Goal: Information Seeking & Learning: Compare options

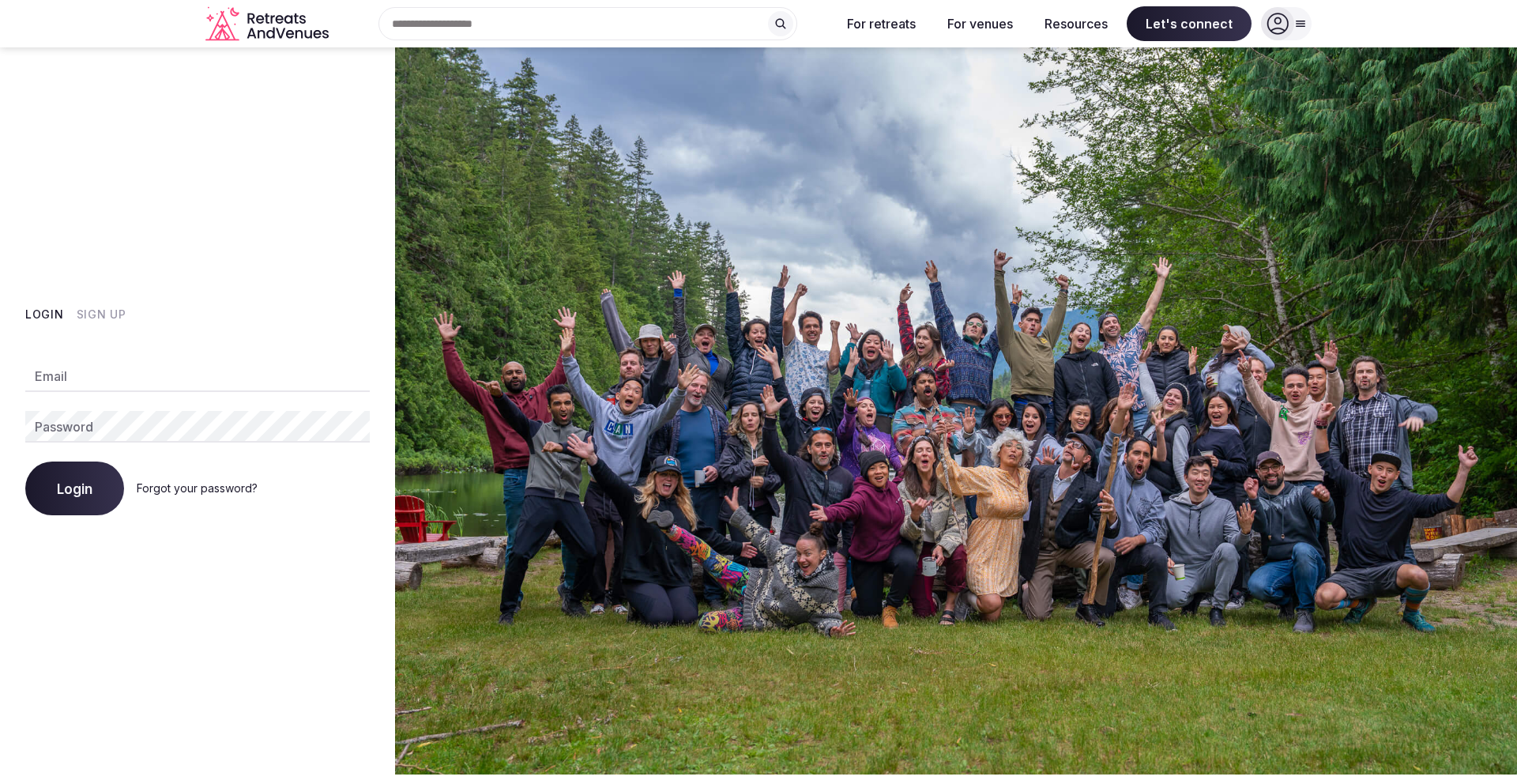
click at [1276, 30] on icon at bounding box center [1277, 23] width 22 height 22
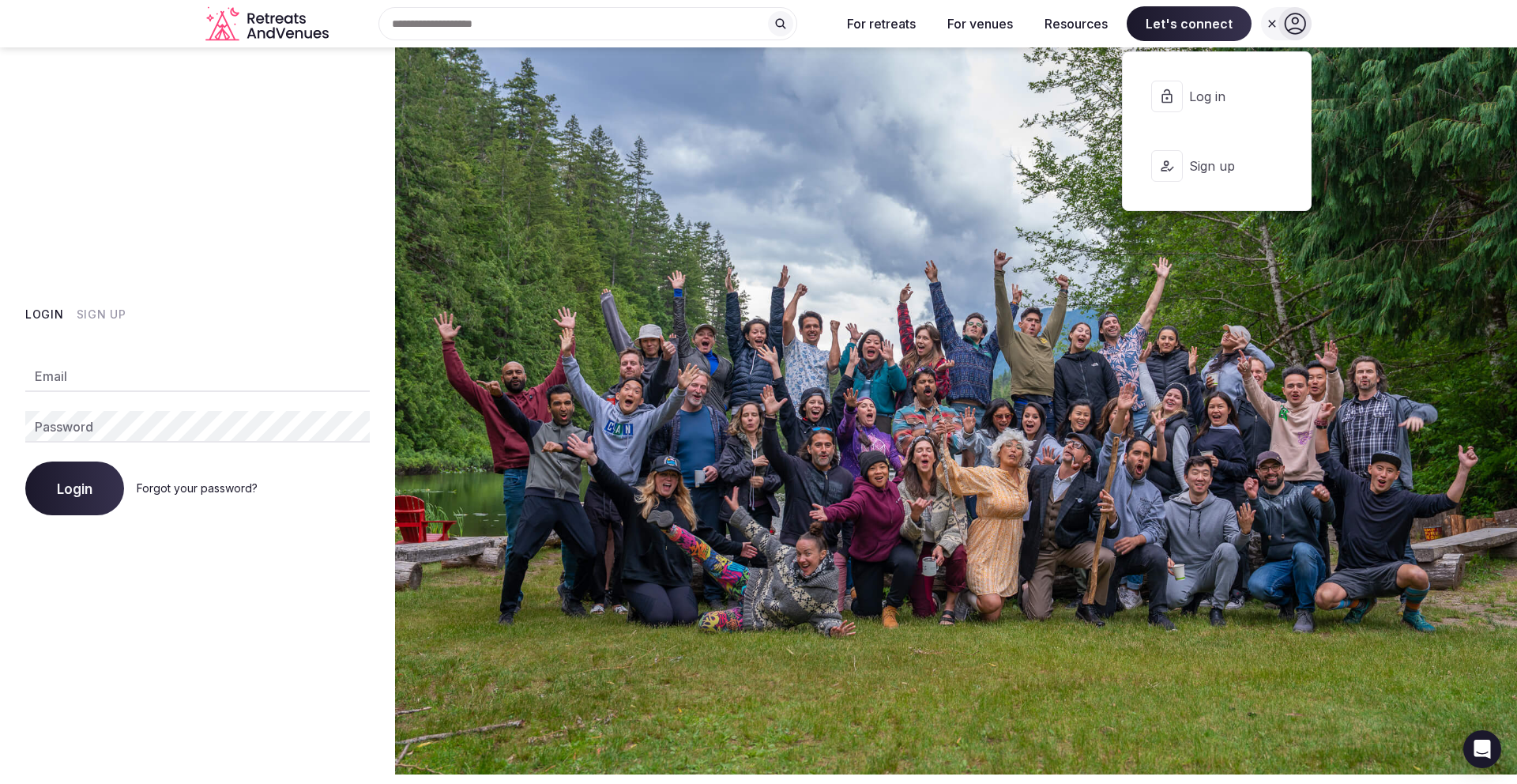
click at [1213, 101] on span "Log in" at bounding box center [1226, 96] width 76 height 17
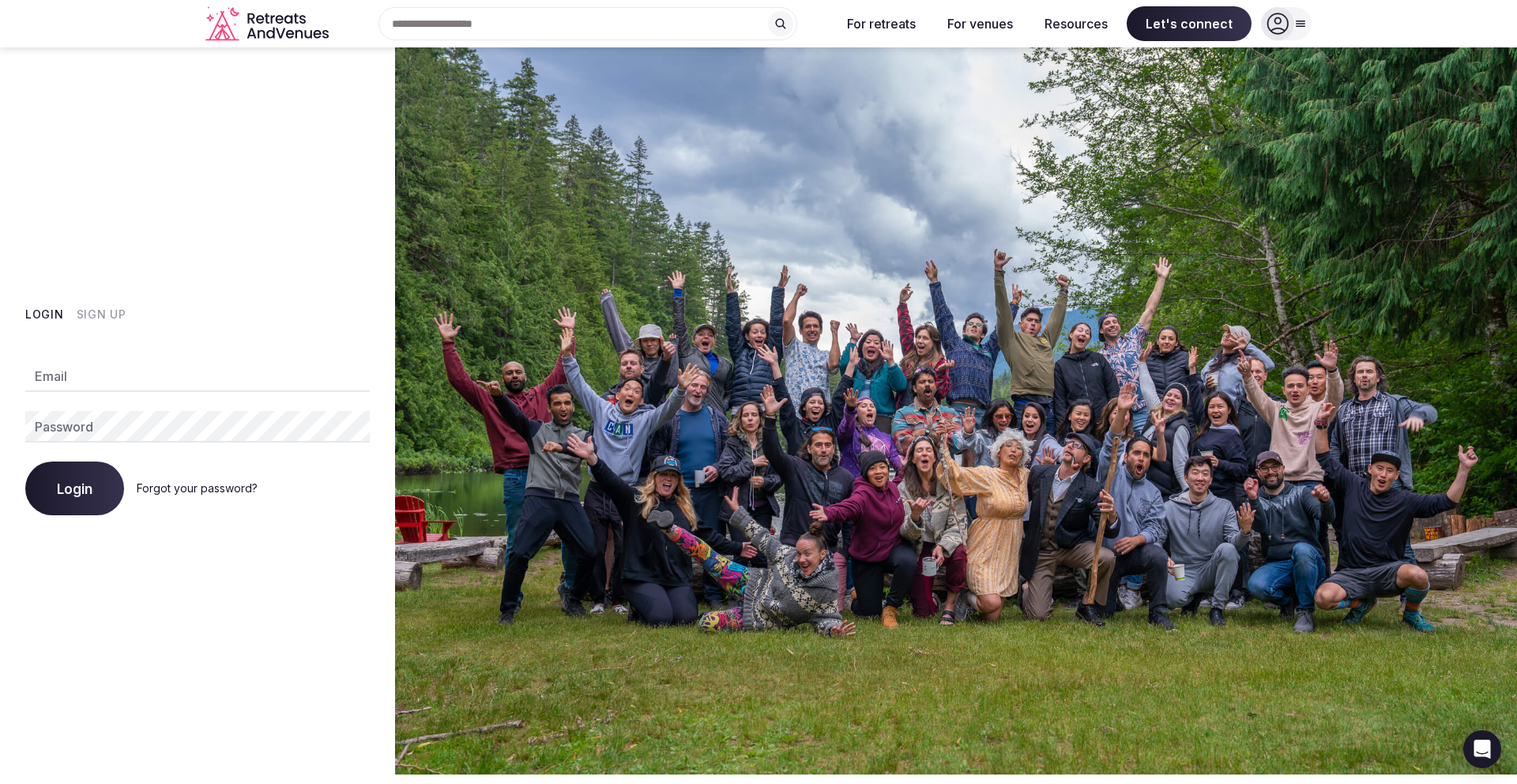
click at [1299, 25] on icon at bounding box center [1301, 24] width 9 height 5
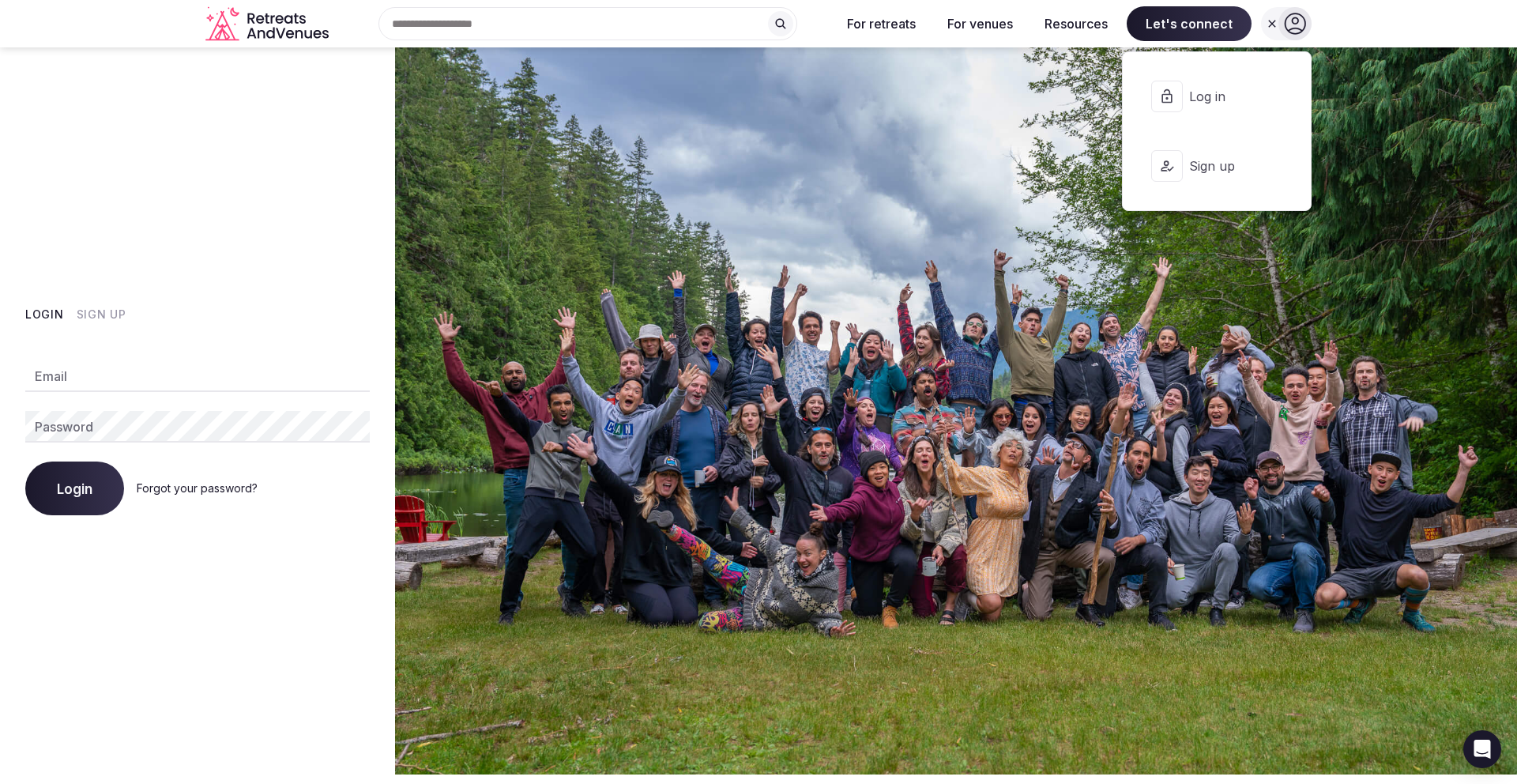
click at [1276, 93] on icon at bounding box center [1276, 96] width 11 height 13
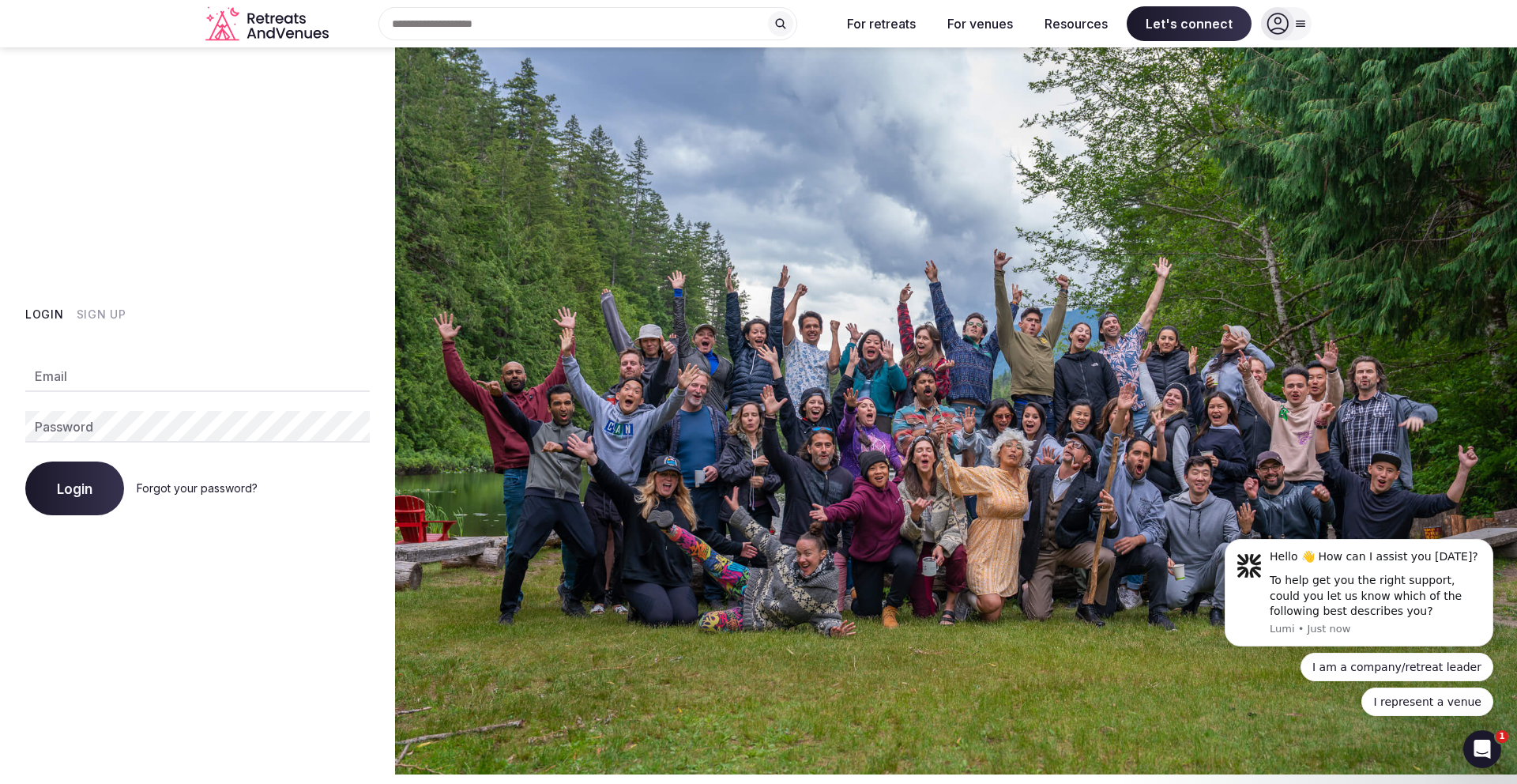
type input "**********"
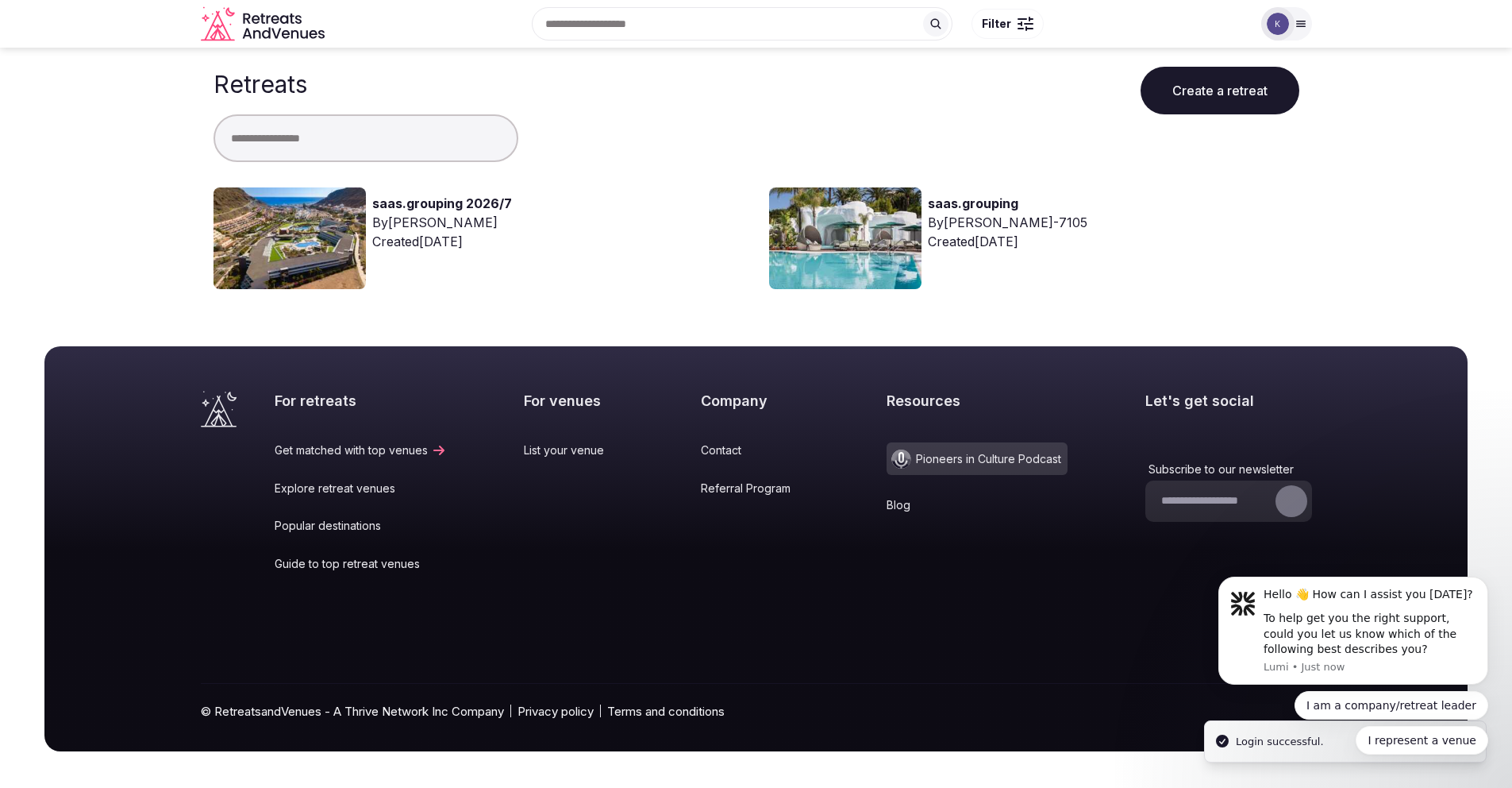
click at [70, 494] on section "For retreats Get matched with top venues Explore retreat venues Popular destina…" at bounding box center [756, 549] width 1424 height 405
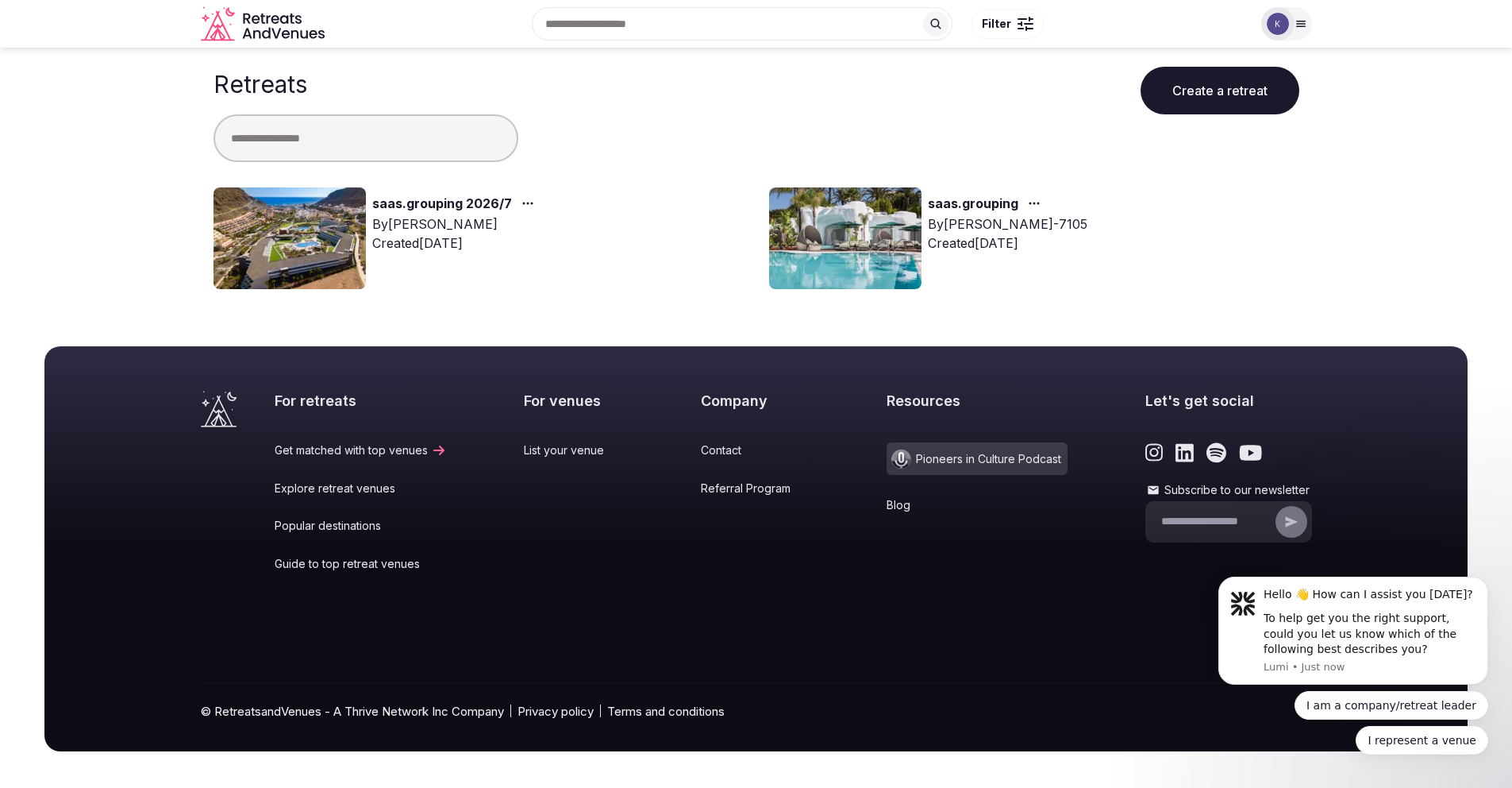
click at [445, 198] on link "saas.grouping 2026/7" at bounding box center [442, 204] width 140 height 21
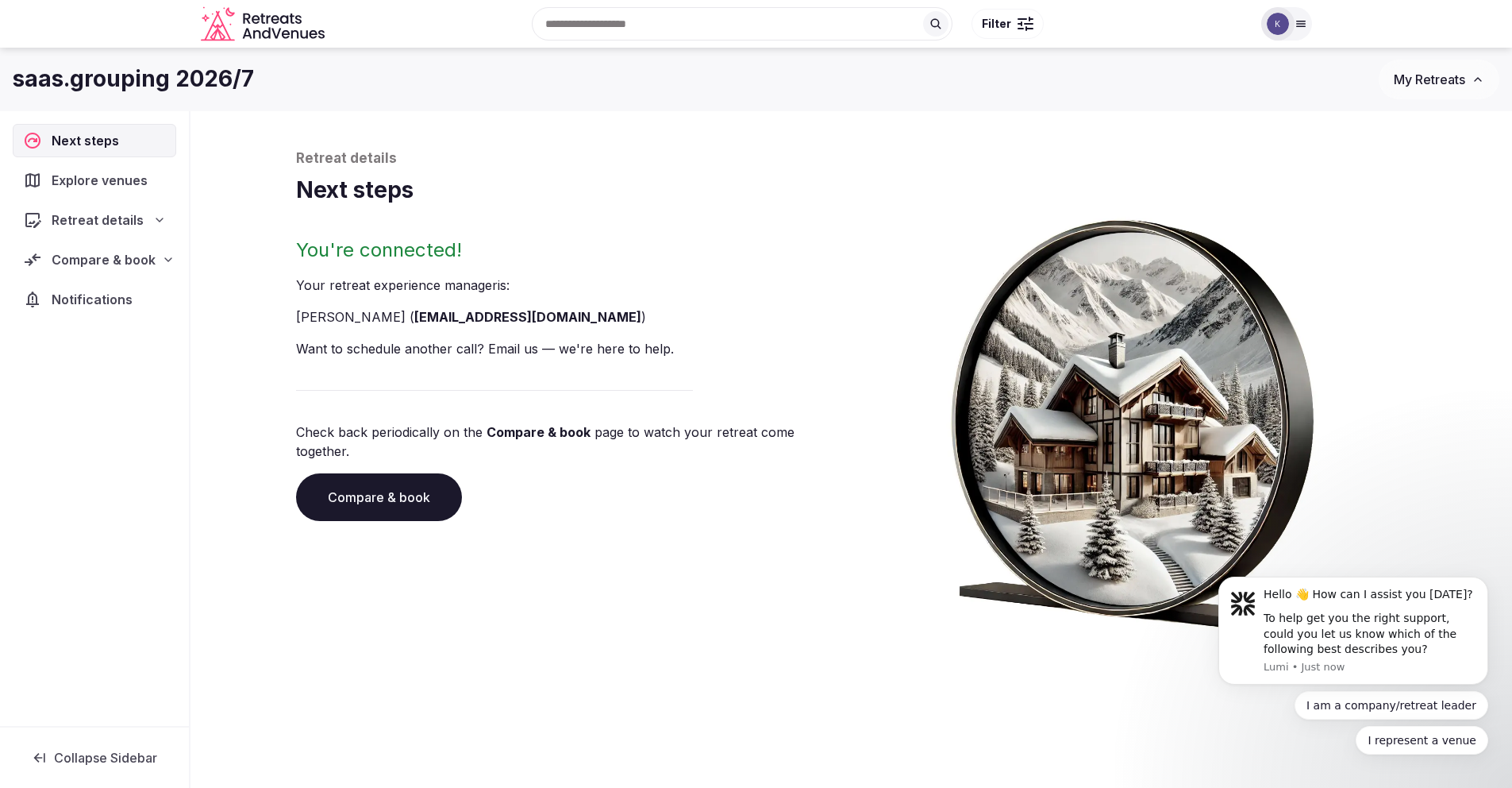
click at [137, 187] on span "Explore venues" at bounding box center [102, 181] width 102 height 19
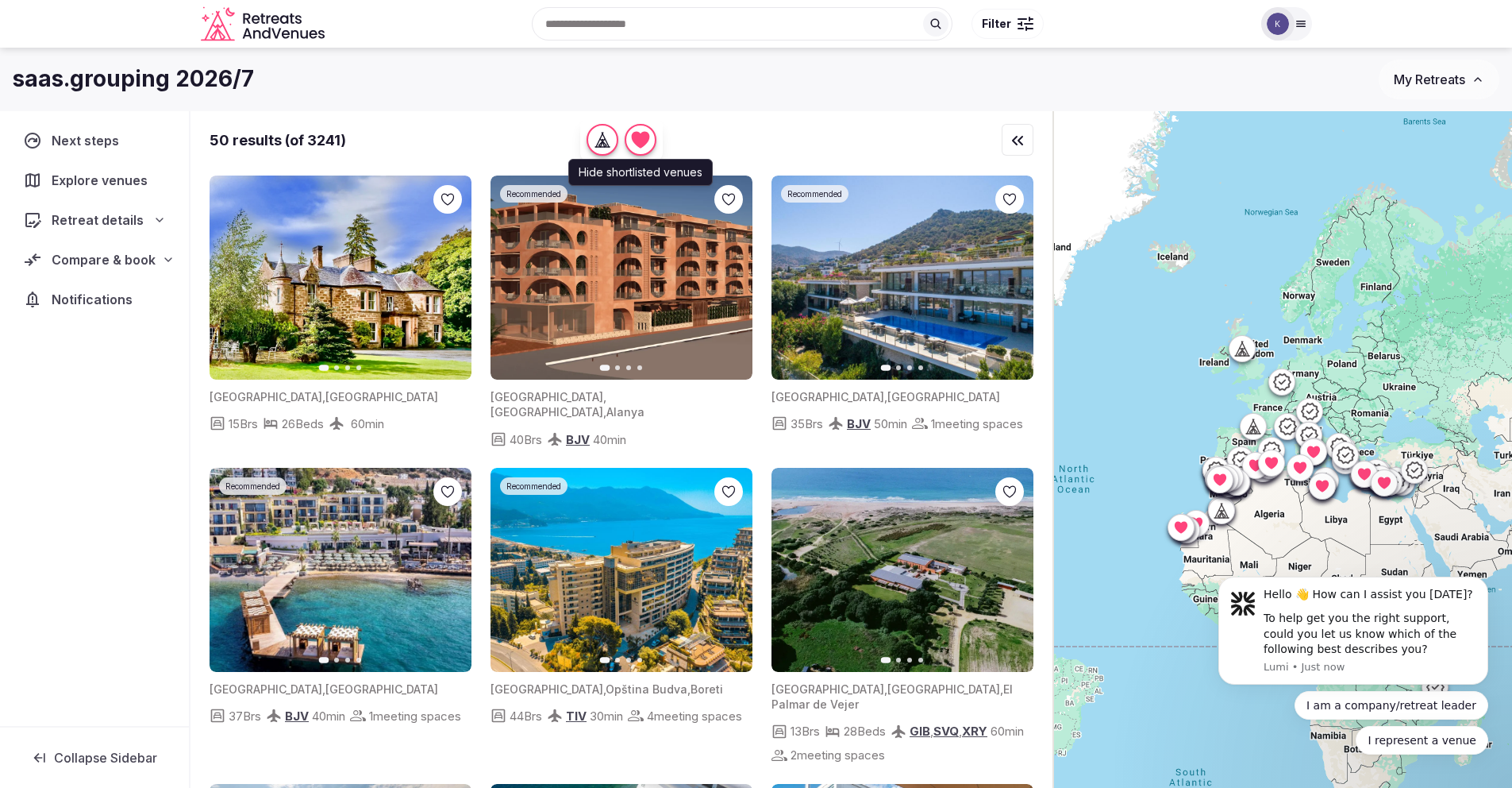
click at [651, 145] on icon "button" at bounding box center [640, 139] width 22 height 22
click at [611, 141] on icon "button" at bounding box center [603, 140] width 16 height 16
click at [610, 144] on icon "button" at bounding box center [603, 140] width 16 height 16
click at [650, 140] on icon "button" at bounding box center [640, 140] width 18 height 17
click at [609, 141] on icon "button" at bounding box center [605, 140] width 7 height 14
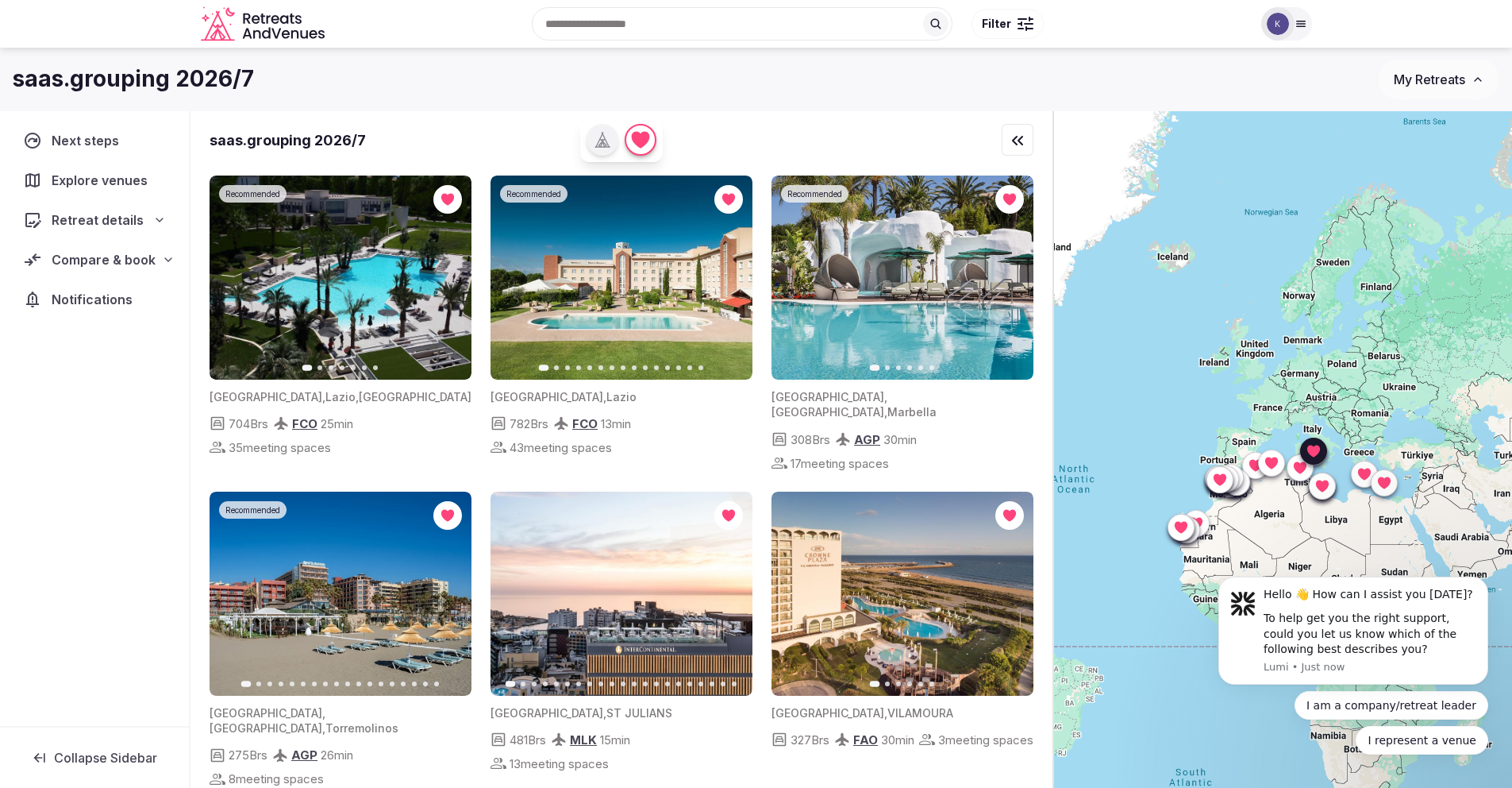
click at [445, 279] on icon "button" at bounding box center [449, 278] width 13 height 13
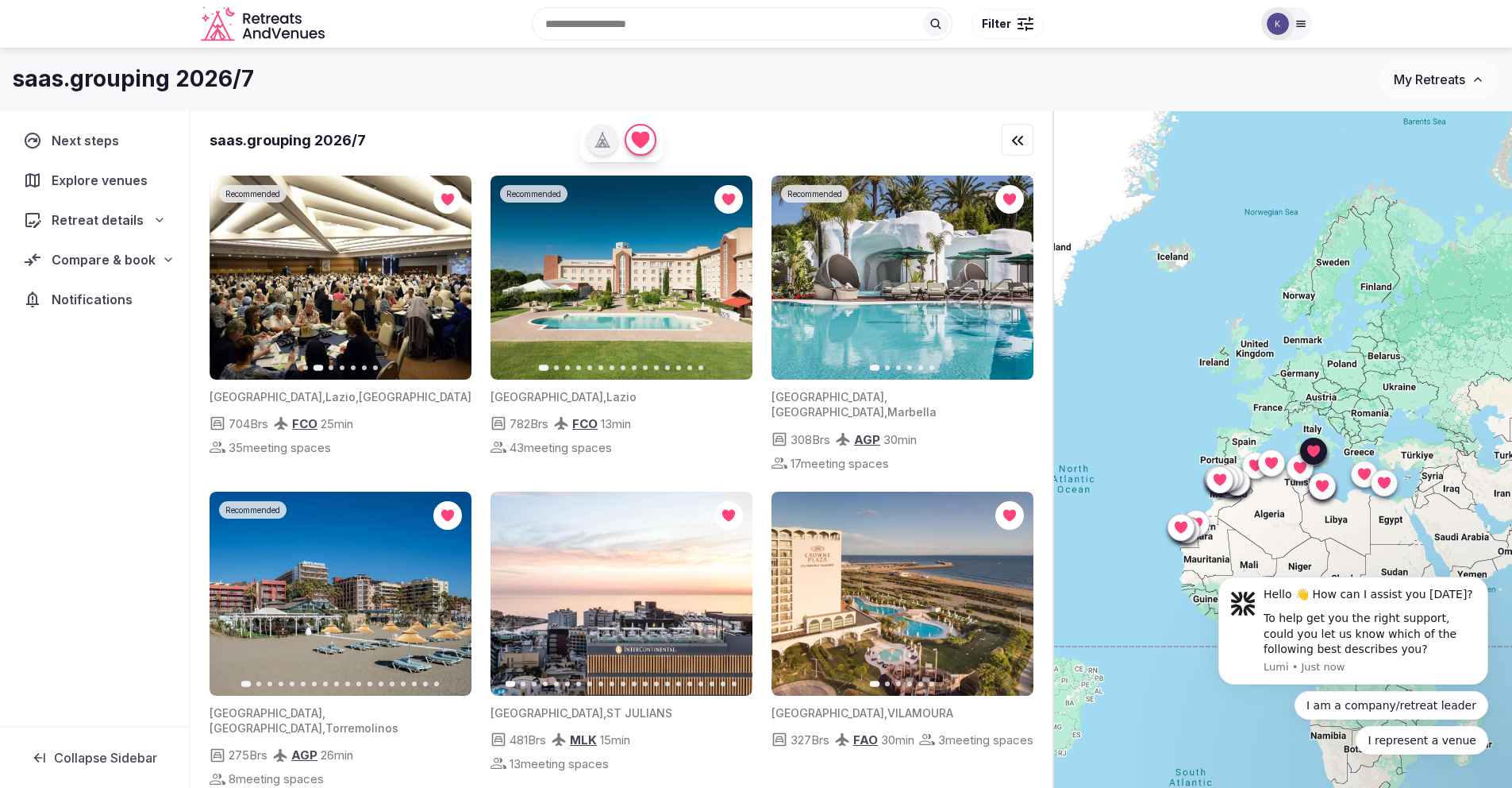
click at [445, 280] on icon "button" at bounding box center [449, 278] width 13 height 13
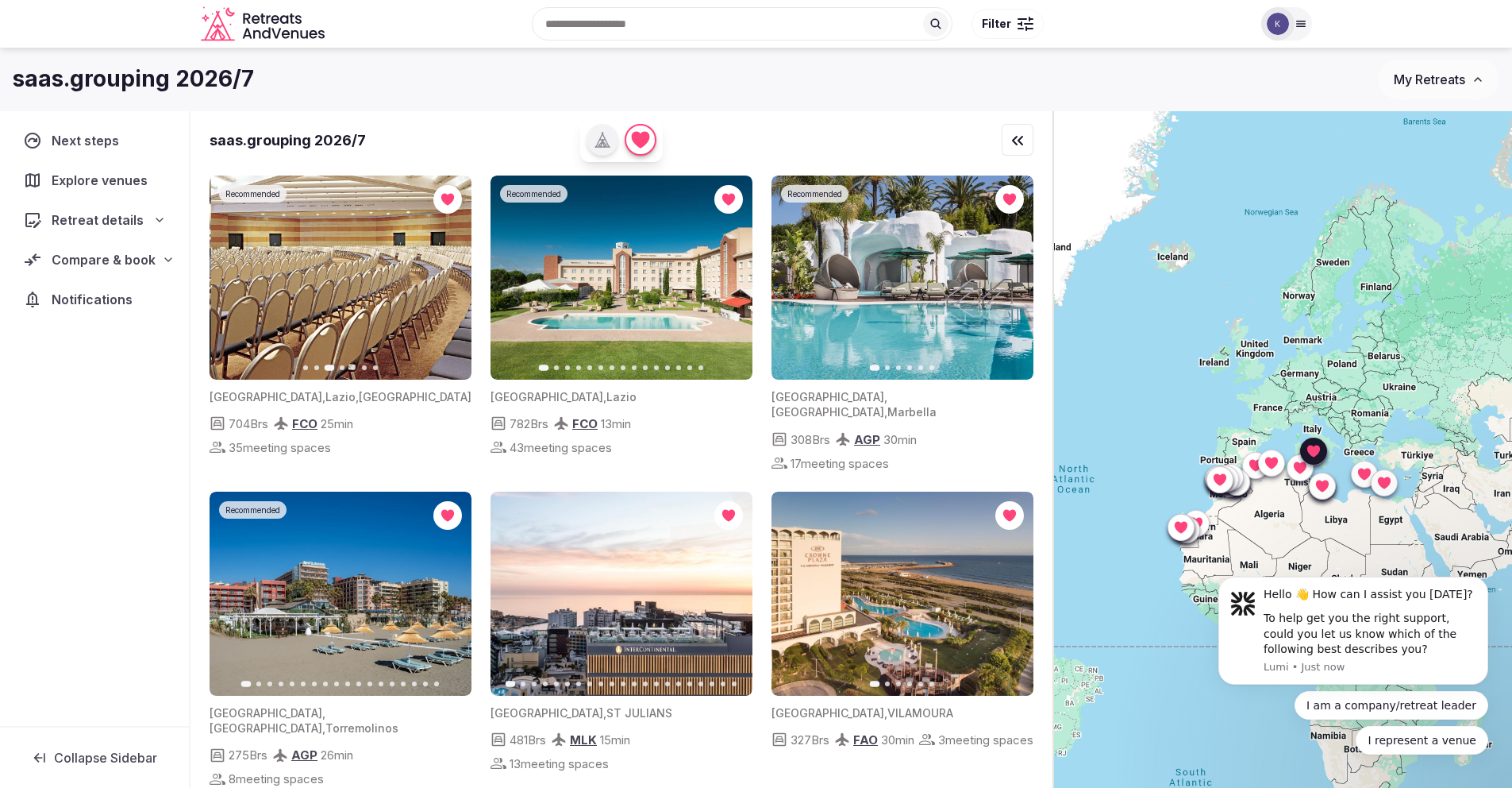
click at [445, 280] on icon "button" at bounding box center [449, 278] width 13 height 13
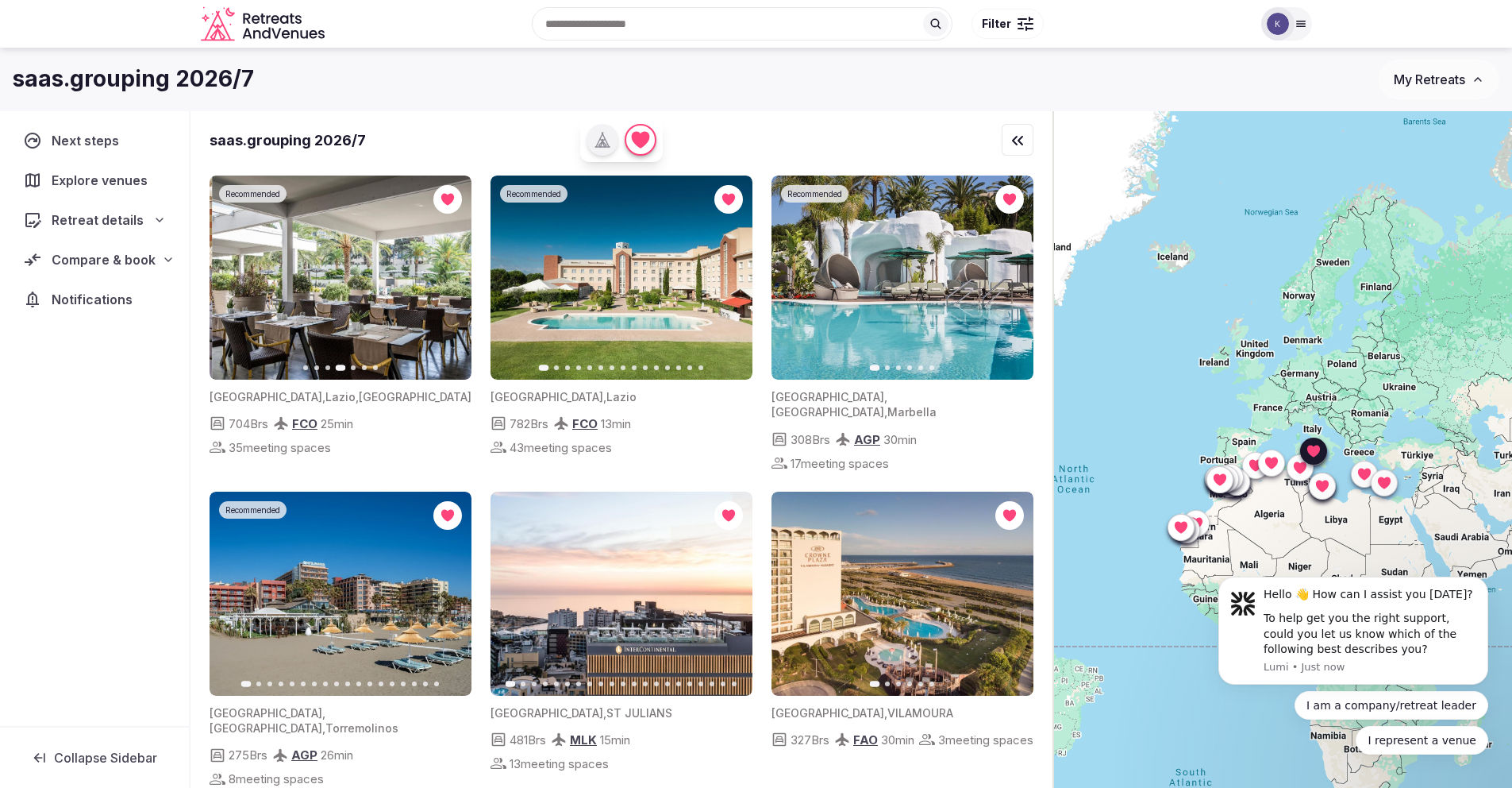
click at [445, 280] on icon "button" at bounding box center [449, 278] width 13 height 13
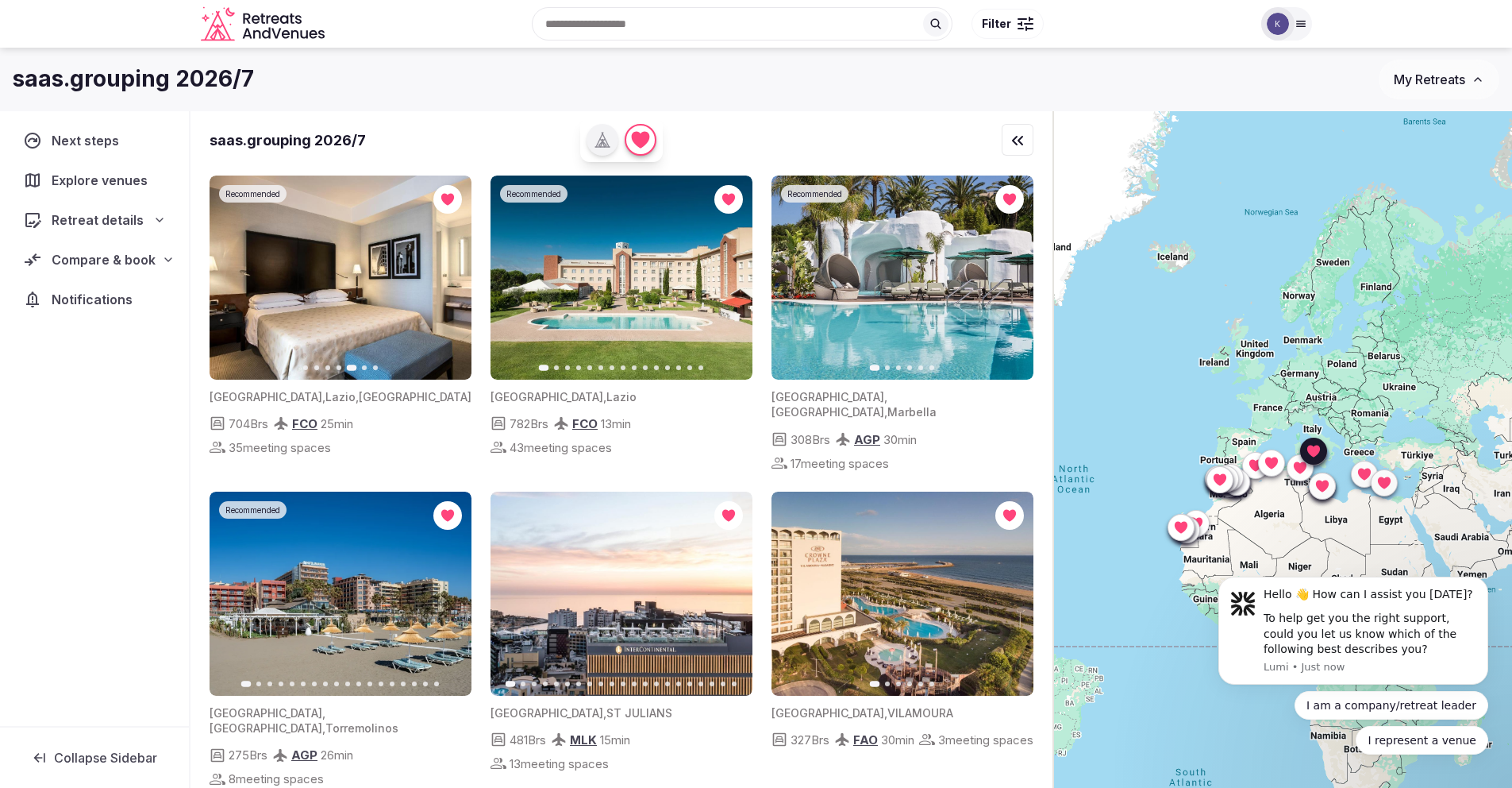
click at [445, 280] on icon "button" at bounding box center [449, 278] width 13 height 13
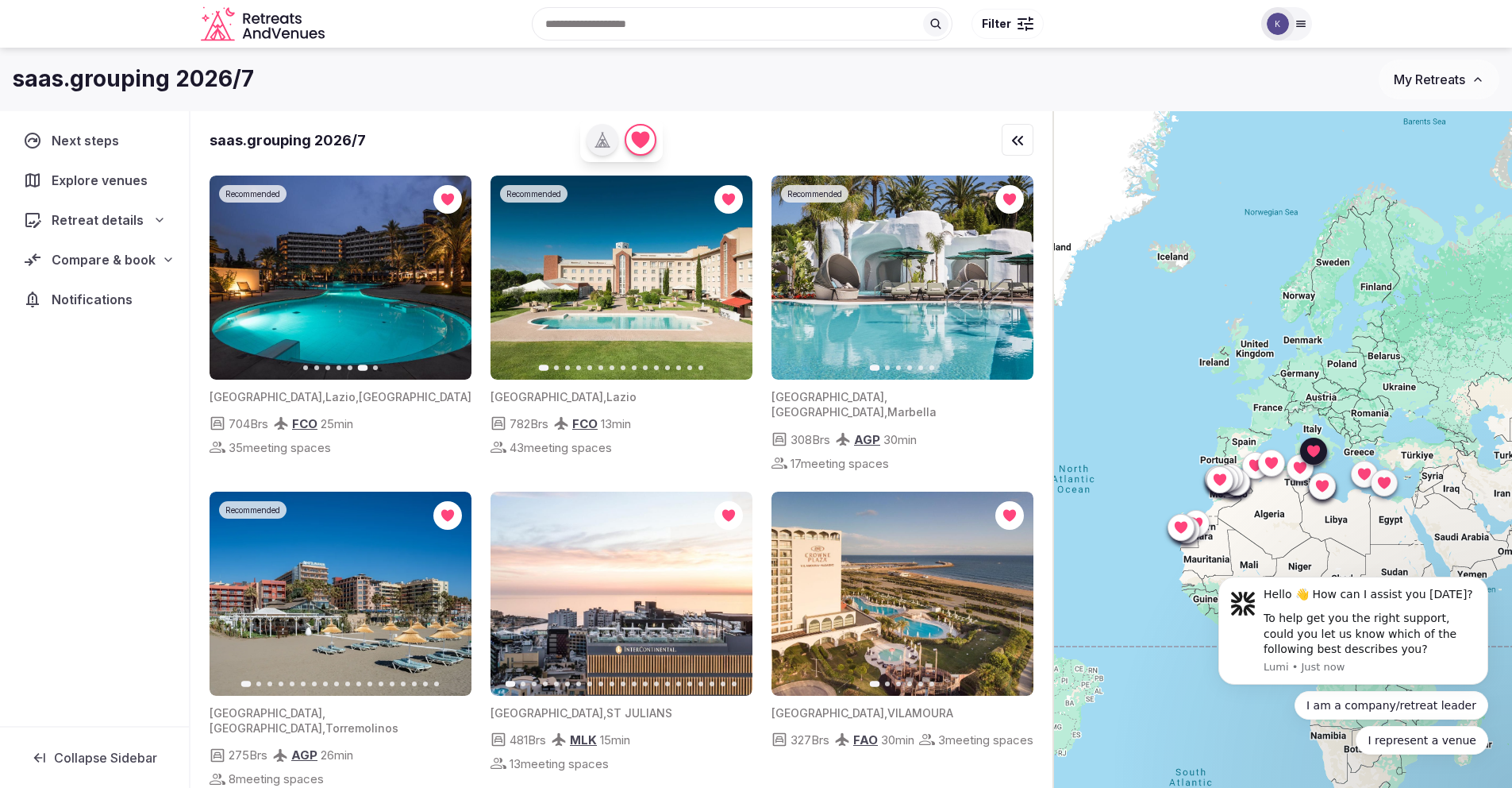
click at [445, 280] on icon "button" at bounding box center [449, 278] width 13 height 13
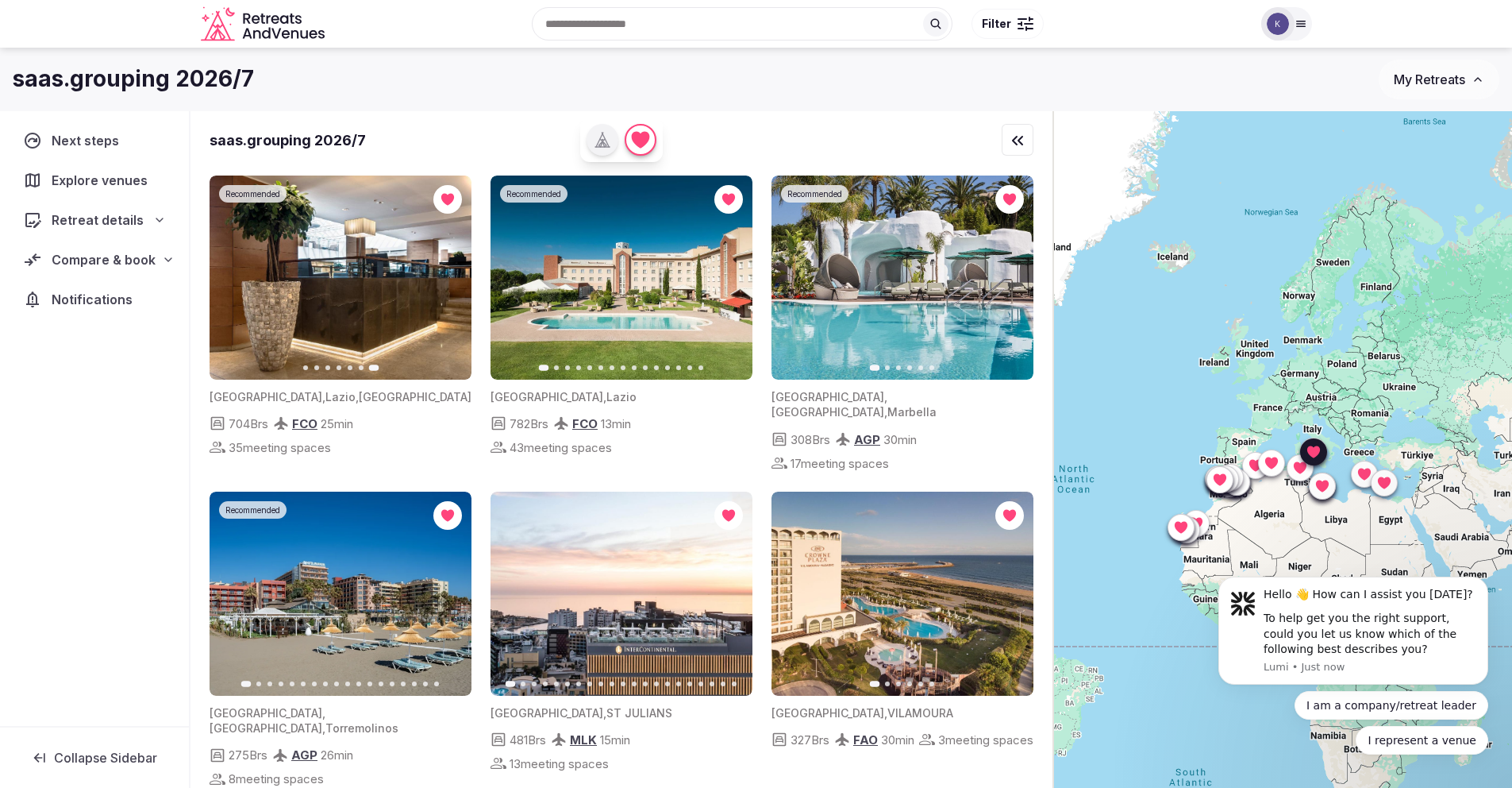
click at [578, 286] on img at bounding box center [621, 278] width 262 height 204
click at [601, 300] on img at bounding box center [621, 278] width 262 height 204
click at [601, 299] on img at bounding box center [621, 278] width 262 height 204
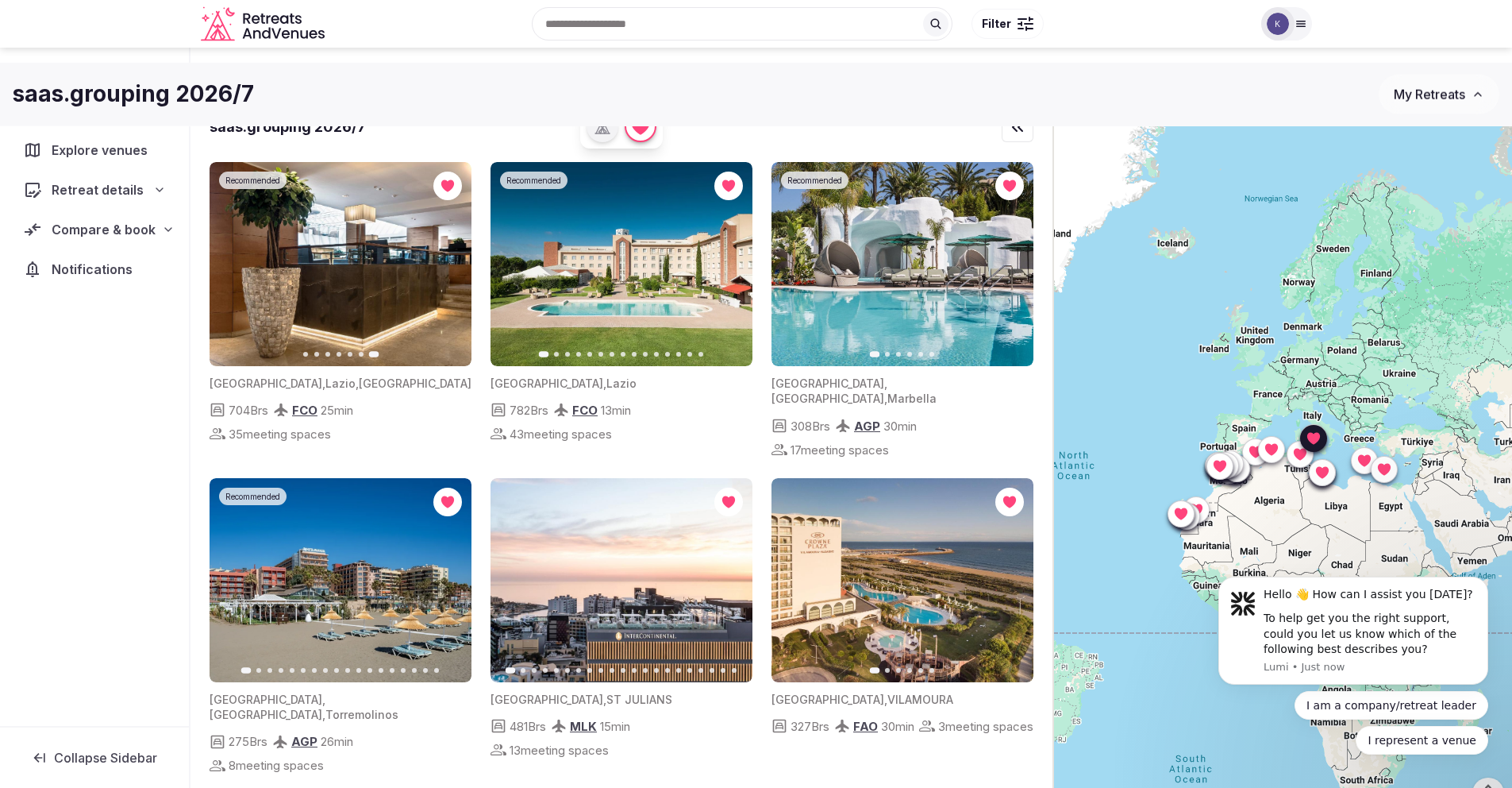
scroll to position [11, 0]
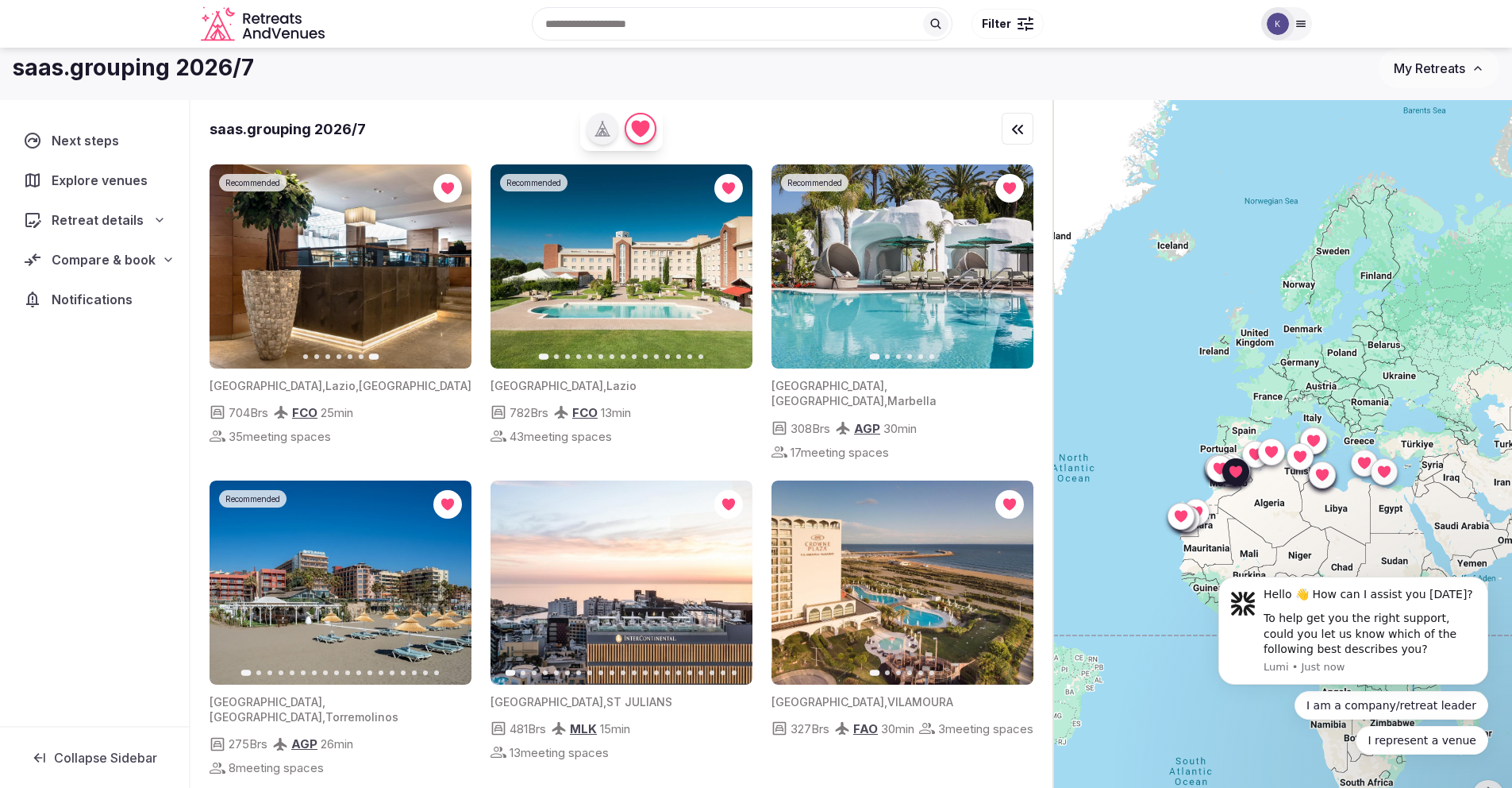
click at [1015, 271] on icon "button" at bounding box center [1011, 266] width 13 height 13
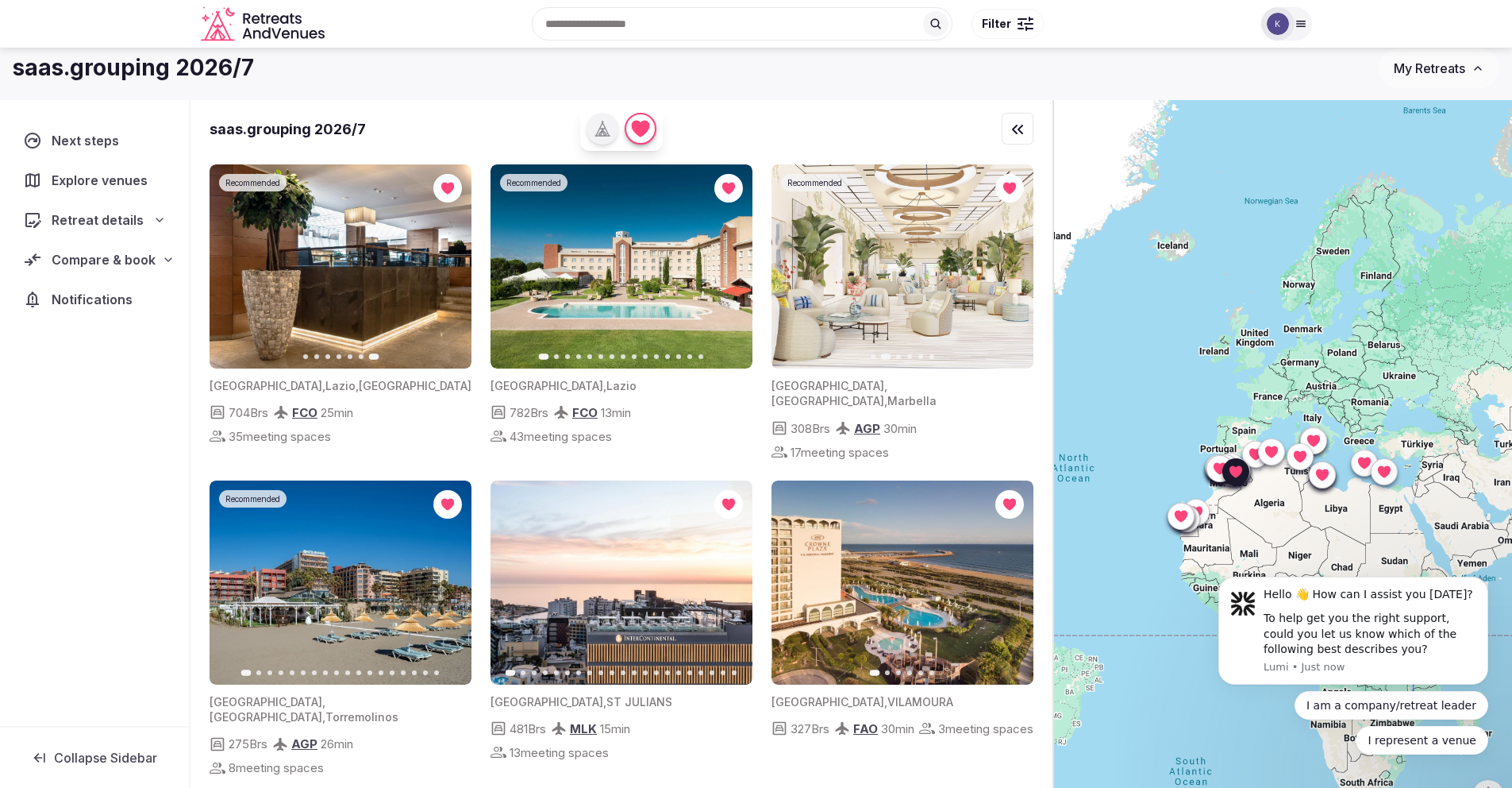
click at [1011, 272] on button "Next slide" at bounding box center [1011, 266] width 25 height 25
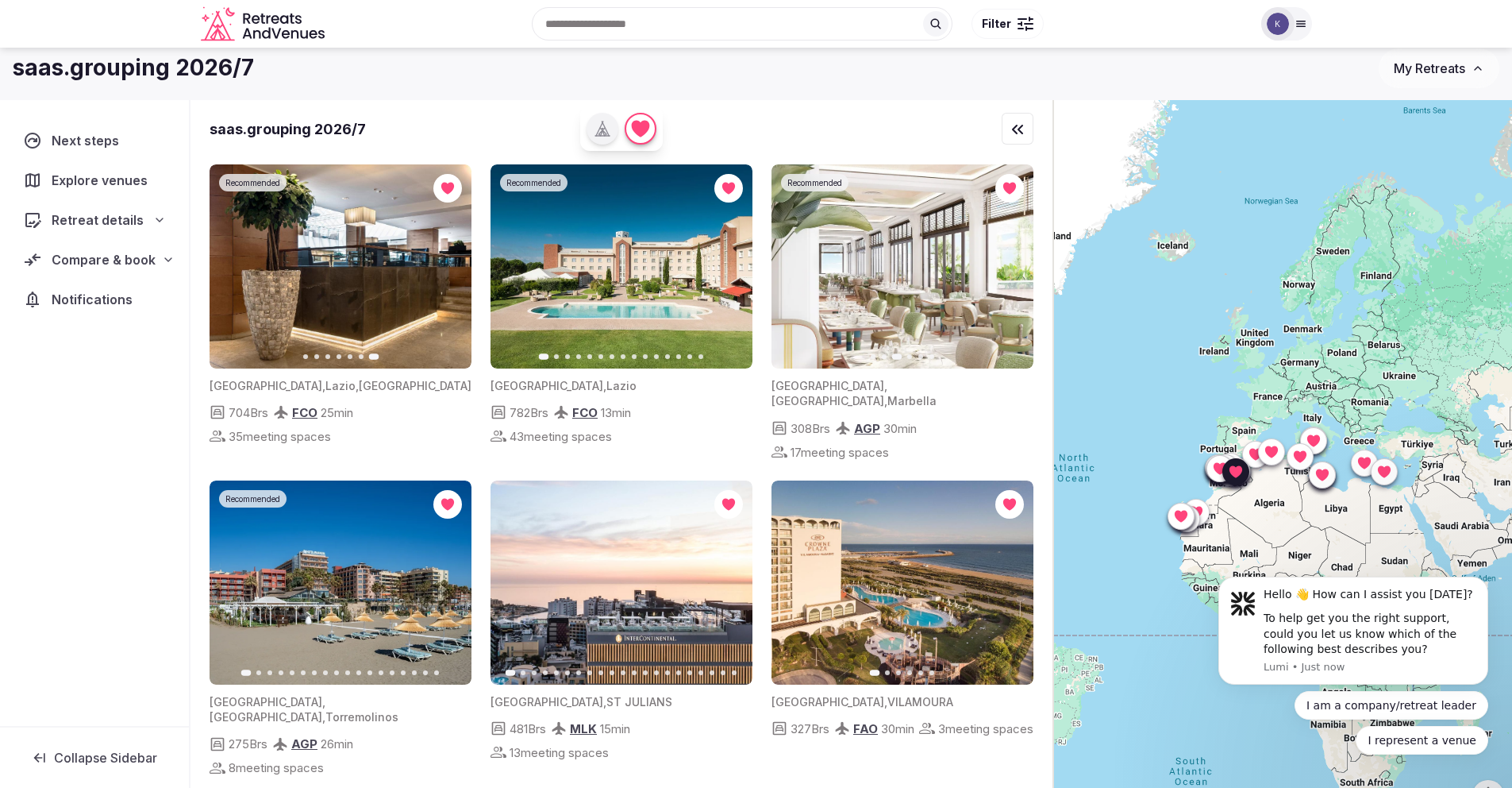
click at [1011, 272] on button "Next slide" at bounding box center [1011, 266] width 25 height 25
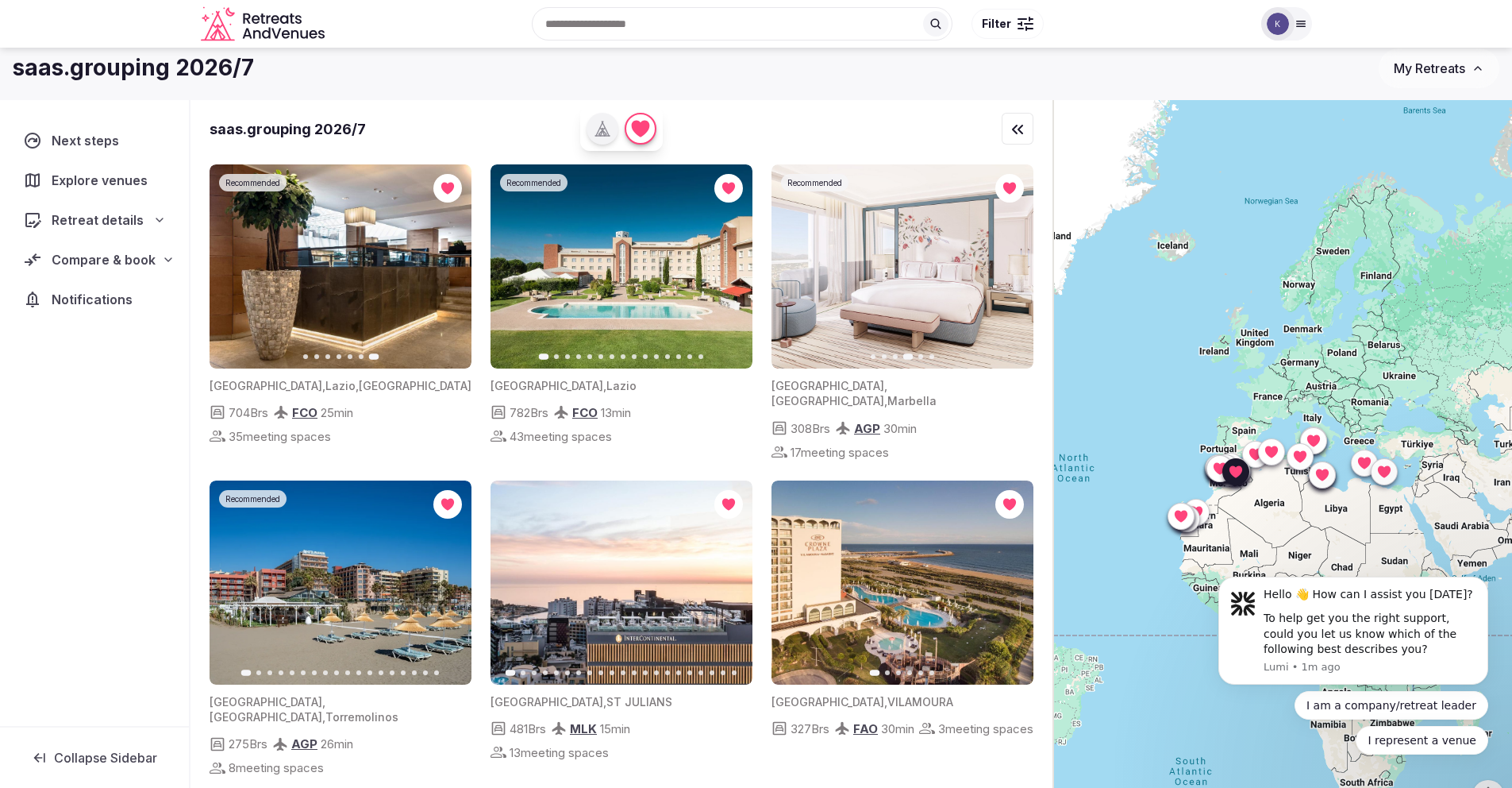
click at [1011, 272] on button "Next slide" at bounding box center [1011, 266] width 25 height 25
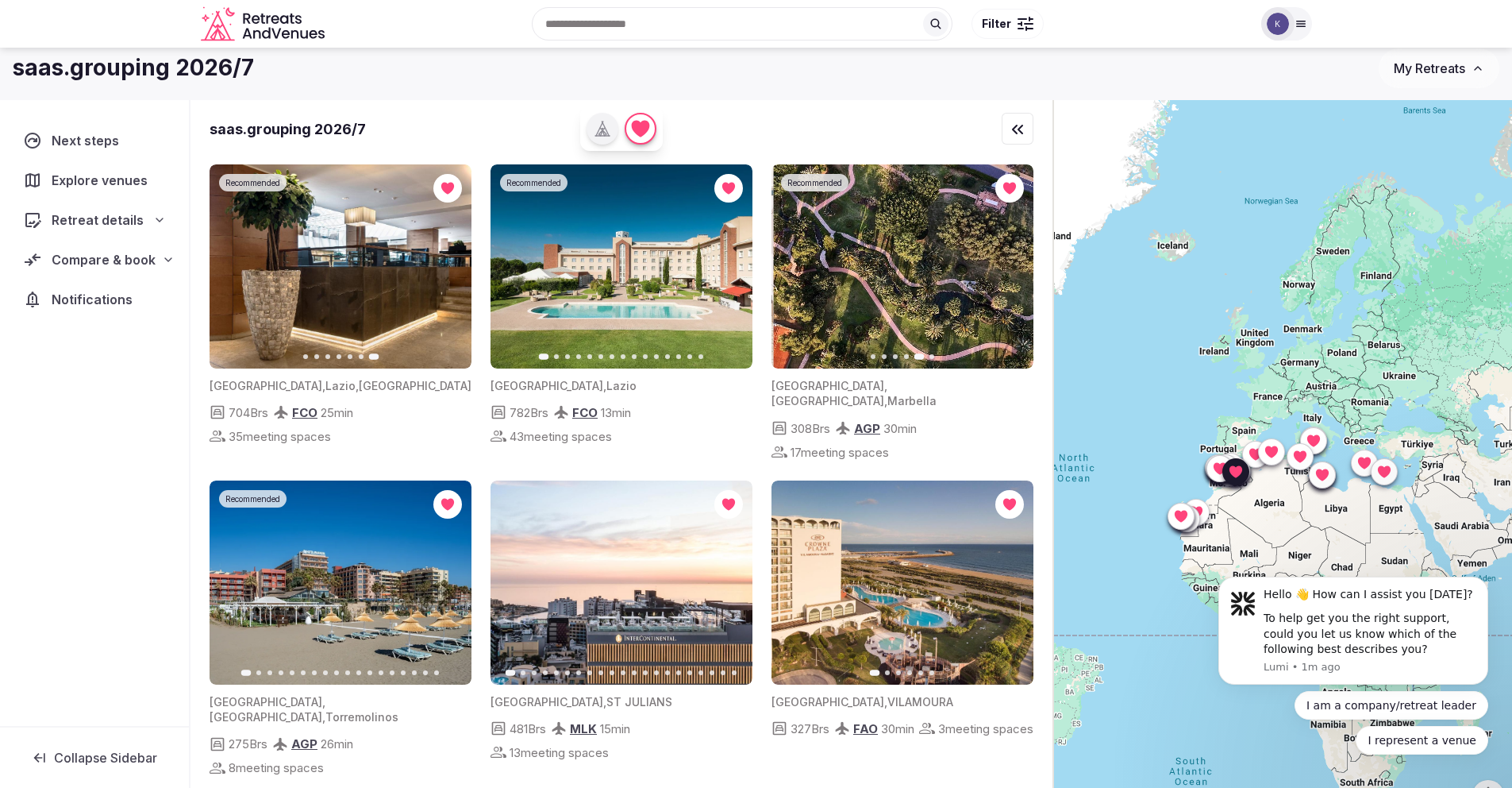
click at [1011, 272] on button "Next slide" at bounding box center [1011, 266] width 25 height 25
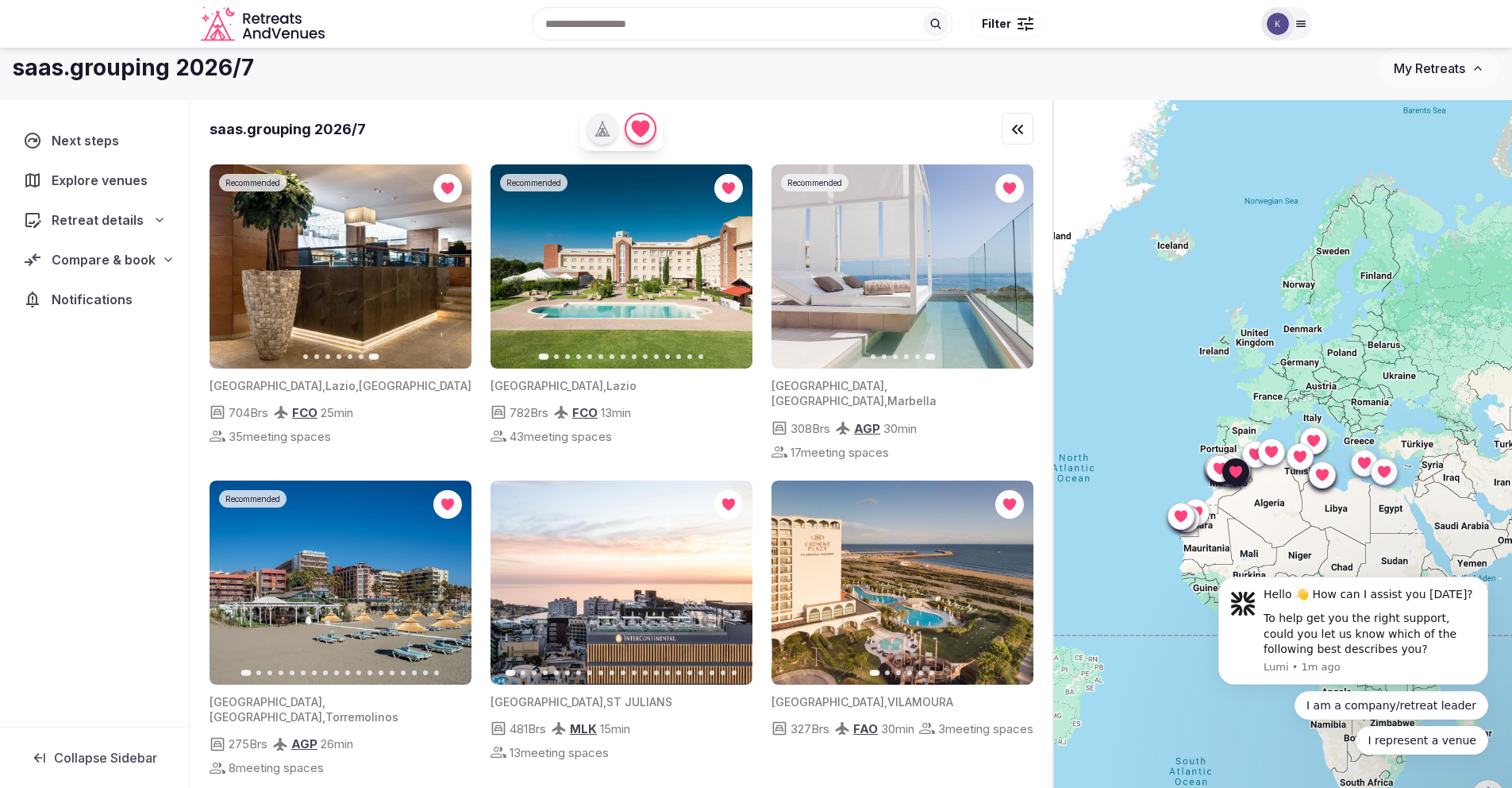
click at [859, 281] on img at bounding box center [902, 266] width 262 height 204
click at [163, 214] on icon at bounding box center [160, 220] width 13 height 13
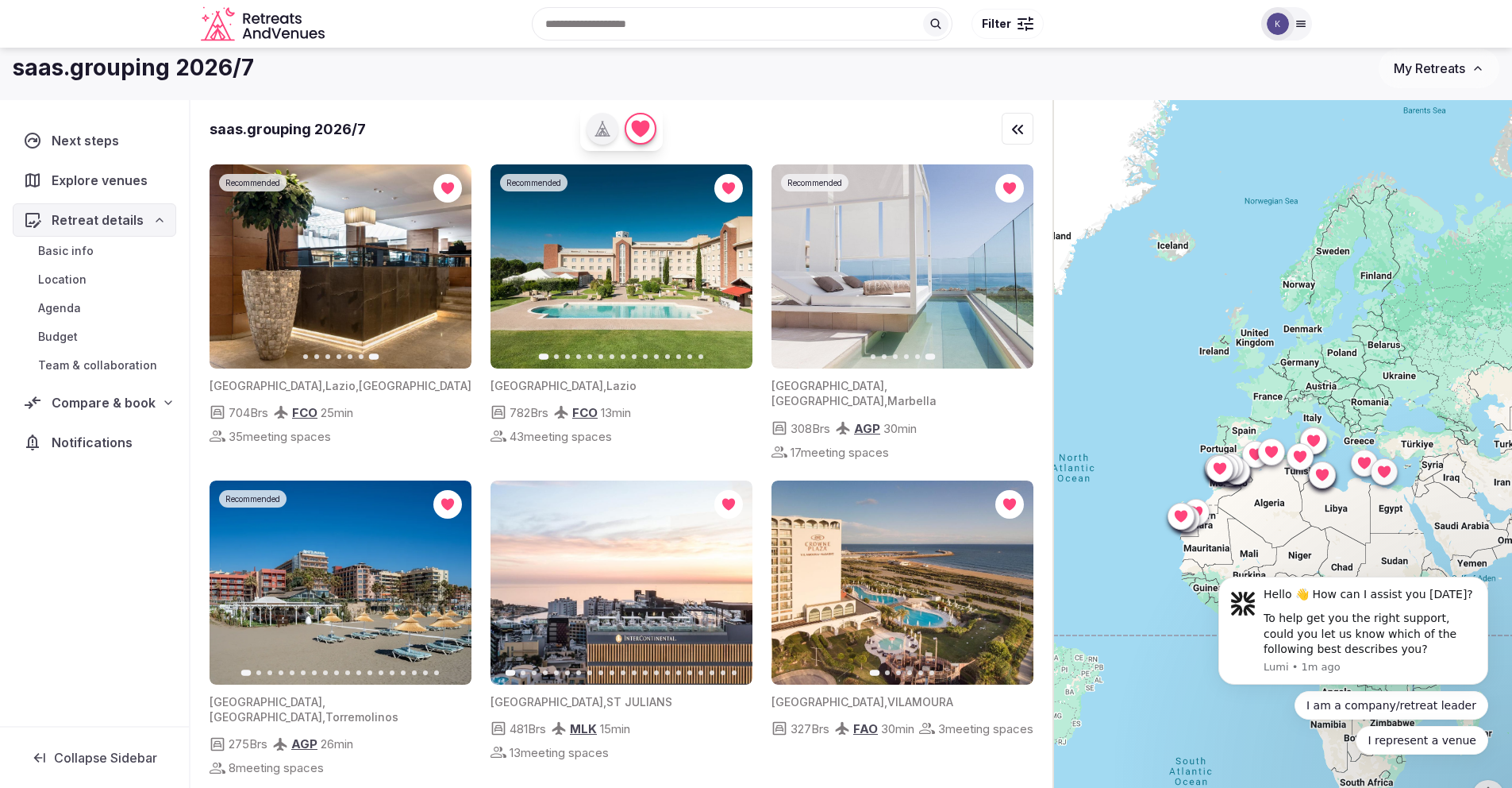
click at [84, 144] on span "Next steps" at bounding box center [88, 140] width 74 height 19
click at [88, 137] on span "Next steps" at bounding box center [88, 140] width 74 height 19
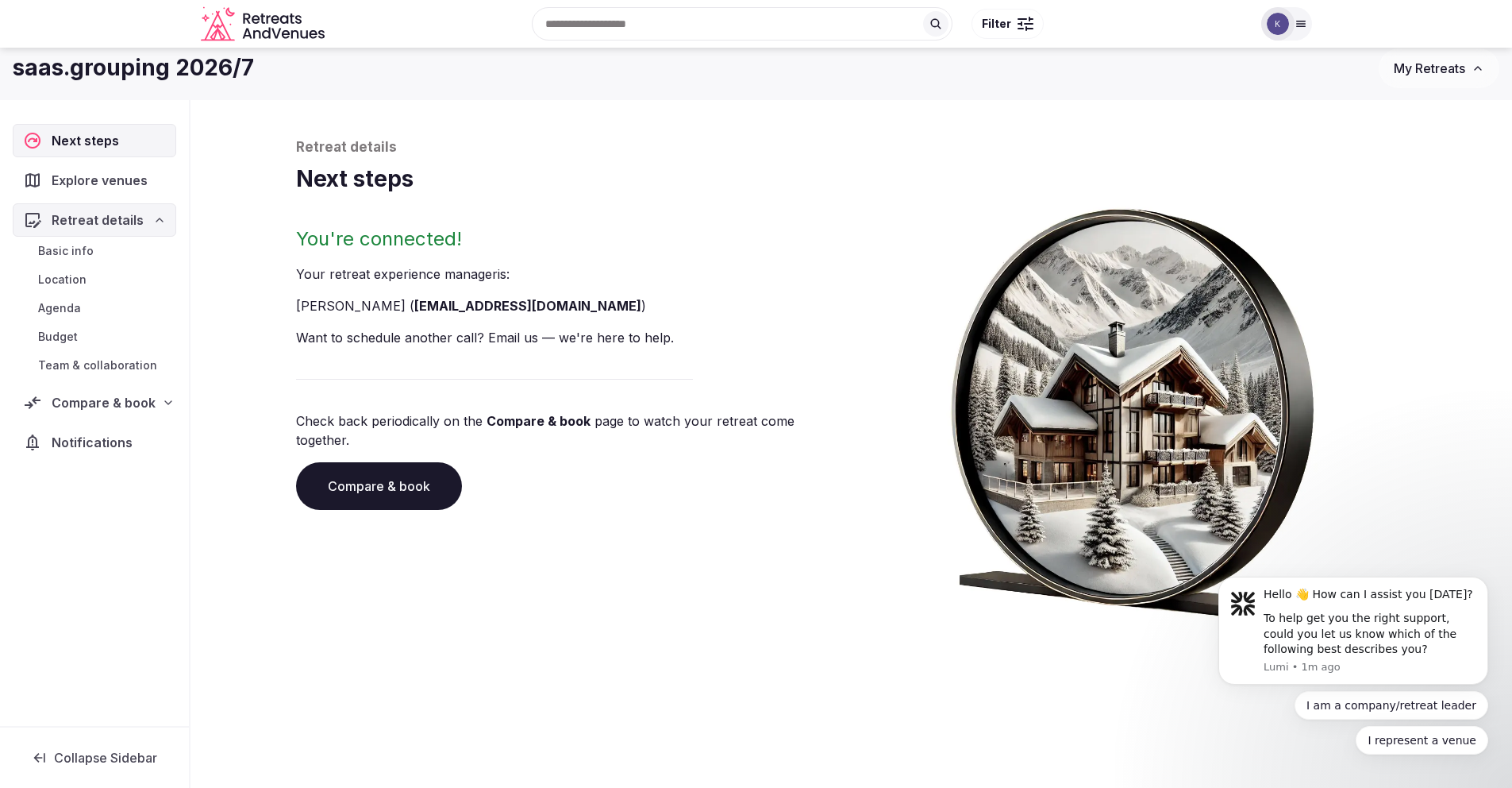
click at [88, 138] on span "Next steps" at bounding box center [88, 140] width 74 height 19
click at [166, 401] on icon at bounding box center [168, 402] width 13 height 13
click at [137, 430] on span "Shortlisted venues (18)" at bounding box center [102, 434] width 127 height 16
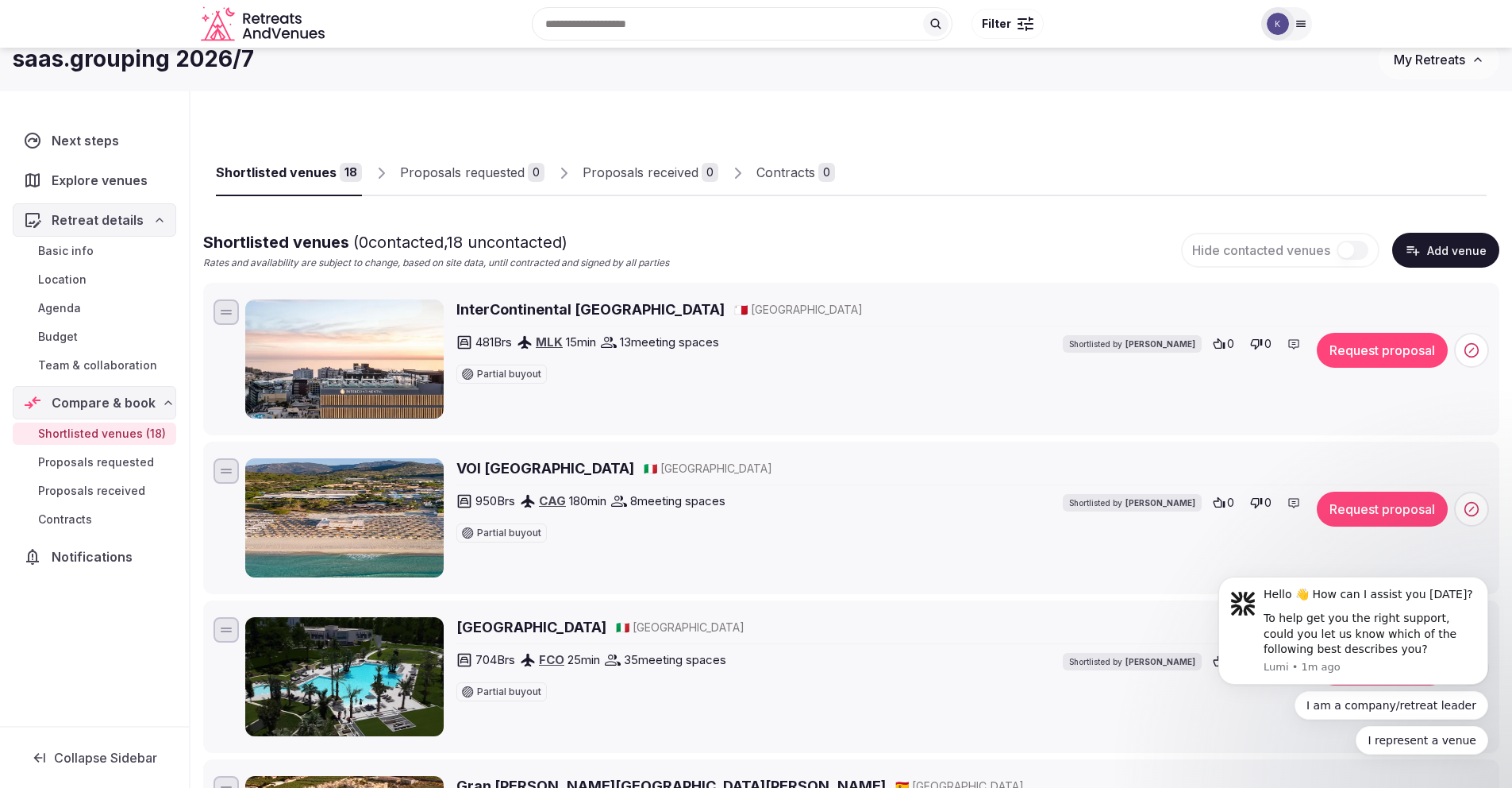
scroll to position [3, 0]
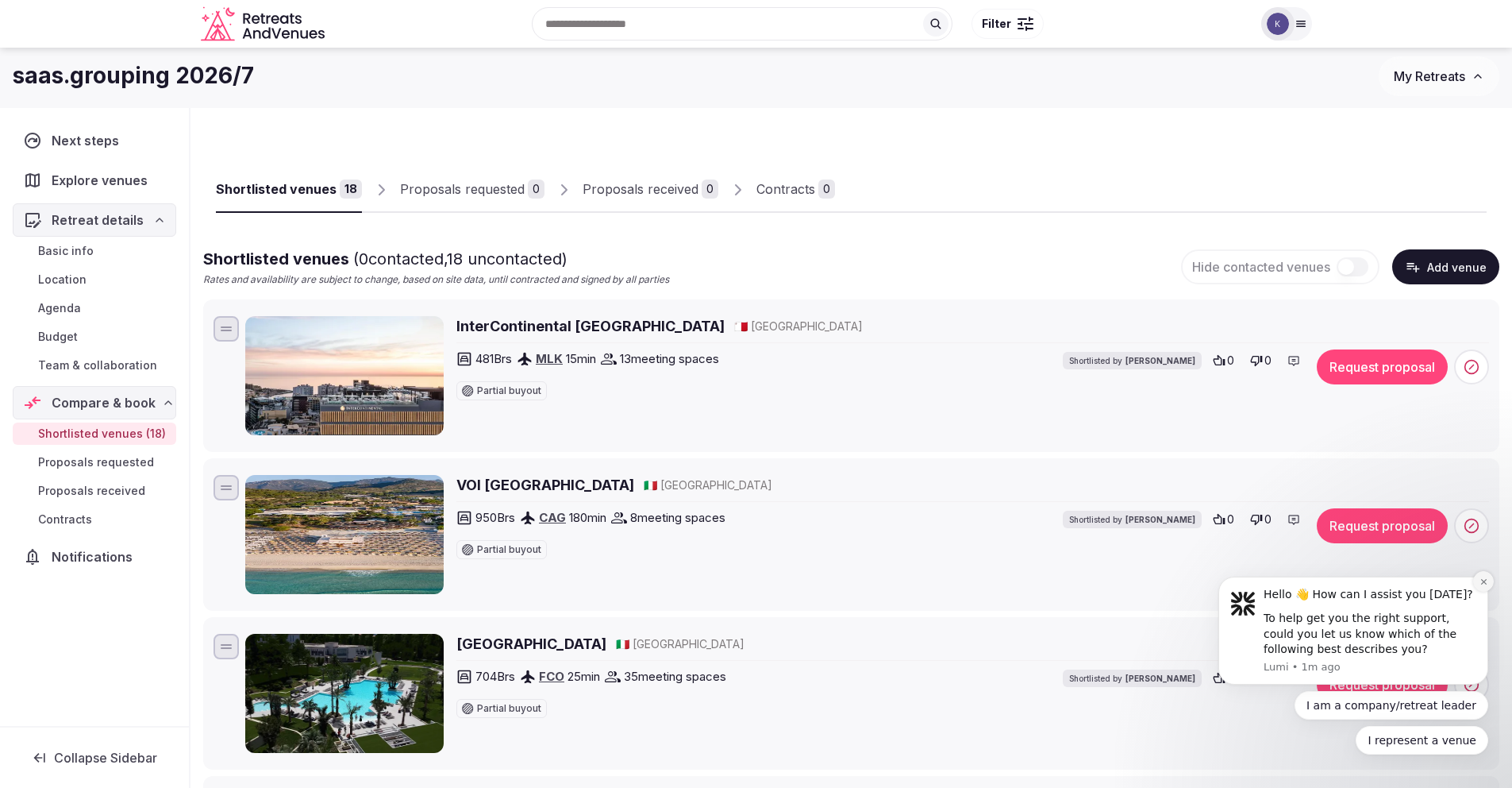
click at [1482, 582] on icon "Dismiss notification" at bounding box center [1484, 582] width 9 height 9
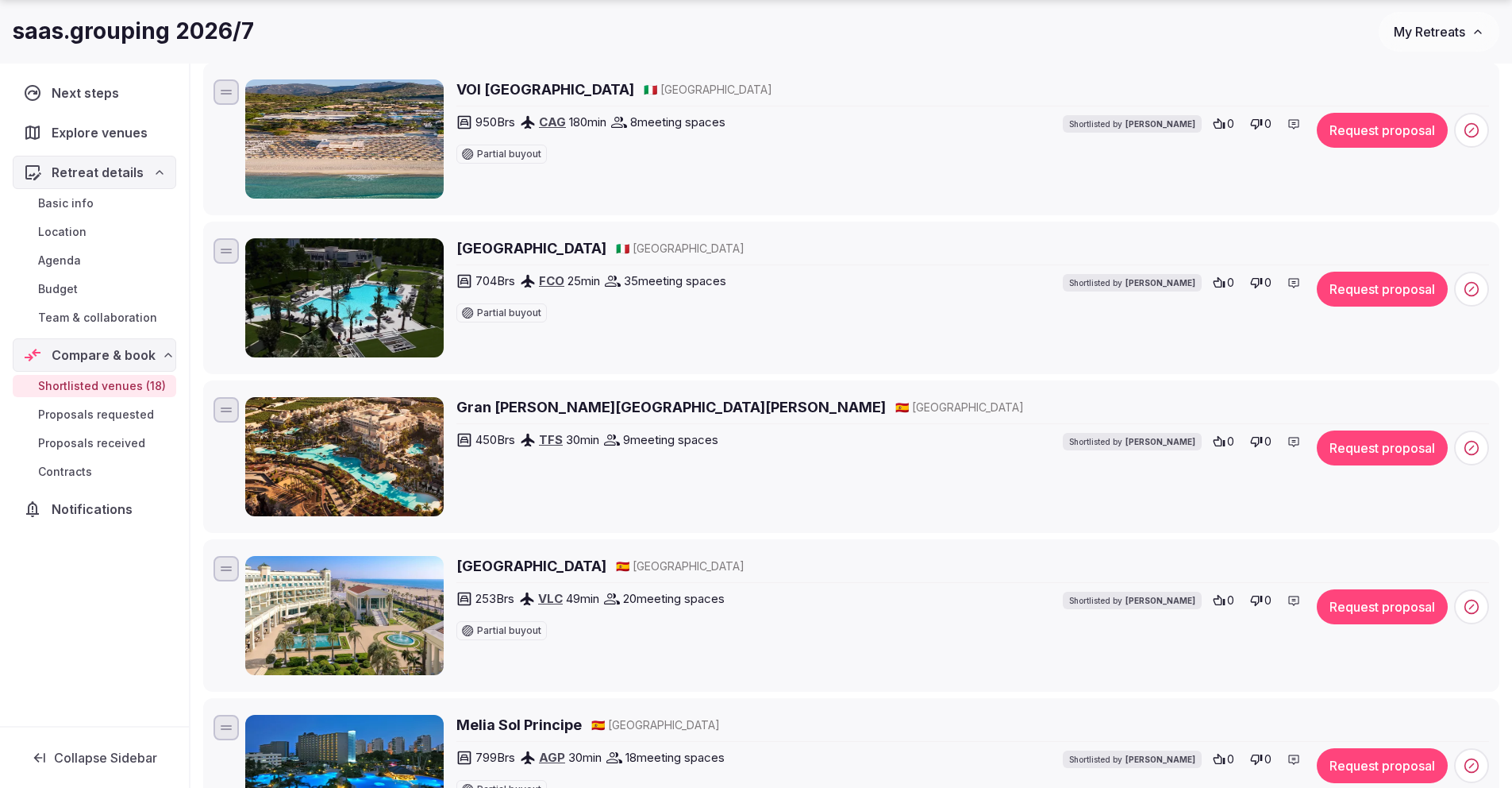
scroll to position [402, 0]
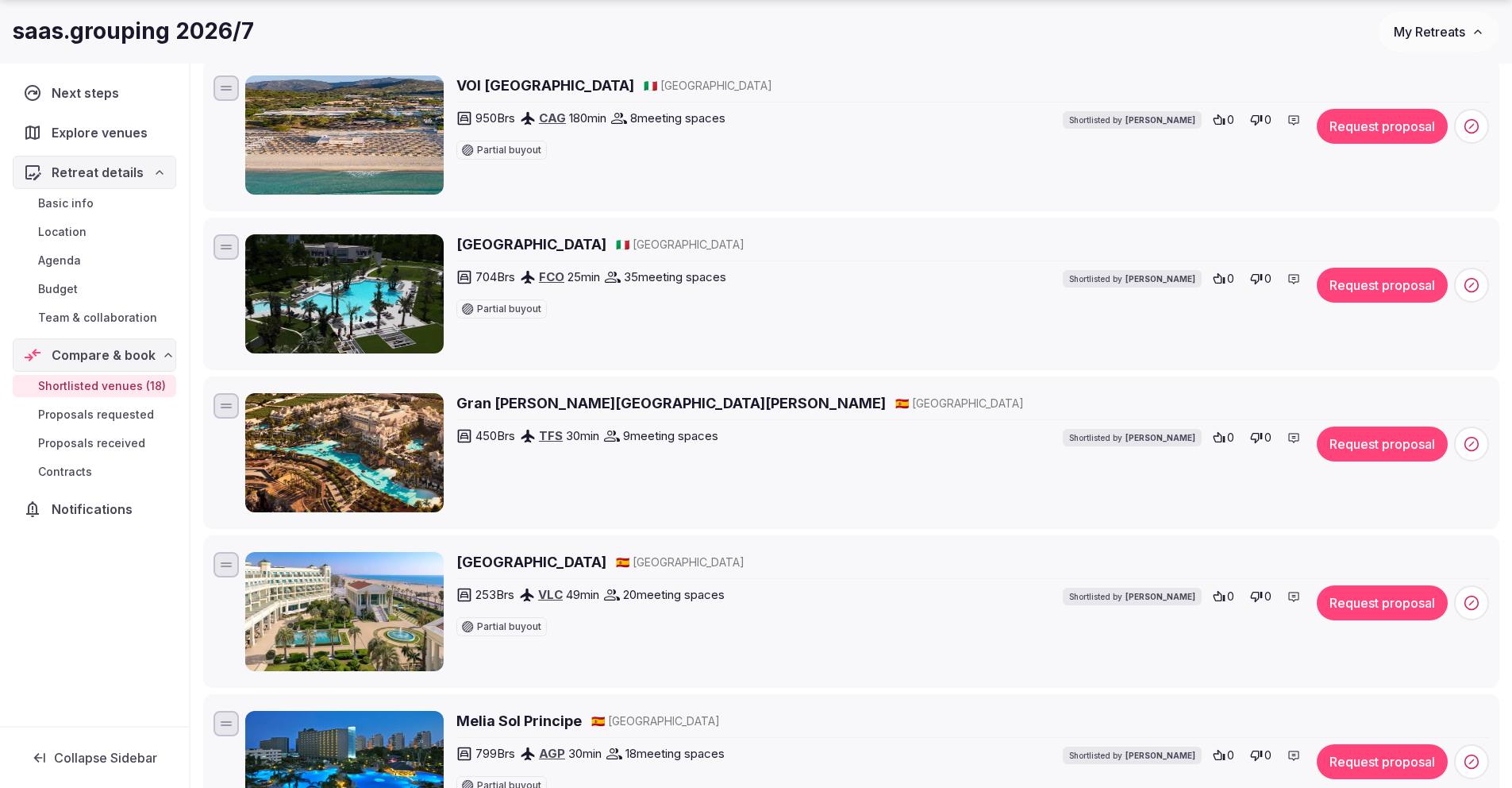
click at [587, 565] on h2 "Las Arenas Balneario Resort" at bounding box center [531, 561] width 150 height 20
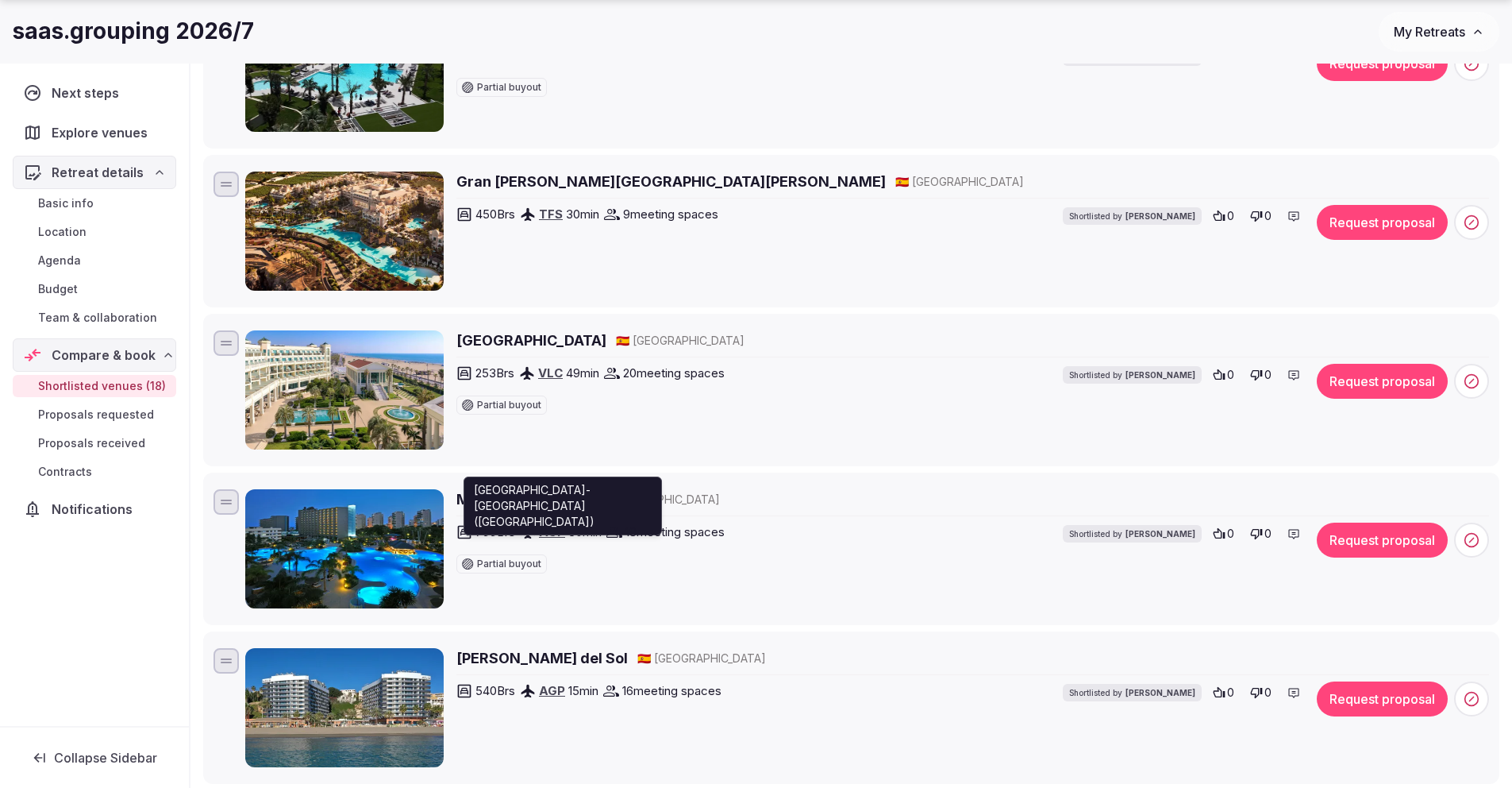
scroll to position [627, 0]
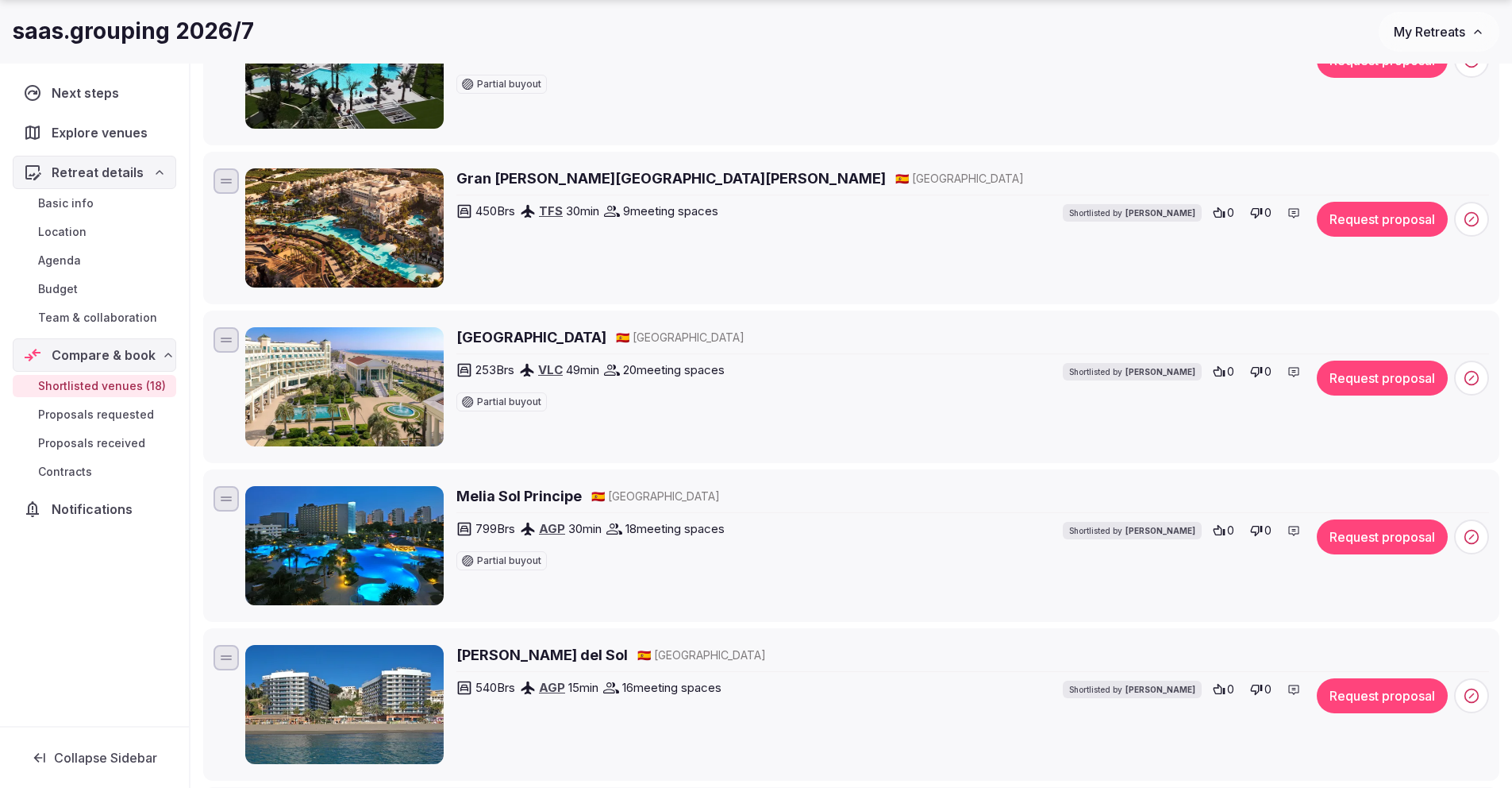
click at [544, 498] on h2 "Melia Sol Principe" at bounding box center [519, 496] width 126 height 20
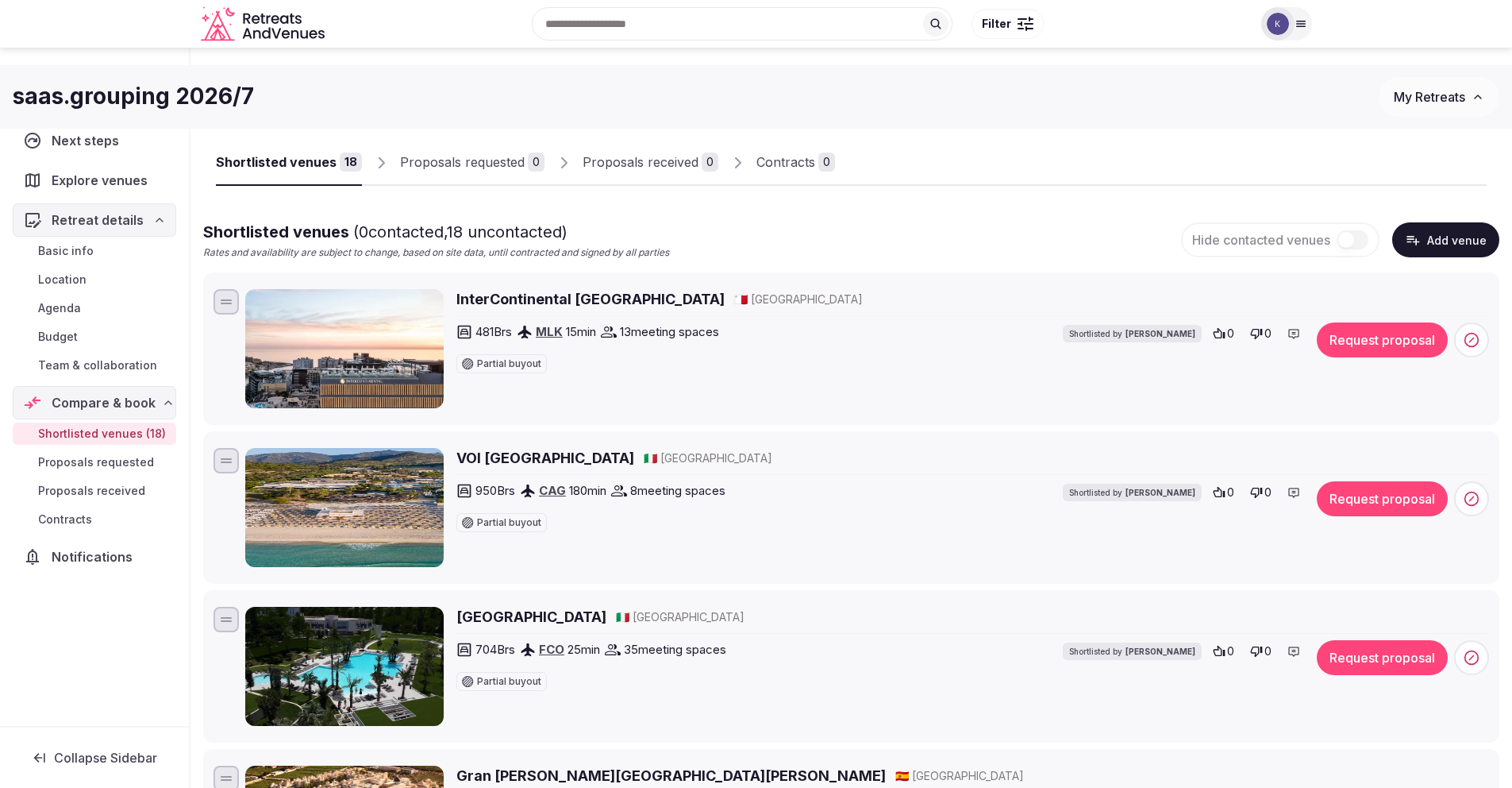
scroll to position [0, 0]
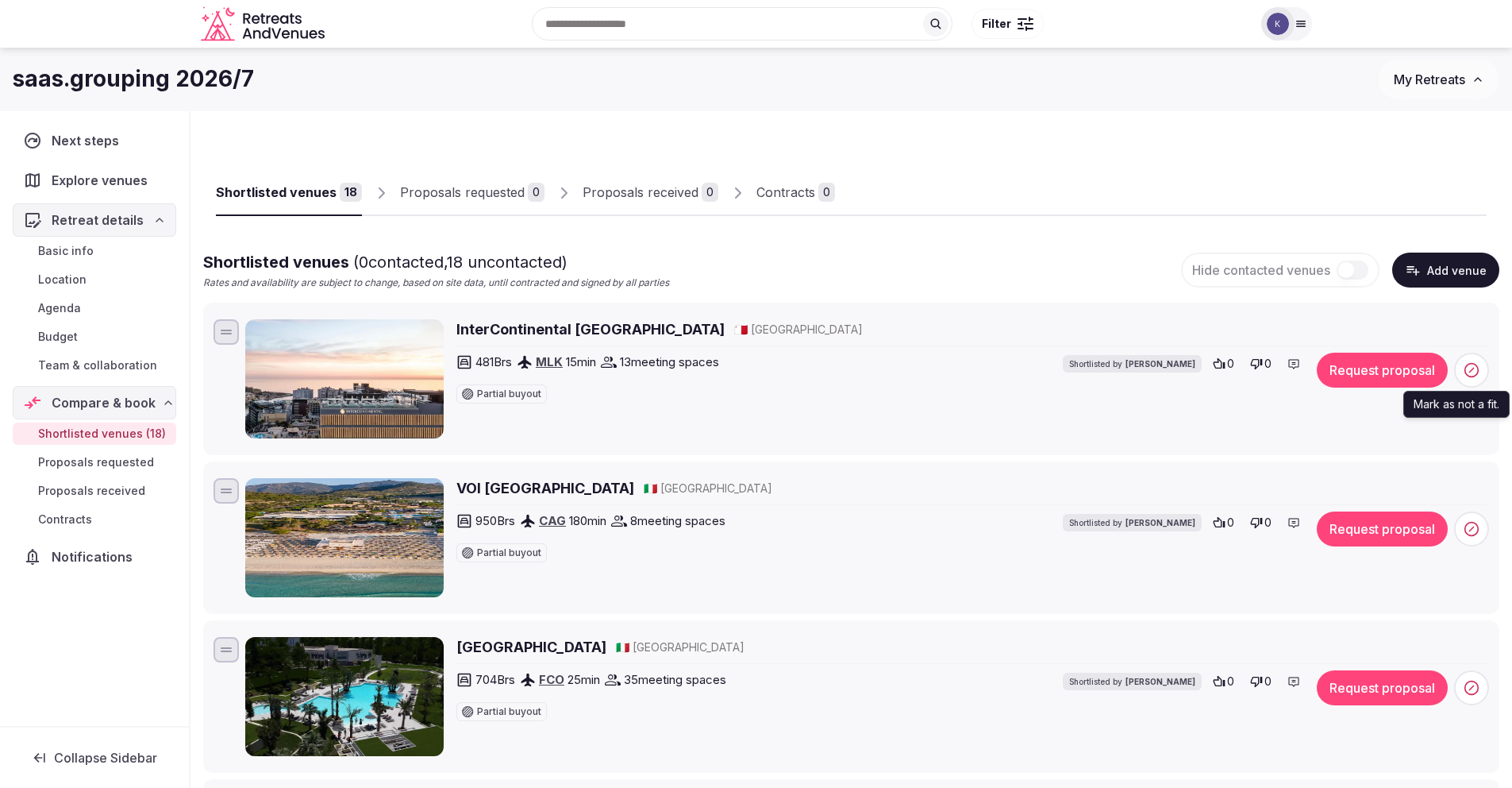
click at [1476, 368] on icon at bounding box center [1472, 370] width 16 height 16
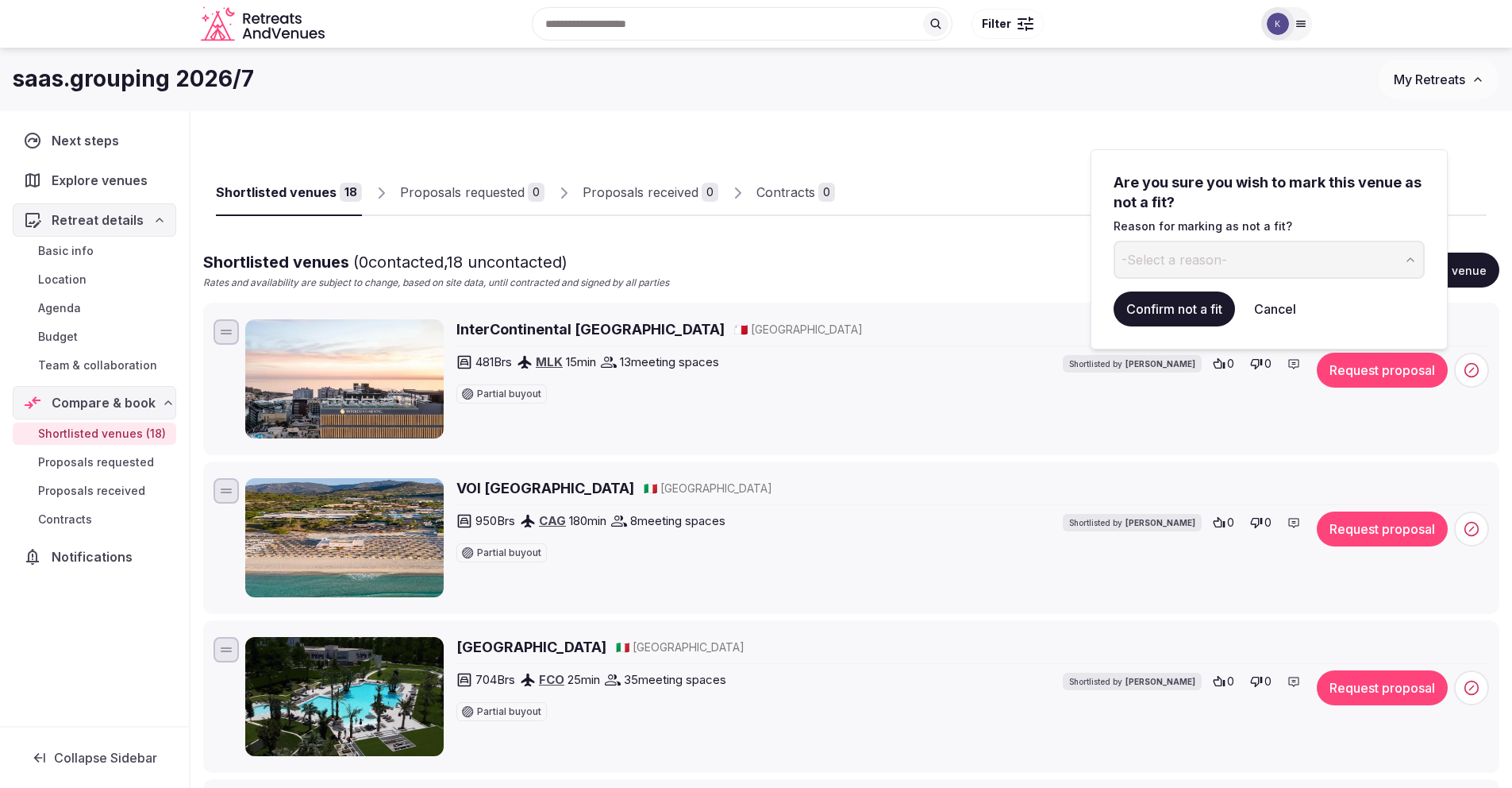
click at [1414, 260] on icon "button" at bounding box center [1411, 259] width 13 height 13
click at [1202, 311] on button "Confirm not a fit" at bounding box center [1174, 309] width 121 height 35
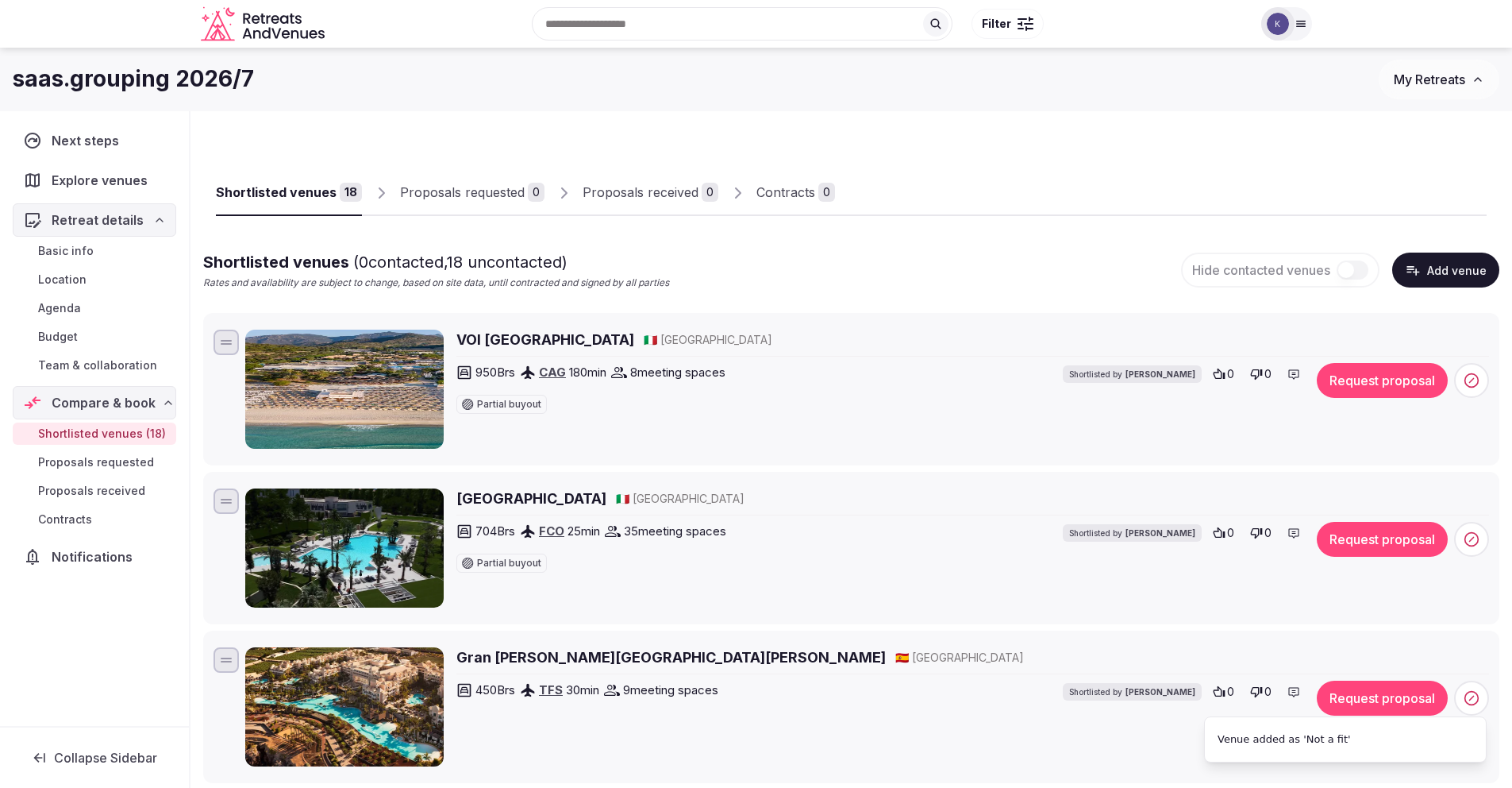
scroll to position [58, 0]
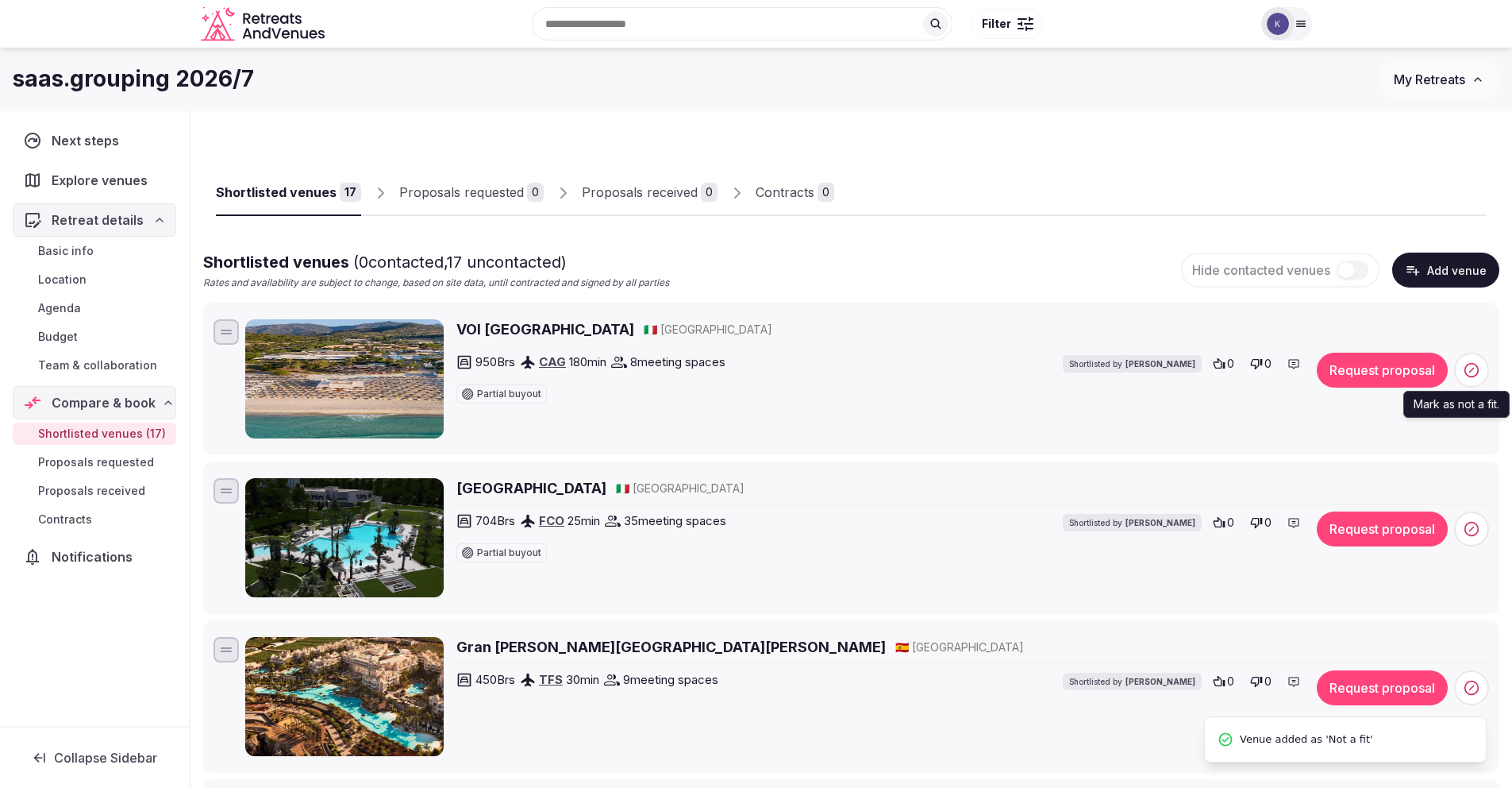
click at [1481, 368] on span at bounding box center [1472, 370] width 35 height 35
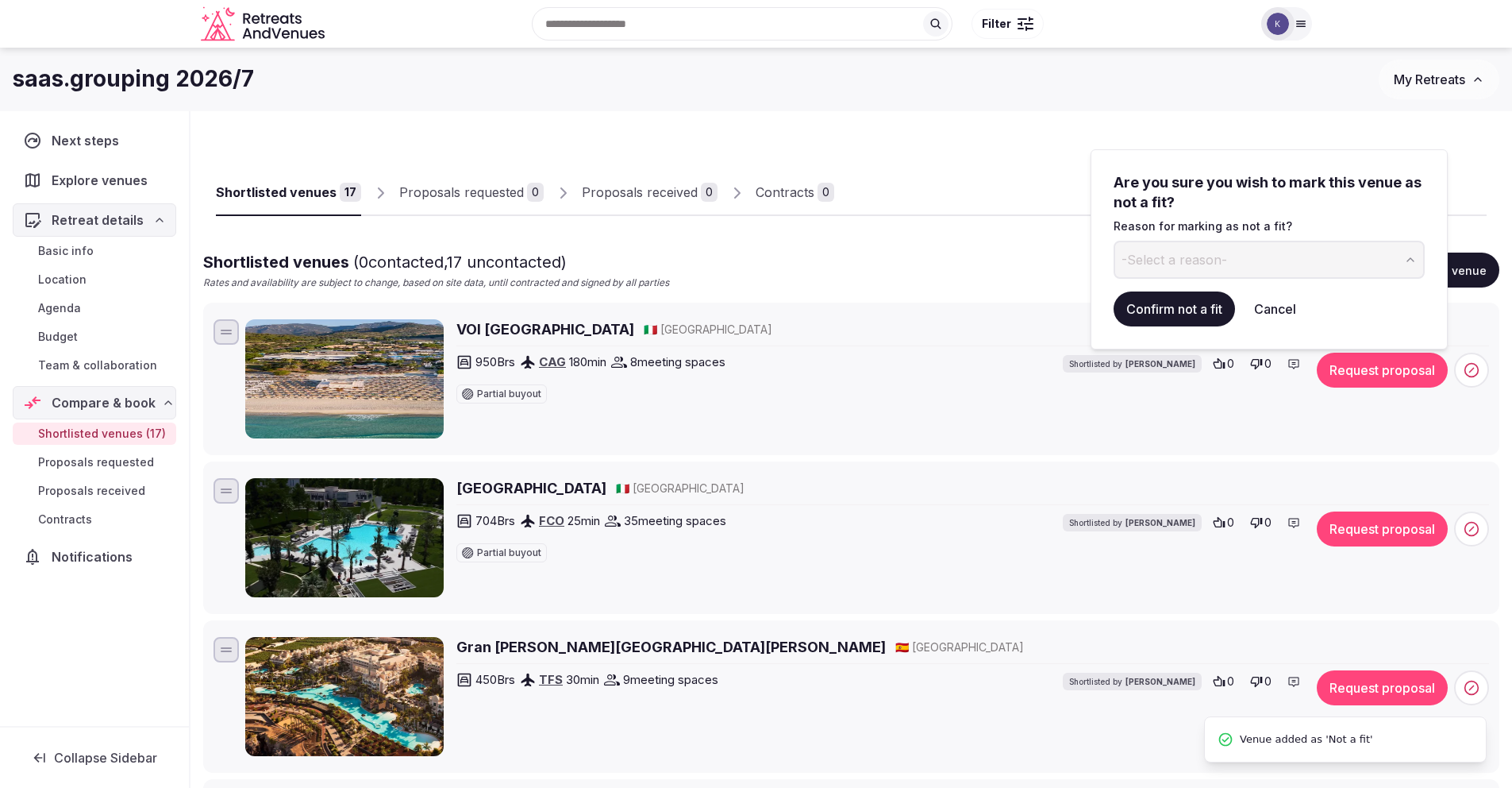
click at [1362, 249] on button "-Select a reason-" at bounding box center [1269, 260] width 311 height 38
click at [1159, 310] on button "Confirm not a fit" at bounding box center [1174, 309] width 121 height 35
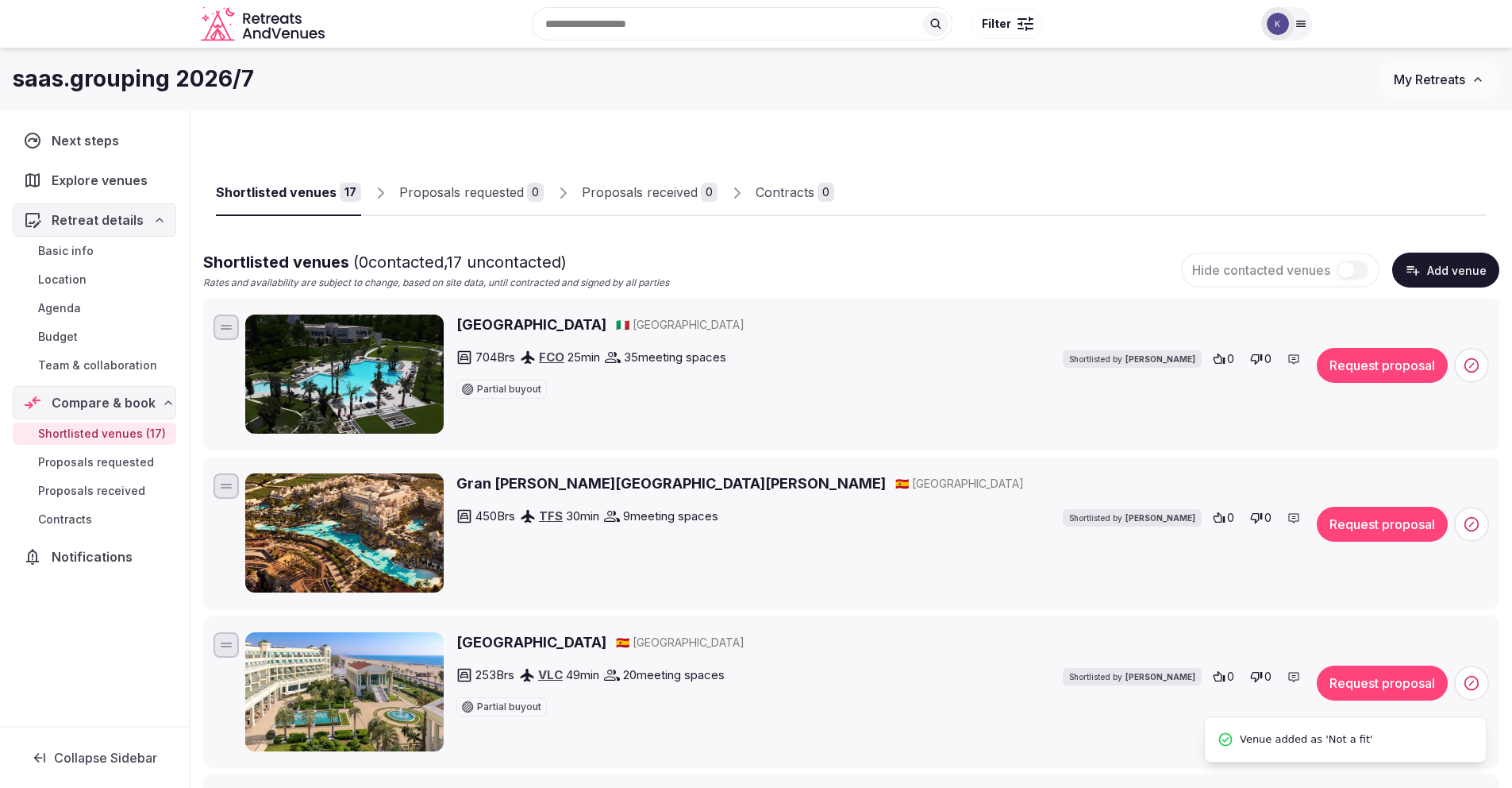
scroll to position [0, 0]
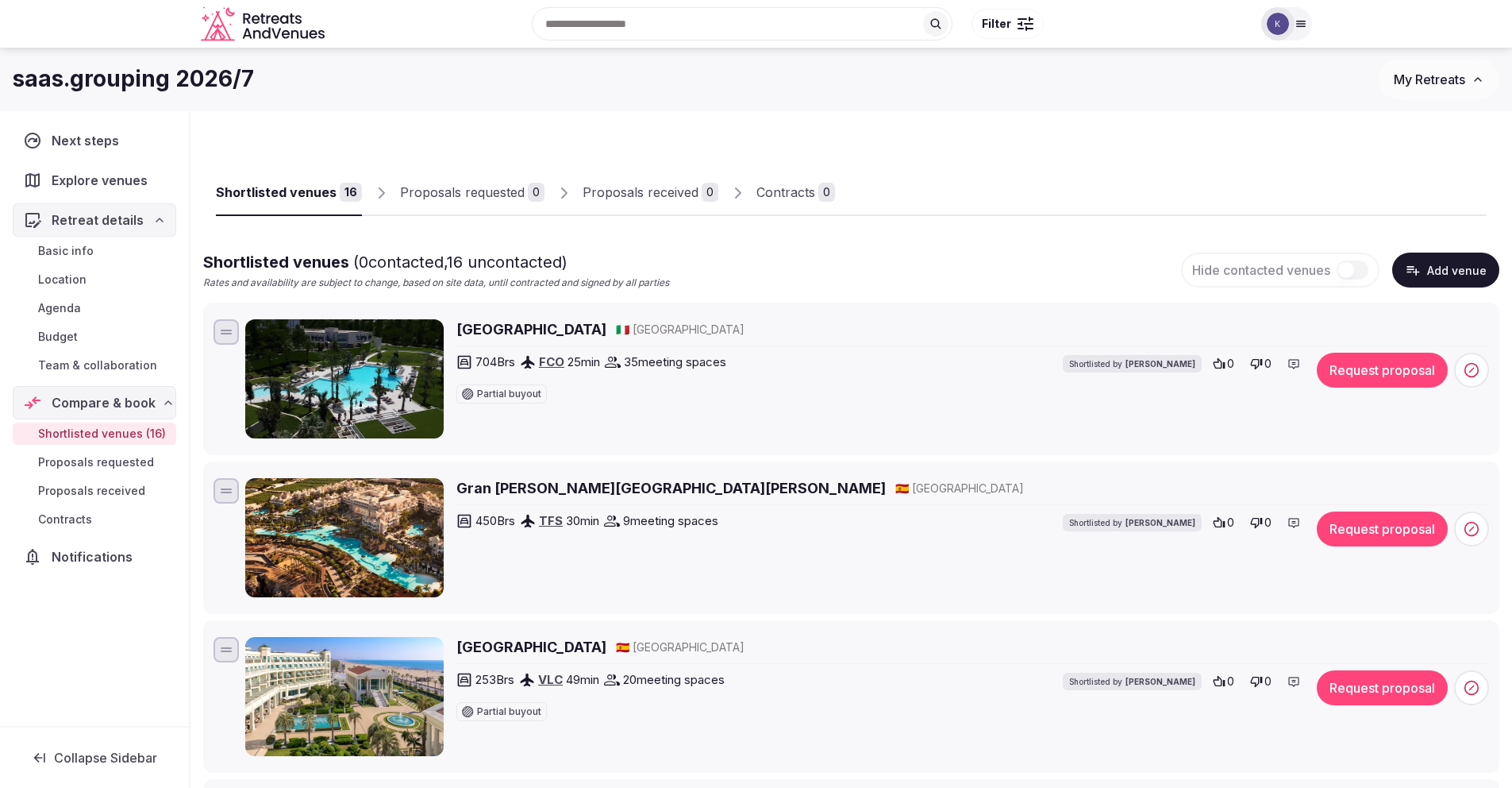
click at [502, 333] on h2 "Ergife Palace" at bounding box center [531, 329] width 150 height 20
click at [1481, 368] on span at bounding box center [1472, 370] width 35 height 35
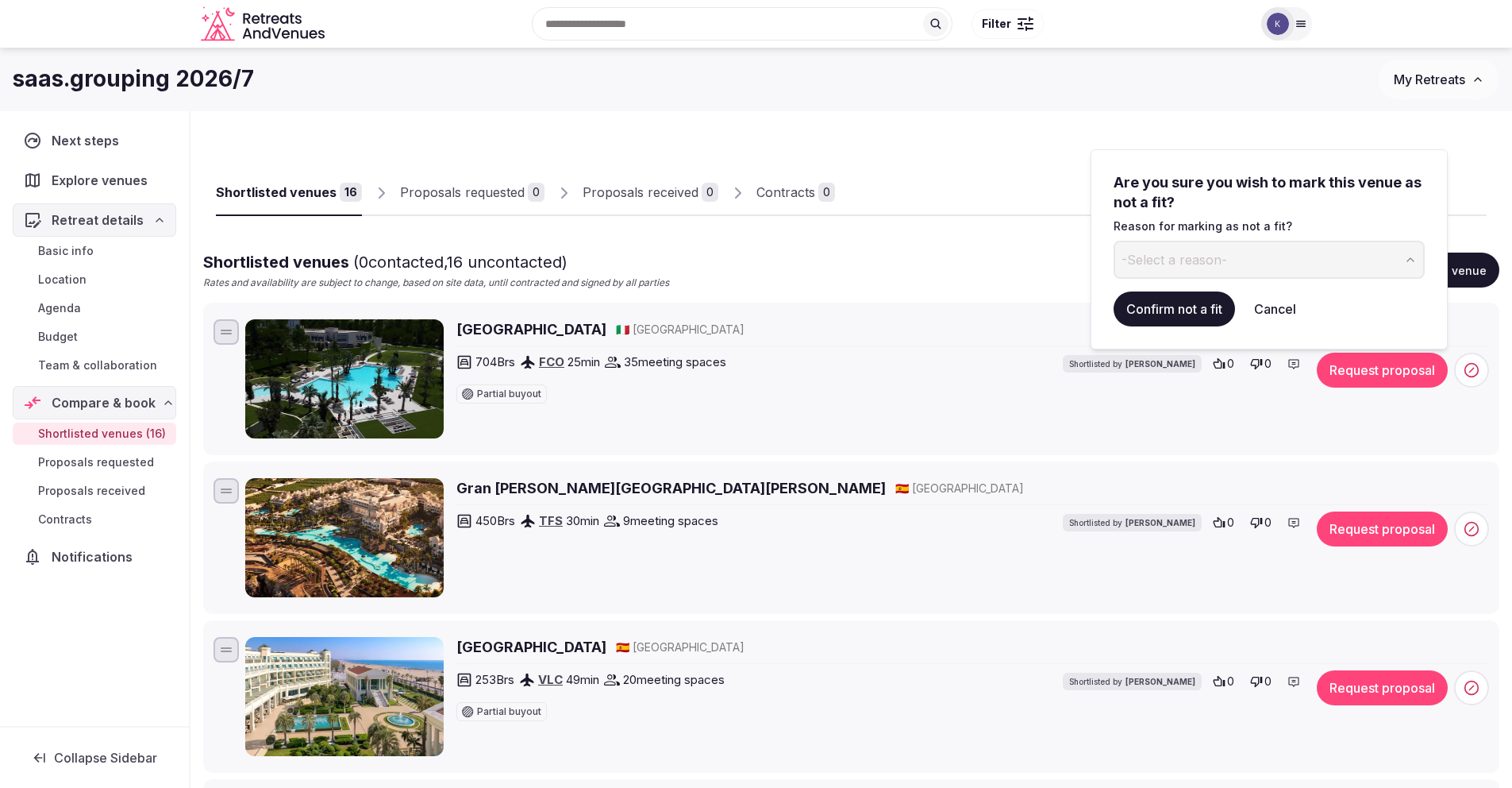
click at [1335, 259] on button "-Select a reason-" at bounding box center [1269, 260] width 311 height 38
click at [1191, 313] on button "Confirm not a fit" at bounding box center [1174, 309] width 121 height 35
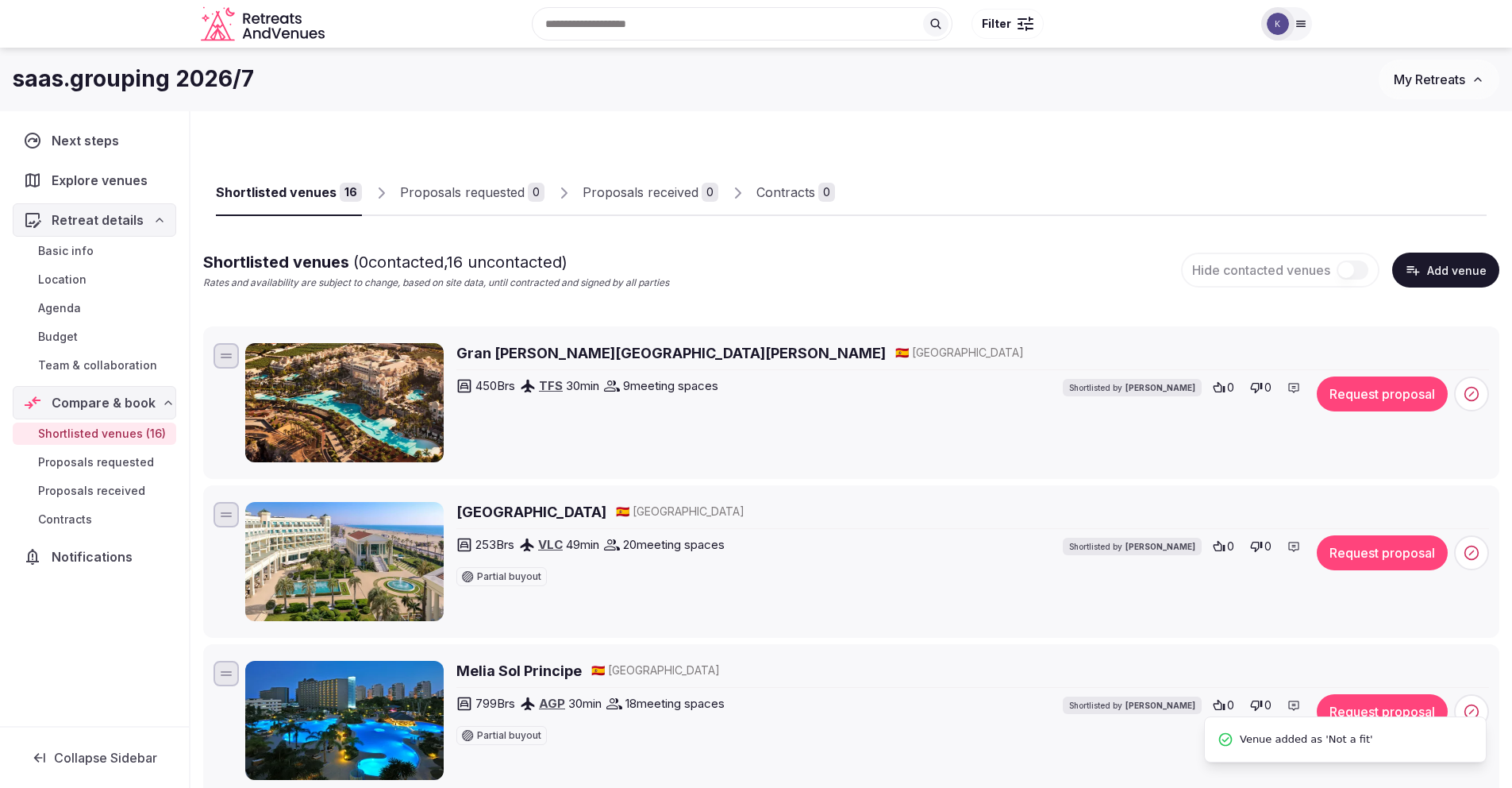
scroll to position [54, 0]
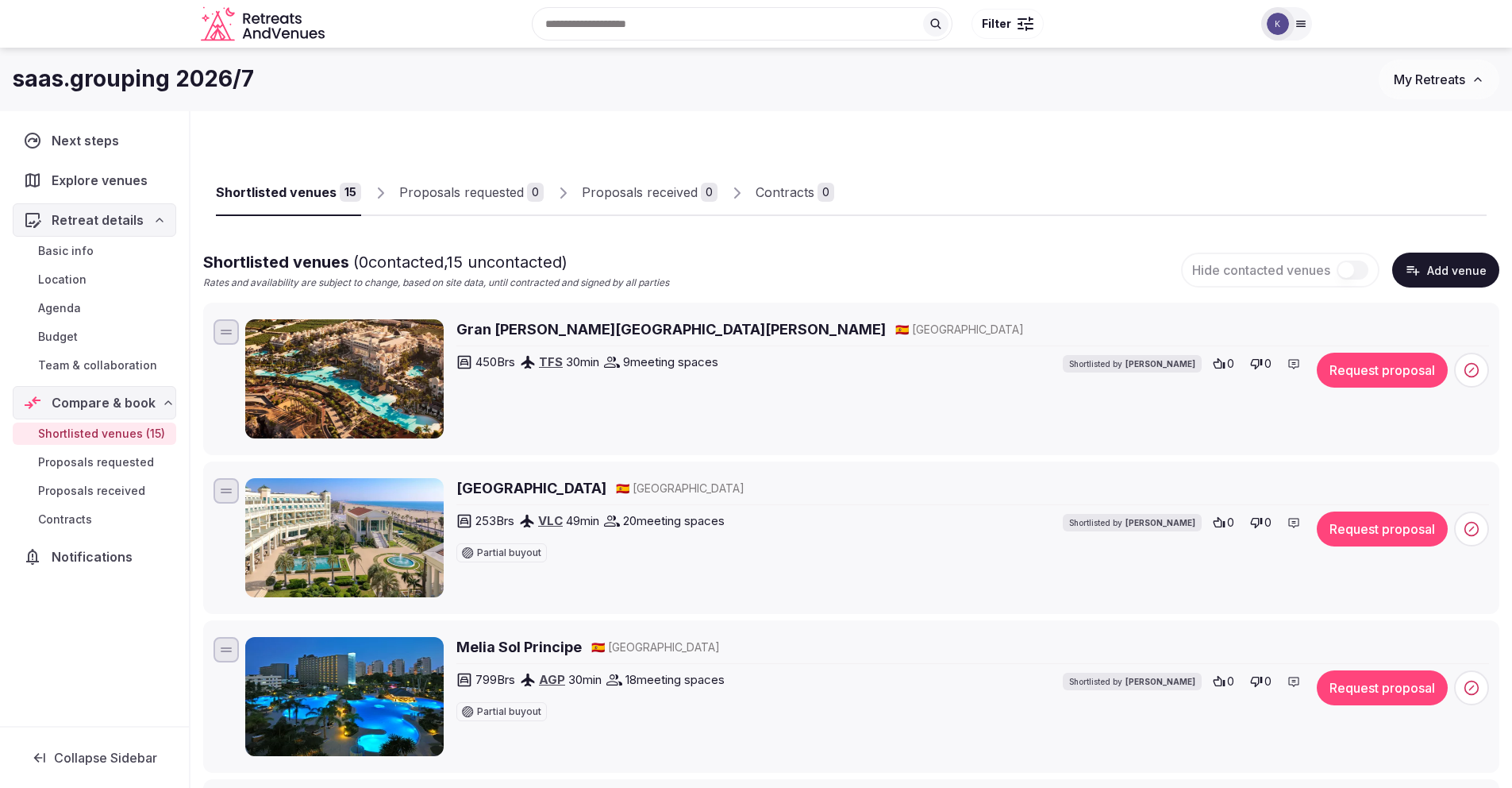
click at [606, 332] on h2 "Gran Melia Palacio de Isora" at bounding box center [671, 329] width 429 height 20
click at [1468, 374] on icon at bounding box center [1472, 370] width 16 height 16
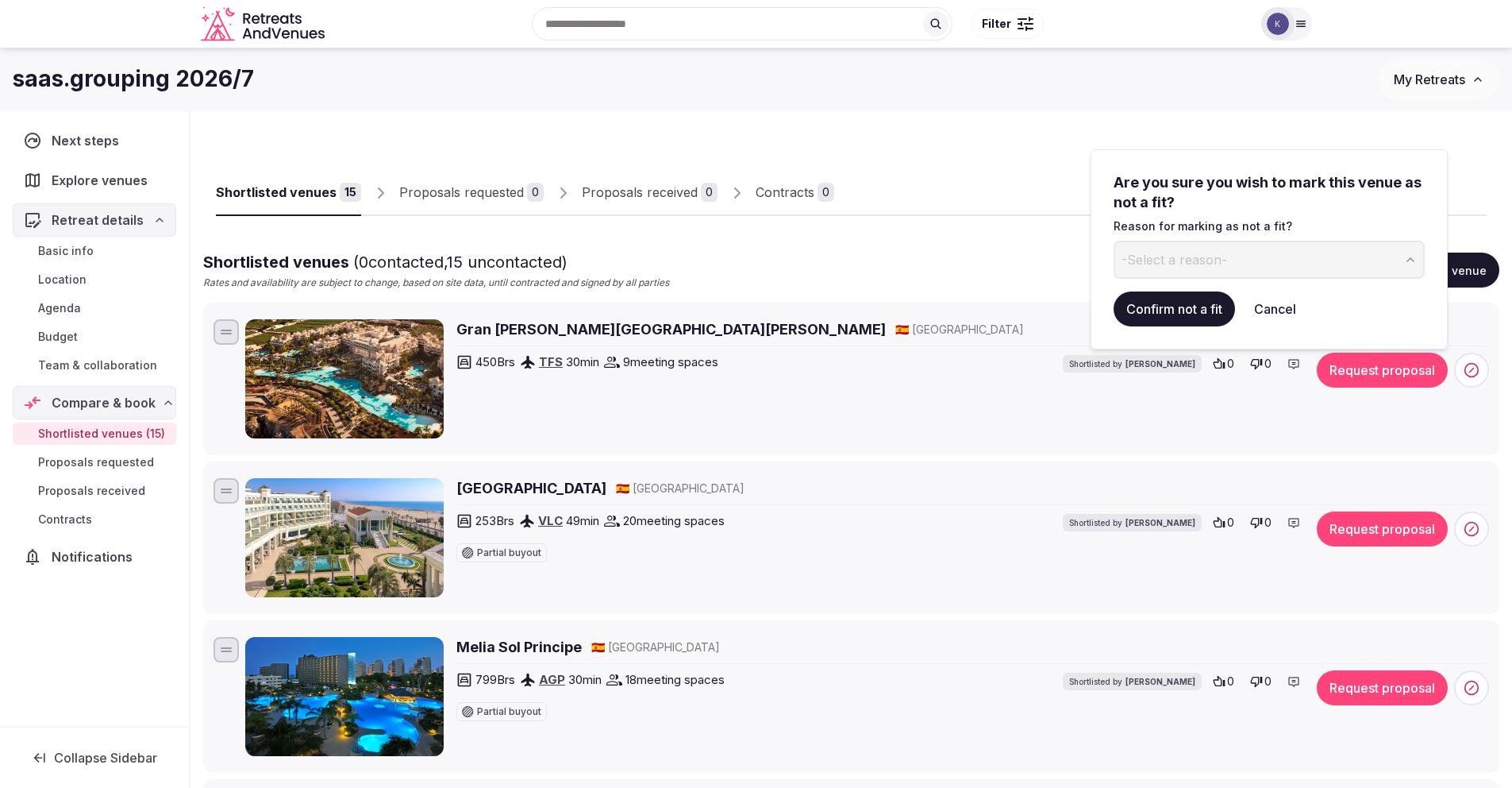
click at [1302, 261] on button "-Select a reason-" at bounding box center [1269, 260] width 311 height 38
click at [1184, 303] on button "Confirm not a fit" at bounding box center [1174, 309] width 121 height 35
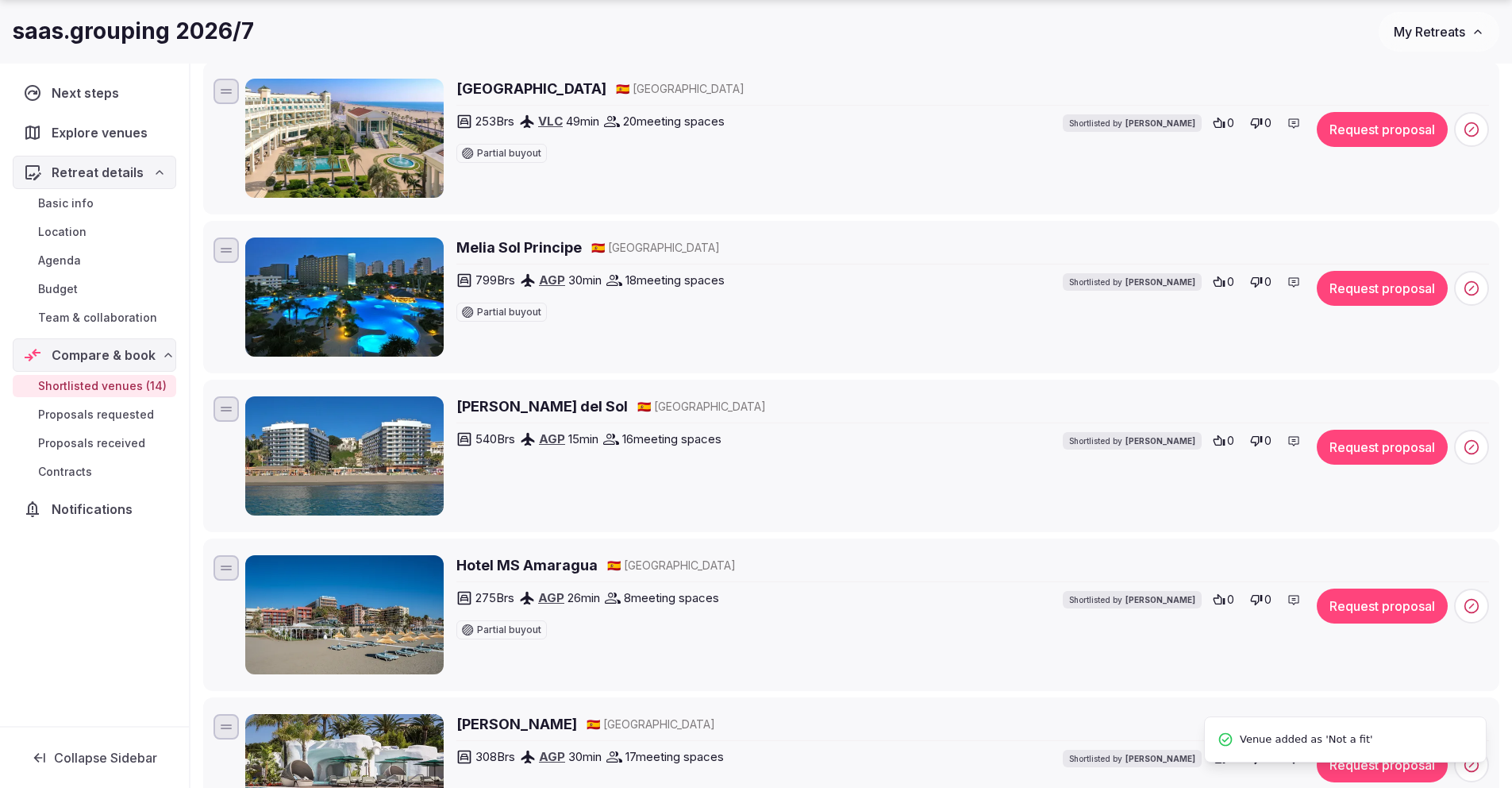
scroll to position [294, 0]
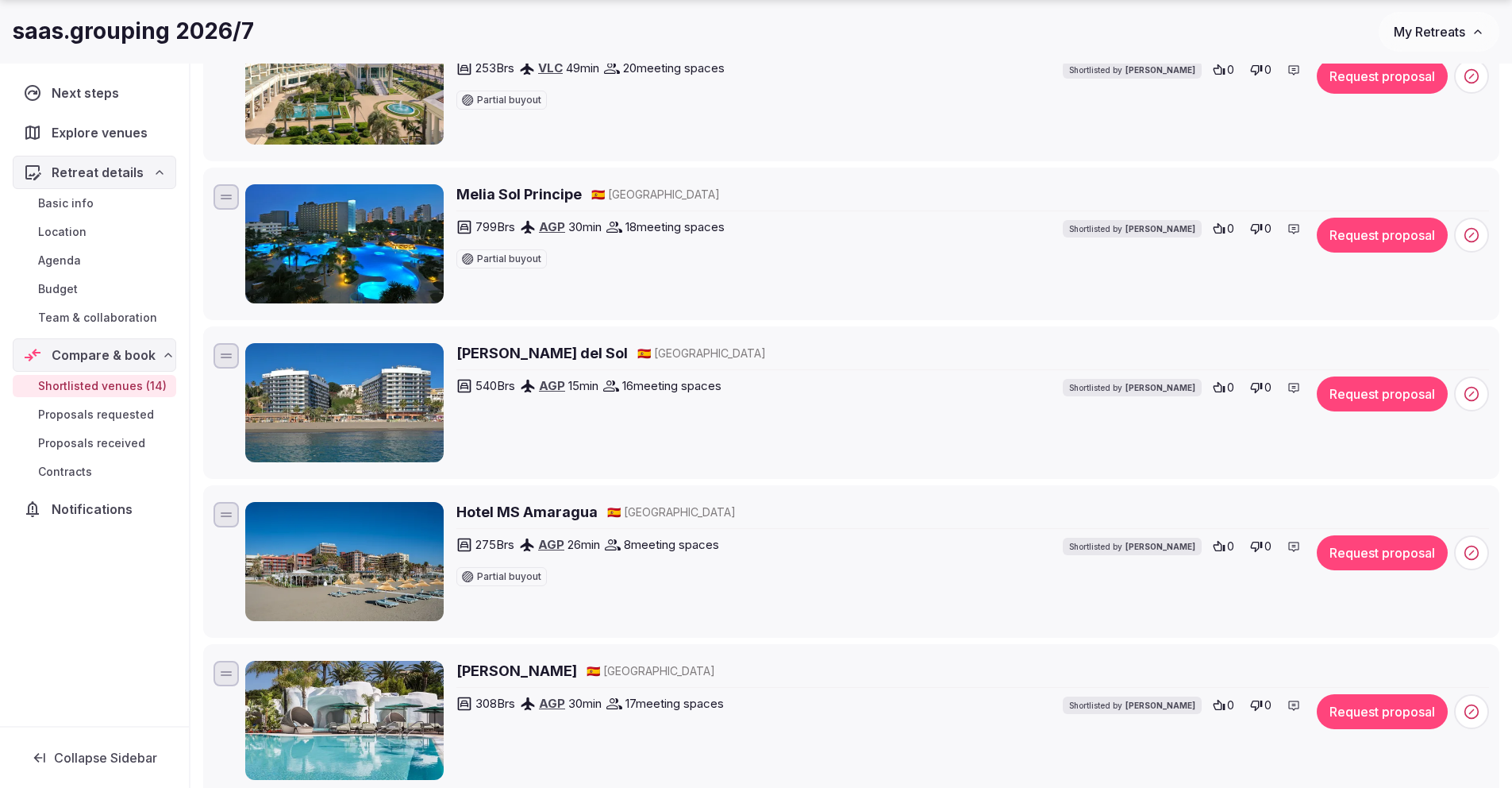
click at [537, 353] on h2 "Meliá Costa del Sol" at bounding box center [542, 353] width 172 height 20
click at [1470, 395] on icon at bounding box center [1472, 394] width 4 height 4
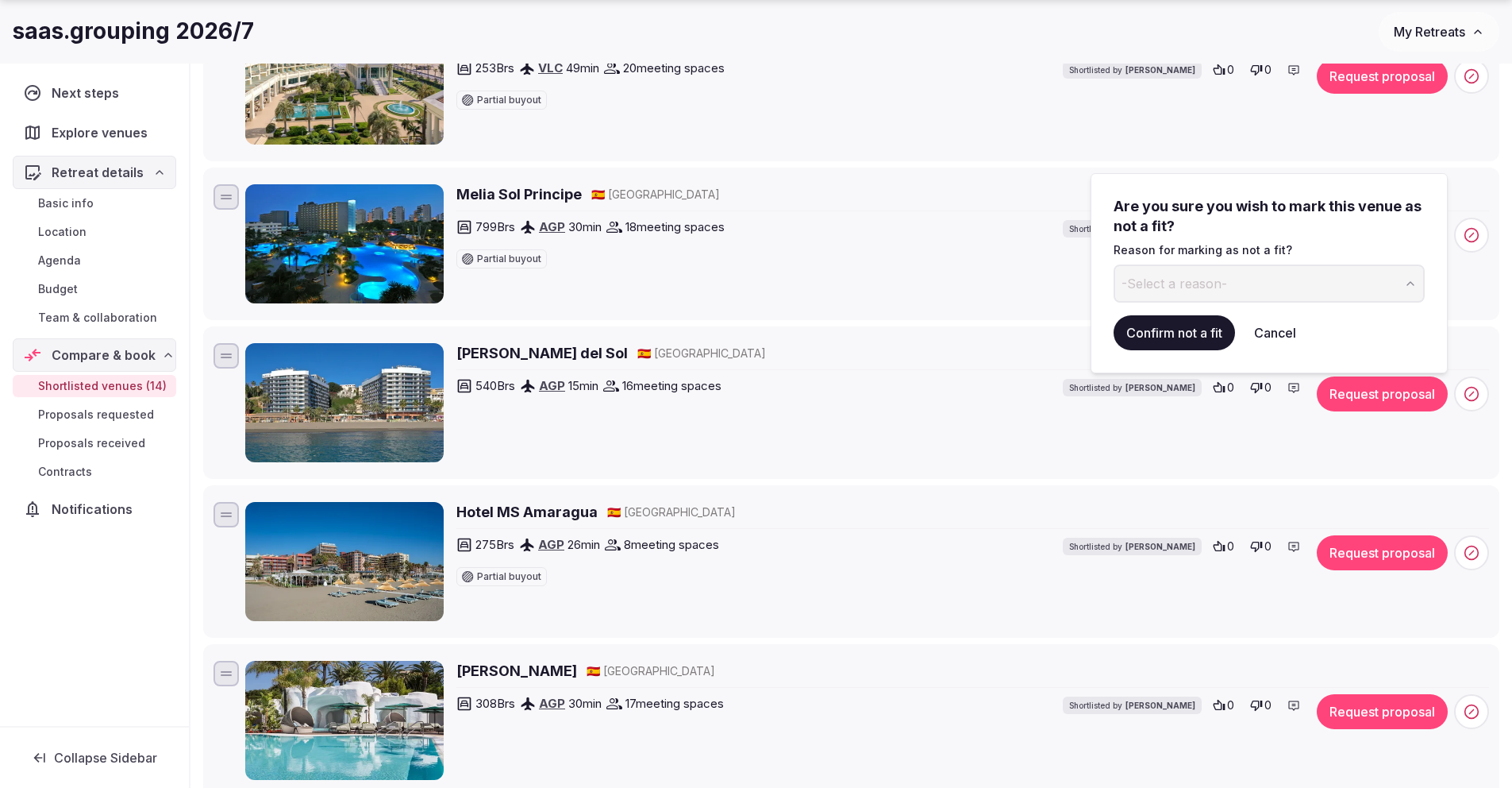
click at [1389, 288] on button "-Select a reason-" at bounding box center [1269, 284] width 311 height 38
click at [1189, 332] on button "Confirm not a fit" at bounding box center [1174, 332] width 121 height 35
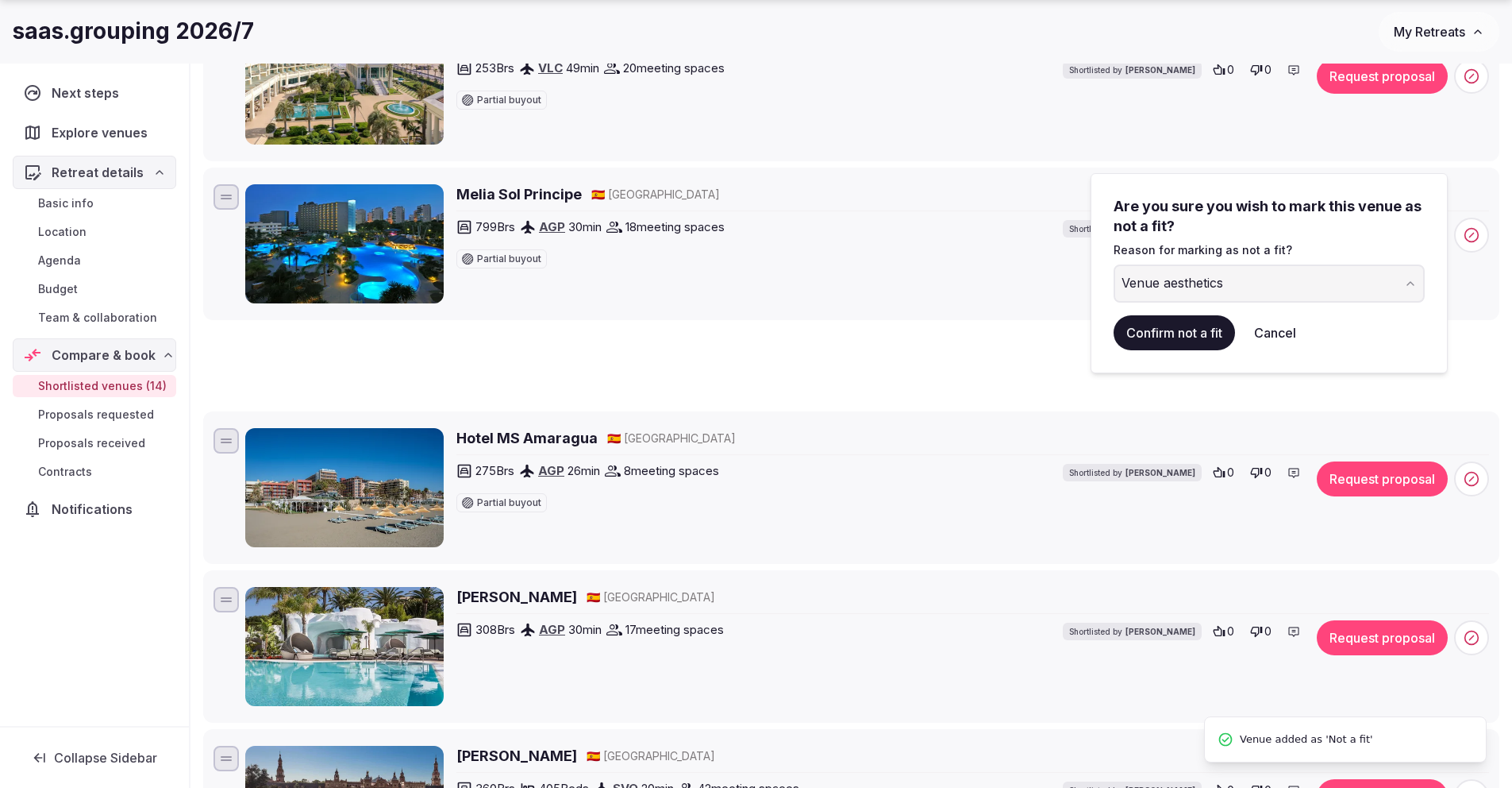
scroll to position [56, 0]
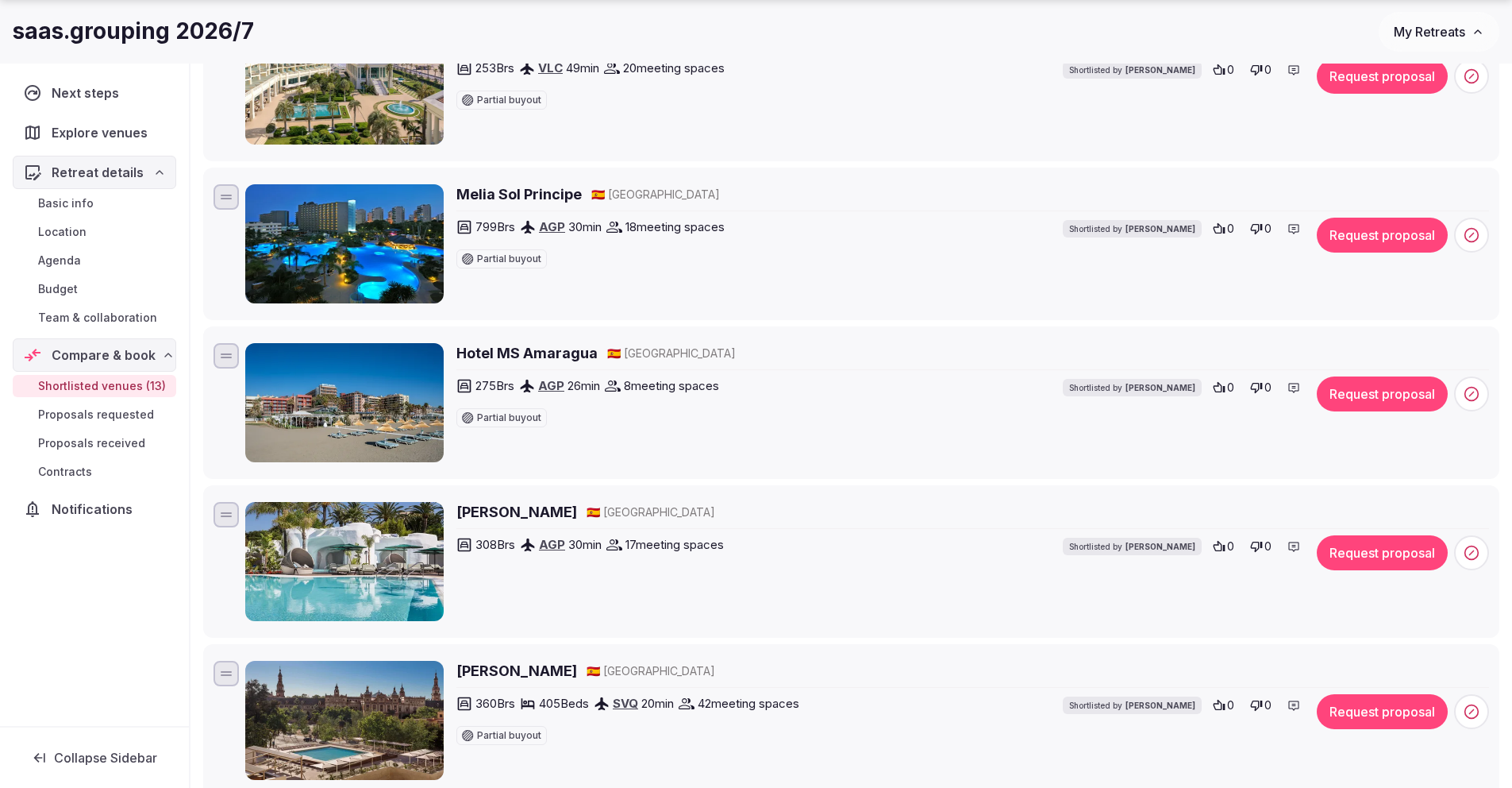
drag, startPoint x: 596, startPoint y: 355, endPoint x: 467, endPoint y: 357, distance: 129.0
click at [467, 357] on div "Hotel MS Amaragua 🇪🇸 Spain" at bounding box center [973, 353] width 1033 height 20
click at [481, 355] on h2 "Hotel MS Amaragua" at bounding box center [527, 353] width 141 height 20
click at [1474, 396] on icon at bounding box center [1472, 394] width 16 height 16
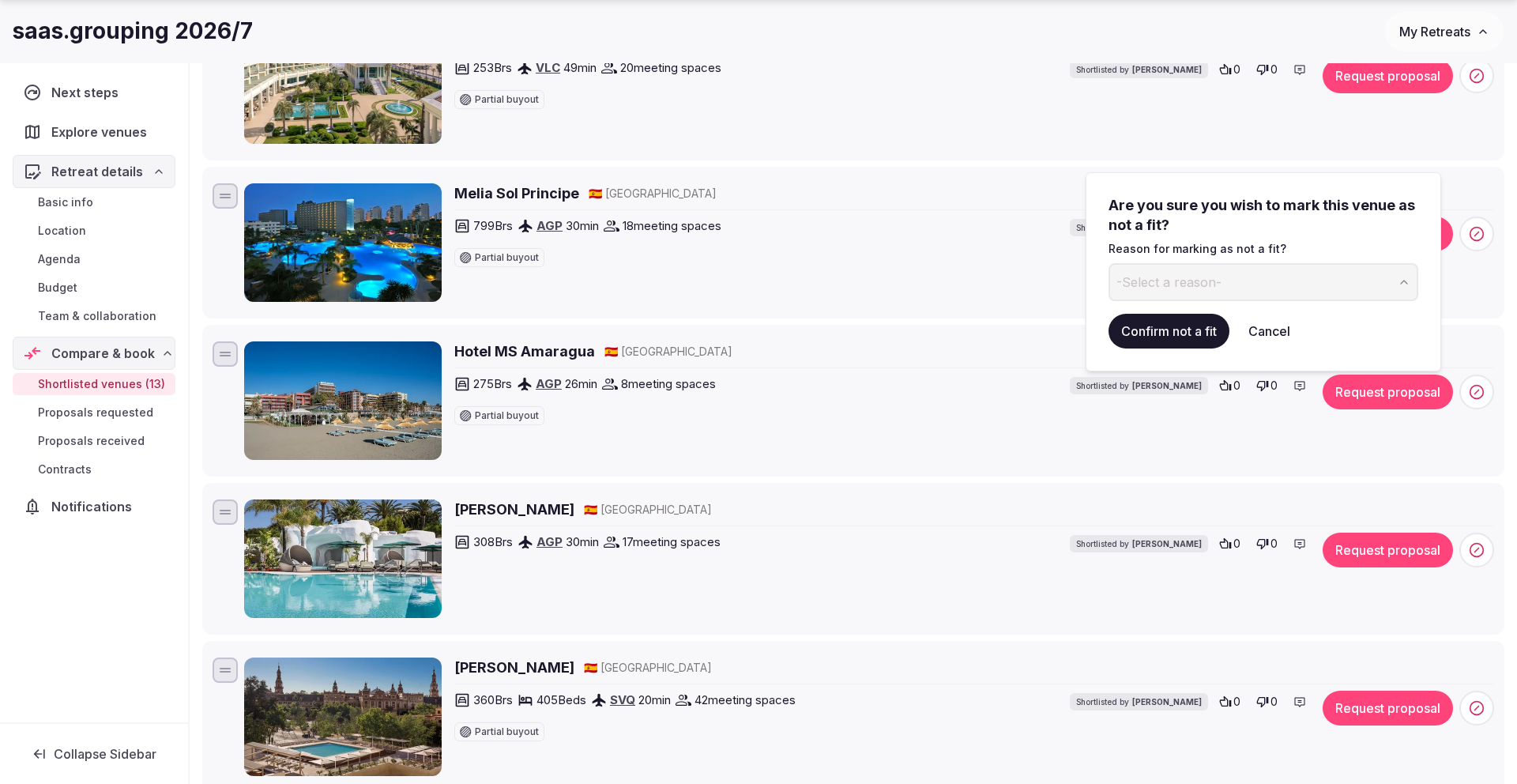
click at [1364, 284] on button "-Select a reason-" at bounding box center [1263, 282] width 310 height 38
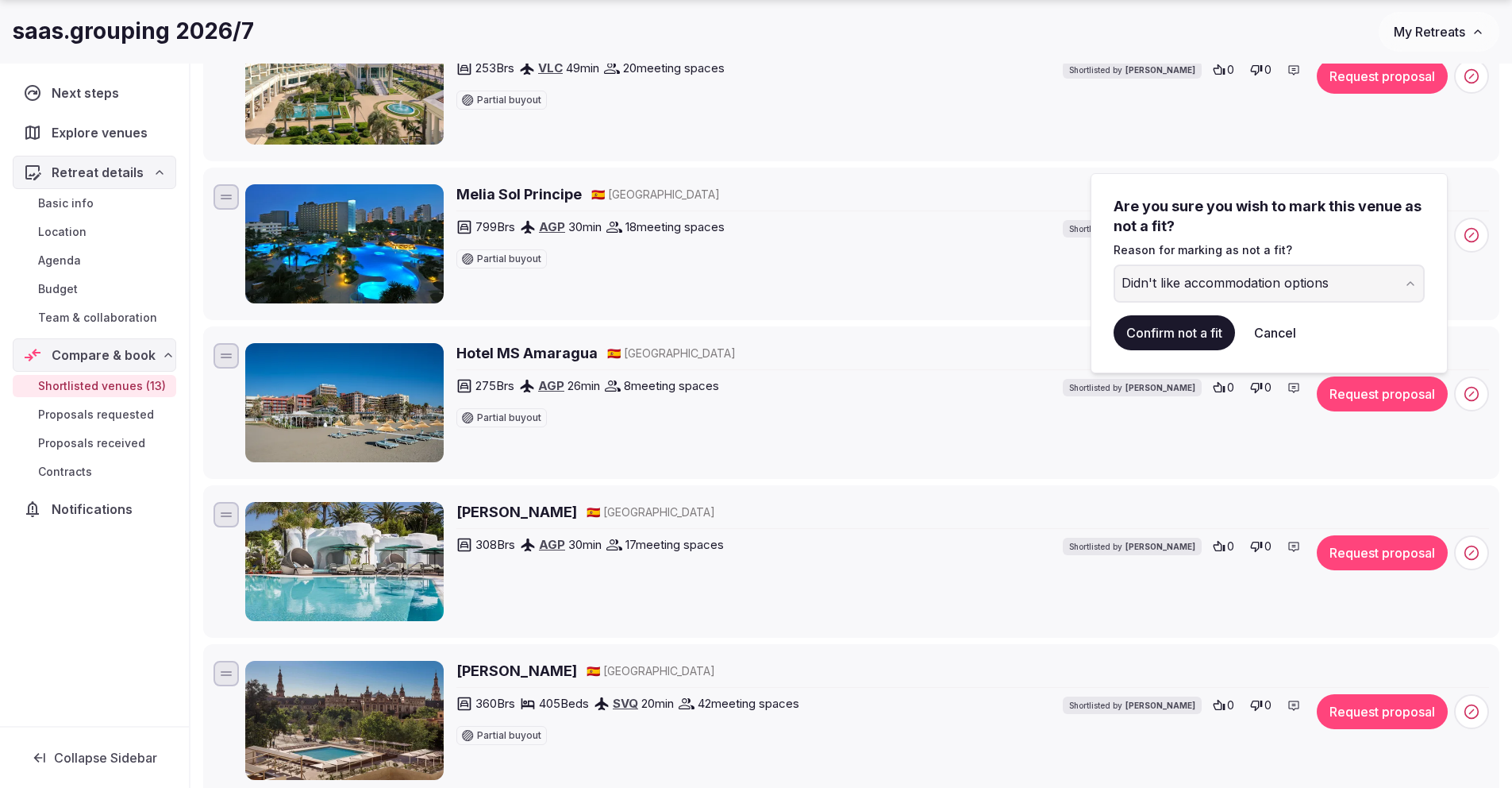
click at [1207, 330] on button "Confirm not a fit" at bounding box center [1174, 332] width 121 height 35
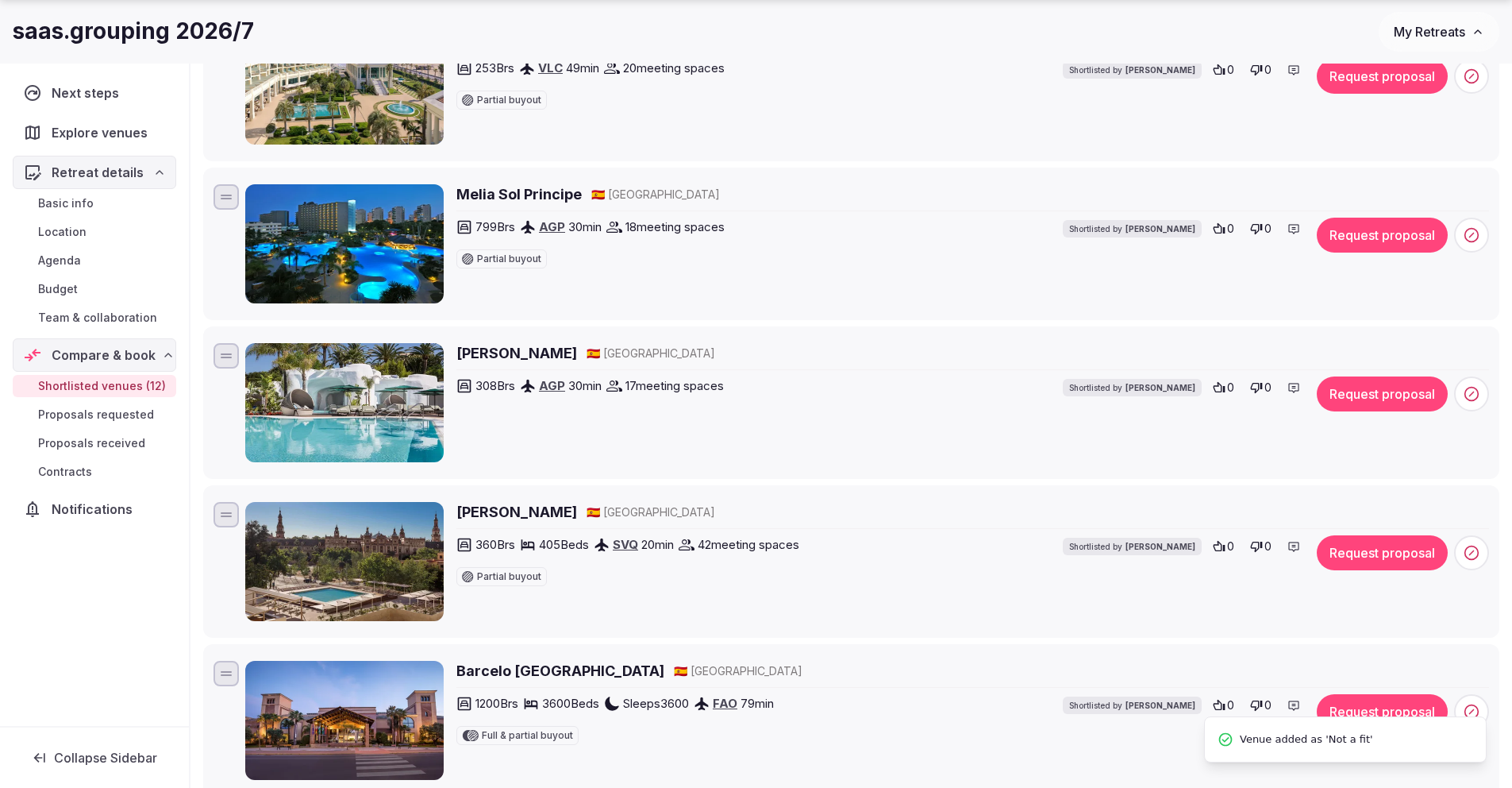
click at [578, 357] on h2 "Don Carlos Marbella" at bounding box center [517, 353] width 120 height 20
click at [517, 515] on h2 "Melia Sevilla" at bounding box center [517, 511] width 120 height 20
click at [1476, 554] on icon at bounding box center [1472, 552] width 16 height 16
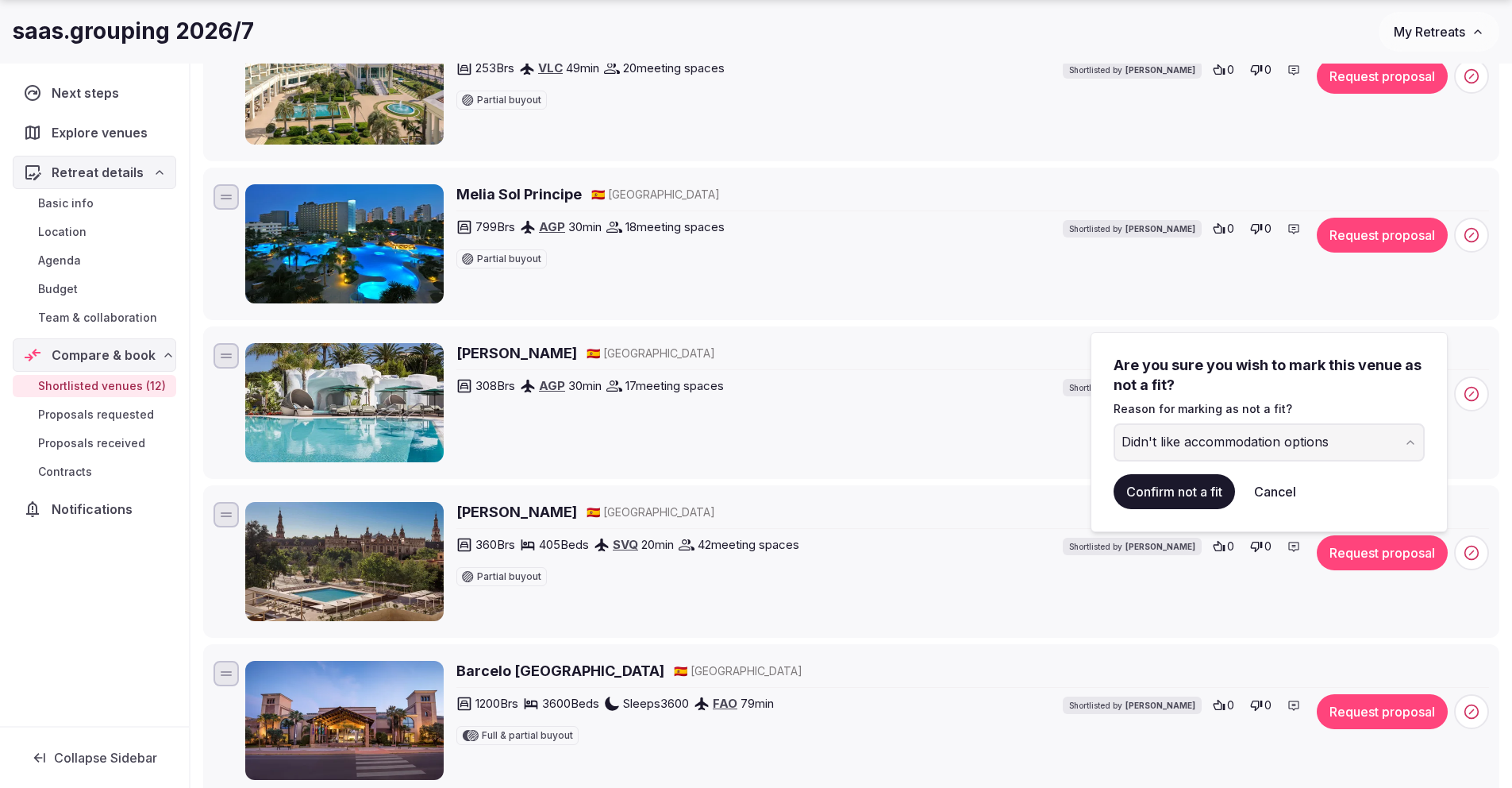
click at [1168, 497] on button "Confirm not a fit" at bounding box center [1174, 491] width 121 height 35
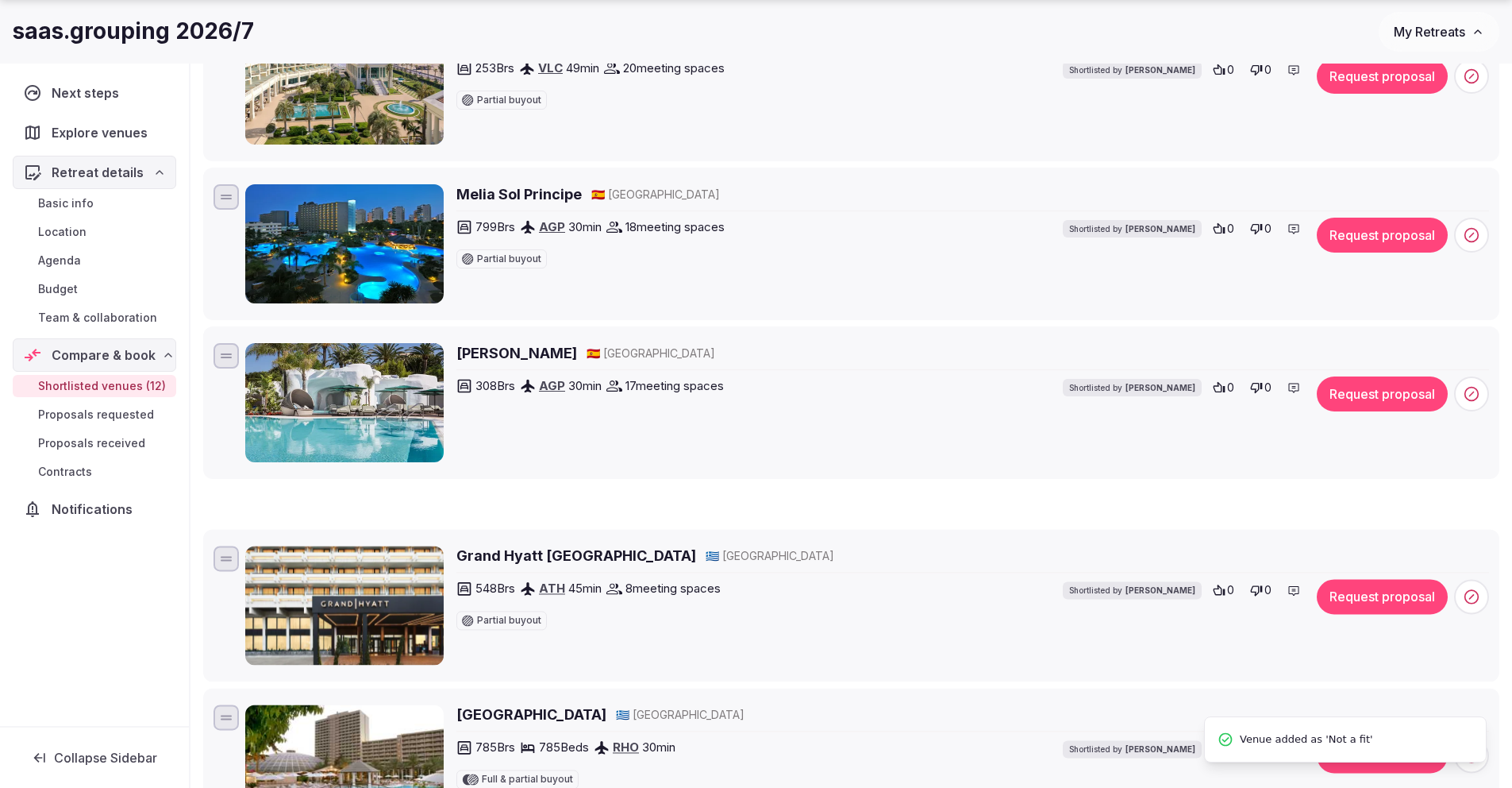
scroll to position [0, 0]
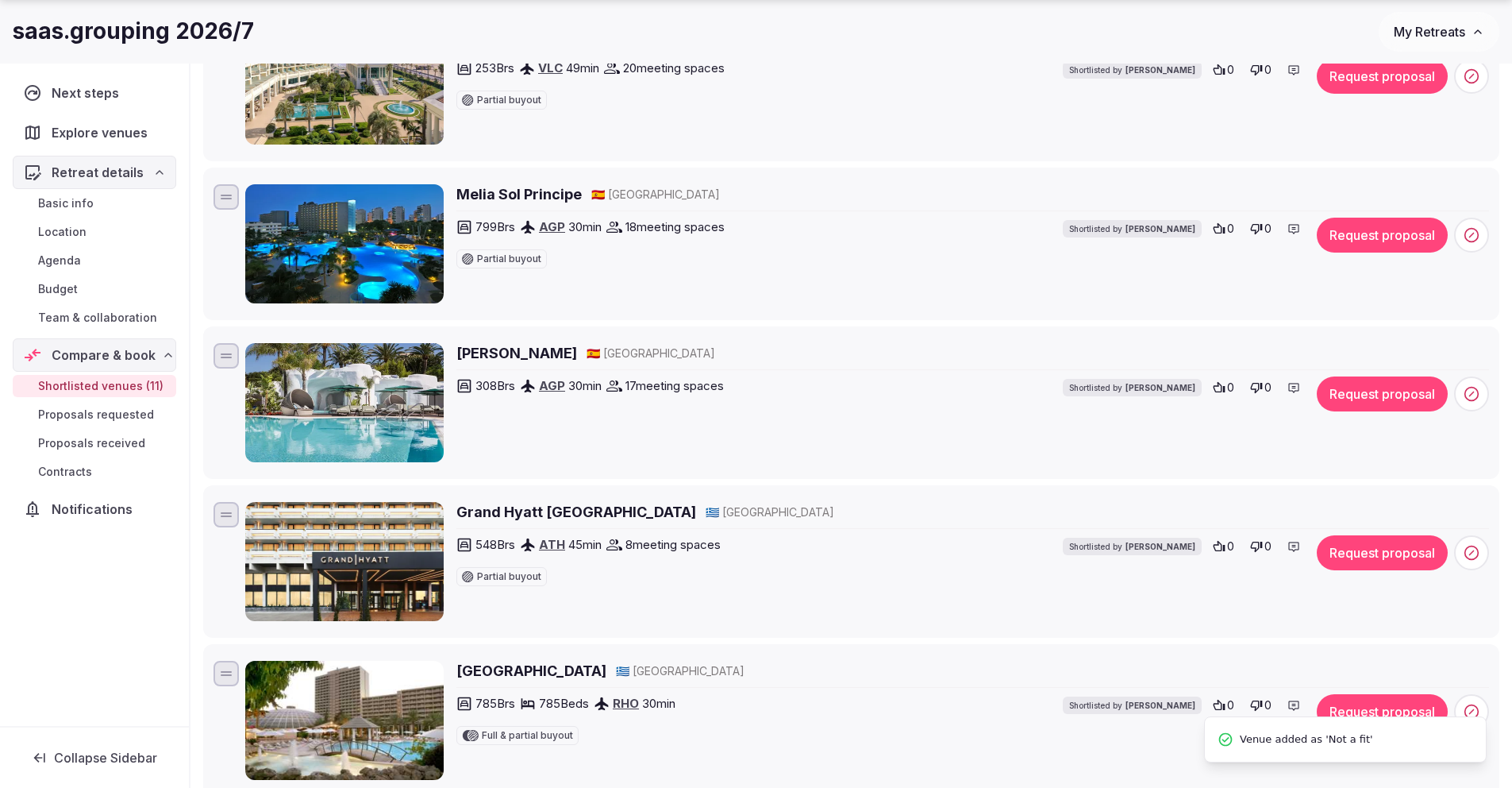
click at [582, 513] on h2 "Grand Hyatt Athens" at bounding box center [576, 511] width 240 height 20
click at [1484, 548] on span at bounding box center [1472, 552] width 35 height 35
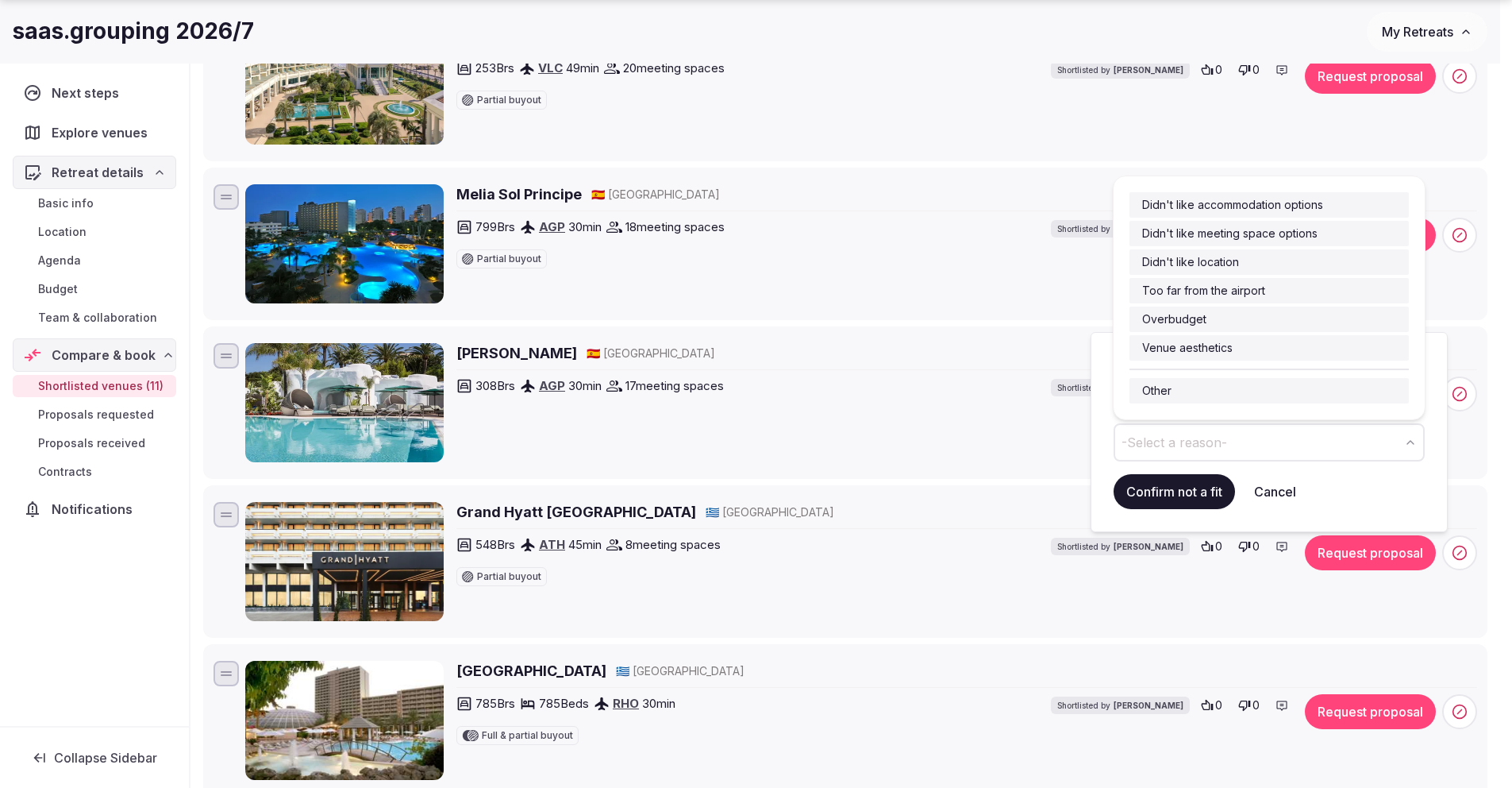
click at [1371, 439] on button "-Select a reason-" at bounding box center [1269, 442] width 311 height 38
click at [1254, 456] on button "Venue aesthetics" at bounding box center [1269, 442] width 311 height 38
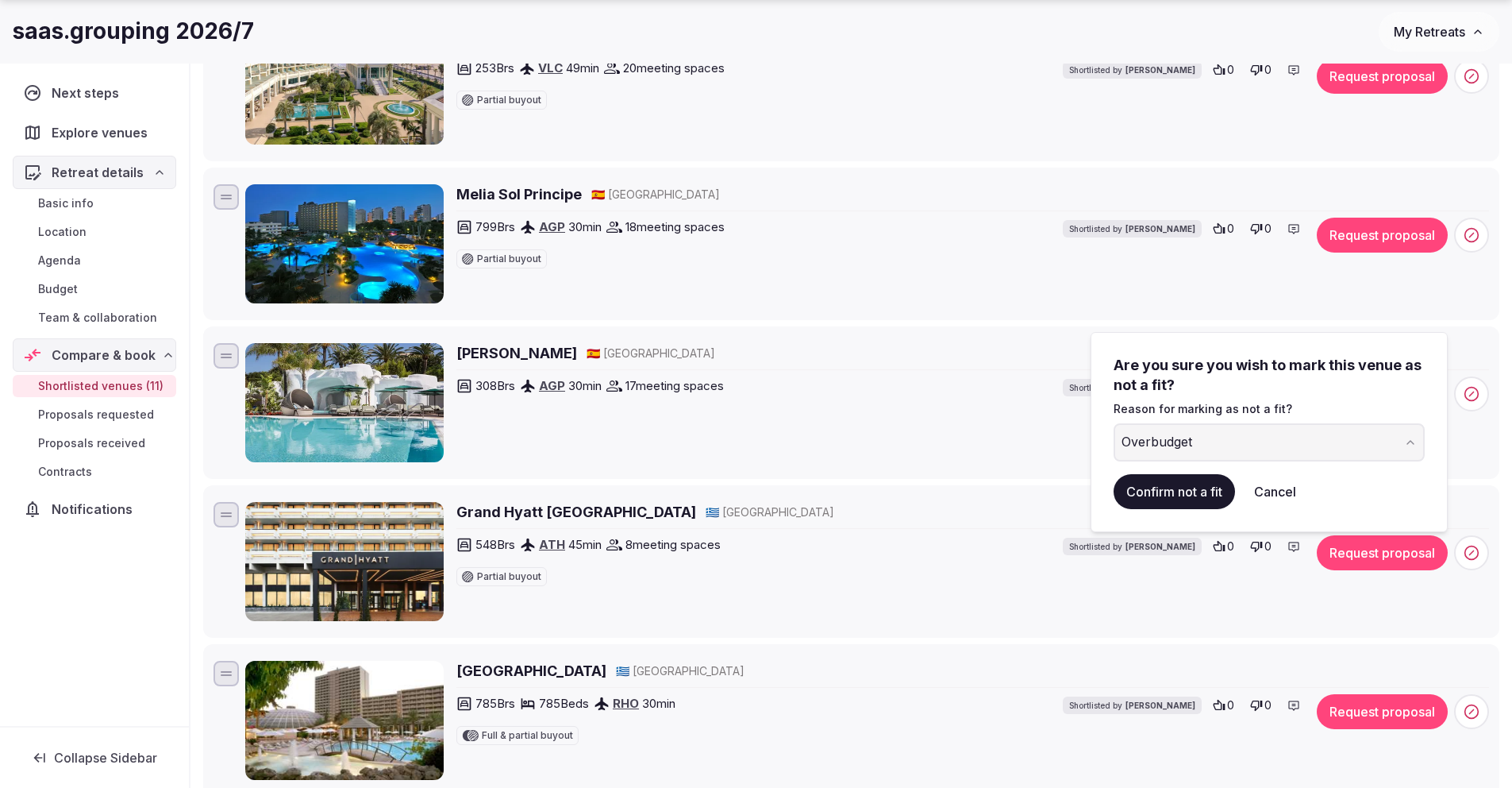
drag, startPoint x: 1175, startPoint y: 488, endPoint x: 1160, endPoint y: 493, distance: 15.8
click at [1175, 488] on button "Confirm not a fit" at bounding box center [1174, 491] width 121 height 35
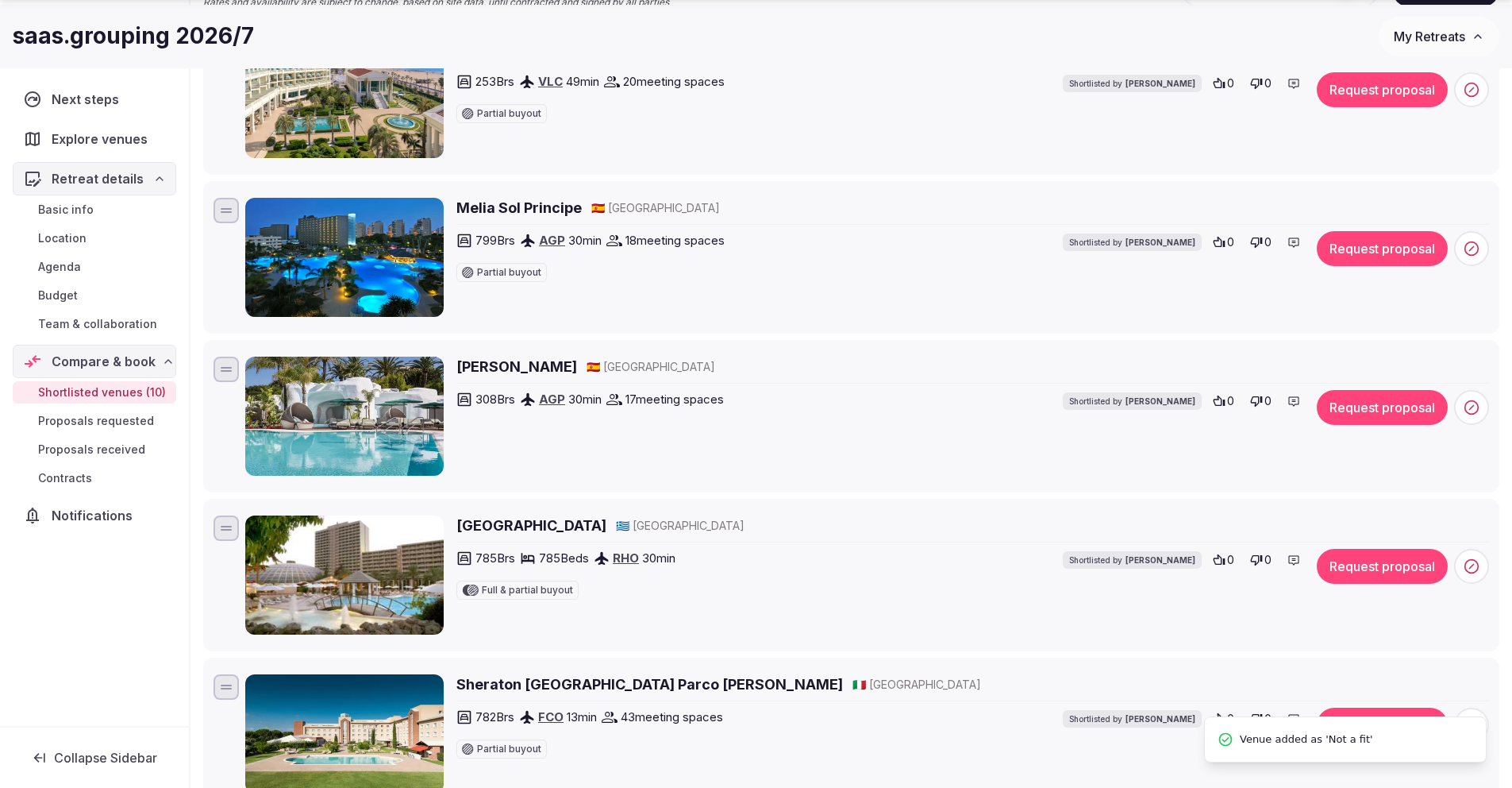
scroll to position [357, 0]
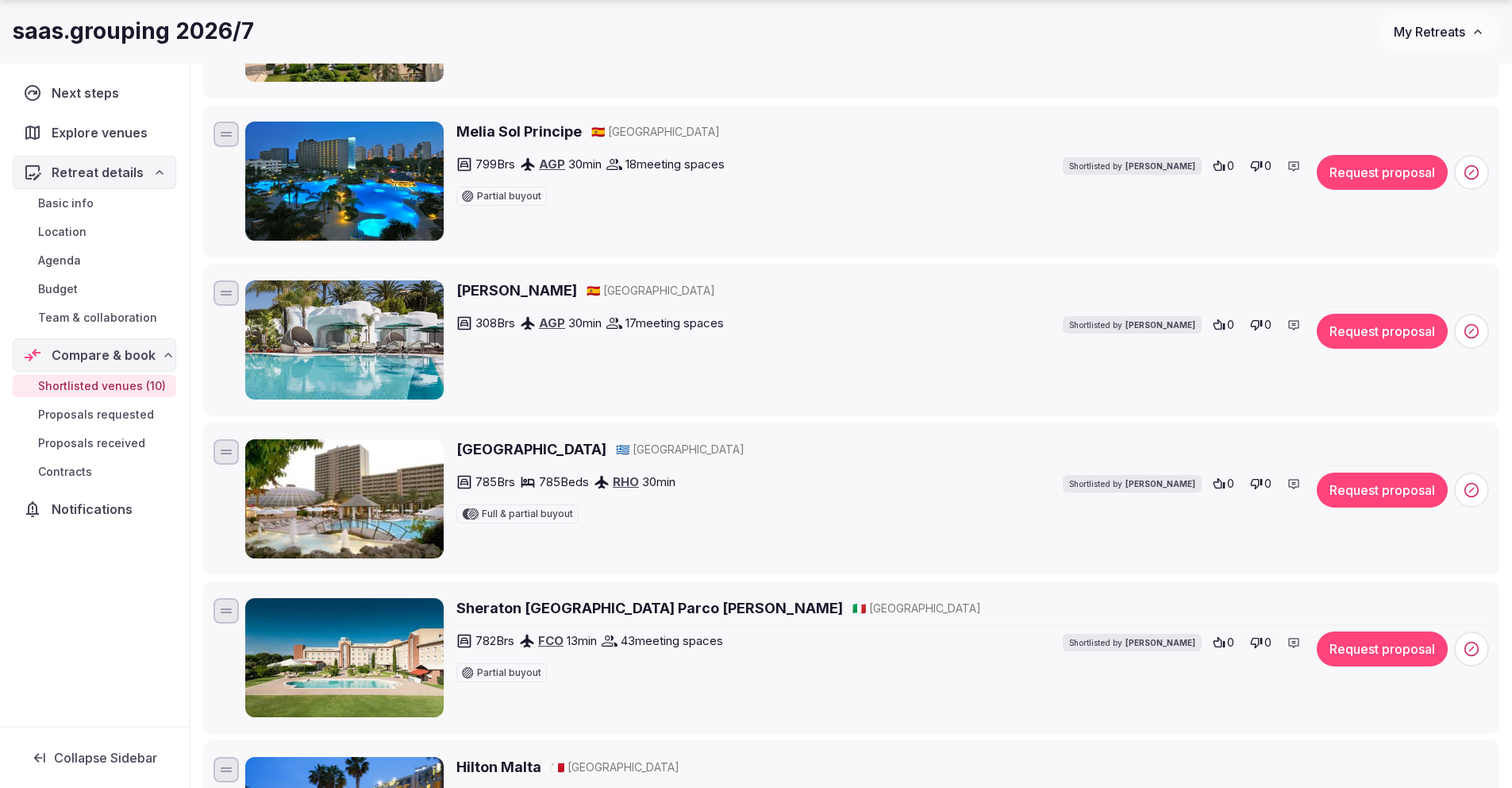
click at [525, 454] on h2 "[GEOGRAPHIC_DATA]" at bounding box center [531, 449] width 150 height 20
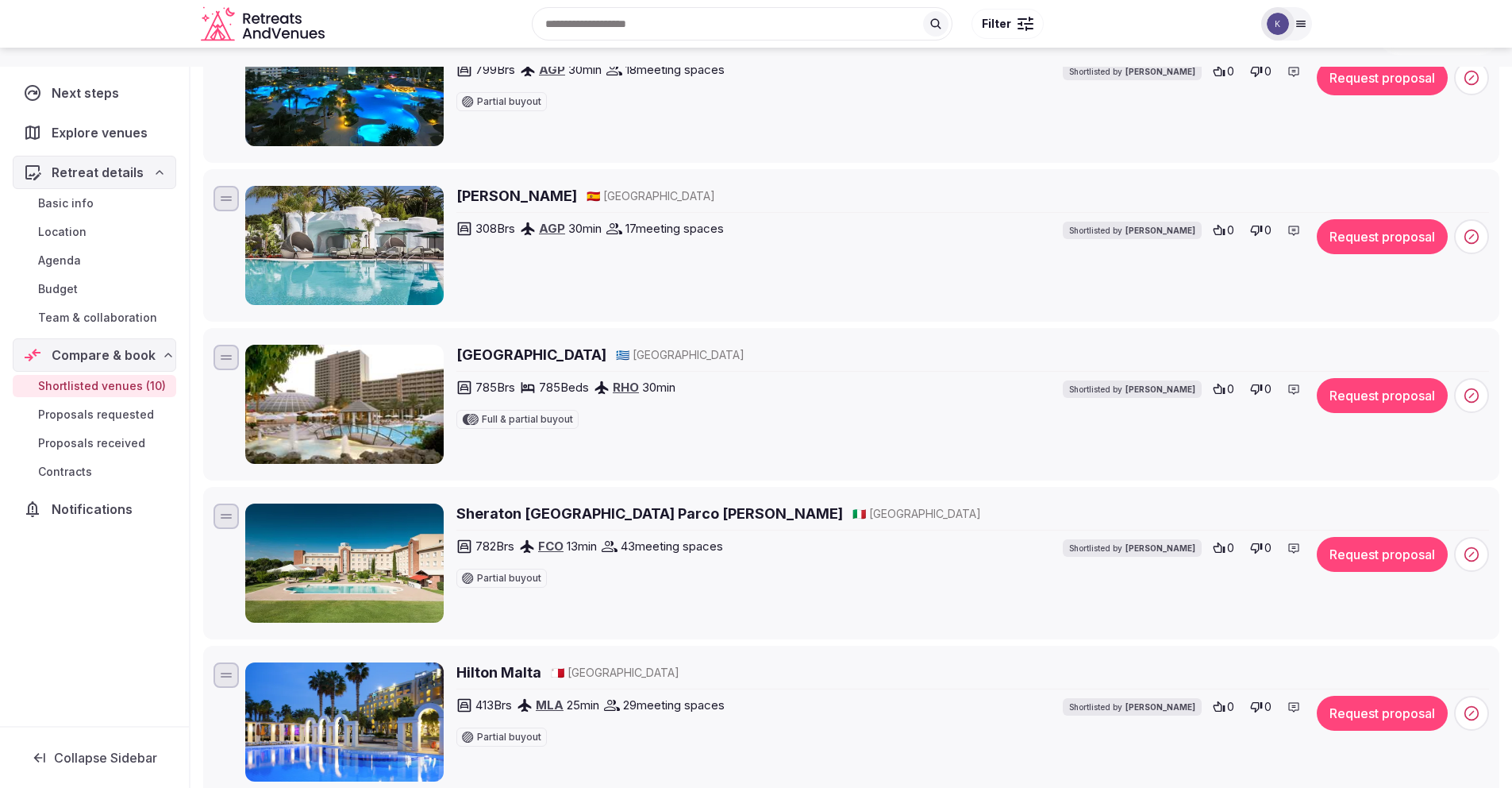
scroll to position [330, 0]
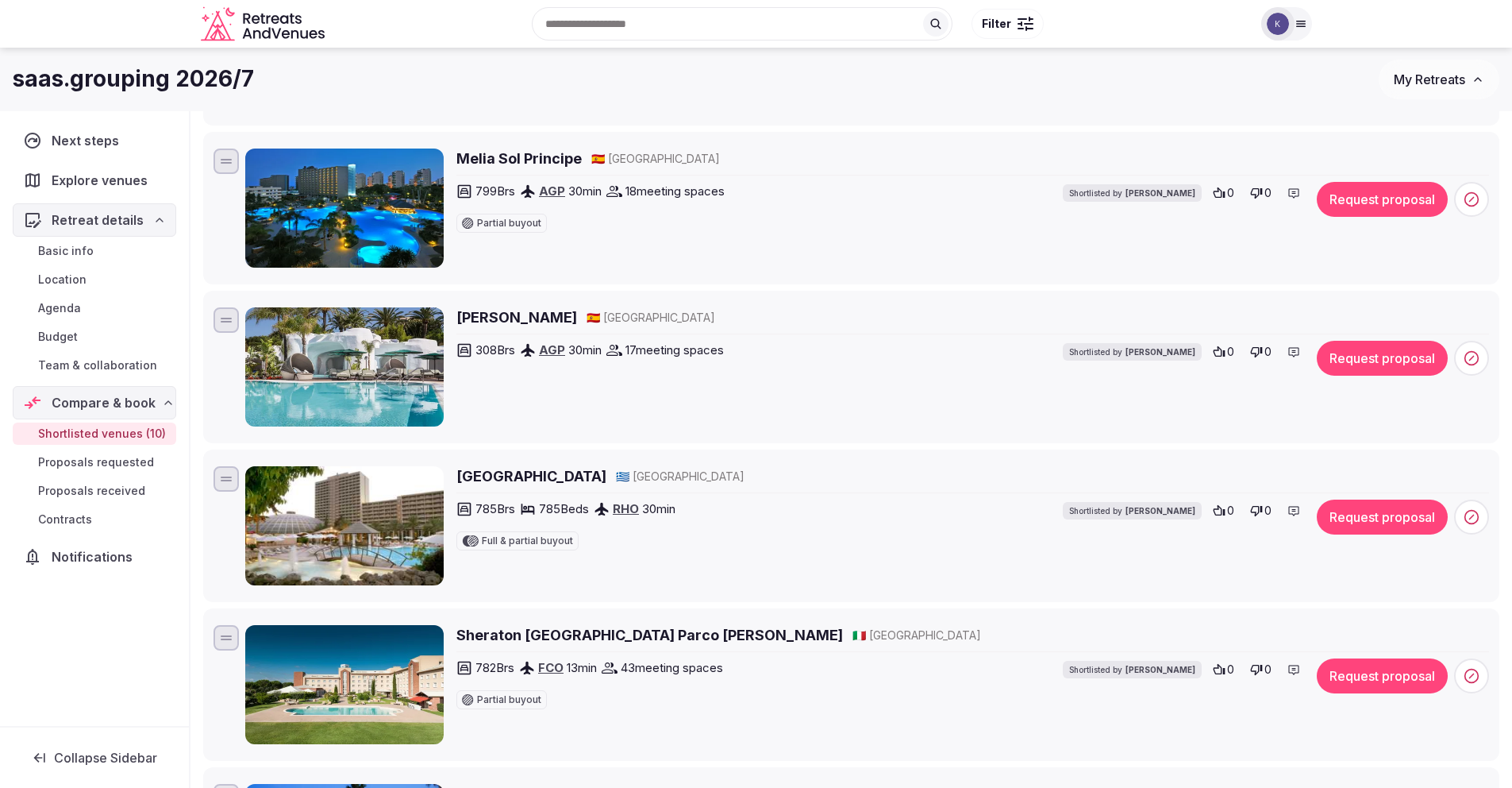
click at [491, 636] on h2 "Sheraton Rome Parco de' Medici" at bounding box center [649, 634] width 387 height 20
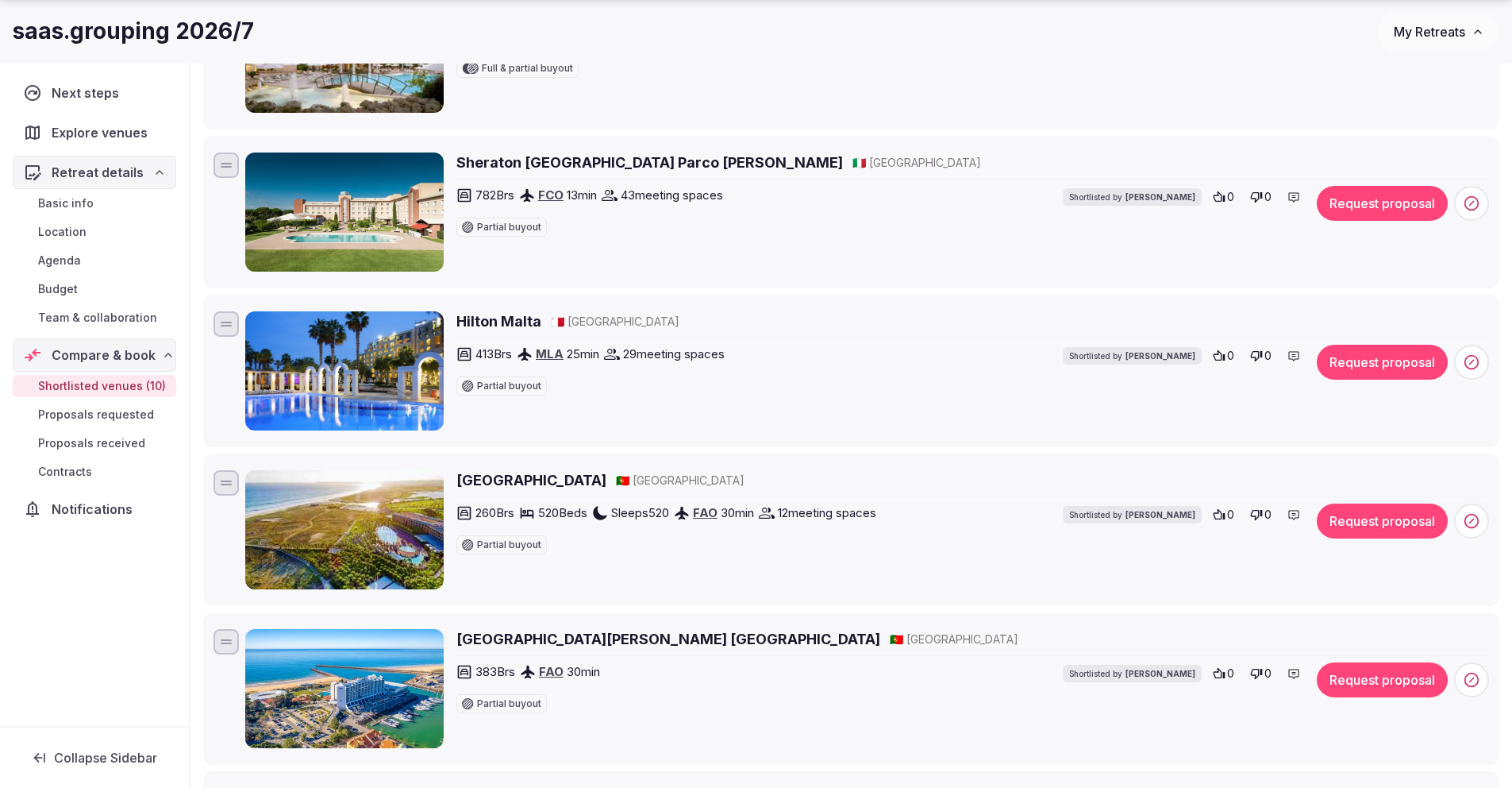
scroll to position [832, 0]
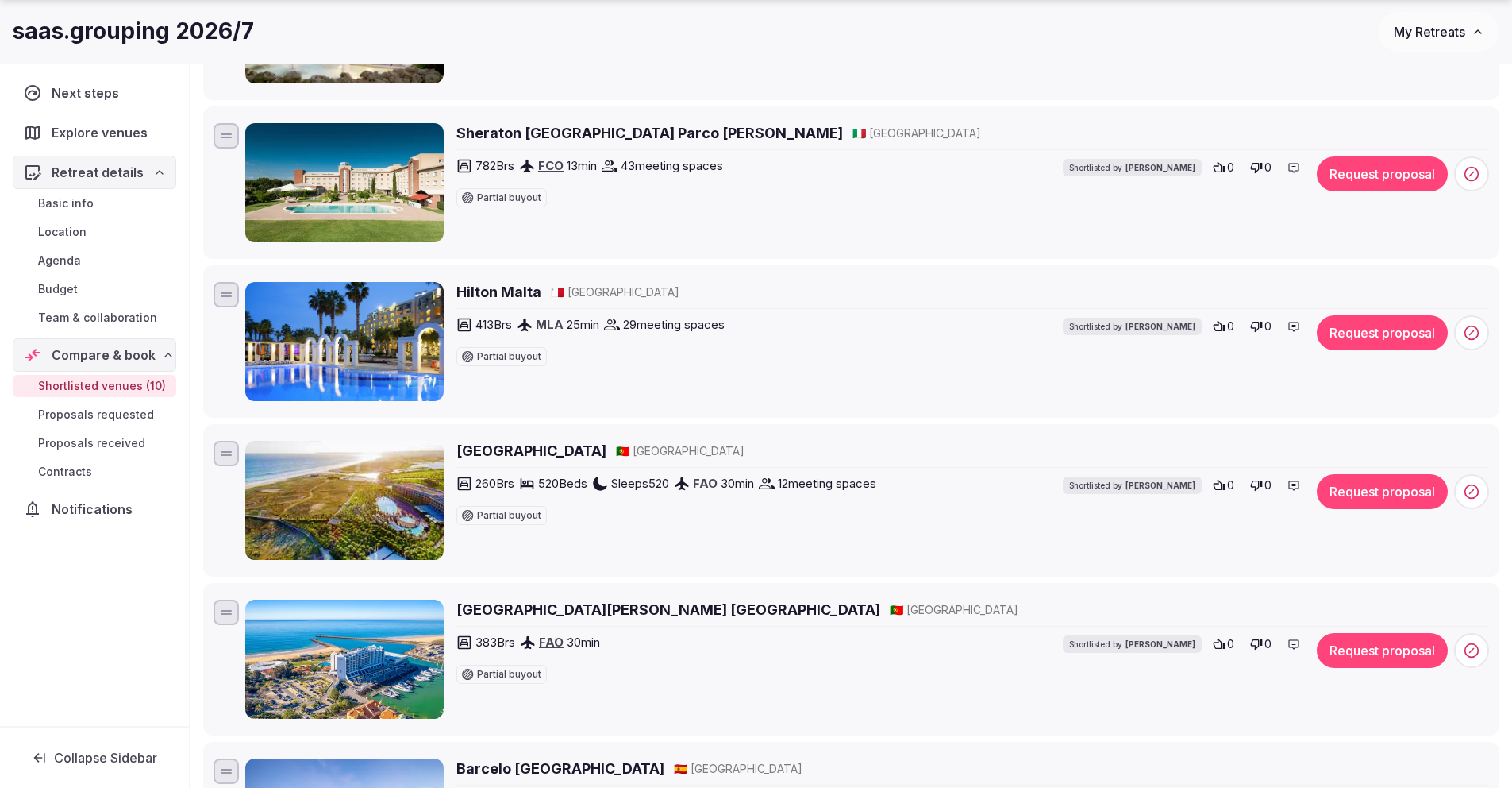
click at [510, 292] on h2 "Hilton Malta" at bounding box center [498, 291] width 85 height 20
drag, startPoint x: 660, startPoint y: 453, endPoint x: 472, endPoint y: 452, distance: 188.0
click at [472, 452] on div "Vidamar Resort Hotel Algarve 🇵🇹 Portugal" at bounding box center [973, 450] width 1033 height 20
click at [498, 452] on h2 "Vidamar Resort Hotel Algarve" at bounding box center [531, 450] width 150 height 20
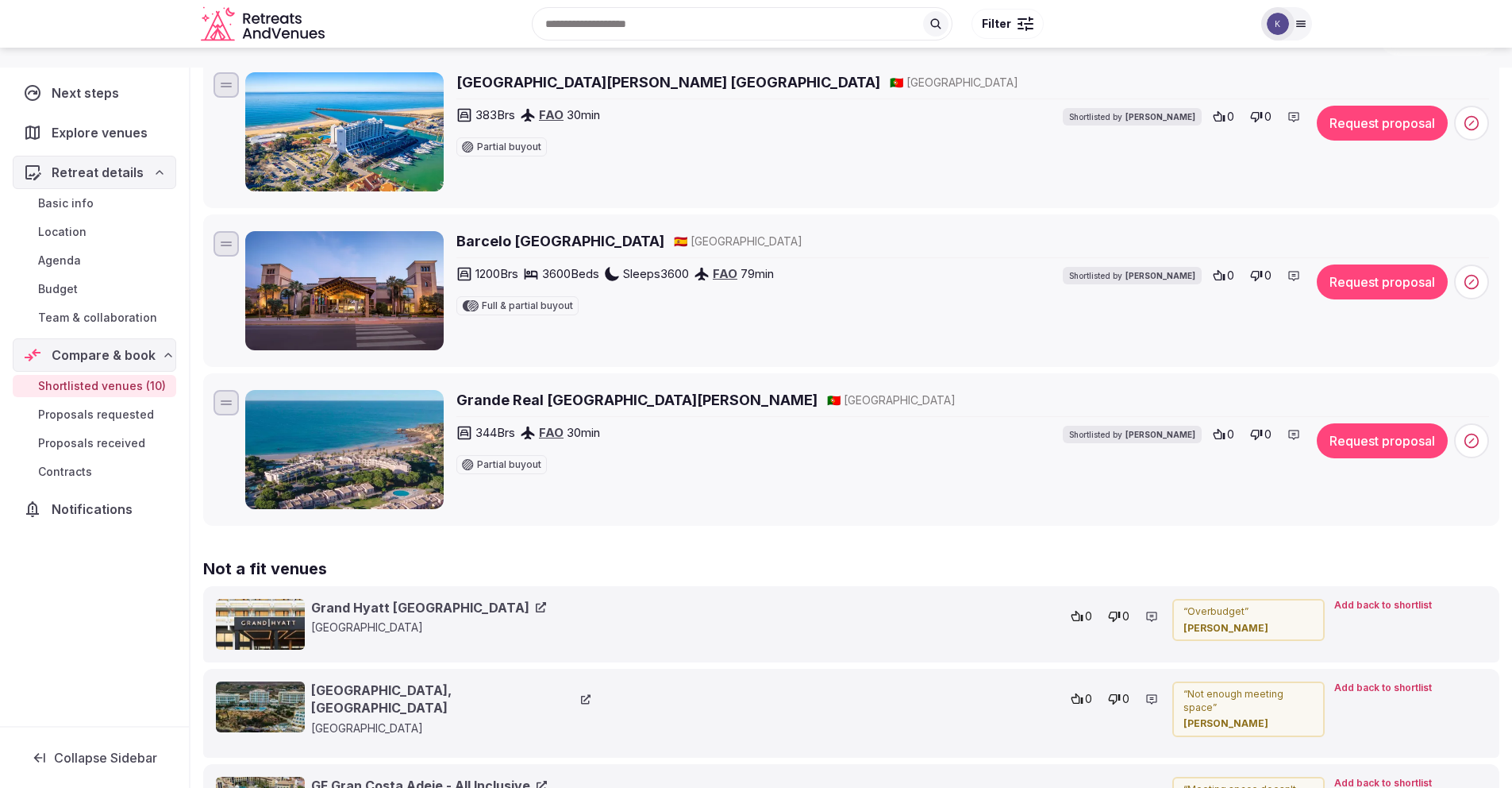
scroll to position [902, 0]
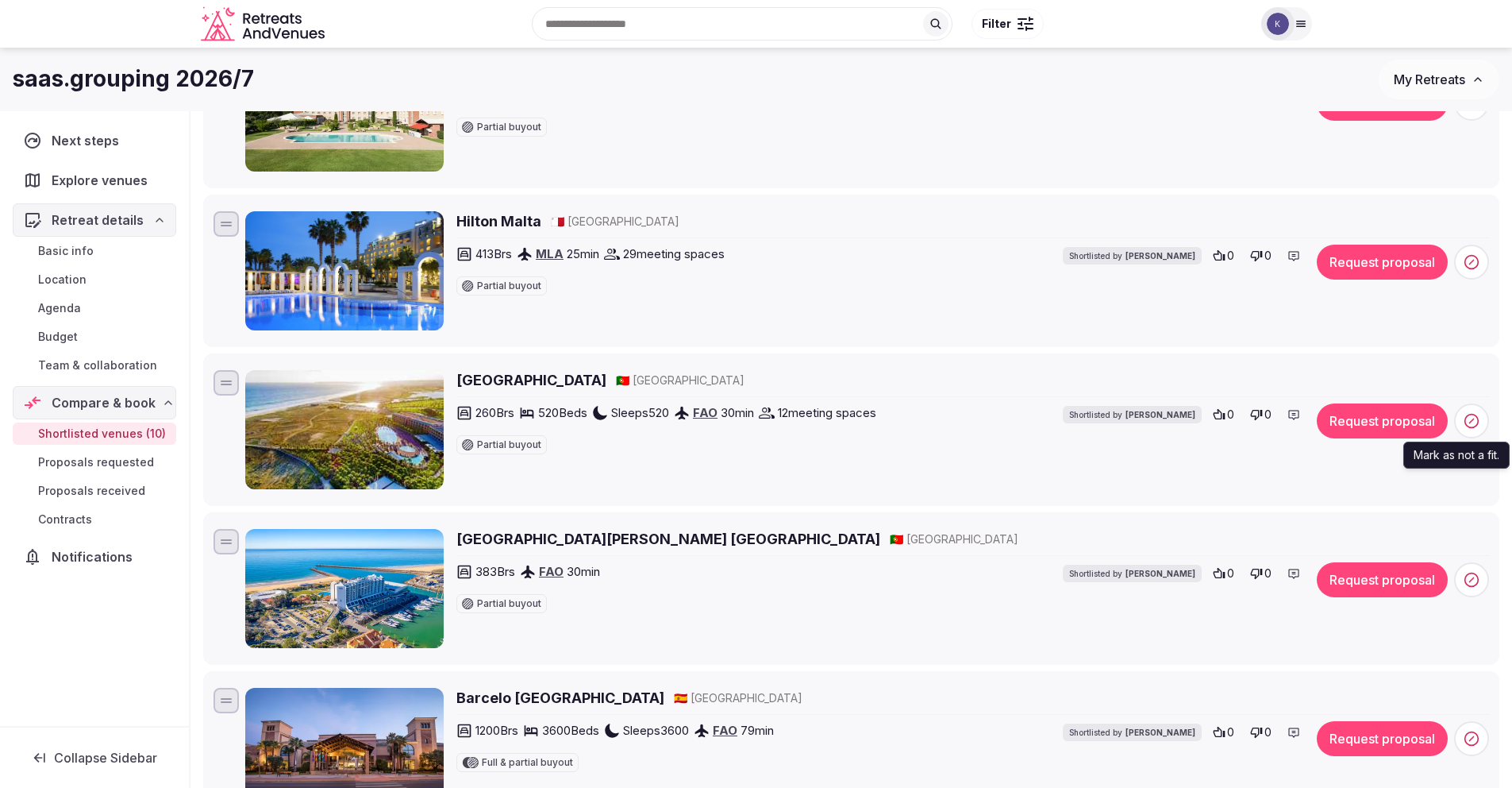
click at [1476, 421] on icon at bounding box center [1472, 421] width 16 height 16
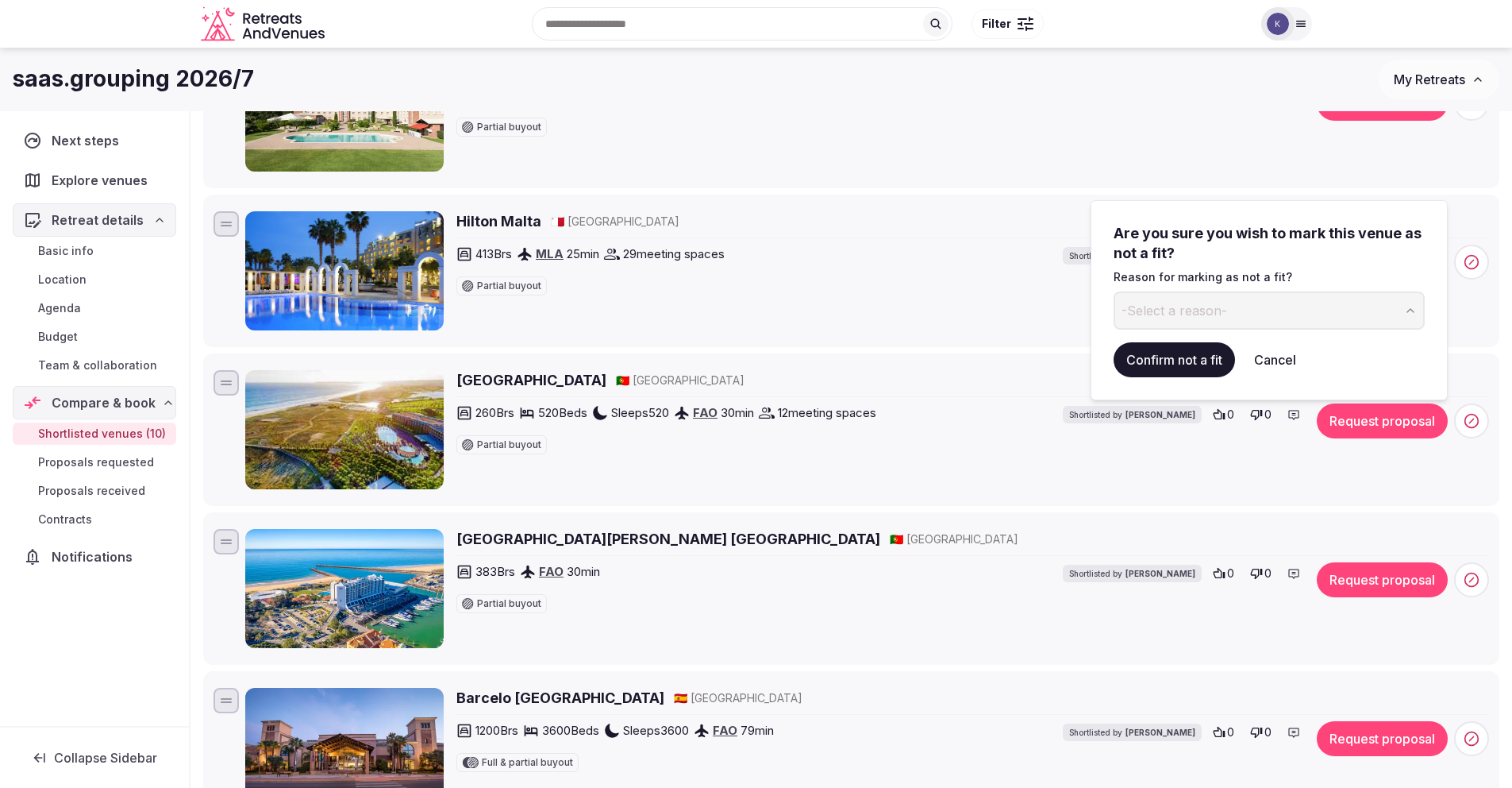
click at [1409, 307] on icon "button" at bounding box center [1411, 311] width 13 height 13
click at [1172, 359] on button "Confirm not a fit" at bounding box center [1174, 360] width 121 height 35
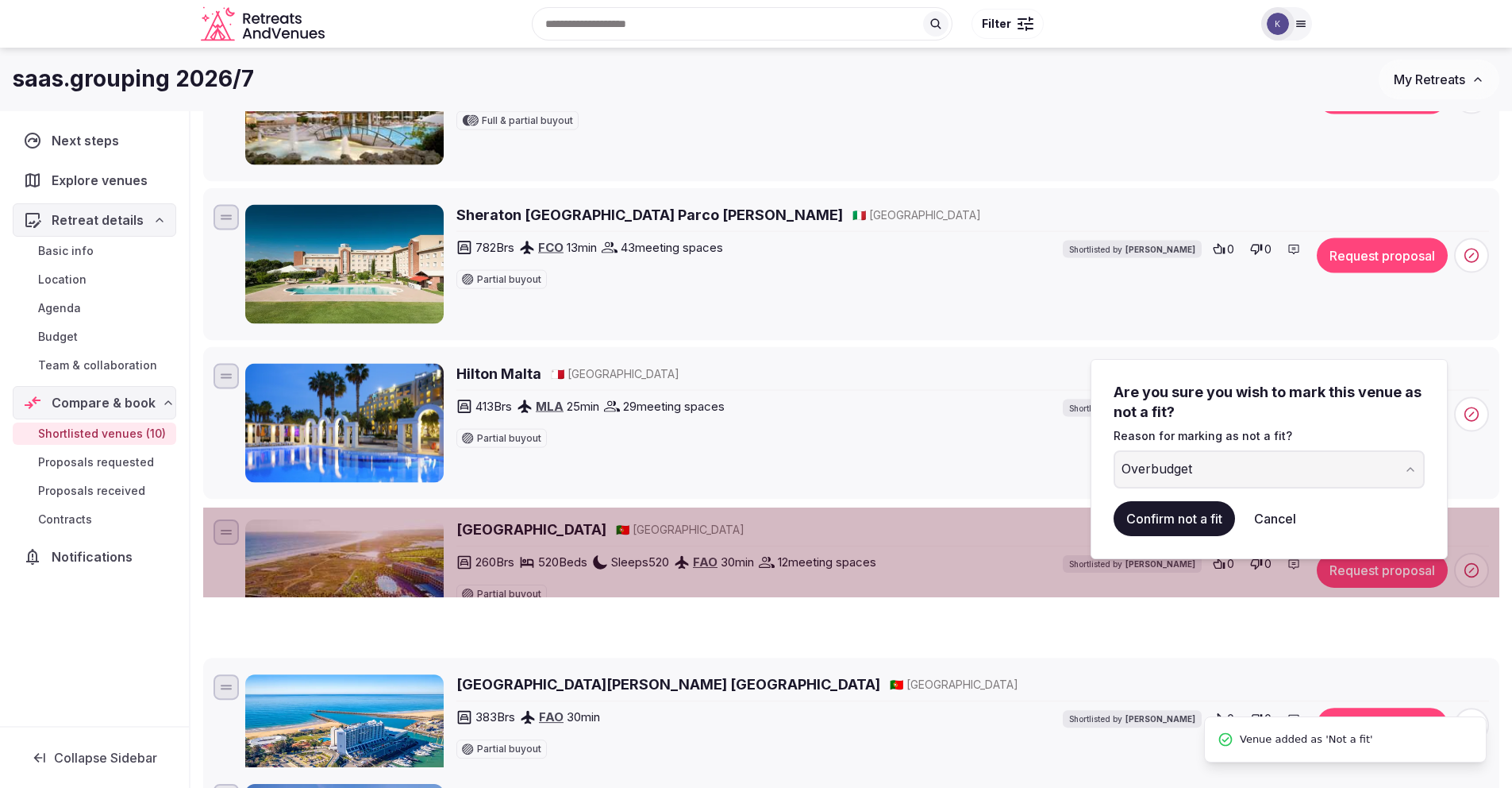
scroll to position [0, 0]
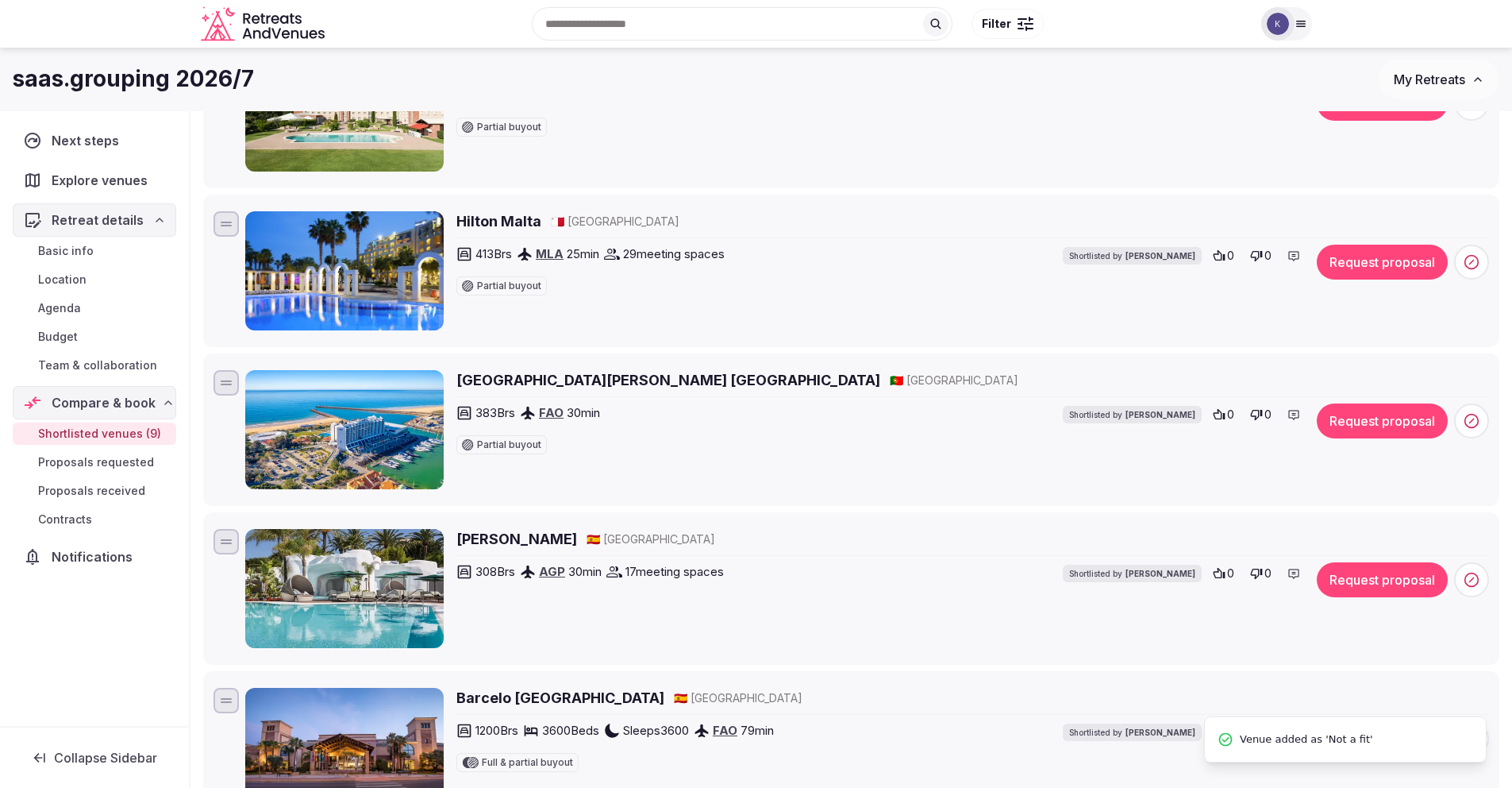
click at [701, 382] on h2 "Tivoli Marina Vilamoura Algarve Resort" at bounding box center [668, 380] width 424 height 20
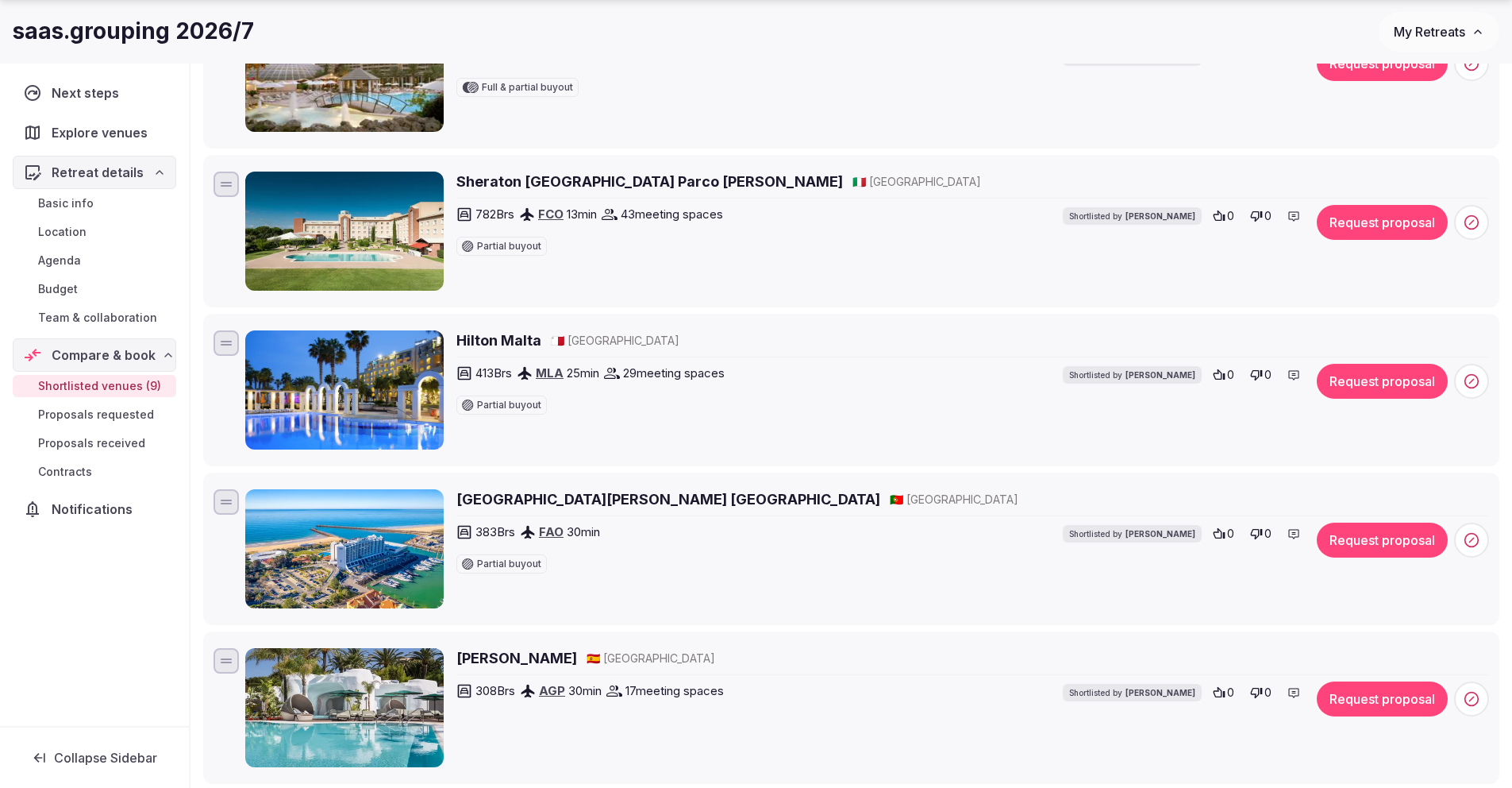
scroll to position [1001, 0]
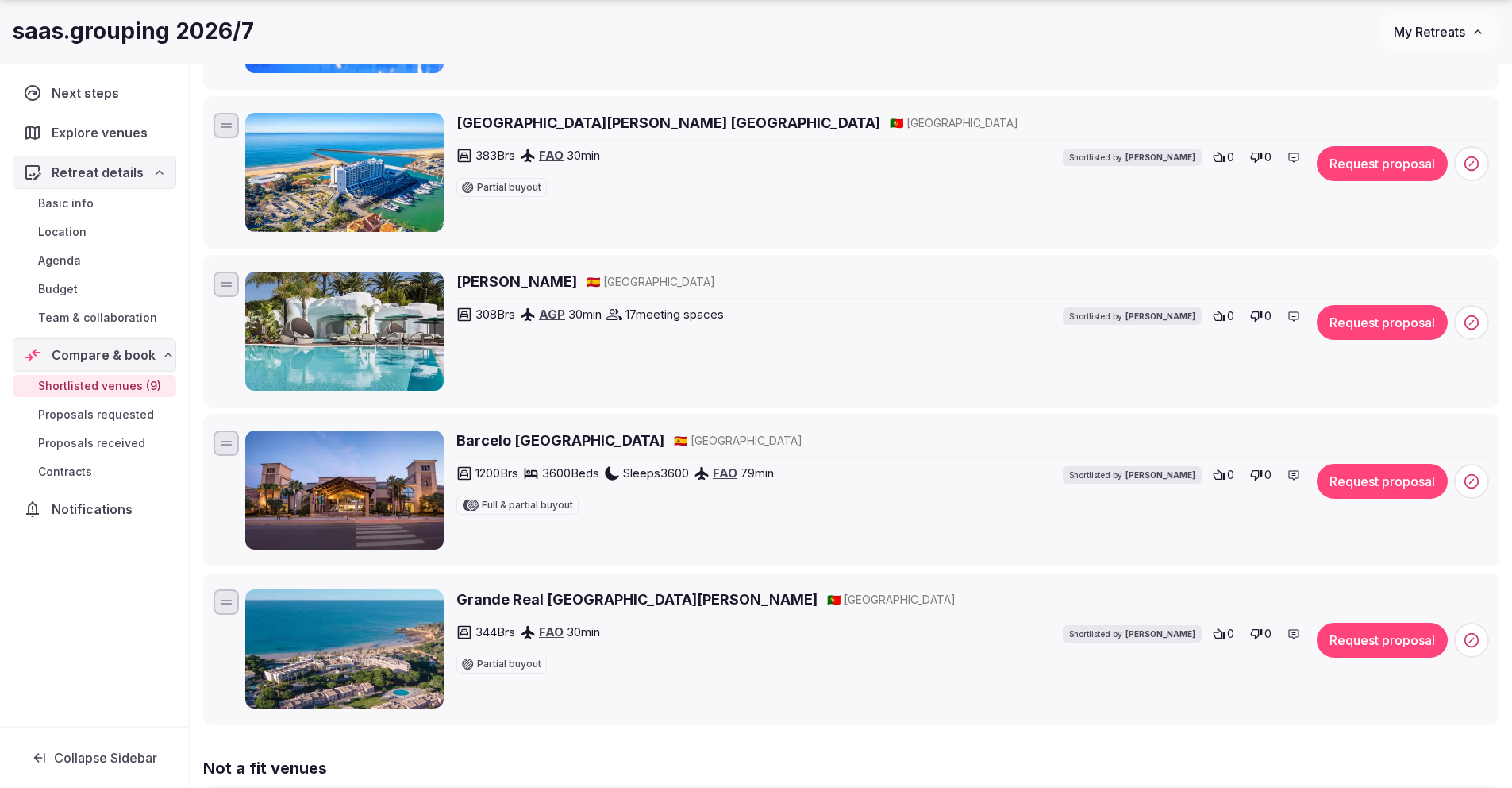
click at [571, 440] on h2 "Barcelo Punta Umbria Beach Resort & Convention Center" at bounding box center [560, 440] width 208 height 20
click at [665, 439] on h2 "Barcelo Punta Umbria Beach Resort & Convention Center" at bounding box center [560, 440] width 208 height 20
click at [667, 602] on h2 "Grande Real Santa Eulalia Resort & Hotel Spa" at bounding box center [637, 599] width 361 height 20
click at [750, 600] on h2 "Grande Real Santa Eulalia Resort & Hotel Spa" at bounding box center [637, 599] width 361 height 20
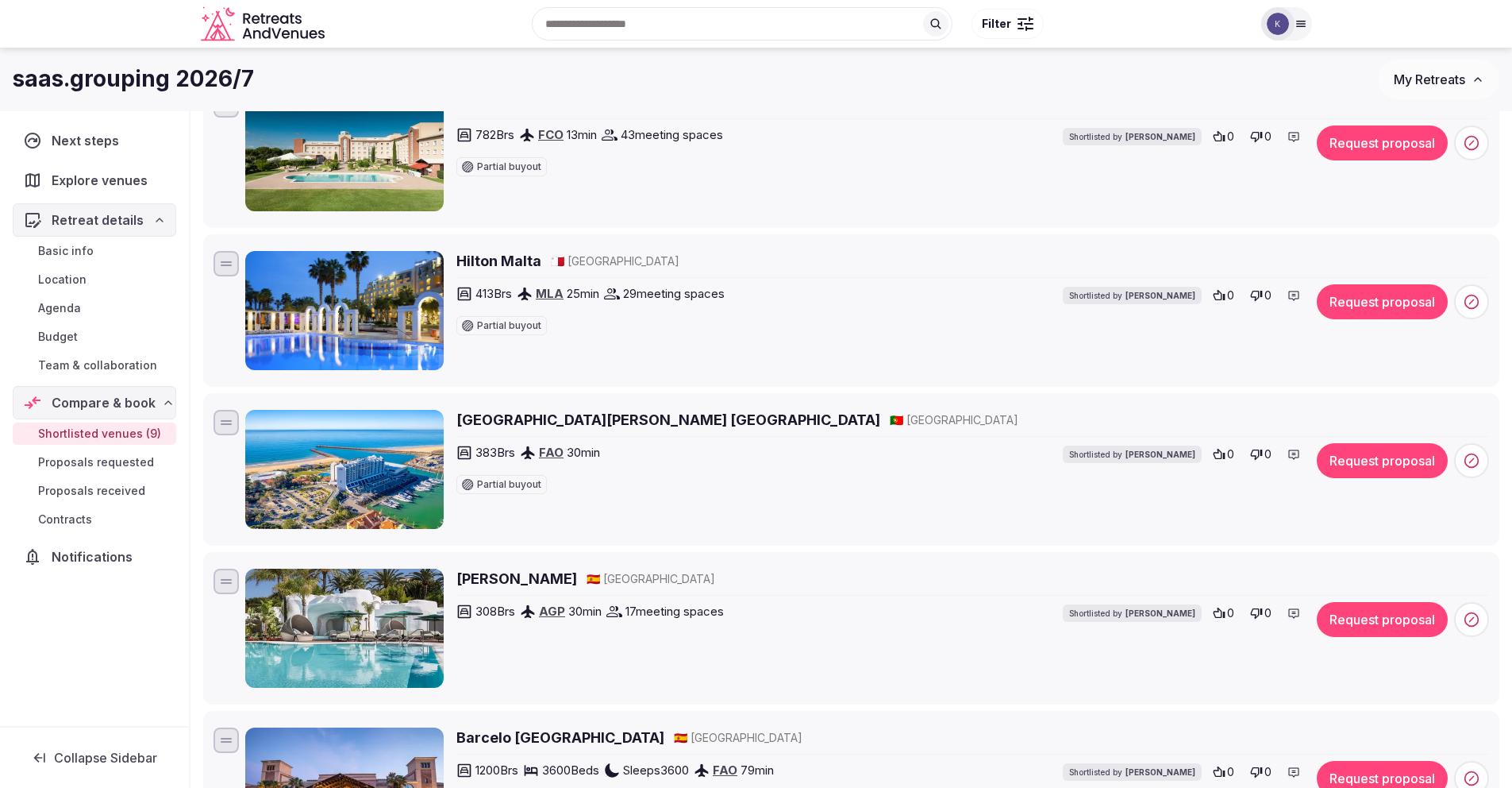
scroll to position [689, 0]
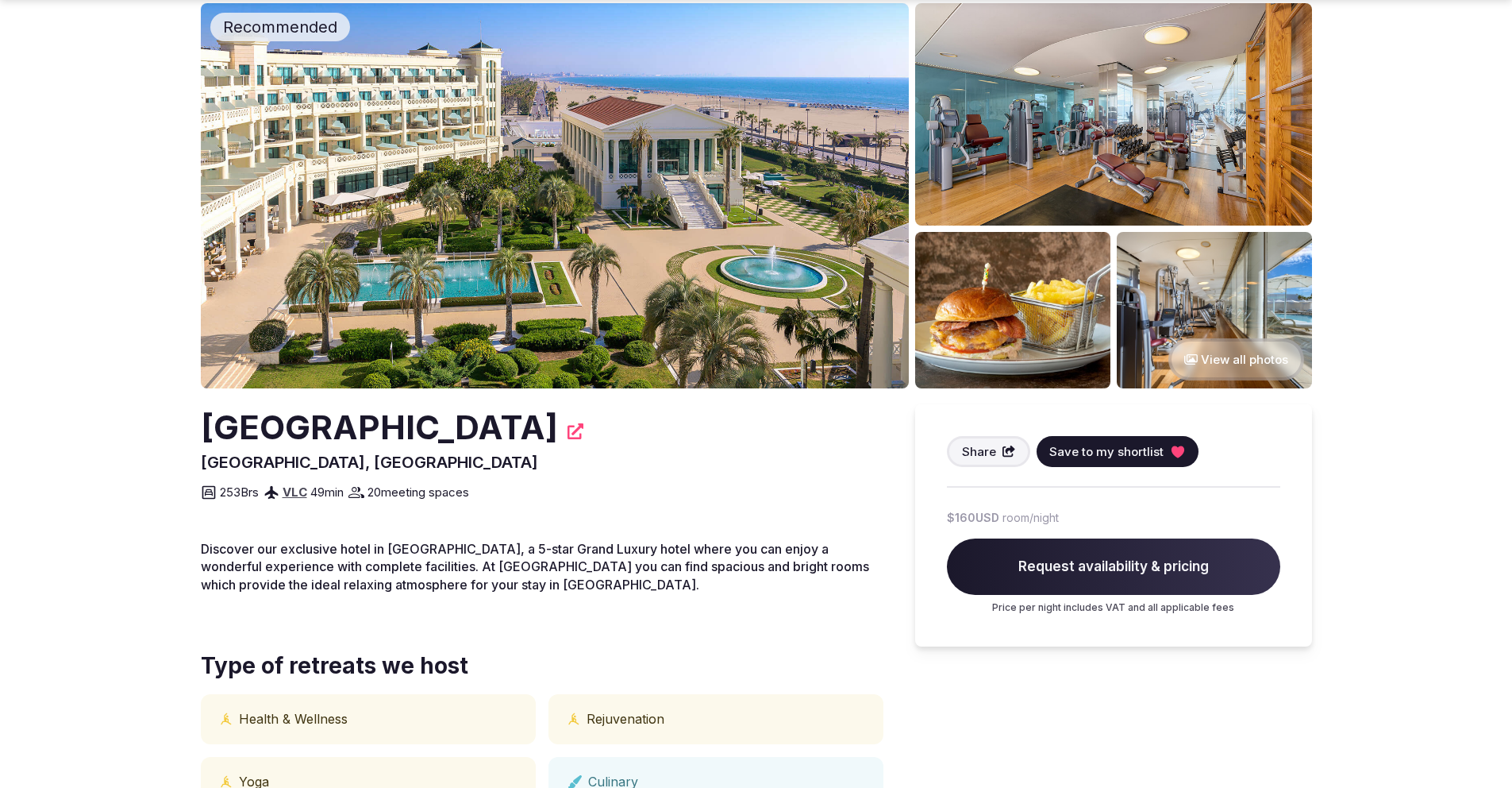
scroll to position [78, 0]
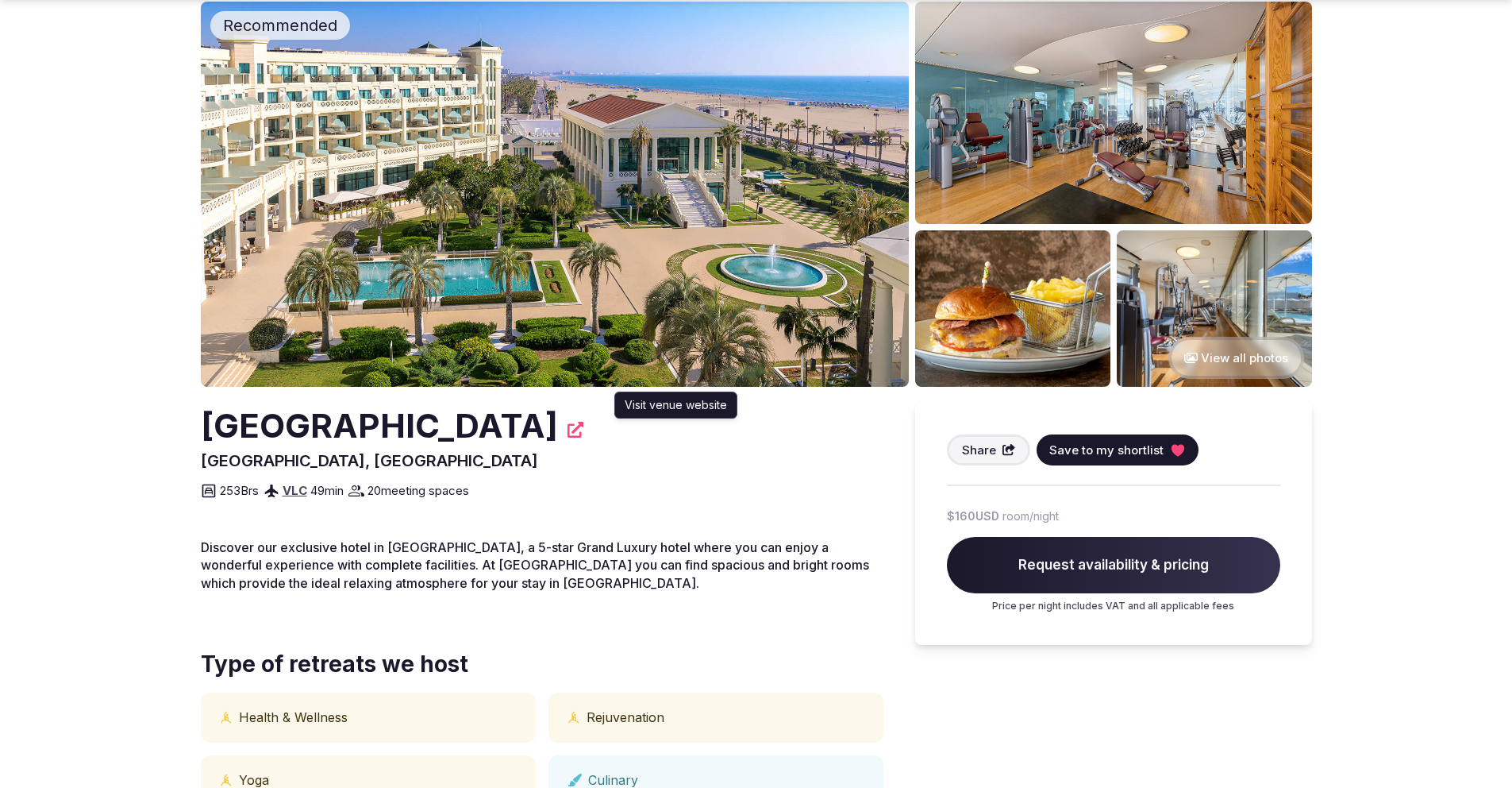
click at [584, 431] on icon at bounding box center [576, 429] width 16 height 16
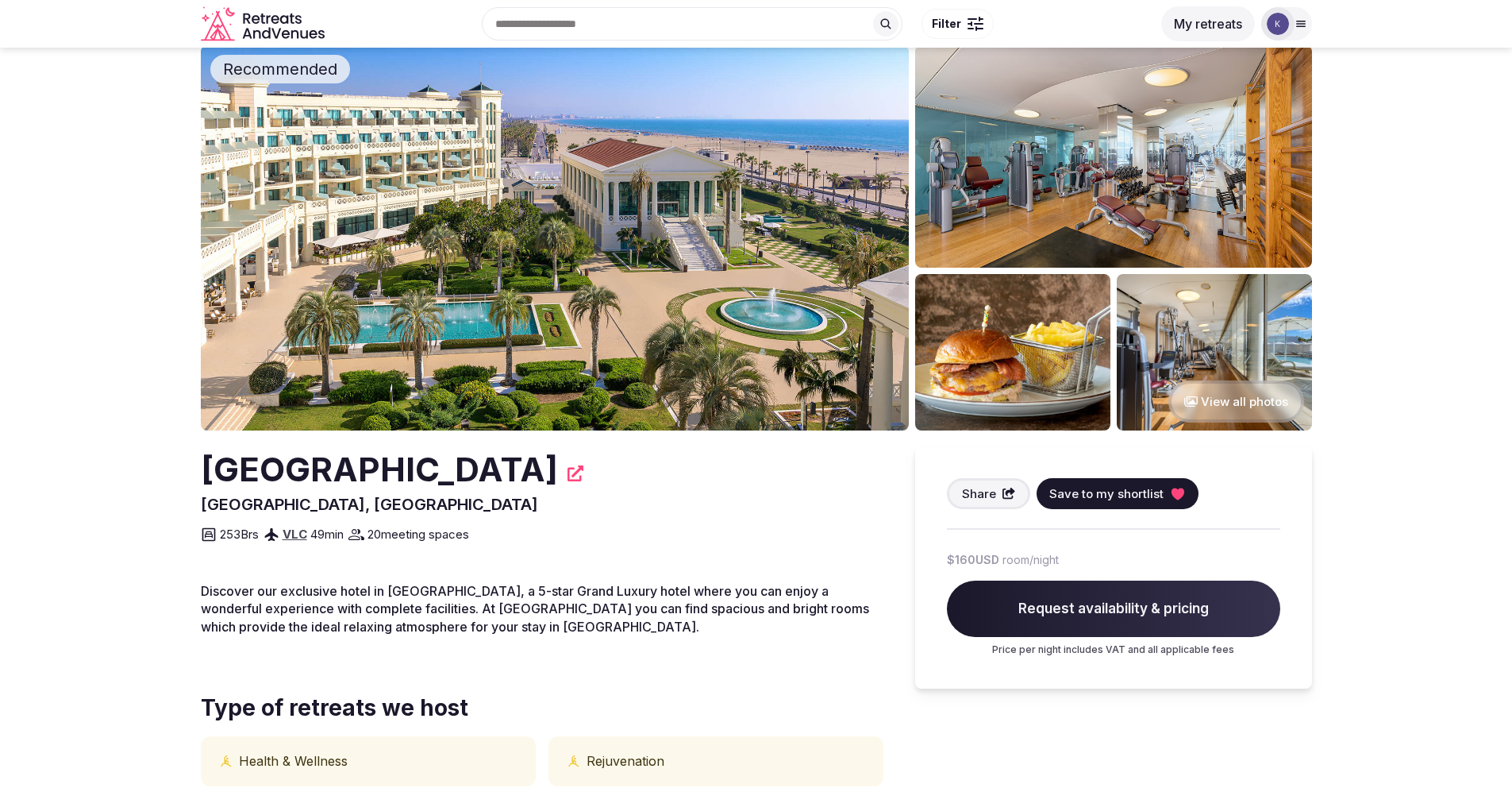
scroll to position [0, 0]
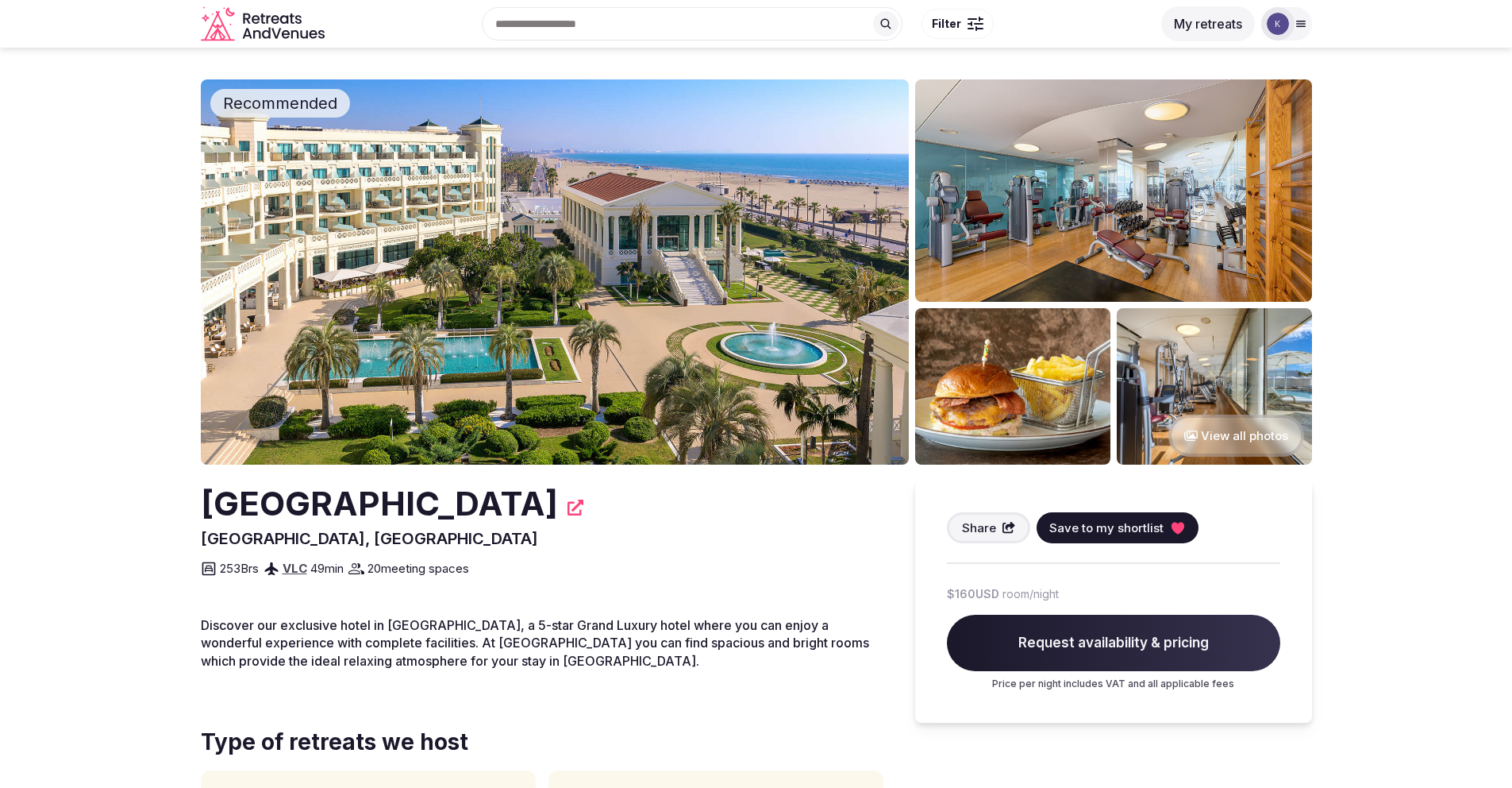
drag, startPoint x: 655, startPoint y: 500, endPoint x: 202, endPoint y: 516, distance: 453.3
click at [202, 516] on h2 "Las Arenas Balneario Resort" at bounding box center [379, 504] width 357 height 47
copy h2 "Las Arenas Balneario Resort"
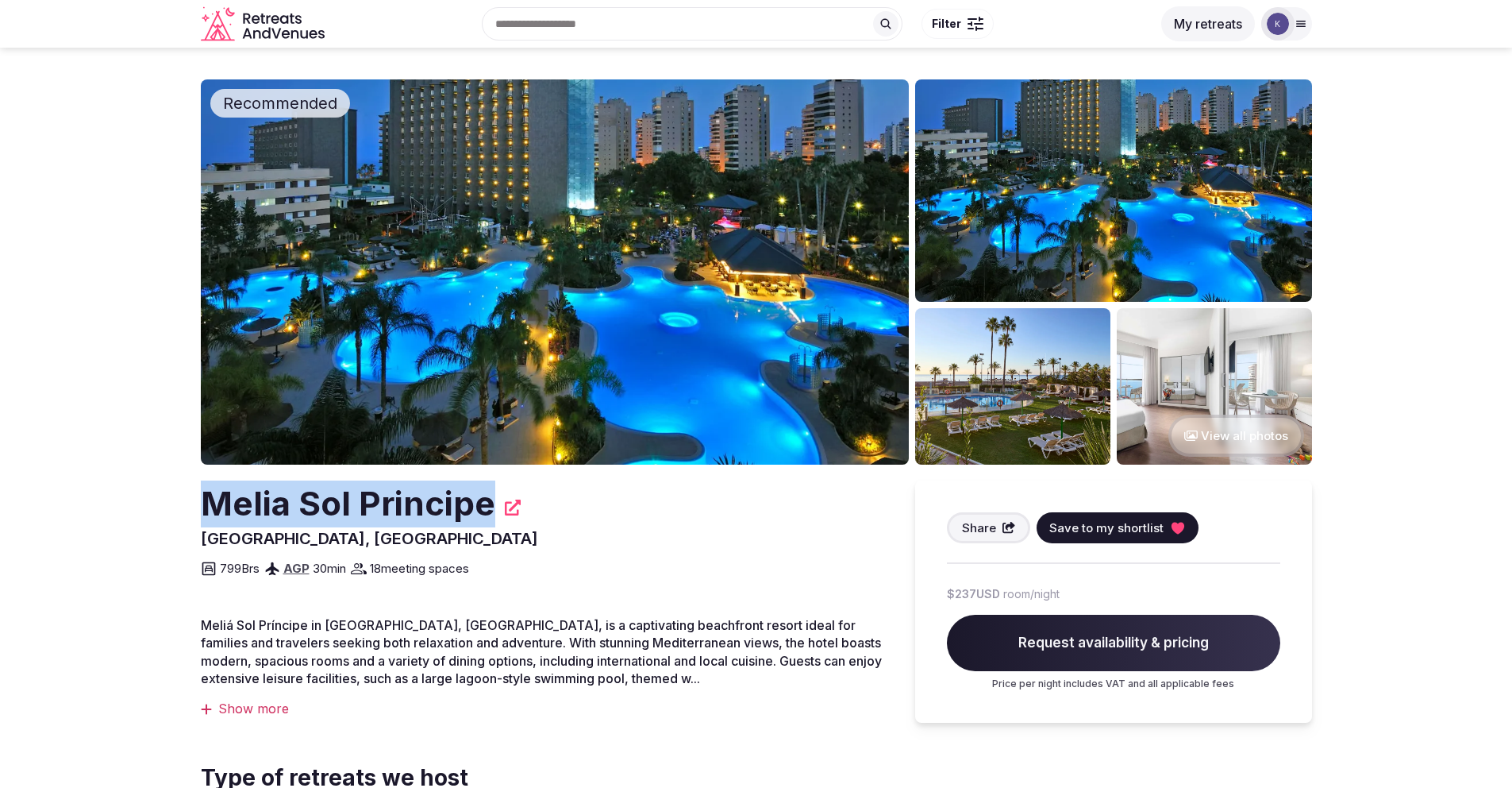
drag, startPoint x: 489, startPoint y: 502, endPoint x: 210, endPoint y: 510, distance: 279.1
click at [210, 510] on div "Melia Sol Principe" at bounding box center [542, 504] width 683 height 47
copy h2 "Melia Sol Principe"
click at [1245, 439] on button "View all photos" at bounding box center [1236, 435] width 136 height 42
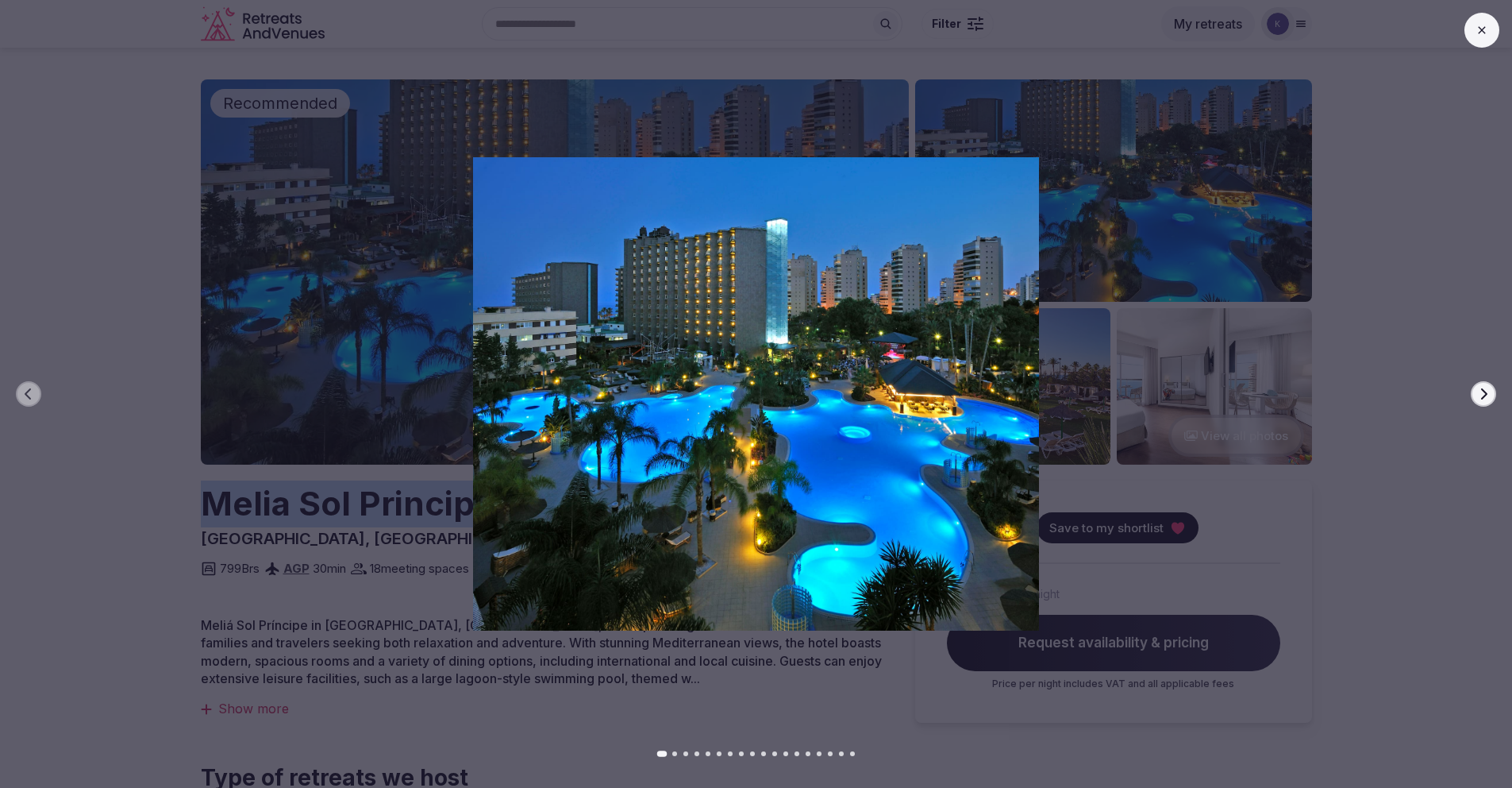
click at [1479, 401] on button "Next slide" at bounding box center [1483, 394] width 25 height 25
click at [1488, 394] on icon "button" at bounding box center [1483, 394] width 13 height 13
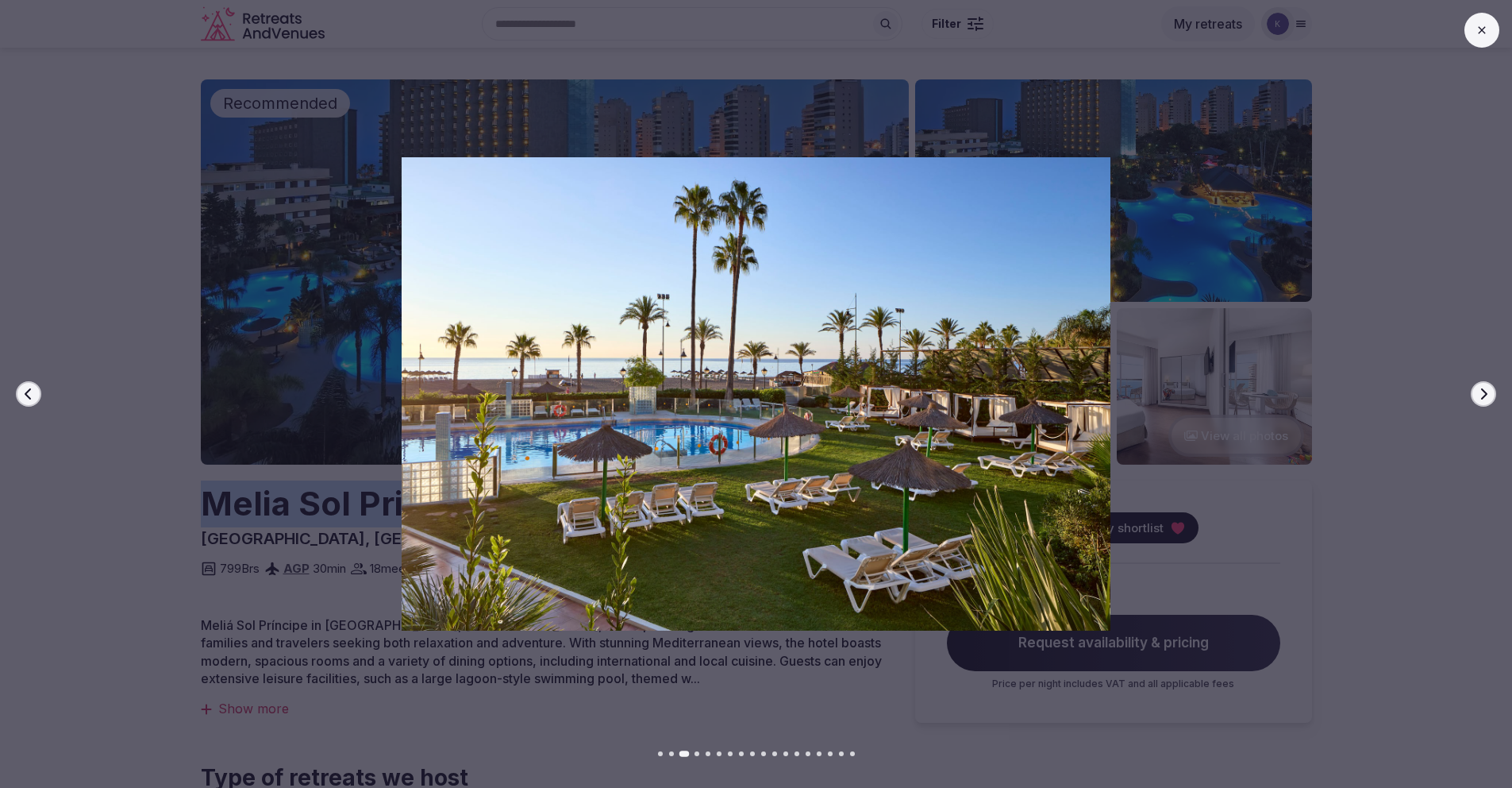
click at [1488, 394] on icon "button" at bounding box center [1483, 394] width 13 height 13
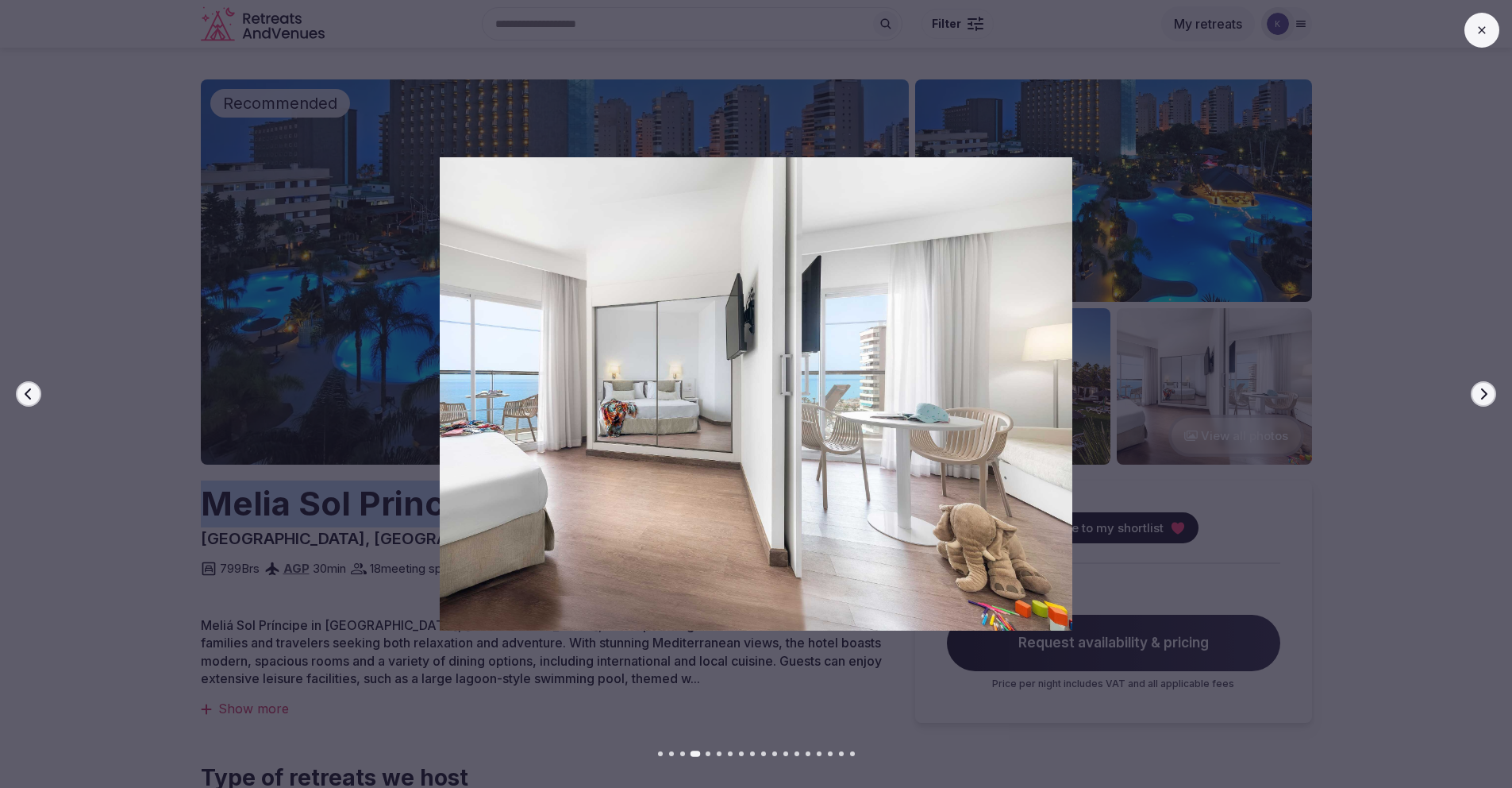
click at [1488, 394] on icon "button" at bounding box center [1483, 394] width 13 height 13
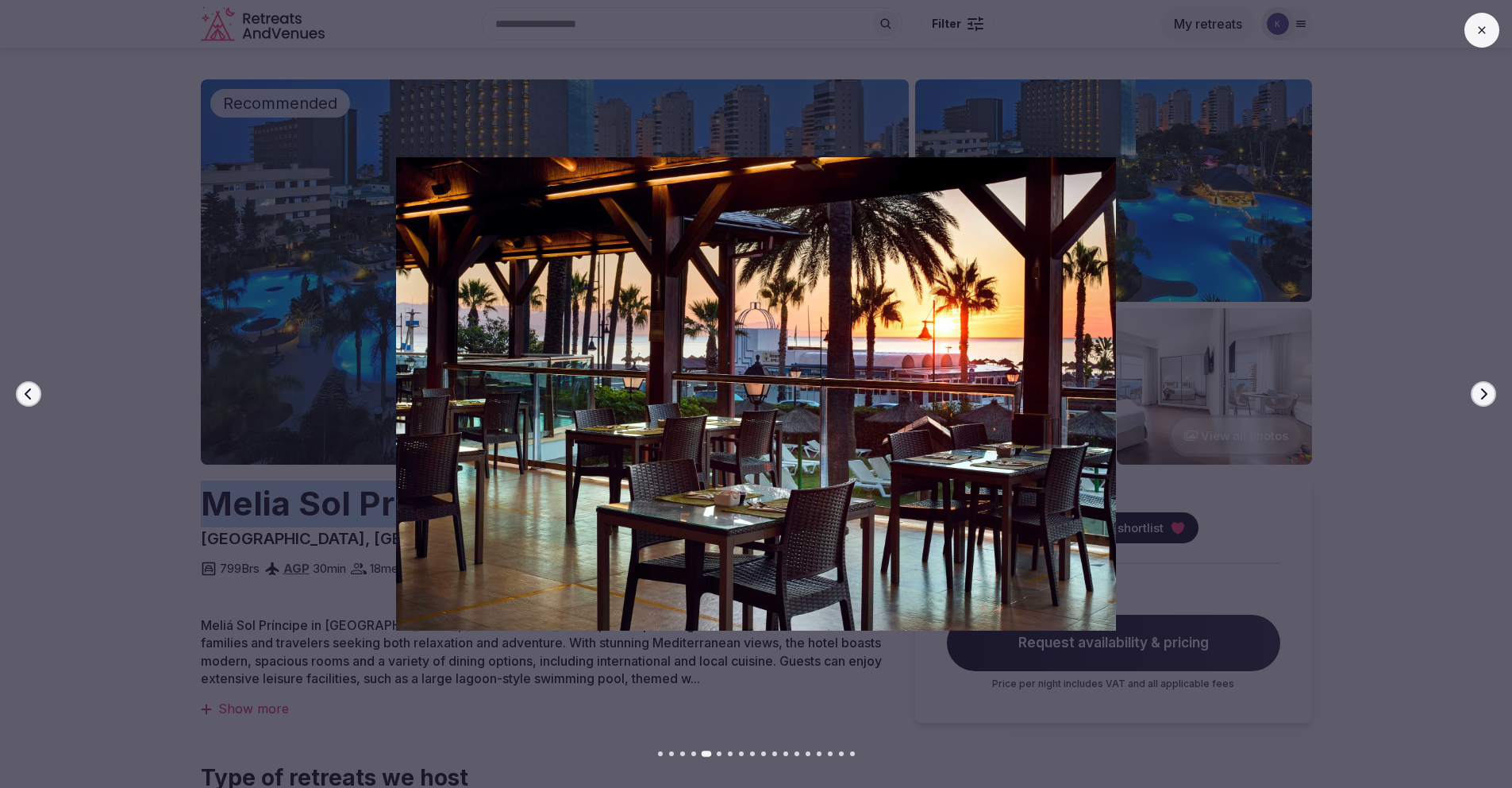
click at [1488, 394] on icon "button" at bounding box center [1483, 394] width 13 height 13
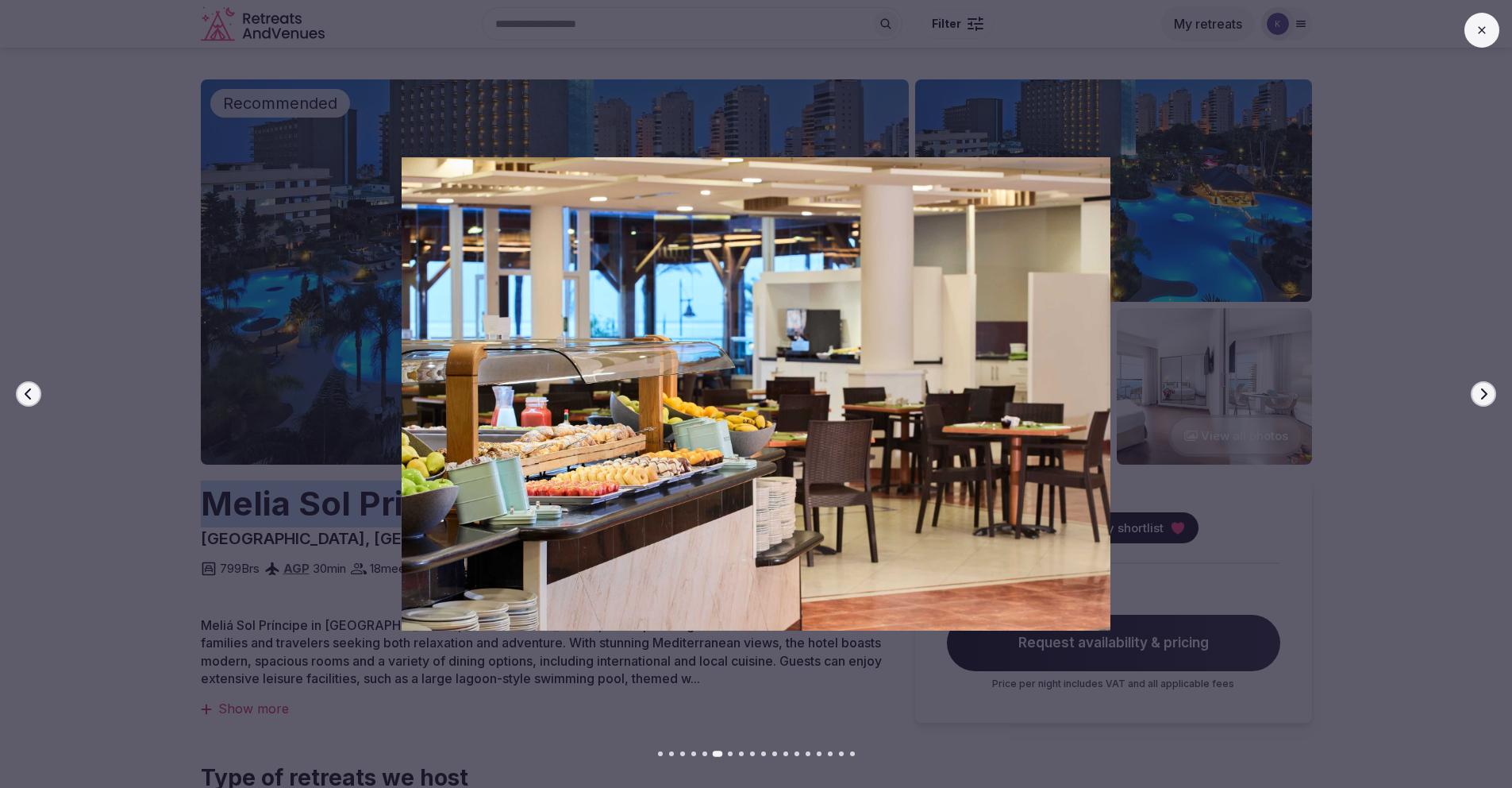
click at [1488, 394] on icon "button" at bounding box center [1483, 394] width 13 height 13
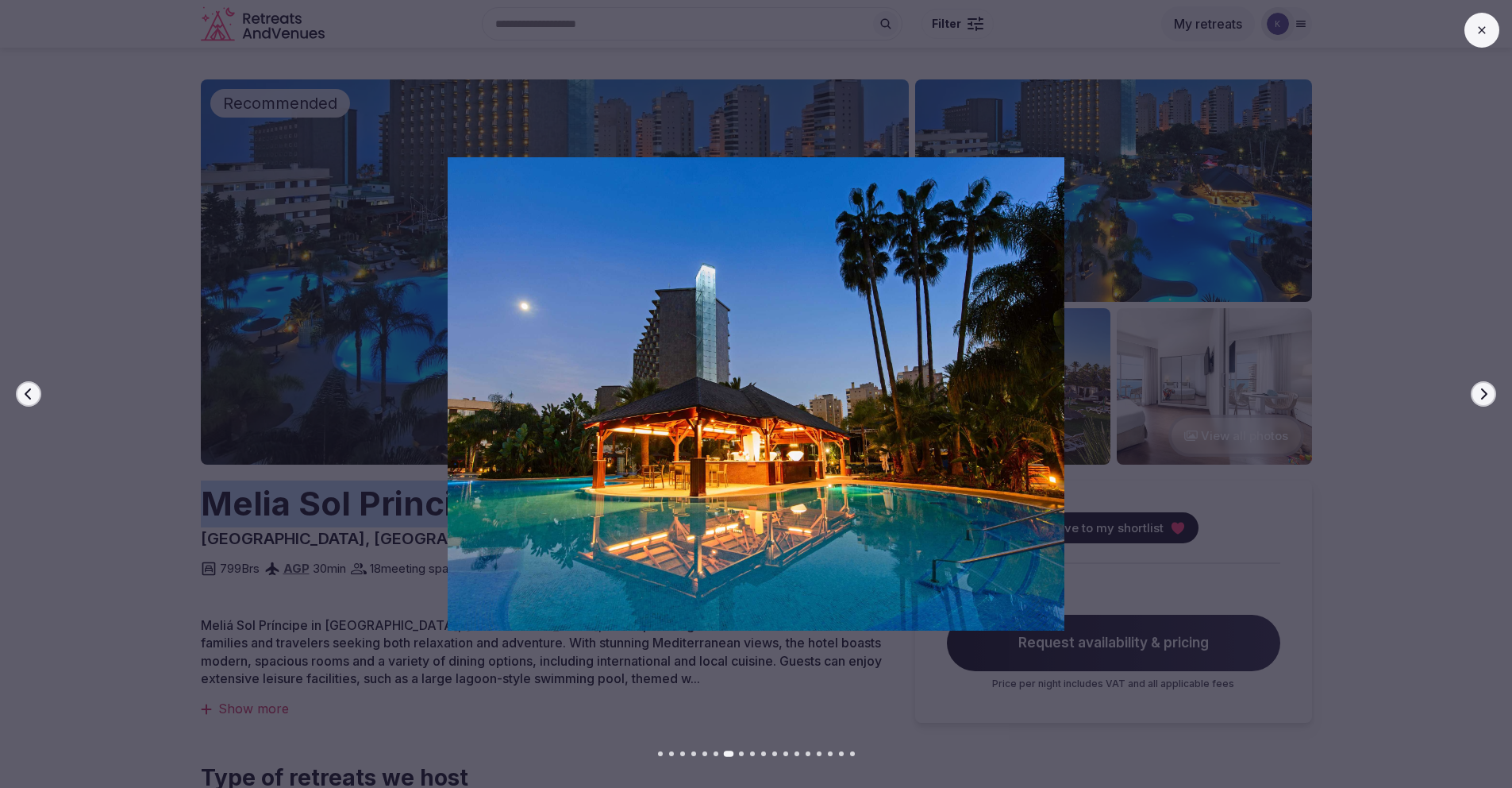
click at [1488, 394] on icon "button" at bounding box center [1483, 394] width 13 height 13
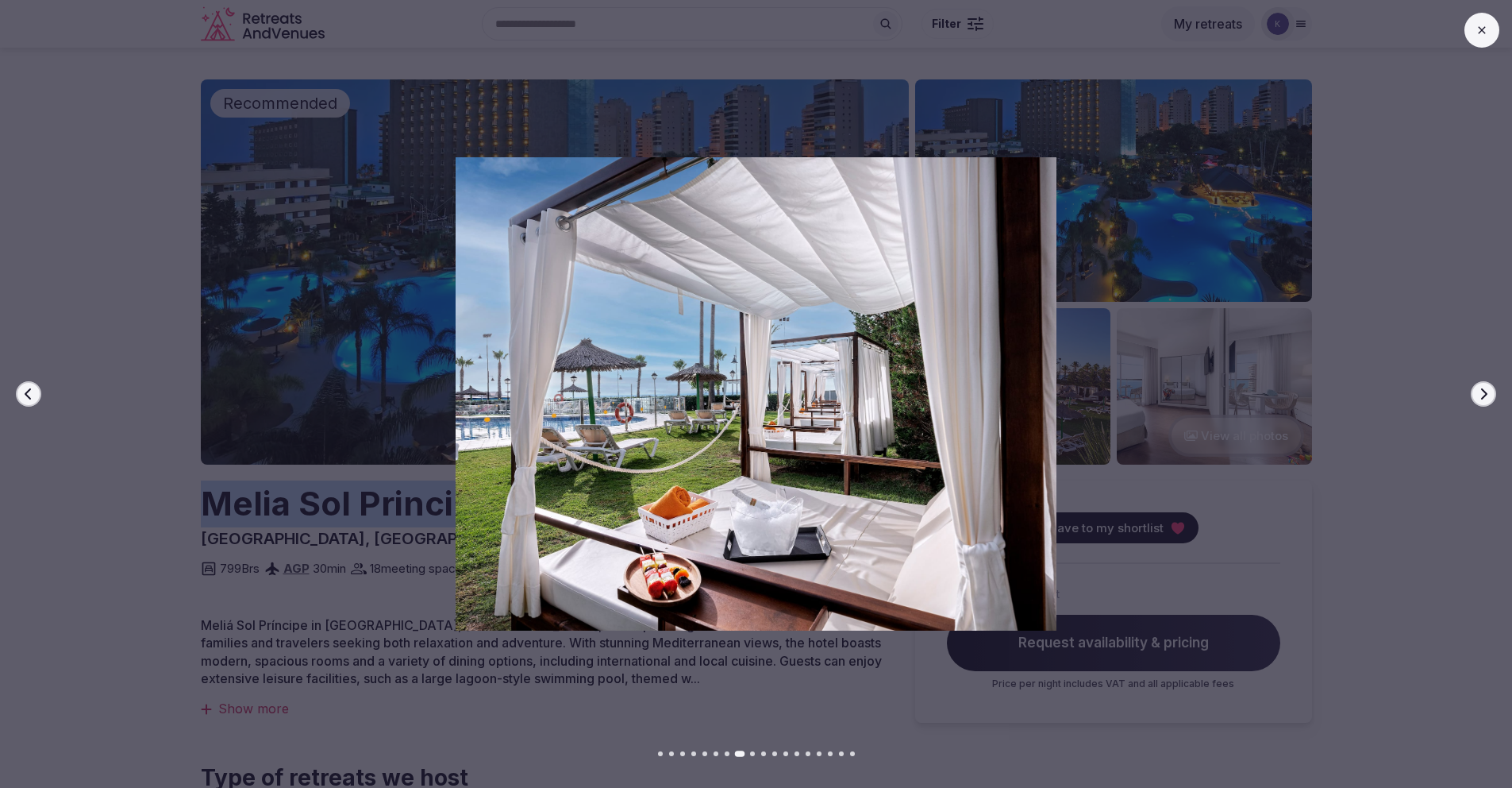
click at [1488, 394] on icon "button" at bounding box center [1483, 394] width 13 height 13
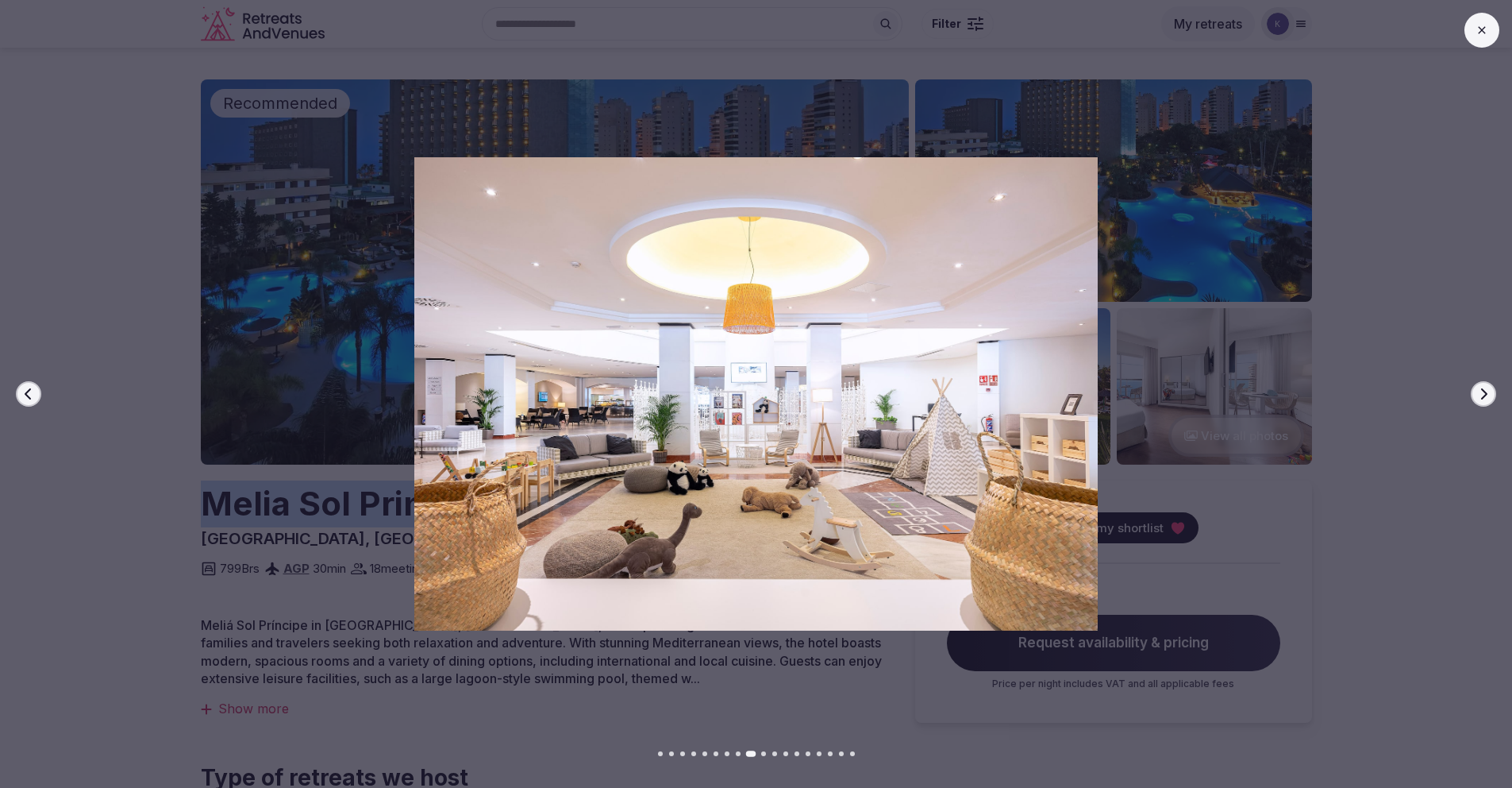
click at [1488, 394] on icon "button" at bounding box center [1483, 394] width 13 height 13
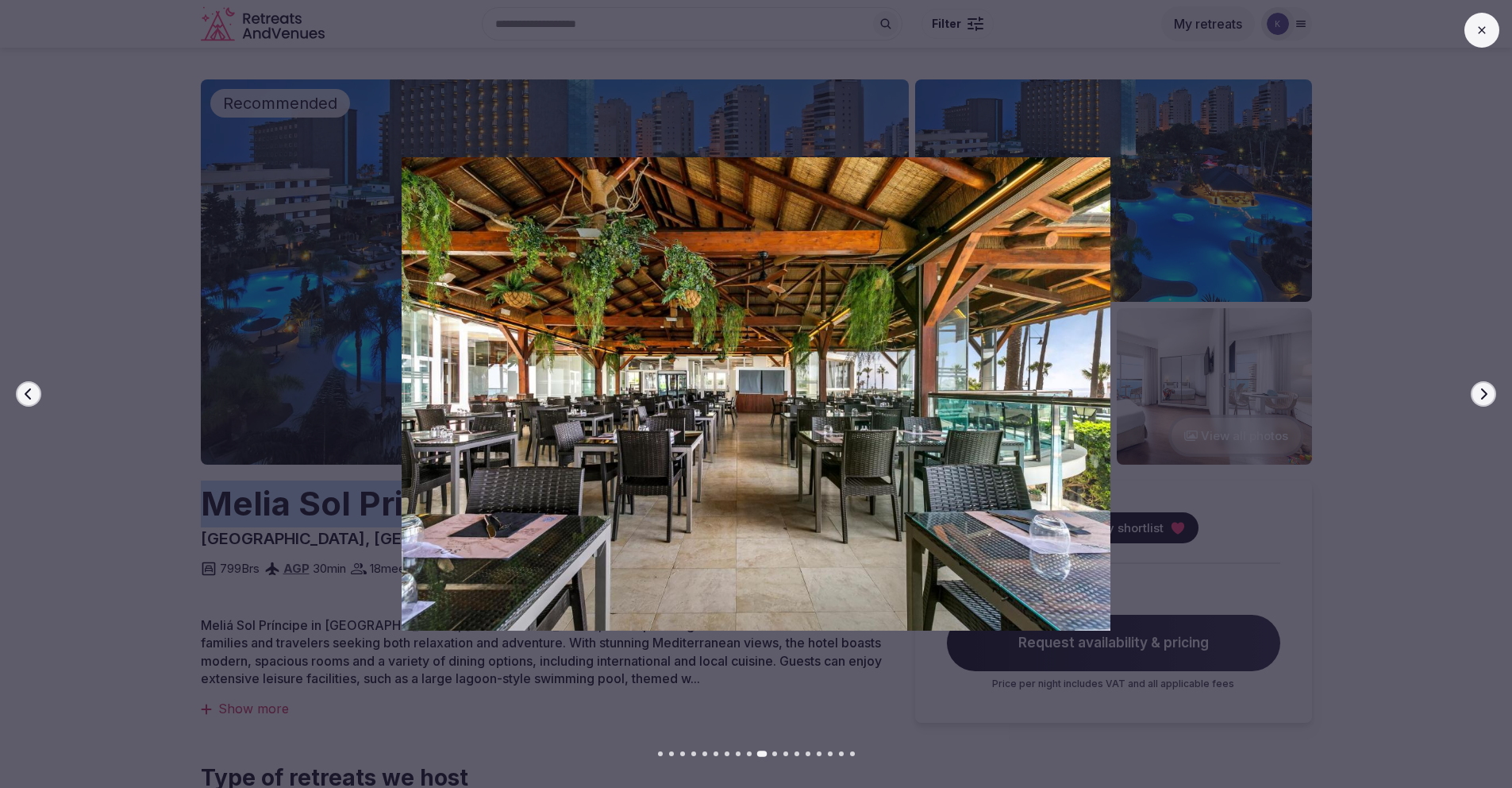
click at [1488, 394] on icon "button" at bounding box center [1483, 394] width 13 height 13
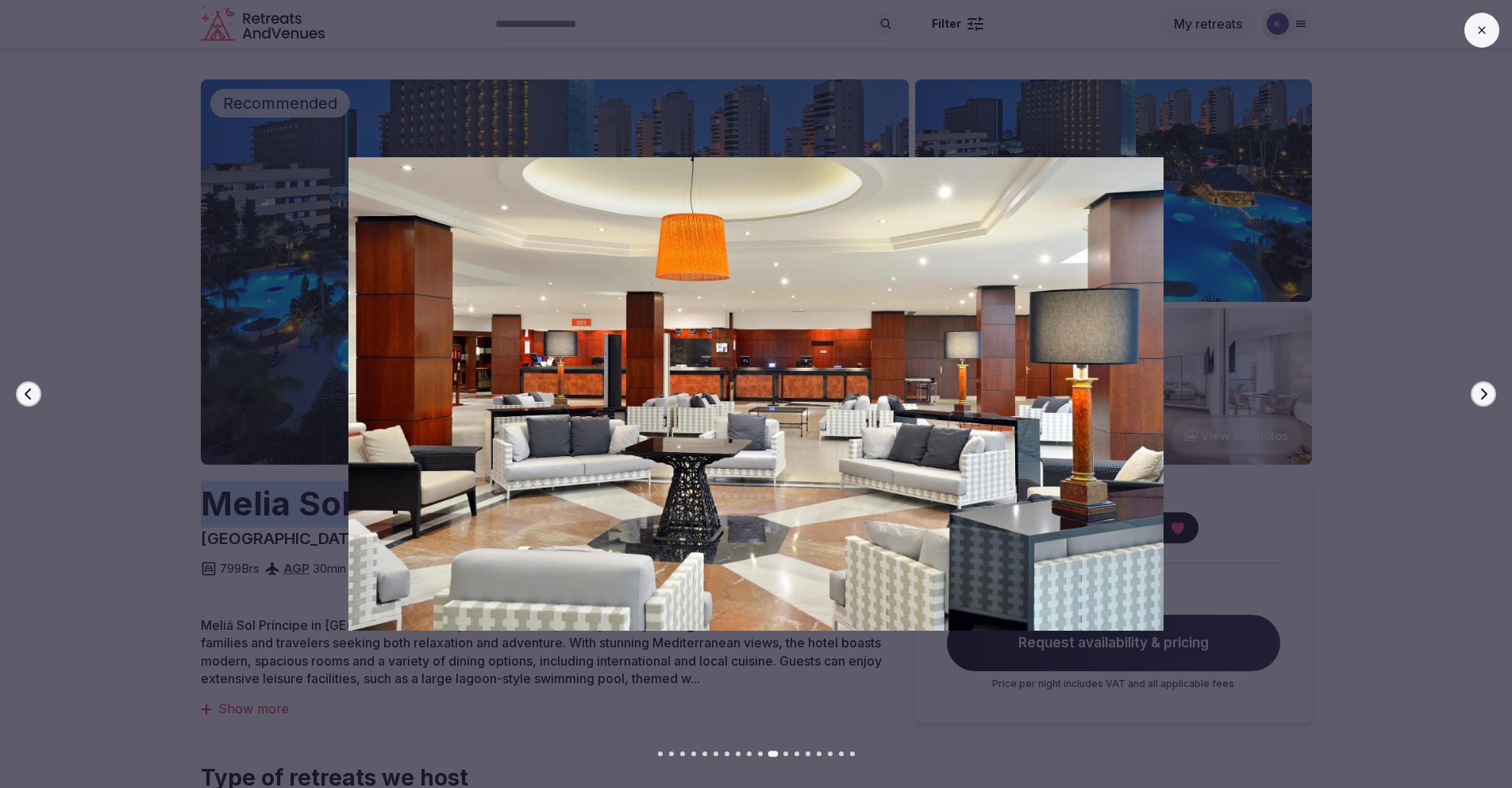
click at [1488, 394] on icon "button" at bounding box center [1483, 394] width 13 height 13
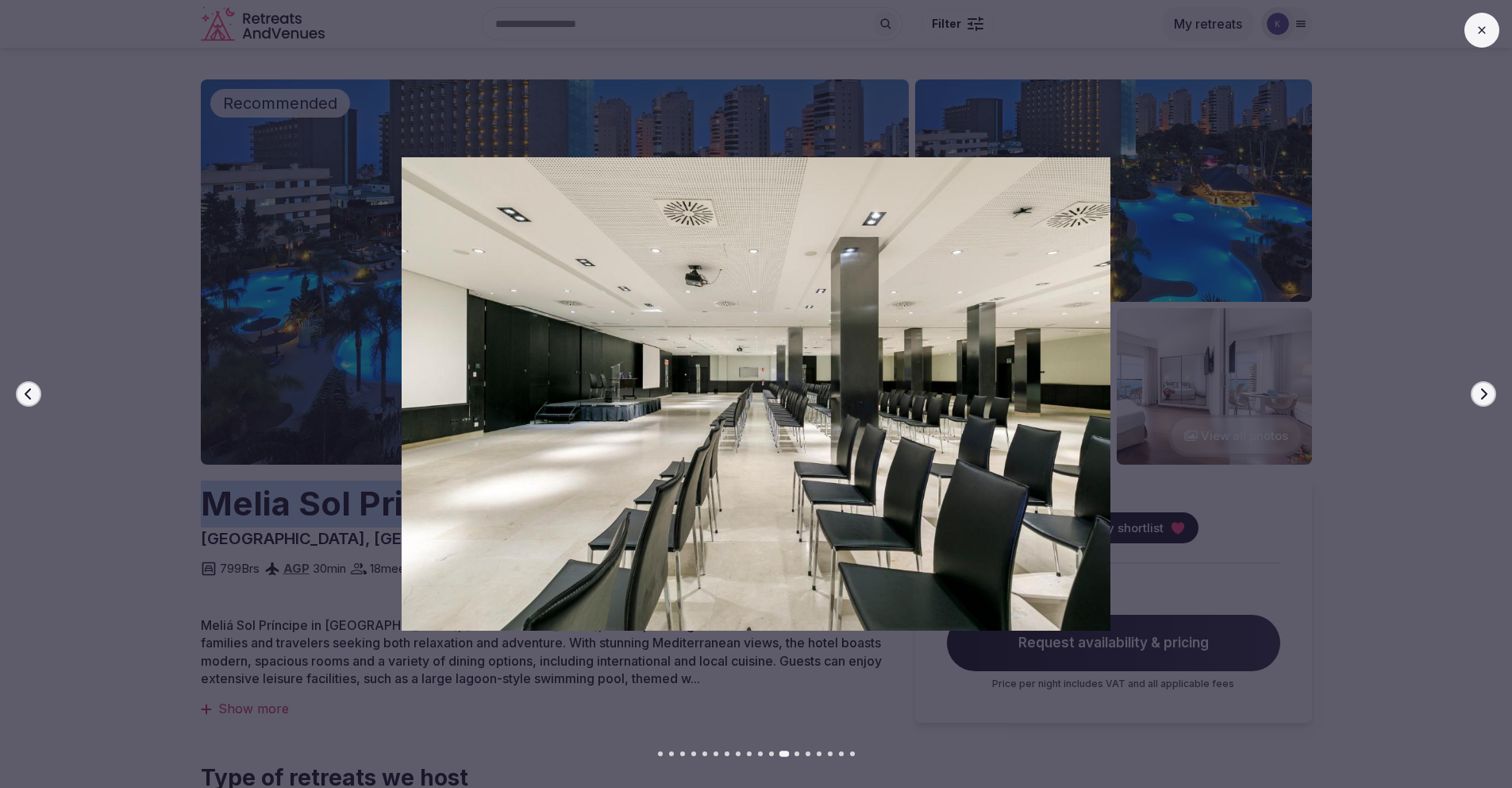
click at [1488, 394] on icon "button" at bounding box center [1483, 394] width 13 height 13
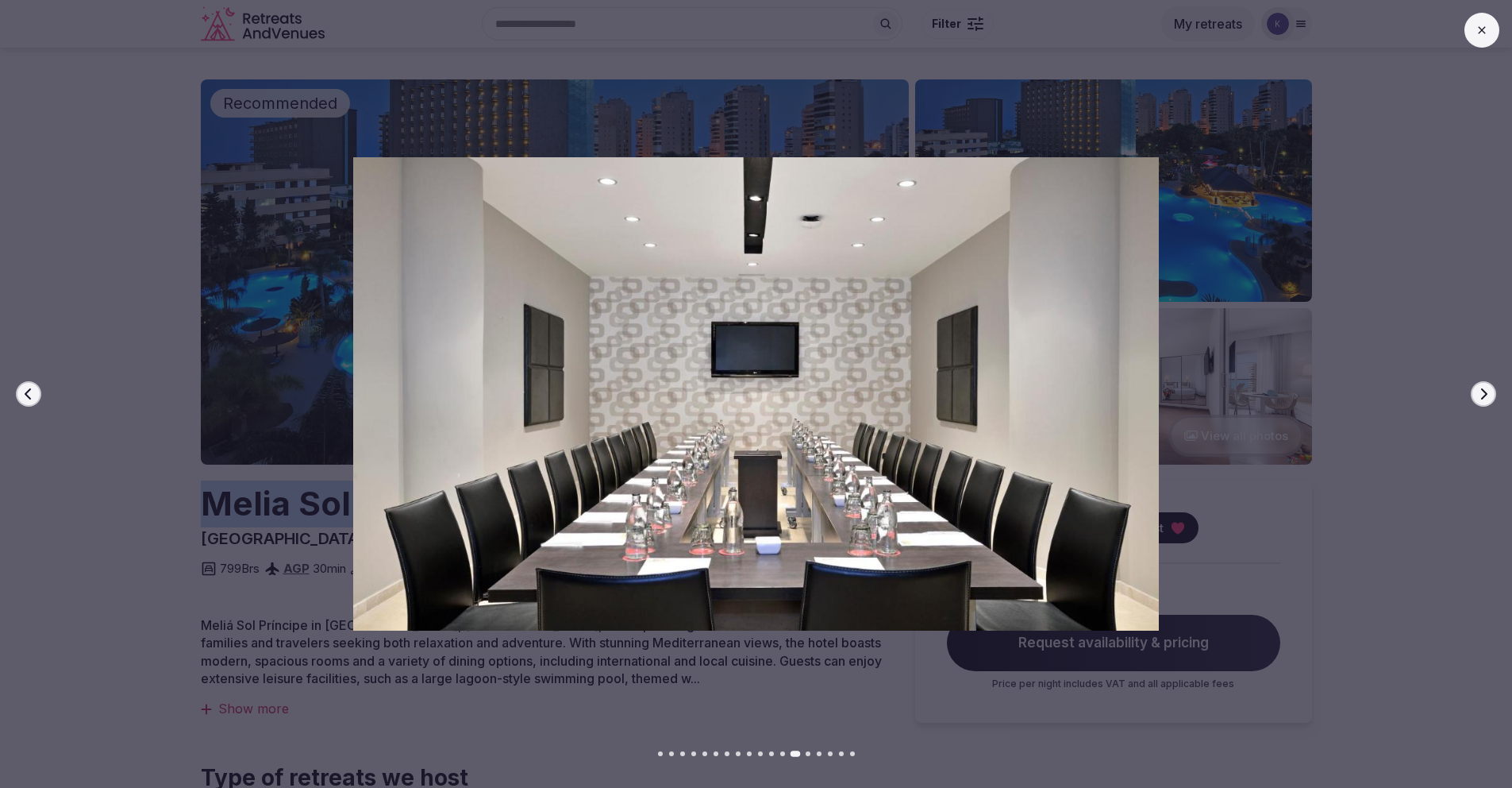
click at [1488, 394] on icon "button" at bounding box center [1483, 394] width 13 height 13
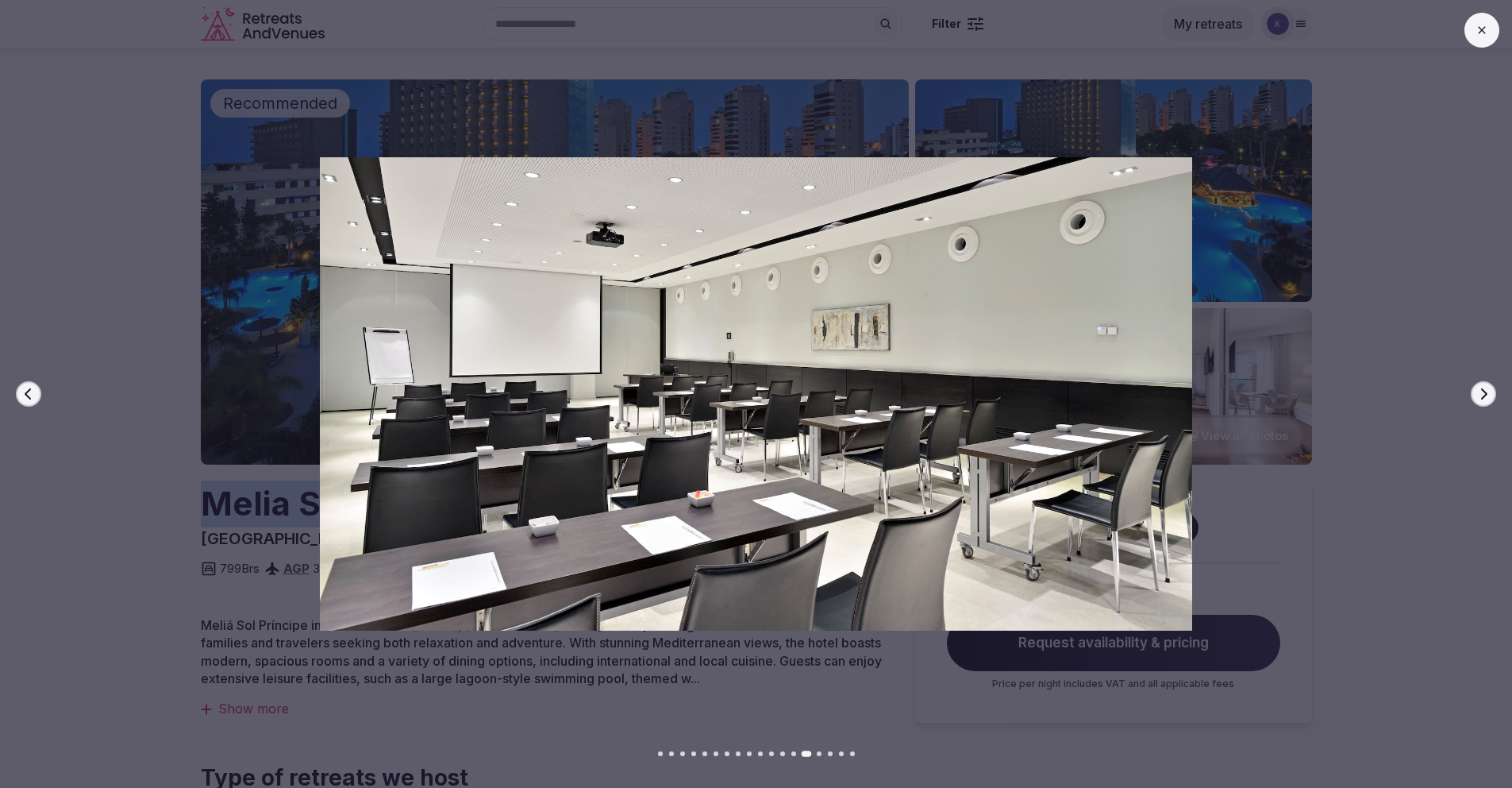
click at [1488, 394] on icon "button" at bounding box center [1483, 394] width 13 height 13
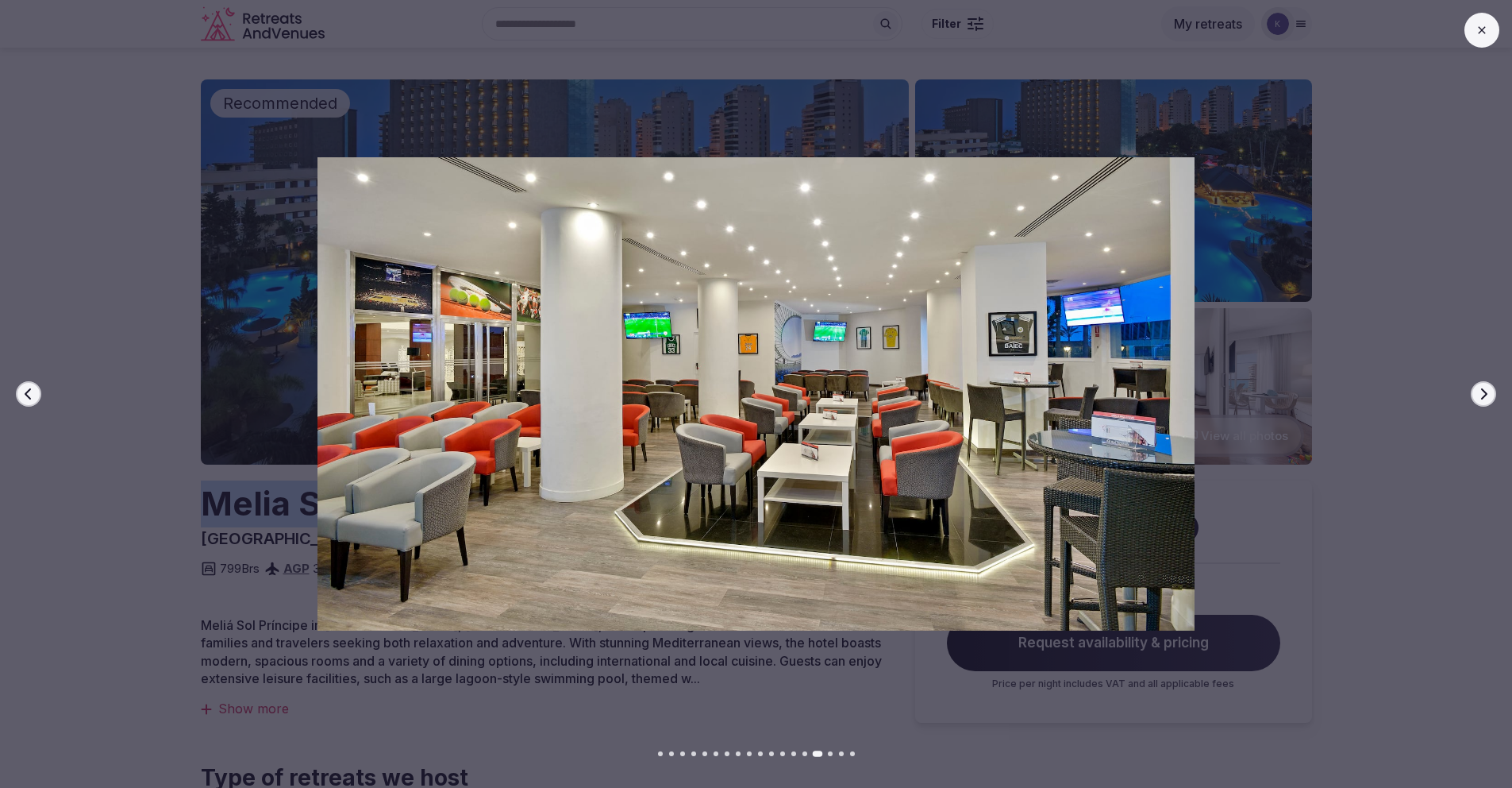
click at [1488, 394] on icon "button" at bounding box center [1483, 394] width 13 height 13
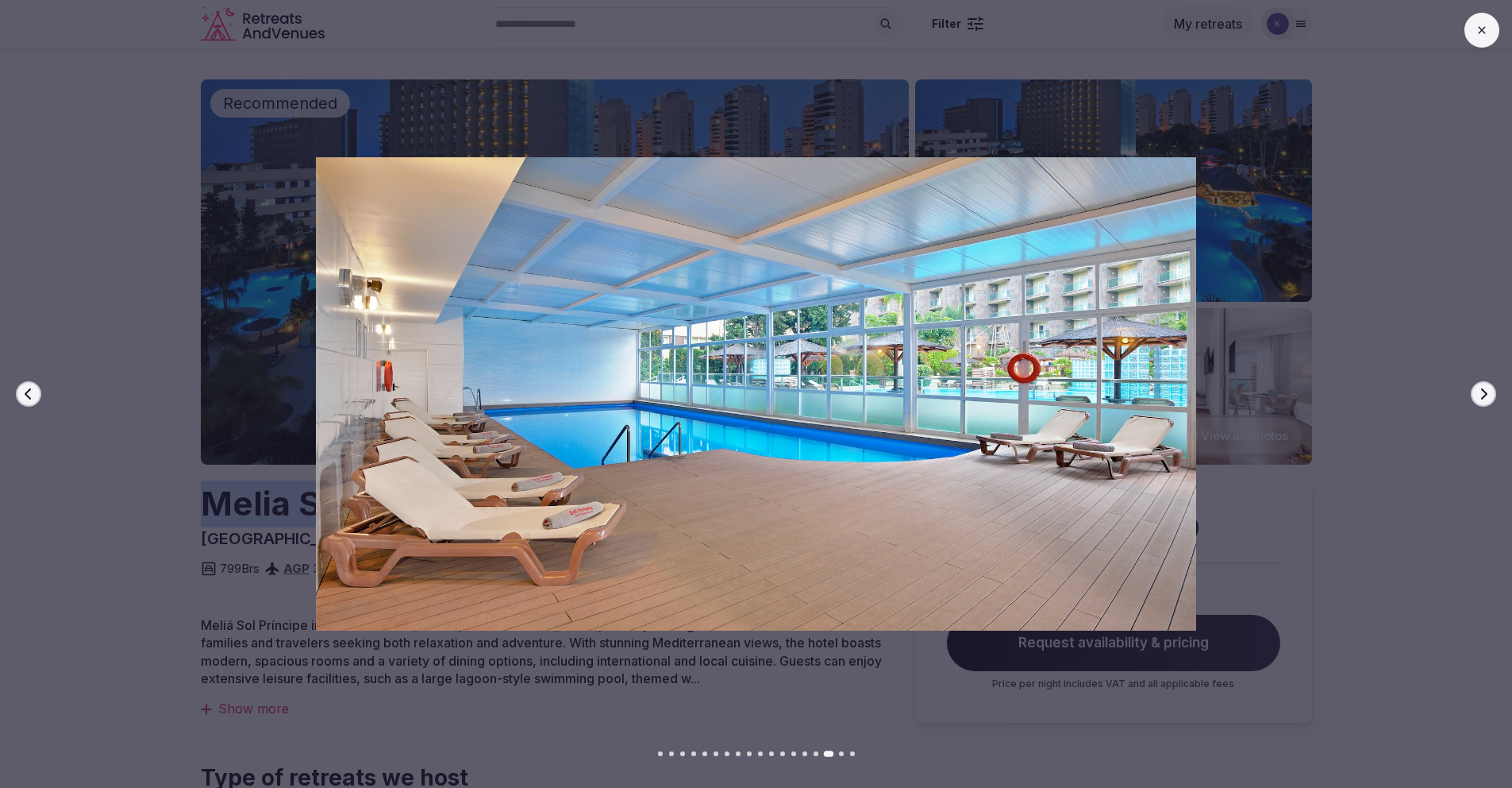
click at [1488, 394] on icon "button" at bounding box center [1483, 394] width 13 height 13
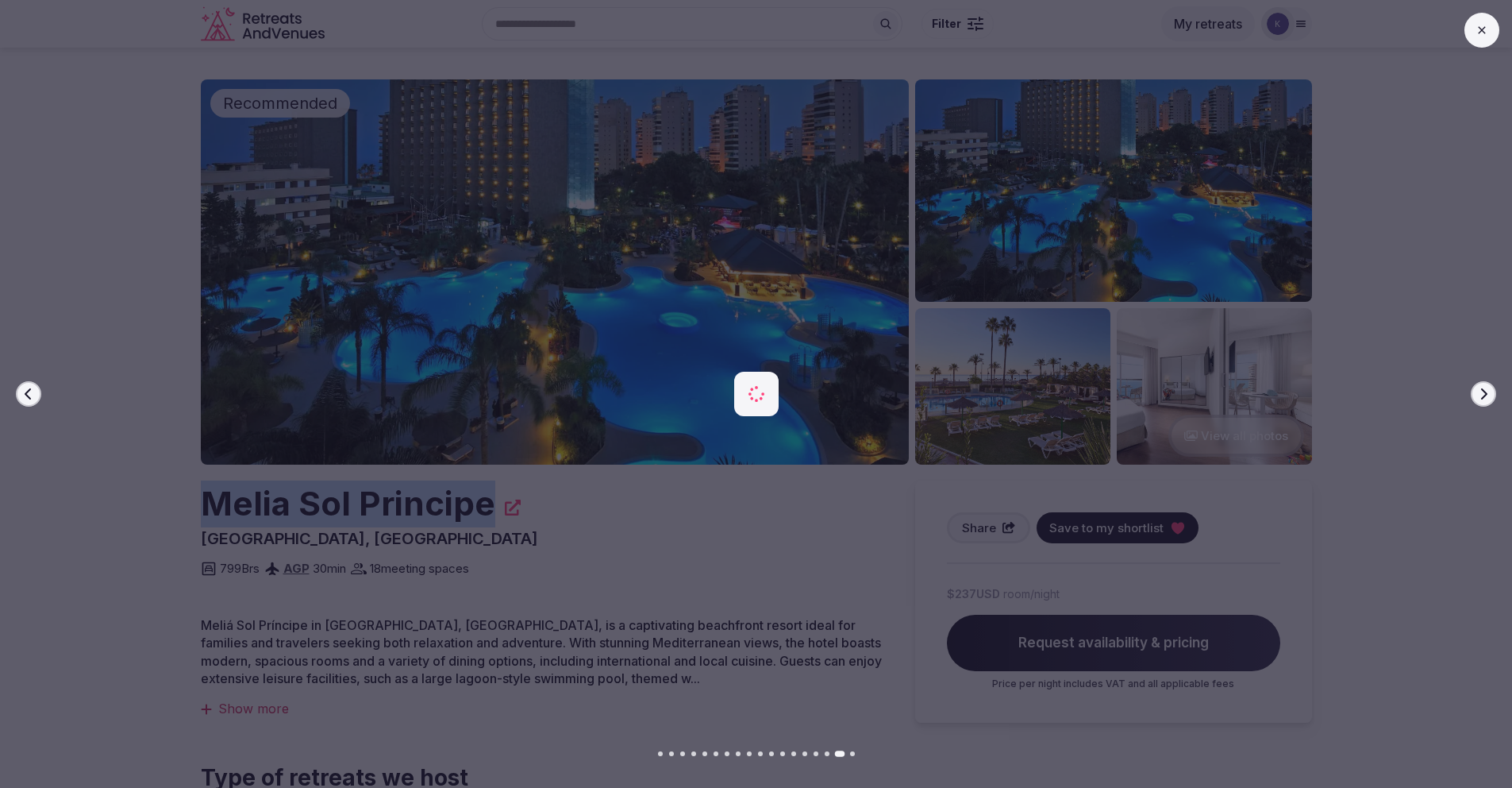
click at [1488, 394] on icon "button" at bounding box center [1483, 394] width 13 height 13
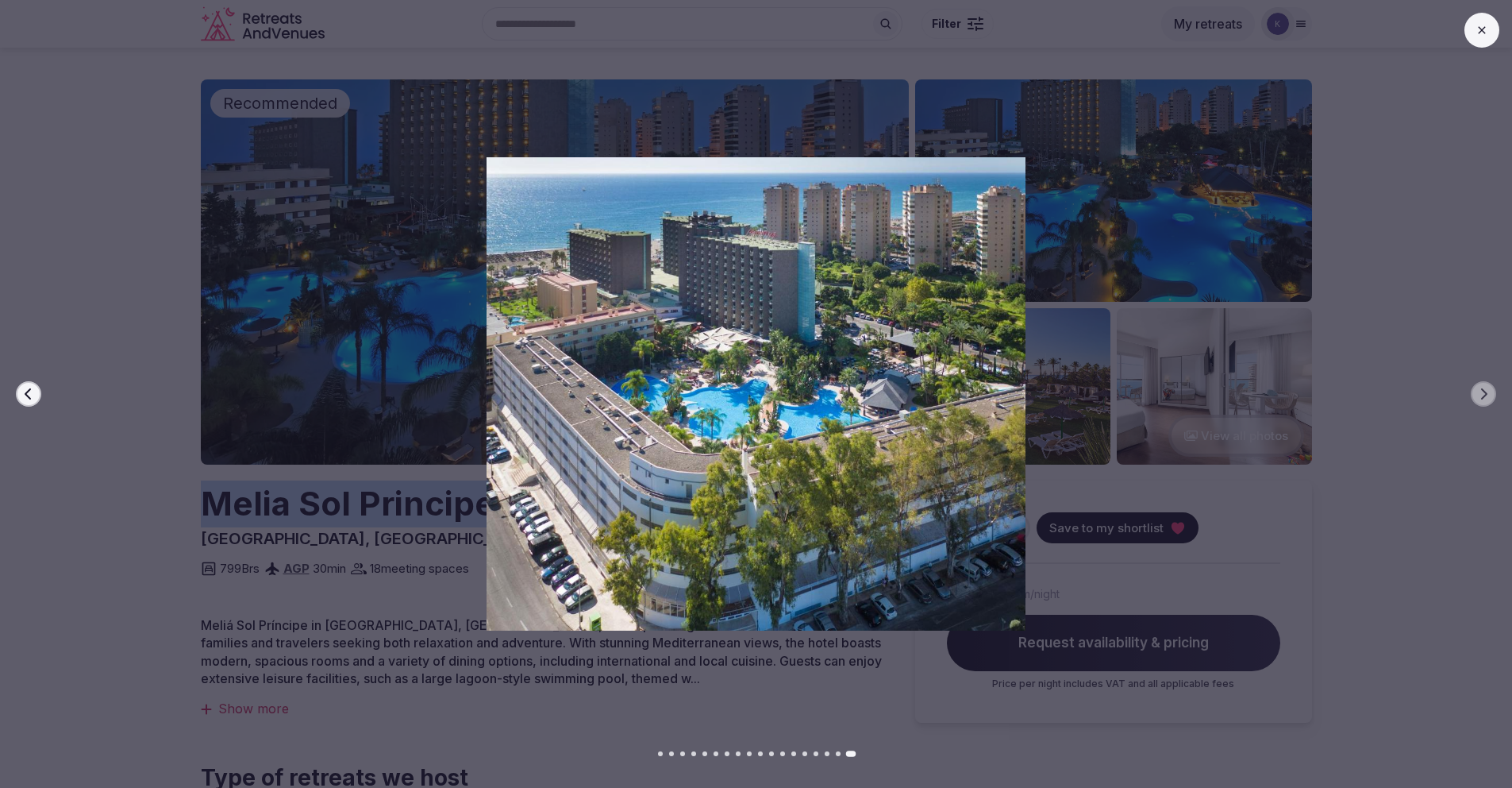
click at [27, 393] on icon "button" at bounding box center [28, 394] width 13 height 13
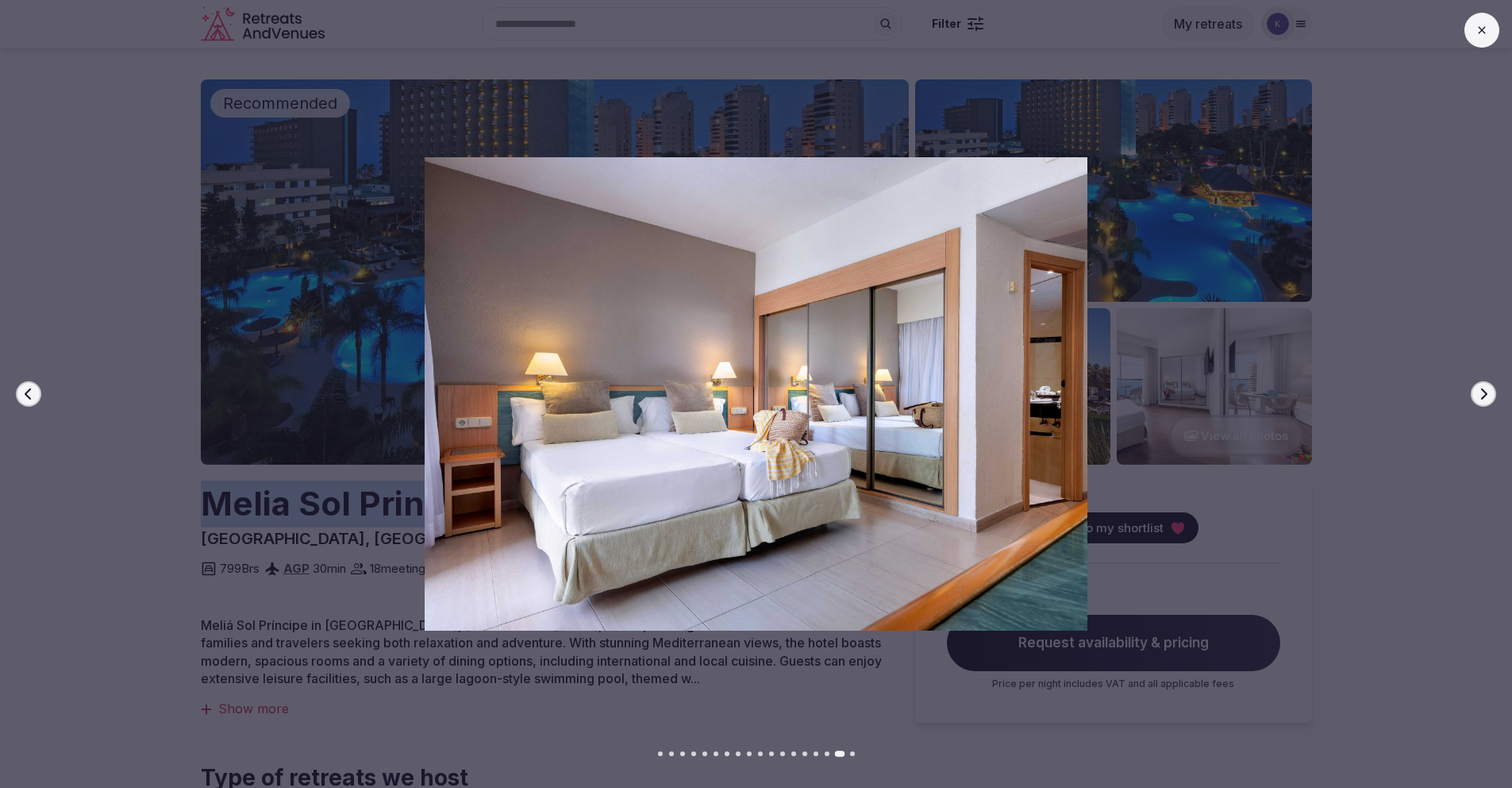
click at [27, 393] on icon "button" at bounding box center [27, 394] width 6 height 11
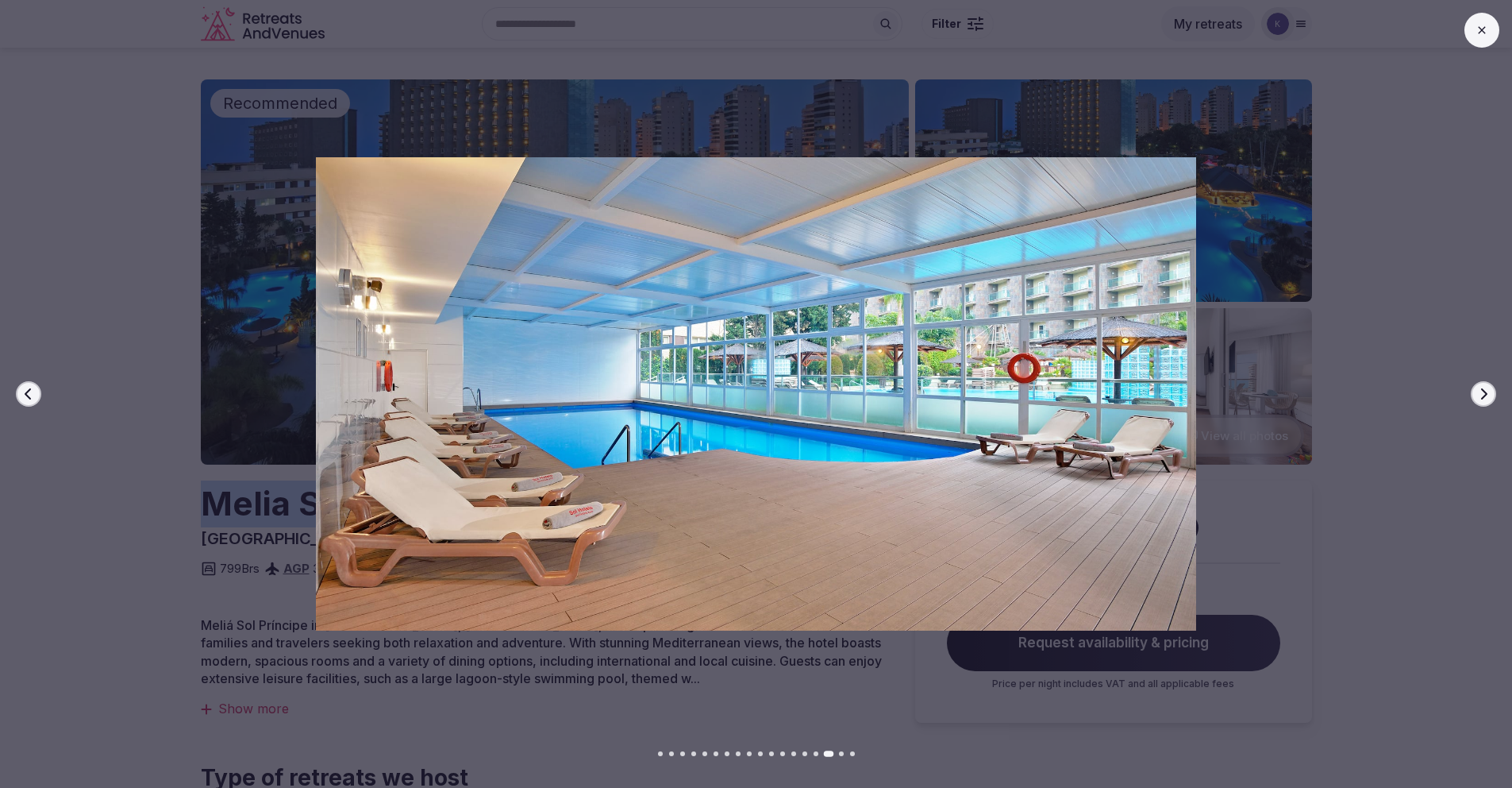
click at [27, 393] on icon "button" at bounding box center [27, 394] width 6 height 11
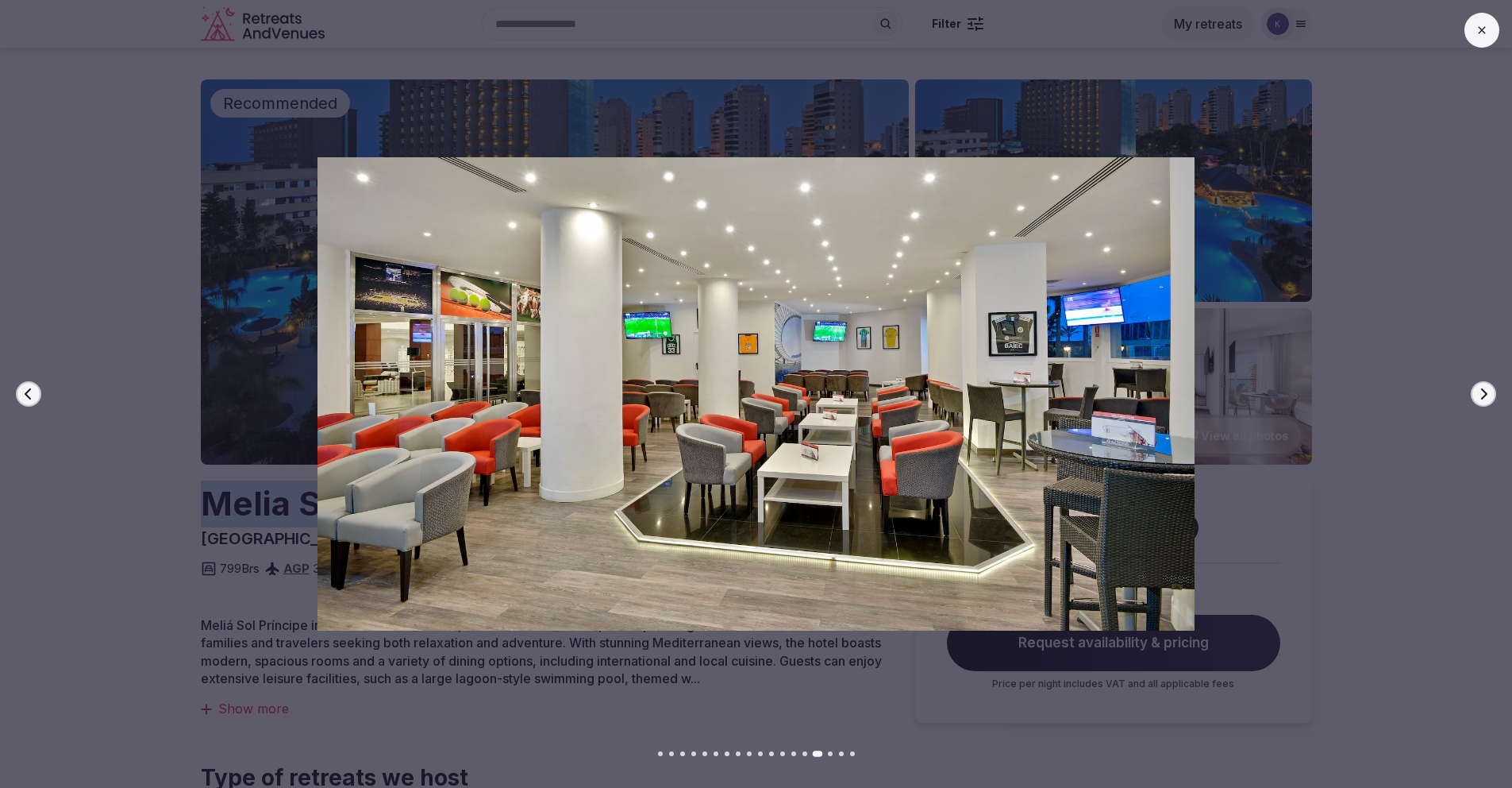
click at [27, 393] on icon "button" at bounding box center [27, 394] width 6 height 11
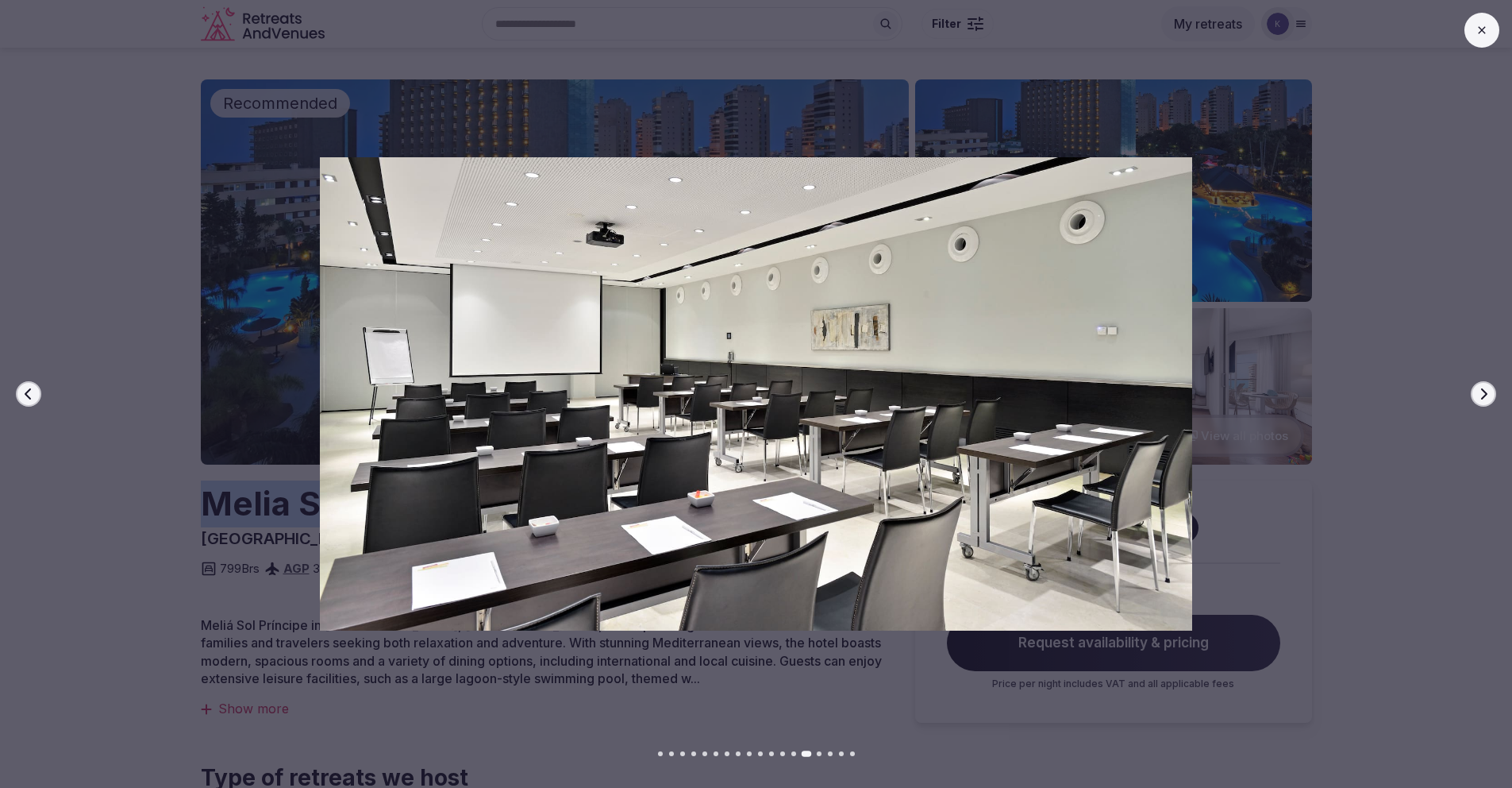
click at [27, 393] on icon "button" at bounding box center [27, 394] width 6 height 11
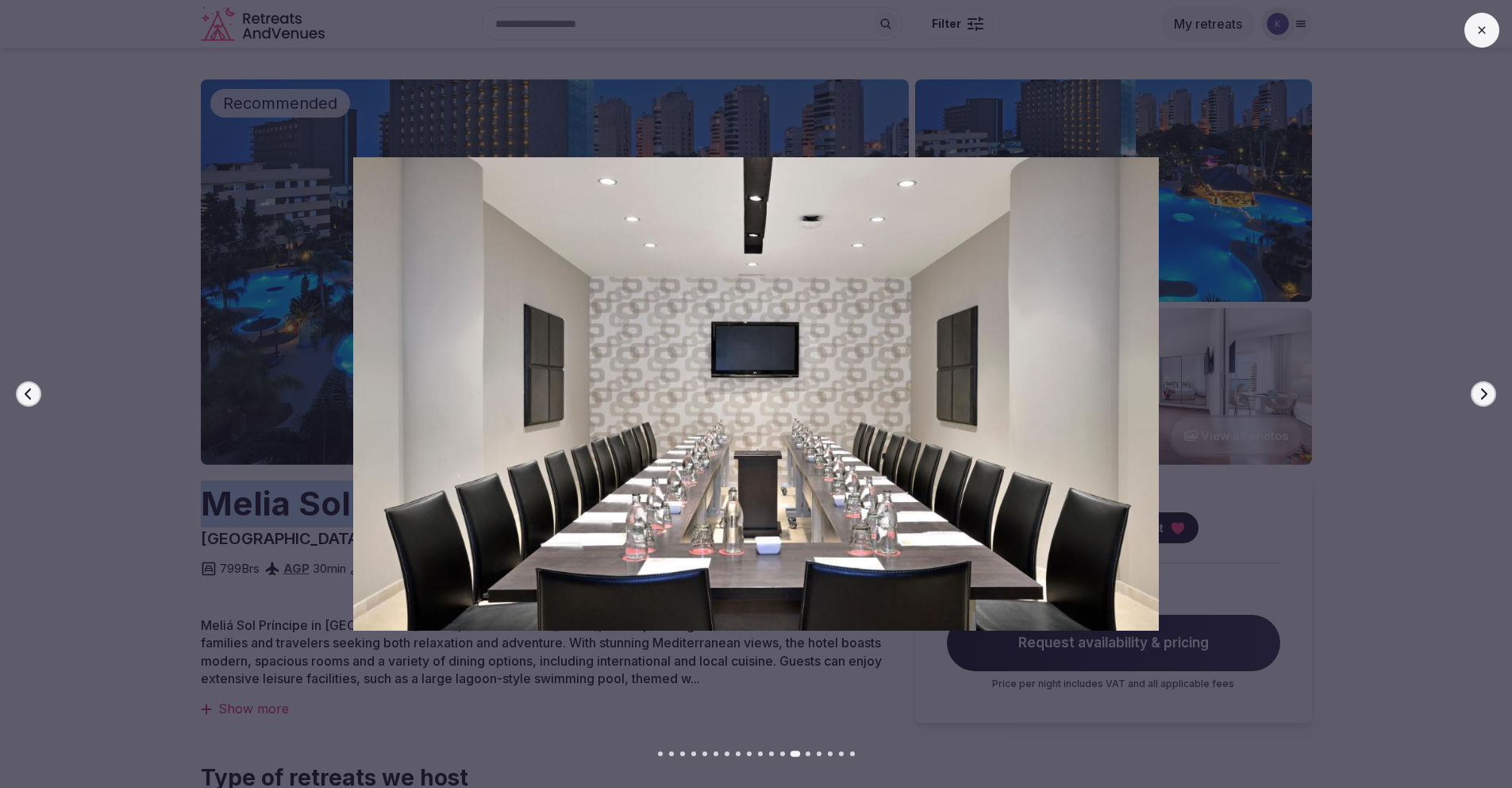
click at [27, 393] on icon "button" at bounding box center [27, 394] width 6 height 11
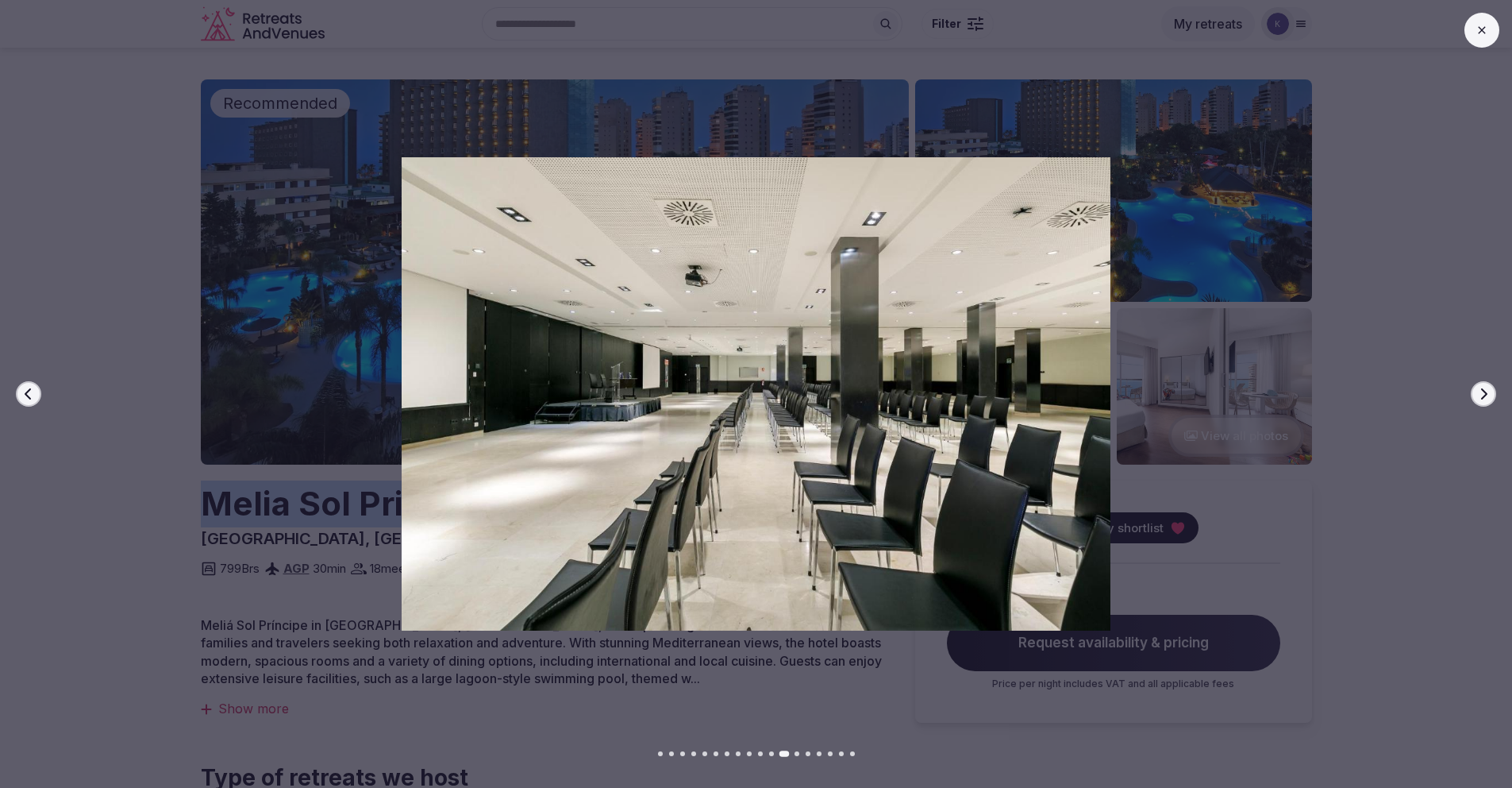
click at [27, 393] on icon "button" at bounding box center [27, 394] width 6 height 11
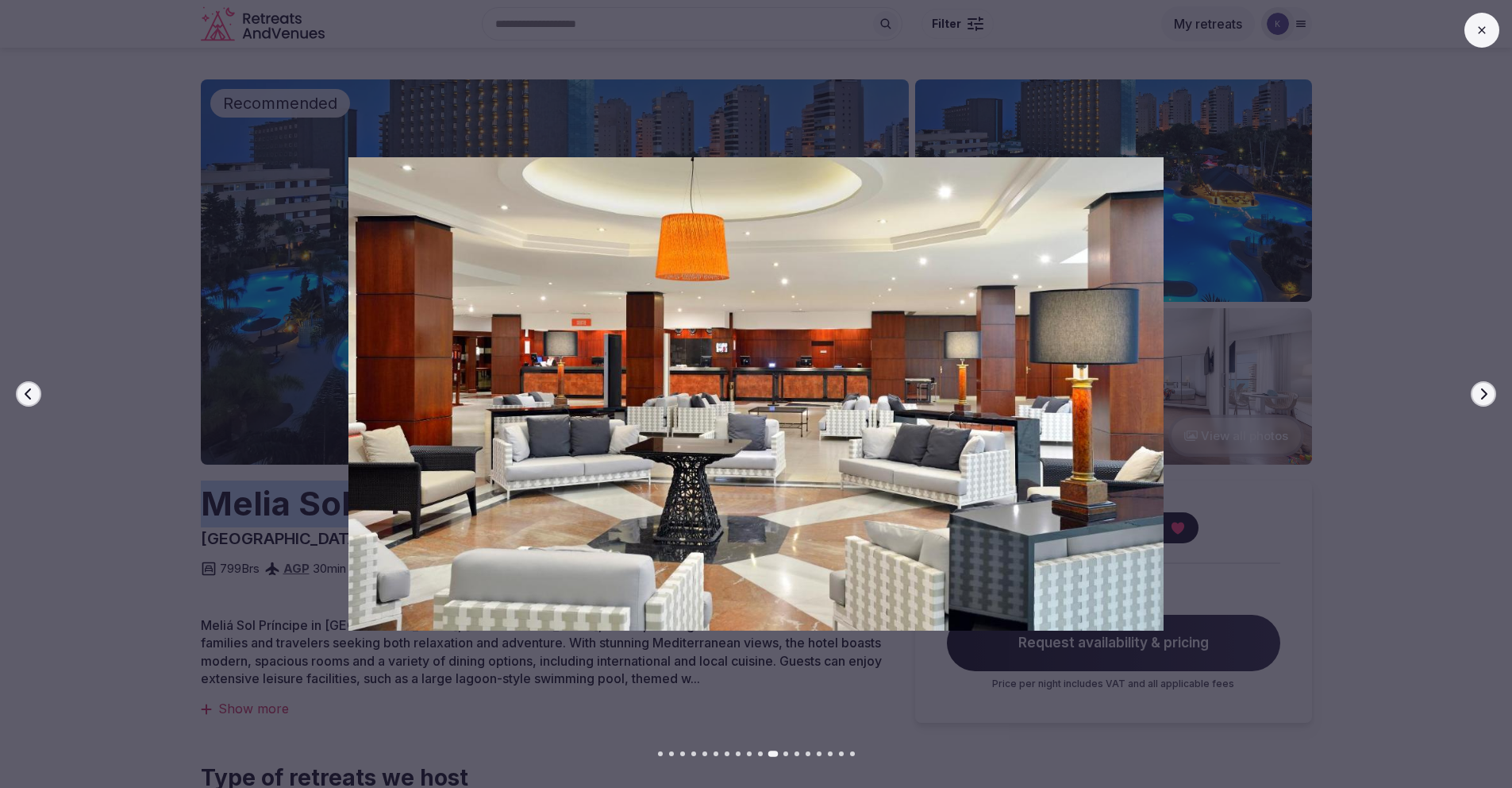
click at [27, 393] on icon "button" at bounding box center [27, 394] width 6 height 11
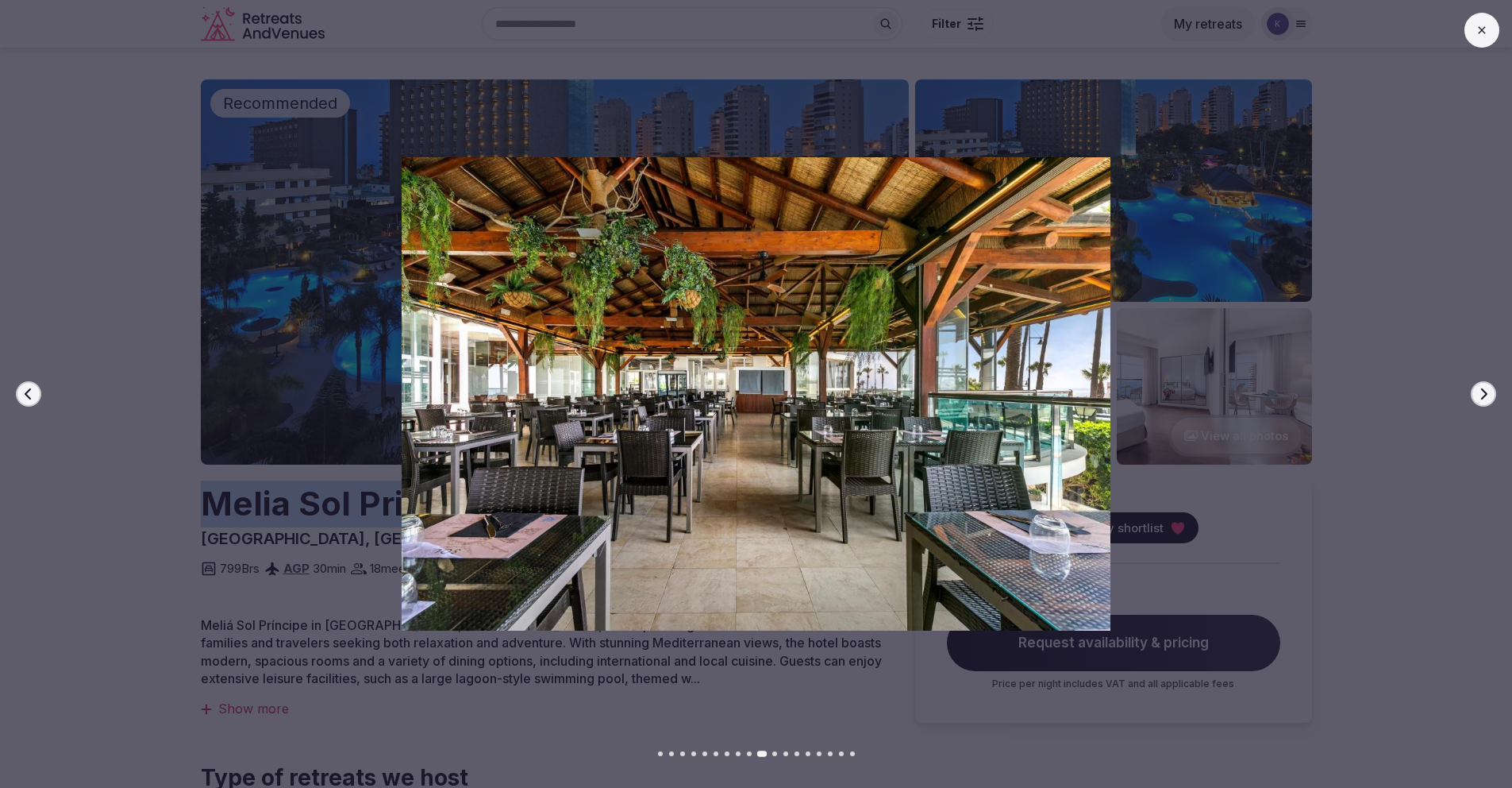
click at [27, 393] on icon "button" at bounding box center [27, 394] width 6 height 11
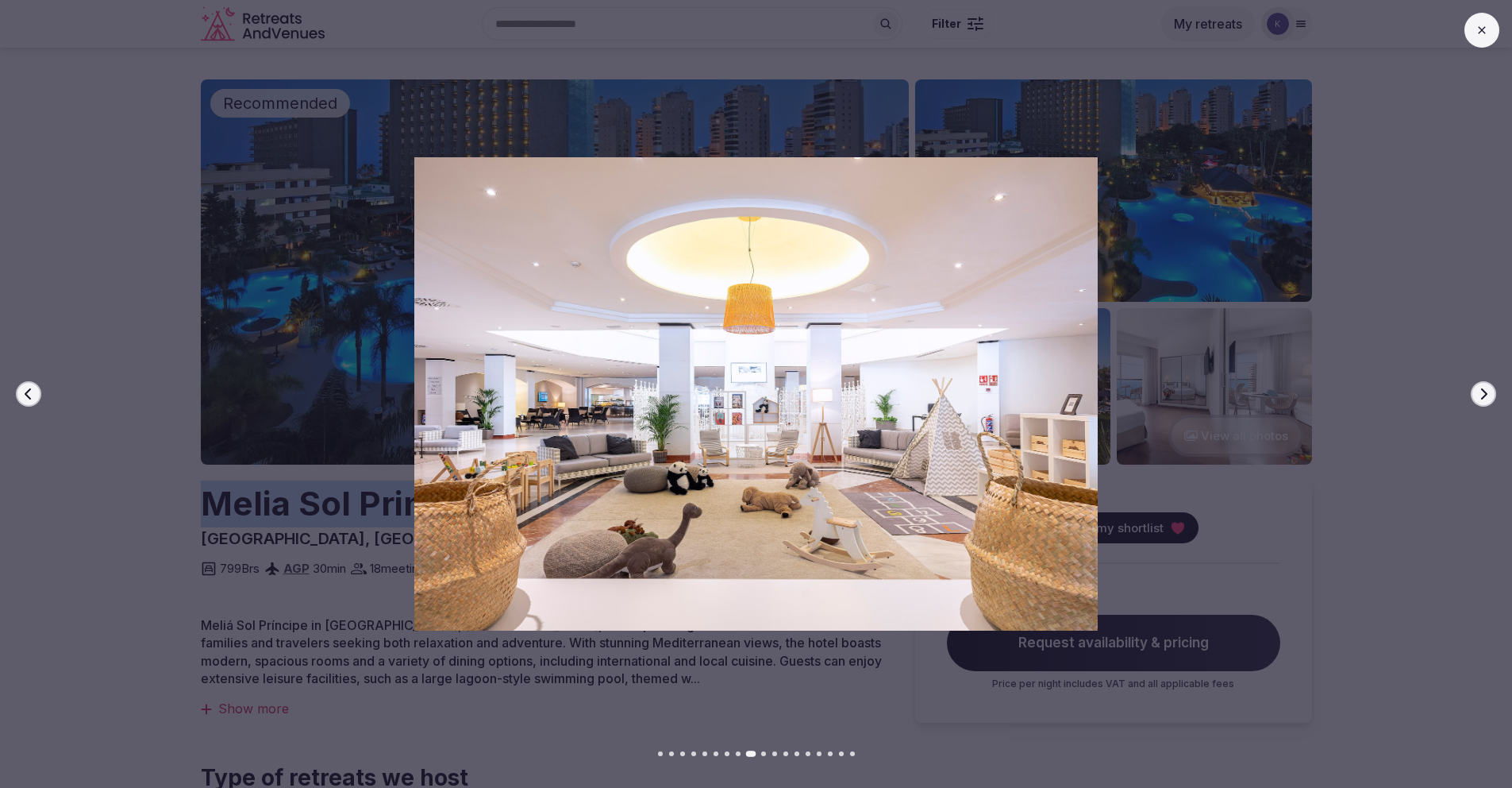
click at [27, 393] on icon "button" at bounding box center [27, 394] width 6 height 11
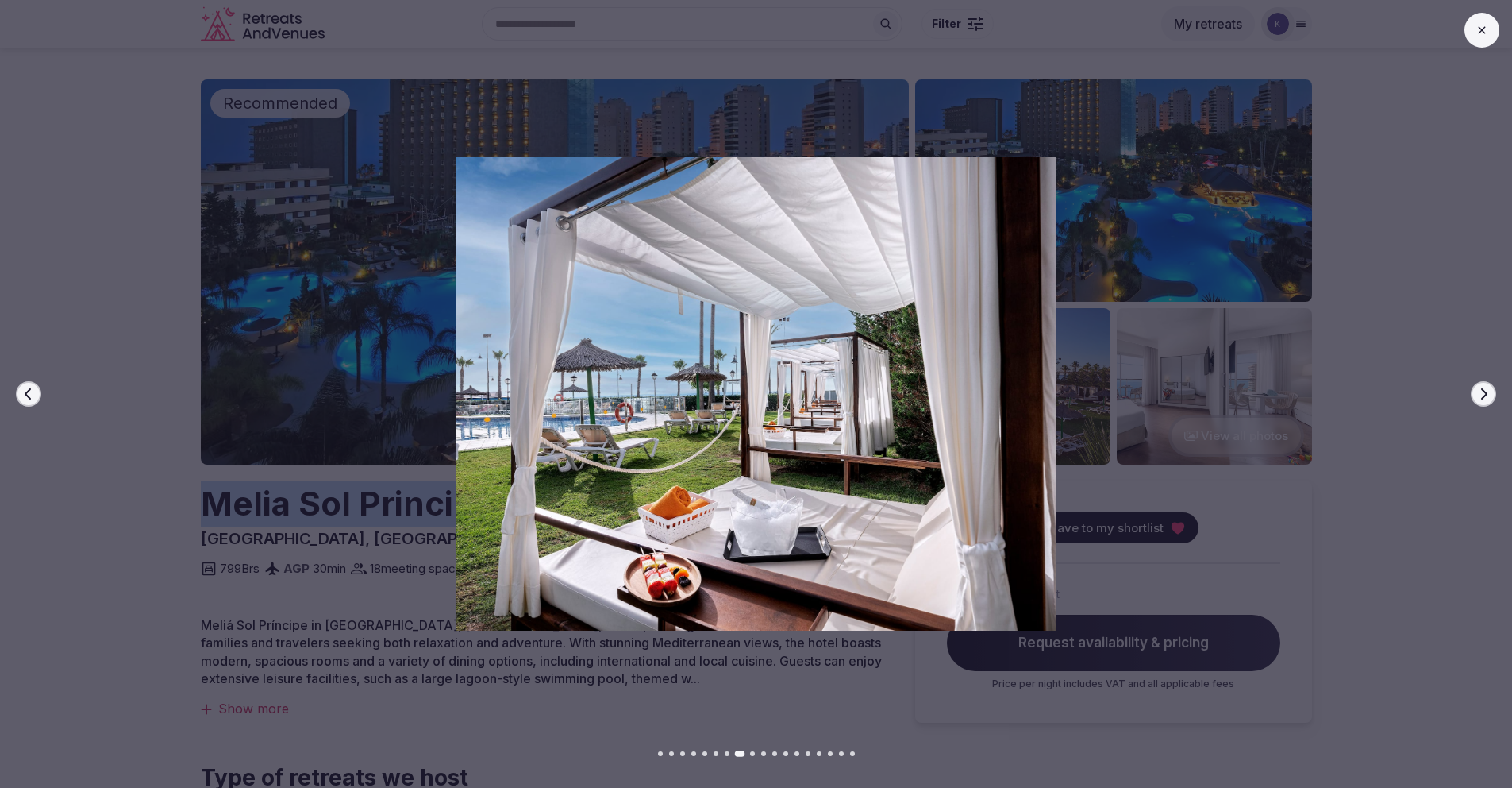
click at [27, 393] on icon "button" at bounding box center [27, 394] width 6 height 11
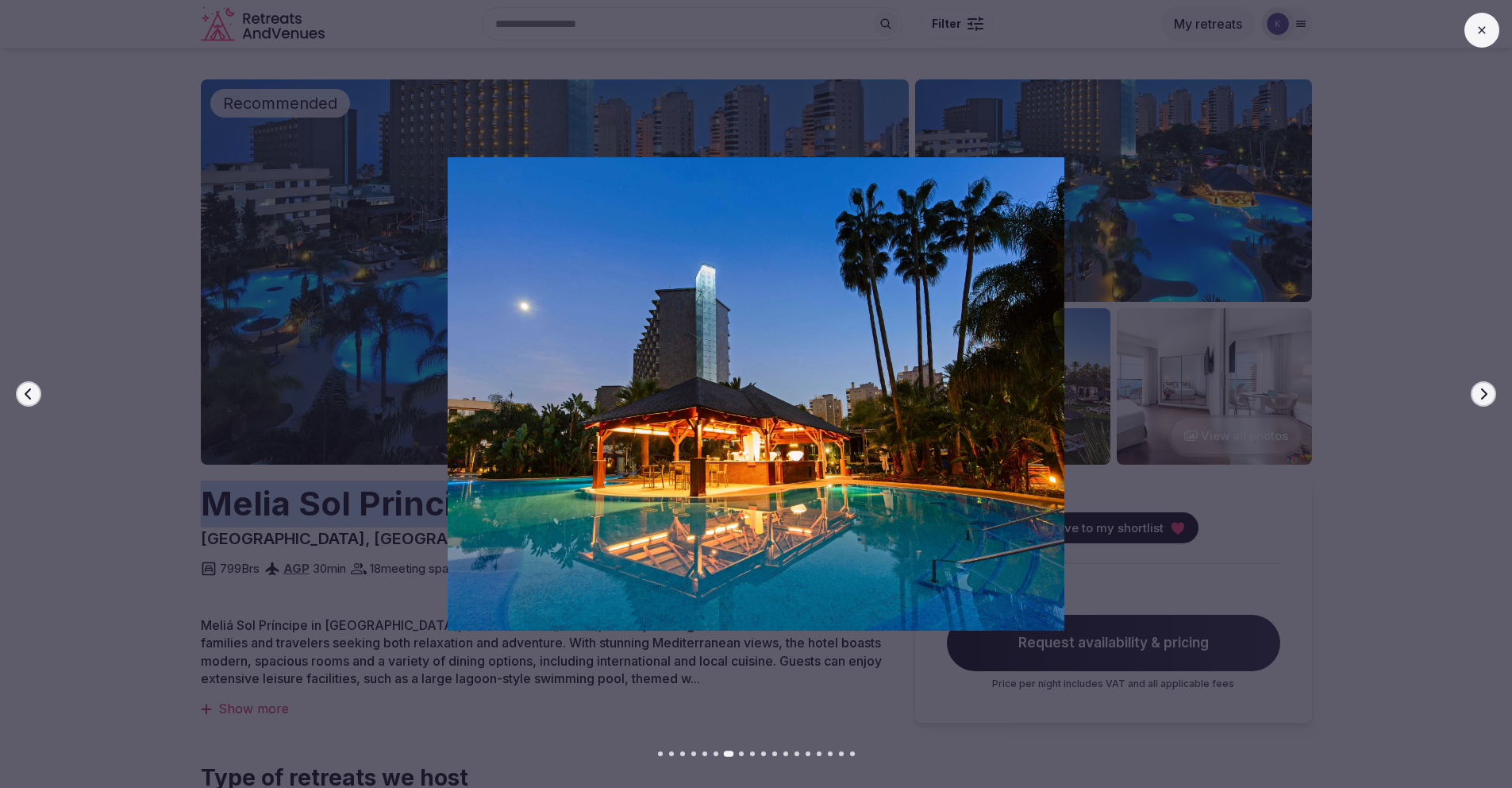
drag, startPoint x: 1484, startPoint y: 31, endPoint x: 1479, endPoint y: 38, distance: 8.6
click at [1484, 31] on icon at bounding box center [1482, 30] width 13 height 13
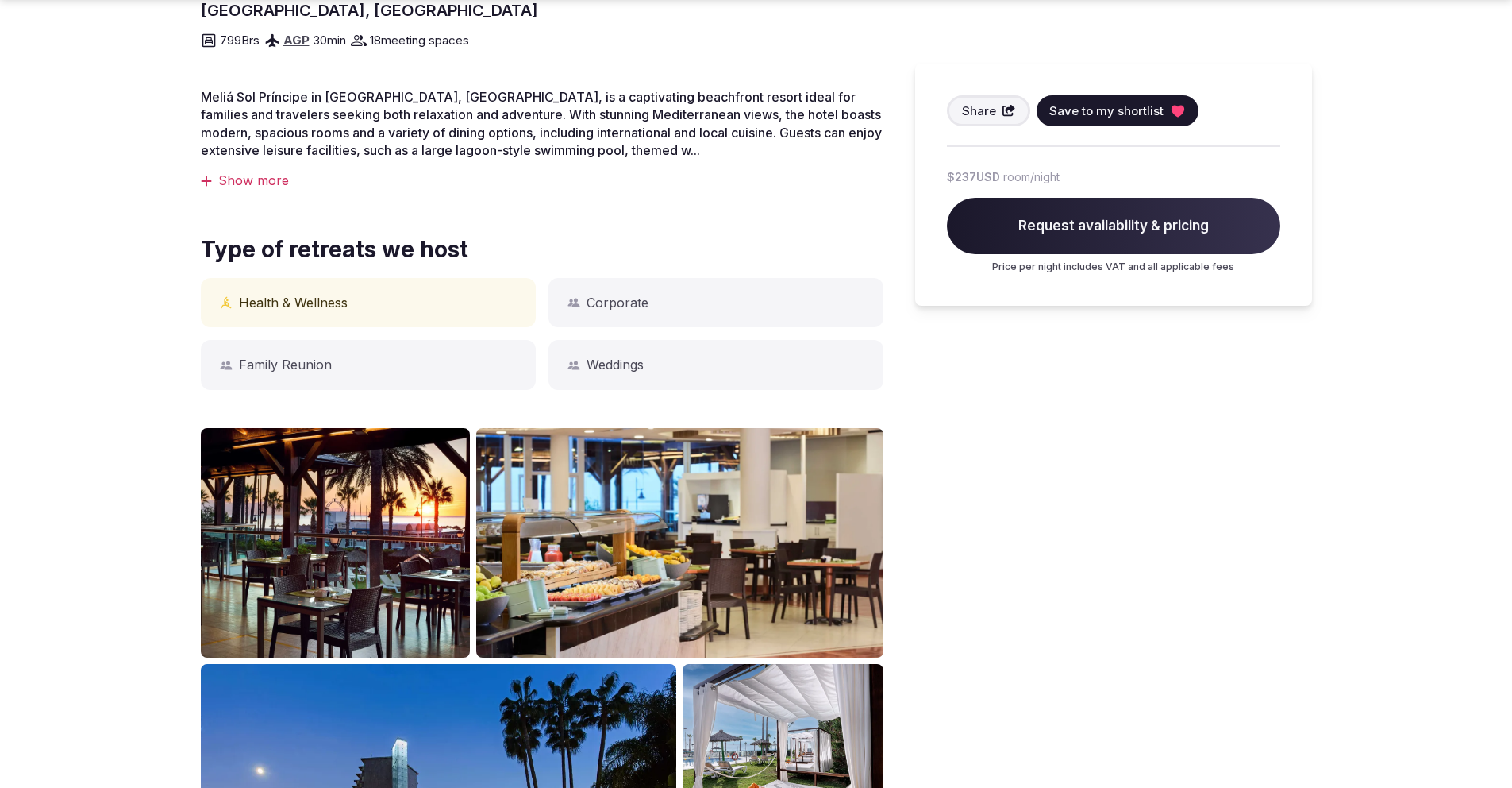
scroll to position [529, 0]
click at [255, 179] on div "Show more" at bounding box center [542, 180] width 683 height 17
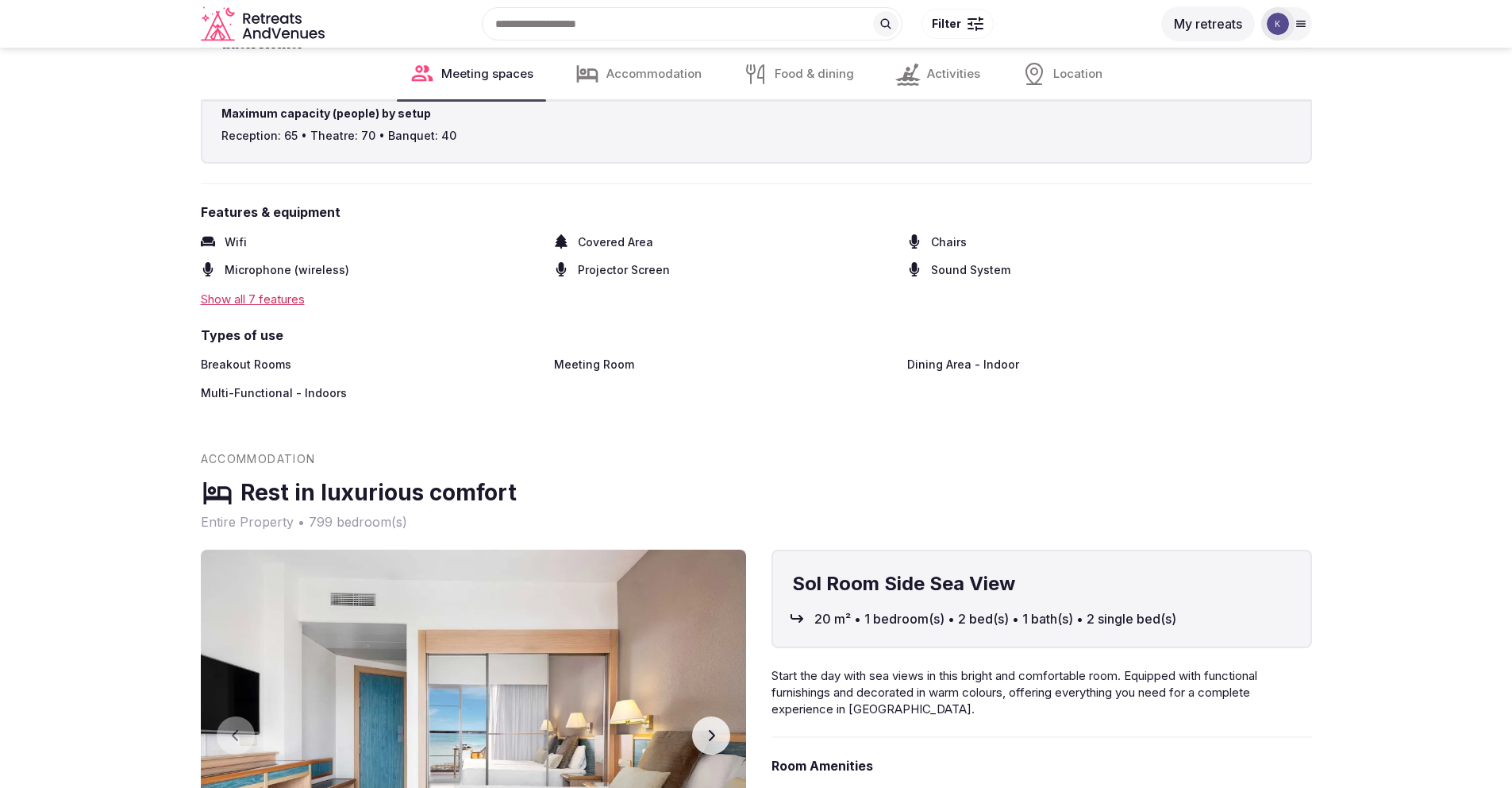
scroll to position [4844, 0]
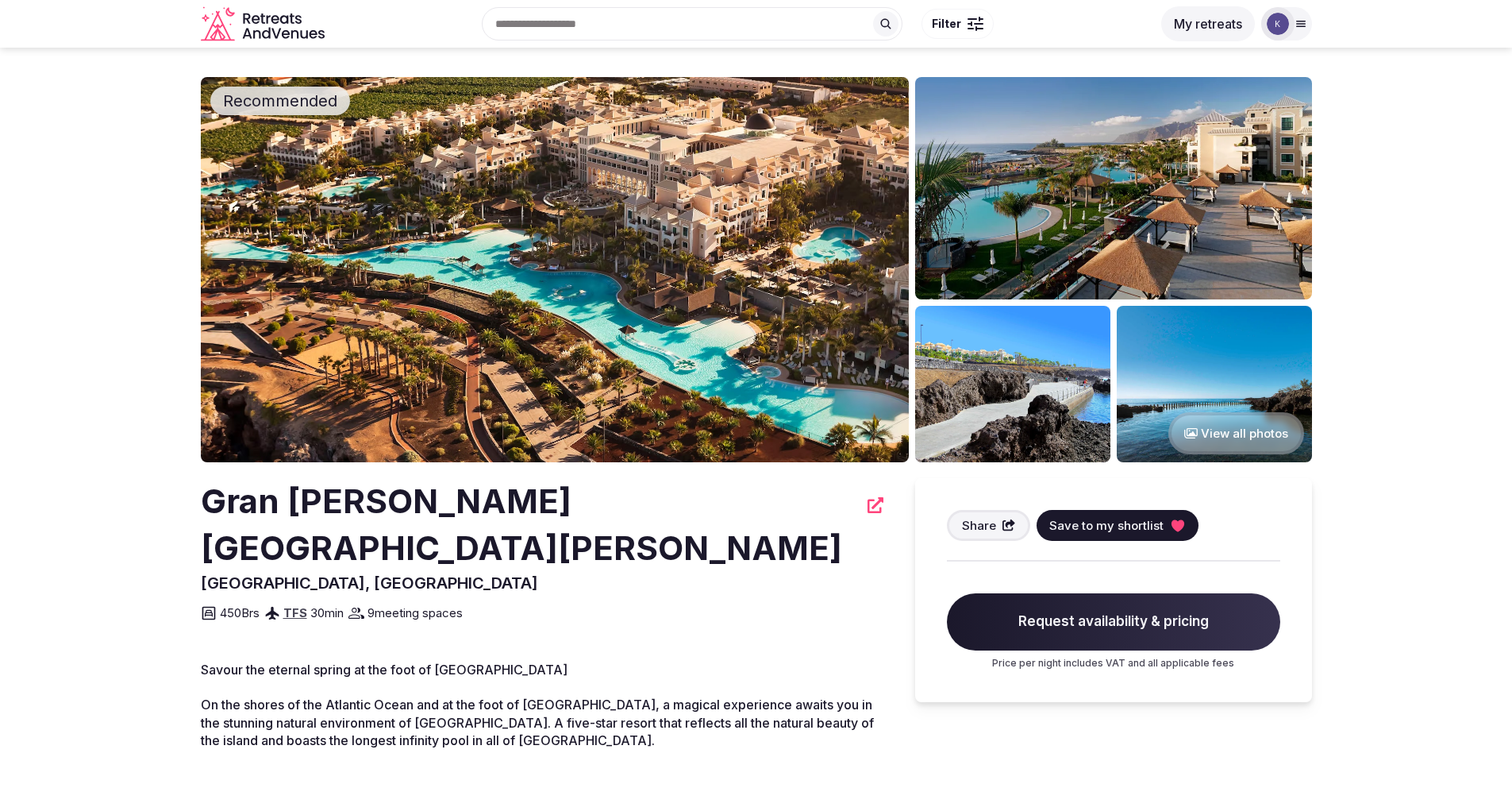
scroll to position [3, 0]
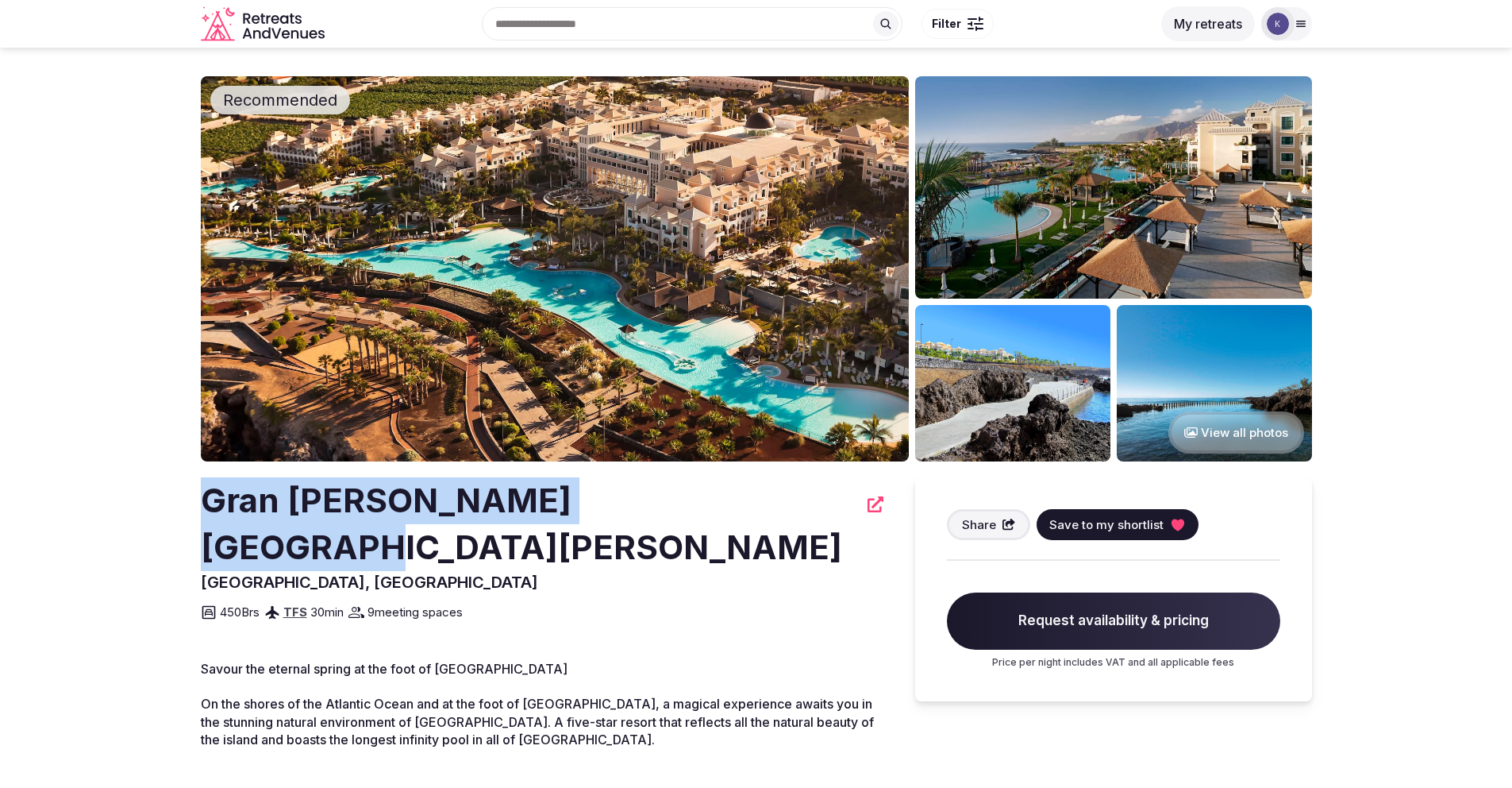
drag, startPoint x: 633, startPoint y: 504, endPoint x: 206, endPoint y: 510, distance: 427.0
click at [206, 510] on h2 "Gran Melia Palacio de Isora" at bounding box center [529, 524] width 657 height 93
copy h2 "Gran Melia Palacio de Isora"
click at [1232, 438] on button "View all photos" at bounding box center [1236, 432] width 136 height 42
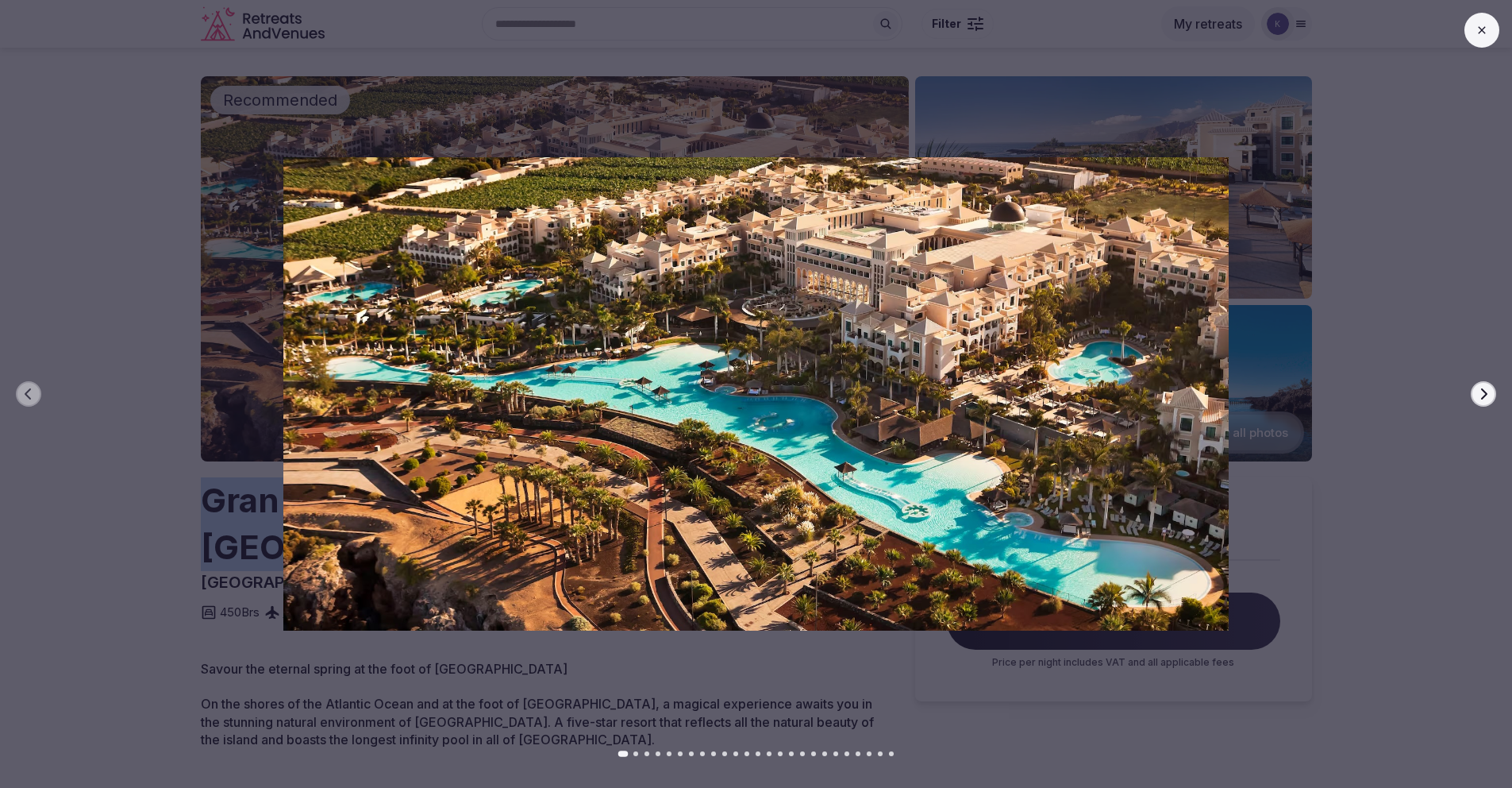
click at [1477, 400] on icon "button" at bounding box center [1483, 394] width 13 height 13
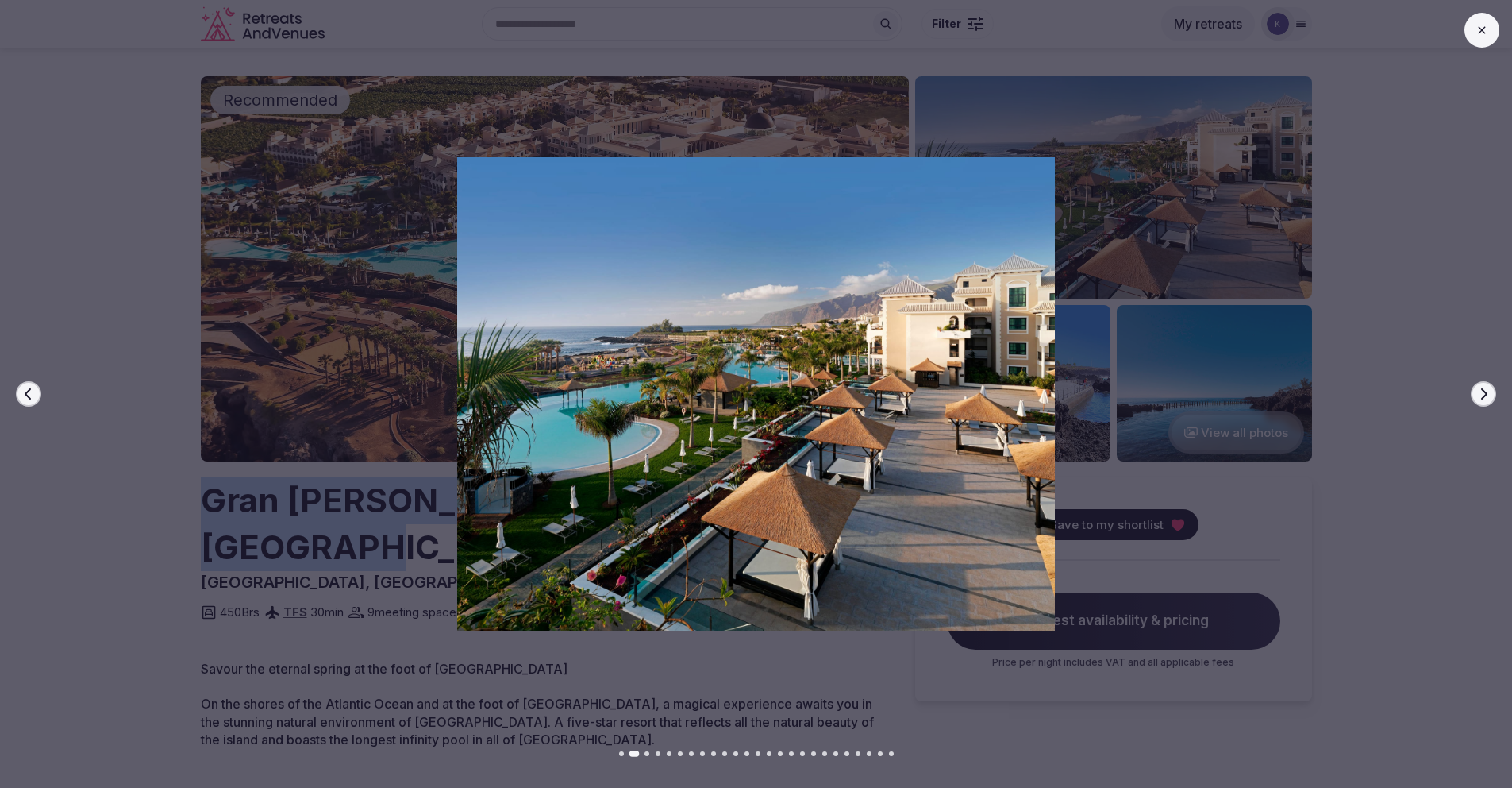
click at [1477, 400] on icon "button" at bounding box center [1483, 394] width 13 height 13
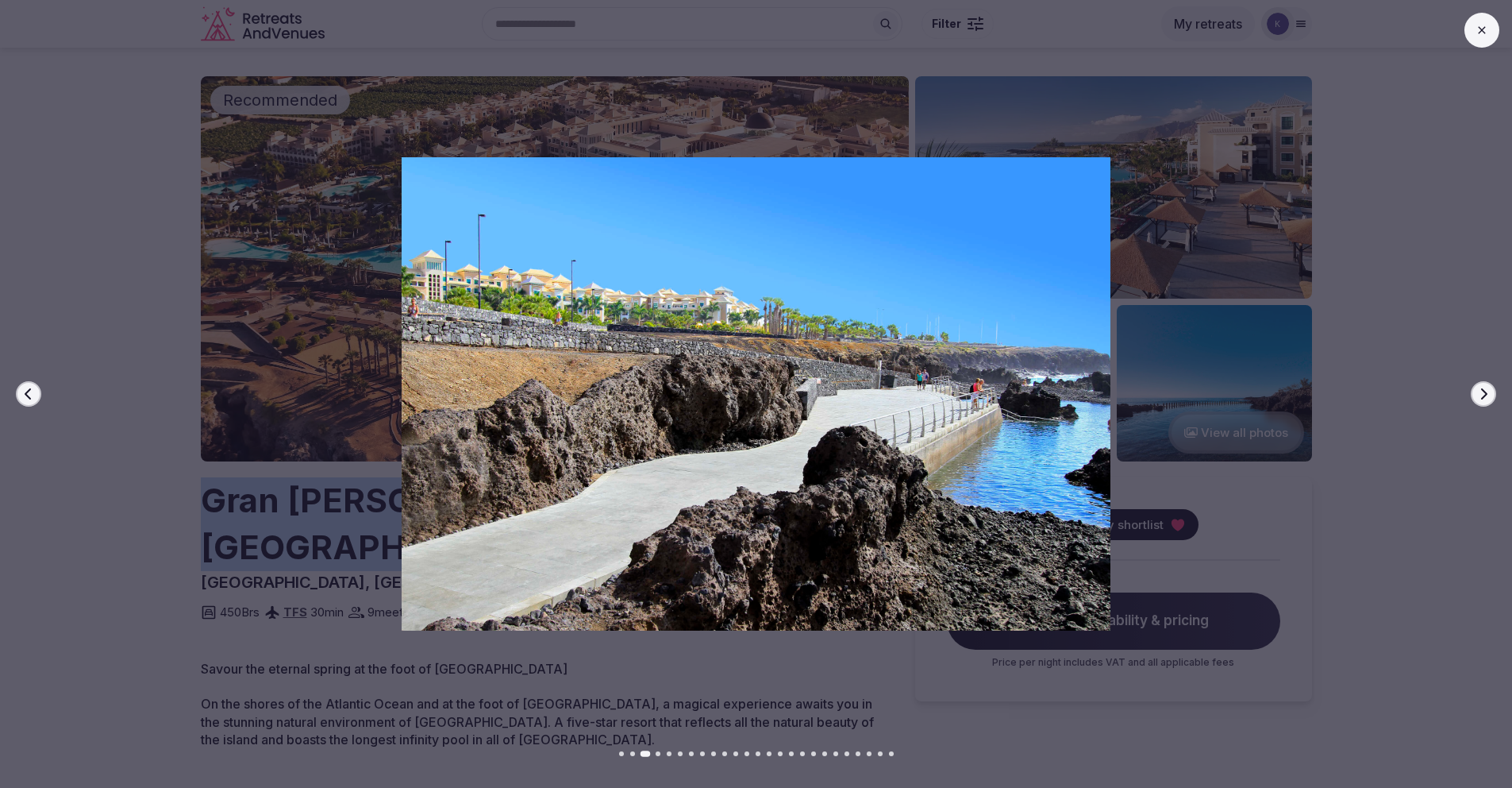
click at [1477, 400] on icon "button" at bounding box center [1483, 394] width 13 height 13
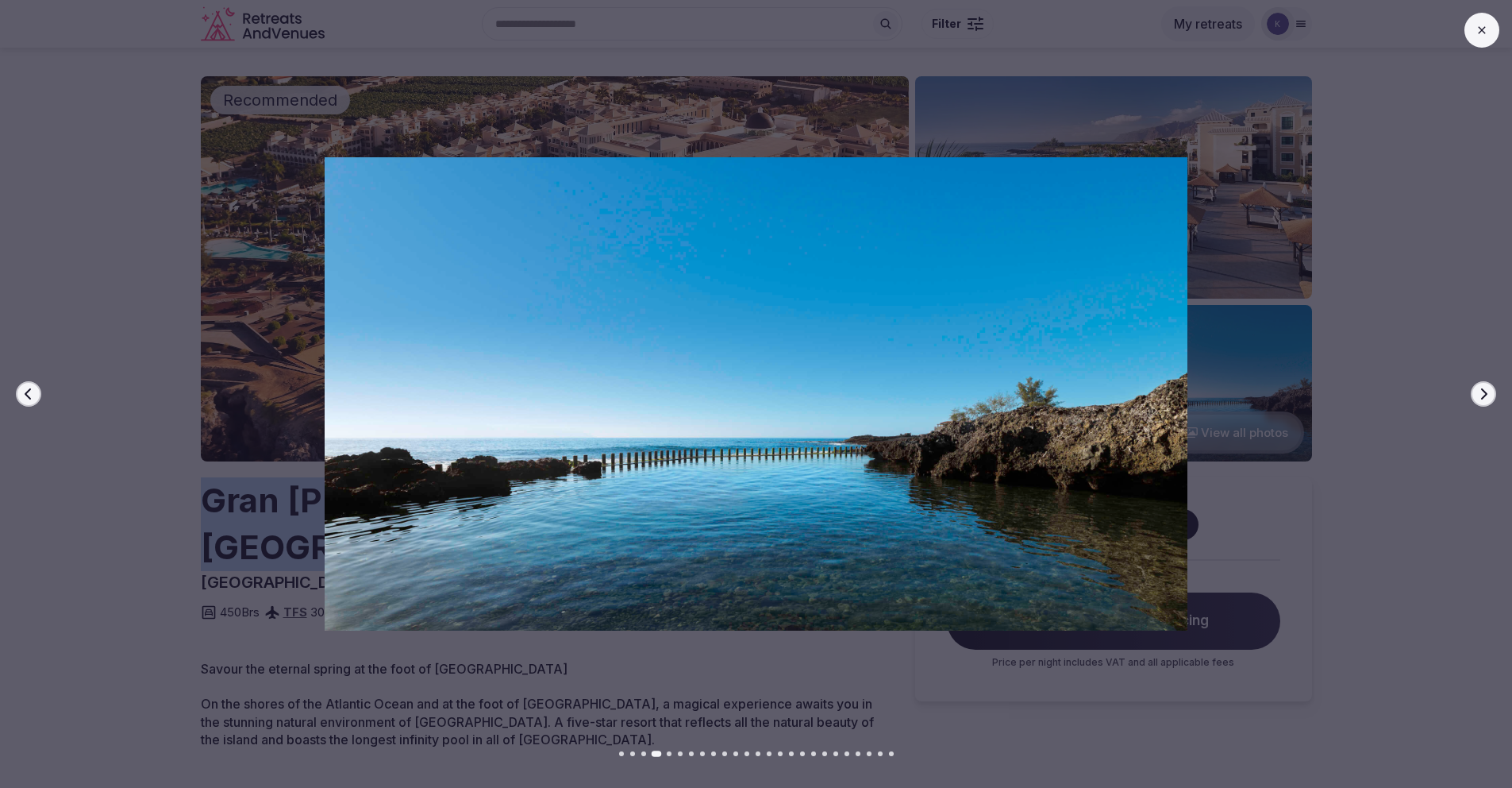
click at [1477, 400] on icon "button" at bounding box center [1483, 394] width 13 height 13
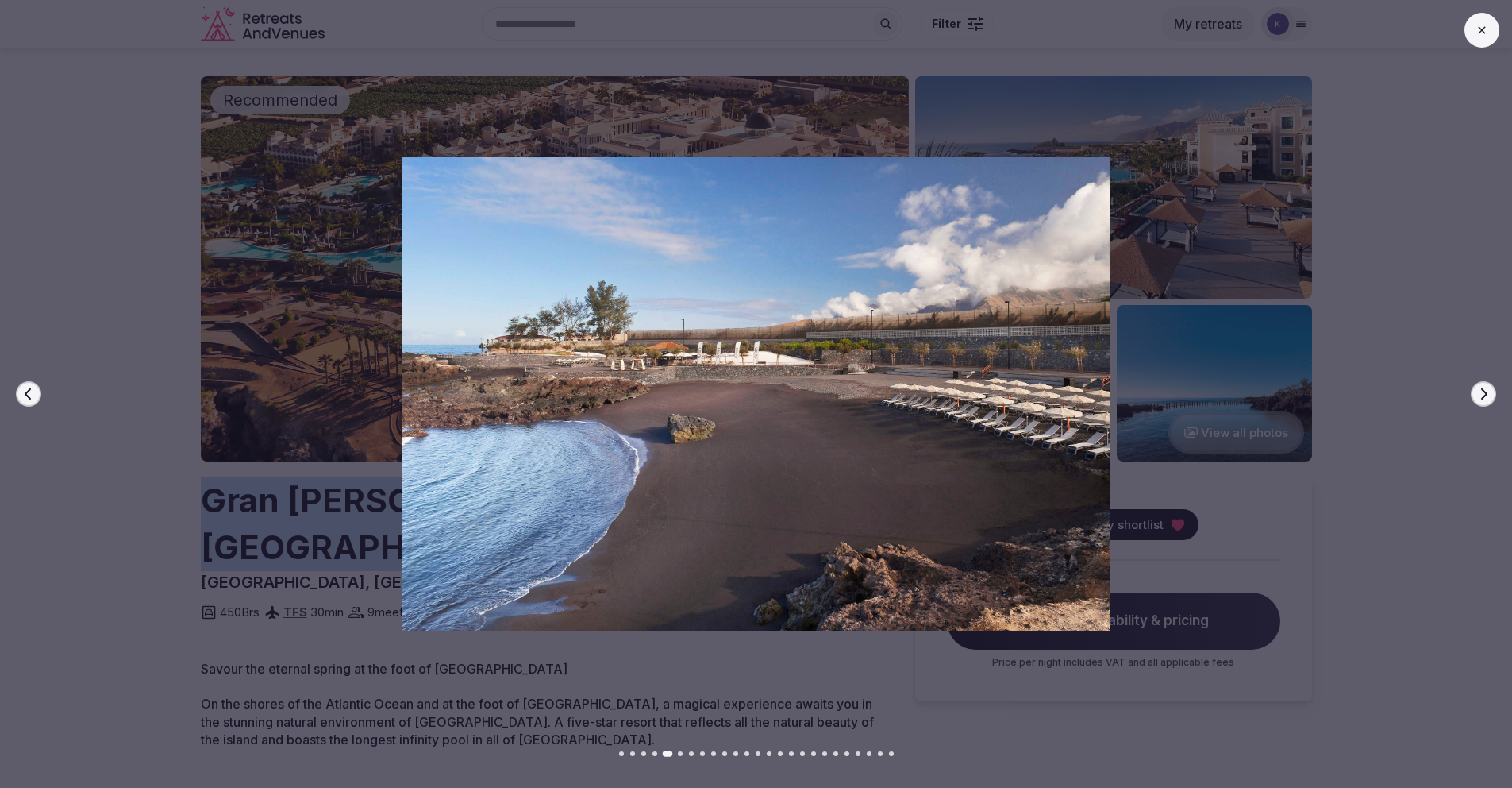
click at [1477, 400] on icon "button" at bounding box center [1483, 394] width 13 height 13
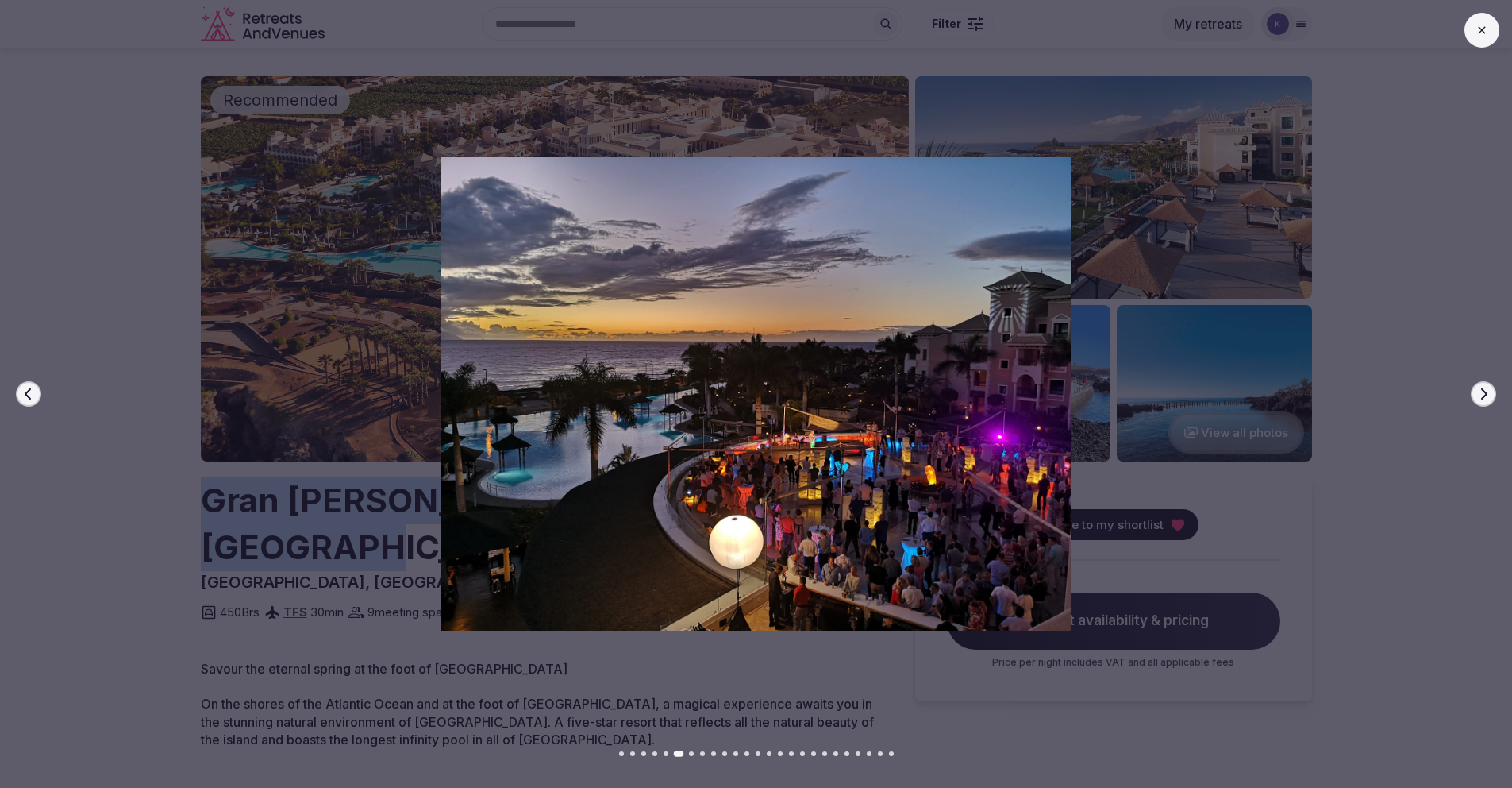
click at [1477, 400] on icon "button" at bounding box center [1483, 394] width 13 height 13
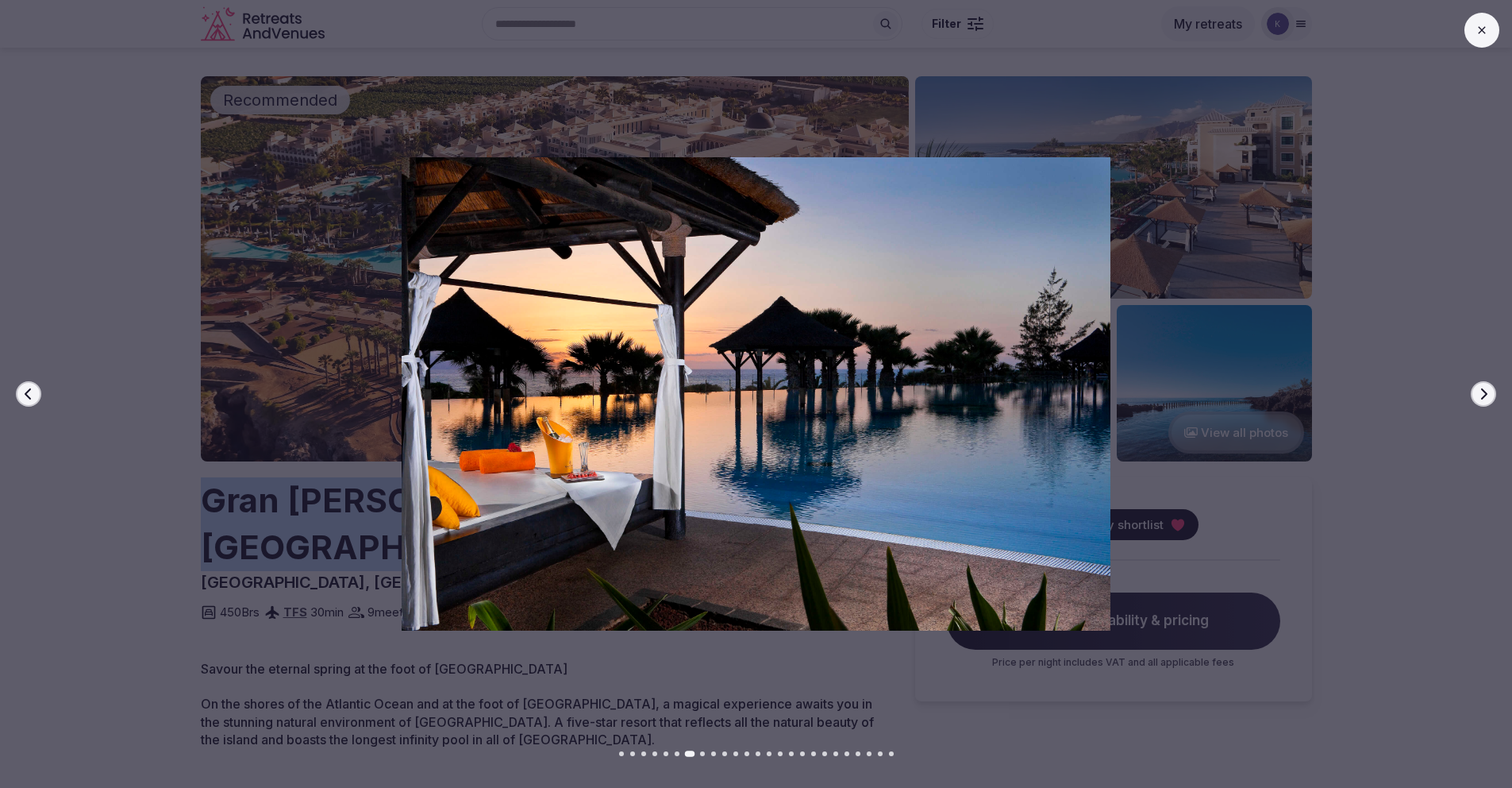
click at [1477, 400] on icon "button" at bounding box center [1483, 394] width 13 height 13
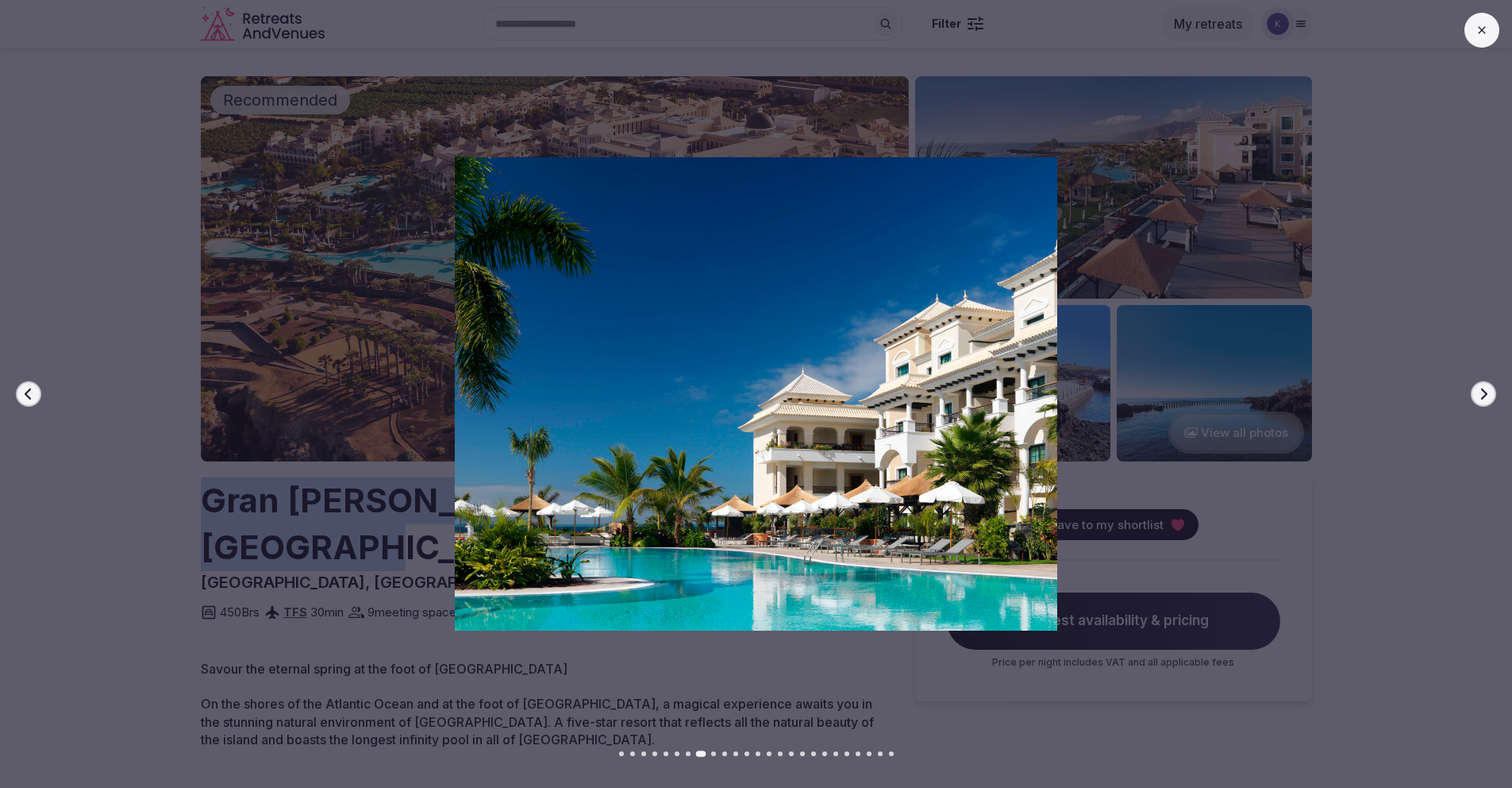
click at [1477, 400] on icon "button" at bounding box center [1483, 394] width 13 height 13
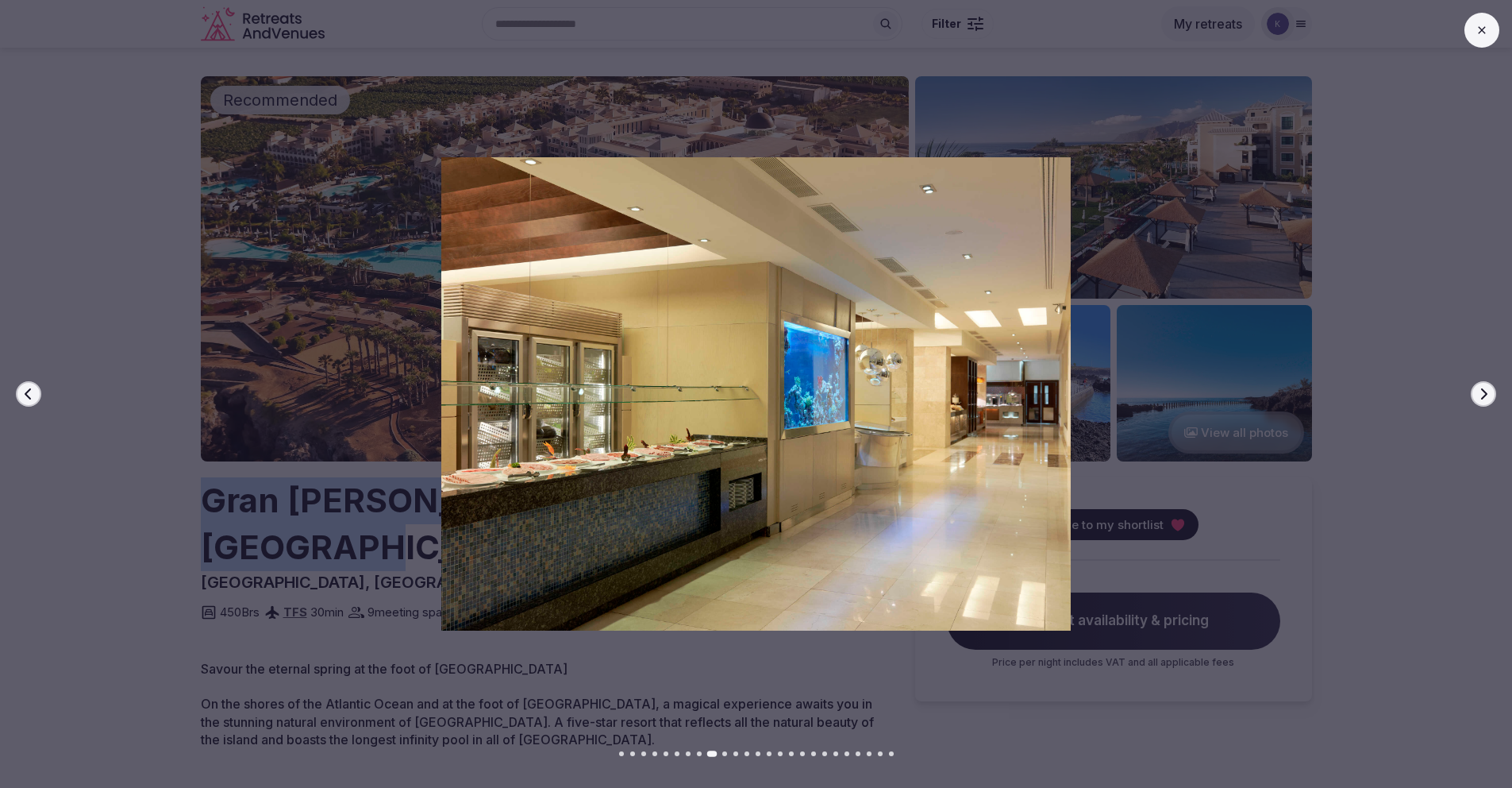
click at [1477, 400] on icon "button" at bounding box center [1483, 394] width 13 height 13
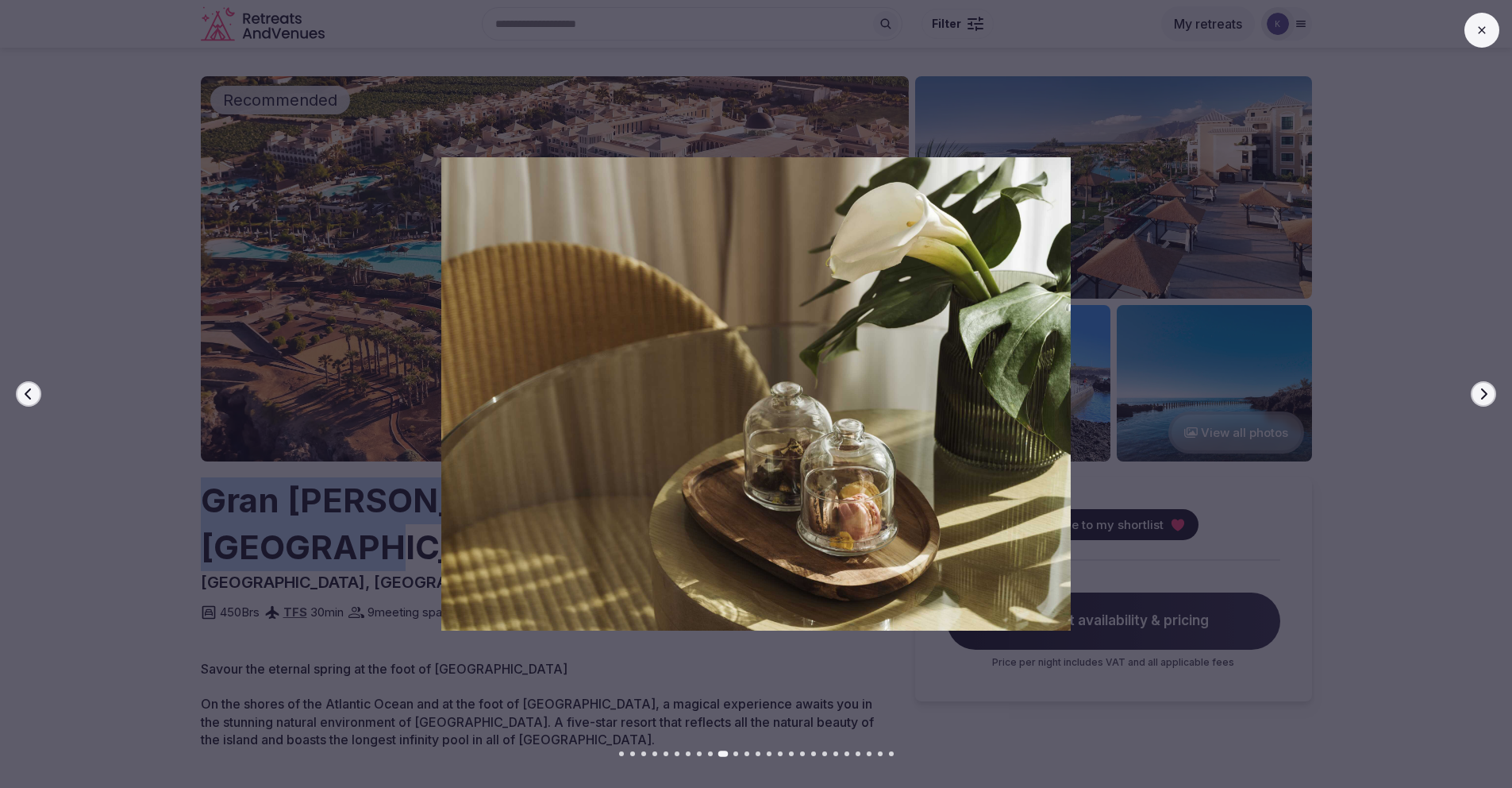
click at [1476, 400] on button "Next slide" at bounding box center [1483, 394] width 25 height 25
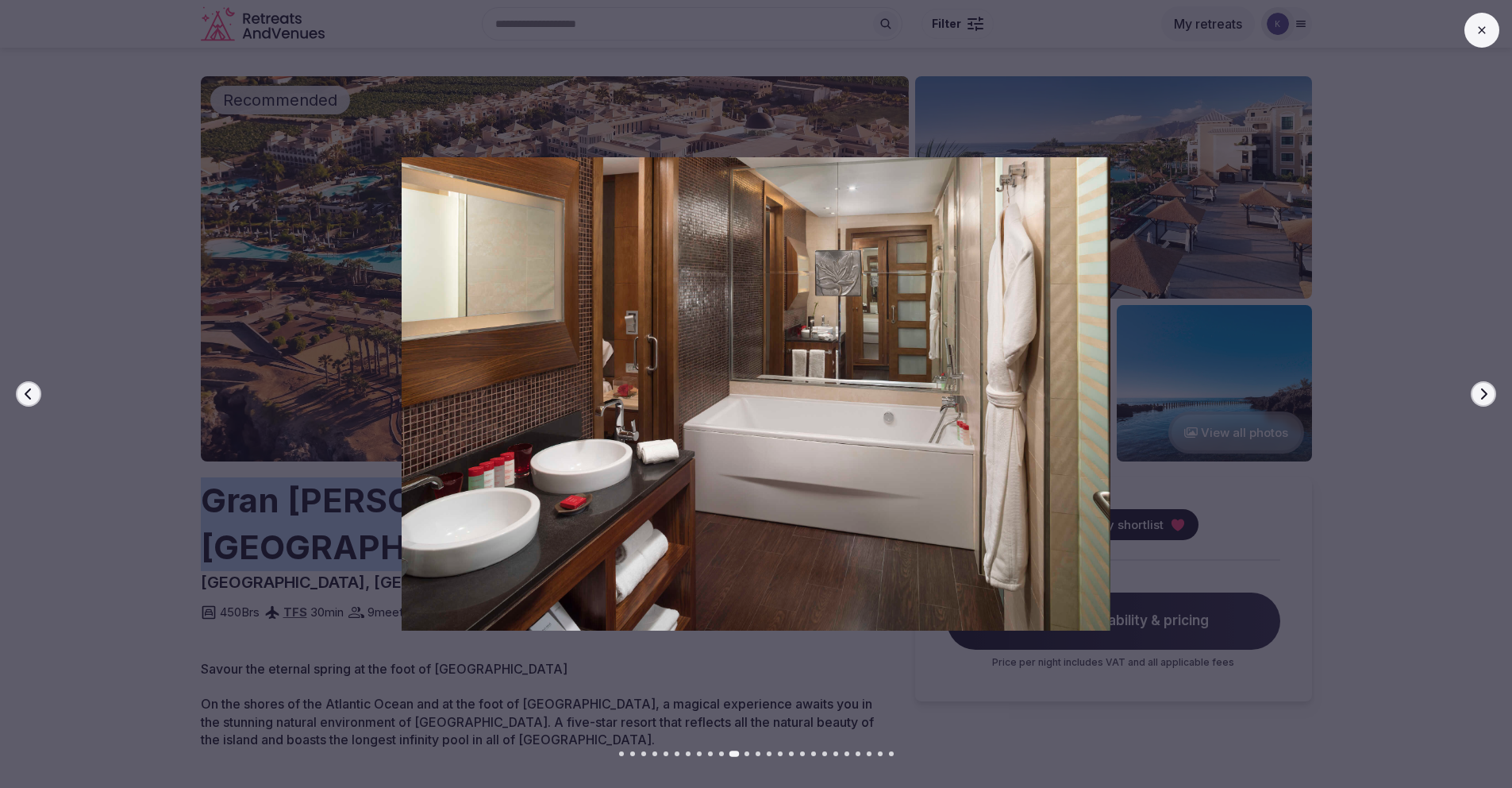
click at [1476, 400] on button "Next slide" at bounding box center [1483, 394] width 25 height 25
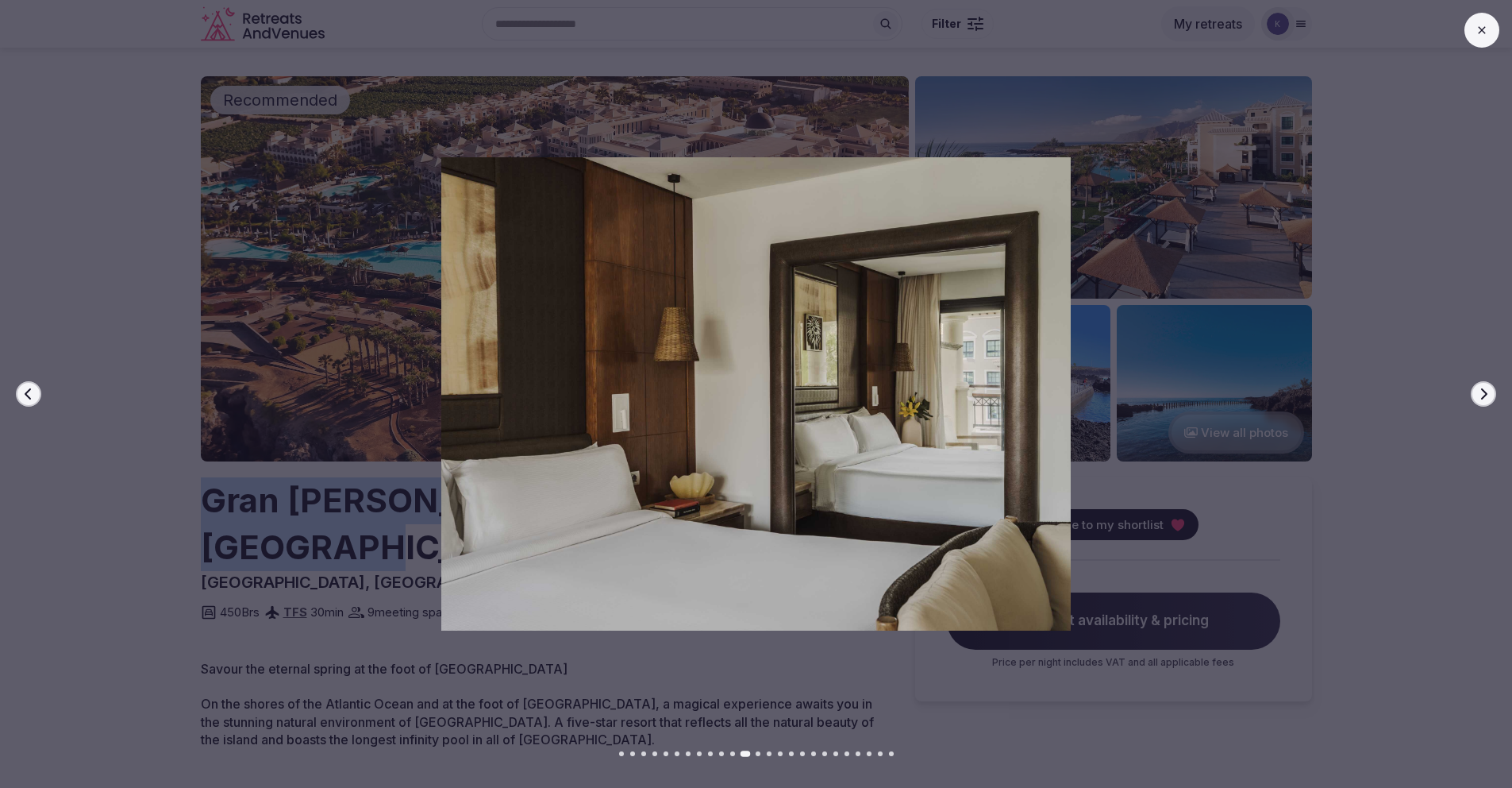
click at [1476, 400] on button "Next slide" at bounding box center [1483, 394] width 25 height 25
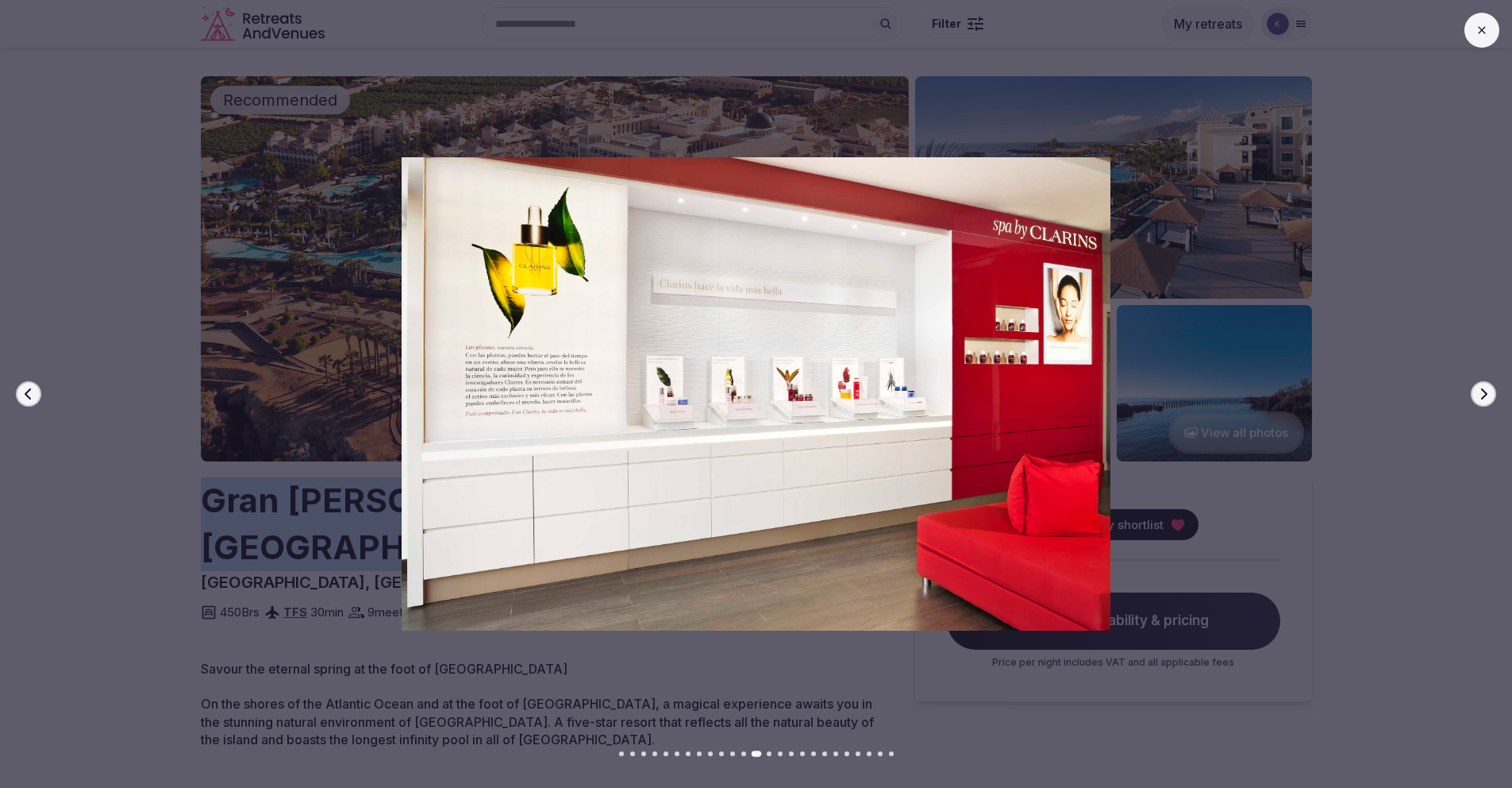
click at [1476, 400] on button "Next slide" at bounding box center [1483, 394] width 25 height 25
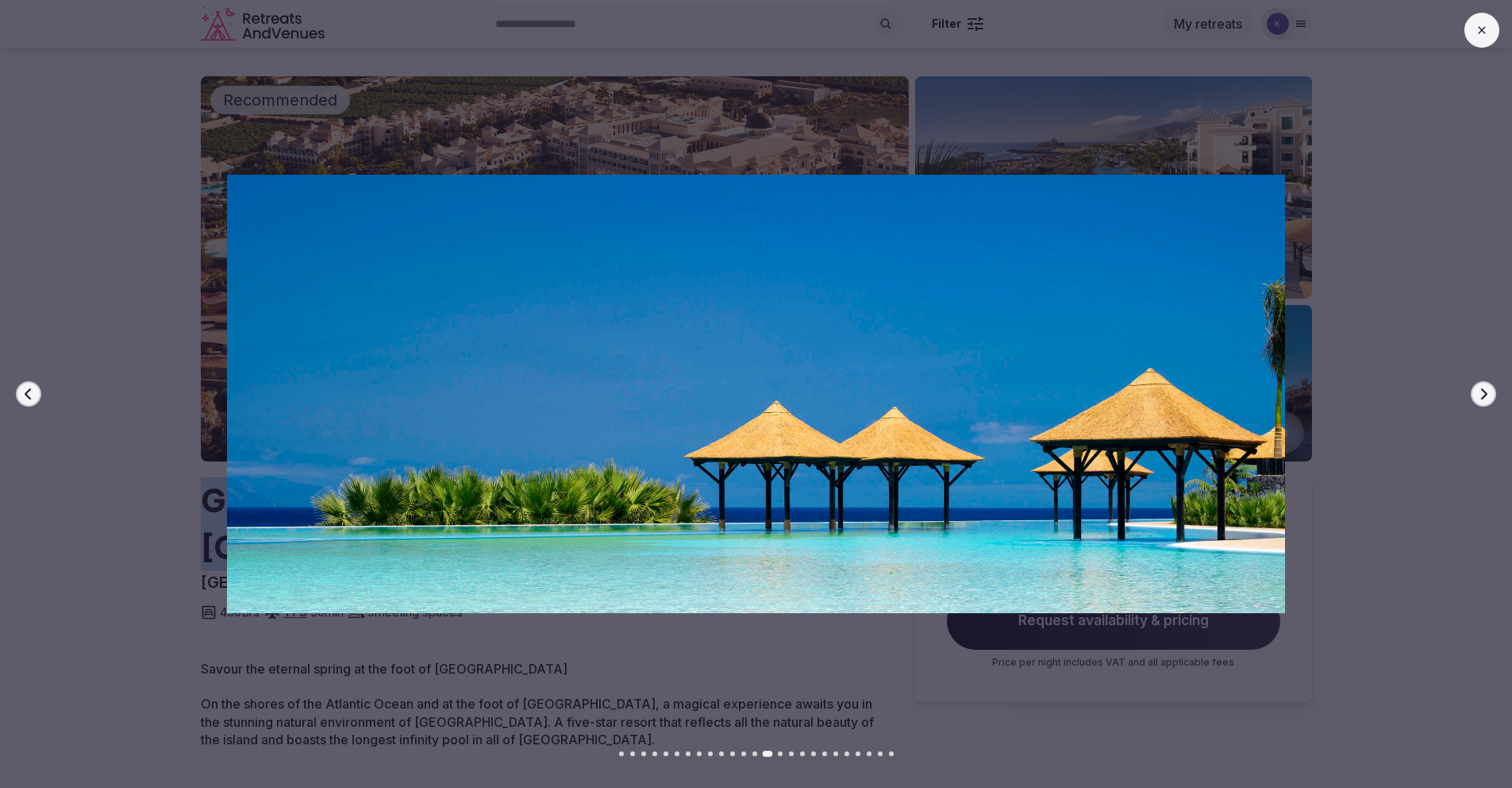
click at [1476, 400] on button "Next slide" at bounding box center [1483, 394] width 25 height 25
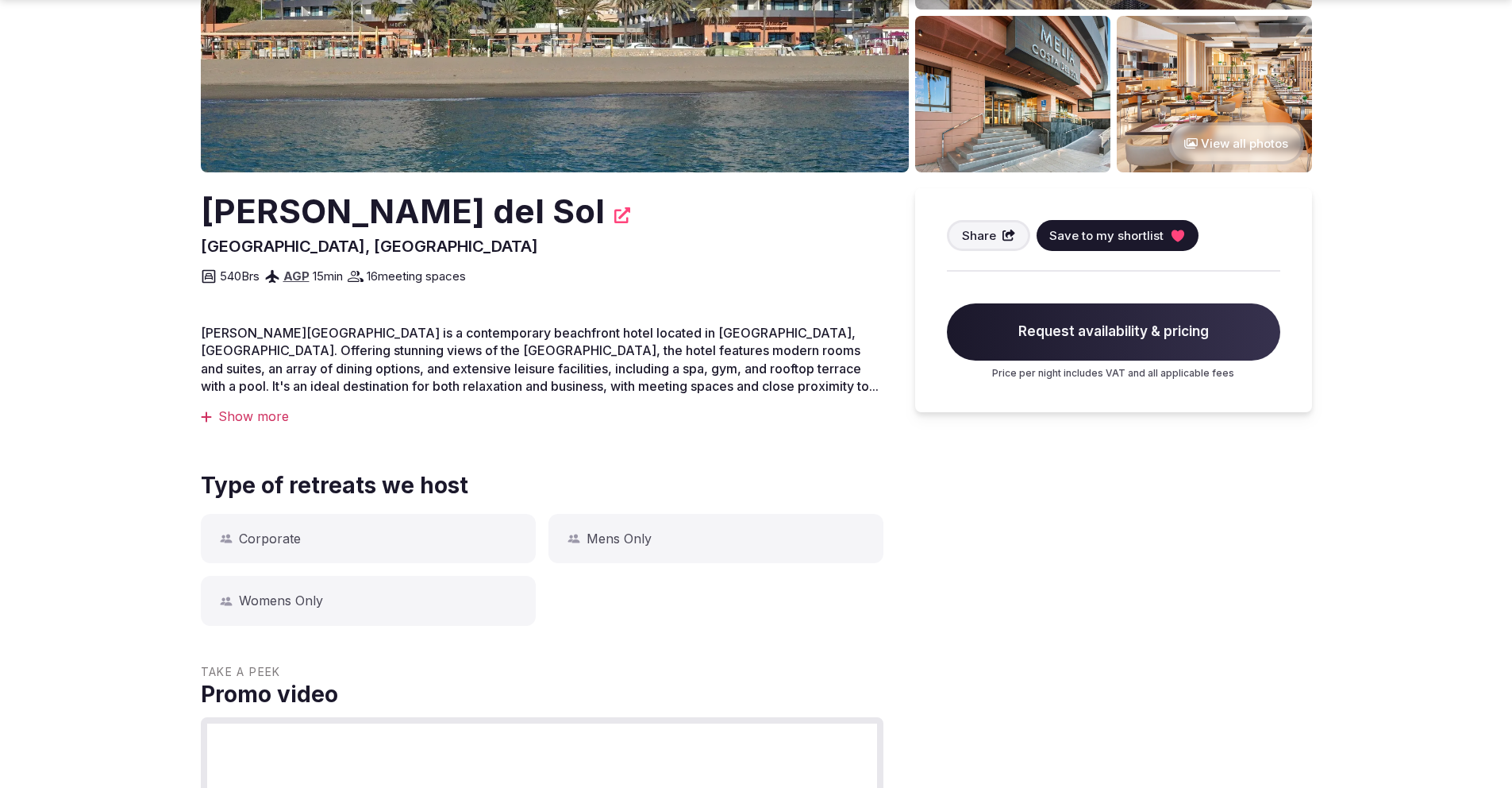
scroll to position [307, 0]
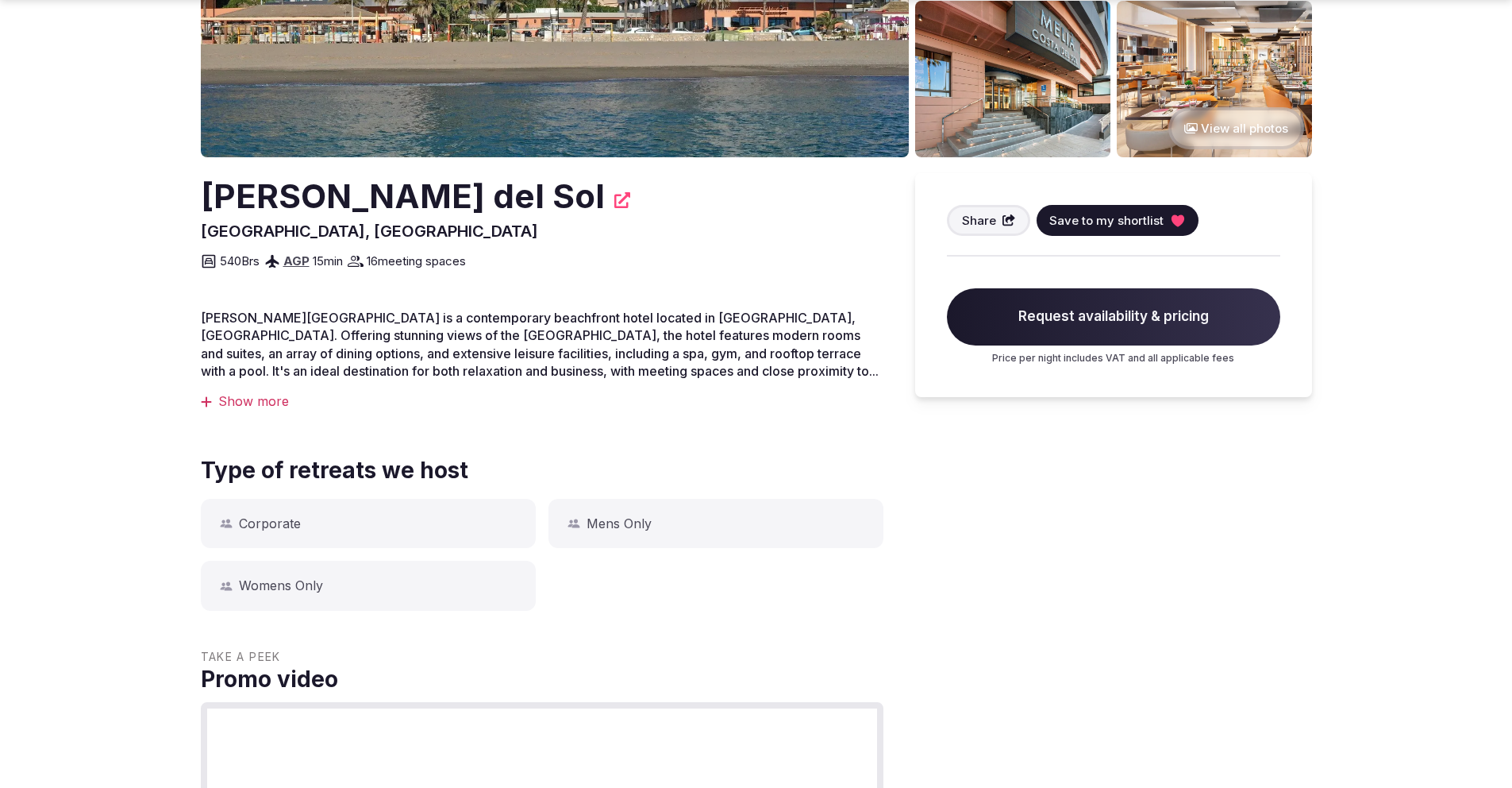
click at [259, 400] on div "Show more" at bounding box center [542, 401] width 683 height 17
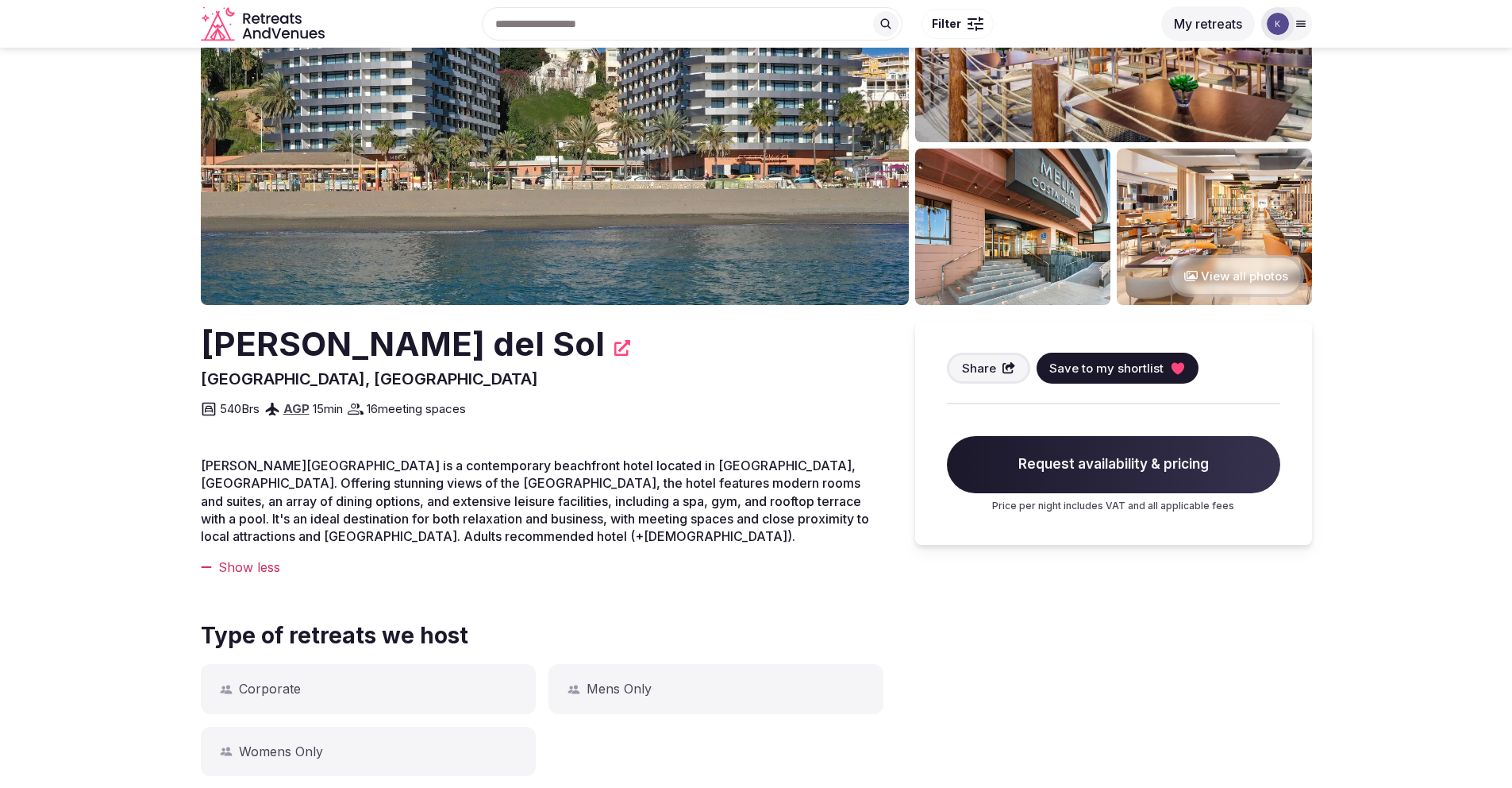
scroll to position [157, 0]
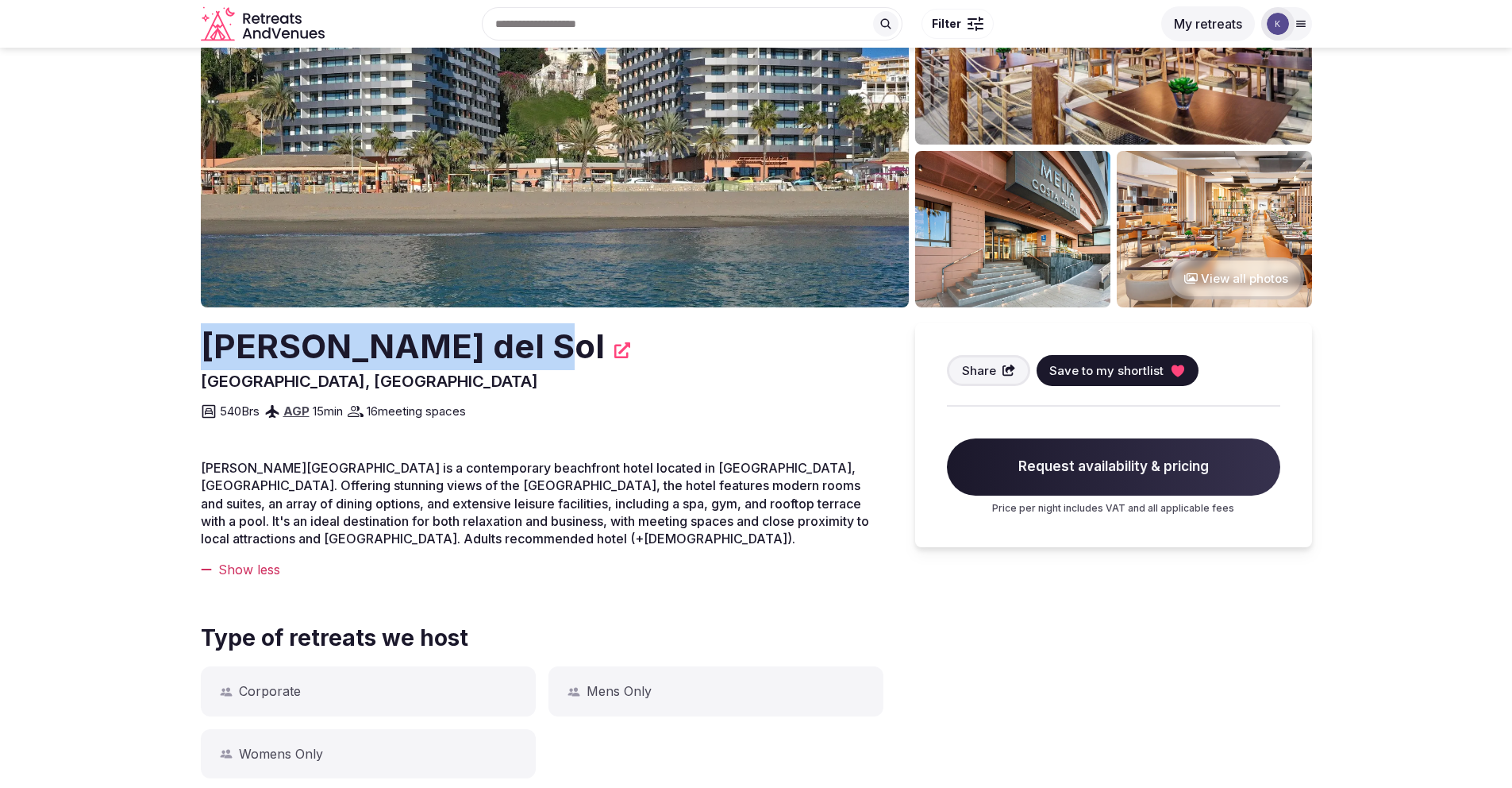
drag, startPoint x: 509, startPoint y: 348, endPoint x: 163, endPoint y: 355, distance: 346.1
copy h2 "[PERSON_NAME] del Sol"
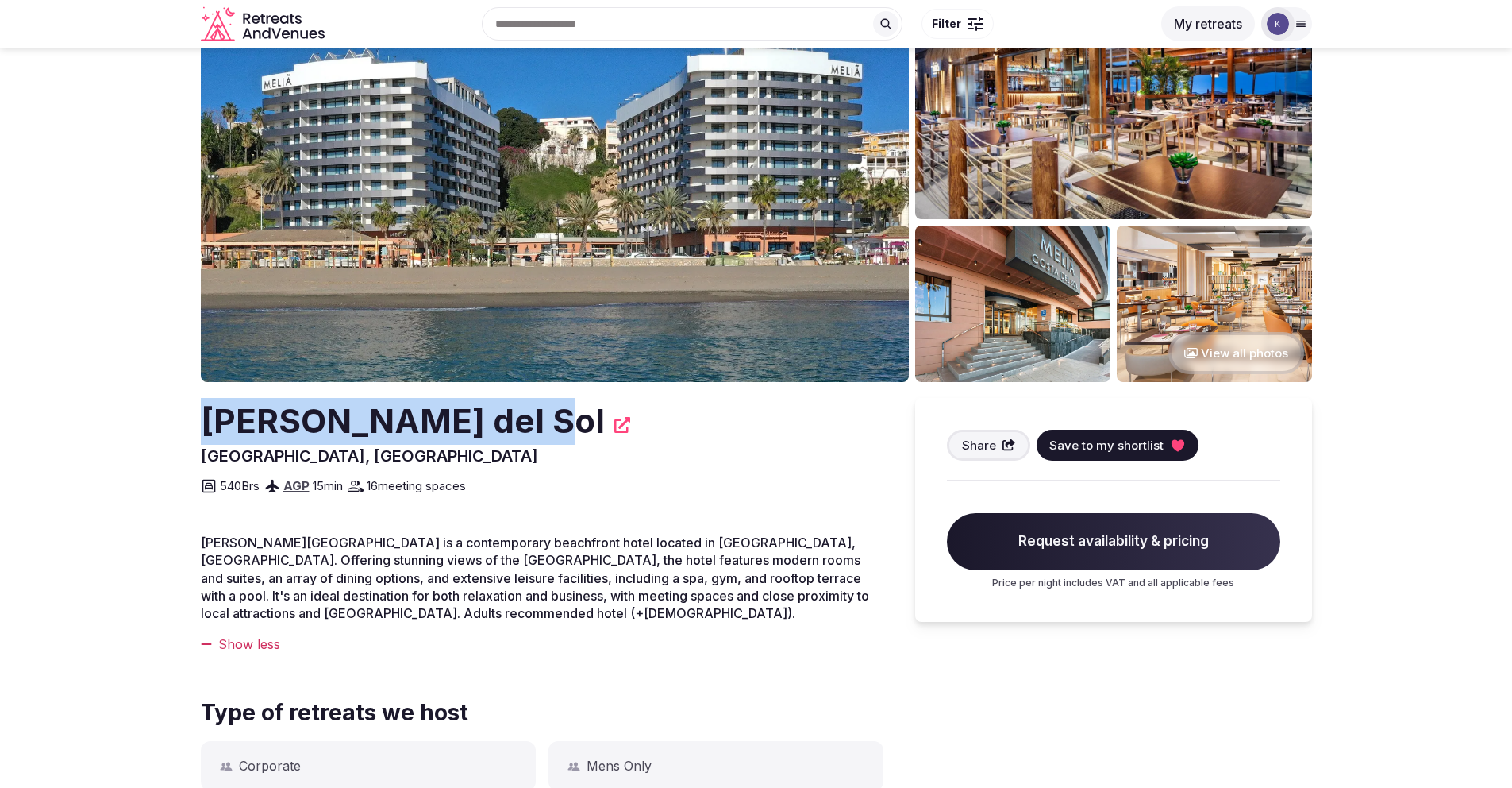
scroll to position [0, 0]
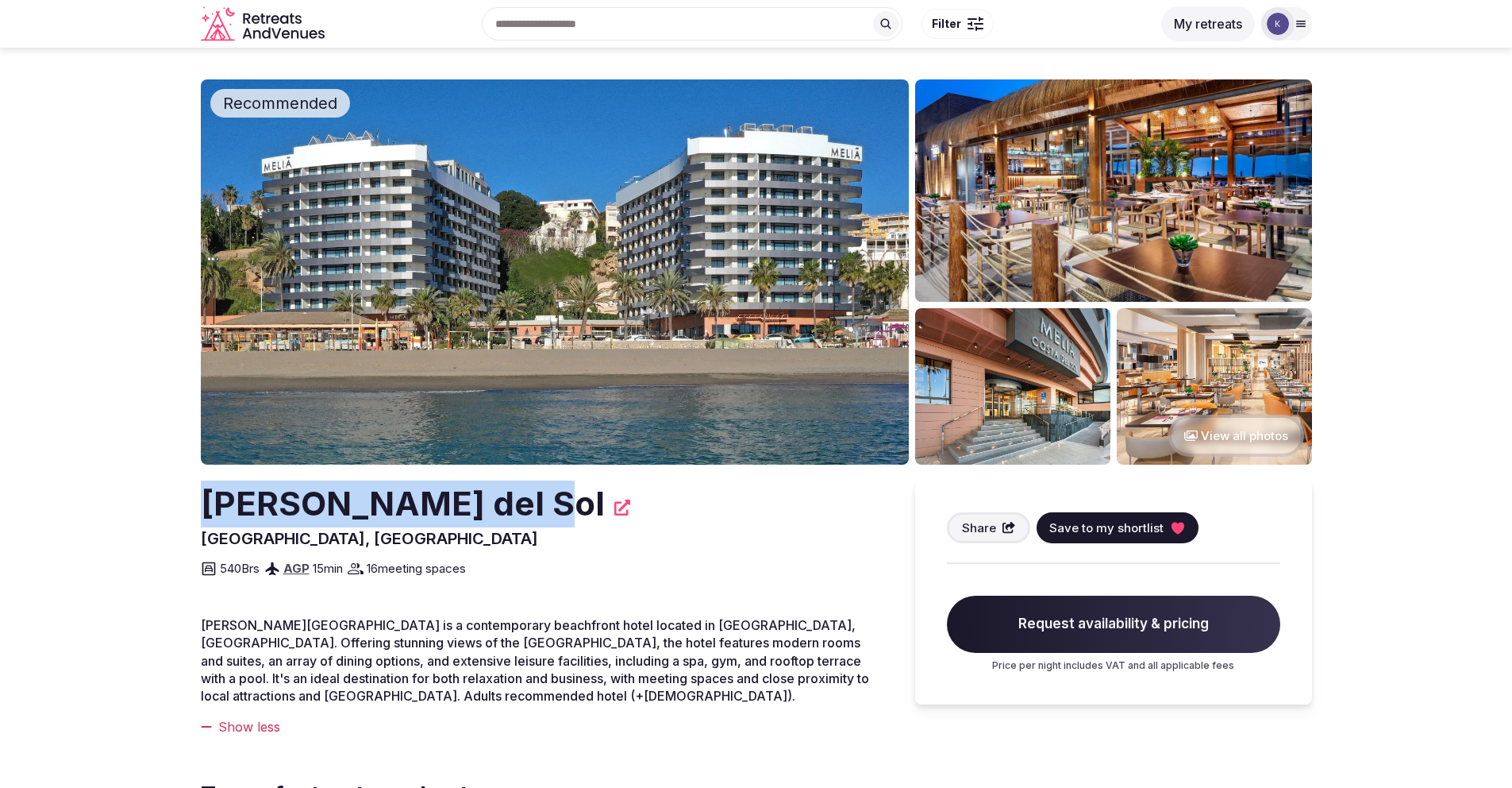
click at [708, 281] on img at bounding box center [555, 271] width 708 height 385
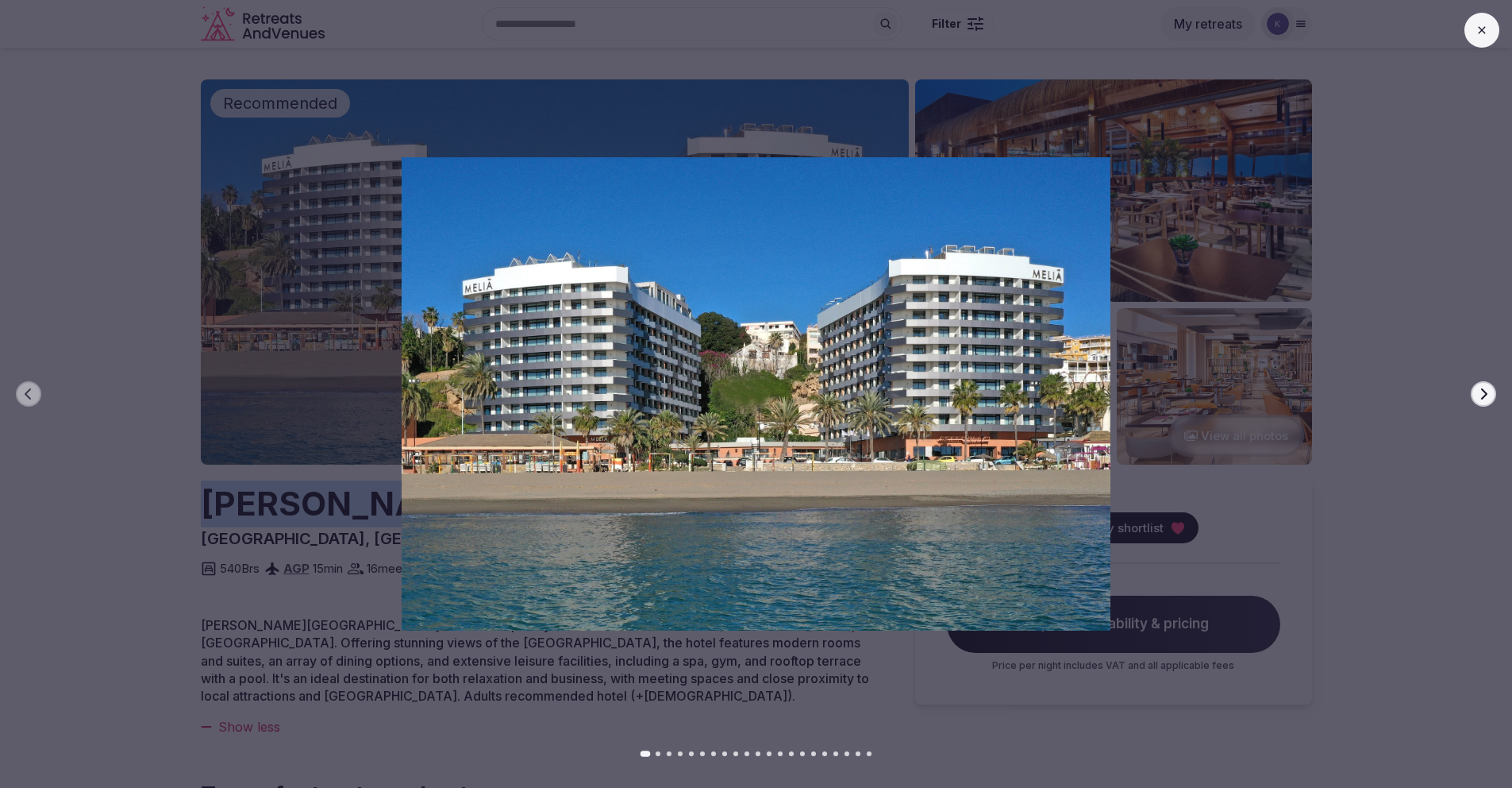
click at [1485, 391] on icon "button" at bounding box center [1483, 394] width 13 height 13
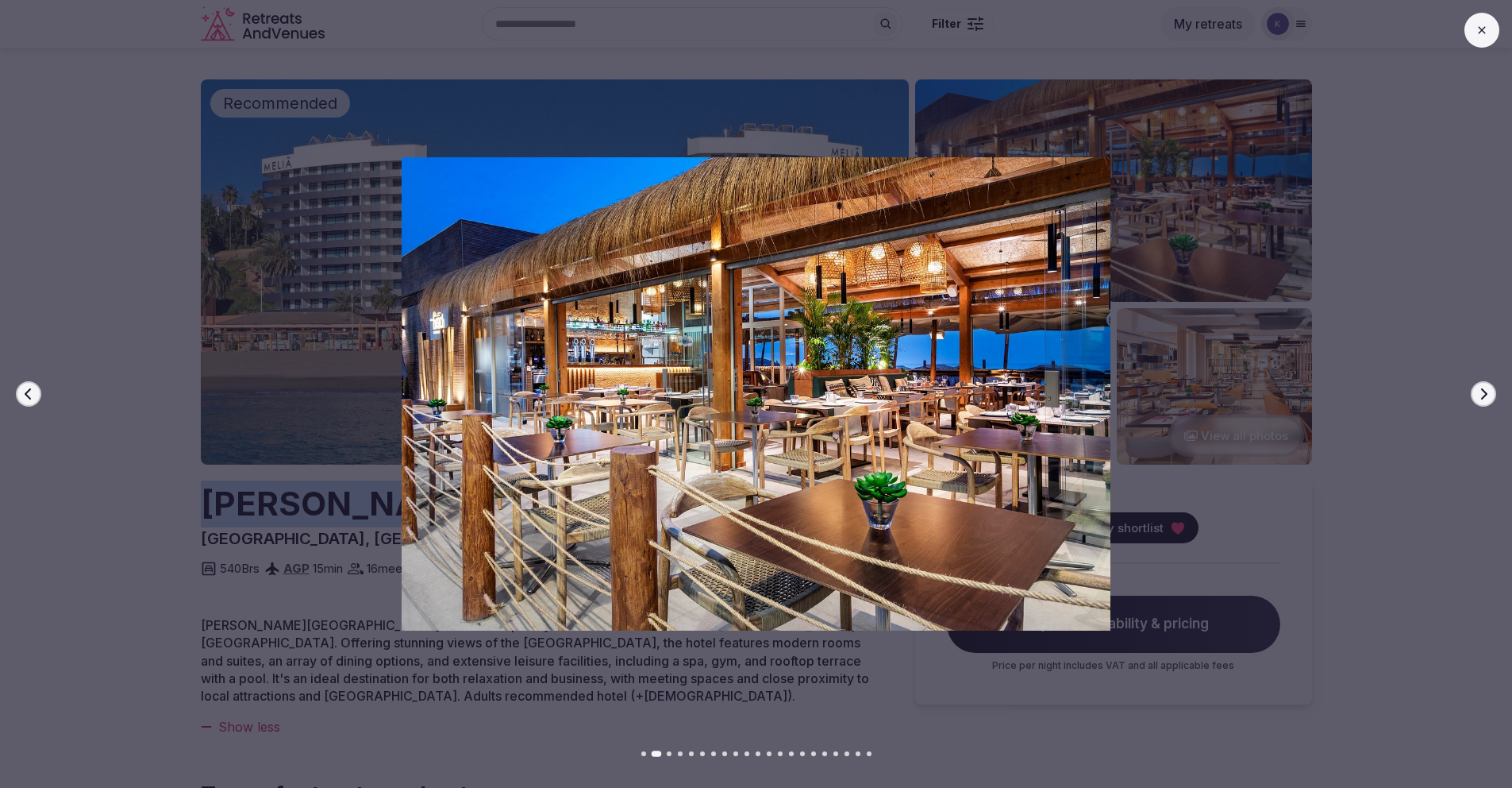
click at [1483, 393] on icon "button" at bounding box center [1483, 394] width 13 height 13
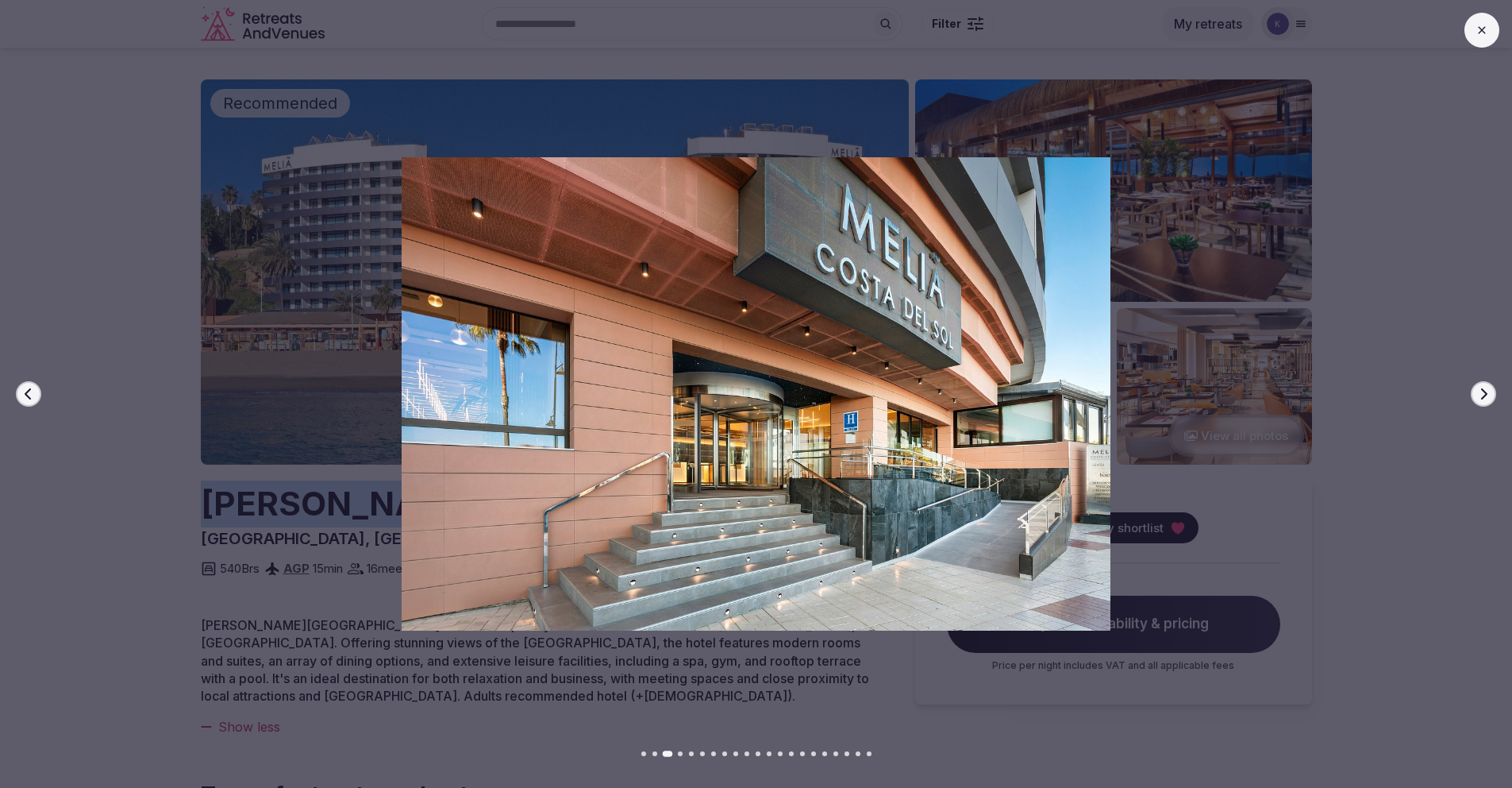
click at [1483, 393] on icon "button" at bounding box center [1483, 394] width 13 height 13
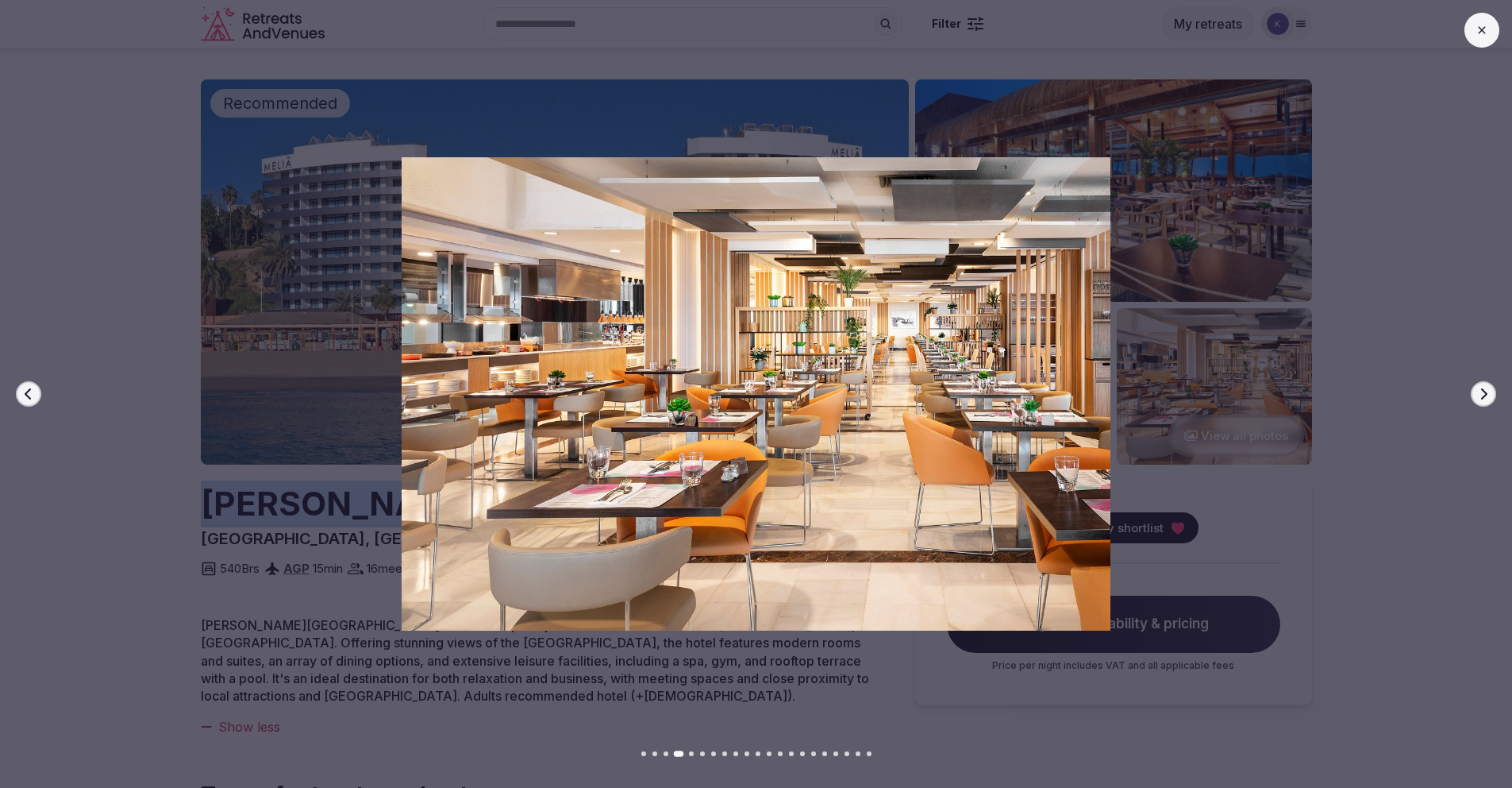
click at [1483, 393] on icon "button" at bounding box center [1483, 394] width 13 height 13
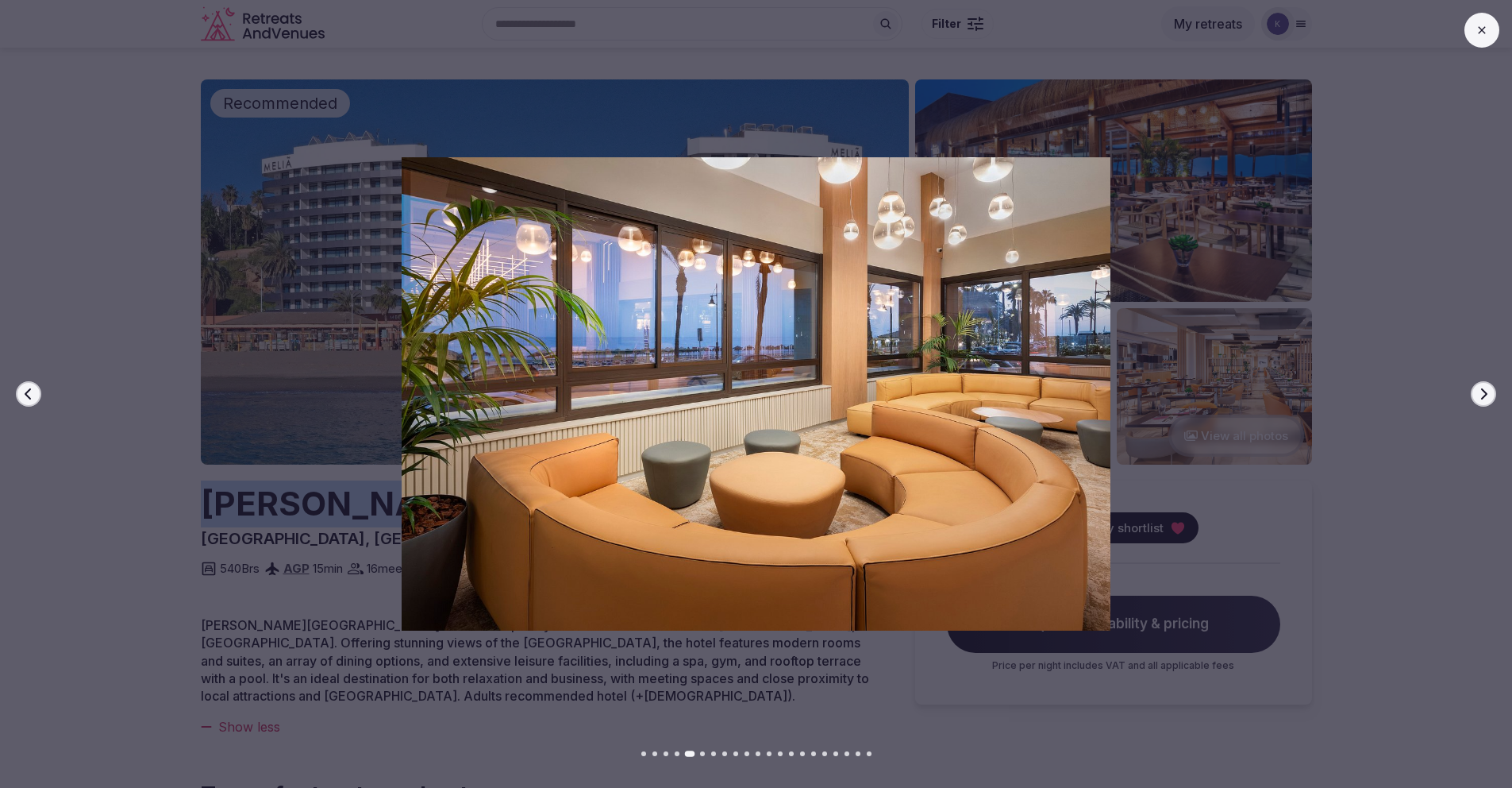
click at [1483, 393] on icon "button" at bounding box center [1483, 394] width 13 height 13
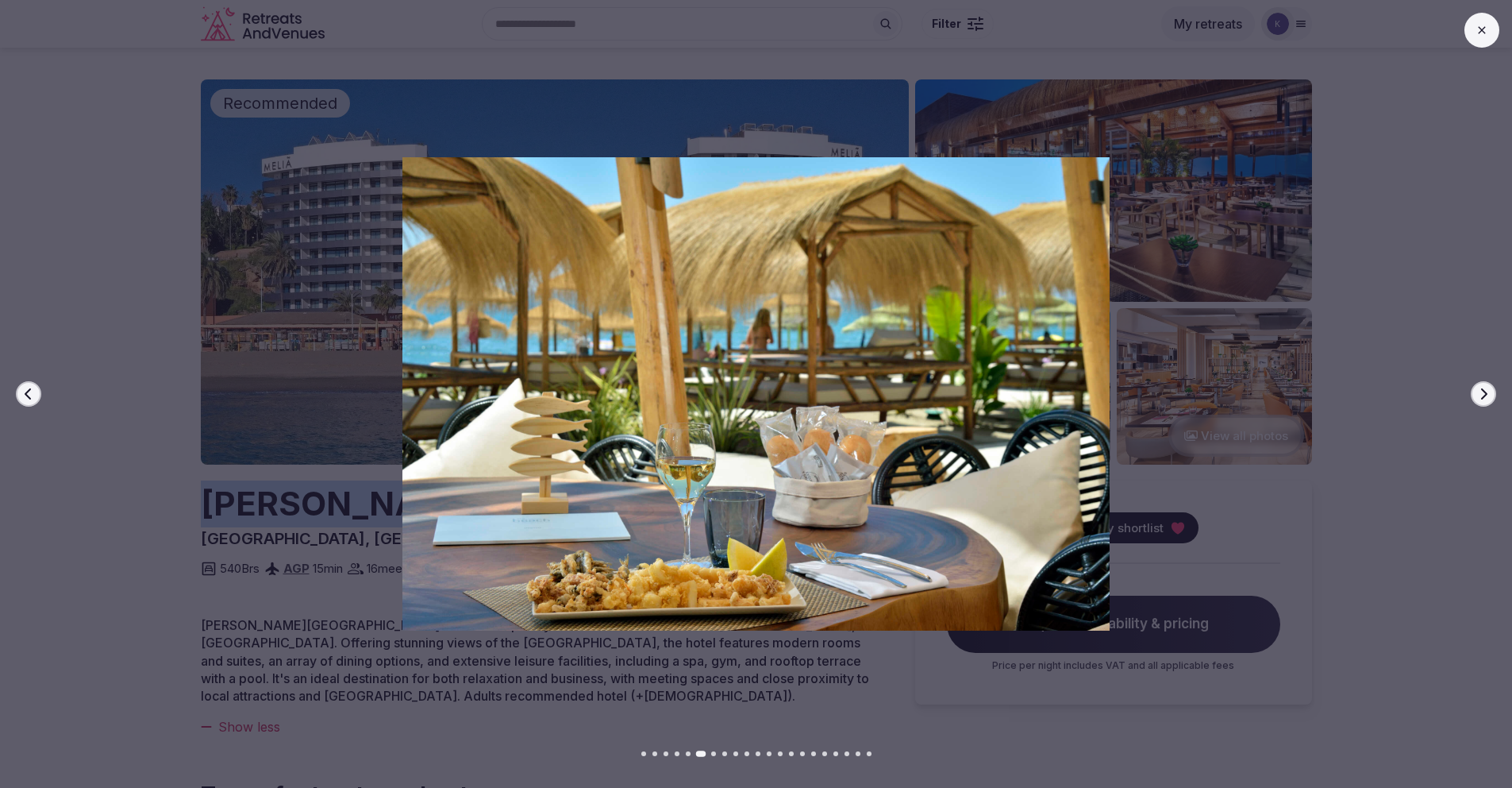
click at [1483, 393] on icon "button" at bounding box center [1483, 394] width 13 height 13
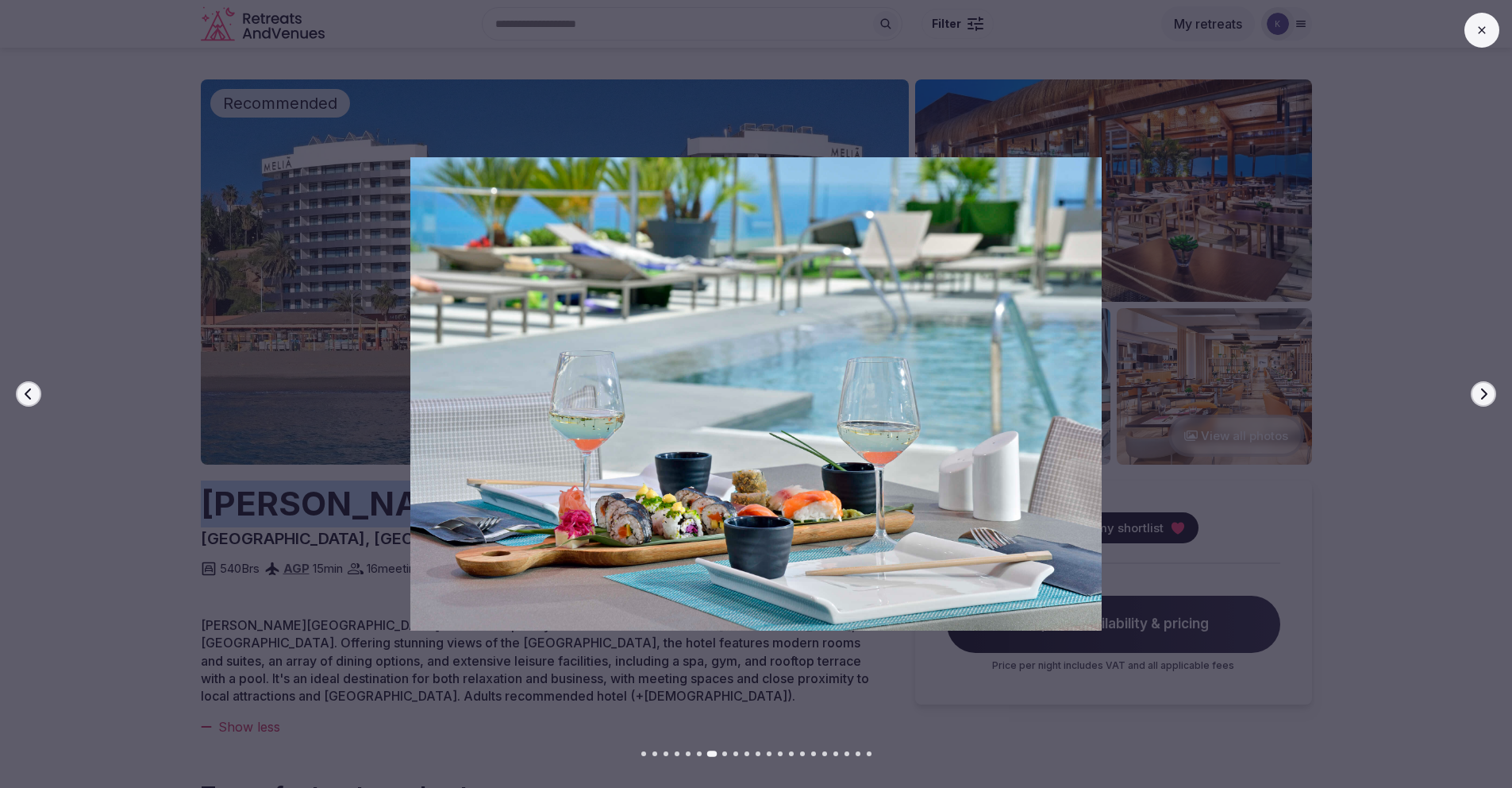
click at [1483, 393] on icon "button" at bounding box center [1483, 394] width 13 height 13
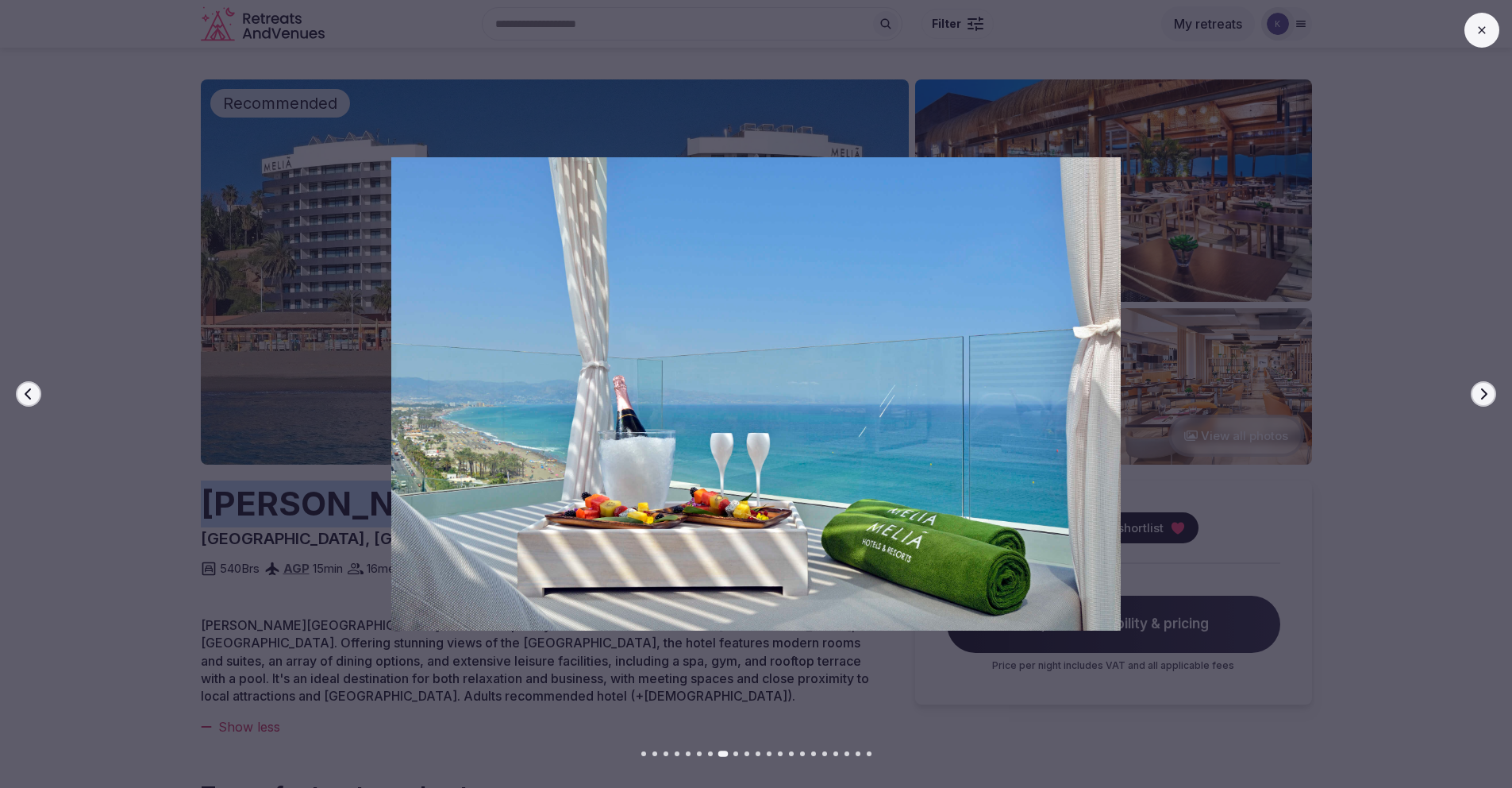
click at [1483, 393] on icon "button" at bounding box center [1483, 394] width 13 height 13
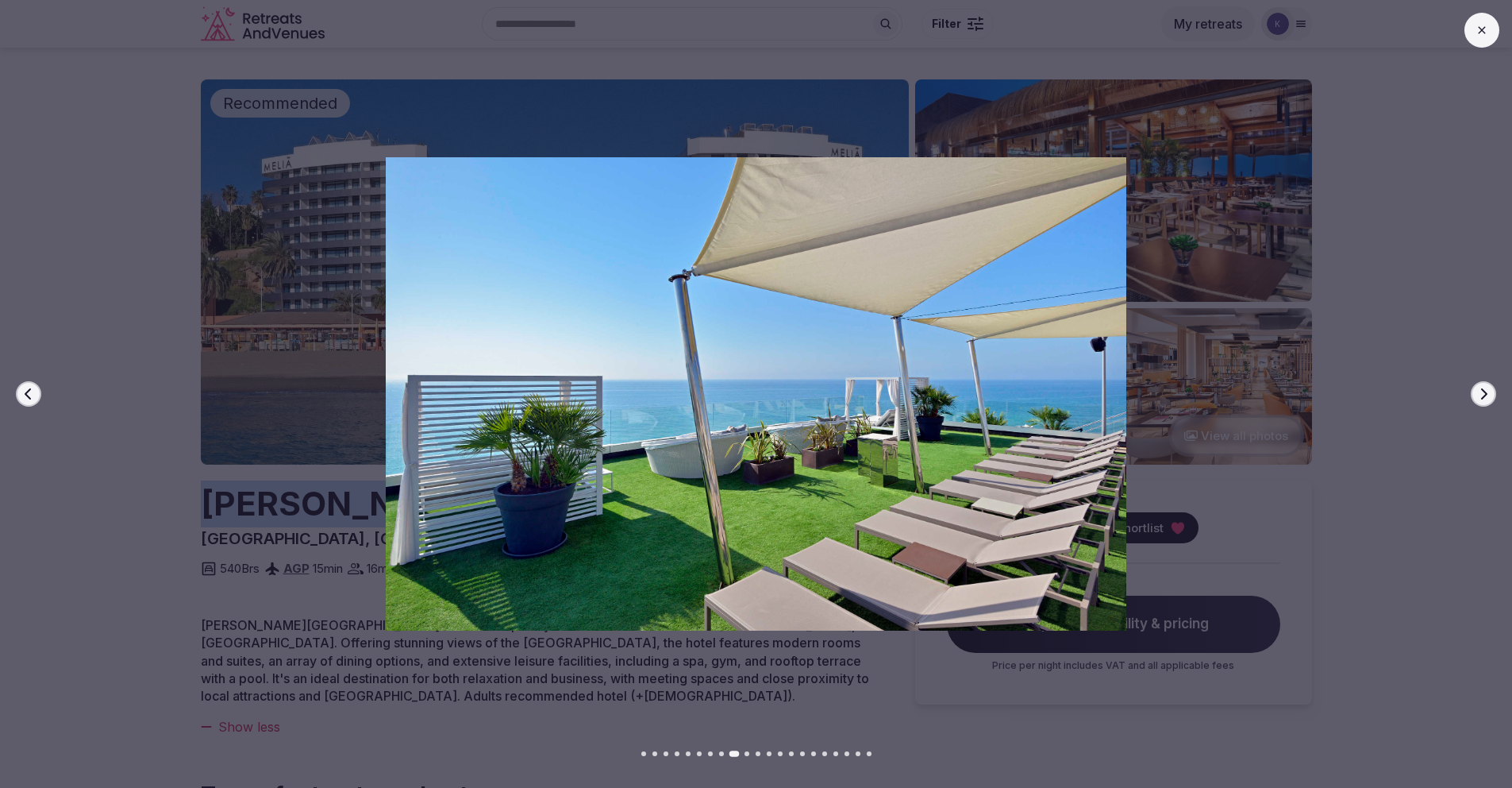
click at [1483, 393] on icon "button" at bounding box center [1483, 394] width 13 height 13
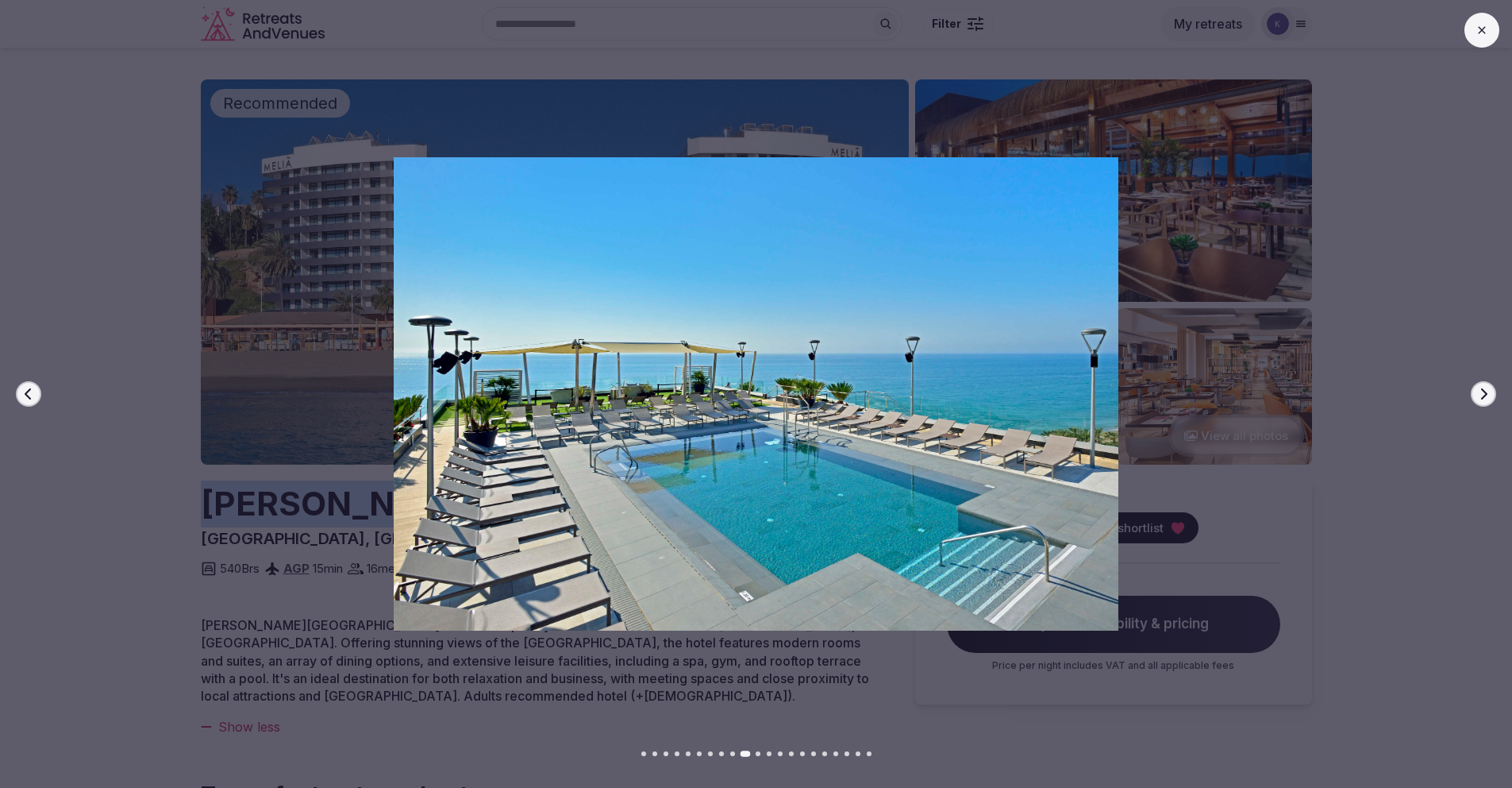
click at [1483, 393] on icon "button" at bounding box center [1483, 394] width 13 height 13
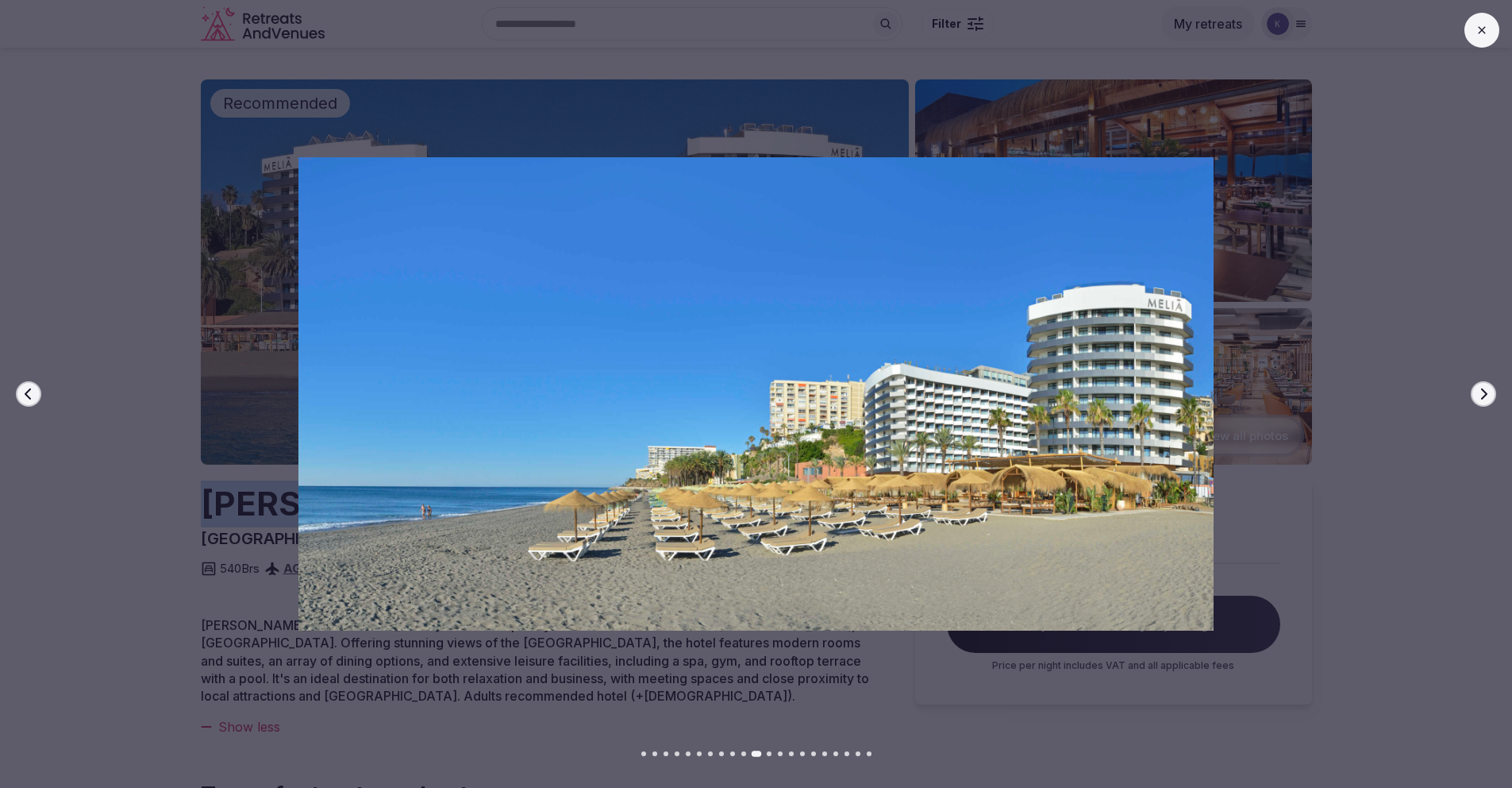
click at [1483, 393] on icon "button" at bounding box center [1483, 394] width 13 height 13
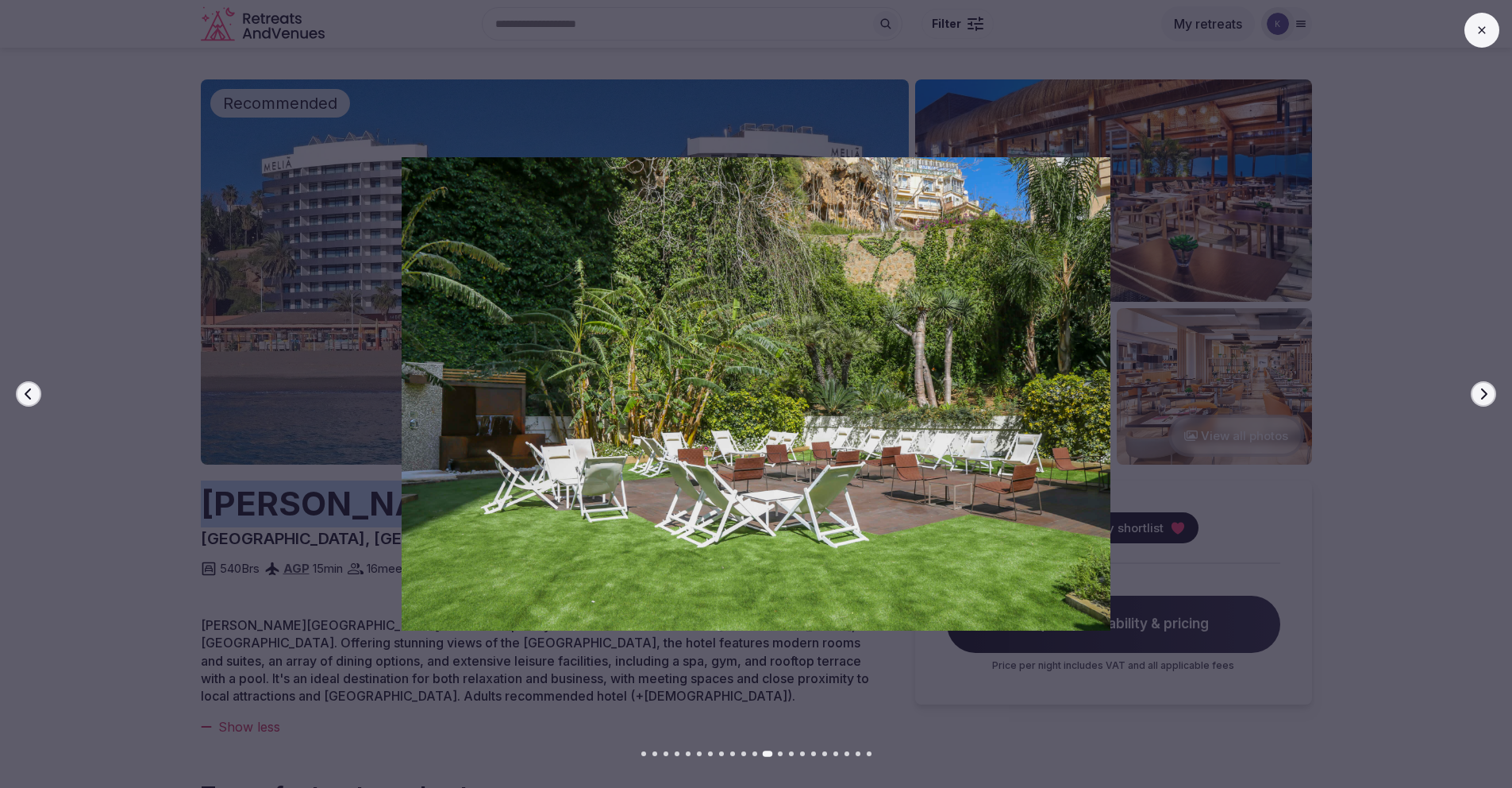
click at [1483, 393] on icon "button" at bounding box center [1483, 394] width 13 height 13
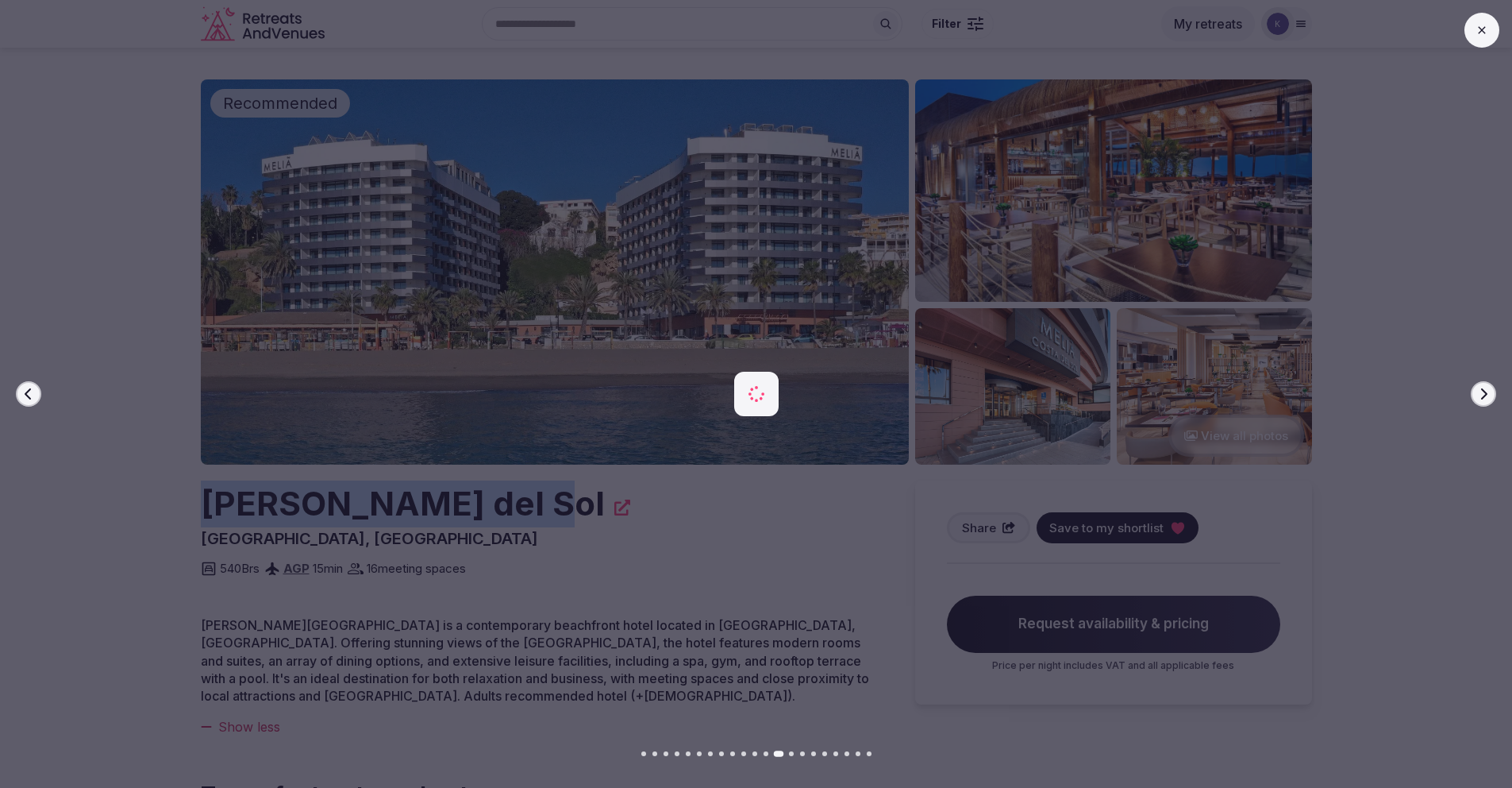
click at [1483, 393] on icon "button" at bounding box center [1483, 394] width 13 height 13
click at [1483, 394] on icon "button" at bounding box center [1483, 394] width 13 height 13
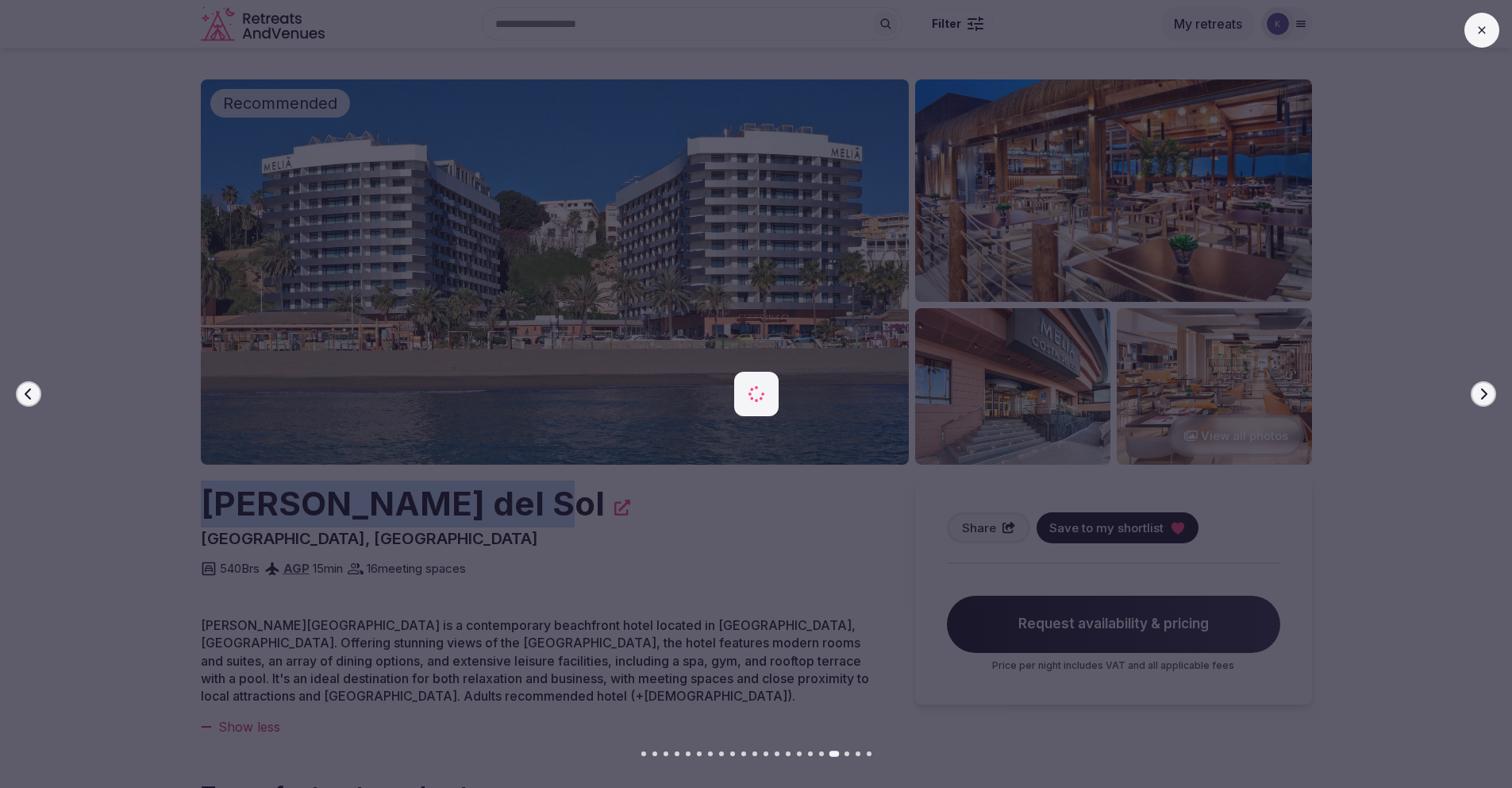
click at [1483, 394] on icon "button" at bounding box center [1483, 394] width 13 height 13
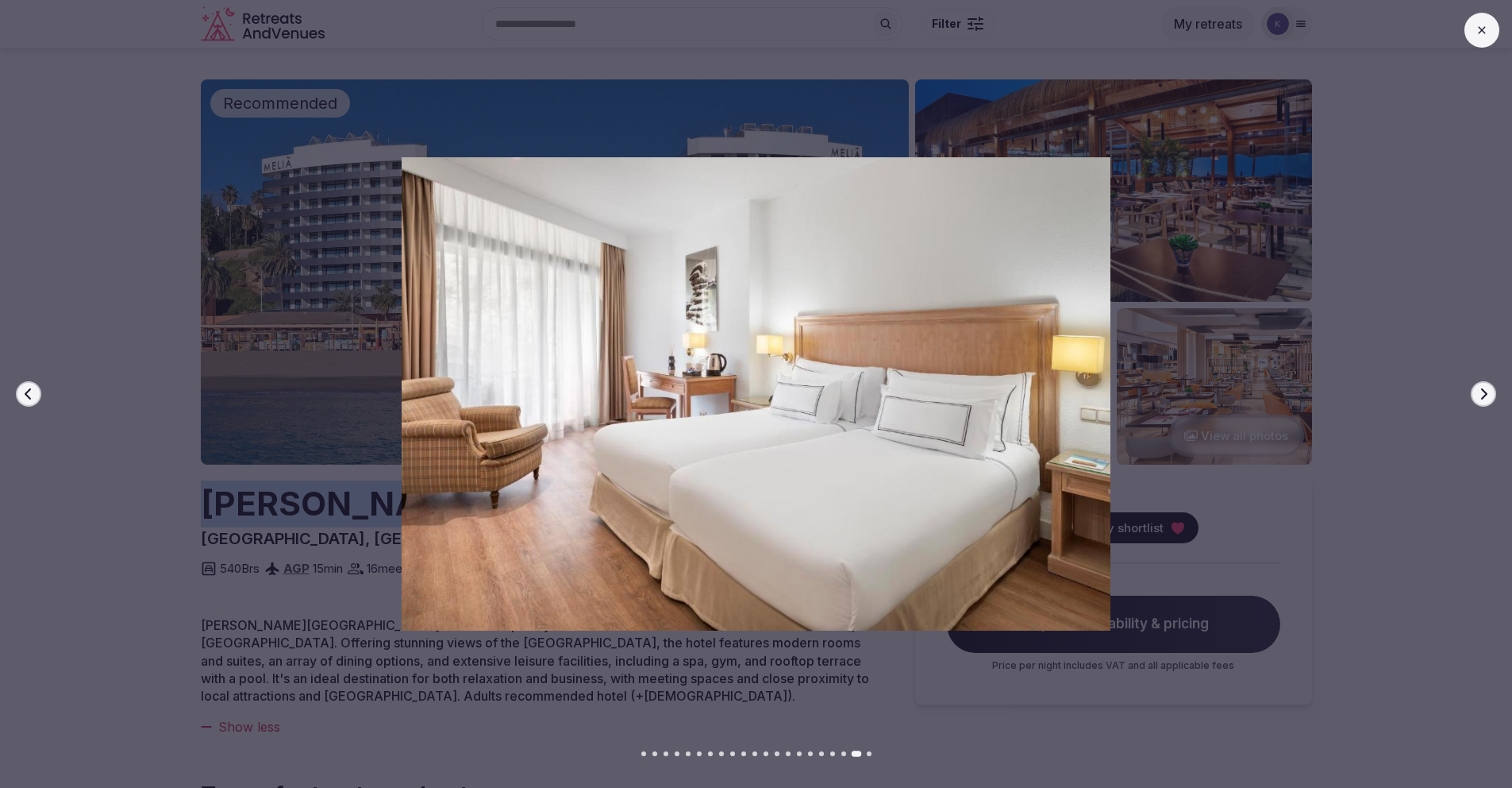
click at [1483, 394] on icon "button" at bounding box center [1483, 394] width 13 height 13
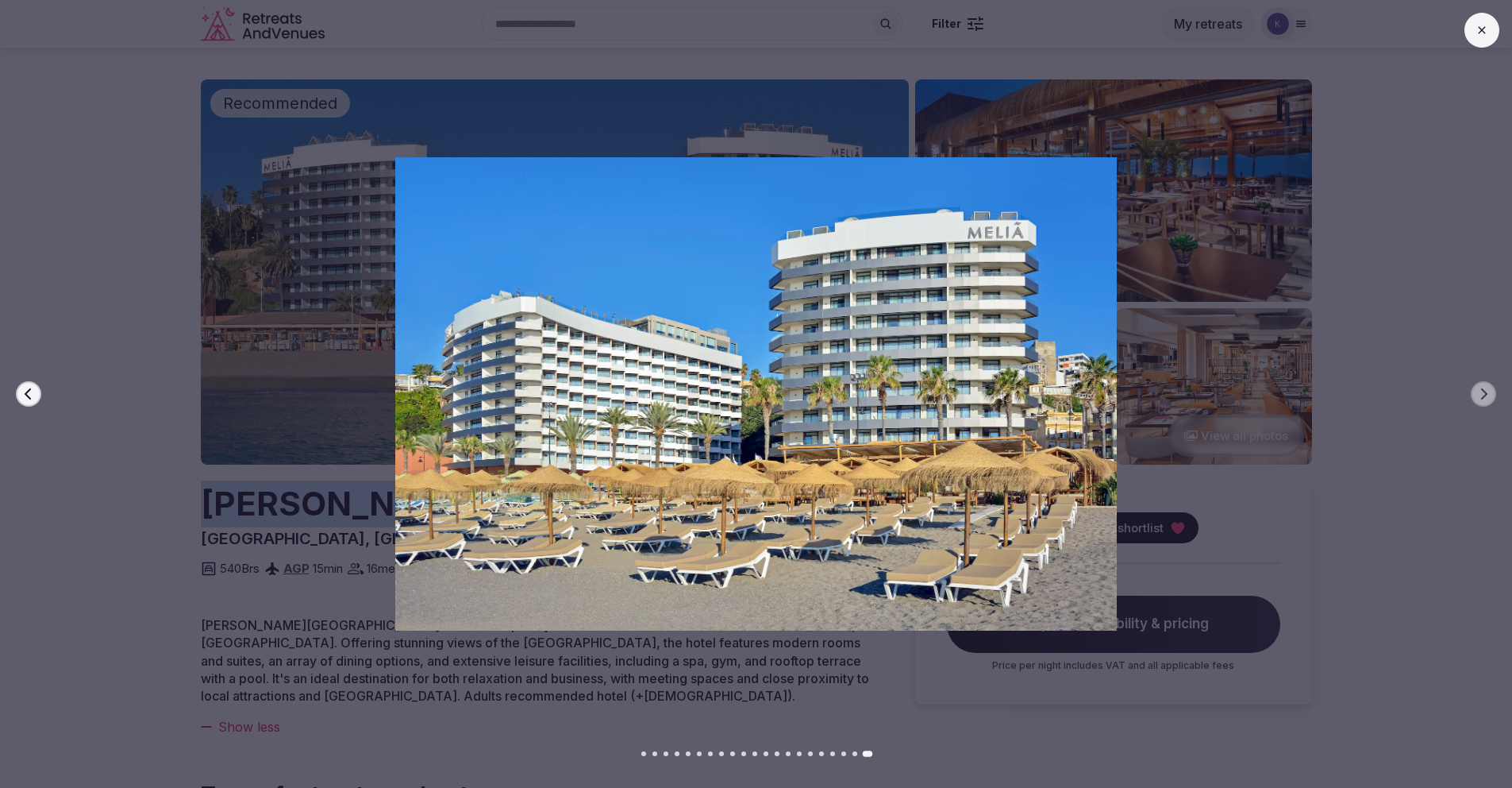
click at [1485, 38] on button at bounding box center [1482, 31] width 35 height 35
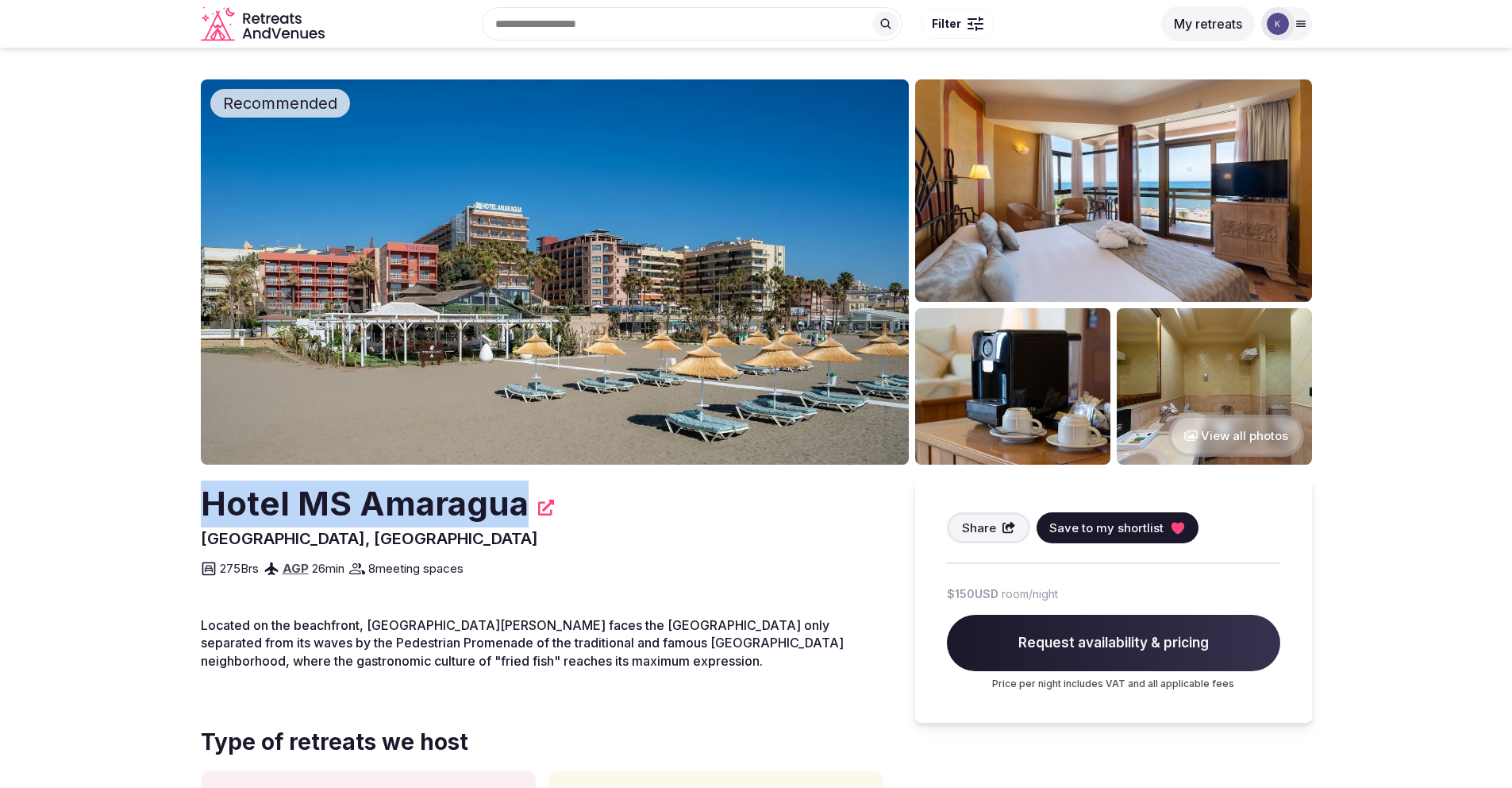
drag, startPoint x: 521, startPoint y: 506, endPoint x: 188, endPoint y: 510, distance: 333.0
copy h2 "Hotel MS Amaragua"
click at [1274, 439] on button "View all photos" at bounding box center [1236, 435] width 136 height 42
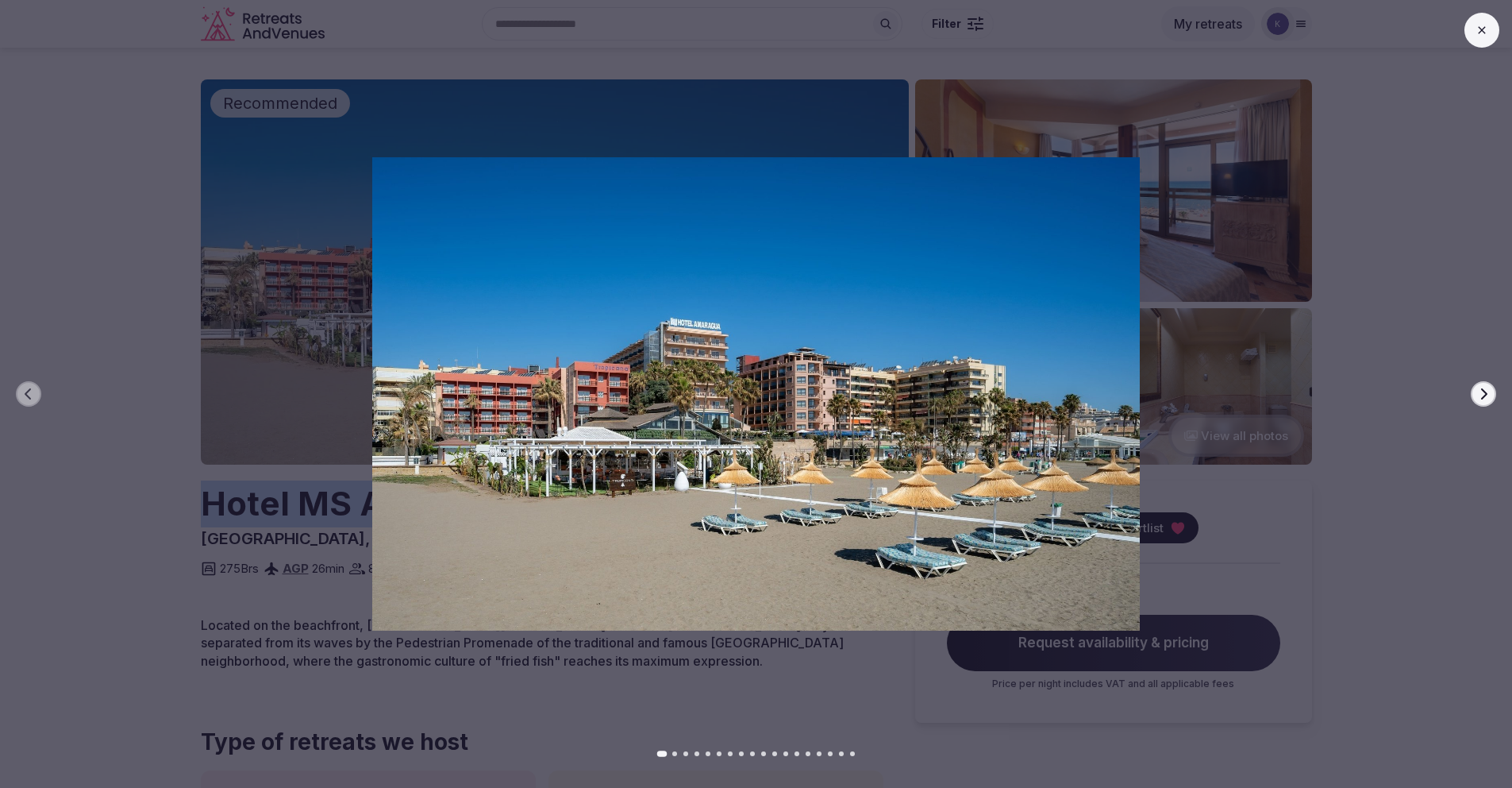
click at [1480, 396] on icon "button" at bounding box center [1483, 394] width 13 height 13
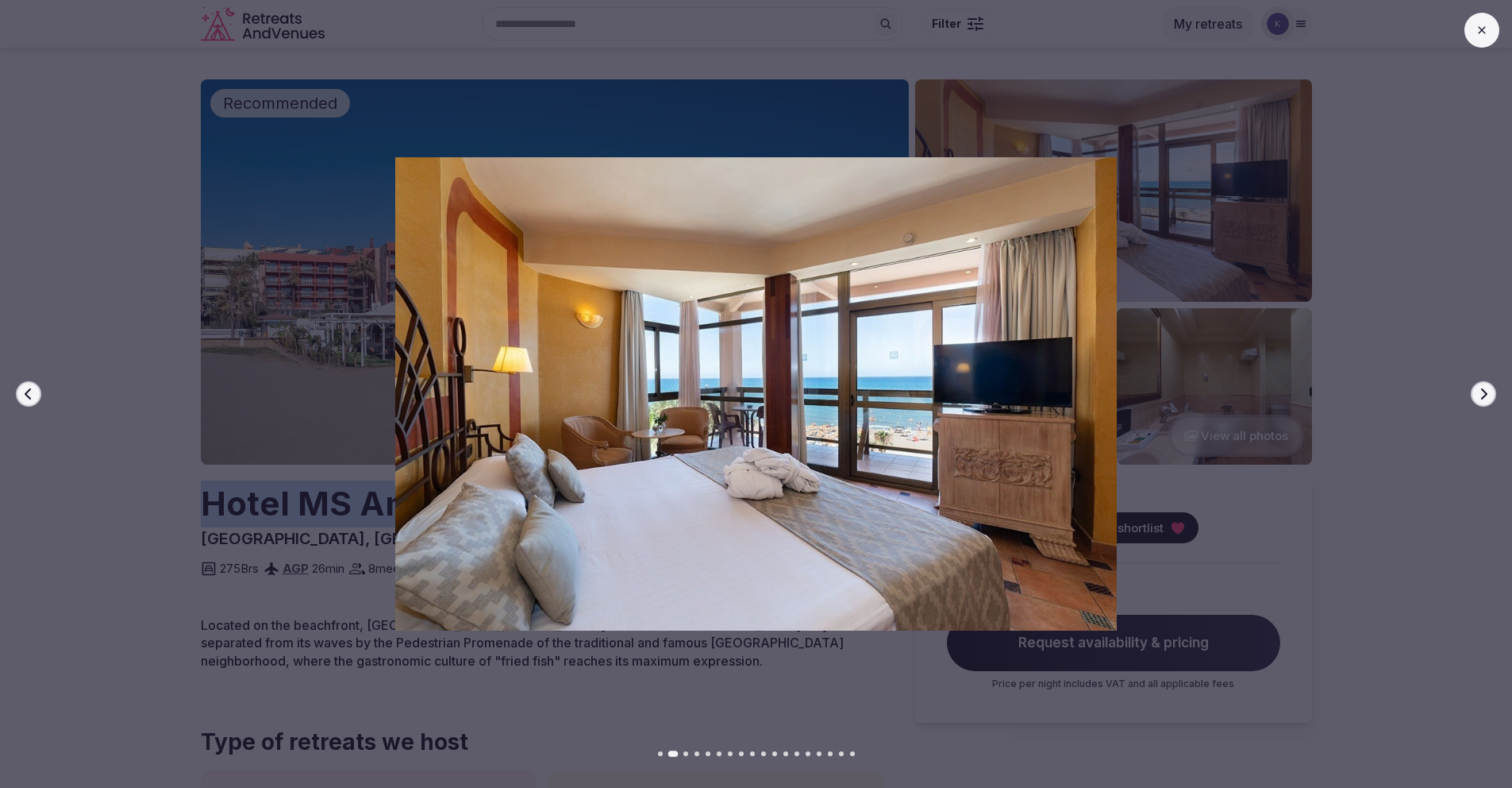
click at [1480, 396] on icon "button" at bounding box center [1483, 394] width 13 height 13
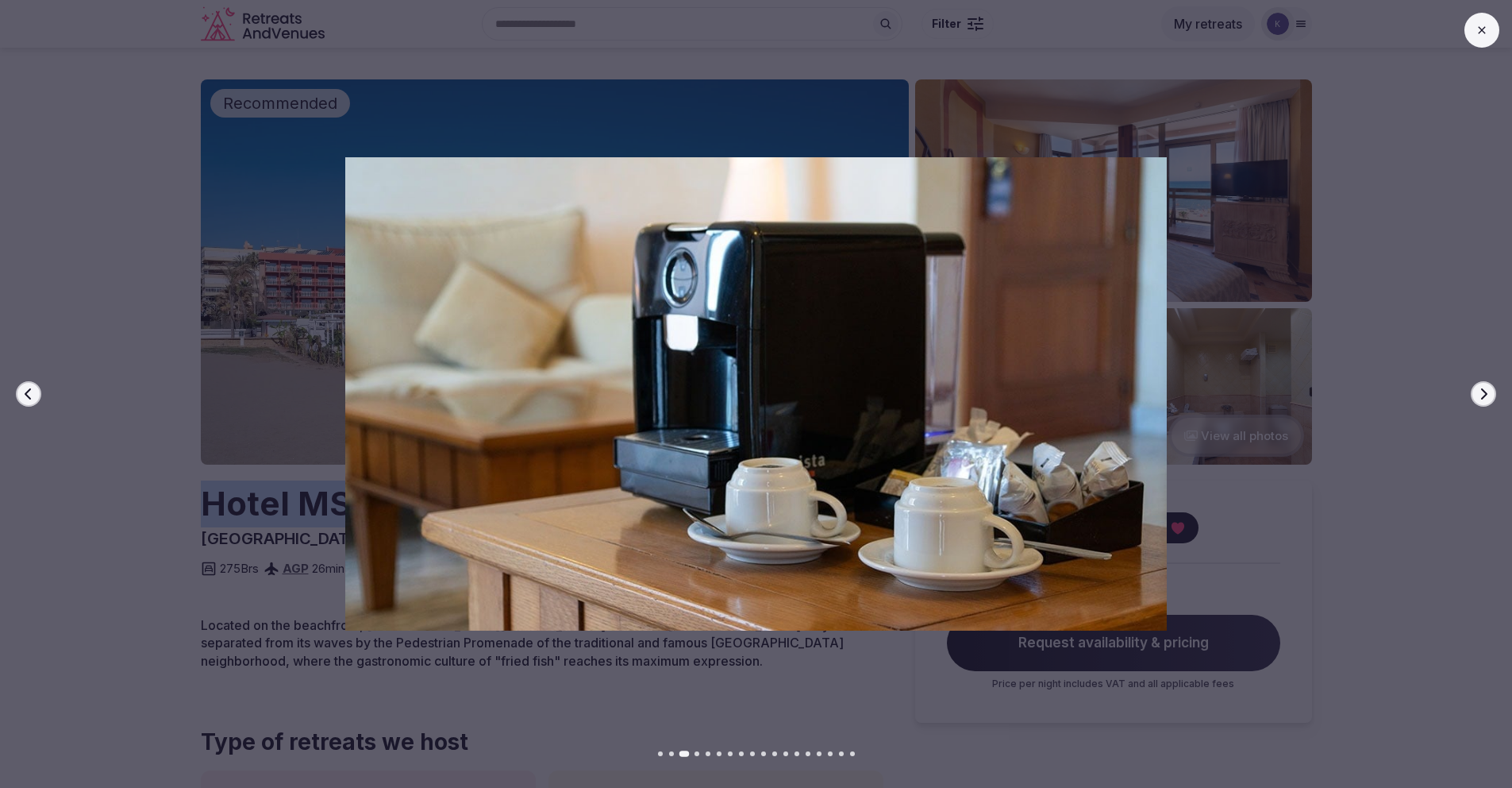
click at [1480, 396] on icon "button" at bounding box center [1483, 394] width 13 height 13
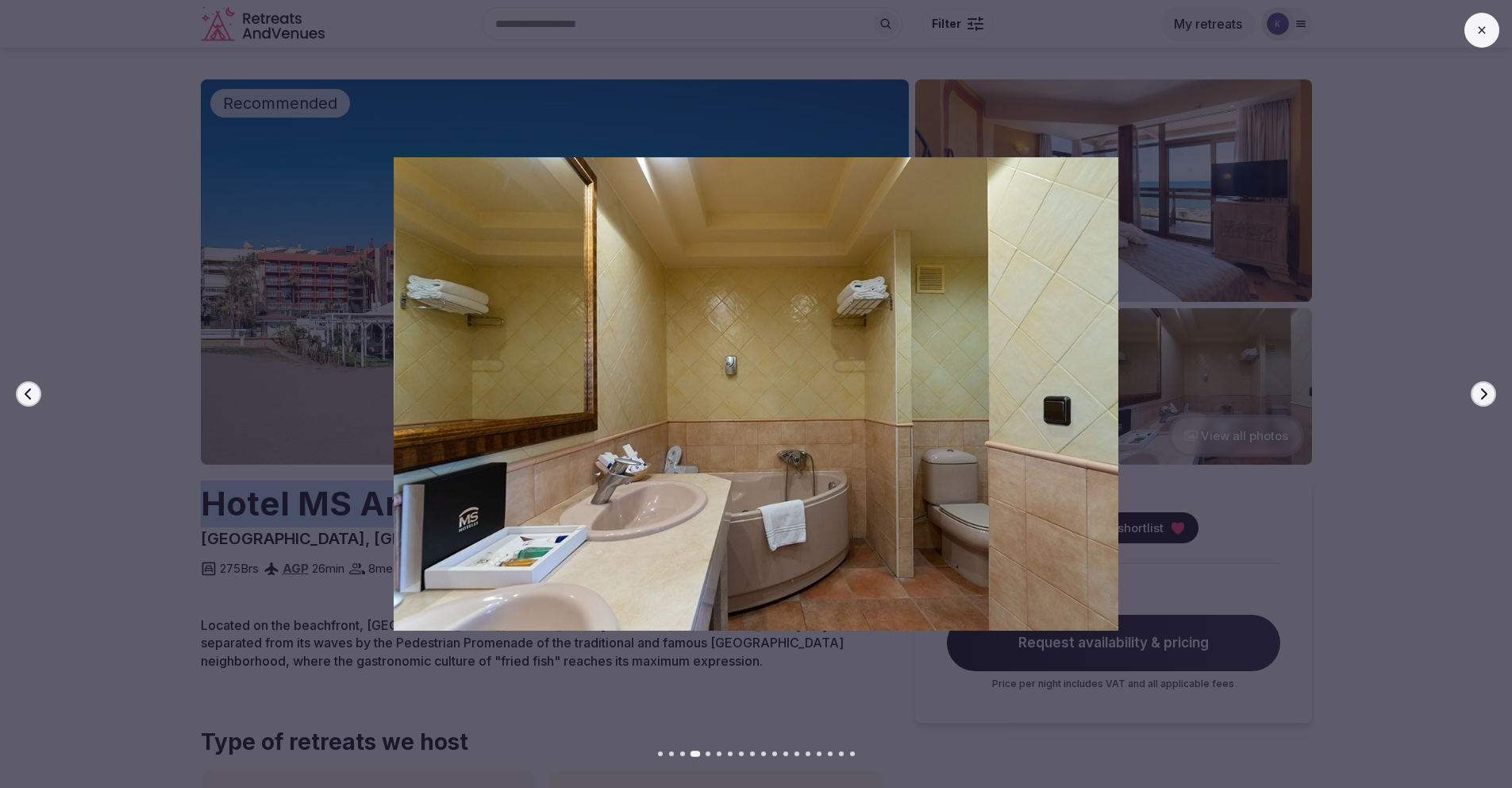
click at [1480, 396] on icon "button" at bounding box center [1483, 394] width 13 height 13
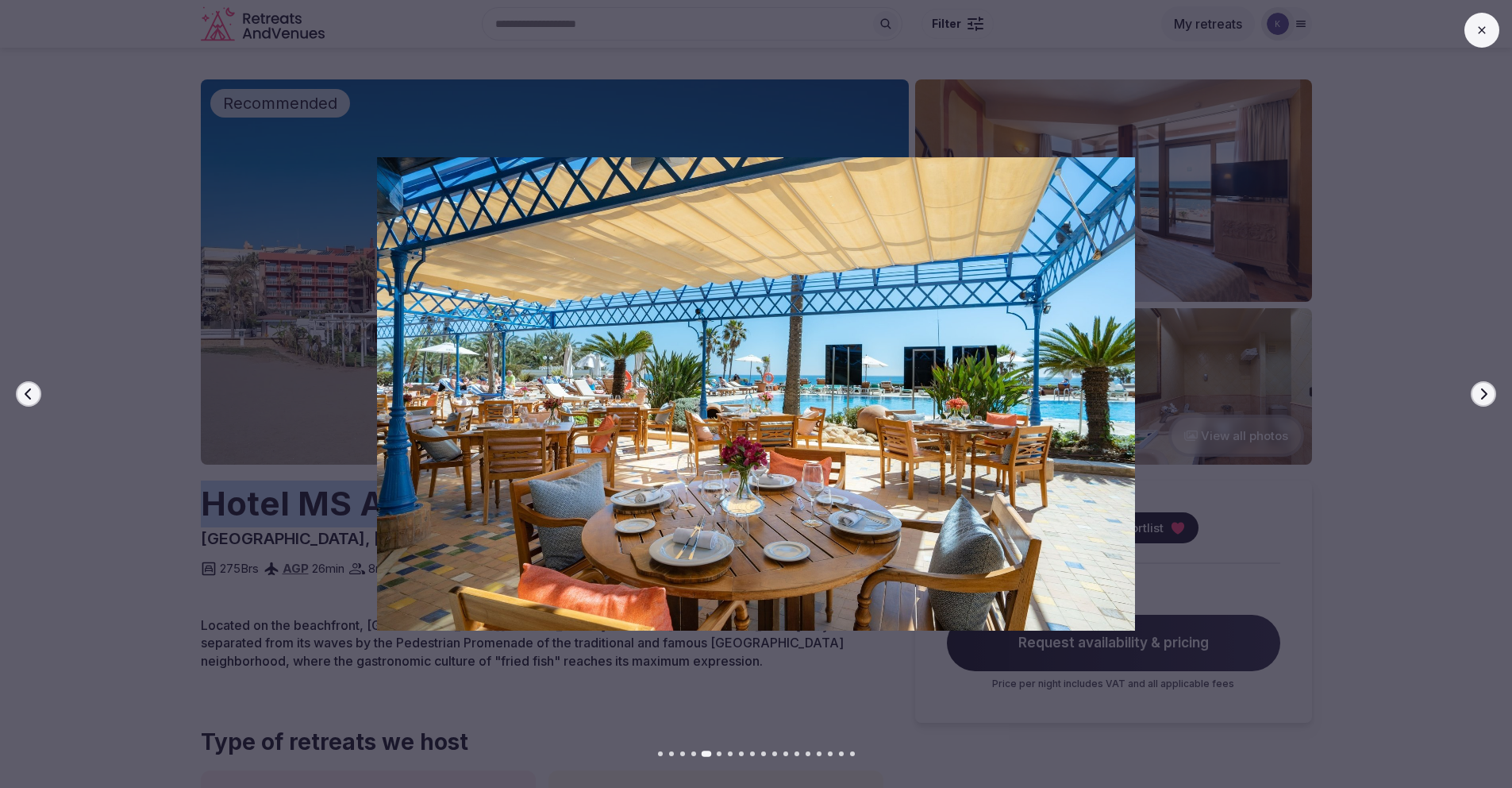
click at [1480, 396] on icon "button" at bounding box center [1483, 394] width 13 height 13
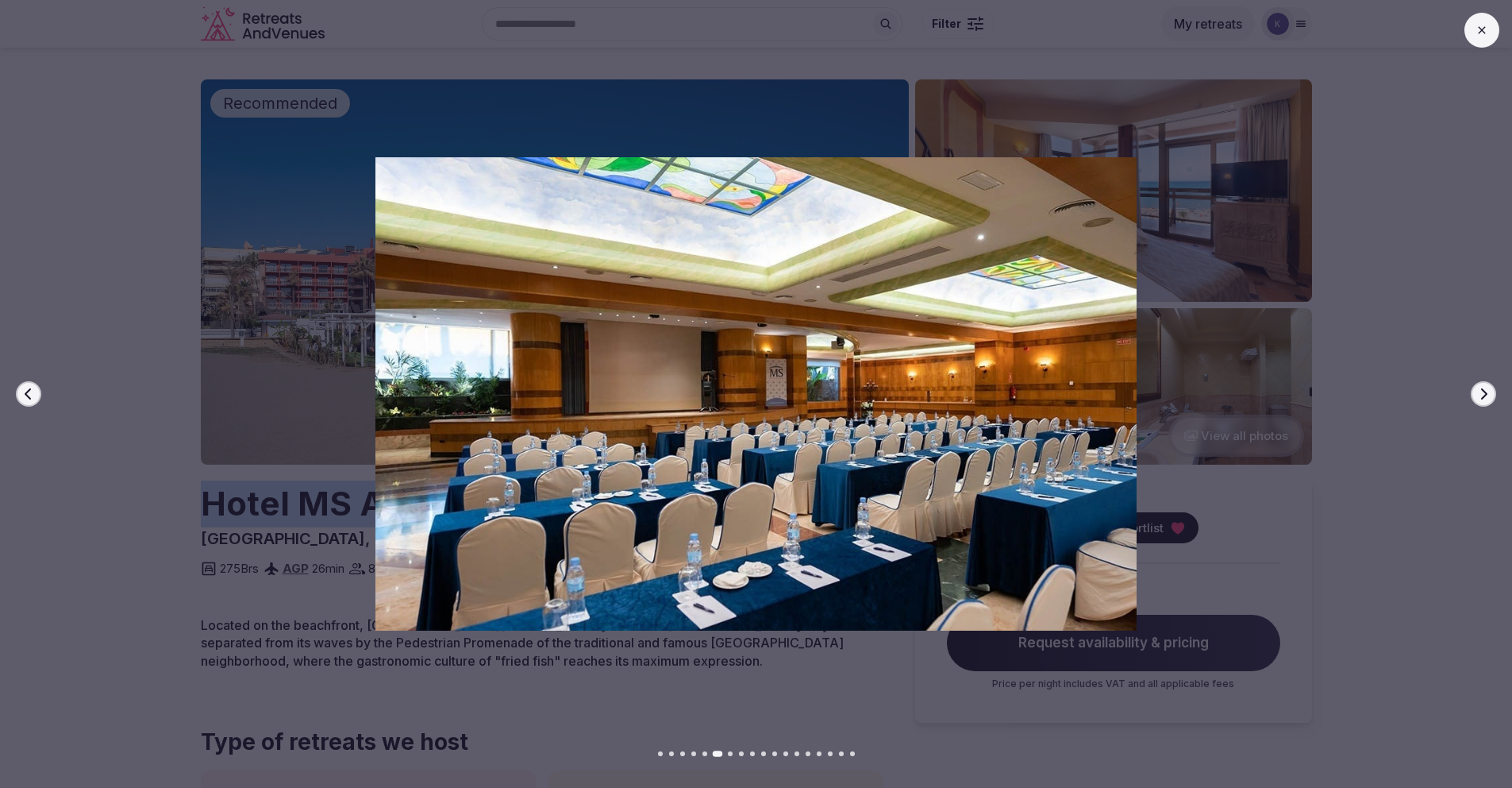
click at [1480, 396] on icon "button" at bounding box center [1483, 394] width 13 height 13
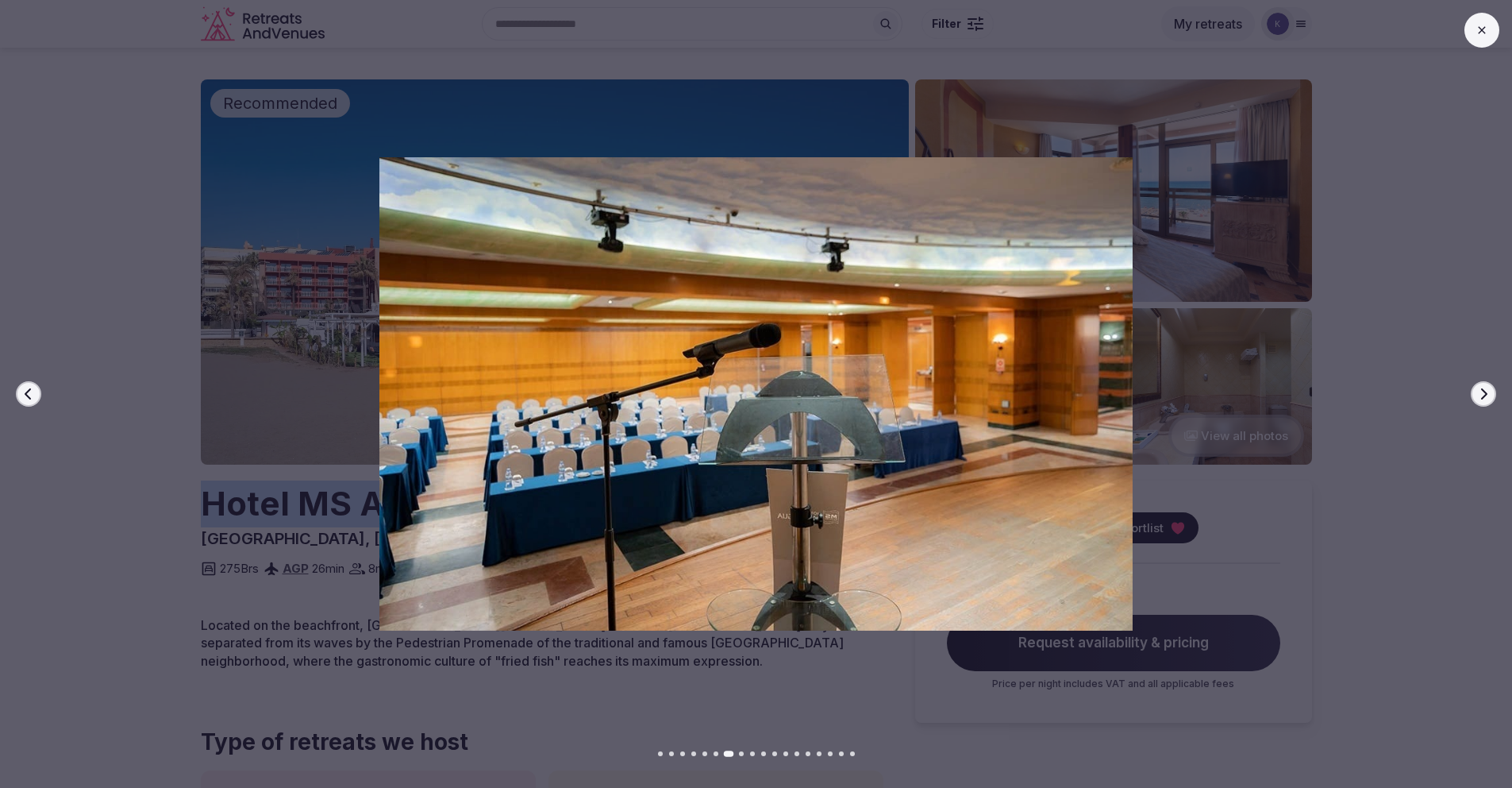
click at [1480, 396] on icon "button" at bounding box center [1483, 394] width 13 height 13
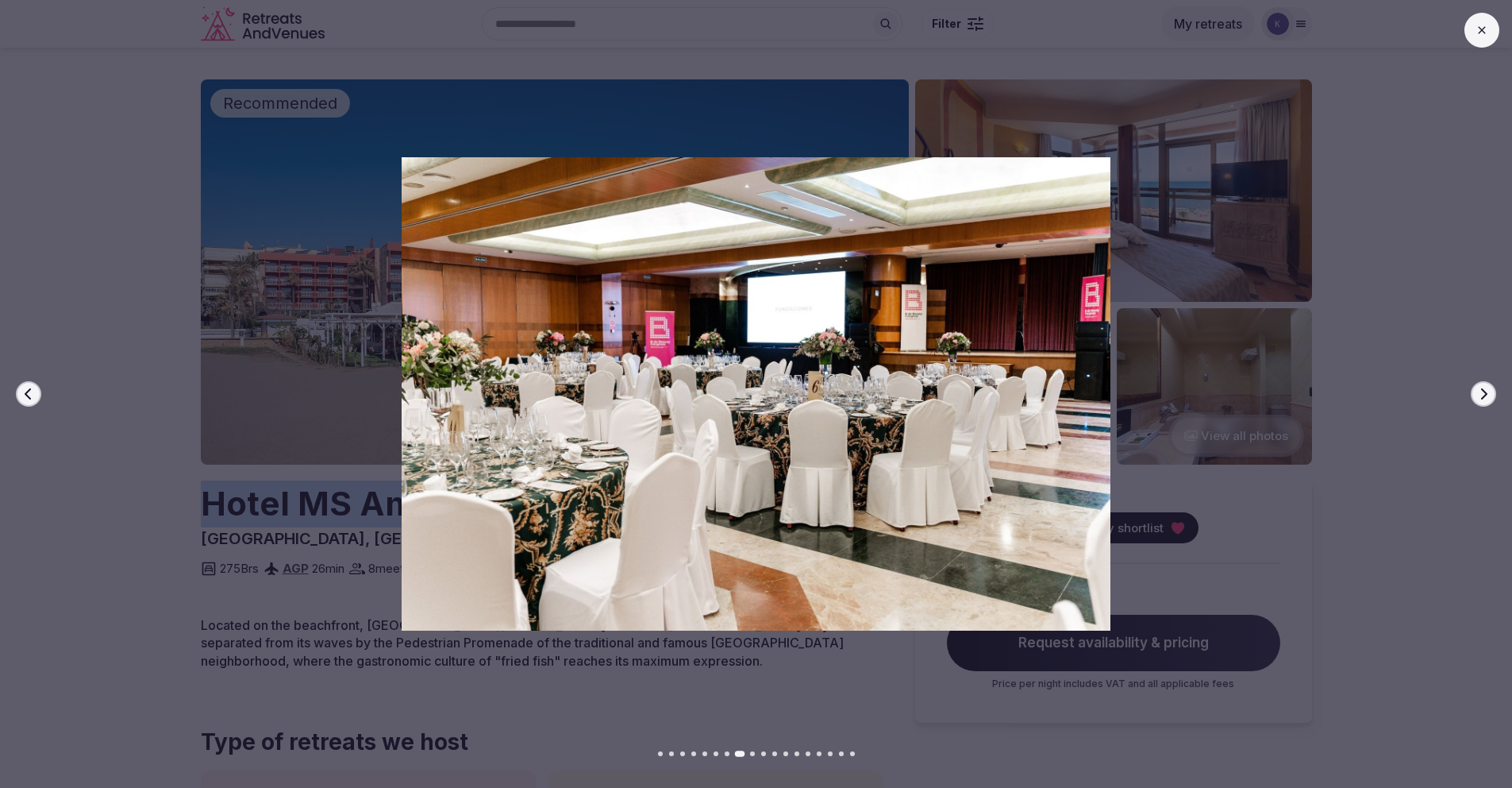
click at [1484, 40] on button at bounding box center [1482, 31] width 35 height 35
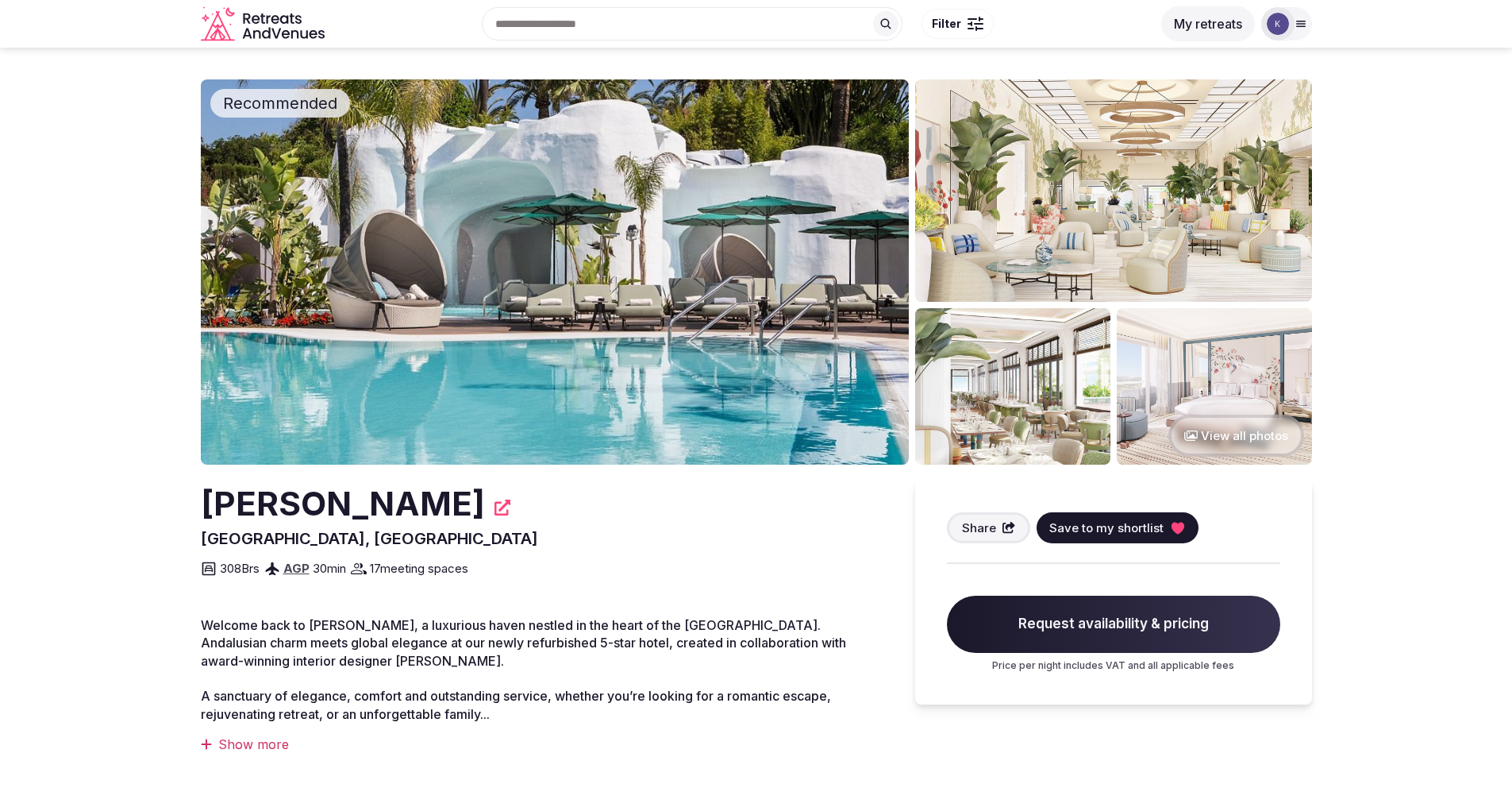
drag, startPoint x: 525, startPoint y: 502, endPoint x: 209, endPoint y: 497, distance: 316.0
click at [209, 497] on h2 "[PERSON_NAME]" at bounding box center [343, 504] width 284 height 47
copy h2 "[PERSON_NAME]"
click at [1221, 437] on button "View all photos" at bounding box center [1236, 435] width 136 height 42
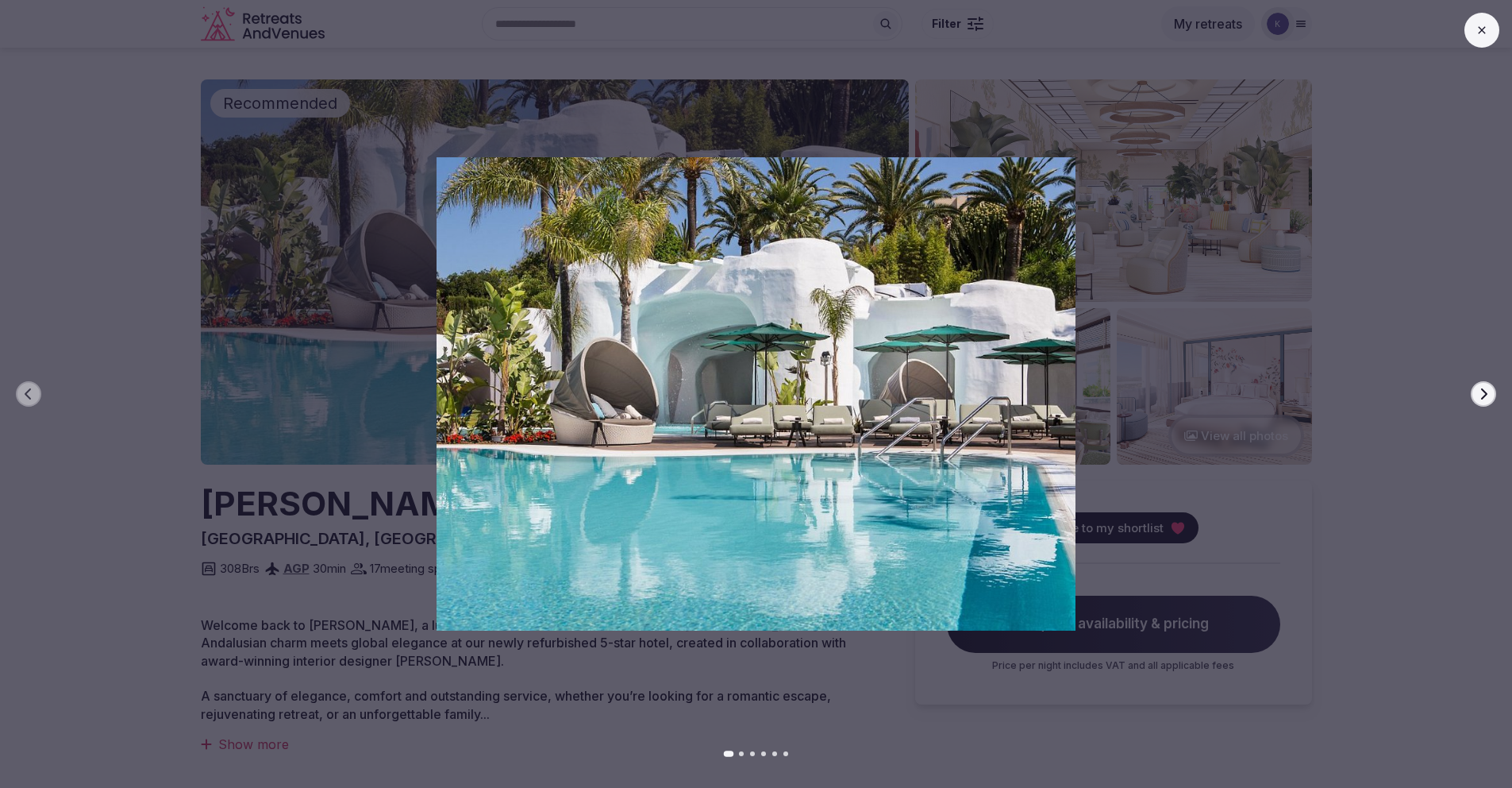
click at [1481, 394] on icon "button" at bounding box center [1483, 394] width 13 height 13
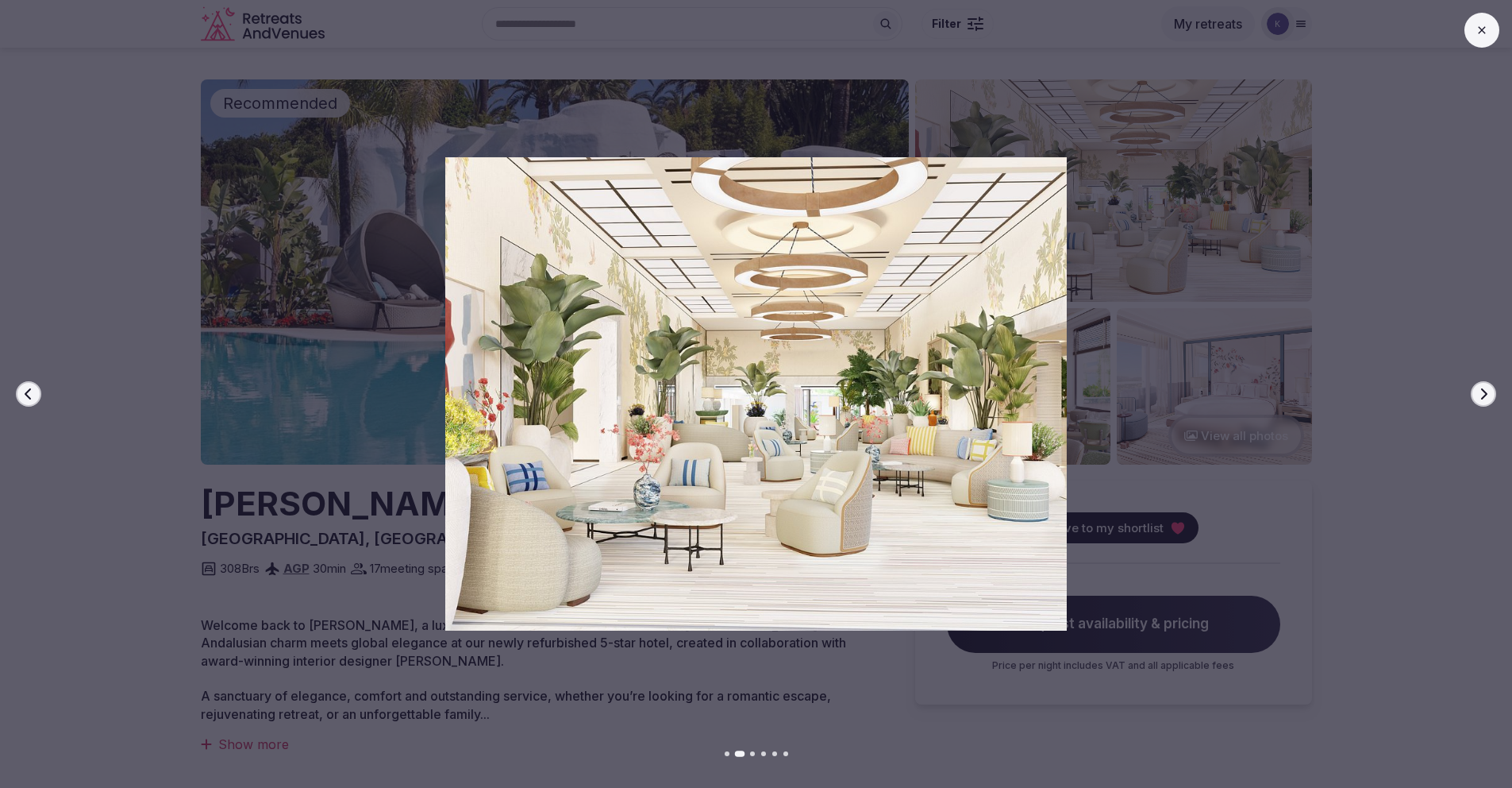
click at [1481, 394] on icon "button" at bounding box center [1483, 394] width 13 height 13
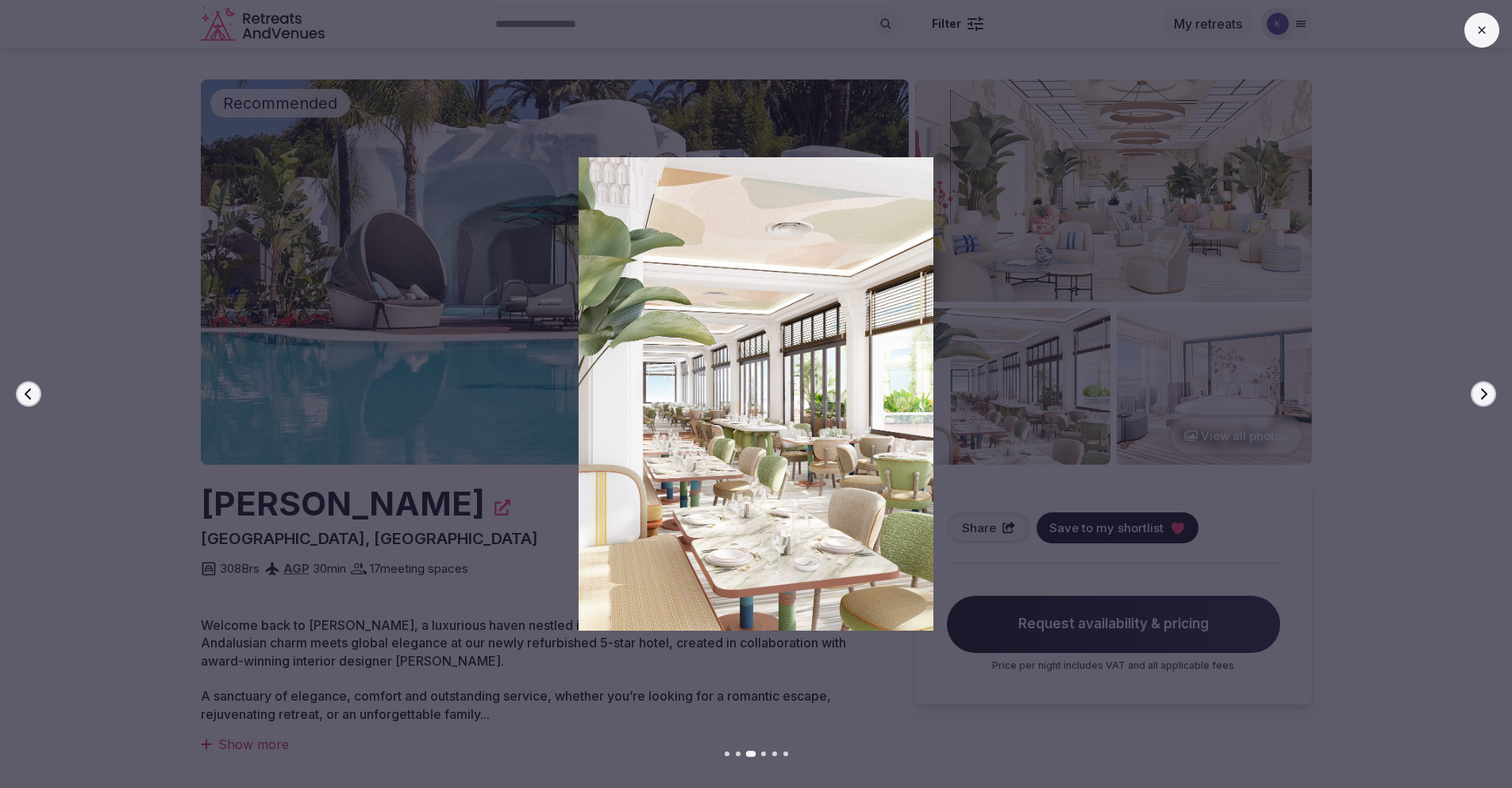
click at [1481, 394] on icon "button" at bounding box center [1483, 394] width 13 height 13
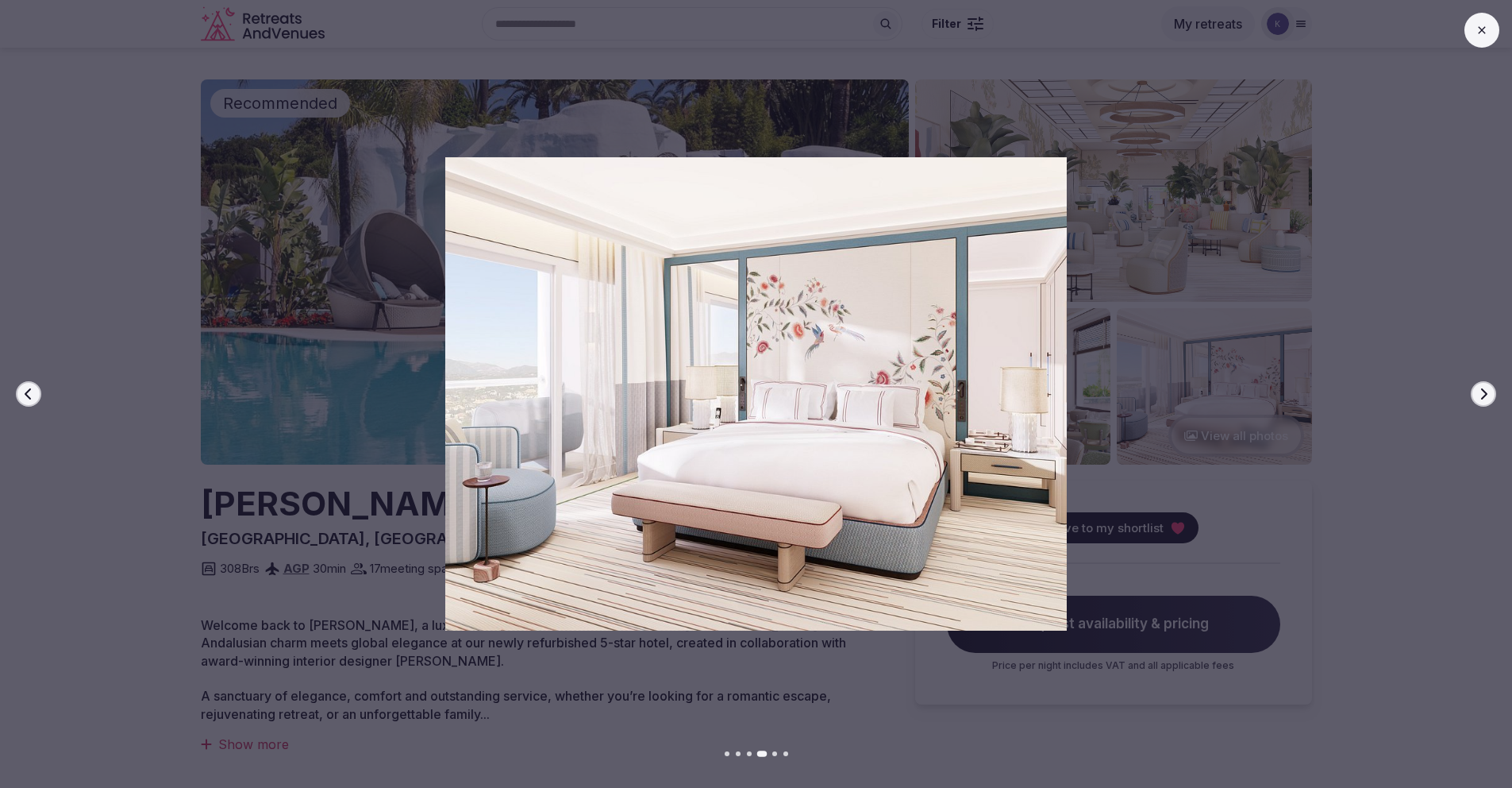
click at [1481, 394] on icon "button" at bounding box center [1483, 394] width 13 height 13
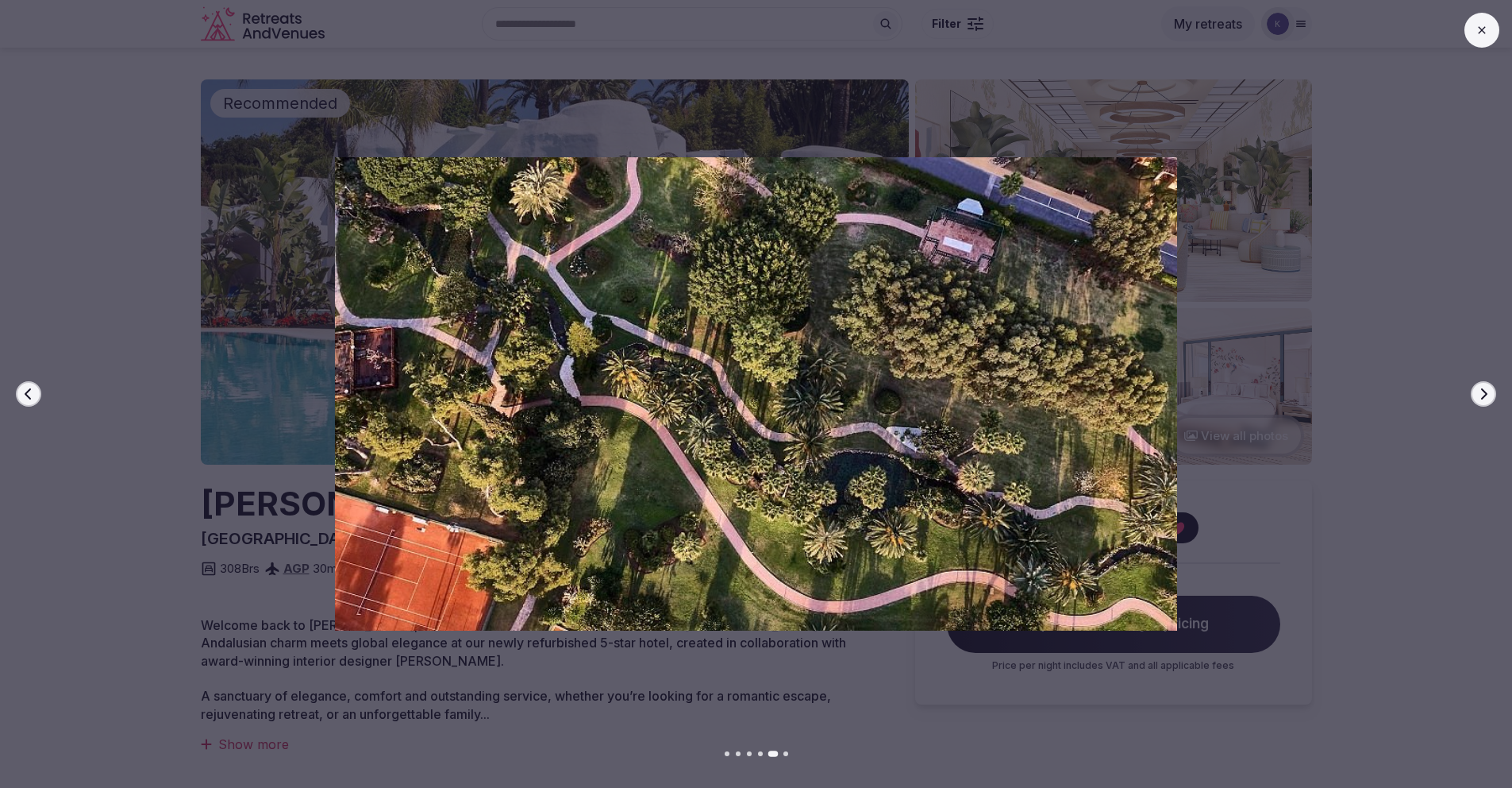
click at [1481, 394] on icon "button" at bounding box center [1483, 394] width 13 height 13
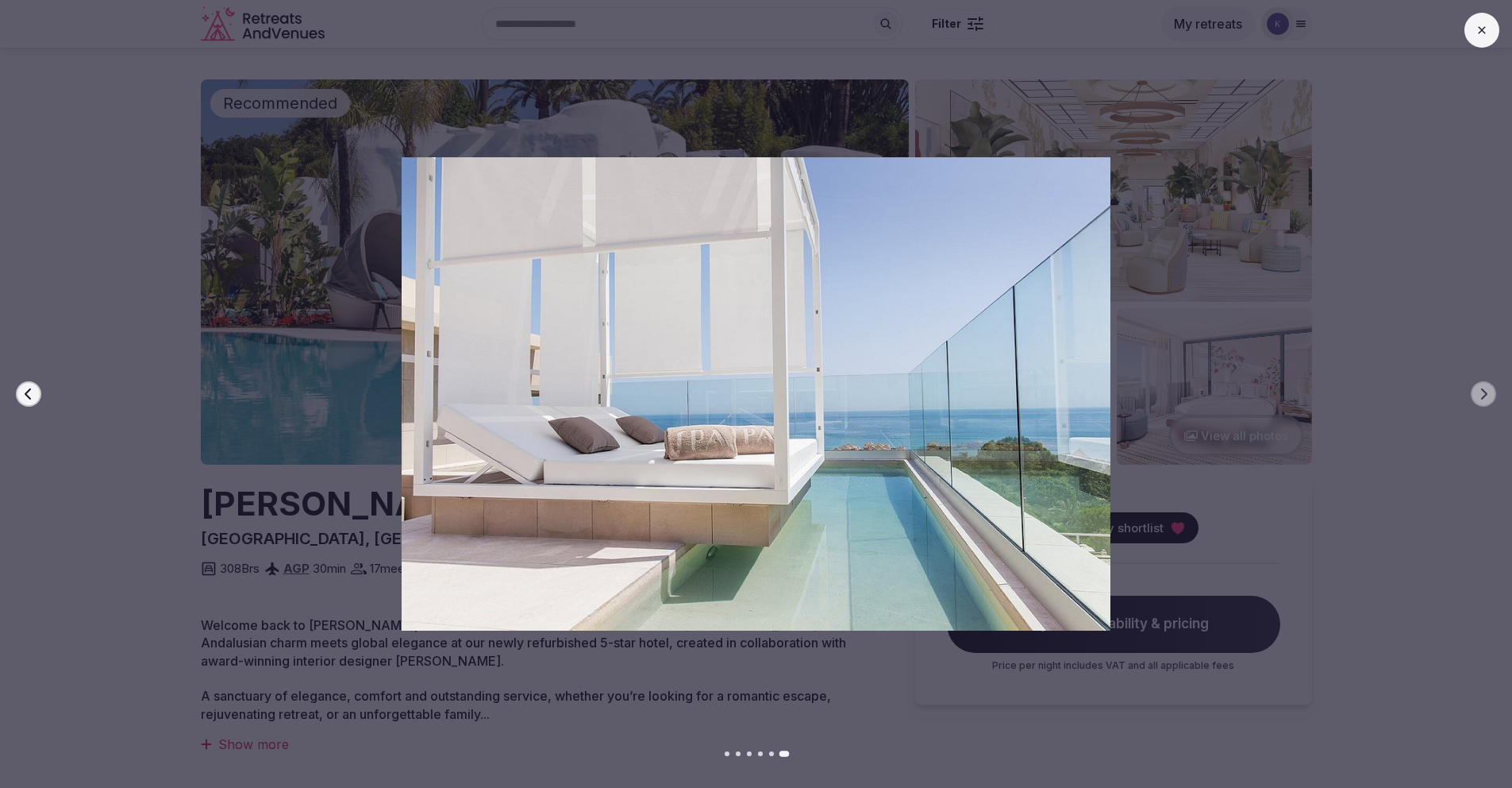
click at [1489, 38] on button at bounding box center [1482, 31] width 35 height 35
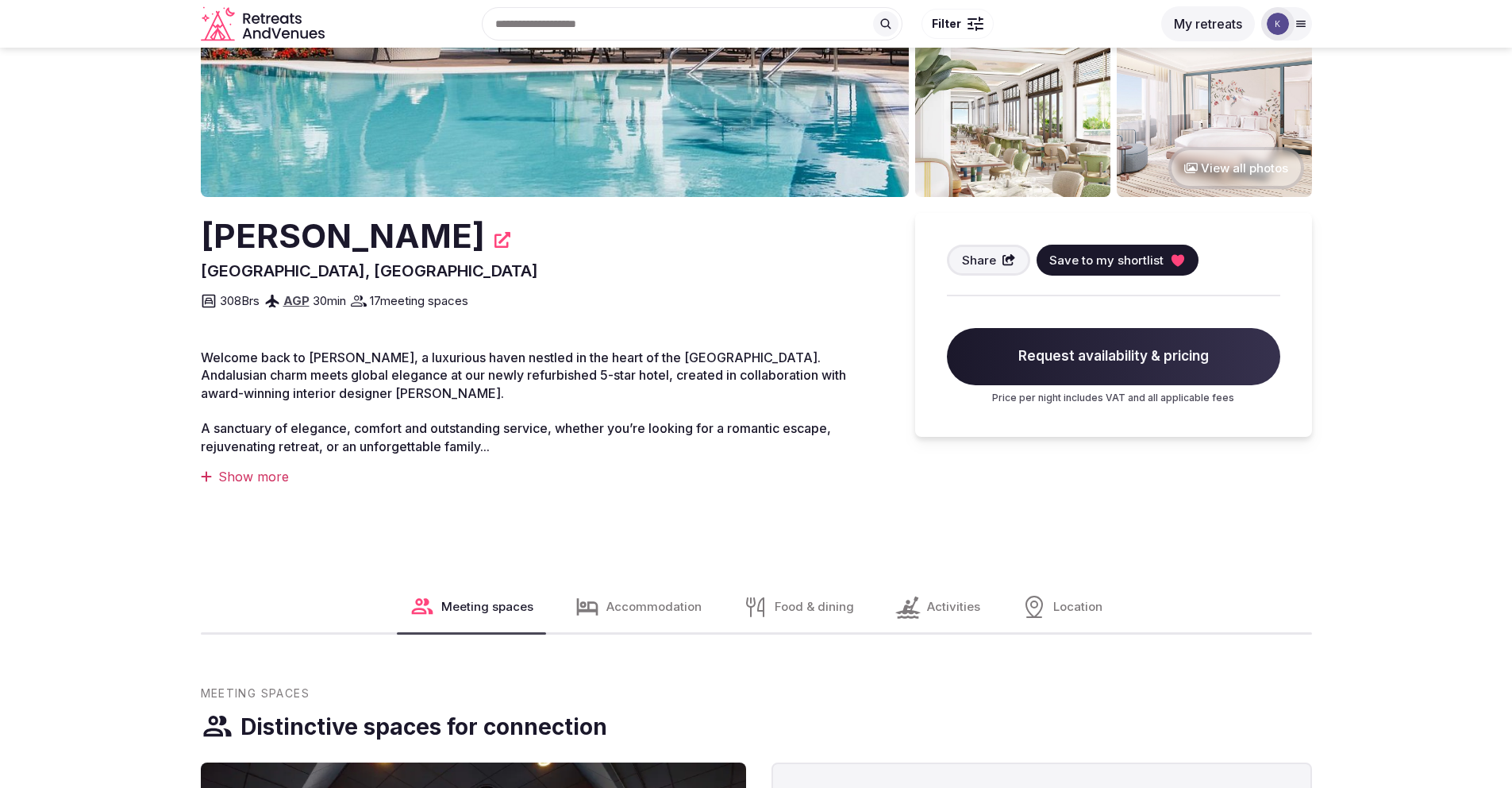
scroll to position [147, 0]
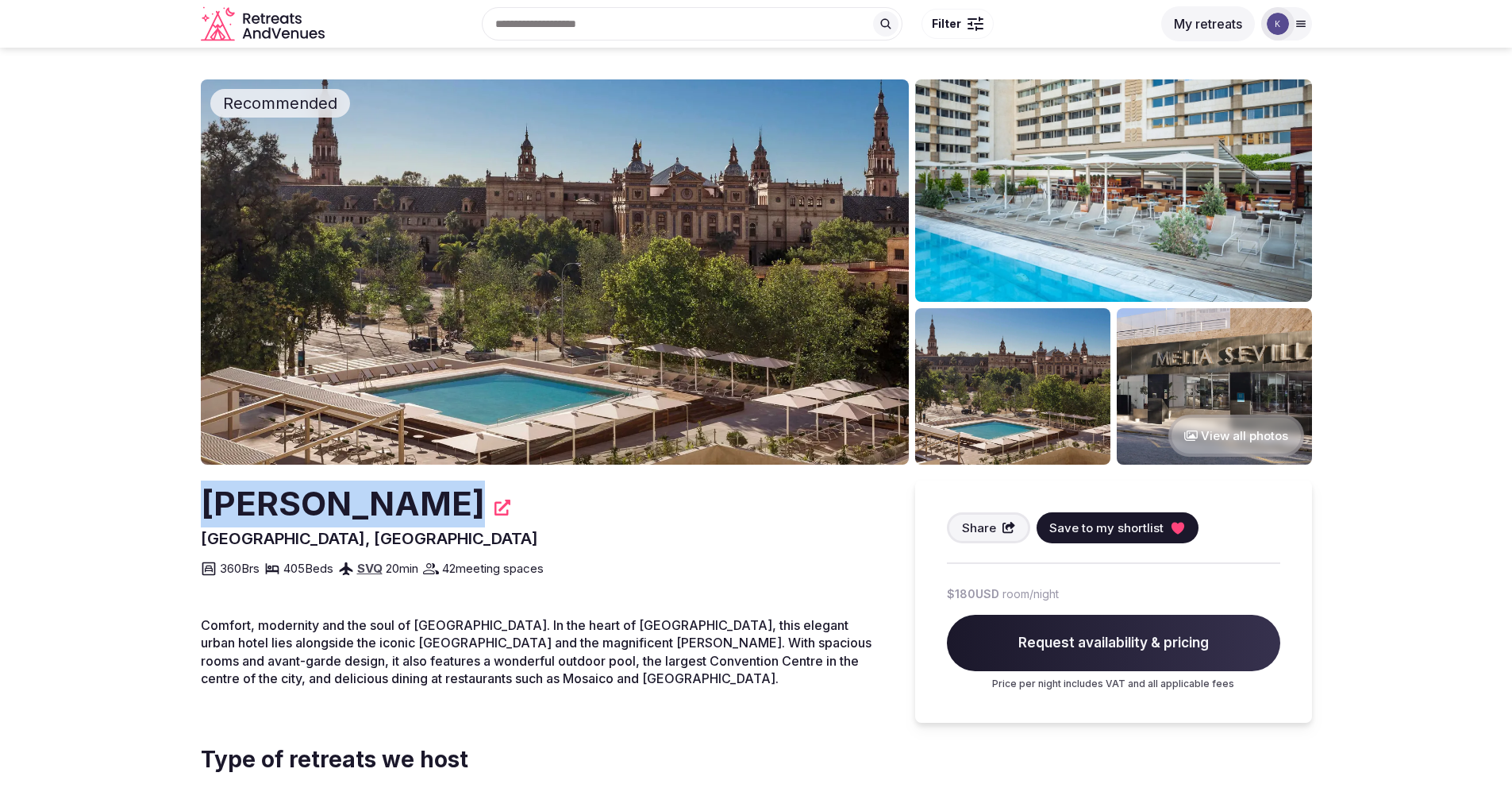
drag, startPoint x: 400, startPoint y: 502, endPoint x: 206, endPoint y: 487, distance: 194.6
copy h2 "Melia Sevilla"
click at [1247, 442] on button "View all photos" at bounding box center [1236, 435] width 136 height 42
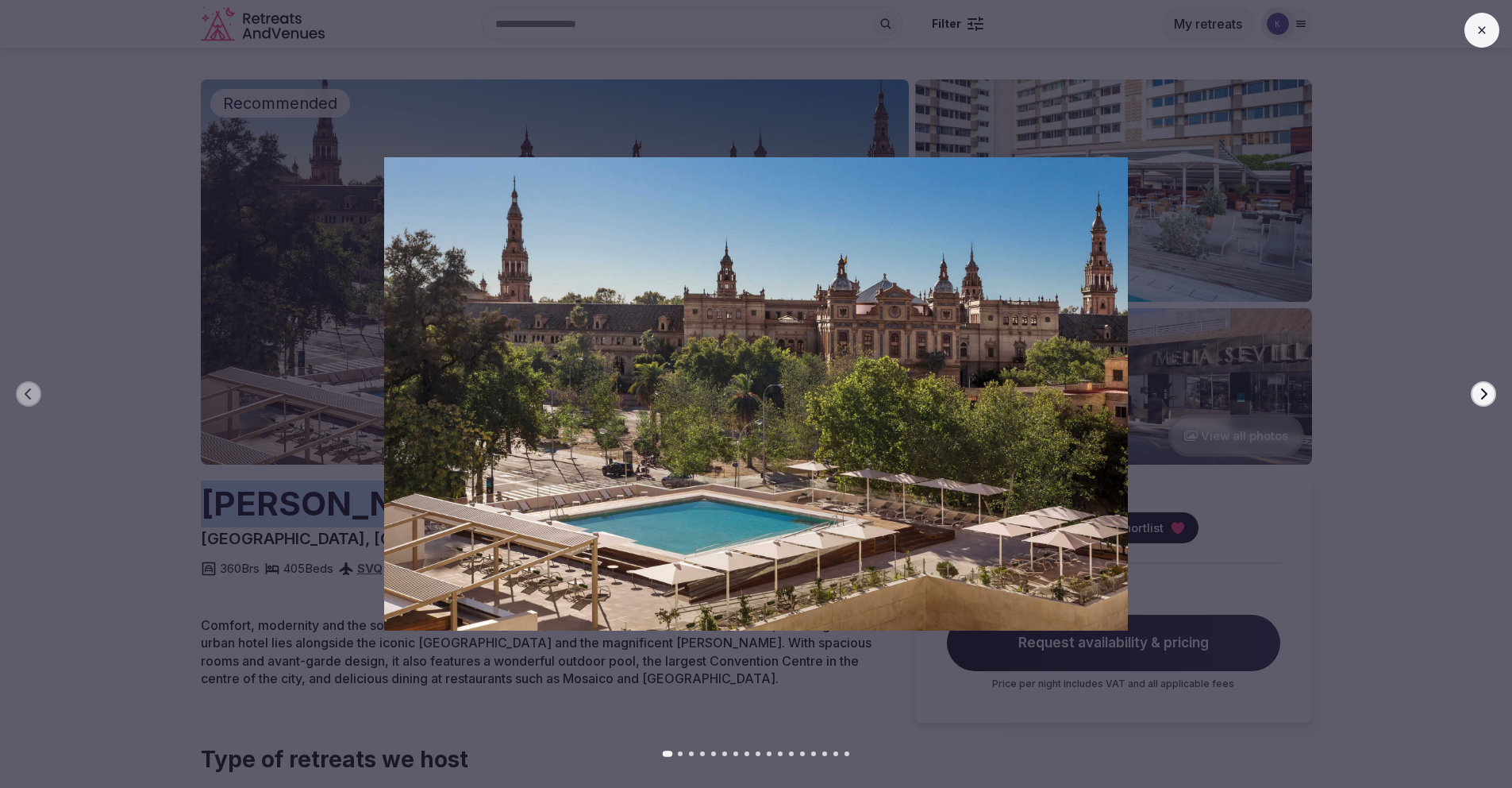
click at [1488, 393] on icon "button" at bounding box center [1483, 394] width 13 height 13
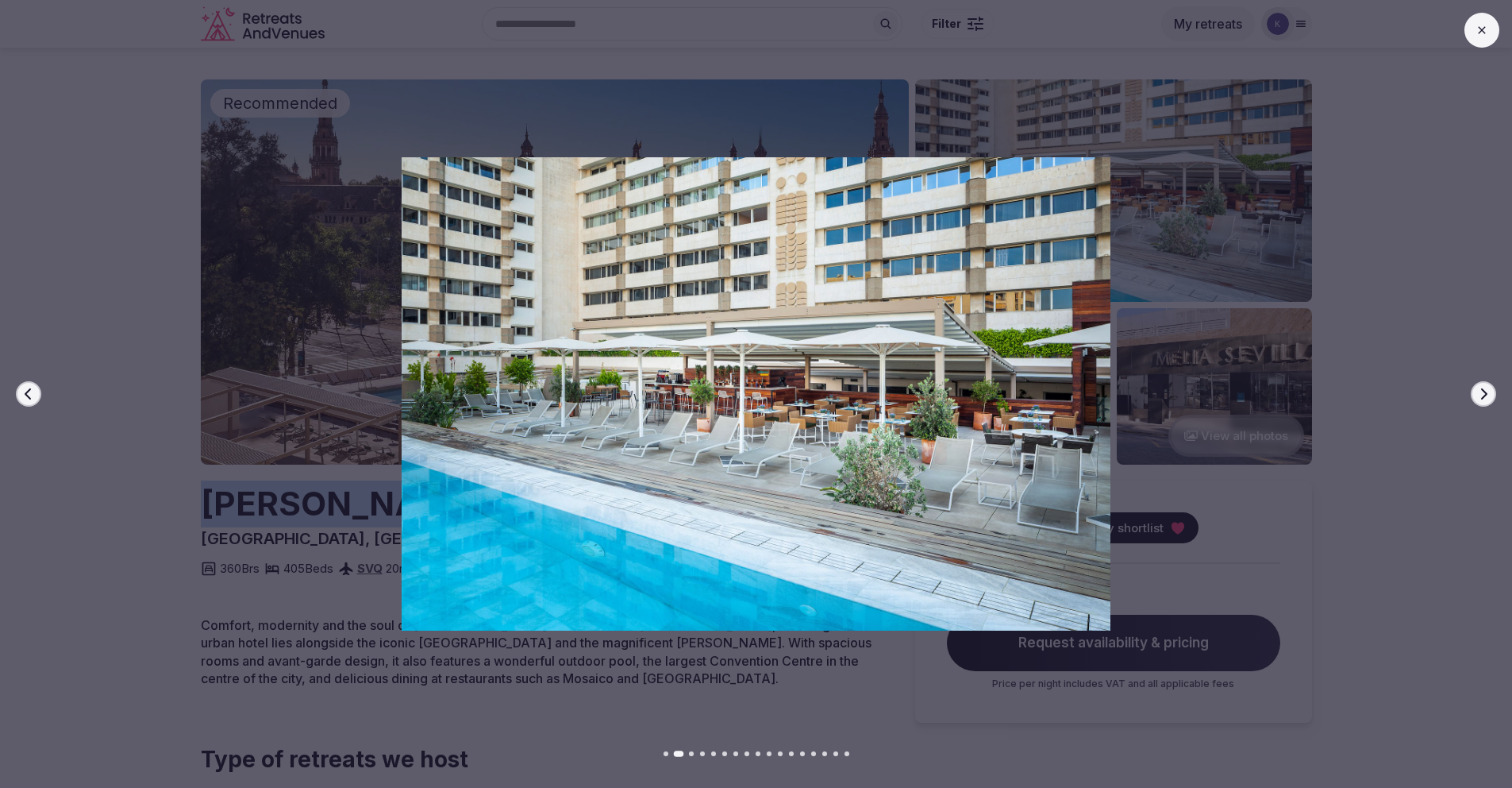
click at [1488, 393] on icon "button" at bounding box center [1483, 394] width 13 height 13
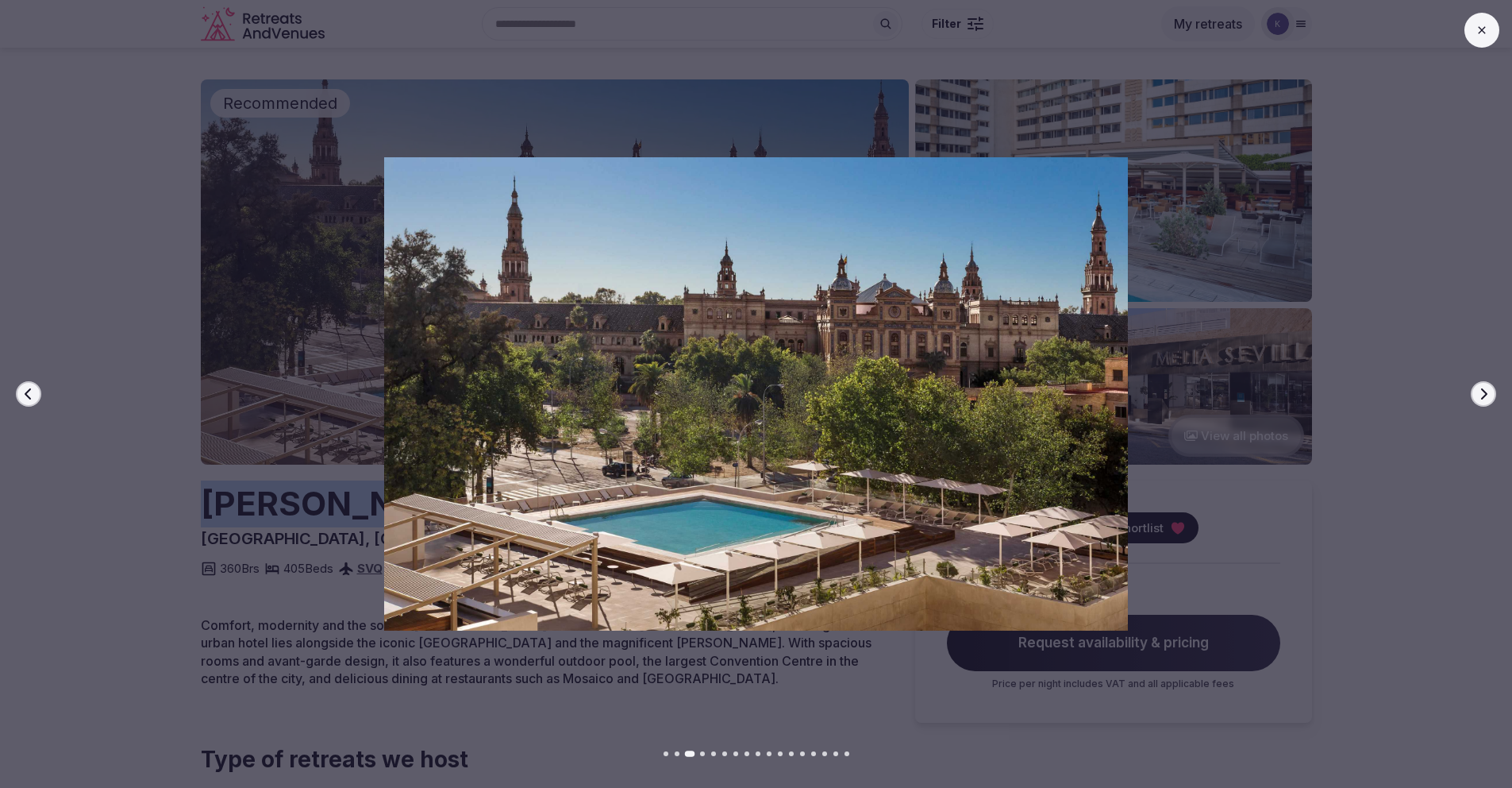
click at [1488, 393] on icon "button" at bounding box center [1483, 394] width 13 height 13
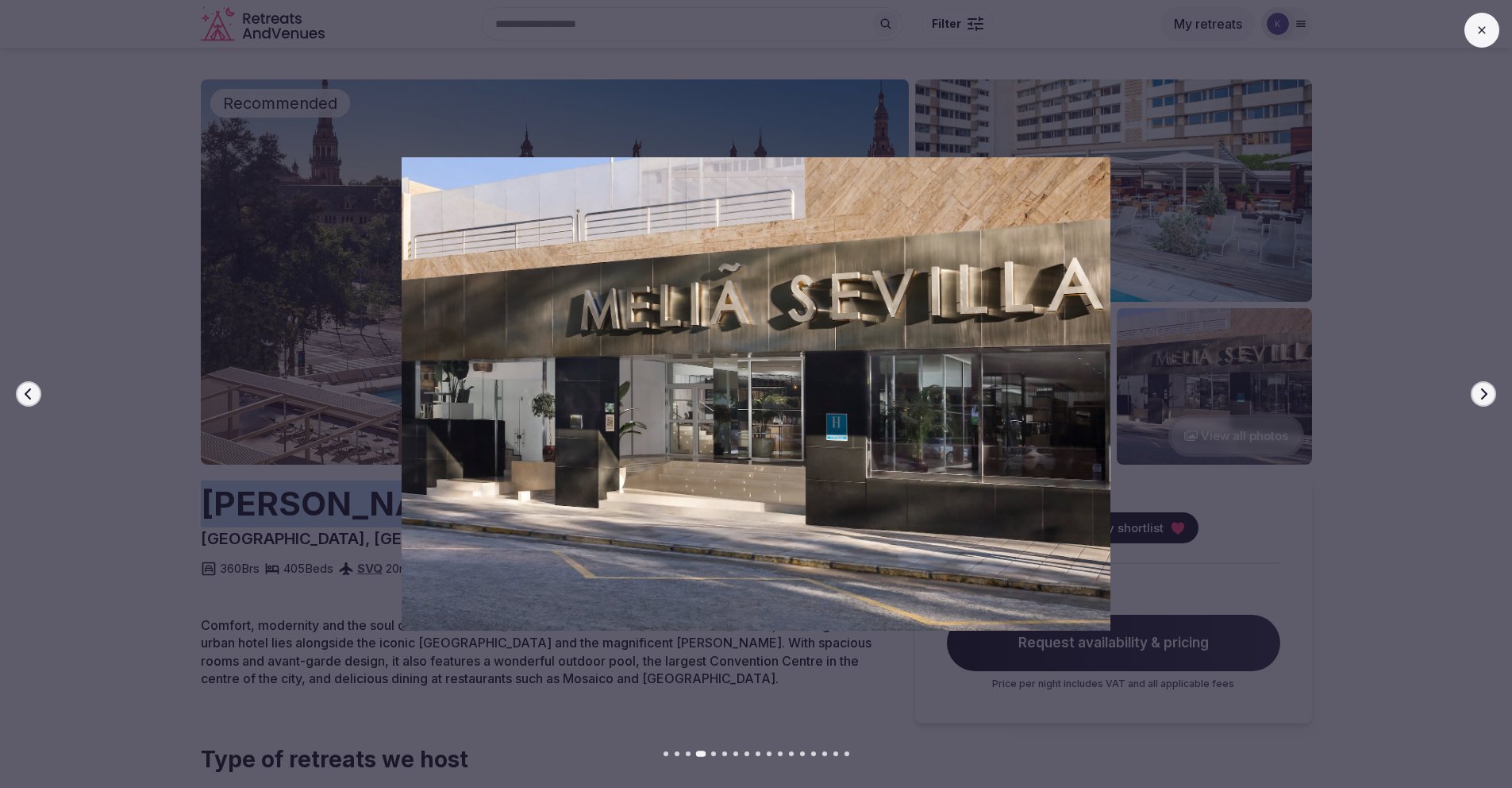
click at [1488, 393] on icon "button" at bounding box center [1483, 394] width 13 height 13
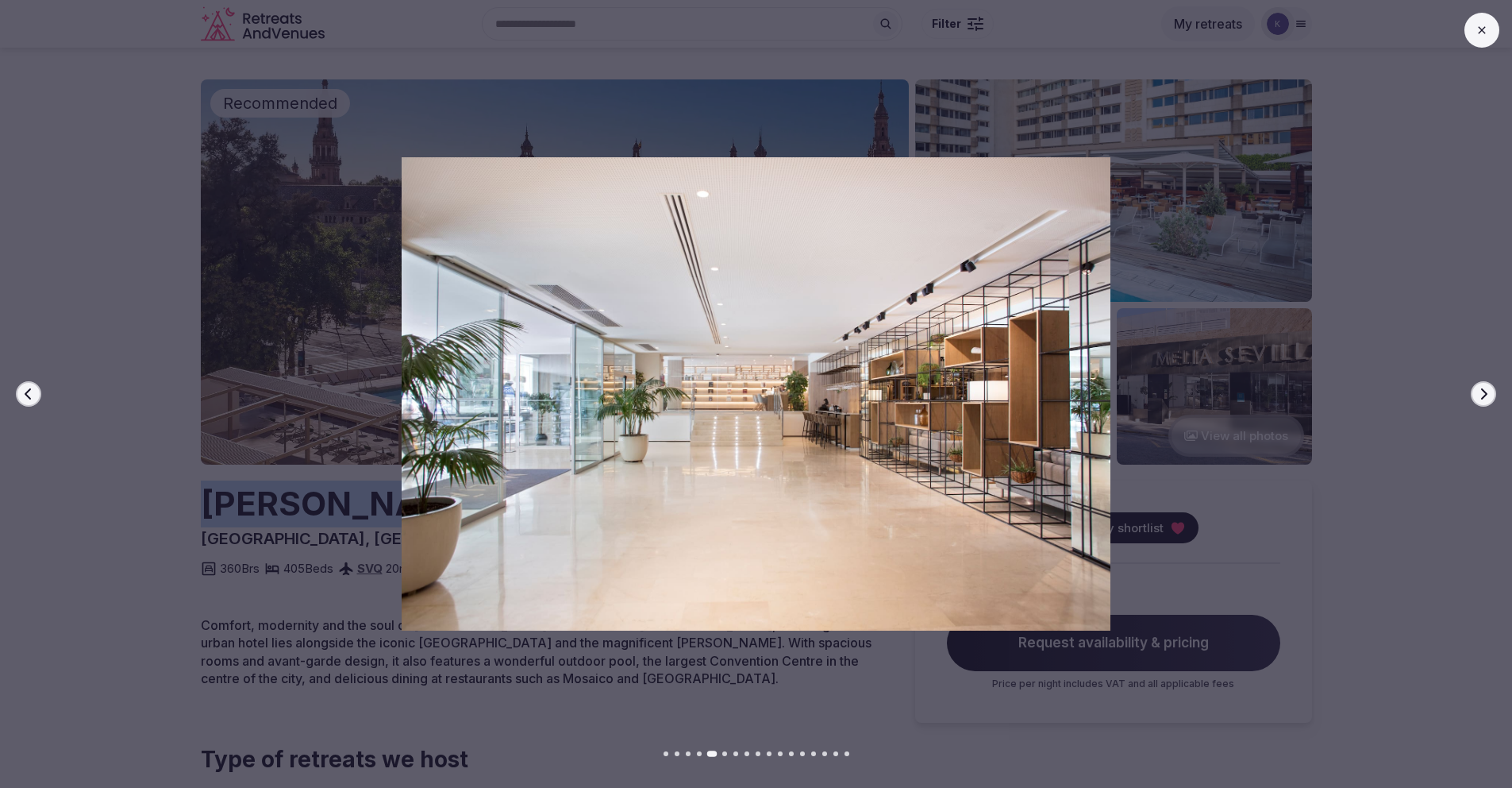
click at [1488, 393] on icon "button" at bounding box center [1483, 394] width 13 height 13
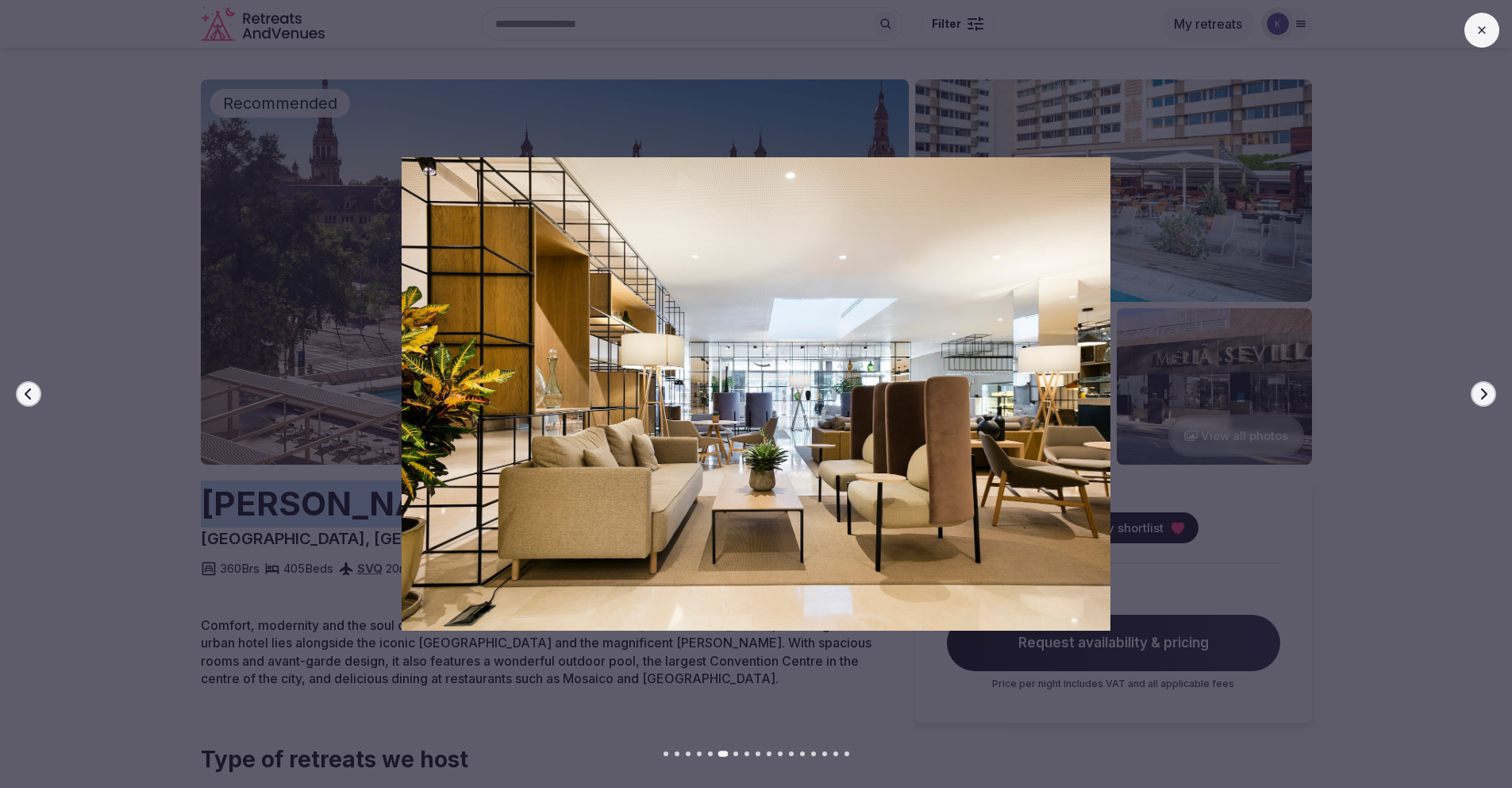
click at [1488, 393] on icon "button" at bounding box center [1483, 394] width 13 height 13
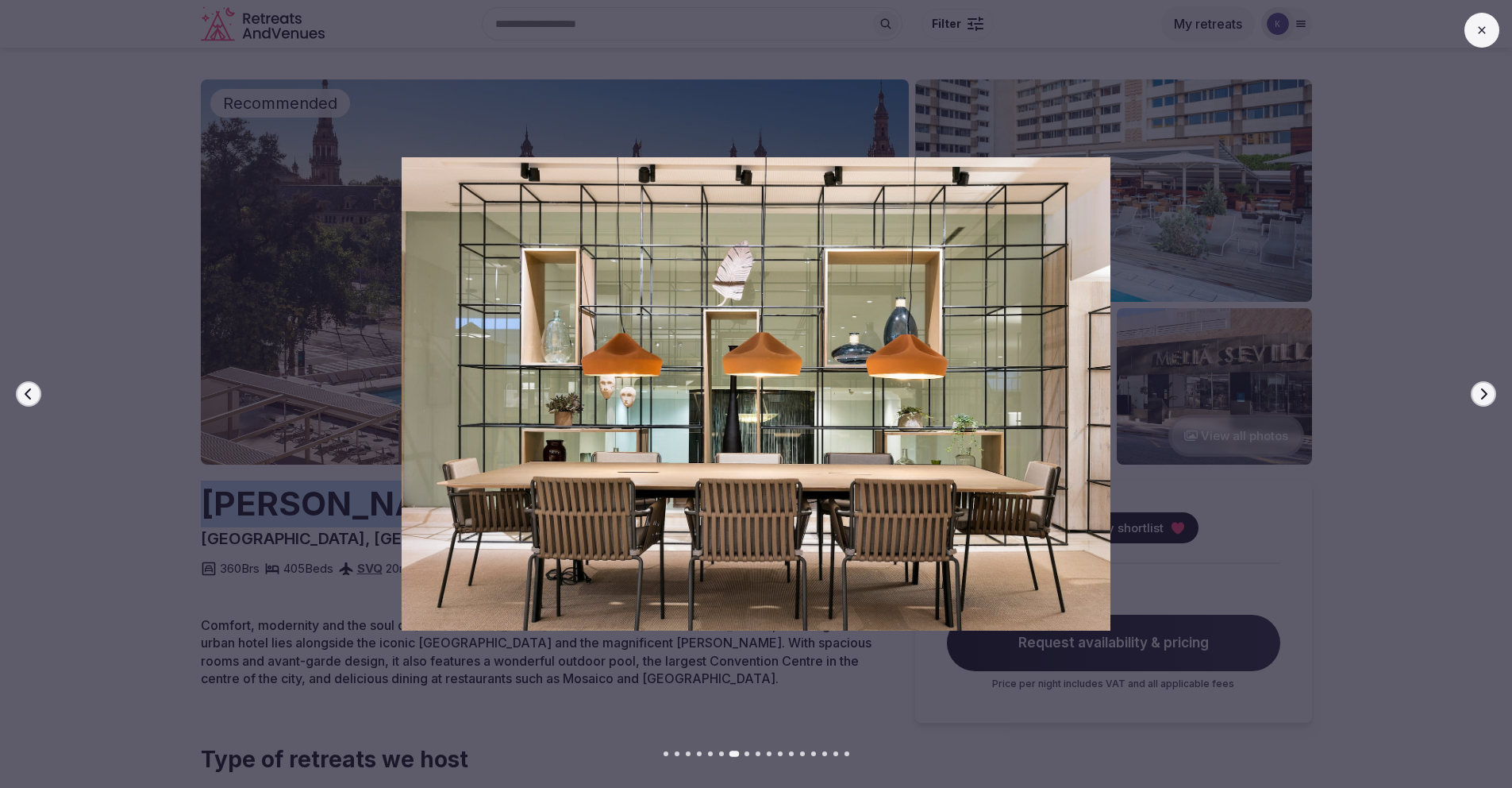
click at [1488, 393] on icon "button" at bounding box center [1483, 394] width 13 height 13
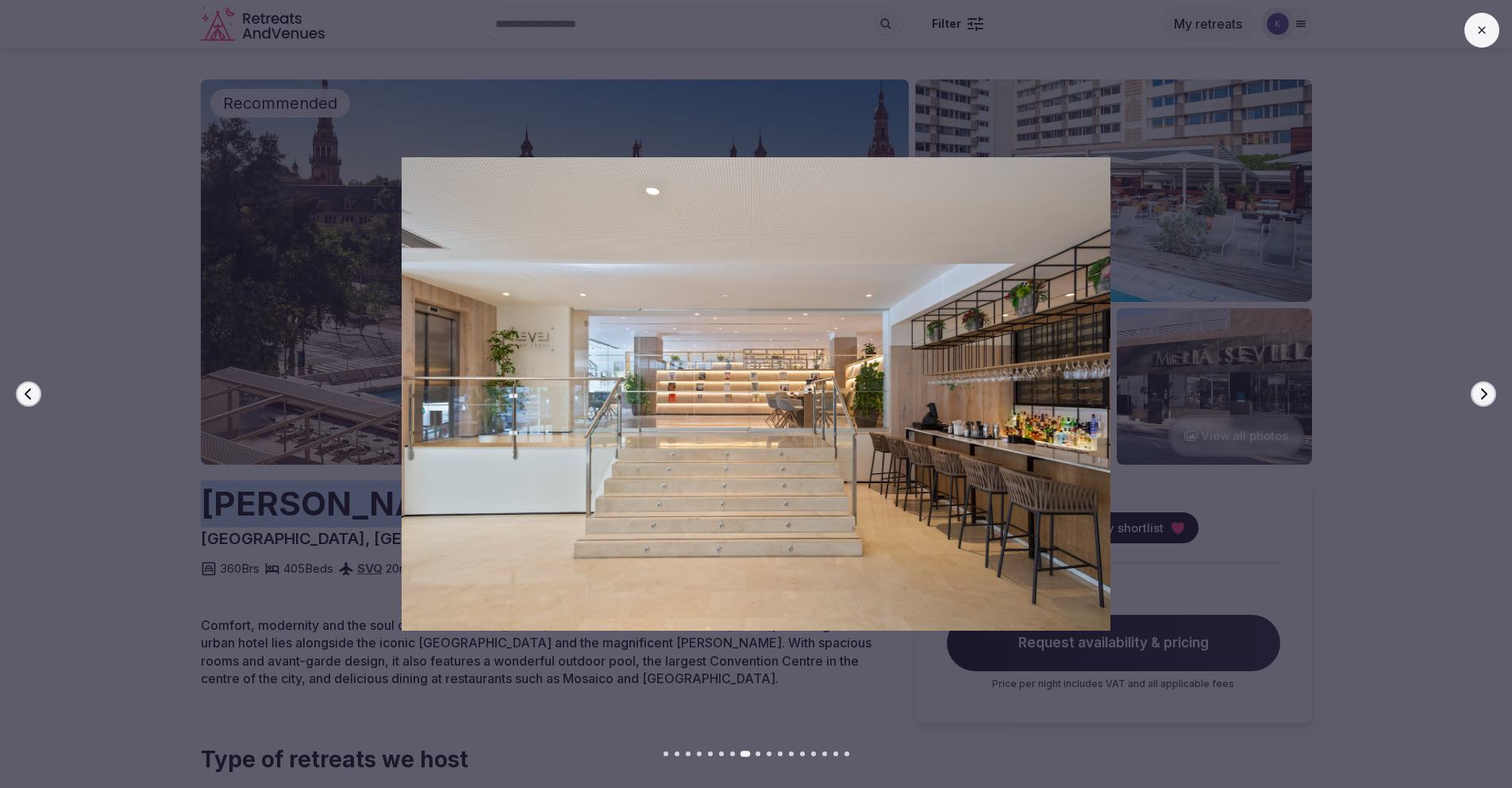
click at [1488, 399] on icon "button" at bounding box center [1483, 394] width 13 height 13
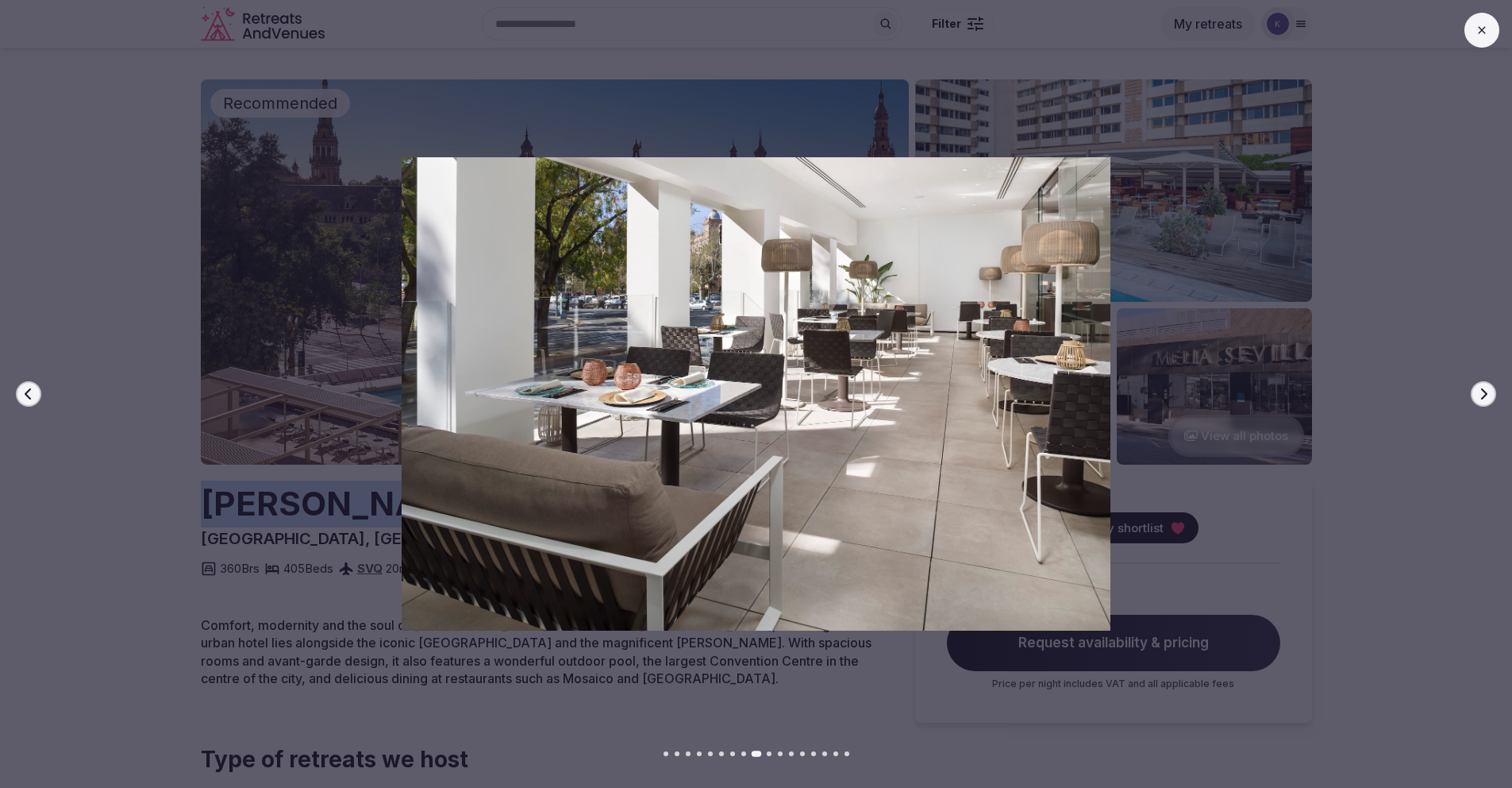
click at [1488, 399] on icon "button" at bounding box center [1483, 394] width 13 height 13
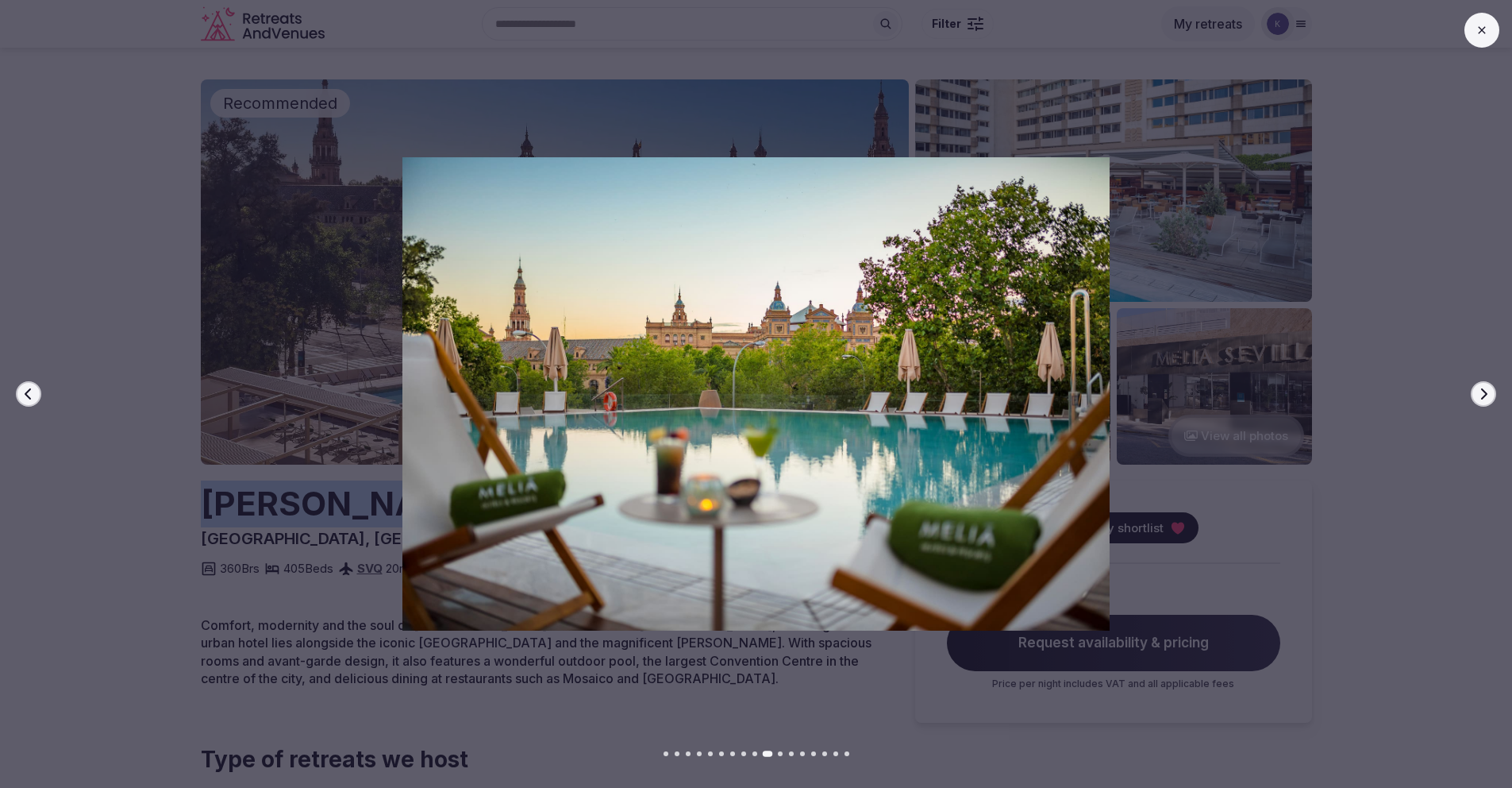
click at [1488, 399] on icon "button" at bounding box center [1483, 394] width 13 height 13
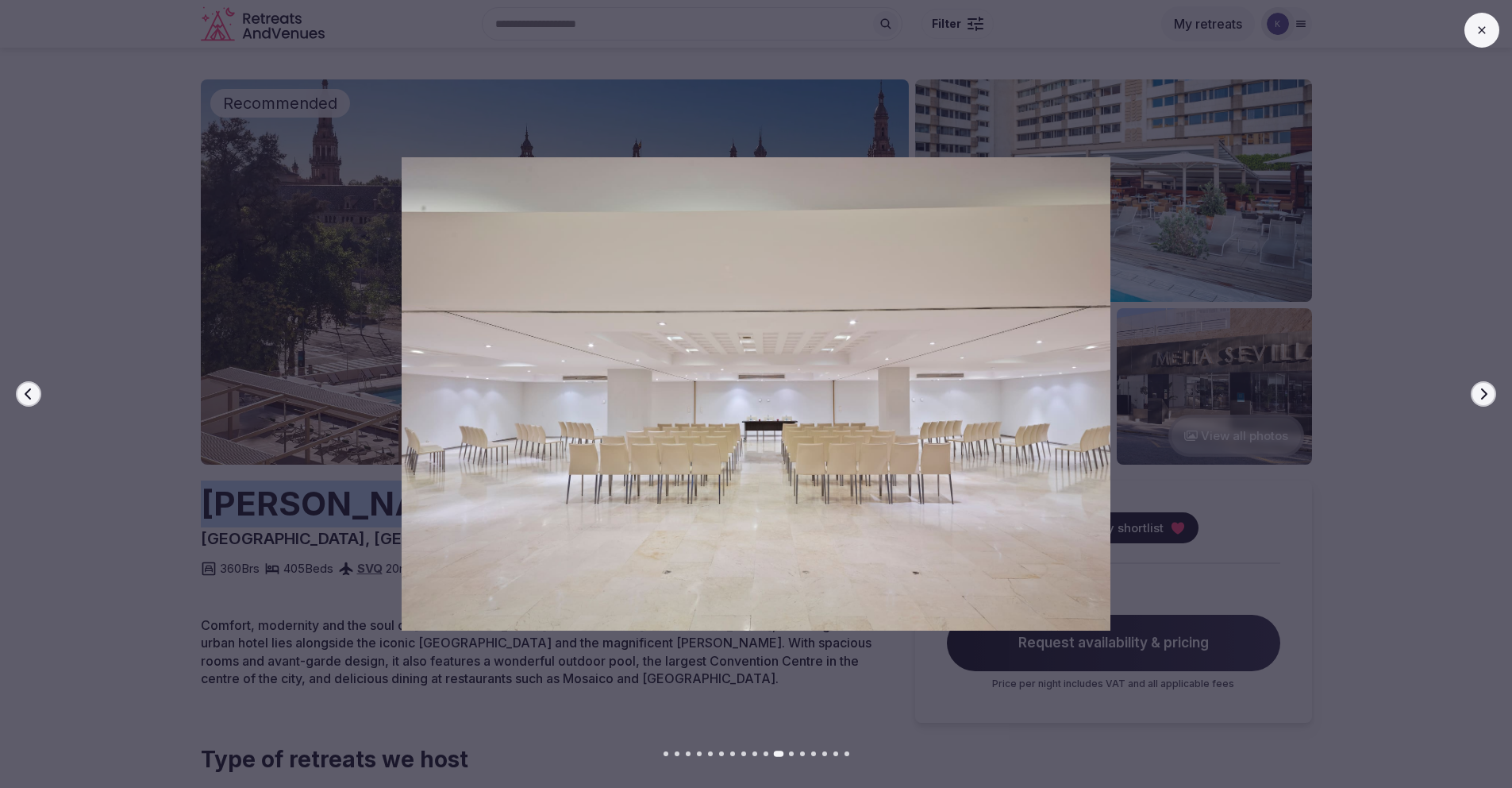
click at [1488, 399] on icon "button" at bounding box center [1483, 394] width 13 height 13
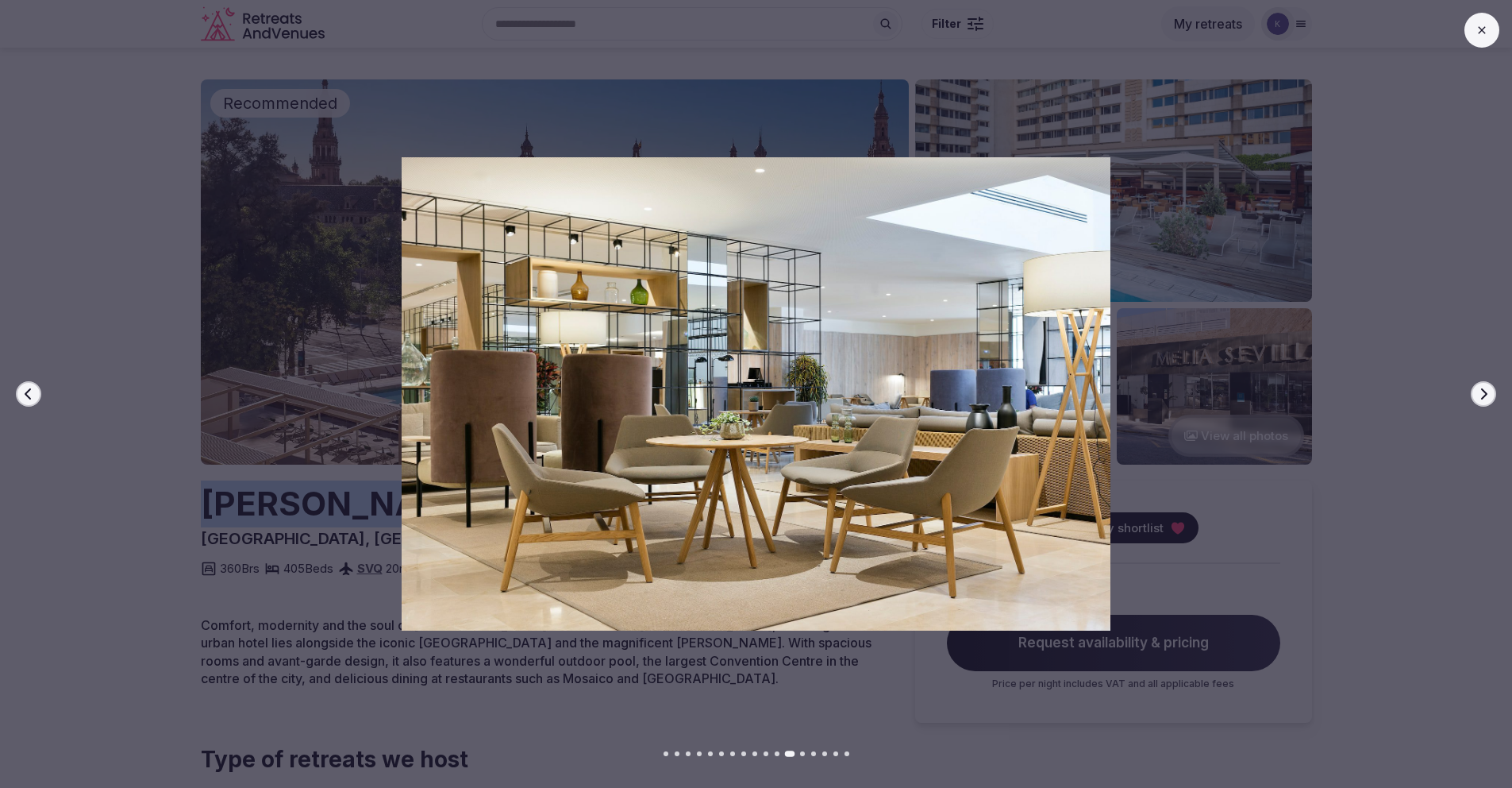
click at [1488, 399] on icon "button" at bounding box center [1483, 394] width 13 height 13
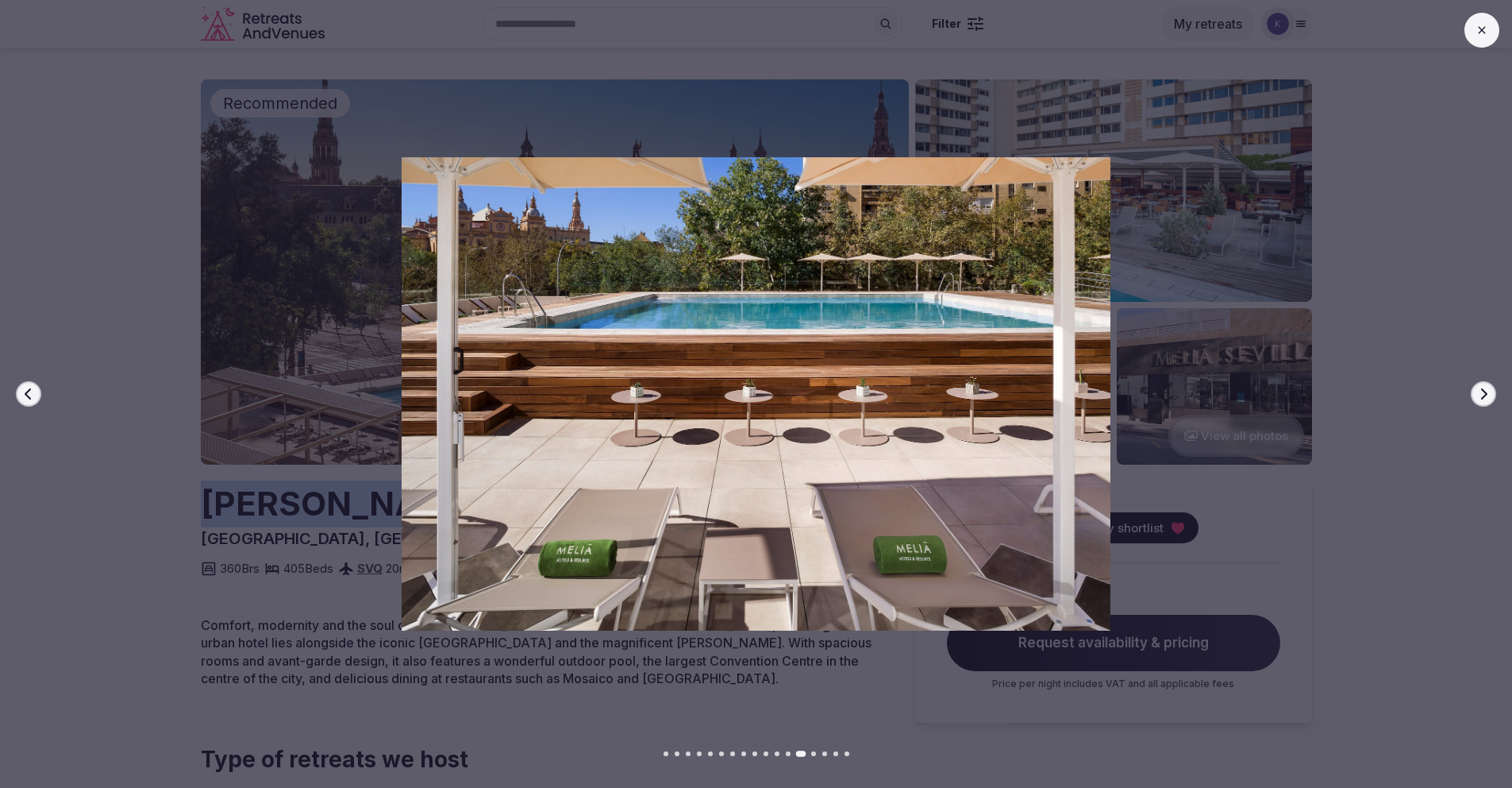
click at [1488, 399] on icon "button" at bounding box center [1483, 394] width 13 height 13
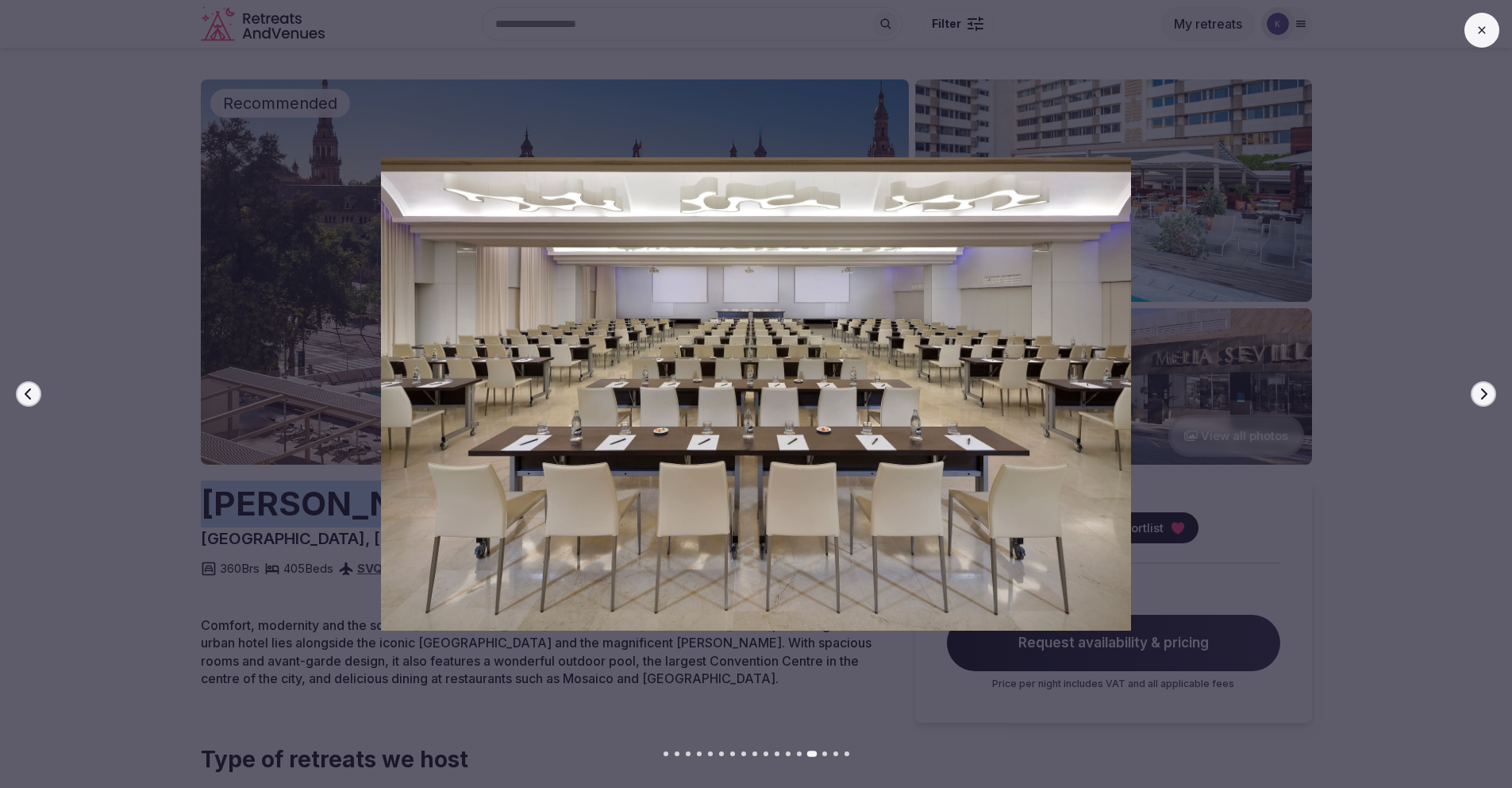
click at [1488, 402] on button "Next slide" at bounding box center [1483, 394] width 25 height 25
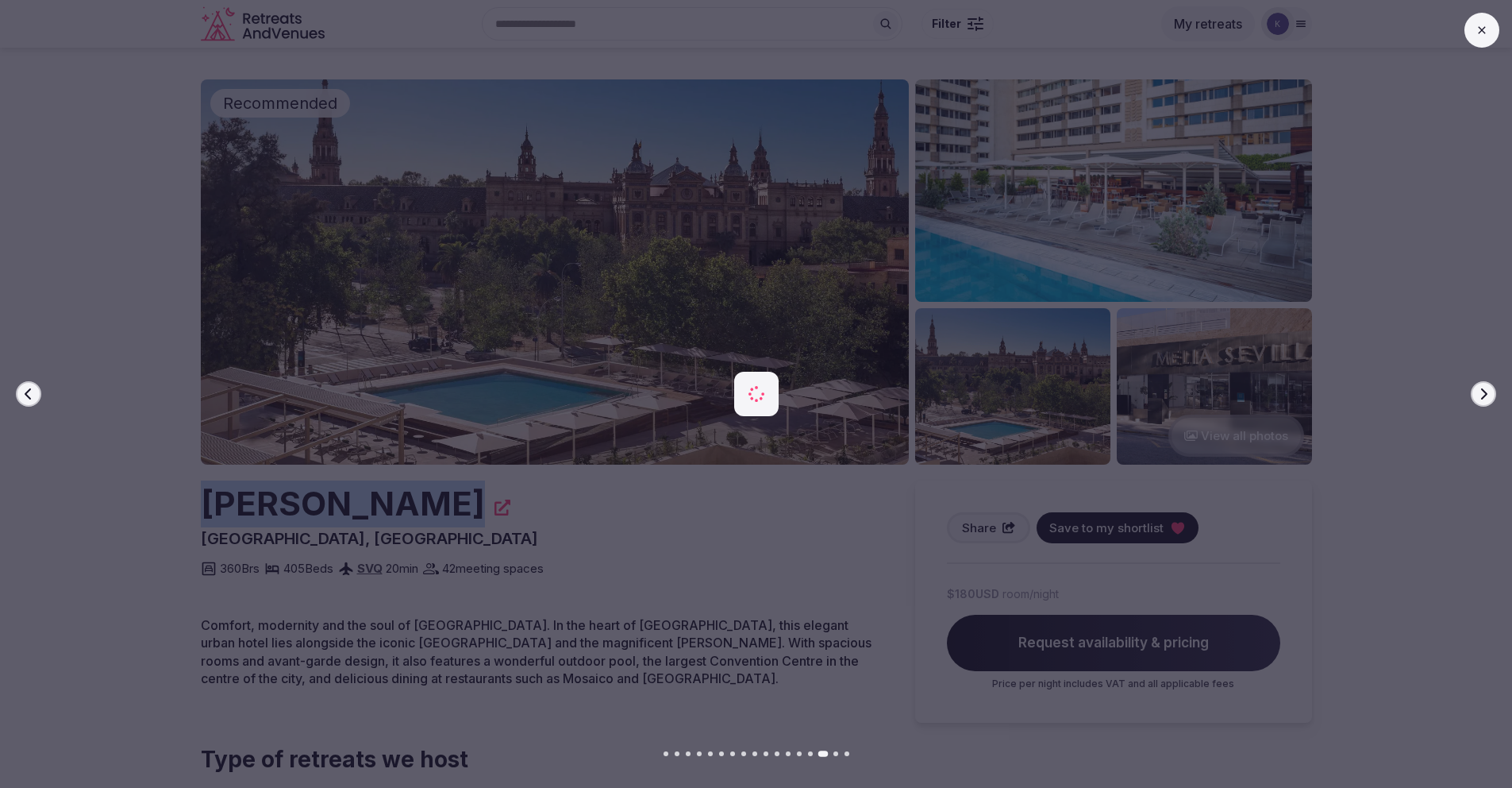
click at [1488, 401] on button "Next slide" at bounding box center [1483, 394] width 25 height 25
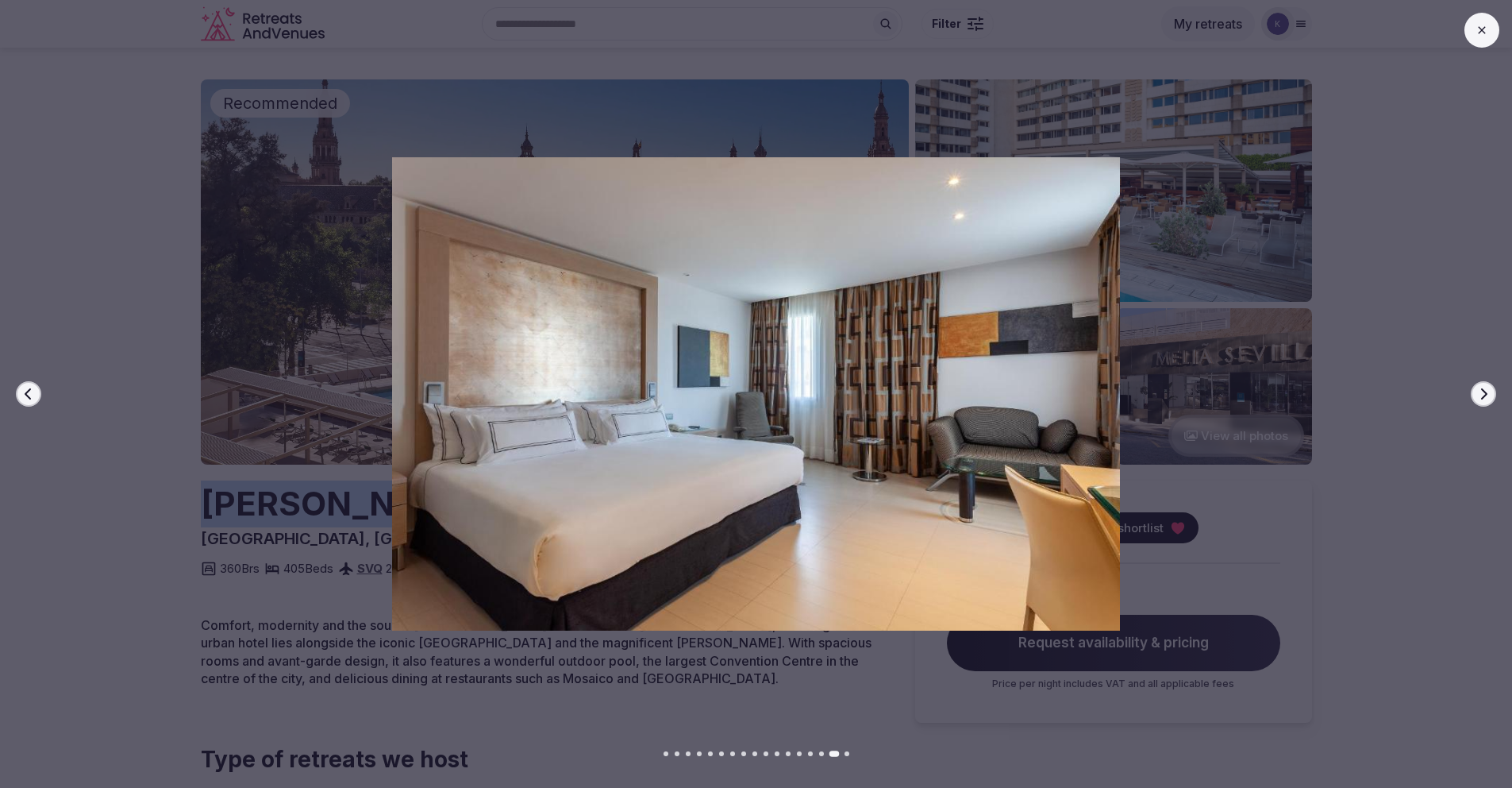
click at [1488, 396] on icon "button" at bounding box center [1483, 394] width 13 height 13
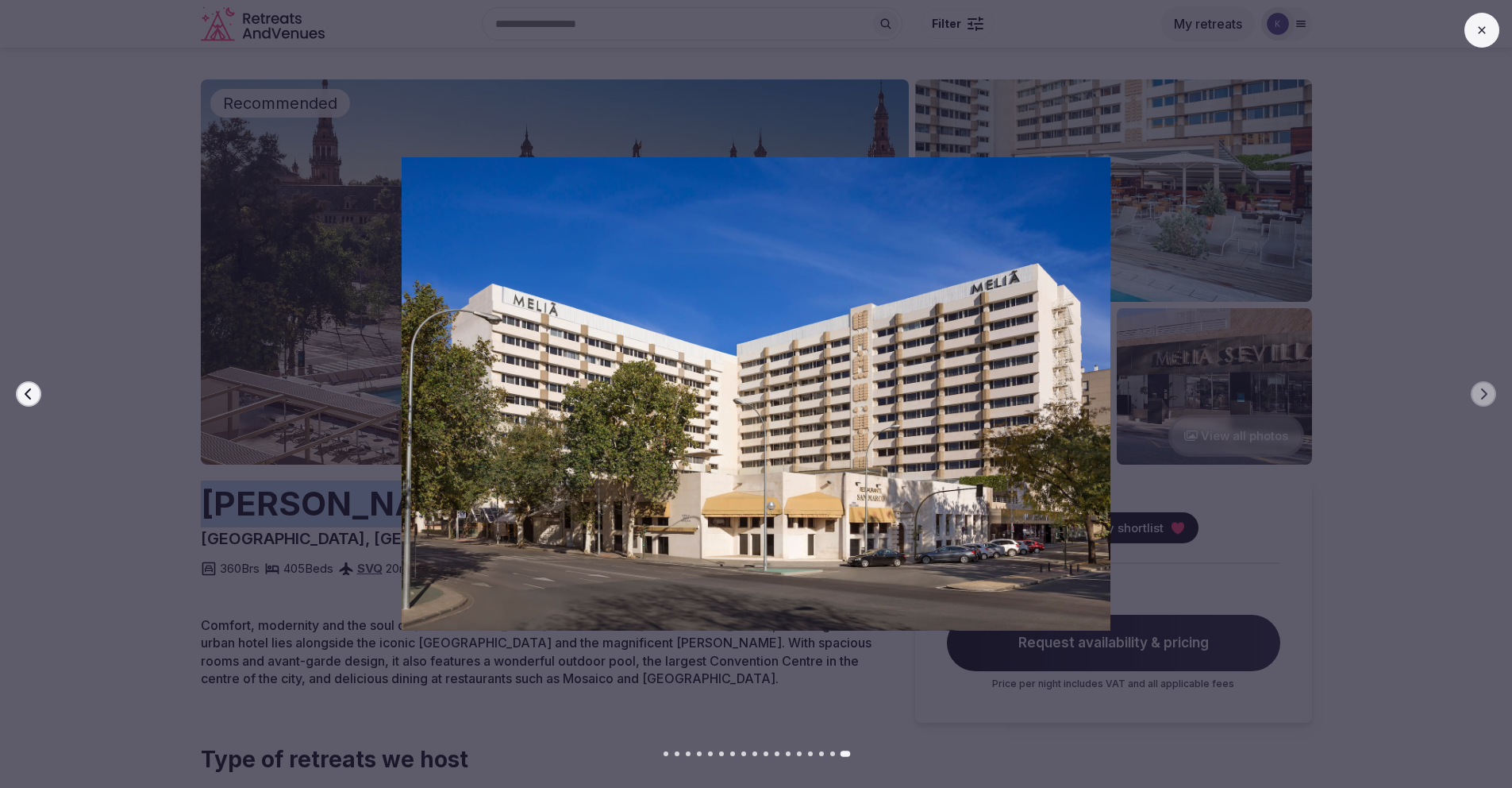
drag, startPoint x: 1485, startPoint y: 38, endPoint x: 1467, endPoint y: 59, distance: 27.7
click at [1485, 38] on button at bounding box center [1482, 31] width 35 height 35
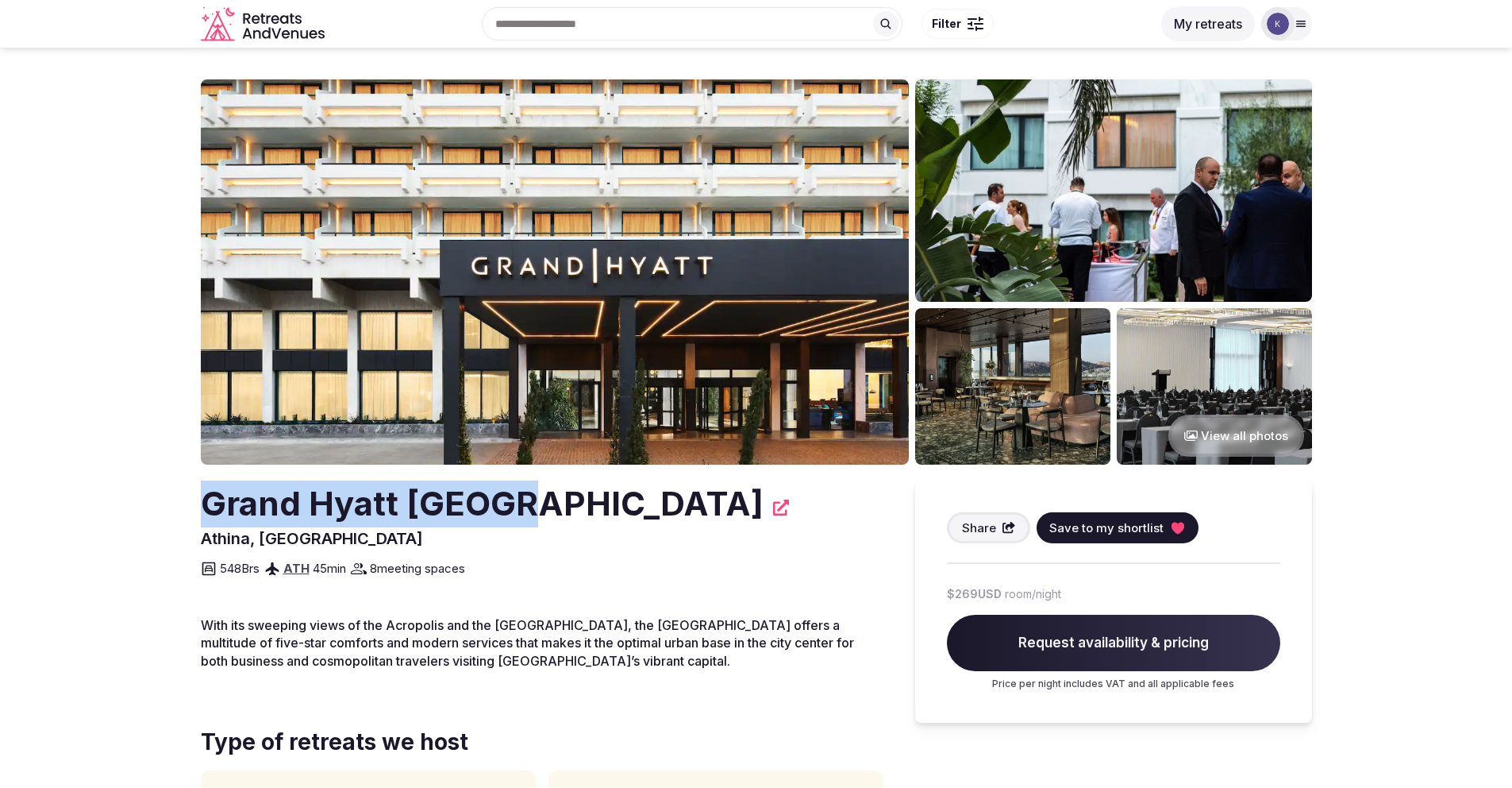
drag, startPoint x: 516, startPoint y: 506, endPoint x: 210, endPoint y: 503, distance: 306.0
click at [210, 503] on h2 "Grand Hyatt [GEOGRAPHIC_DATA]" at bounding box center [482, 504] width 563 height 47
copy h2 "Grand Hyatt [GEOGRAPHIC_DATA]"
click at [824, 398] on img at bounding box center [555, 271] width 708 height 385
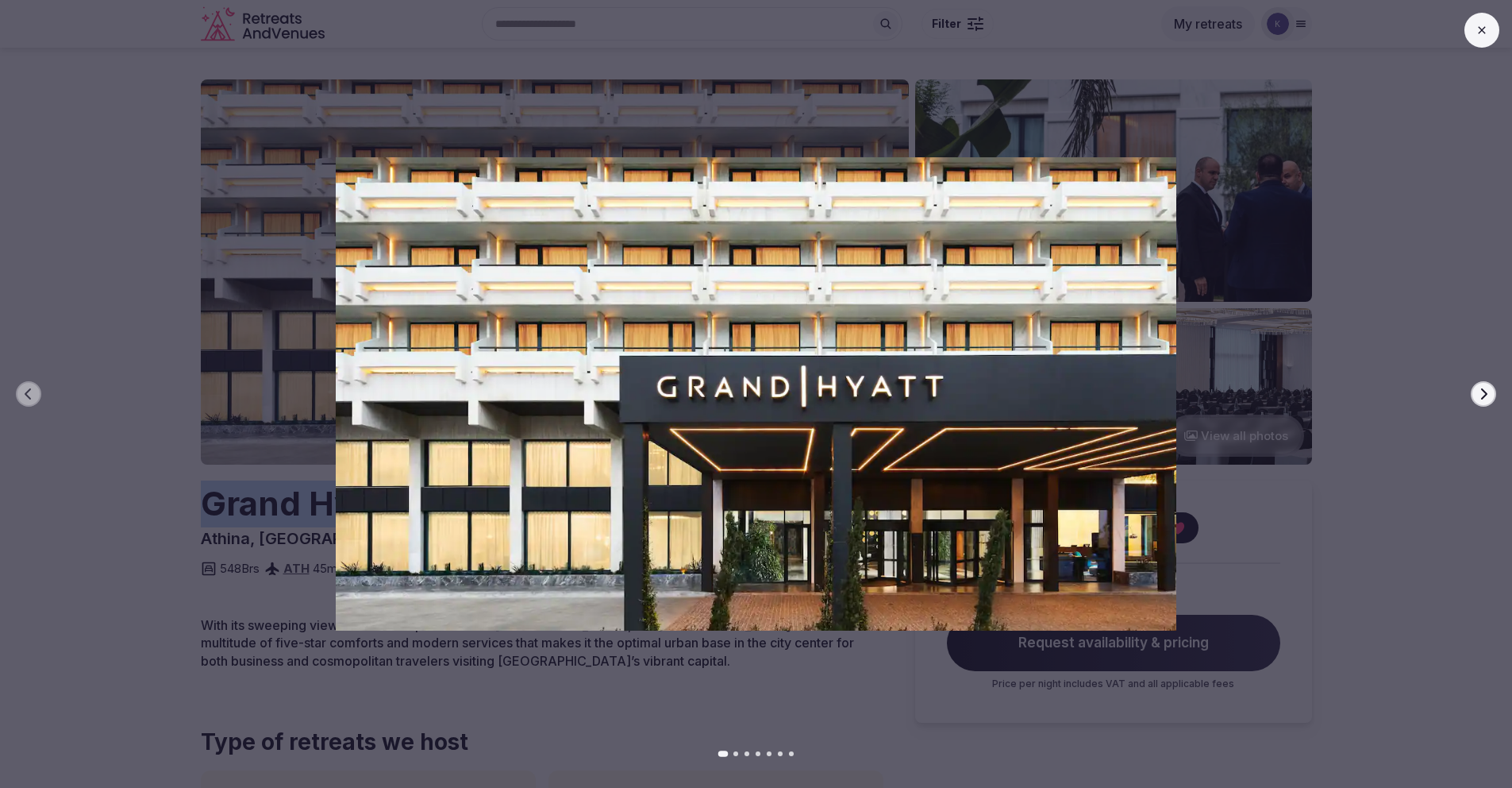
click at [1485, 395] on icon "button" at bounding box center [1484, 394] width 6 height 11
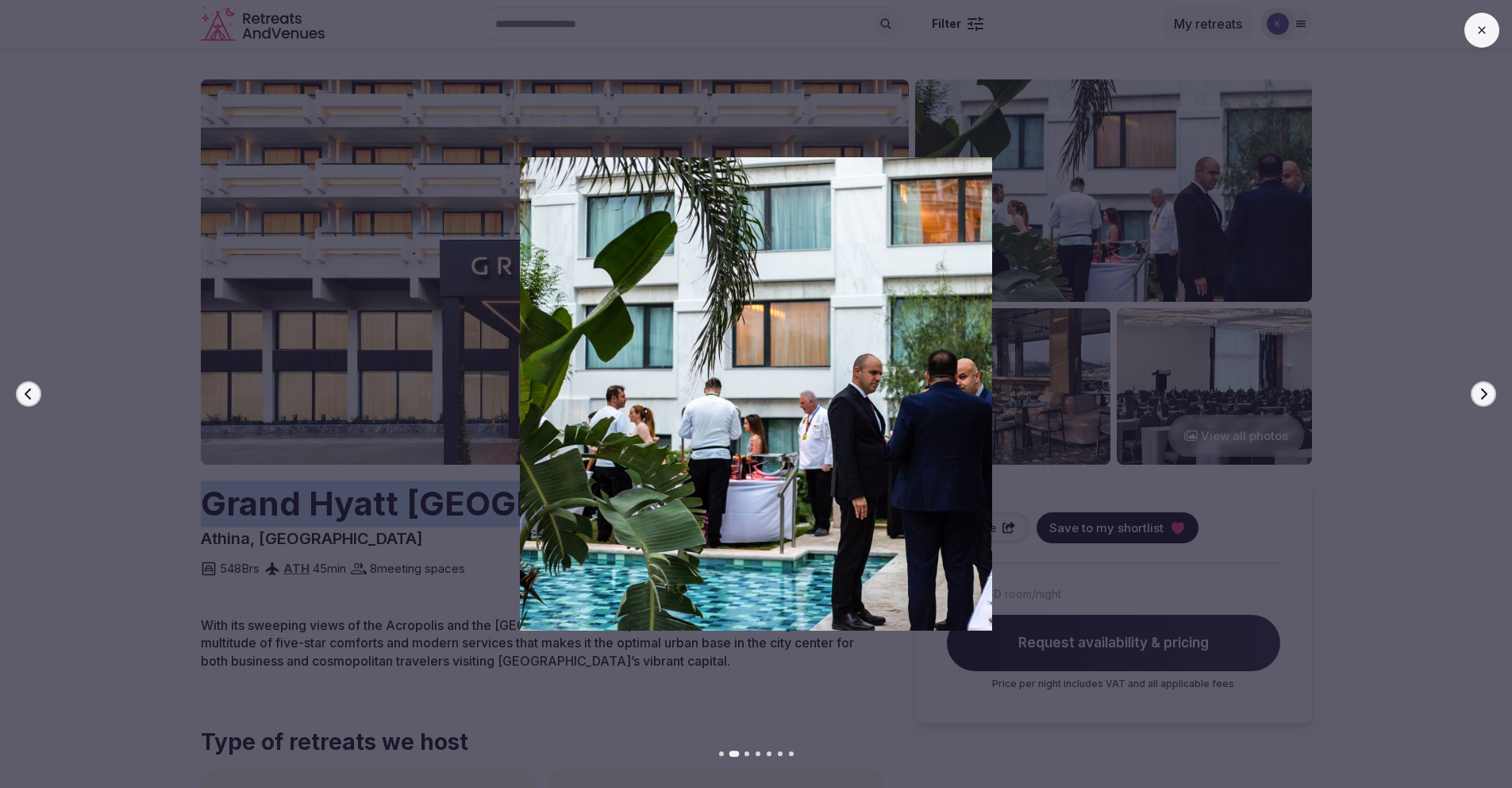
click at [1485, 395] on icon "button" at bounding box center [1484, 394] width 6 height 11
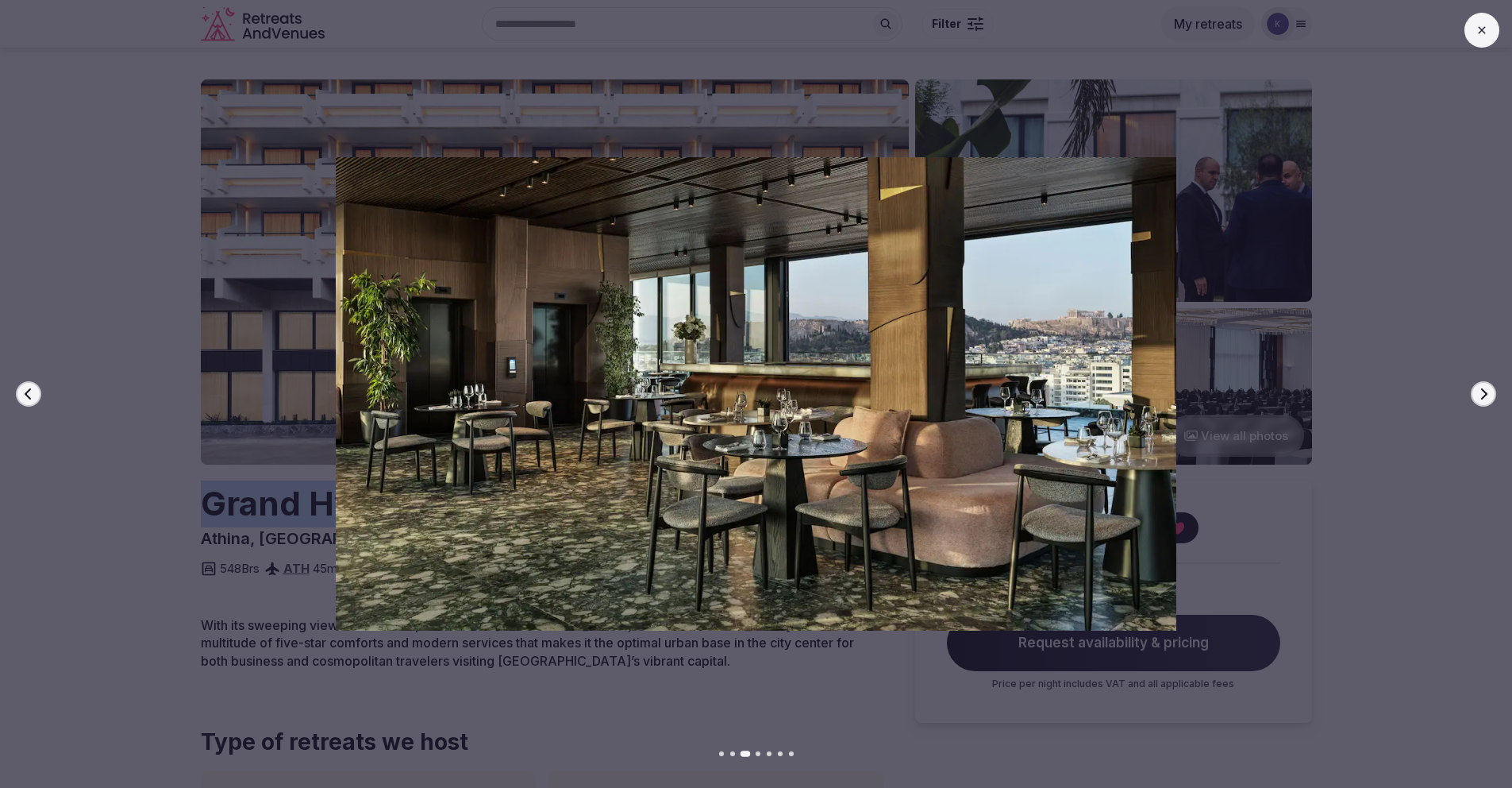
click at [1484, 383] on button "Next slide" at bounding box center [1483, 394] width 25 height 25
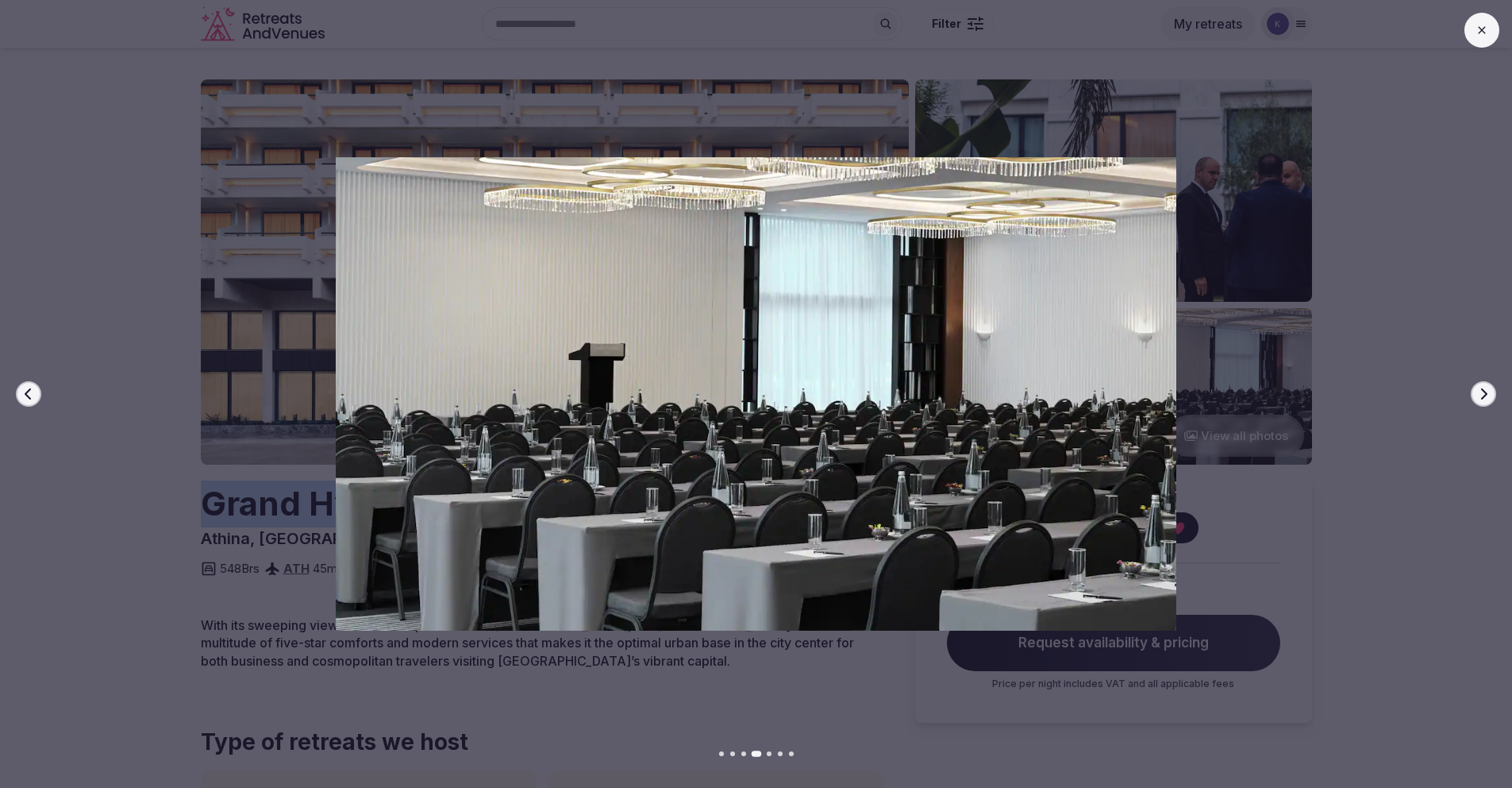
click at [1484, 383] on button "Next slide" at bounding box center [1483, 394] width 25 height 25
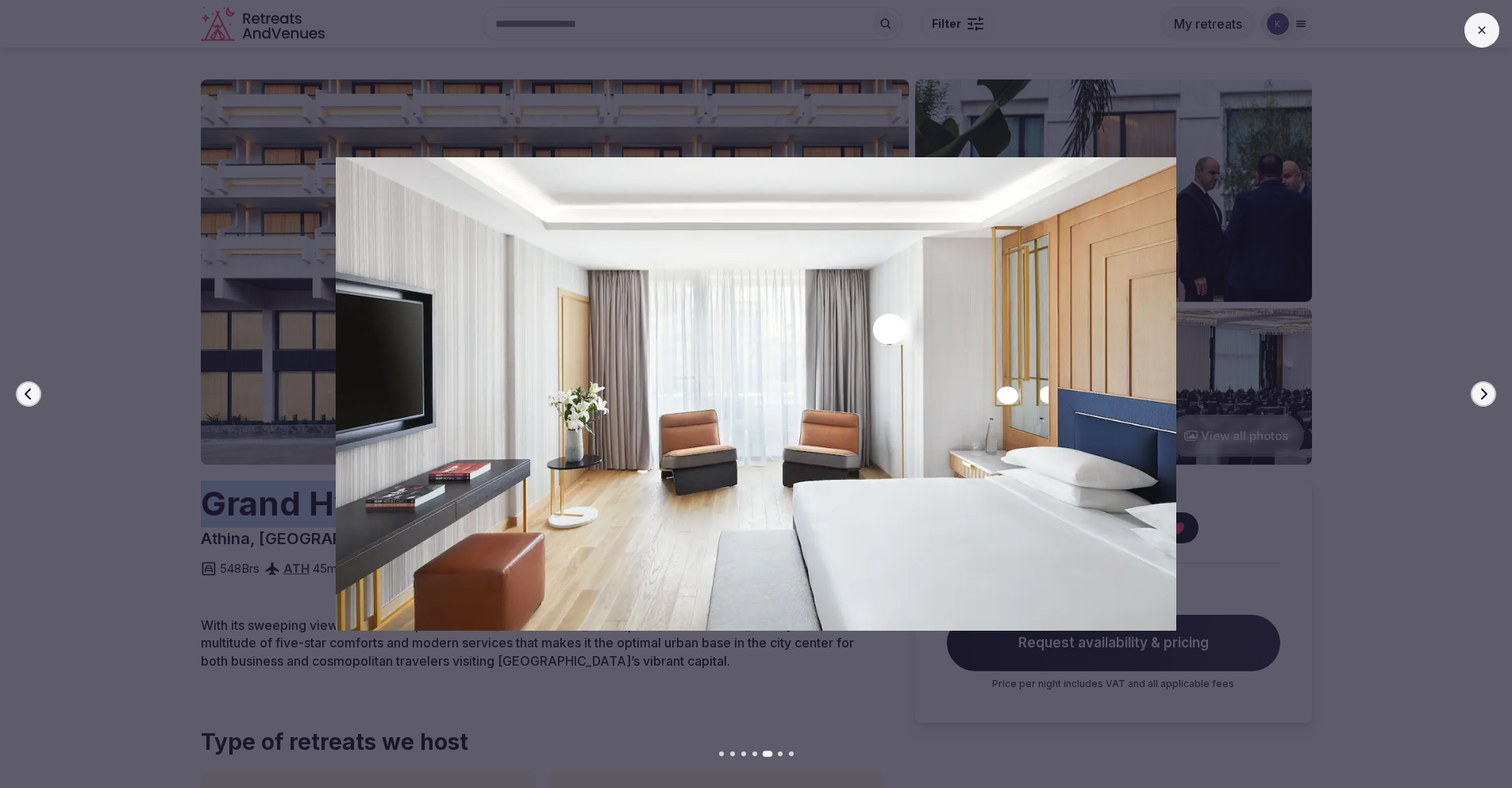
click at [1484, 383] on button "Next slide" at bounding box center [1483, 394] width 25 height 25
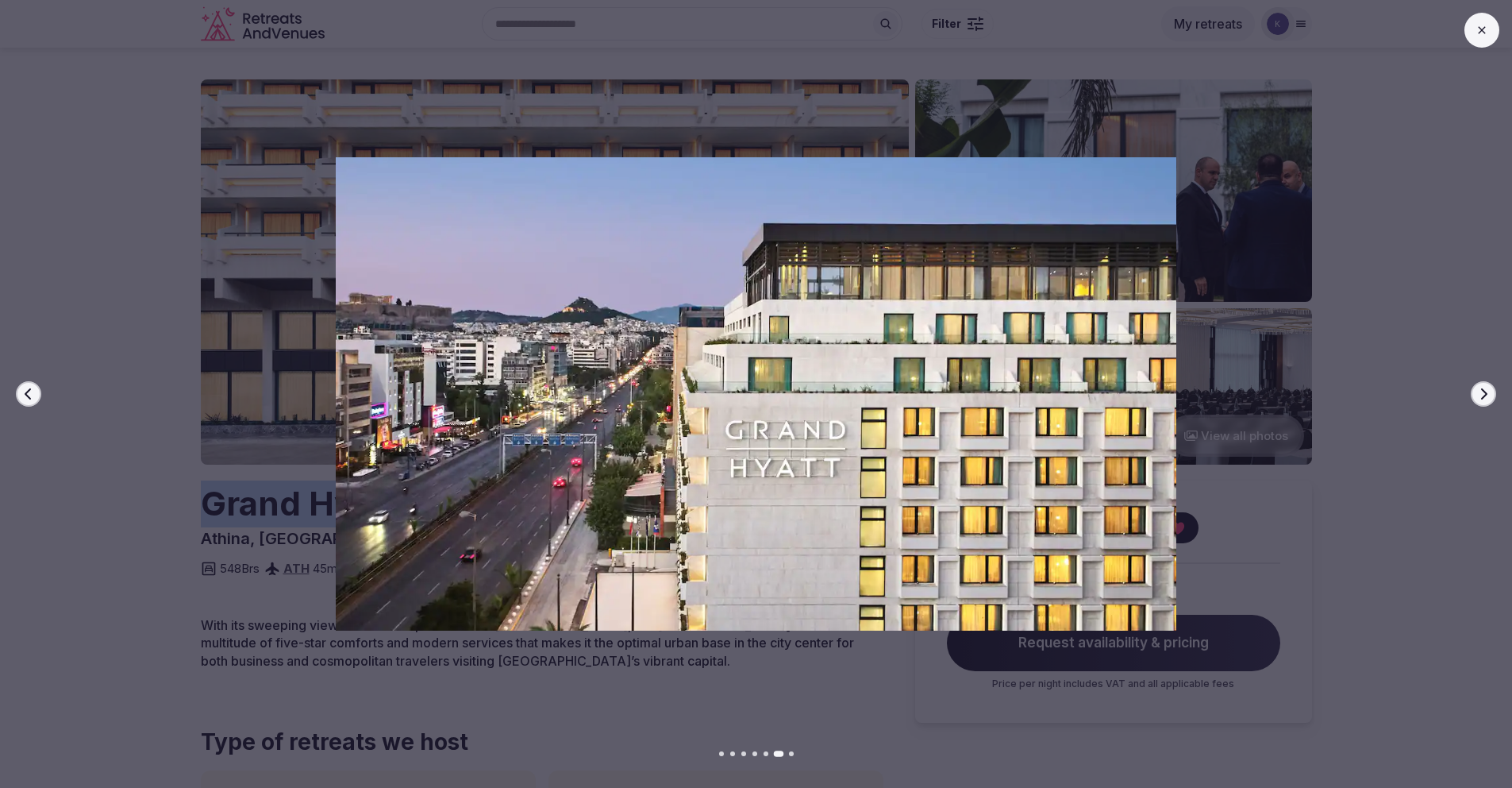
click at [1484, 383] on button "Next slide" at bounding box center [1483, 394] width 25 height 25
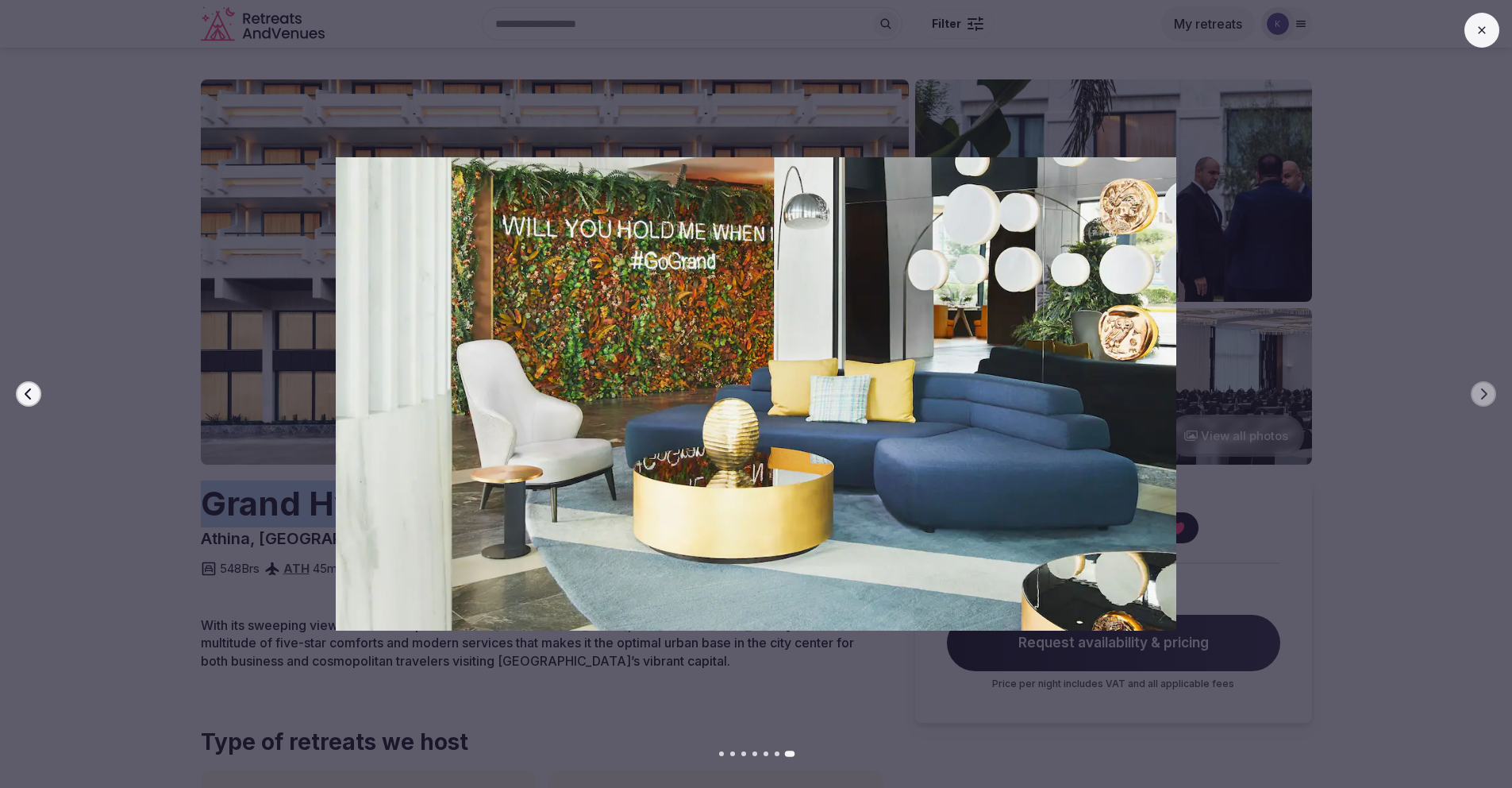
click at [1479, 29] on icon at bounding box center [1482, 30] width 13 height 13
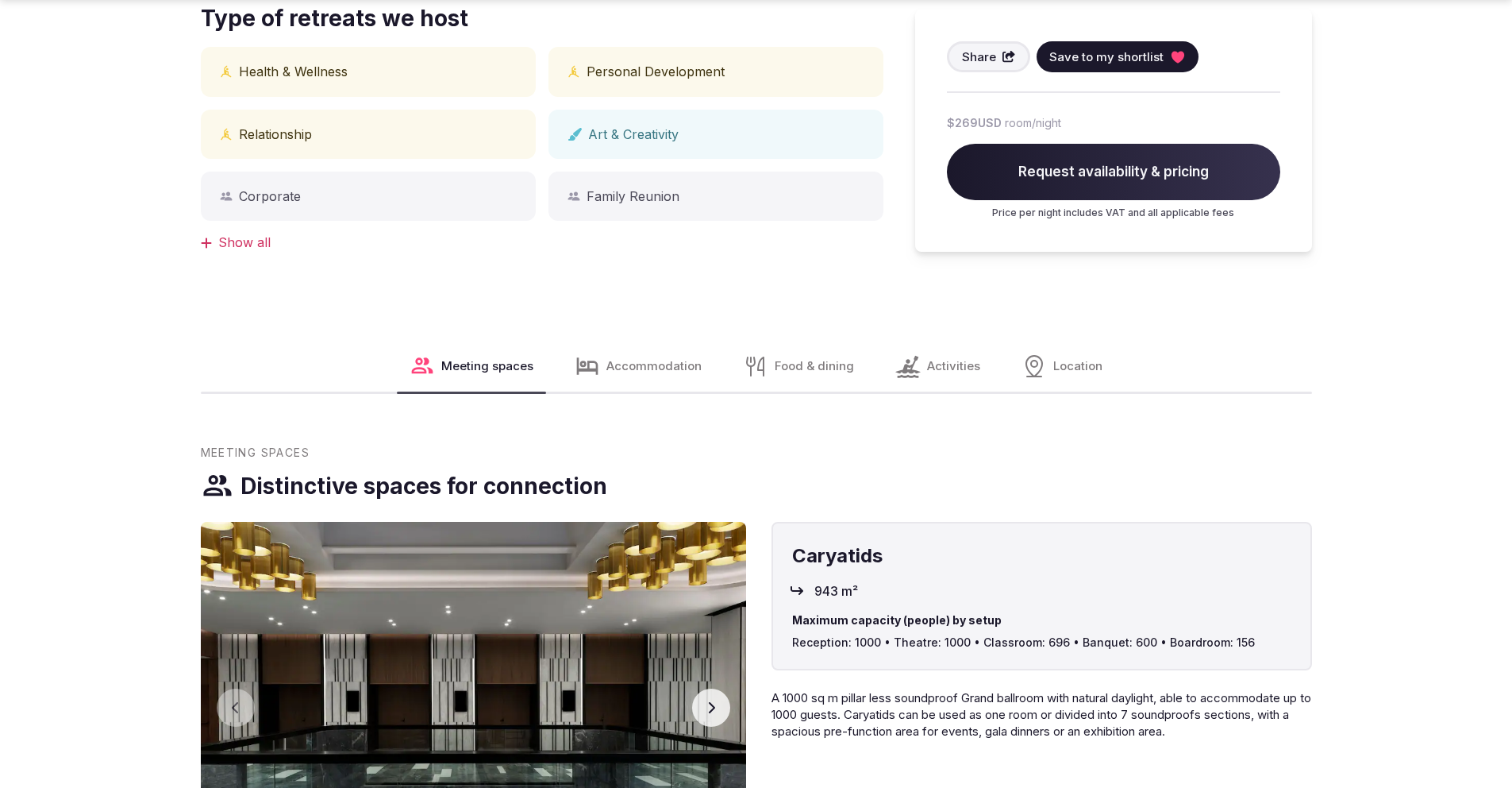
scroll to position [729, 0]
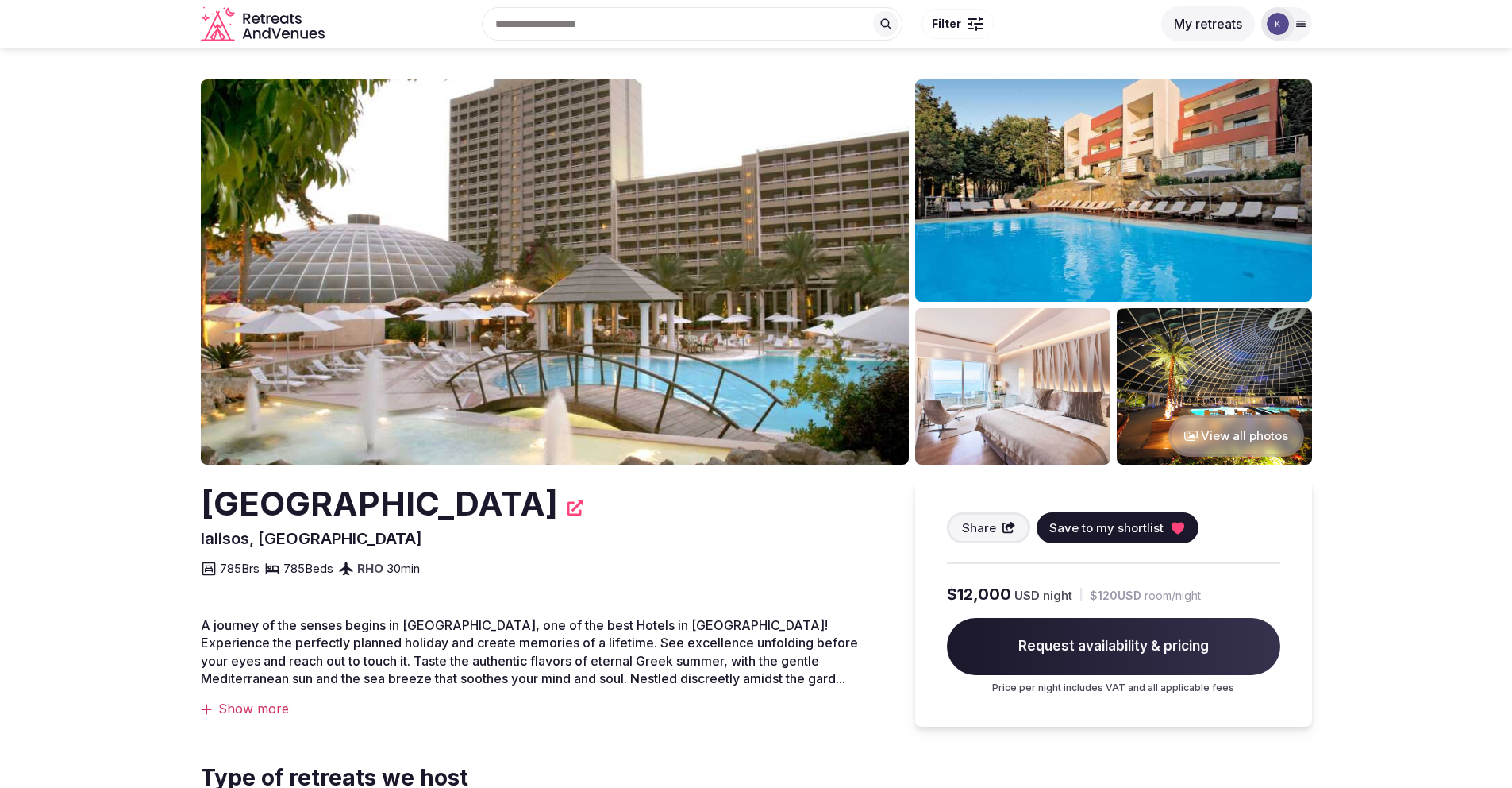
drag, startPoint x: 511, startPoint y: 510, endPoint x: 201, endPoint y: 507, distance: 310.0
click at [201, 507] on h2 "[GEOGRAPHIC_DATA]" at bounding box center [379, 504] width 357 height 47
copy h2 "[GEOGRAPHIC_DATA]"
click at [1261, 428] on button "View all photos" at bounding box center [1236, 435] width 136 height 42
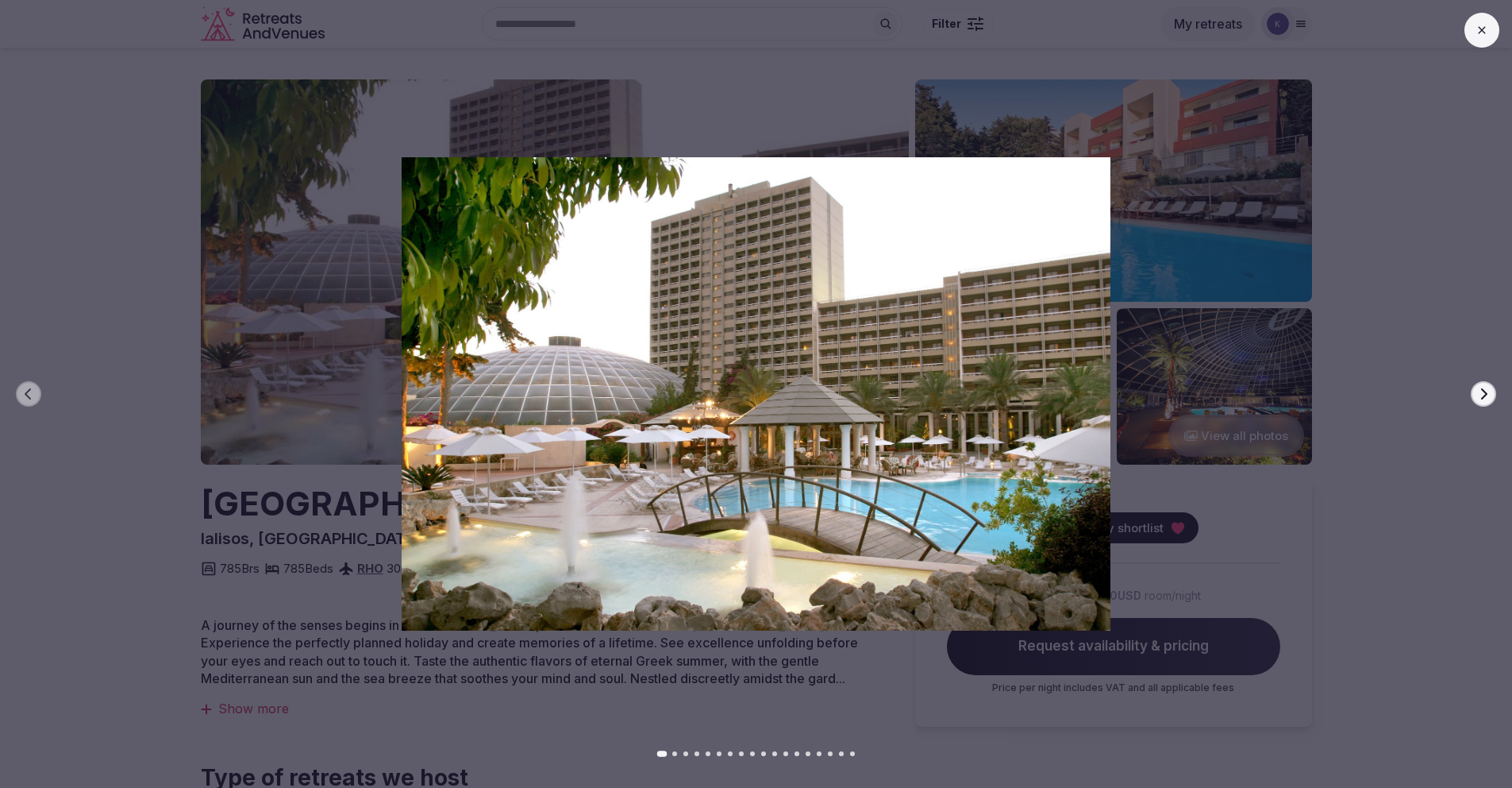
click at [1483, 389] on icon "button" at bounding box center [1484, 394] width 6 height 11
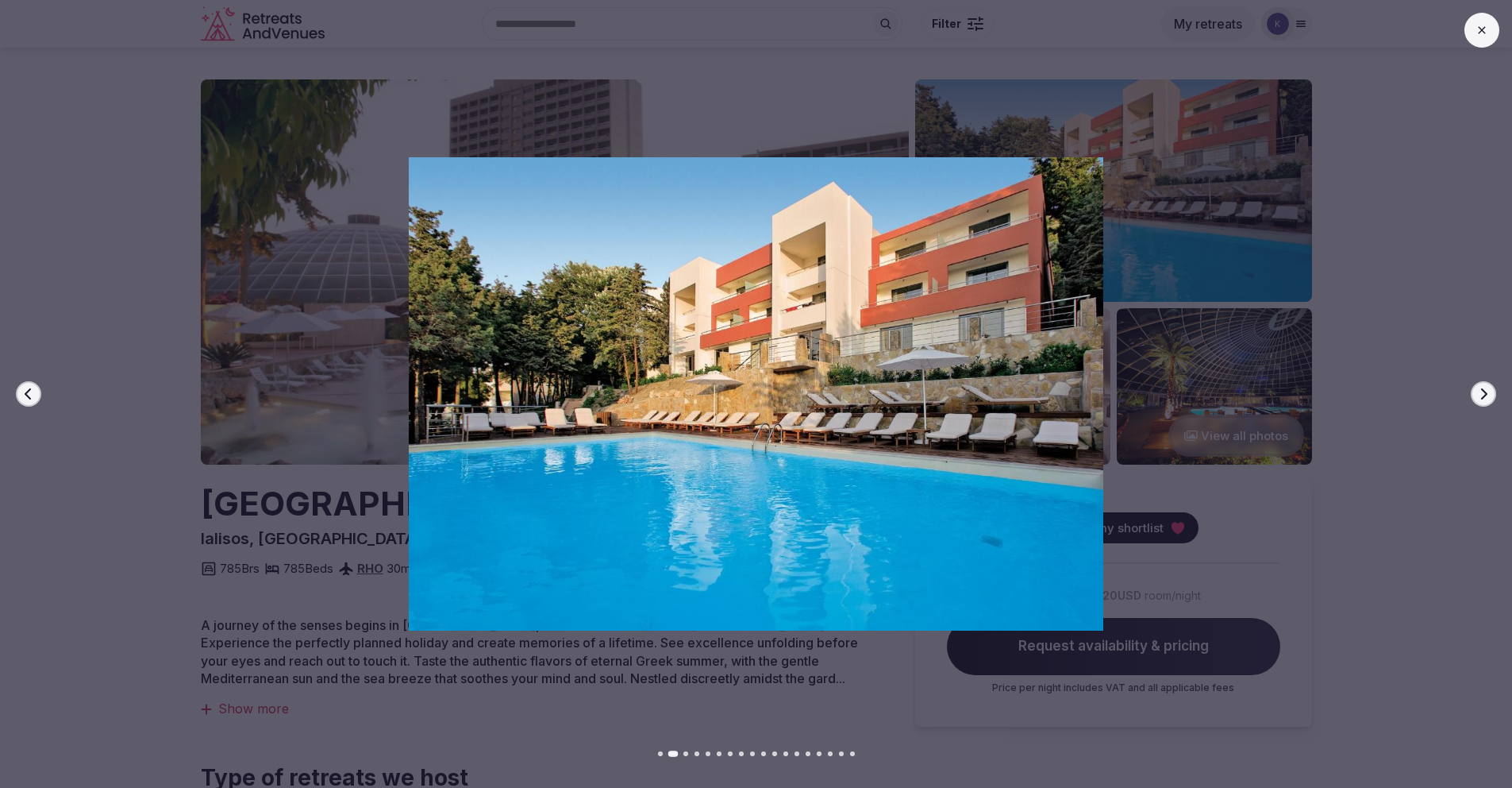
click at [1484, 390] on icon "button" at bounding box center [1484, 394] width 6 height 11
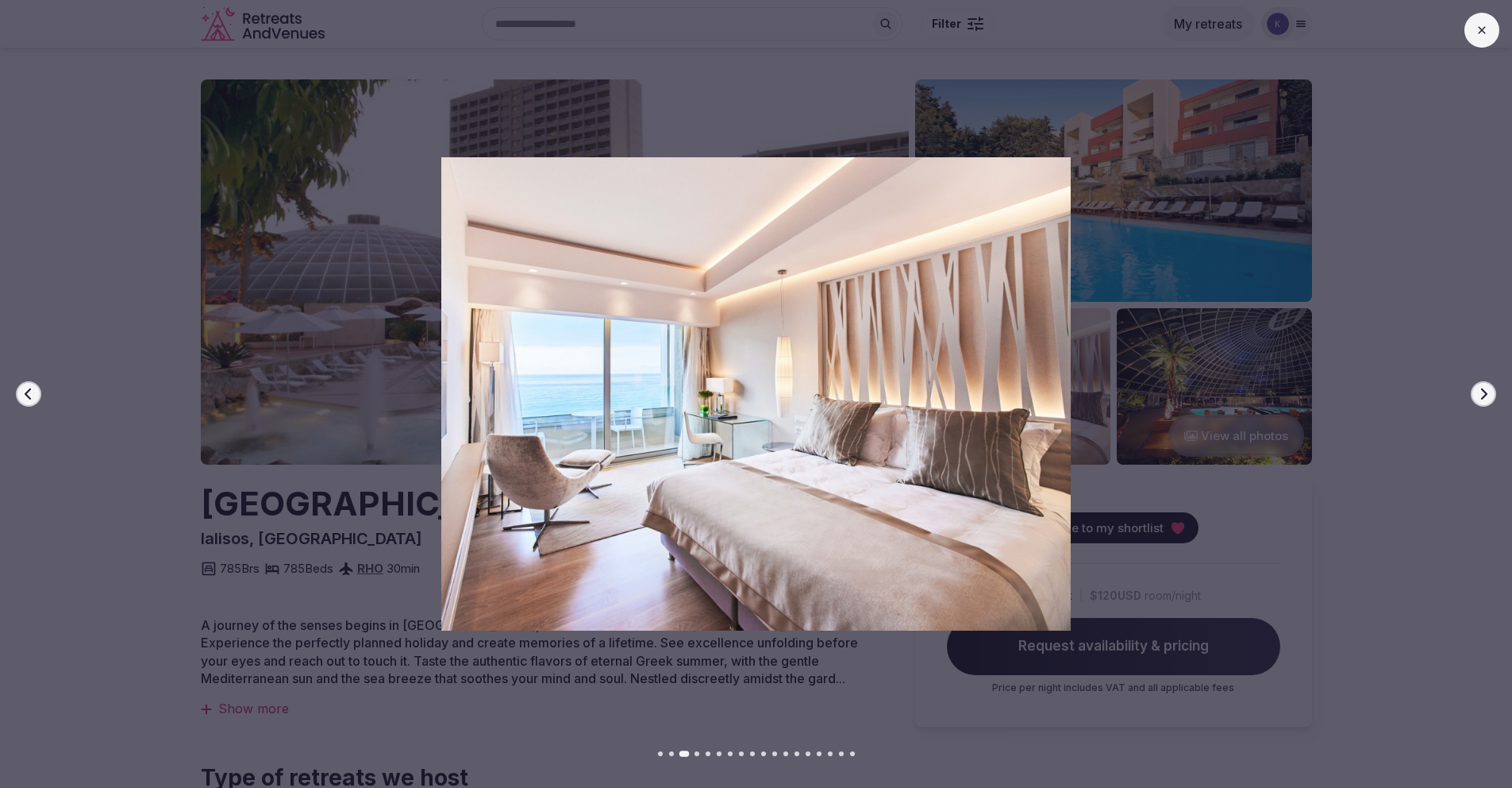
click at [1484, 390] on icon "button" at bounding box center [1484, 394] width 6 height 11
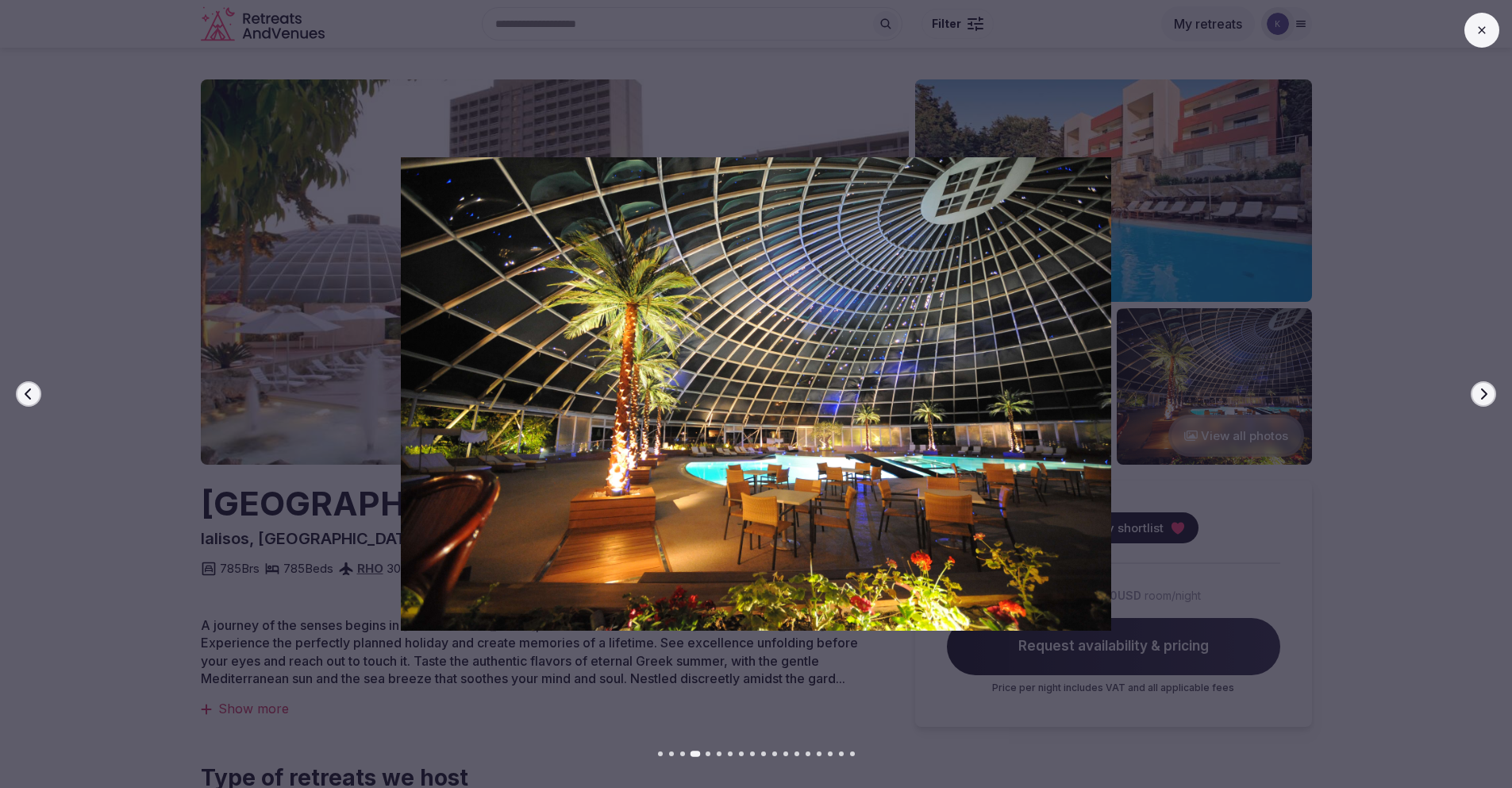
click at [1484, 390] on icon "button" at bounding box center [1484, 394] width 6 height 11
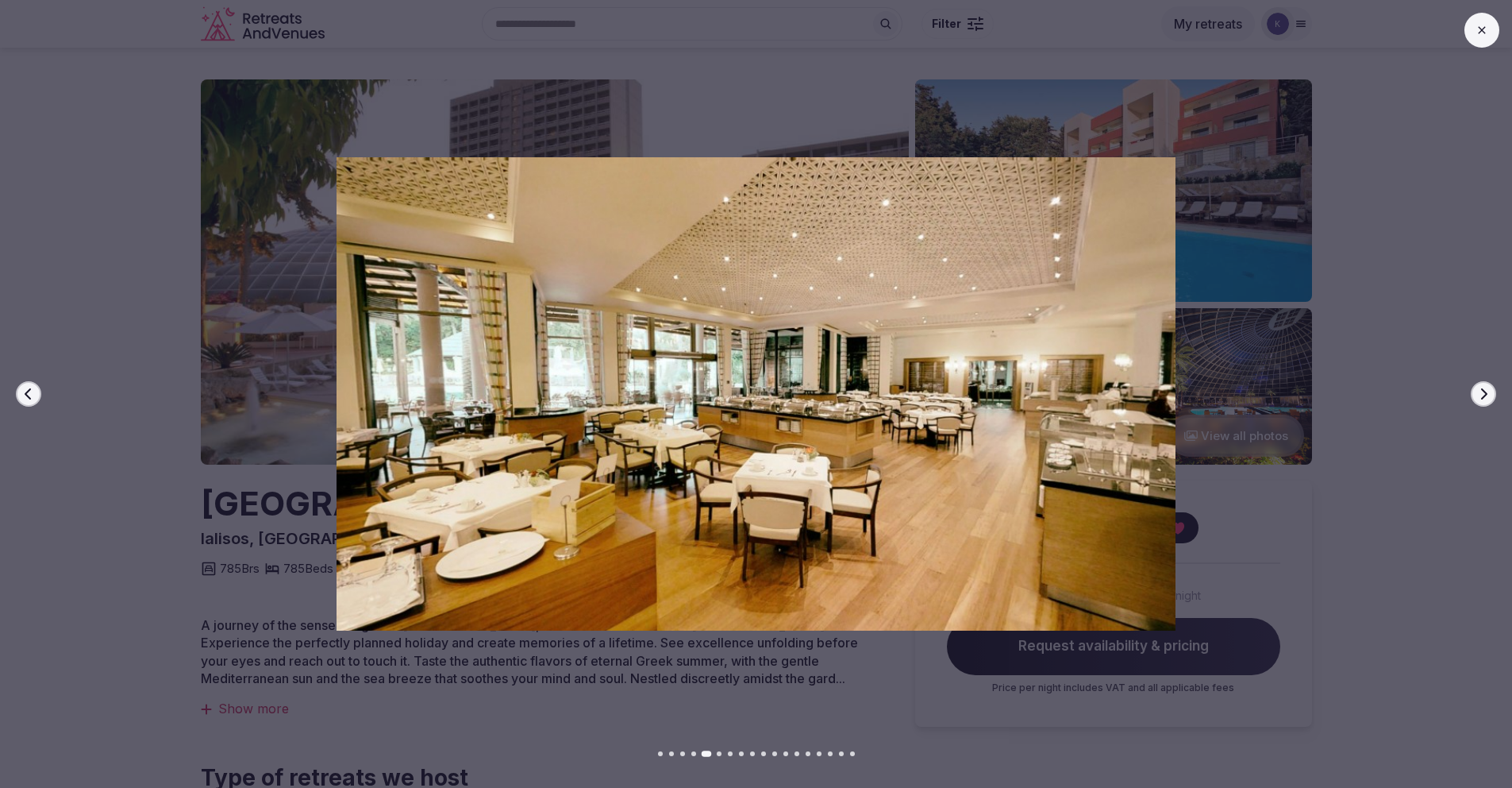
click at [1484, 390] on icon "button" at bounding box center [1484, 394] width 6 height 11
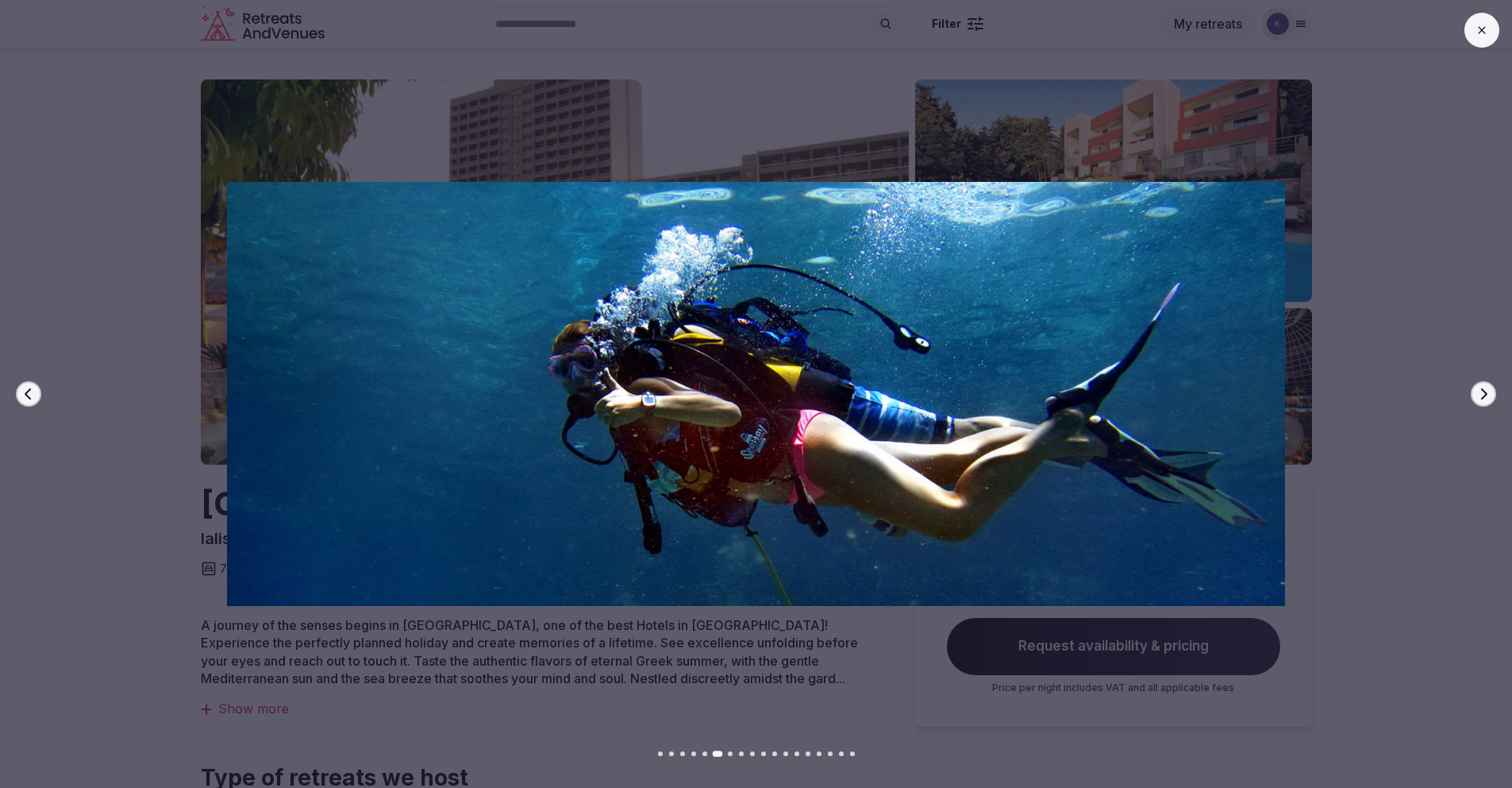
click at [1484, 390] on icon "button" at bounding box center [1484, 394] width 6 height 11
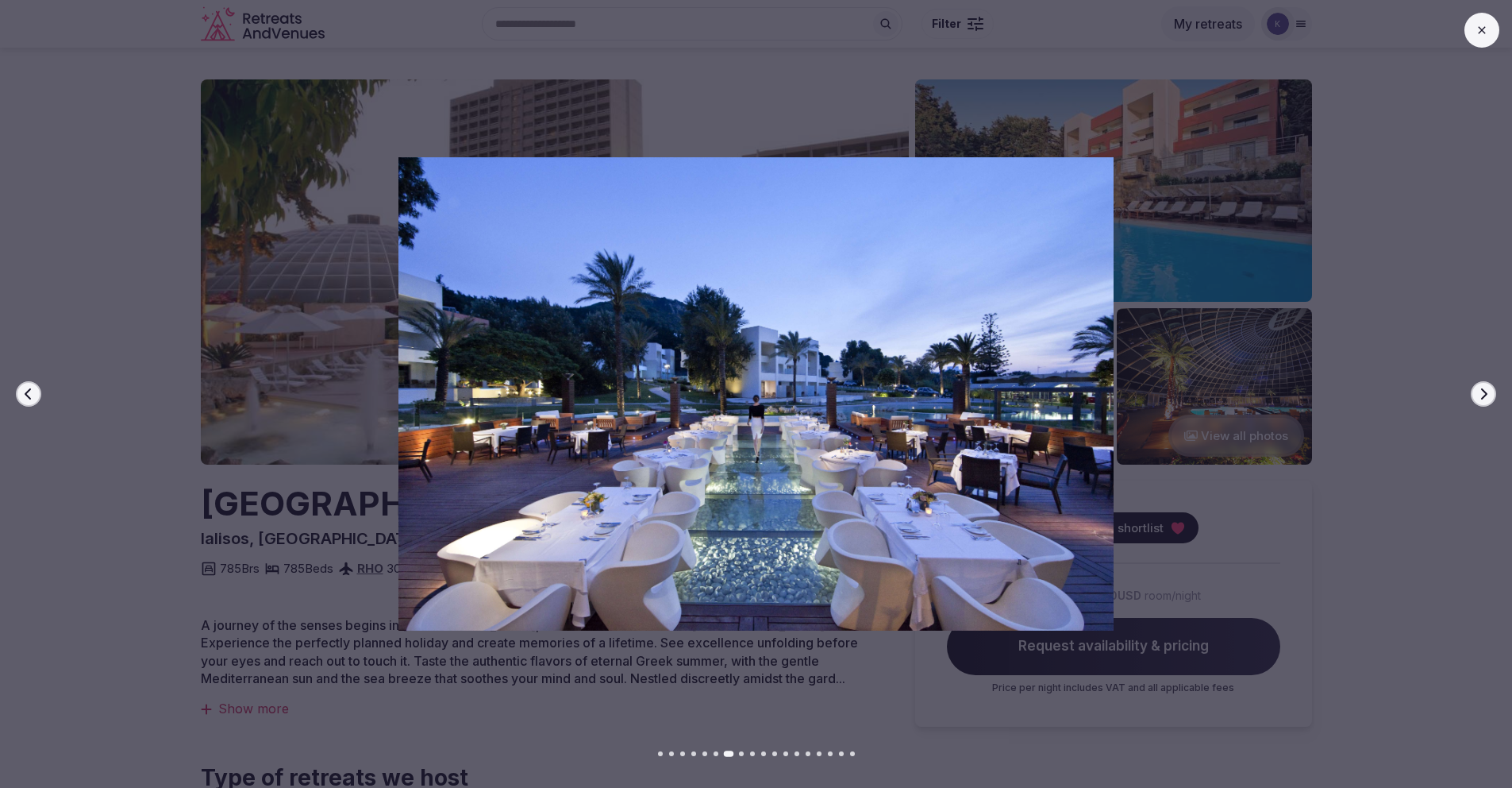
click at [1484, 390] on icon "button" at bounding box center [1484, 394] width 6 height 11
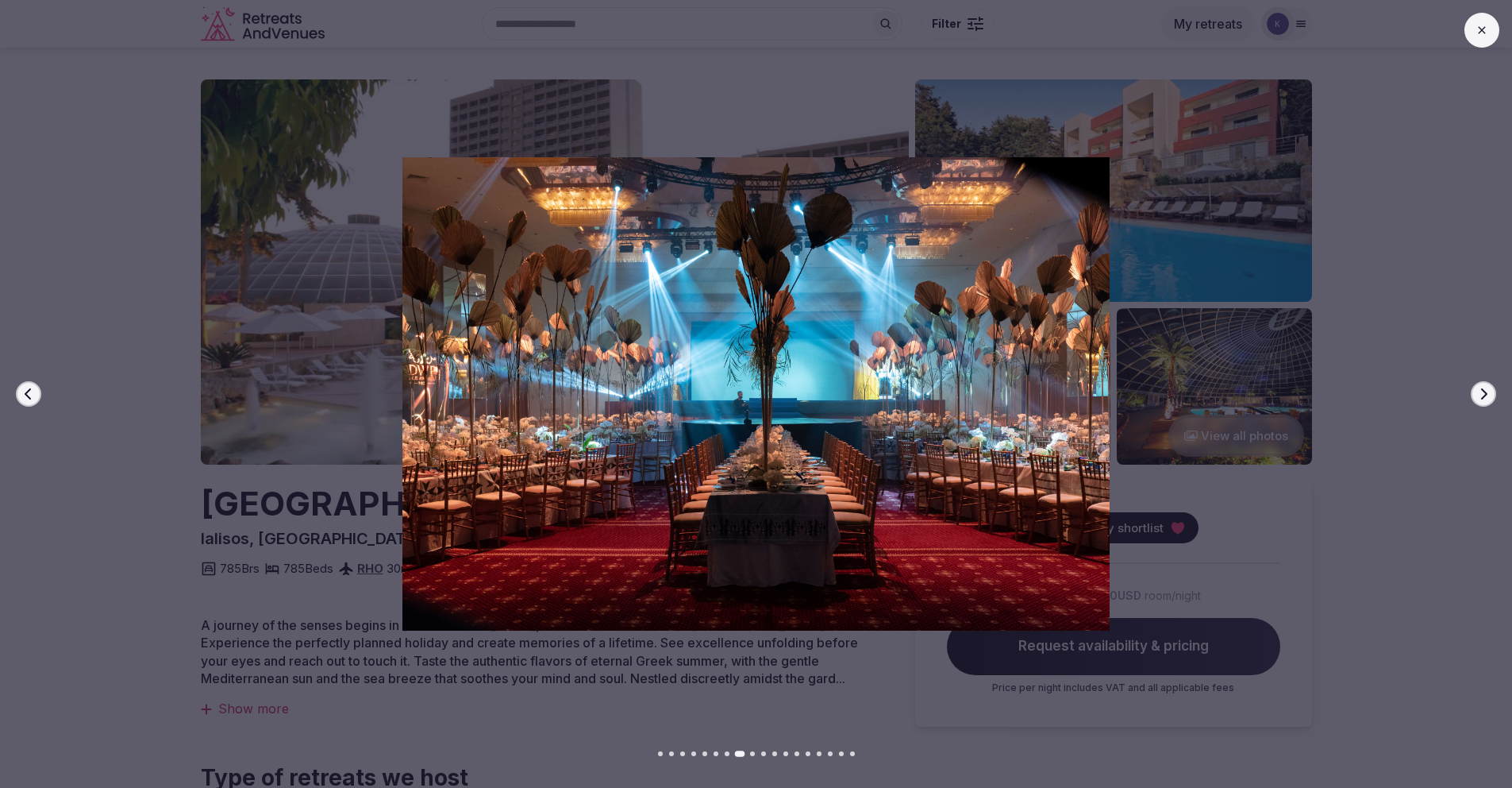
click at [1484, 390] on icon "button" at bounding box center [1484, 394] width 6 height 11
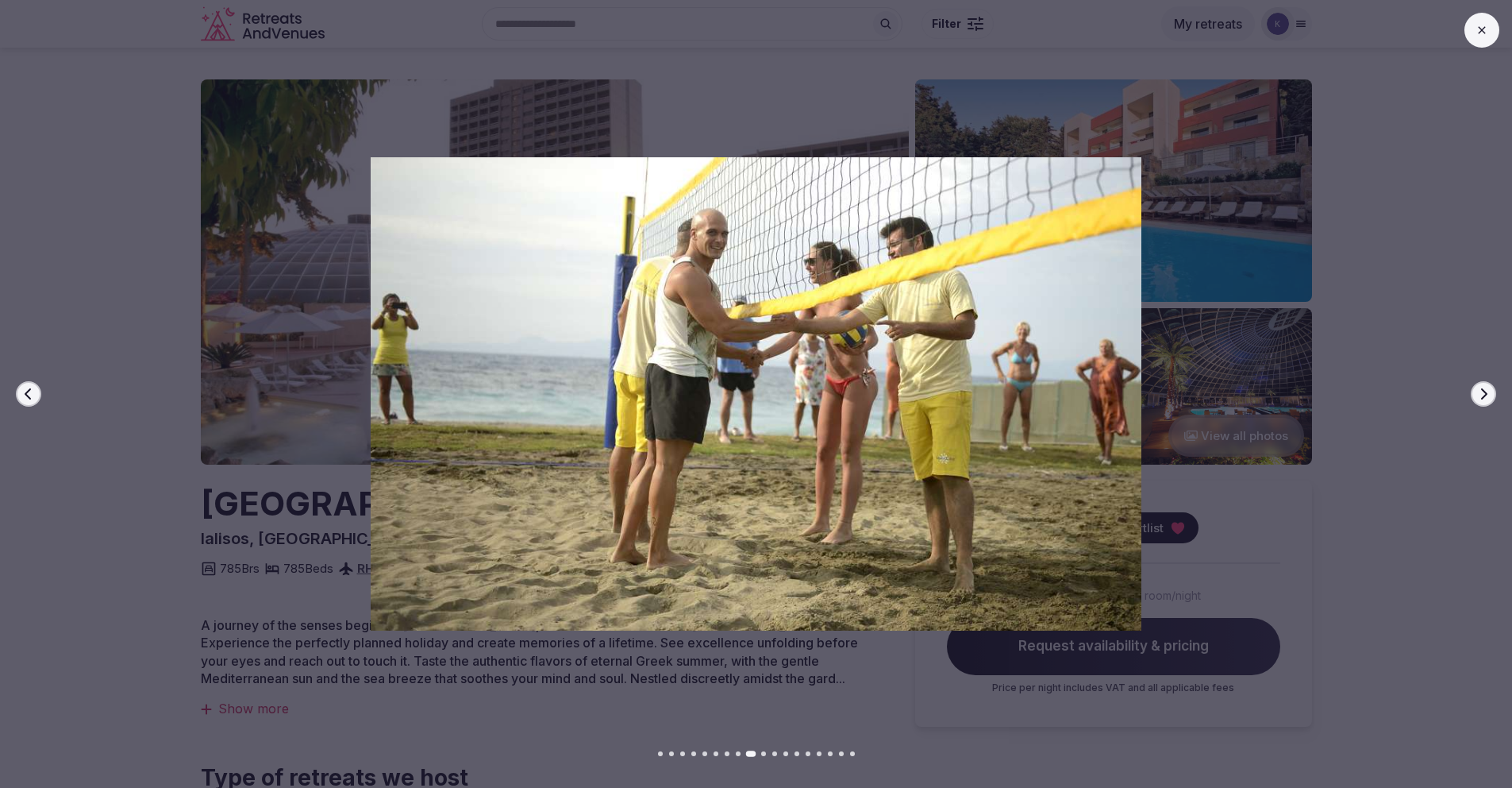
click at [1484, 390] on icon "button" at bounding box center [1484, 394] width 6 height 11
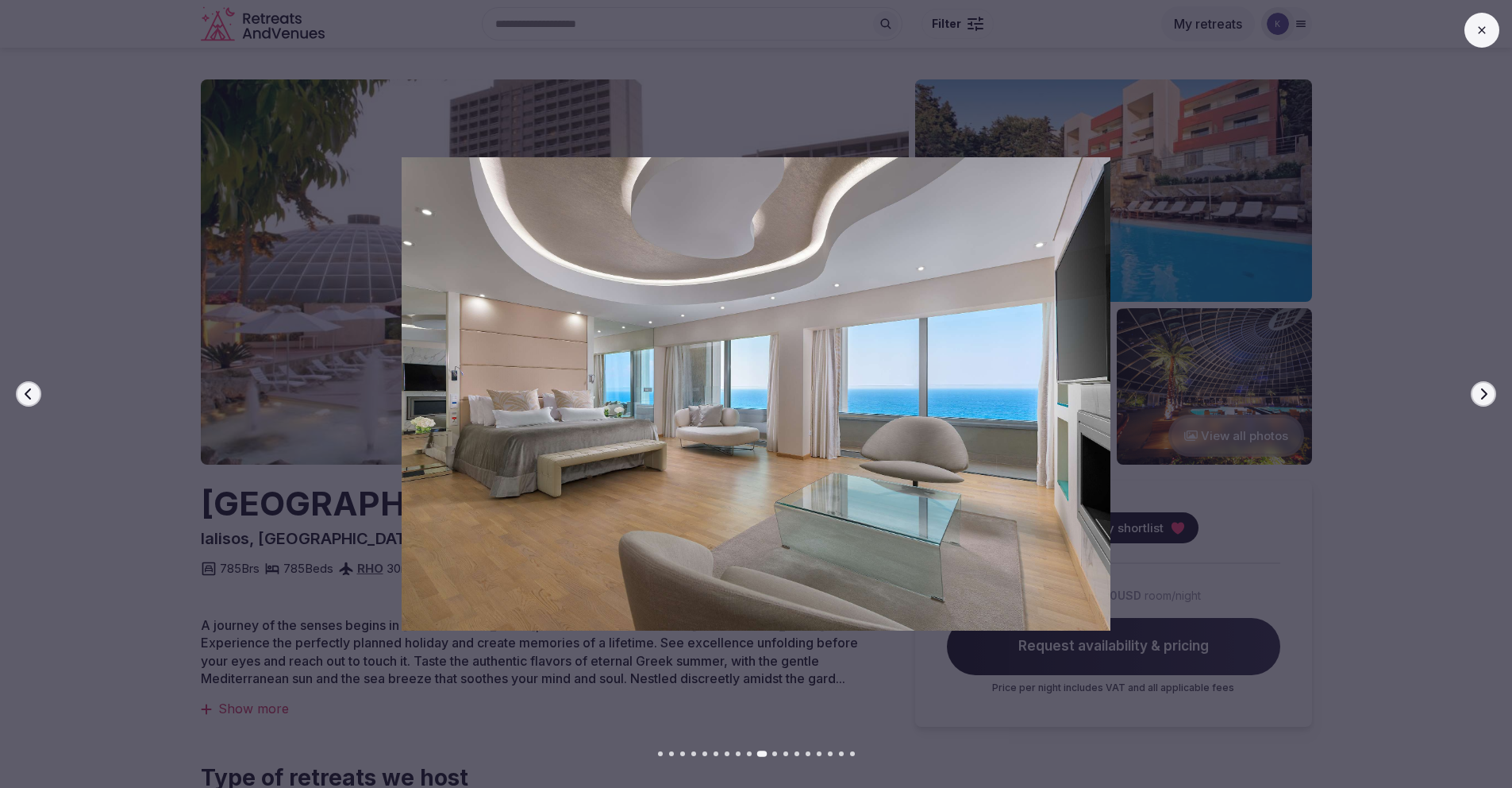
click at [1484, 390] on icon "button" at bounding box center [1484, 394] width 6 height 11
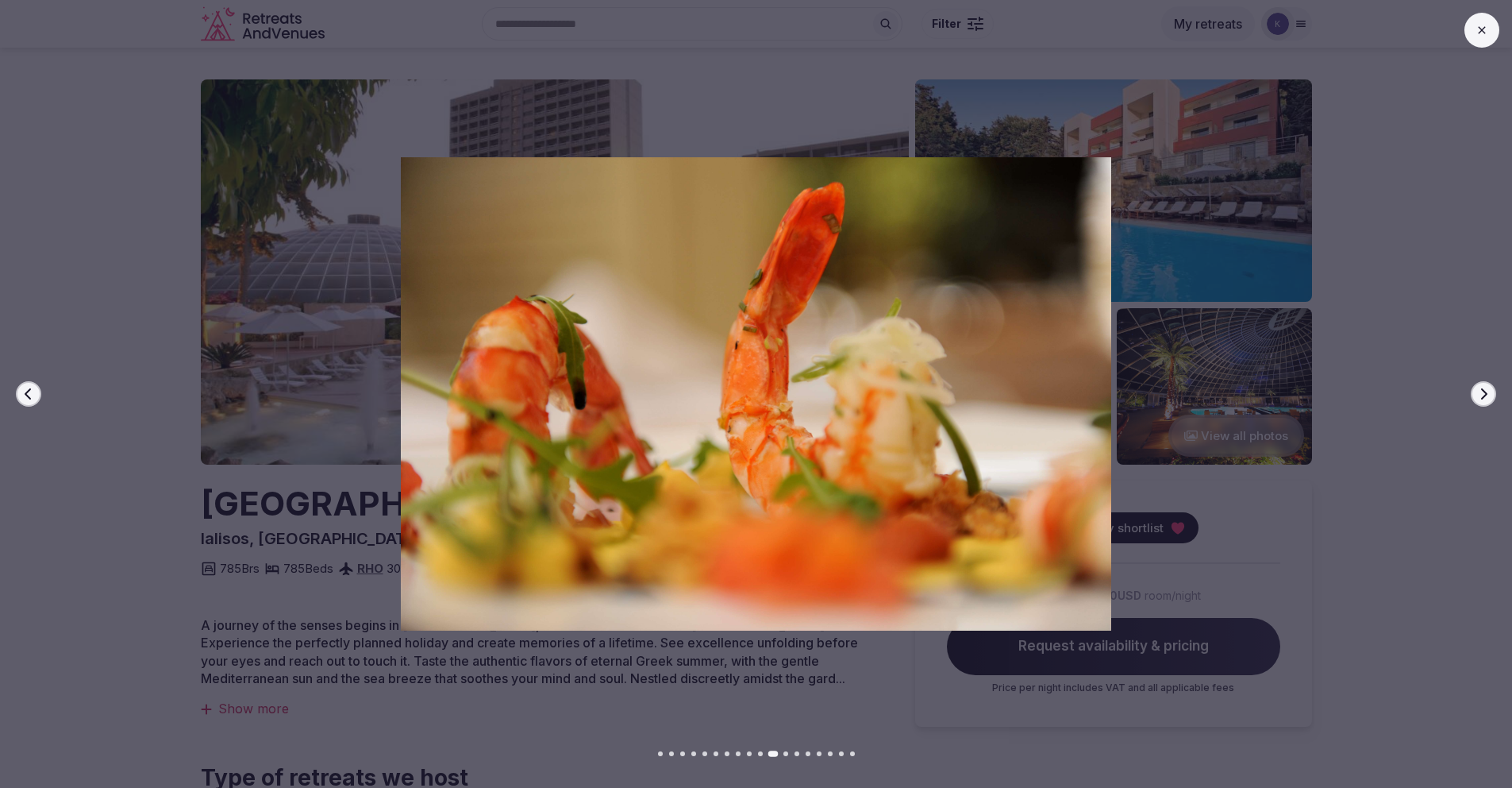
click at [1484, 389] on icon "button" at bounding box center [1483, 394] width 13 height 13
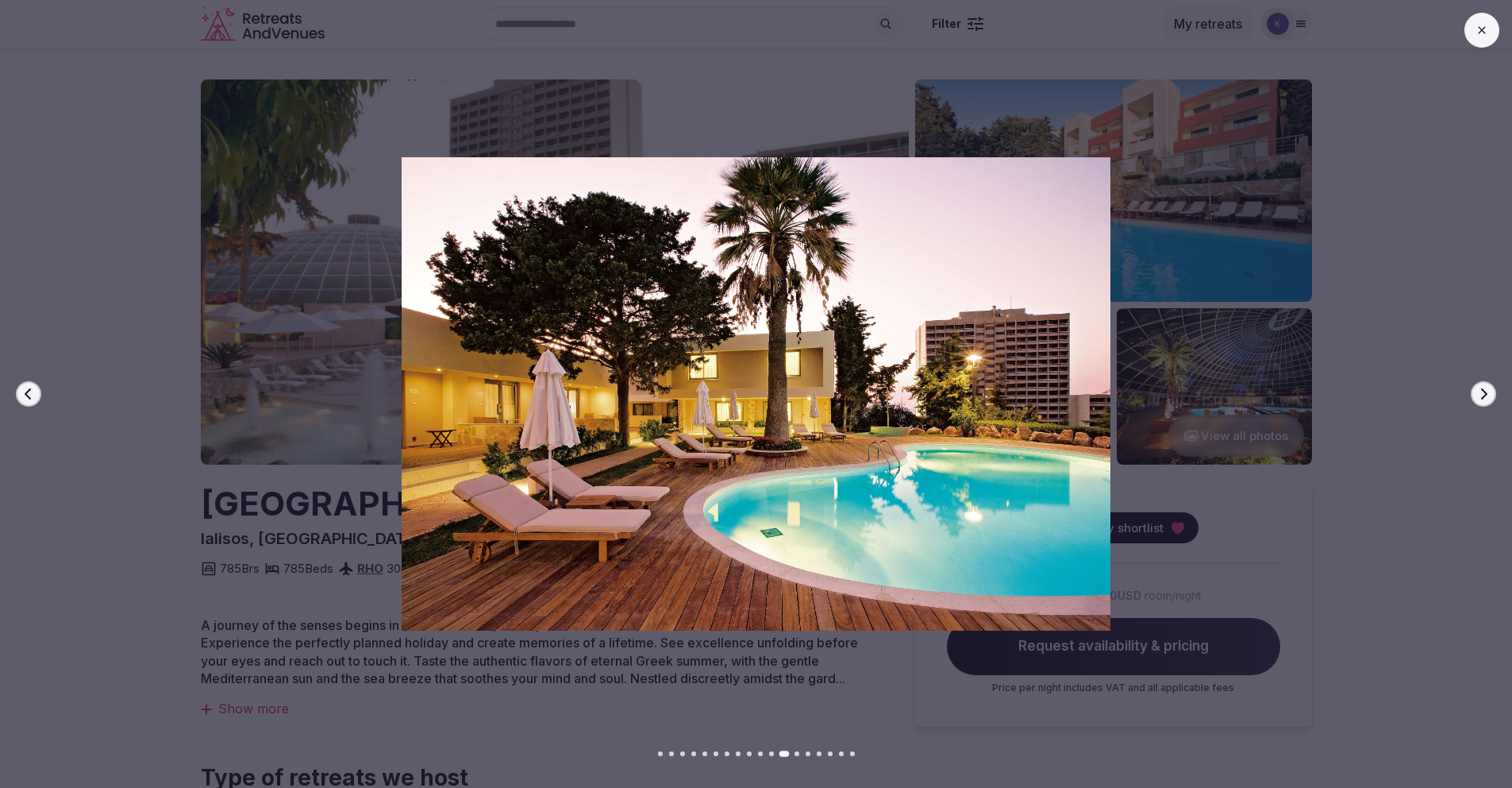
click at [1484, 388] on icon "button" at bounding box center [1483, 394] width 13 height 13
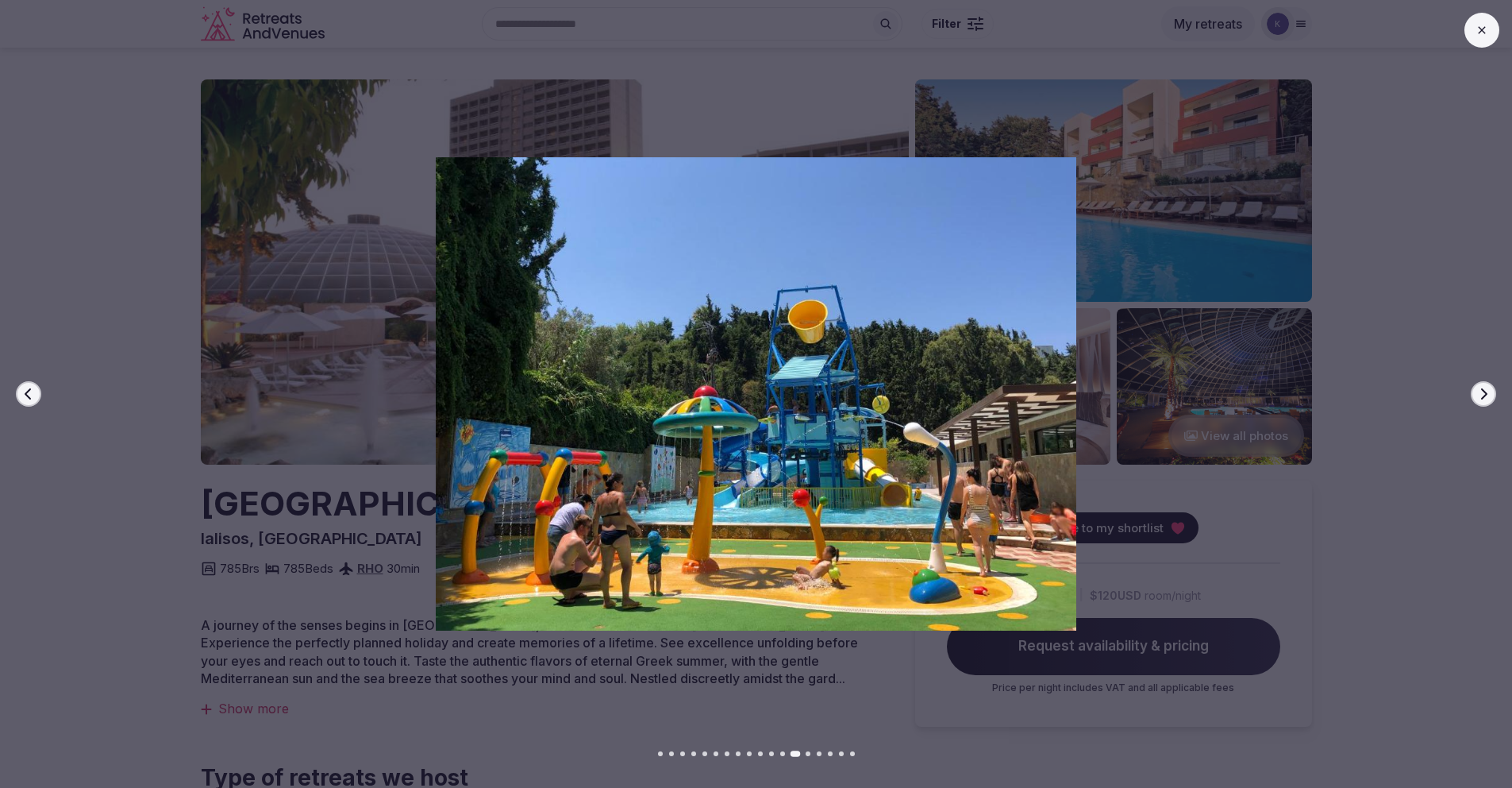
click at [1484, 388] on icon "button" at bounding box center [1483, 394] width 13 height 13
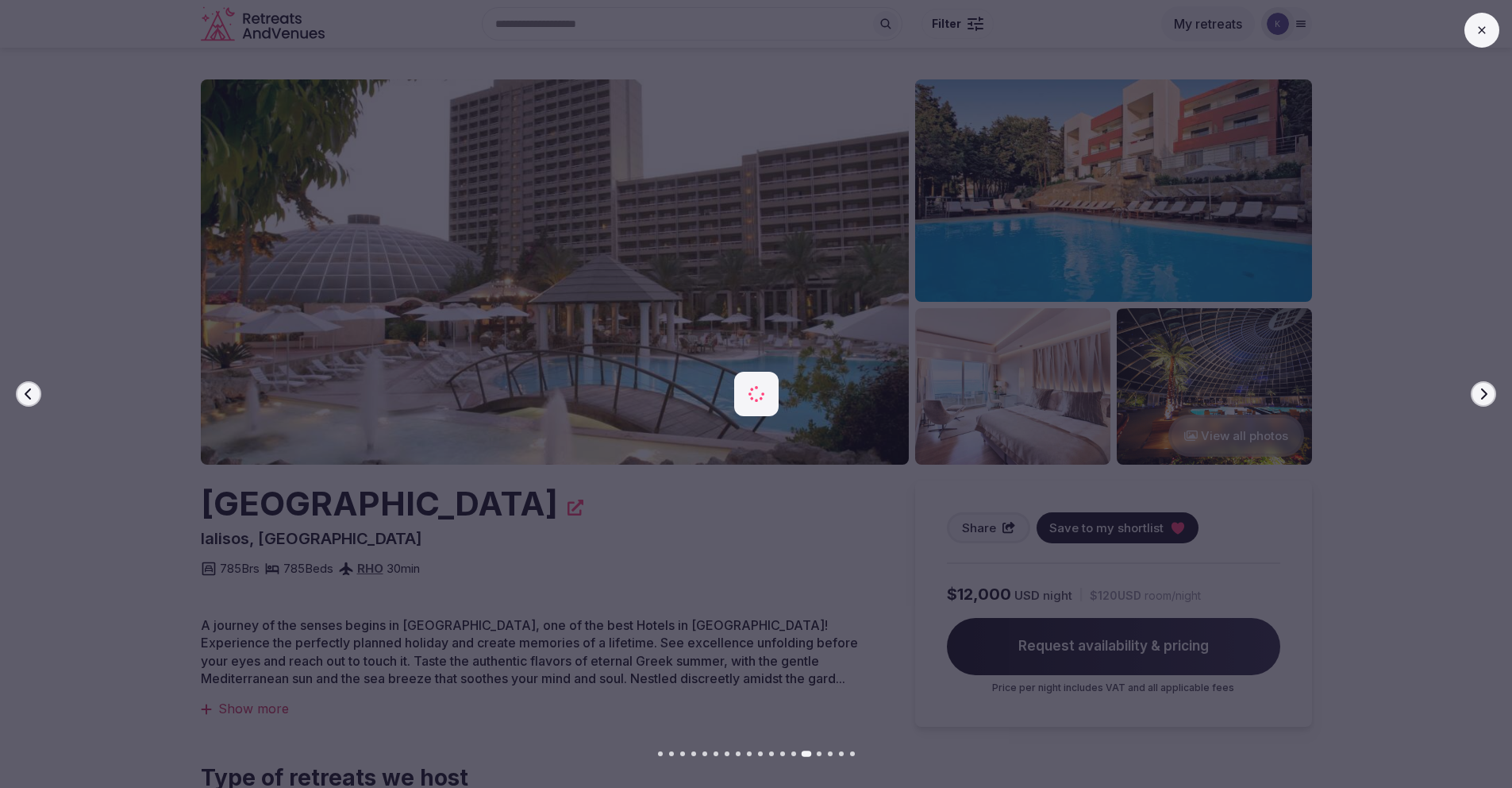
click at [1484, 388] on icon "button" at bounding box center [1483, 394] width 13 height 13
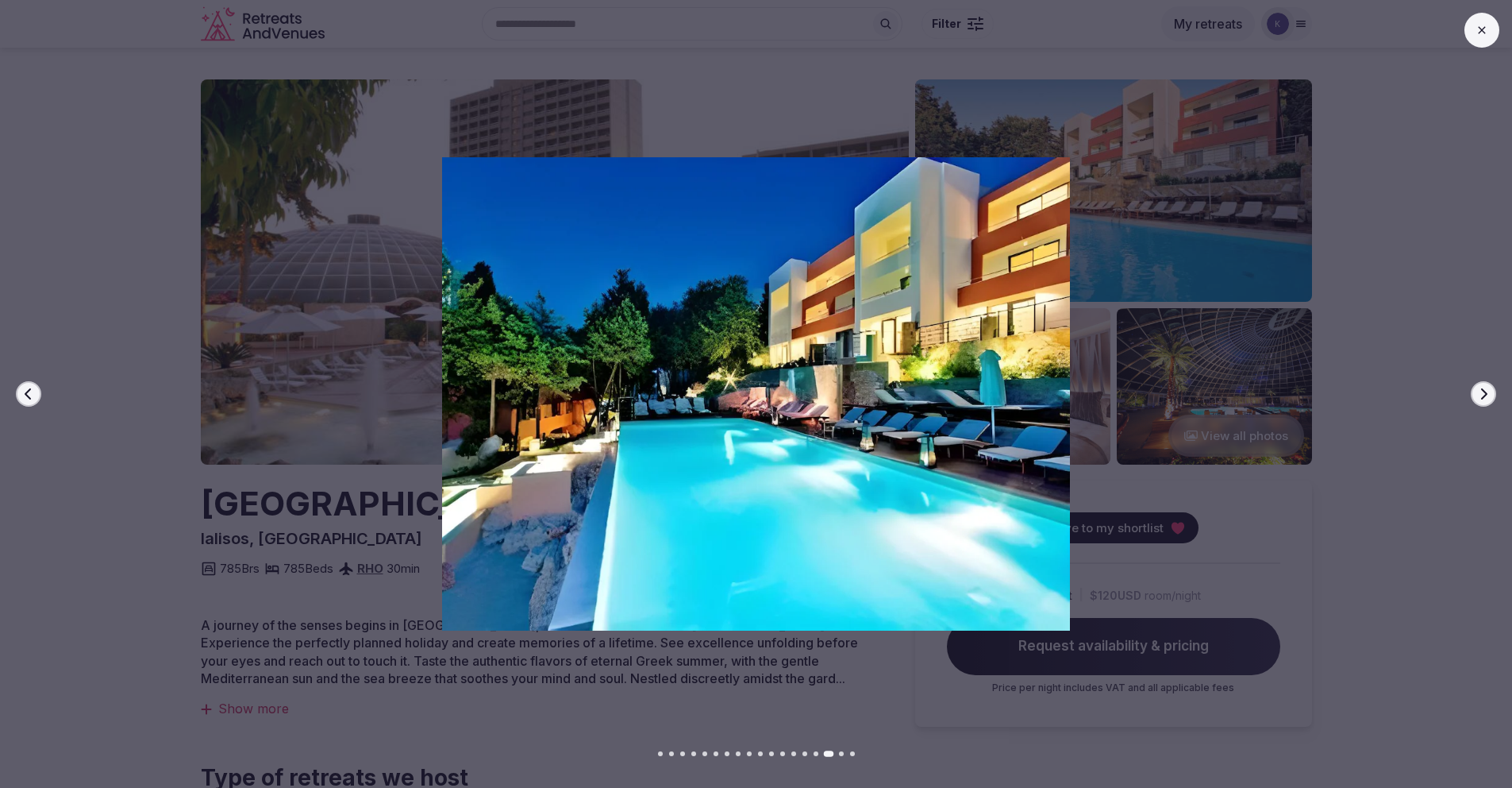
click at [1483, 383] on button "Next slide" at bounding box center [1483, 394] width 25 height 25
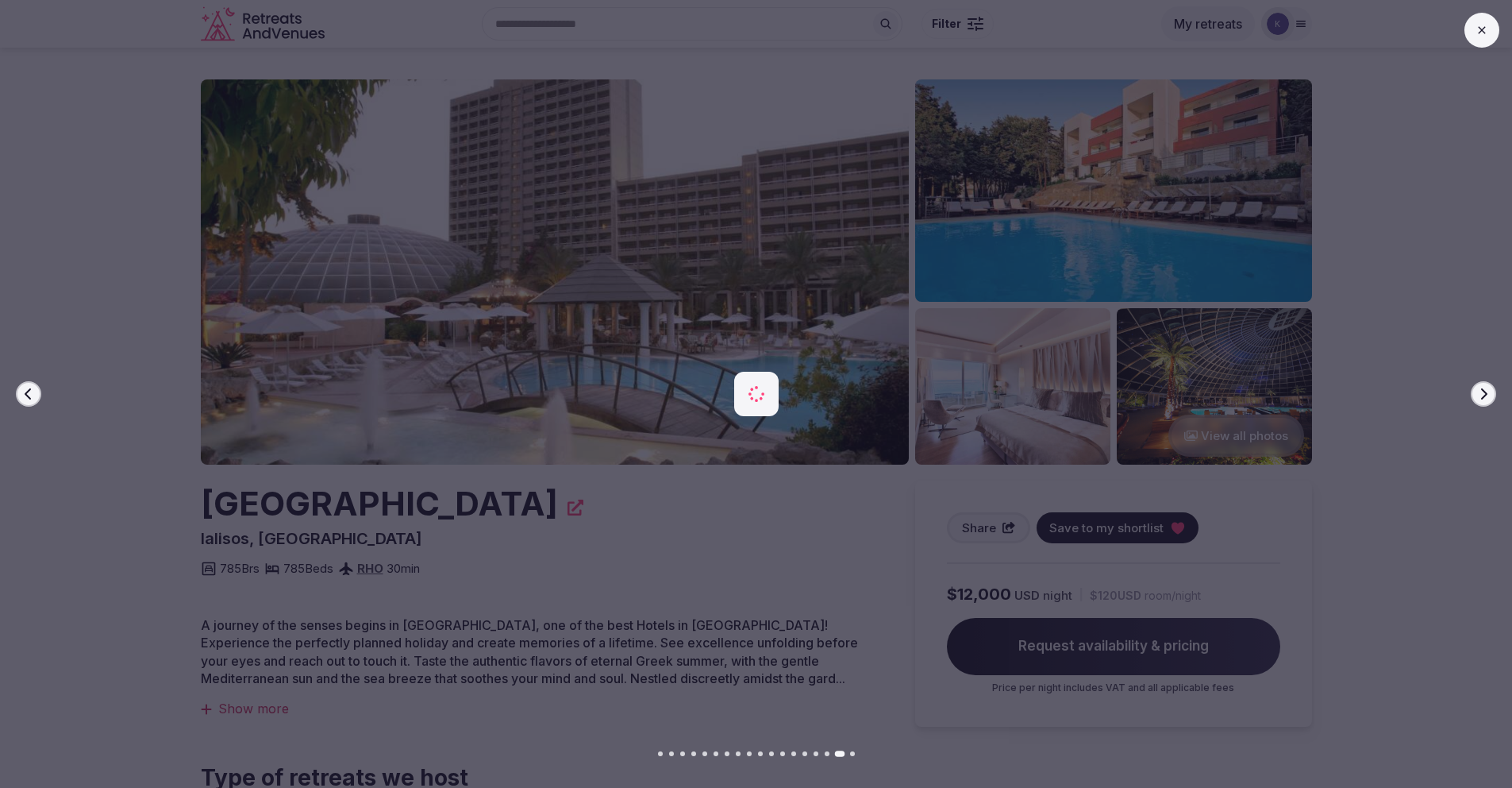
click at [1494, 383] on div at bounding box center [749, 393] width 1525 height 472
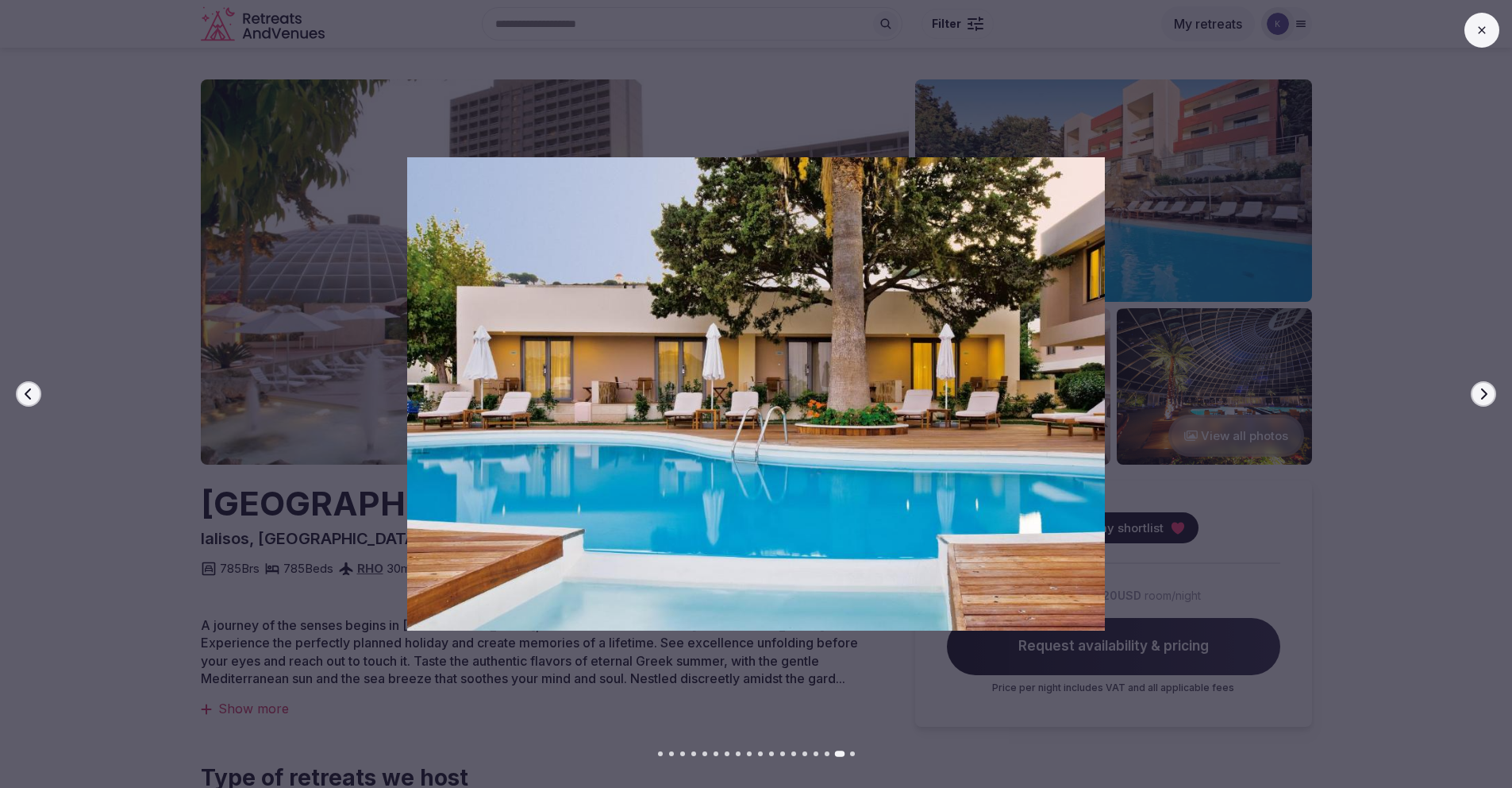
click at [1490, 391] on button "Next slide" at bounding box center [1483, 394] width 25 height 25
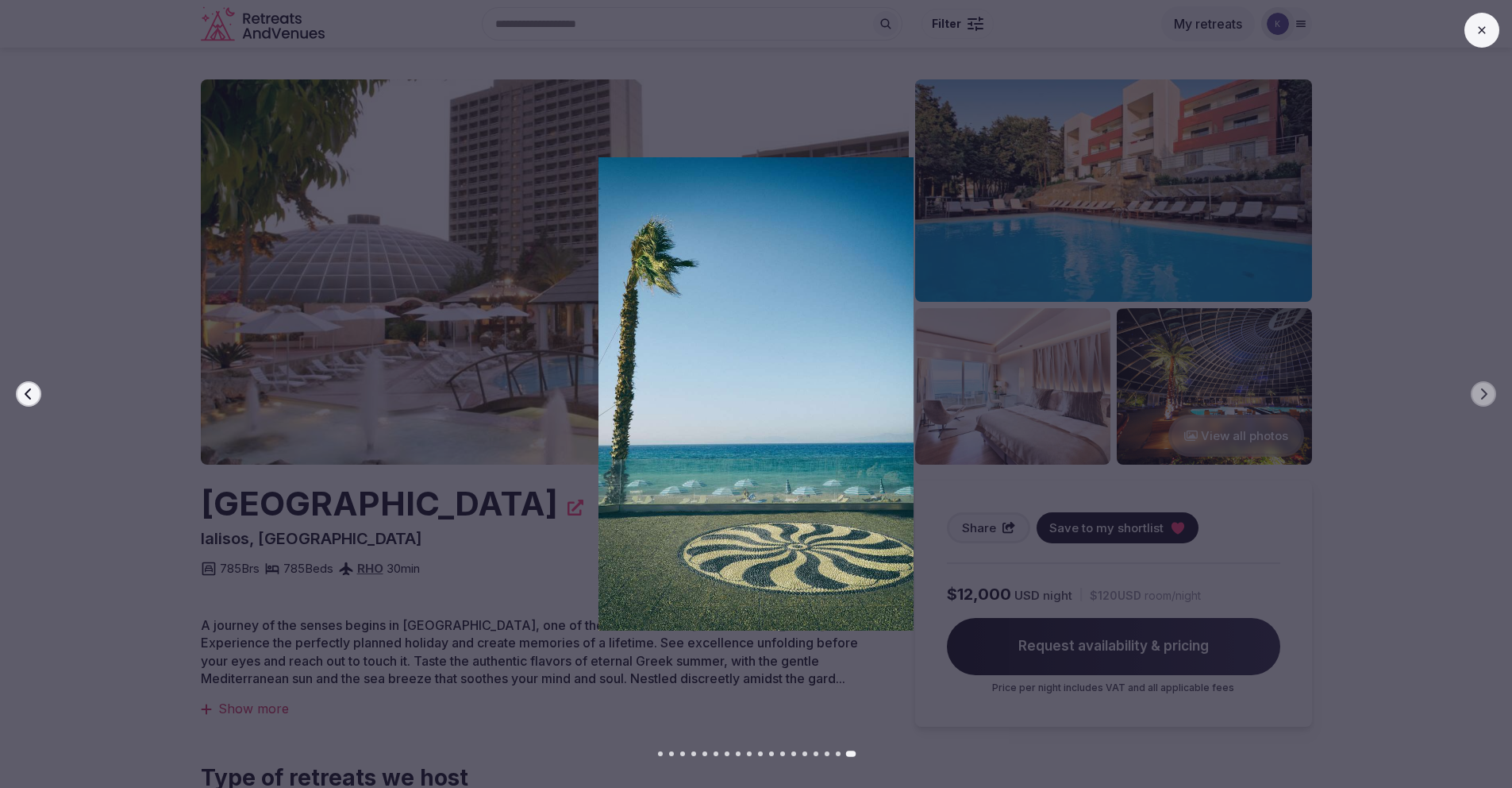
click at [1472, 31] on button at bounding box center [1482, 31] width 35 height 35
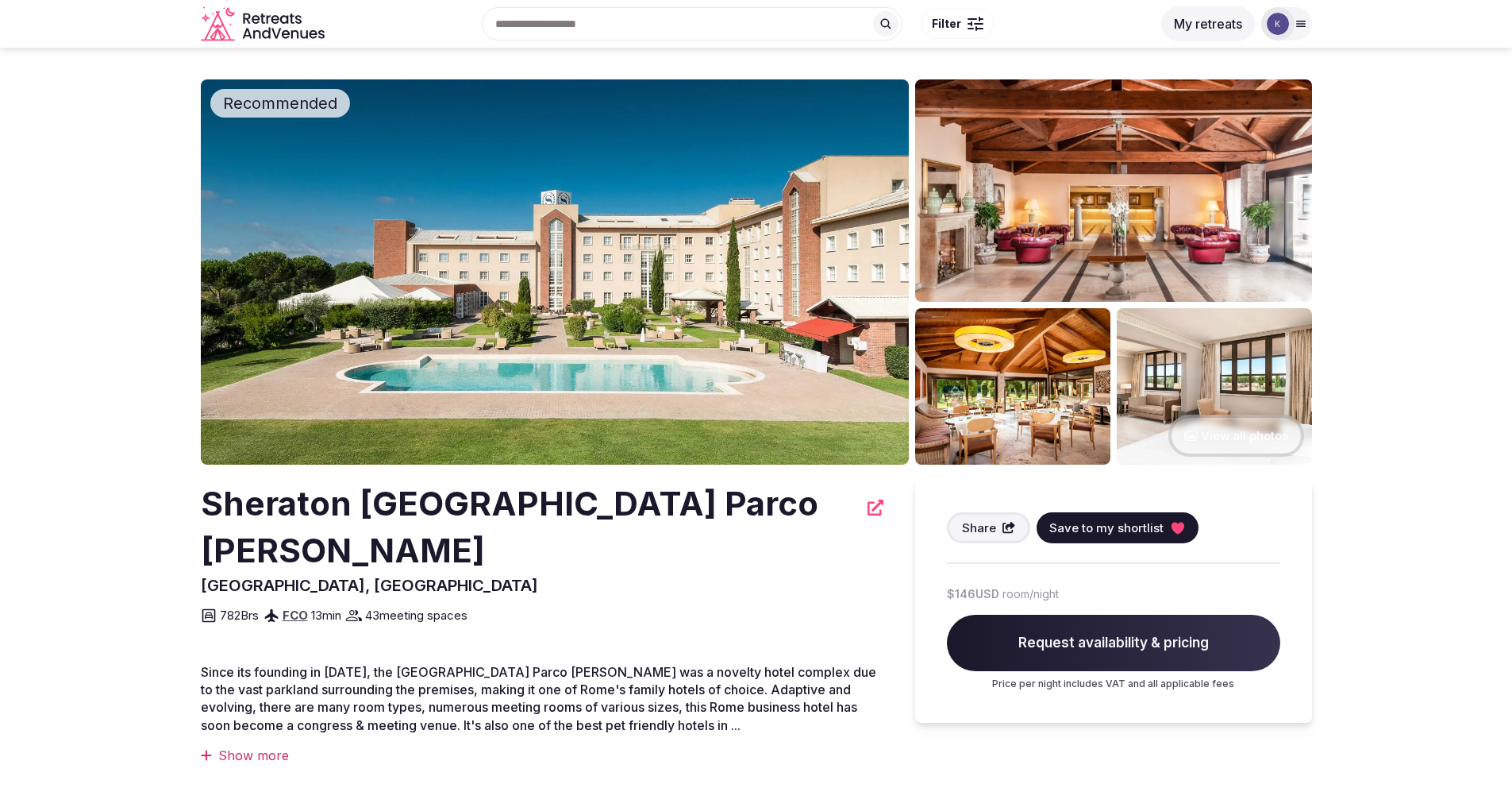
click at [1185, 435] on icon "View all photos" at bounding box center [1191, 435] width 13 height 12
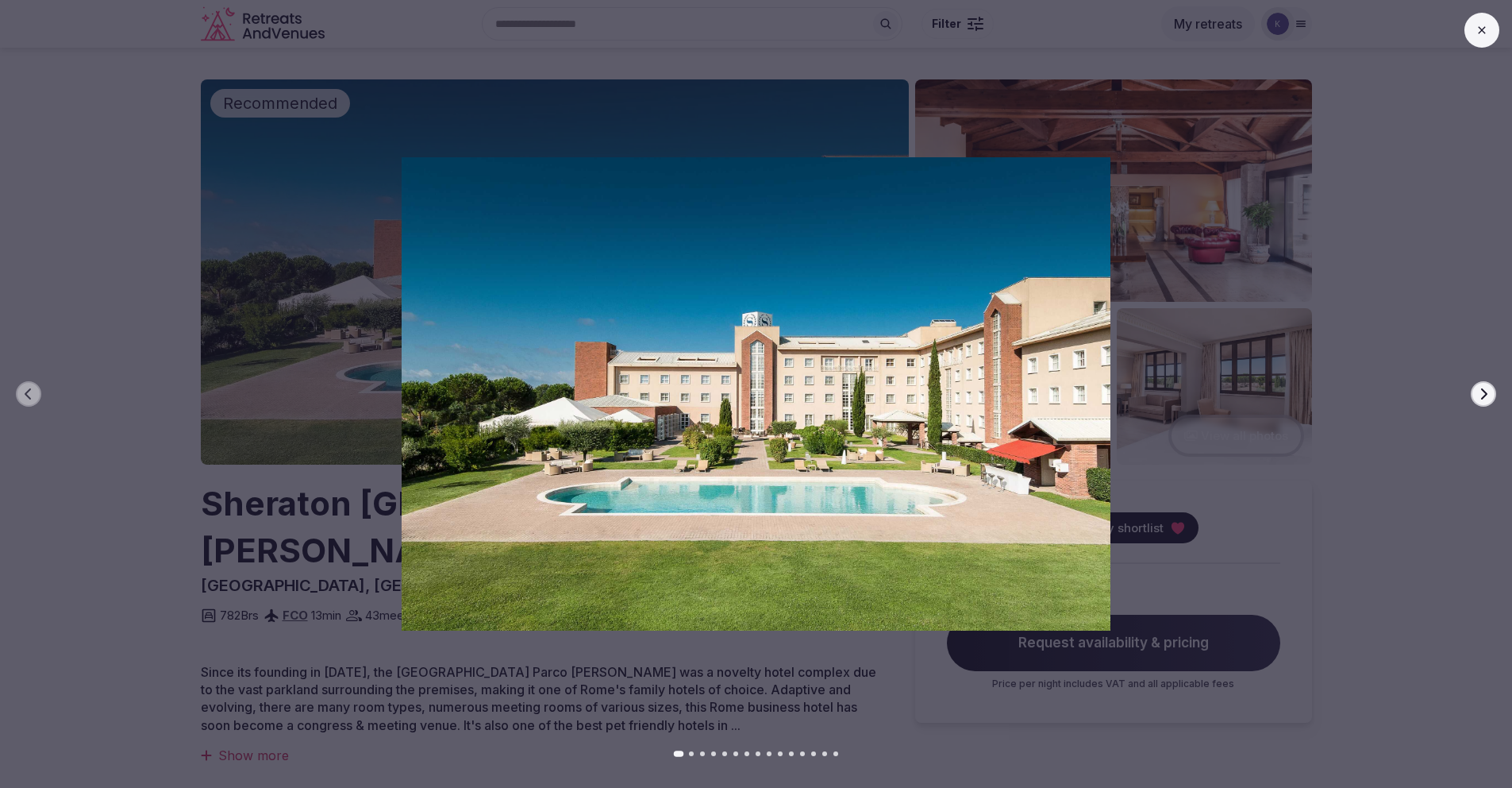
click at [1482, 396] on icon "button" at bounding box center [1483, 394] width 13 height 13
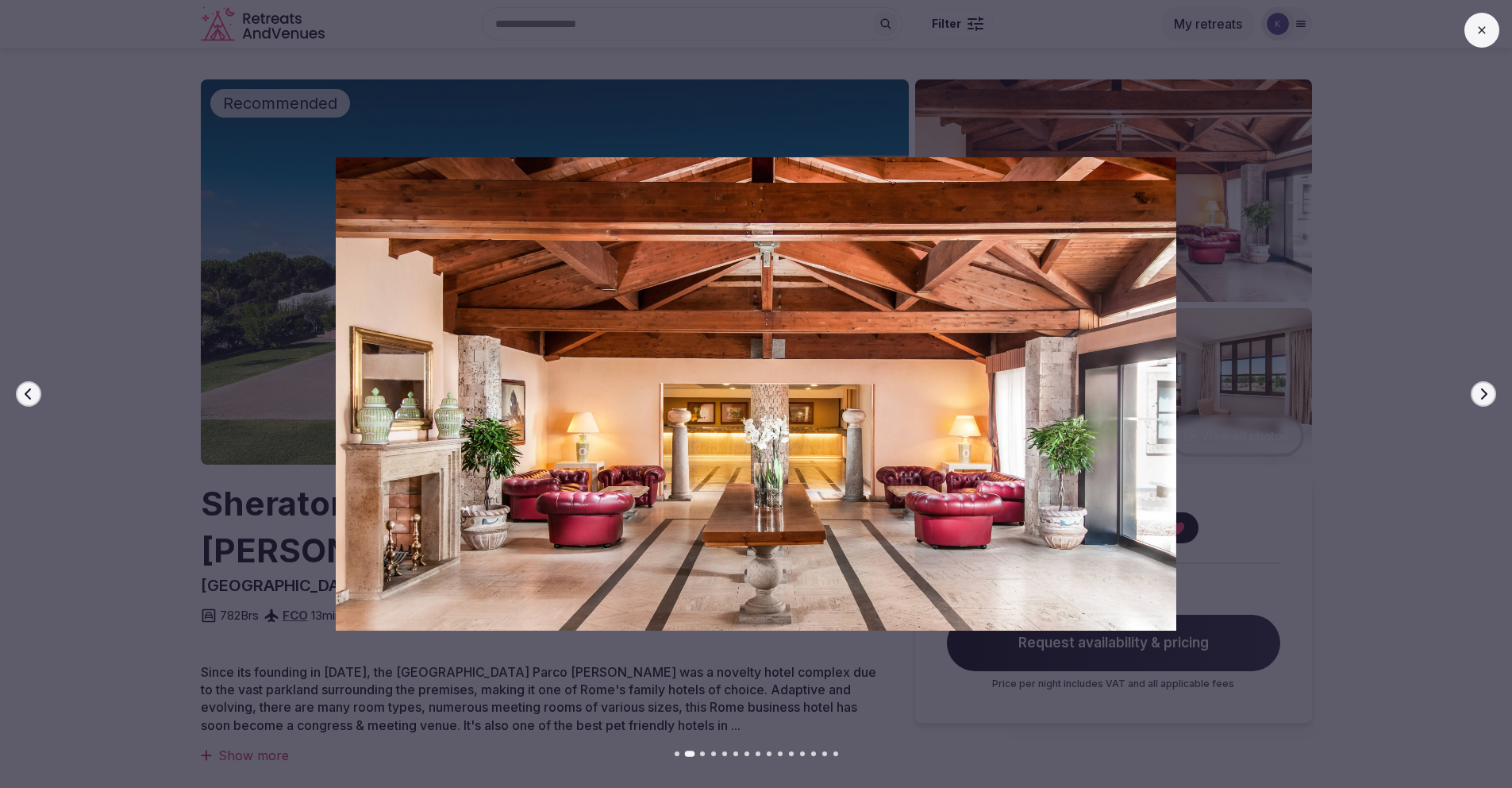
click at [1481, 397] on icon "button" at bounding box center [1483, 394] width 13 height 13
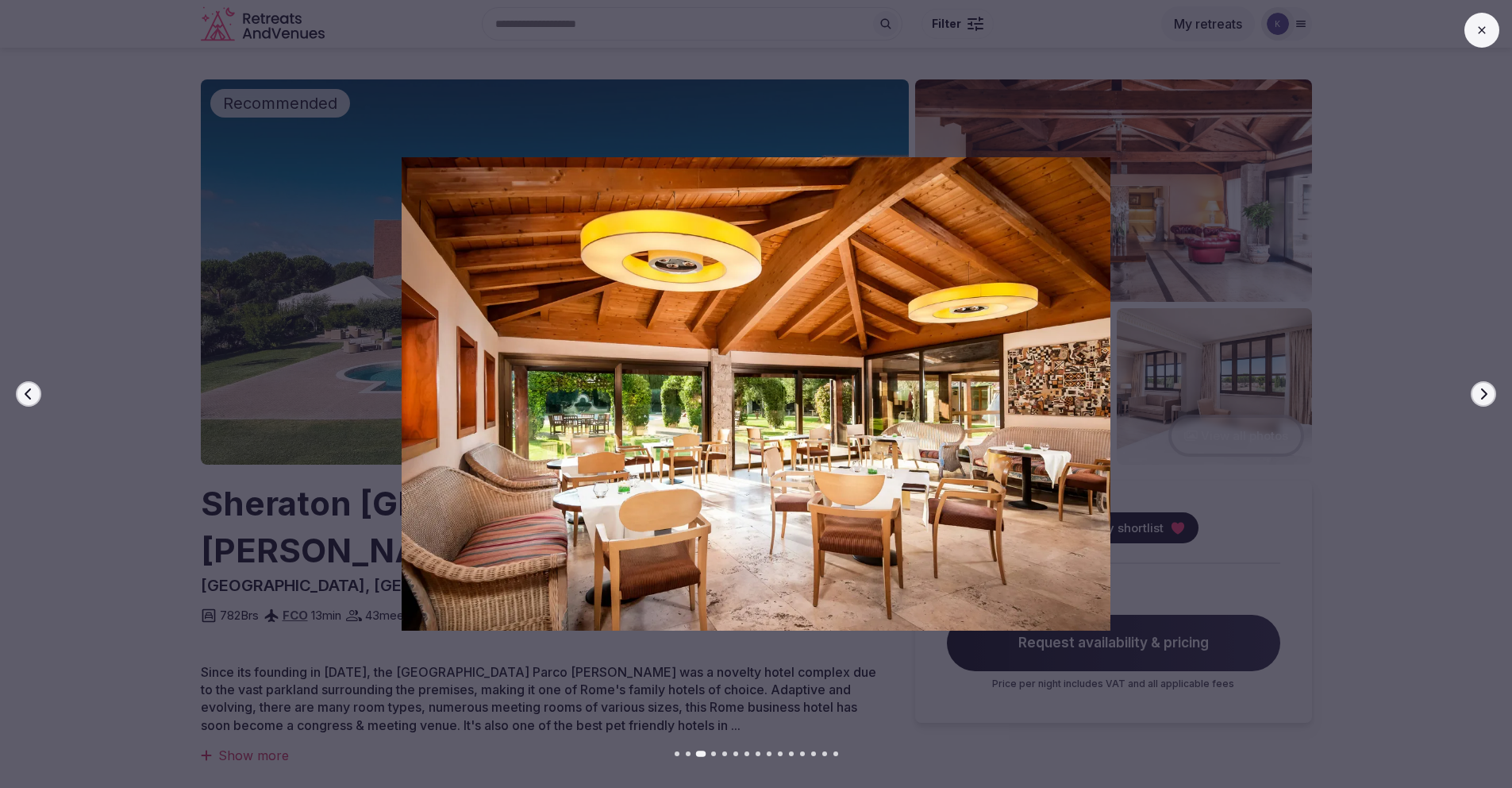
click at [1481, 397] on icon "button" at bounding box center [1483, 394] width 13 height 13
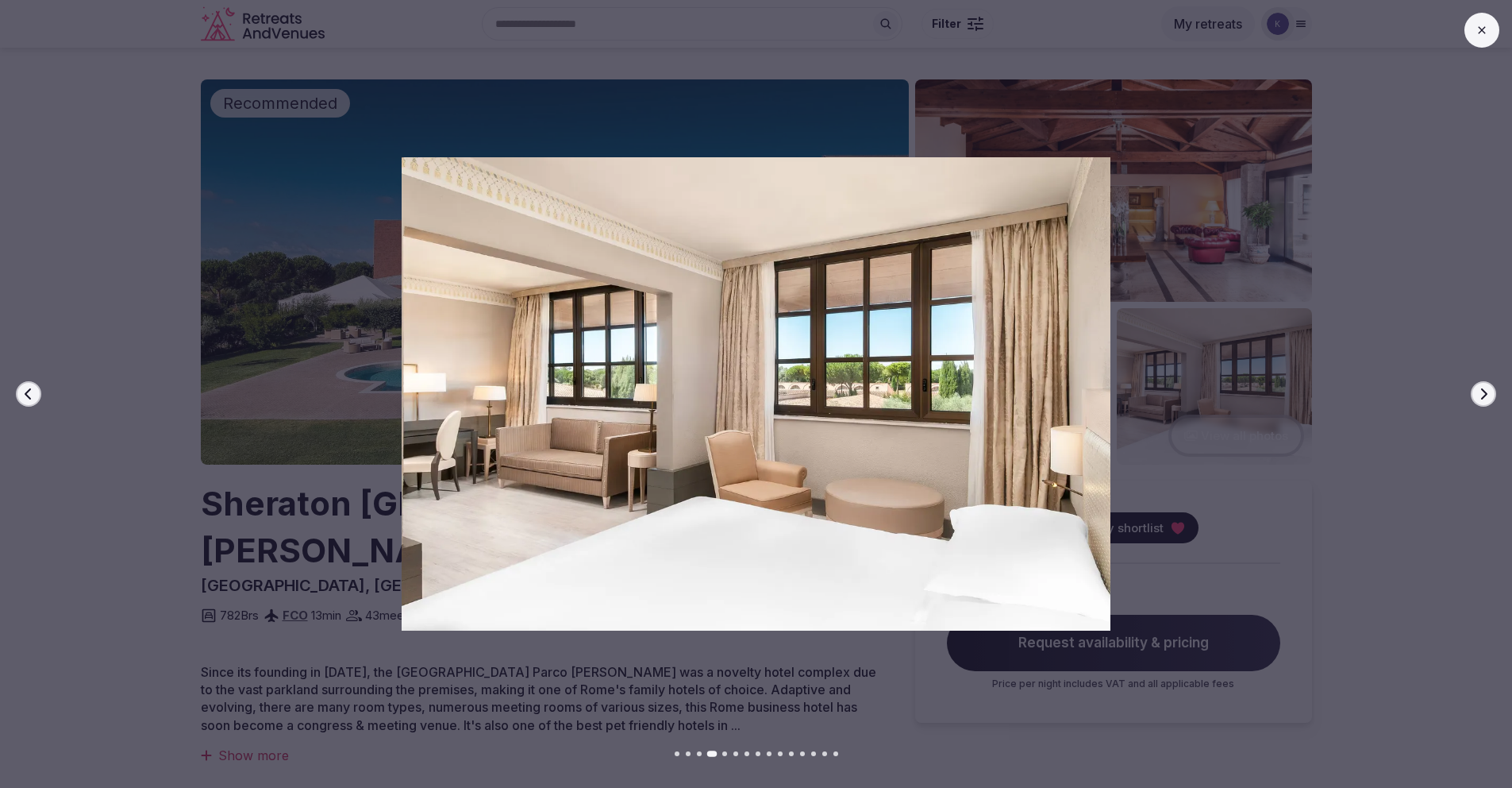
click at [1481, 397] on icon "button" at bounding box center [1483, 394] width 13 height 13
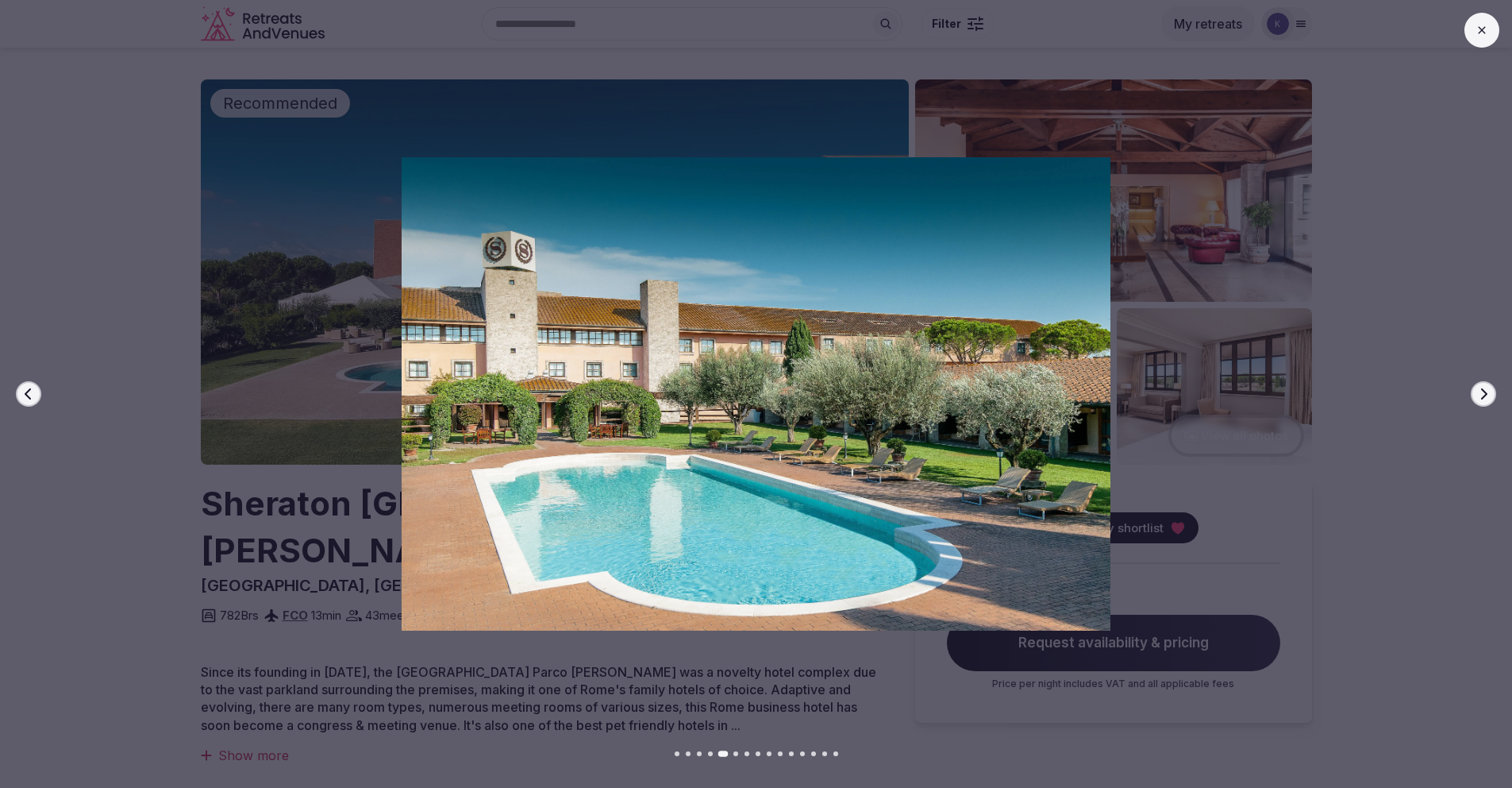
click at [1480, 395] on icon "button" at bounding box center [1483, 394] width 13 height 13
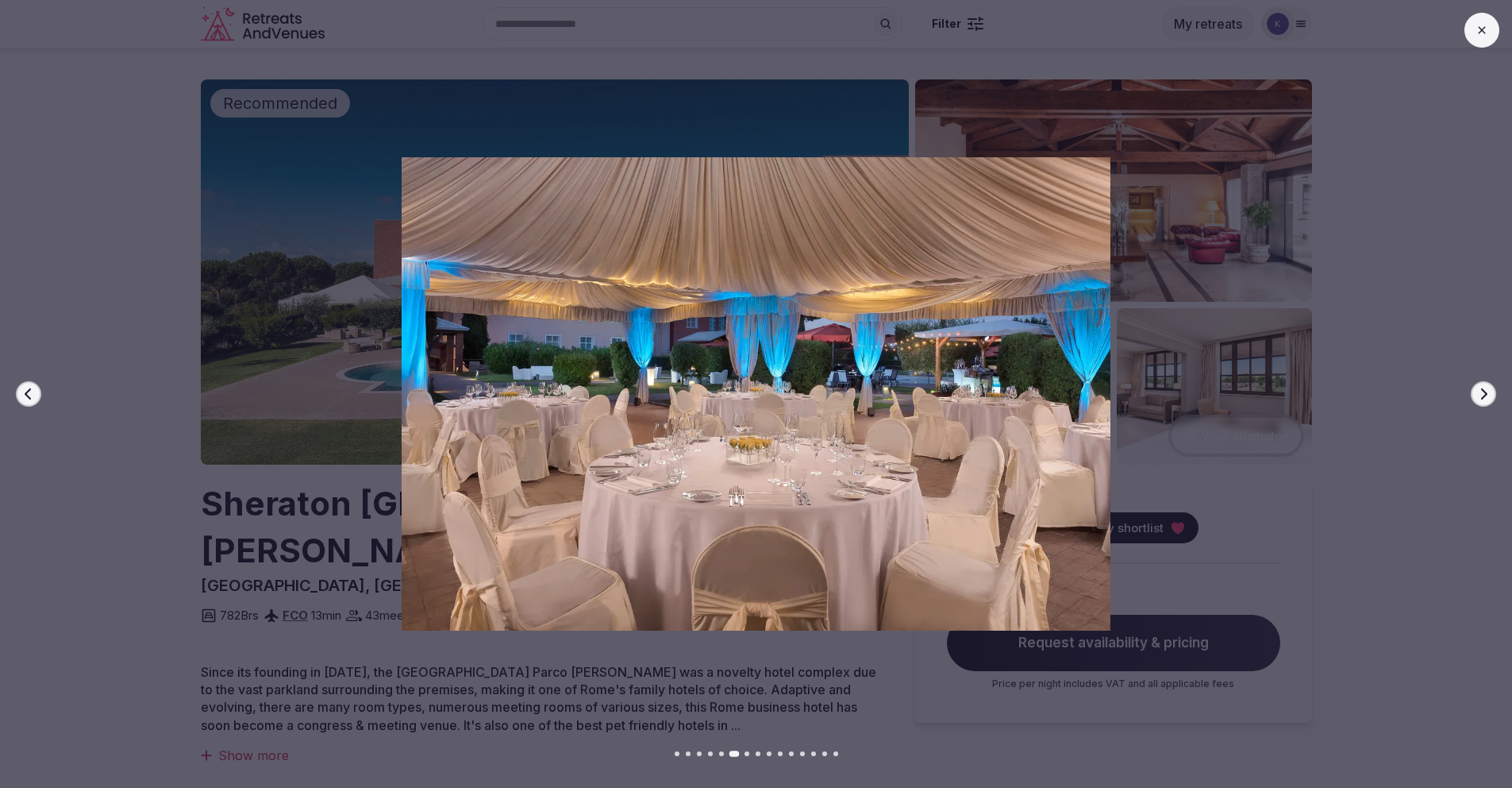
click at [1480, 395] on icon "button" at bounding box center [1483, 394] width 13 height 13
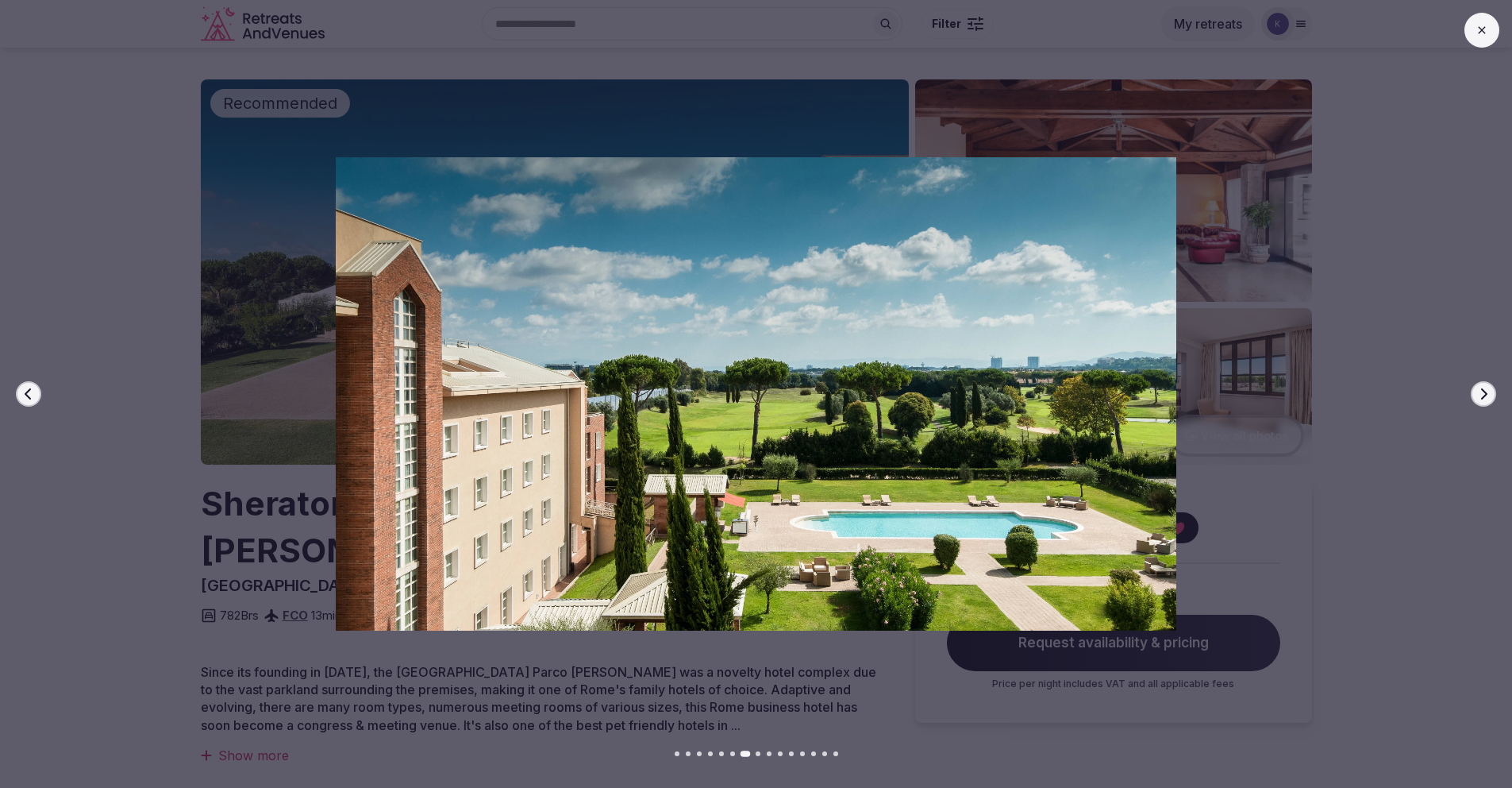
click at [1480, 396] on icon "button" at bounding box center [1483, 394] width 13 height 13
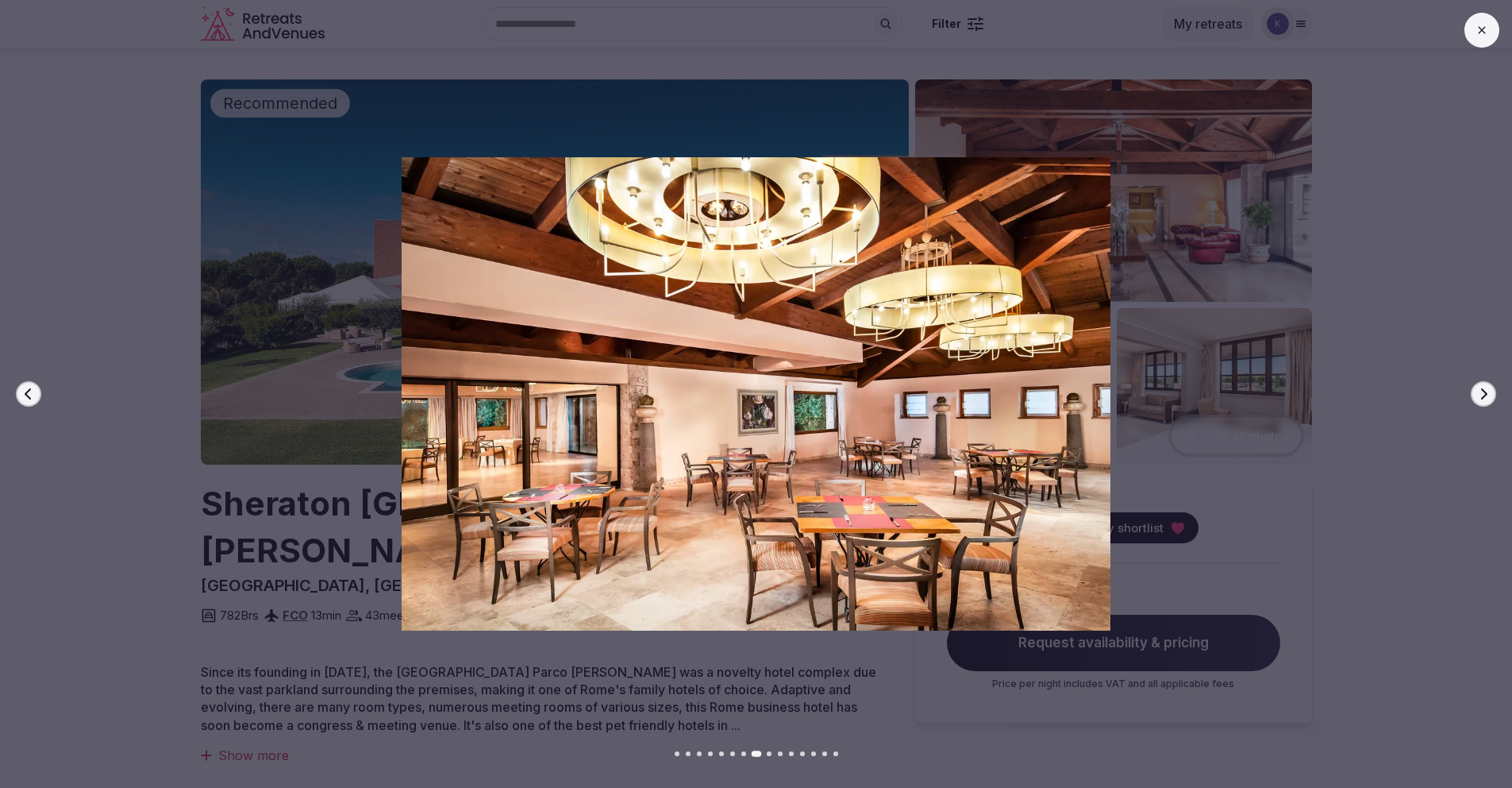
click at [1480, 396] on icon "button" at bounding box center [1483, 394] width 13 height 13
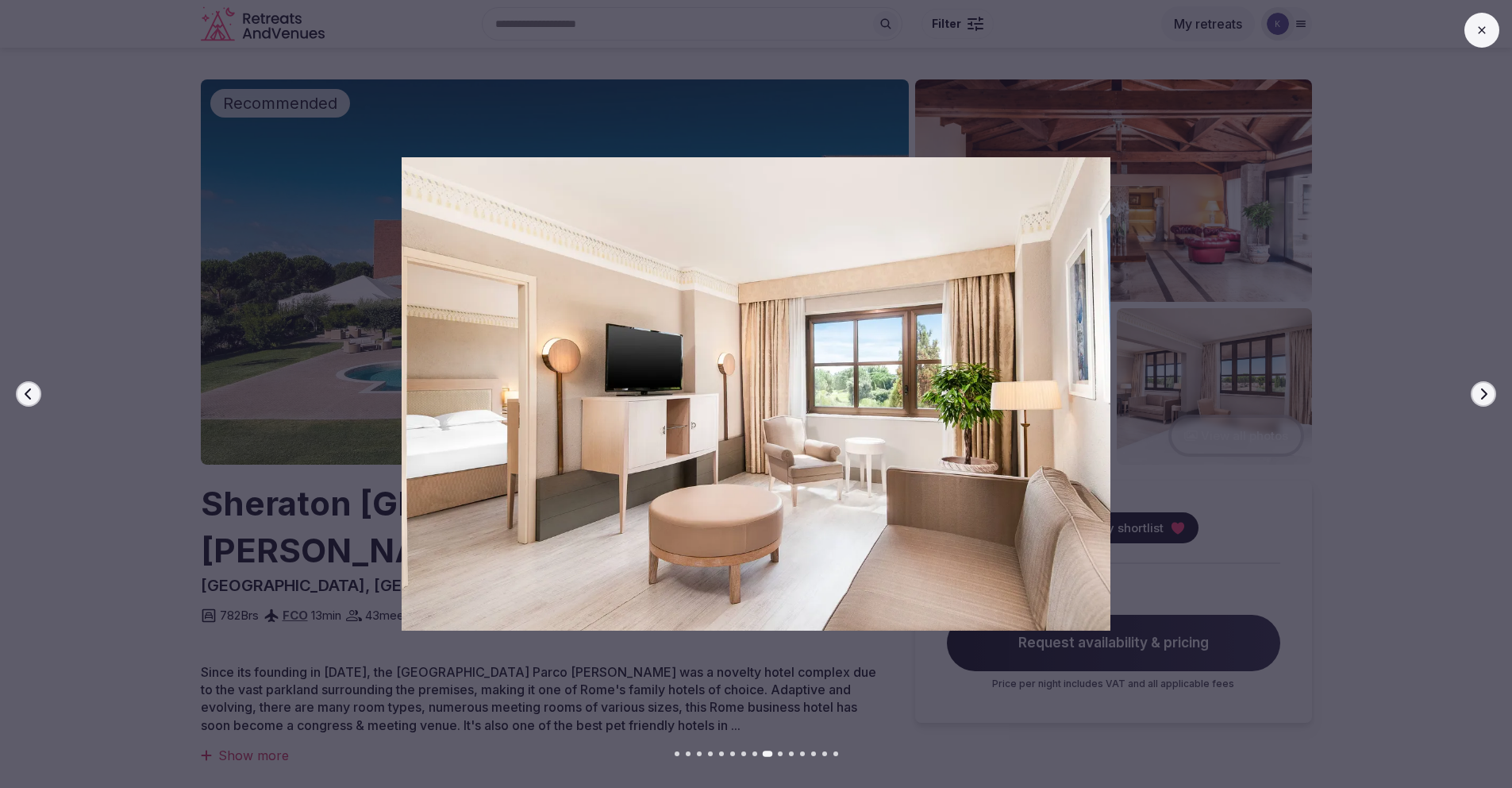
click at [1480, 396] on icon "button" at bounding box center [1483, 394] width 13 height 13
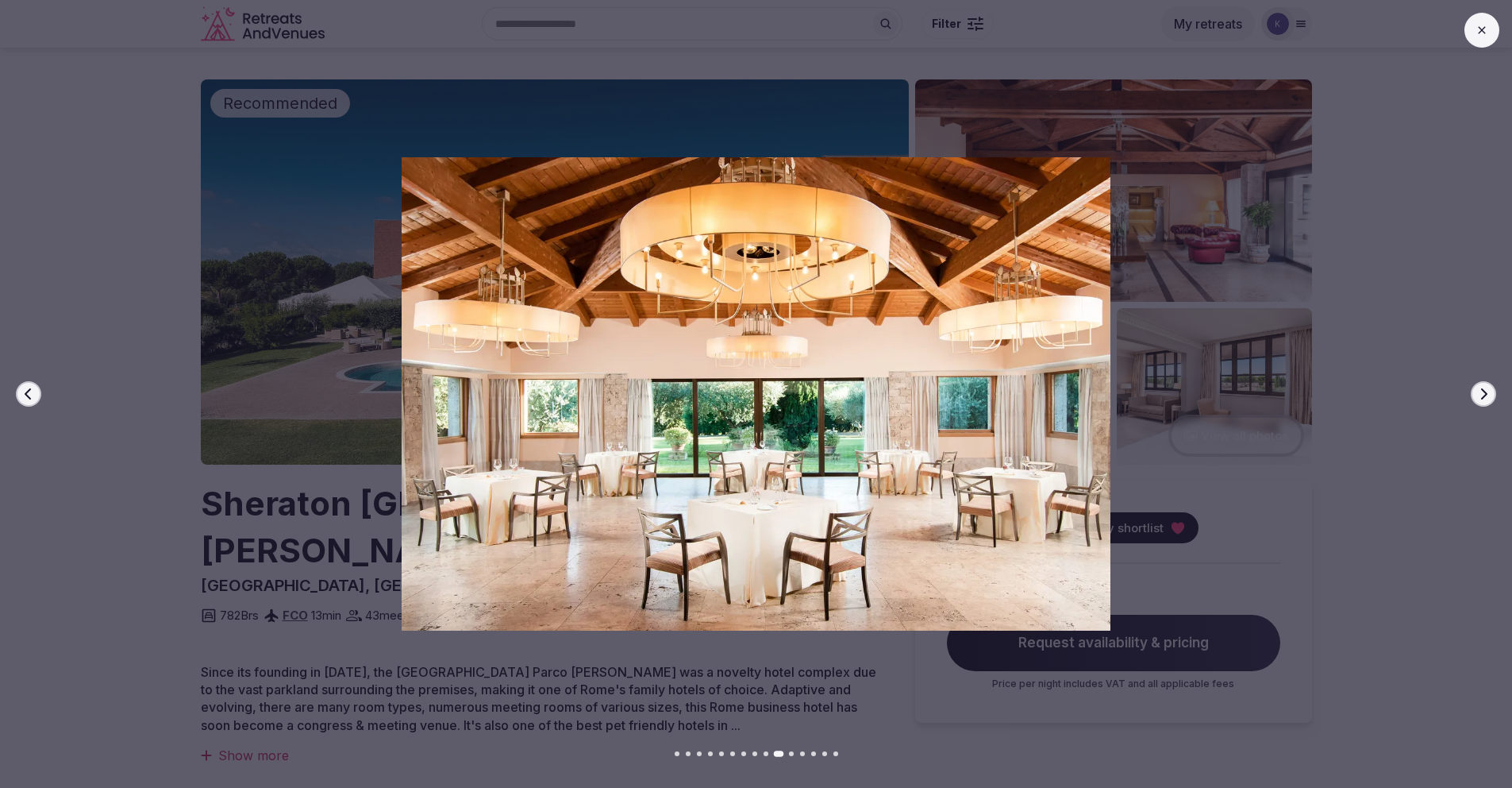
click at [1480, 396] on icon "button" at bounding box center [1483, 394] width 13 height 13
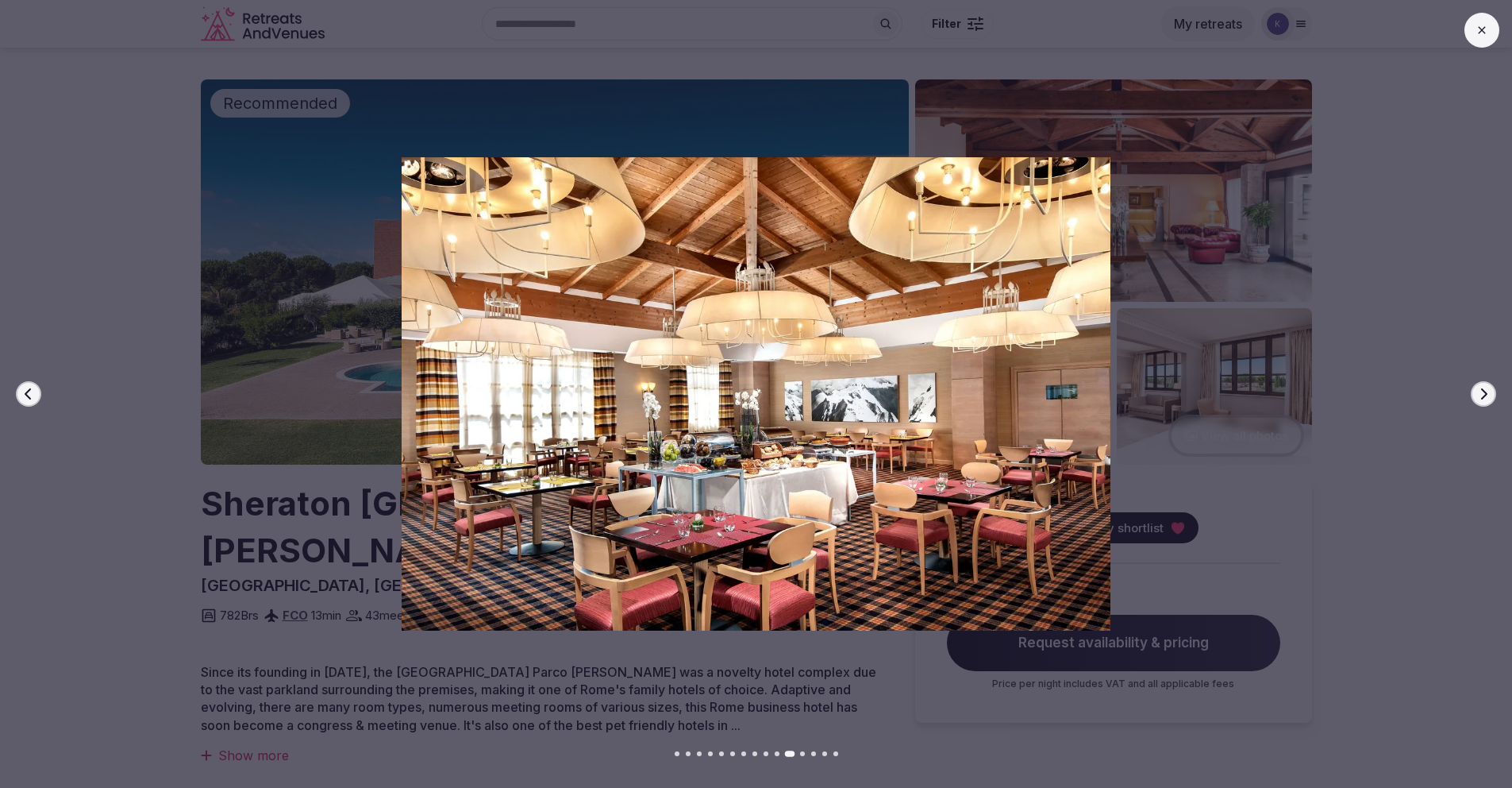
click at [1480, 396] on icon "button" at bounding box center [1483, 394] width 13 height 13
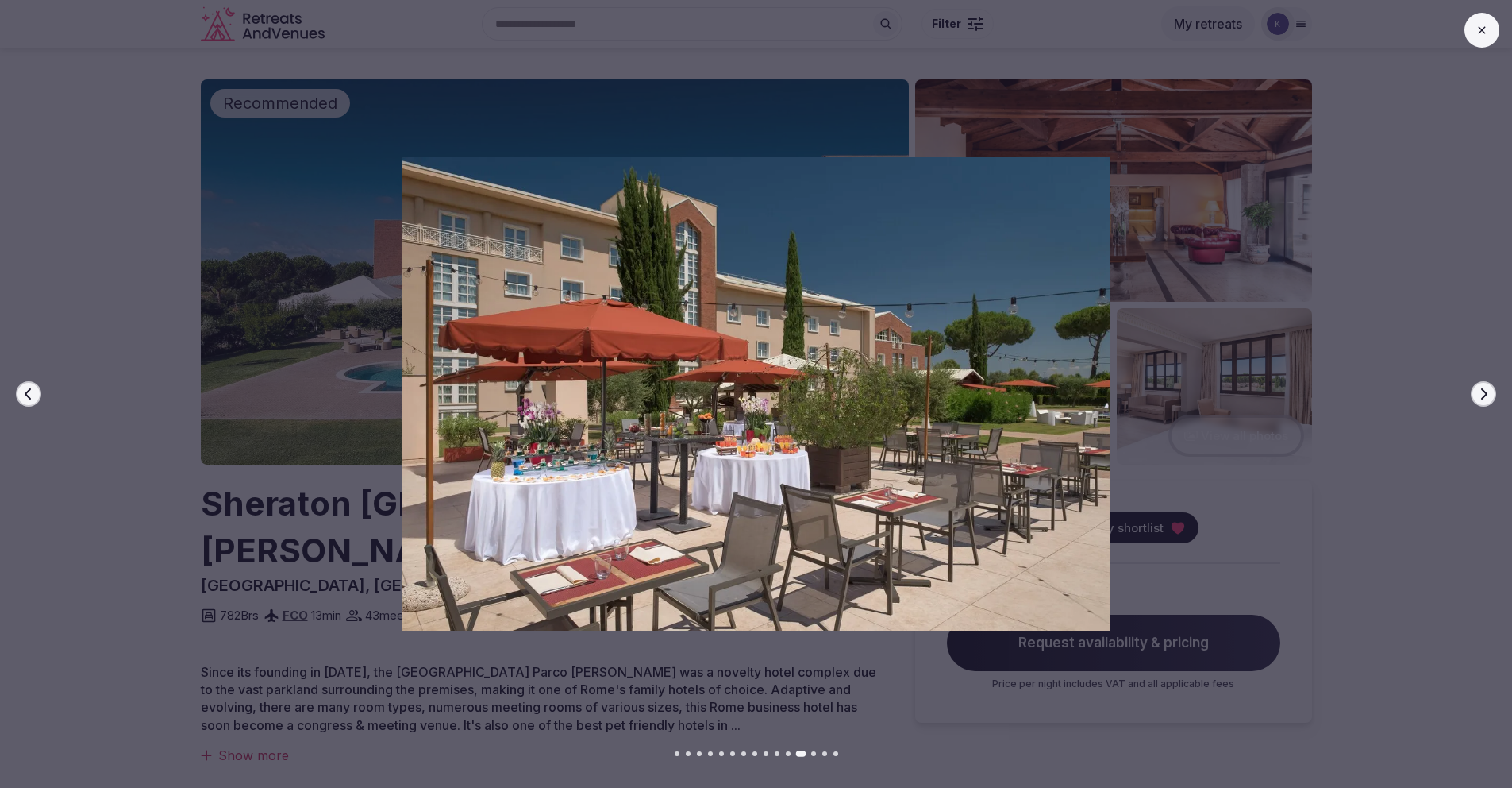
click at [1480, 396] on icon "button" at bounding box center [1483, 394] width 13 height 13
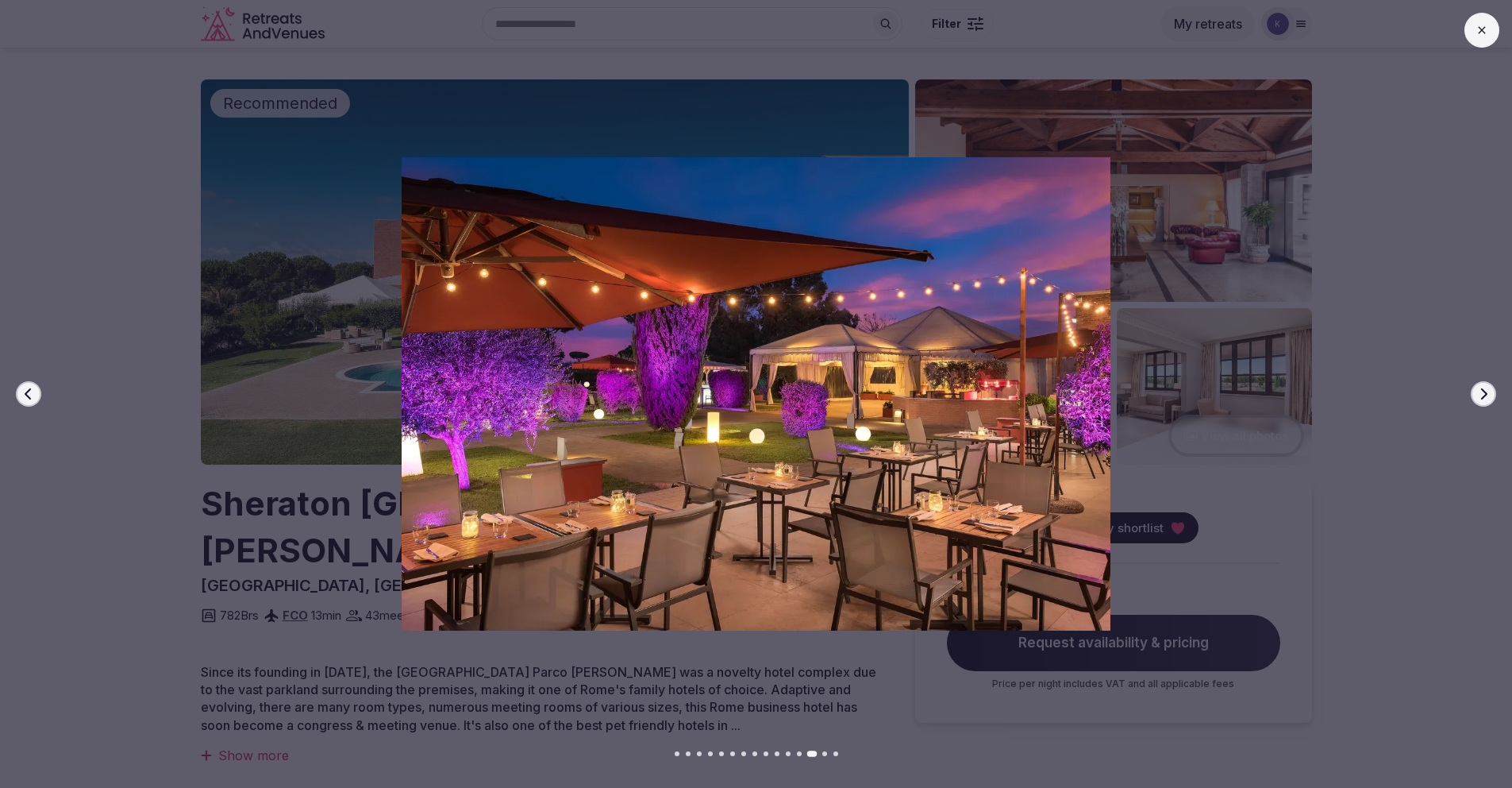
click at [1480, 396] on icon "button" at bounding box center [1483, 394] width 13 height 13
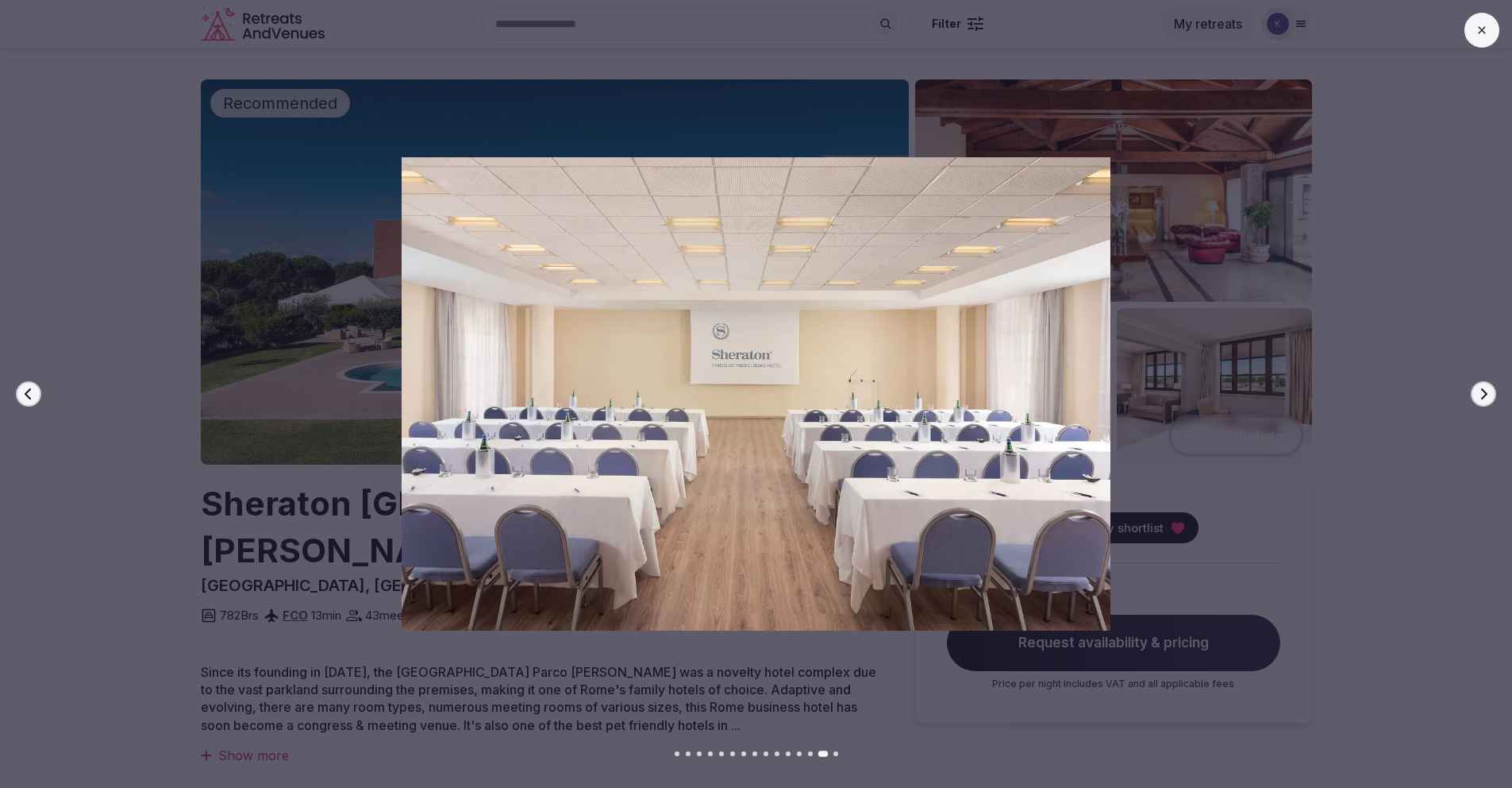
click at [1480, 396] on icon "button" at bounding box center [1483, 394] width 13 height 13
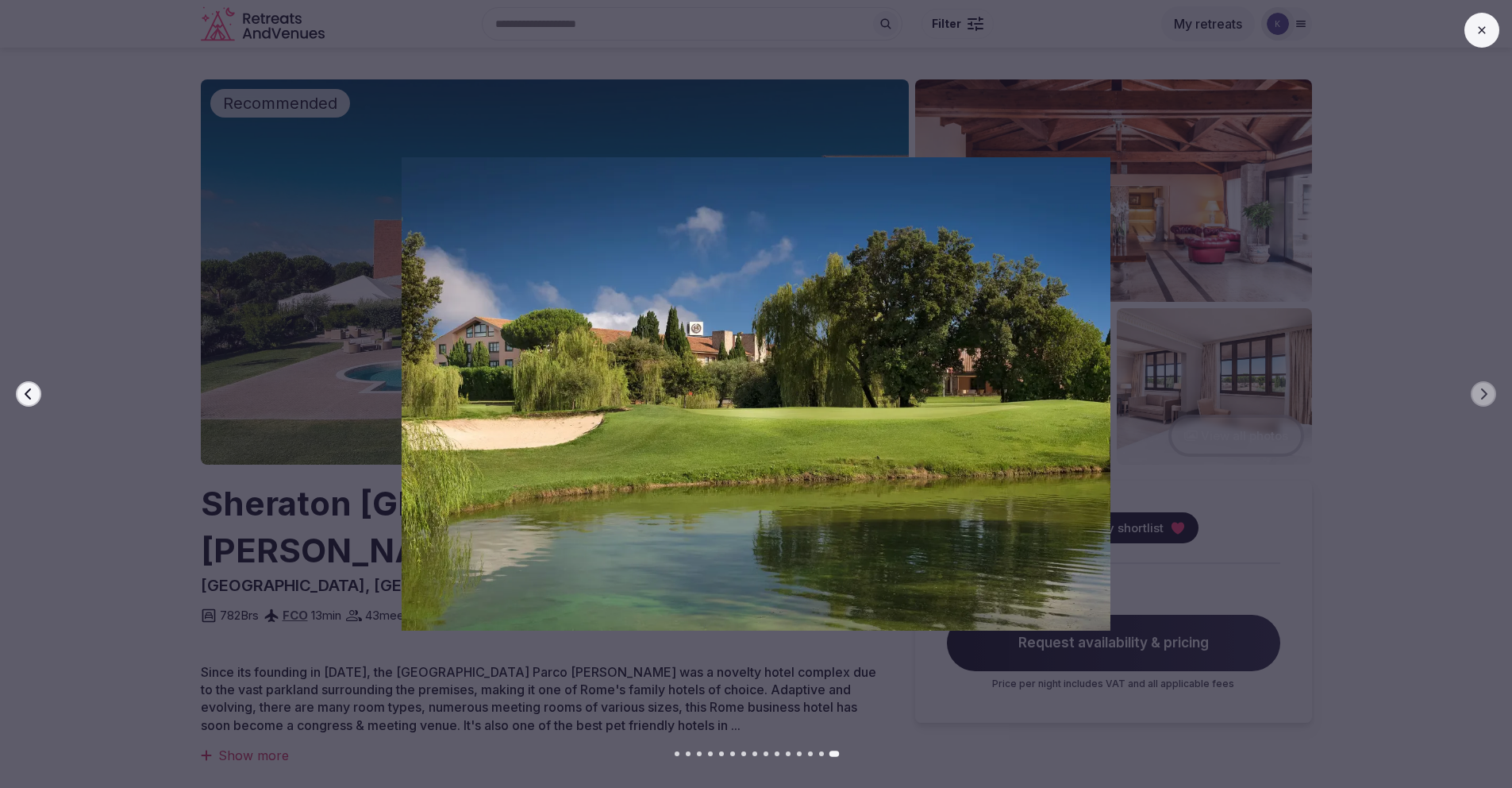
click at [1476, 38] on button at bounding box center [1482, 31] width 35 height 35
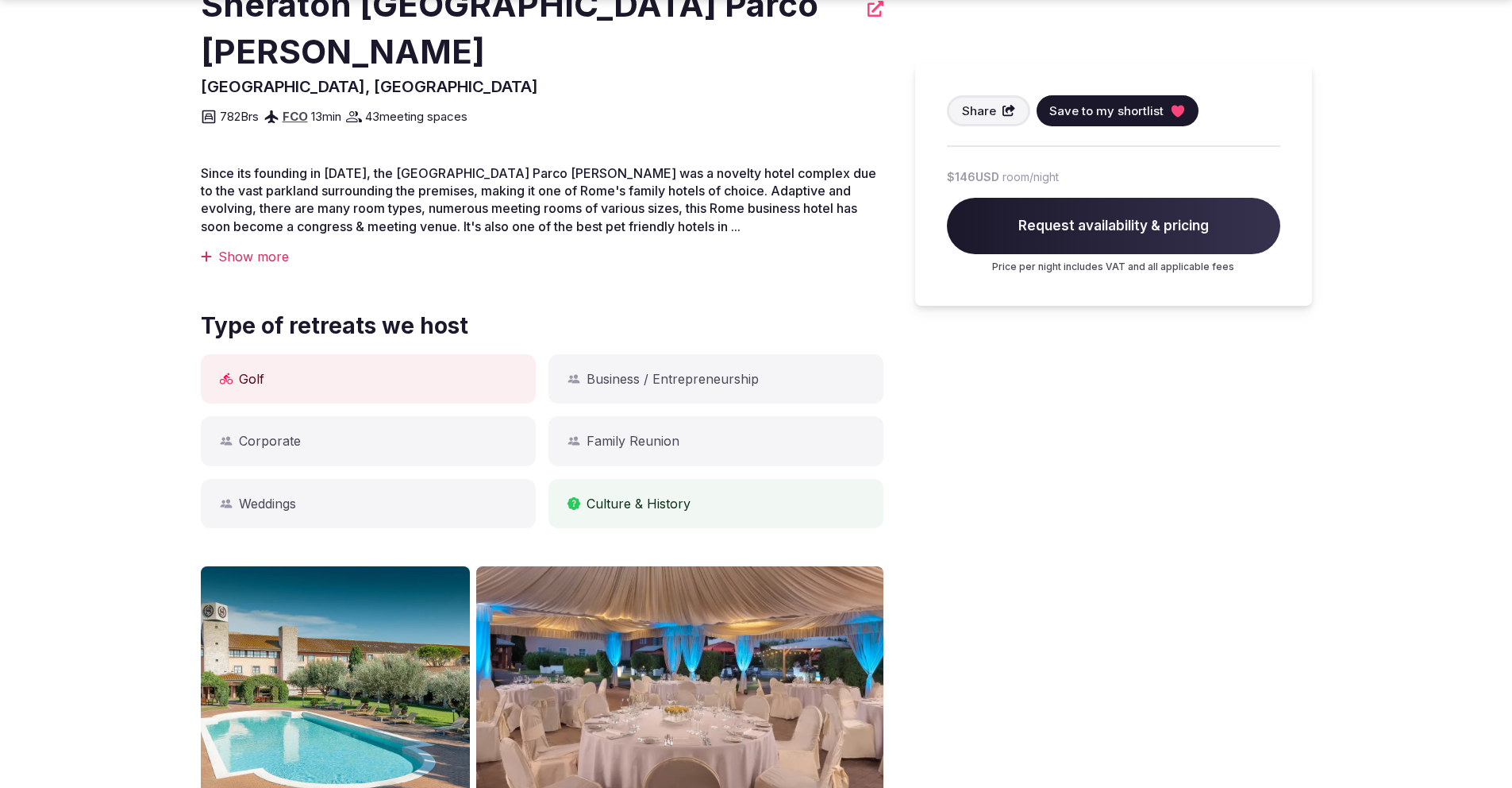
scroll to position [502, 0]
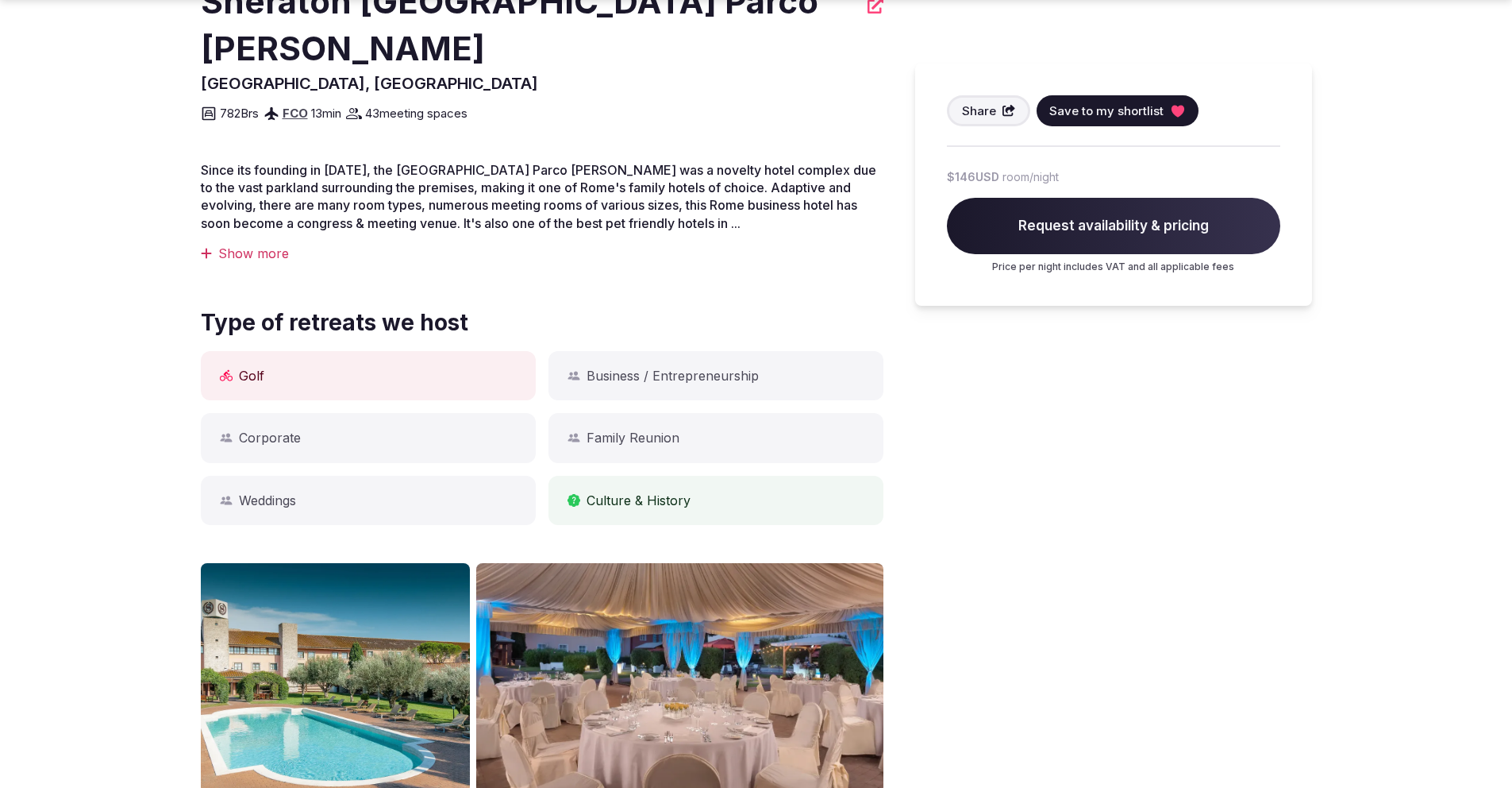
click at [240, 244] on div "Show more" at bounding box center [542, 253] width 683 height 17
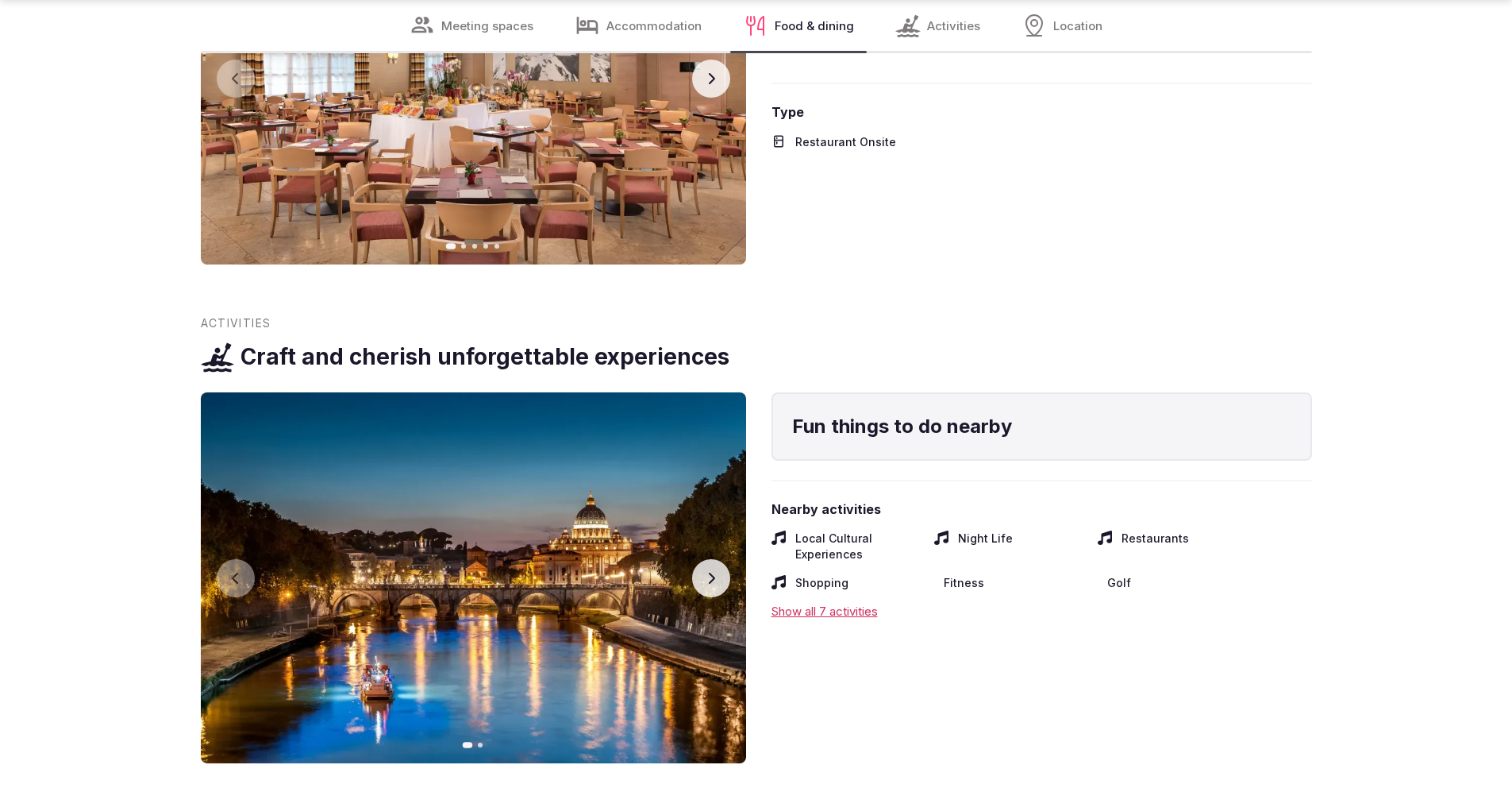
scroll to position [3278, 0]
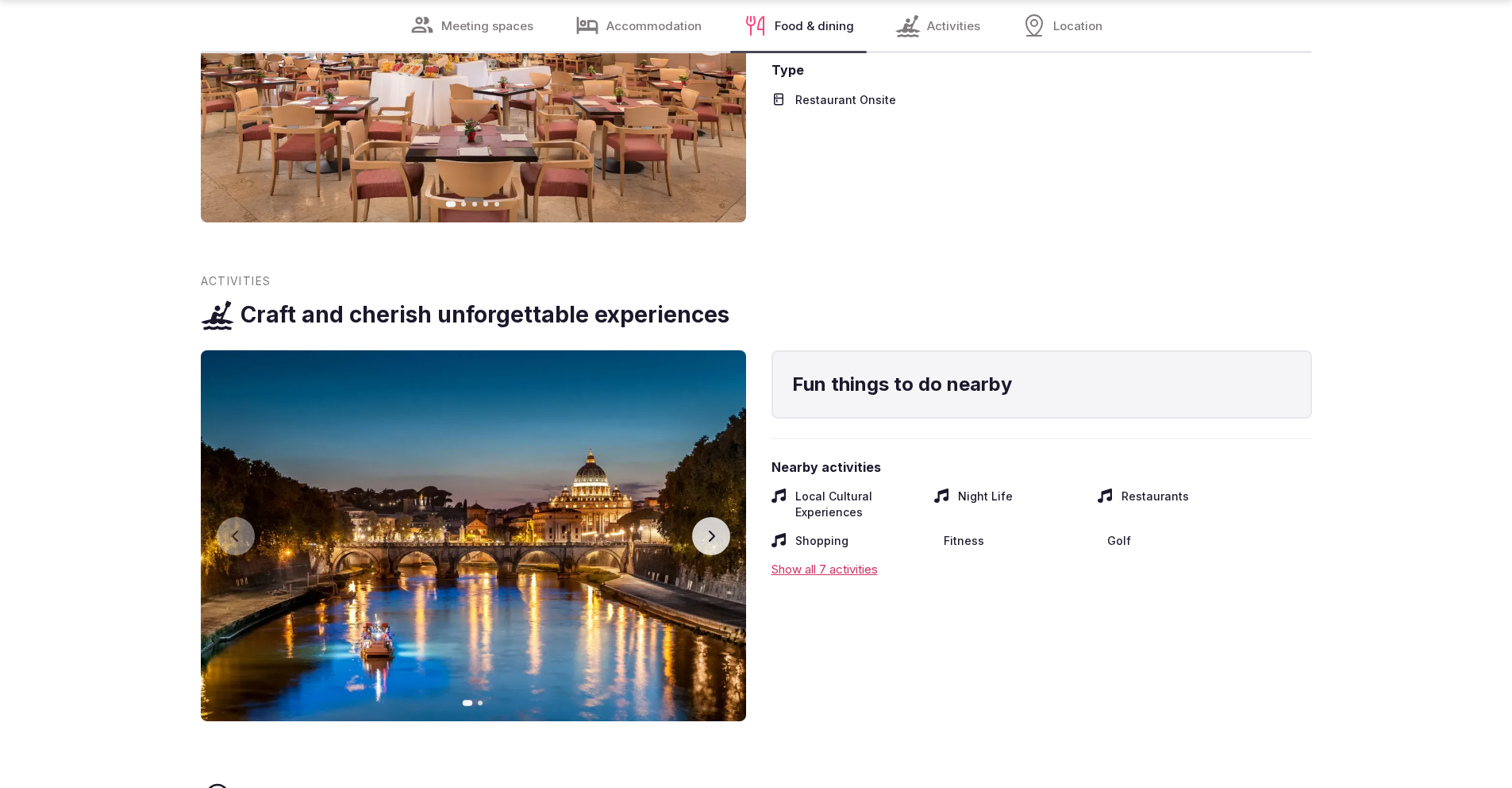
click at [857, 560] on div "Show all 7 activities" at bounding box center [1042, 568] width 541 height 17
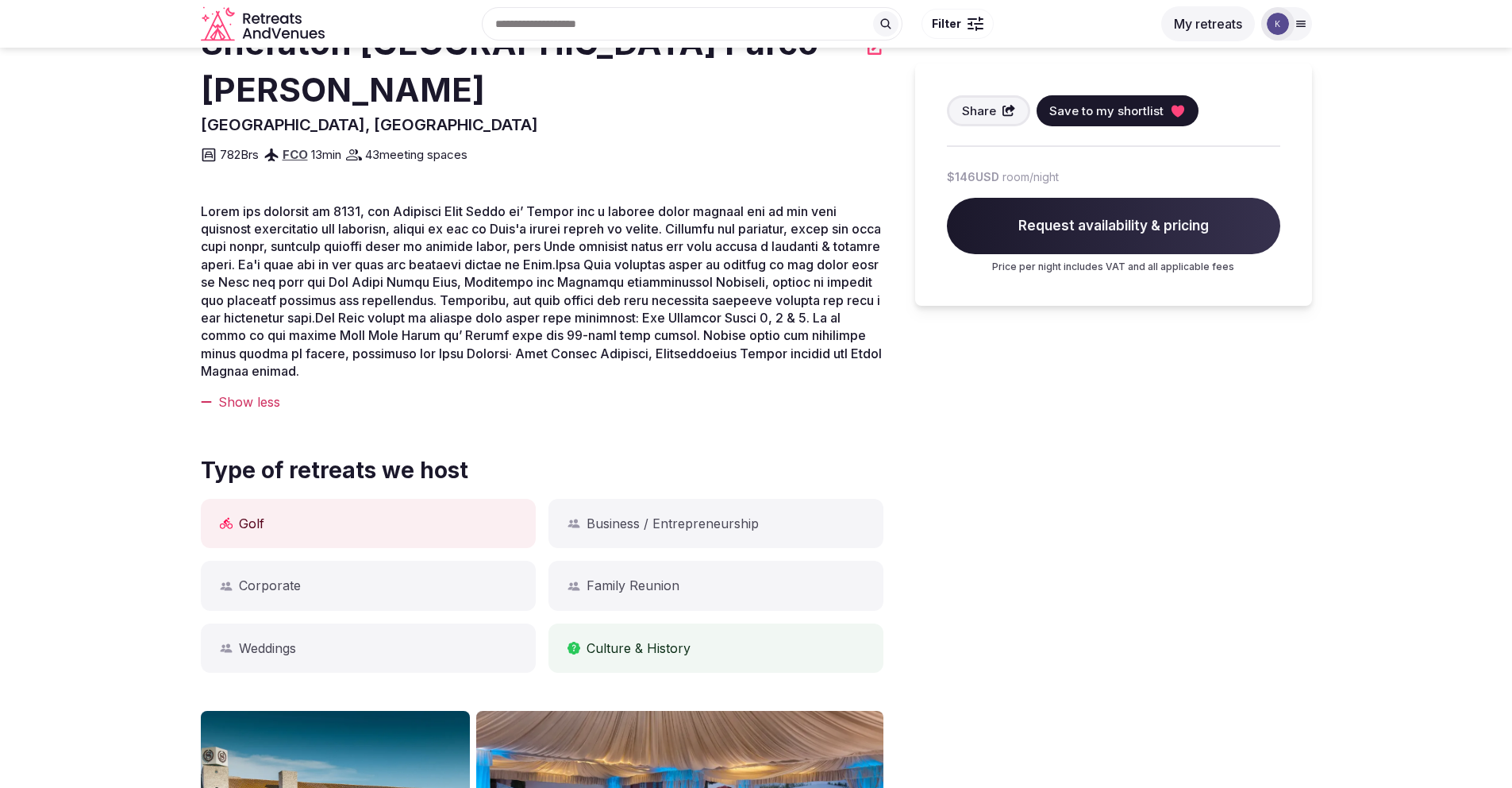
scroll to position [0, 0]
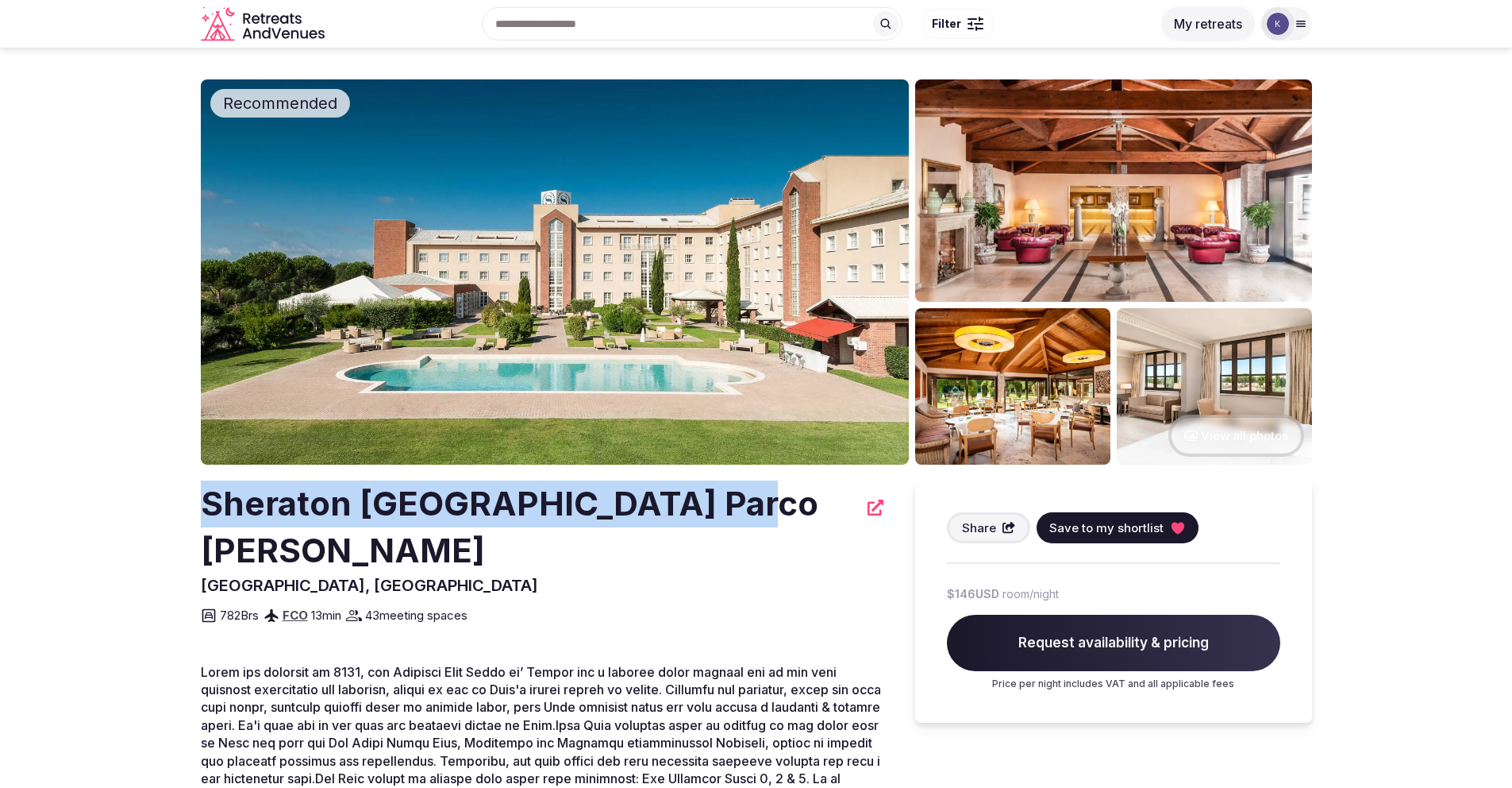
drag, startPoint x: 727, startPoint y: 504, endPoint x: 207, endPoint y: 504, distance: 520.0
click at [207, 504] on div "Sheraton [GEOGRAPHIC_DATA] Parco [PERSON_NAME]" at bounding box center [542, 527] width 683 height 93
copy h2 "Sheraton [GEOGRAPHIC_DATA] Parco [PERSON_NAME]"
drag, startPoint x: 715, startPoint y: 658, endPoint x: 708, endPoint y: 563, distance: 95.3
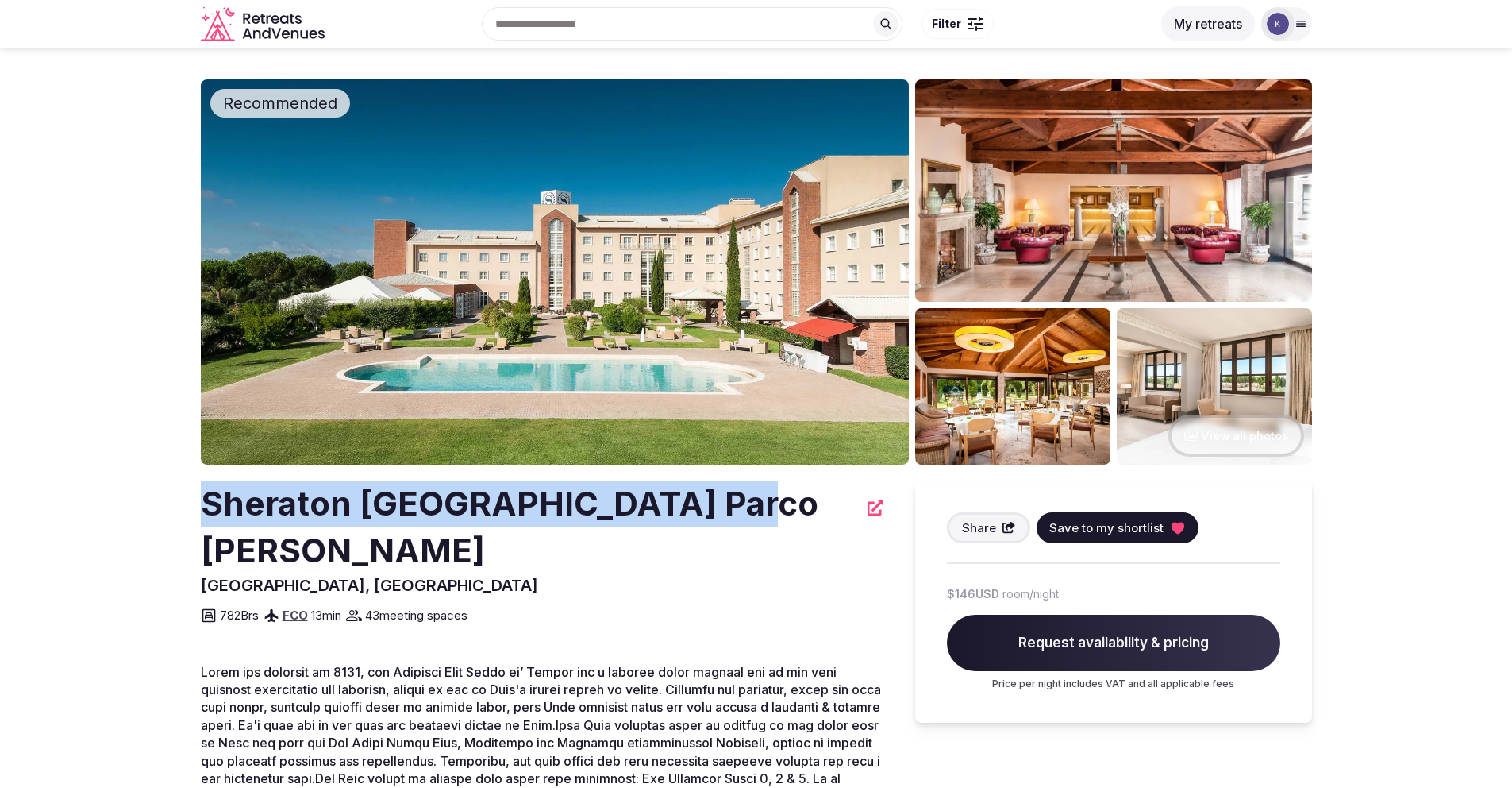
click at [810, 664] on span at bounding box center [541, 752] width 681 height 176
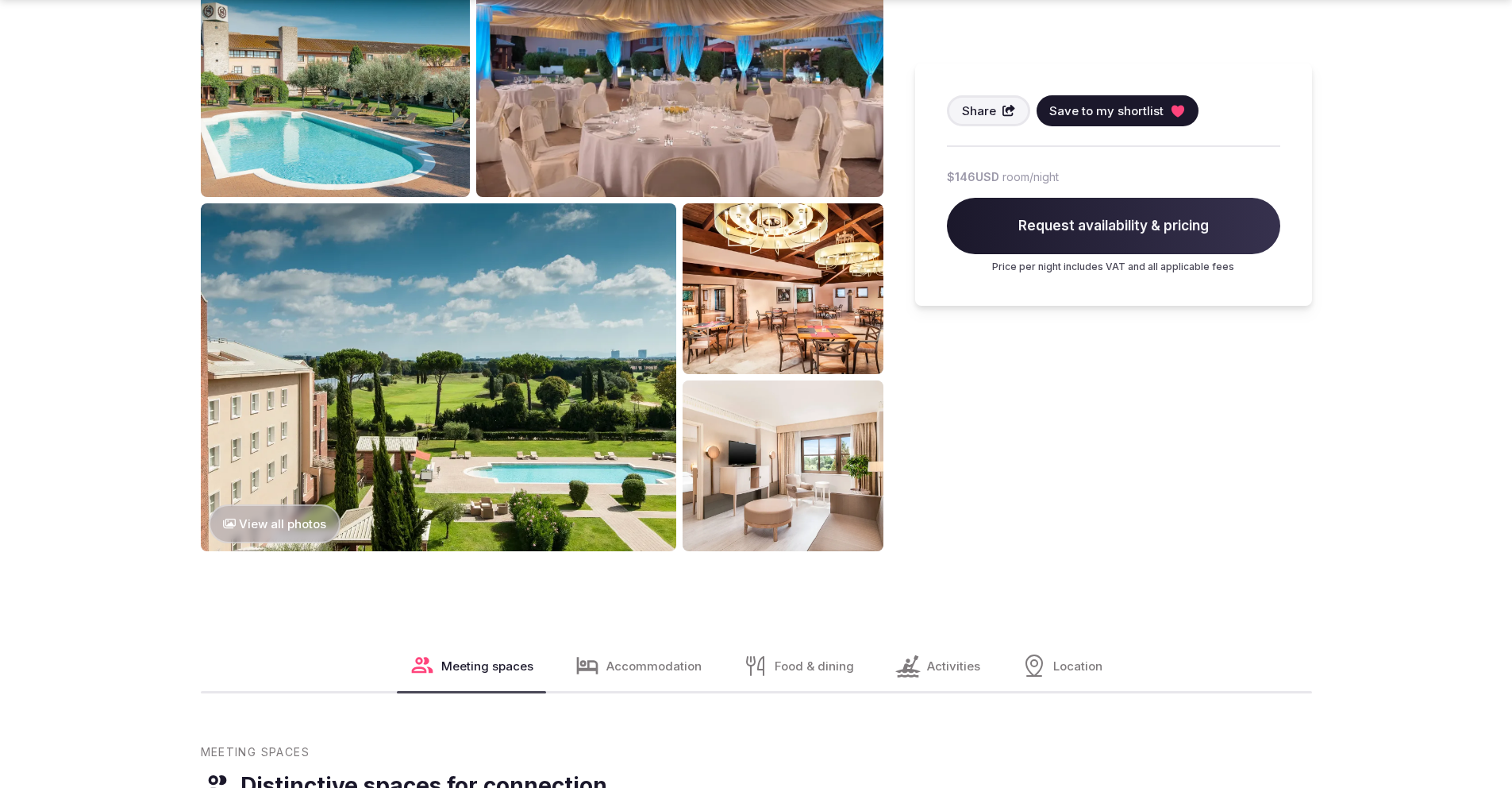
scroll to position [1385, 0]
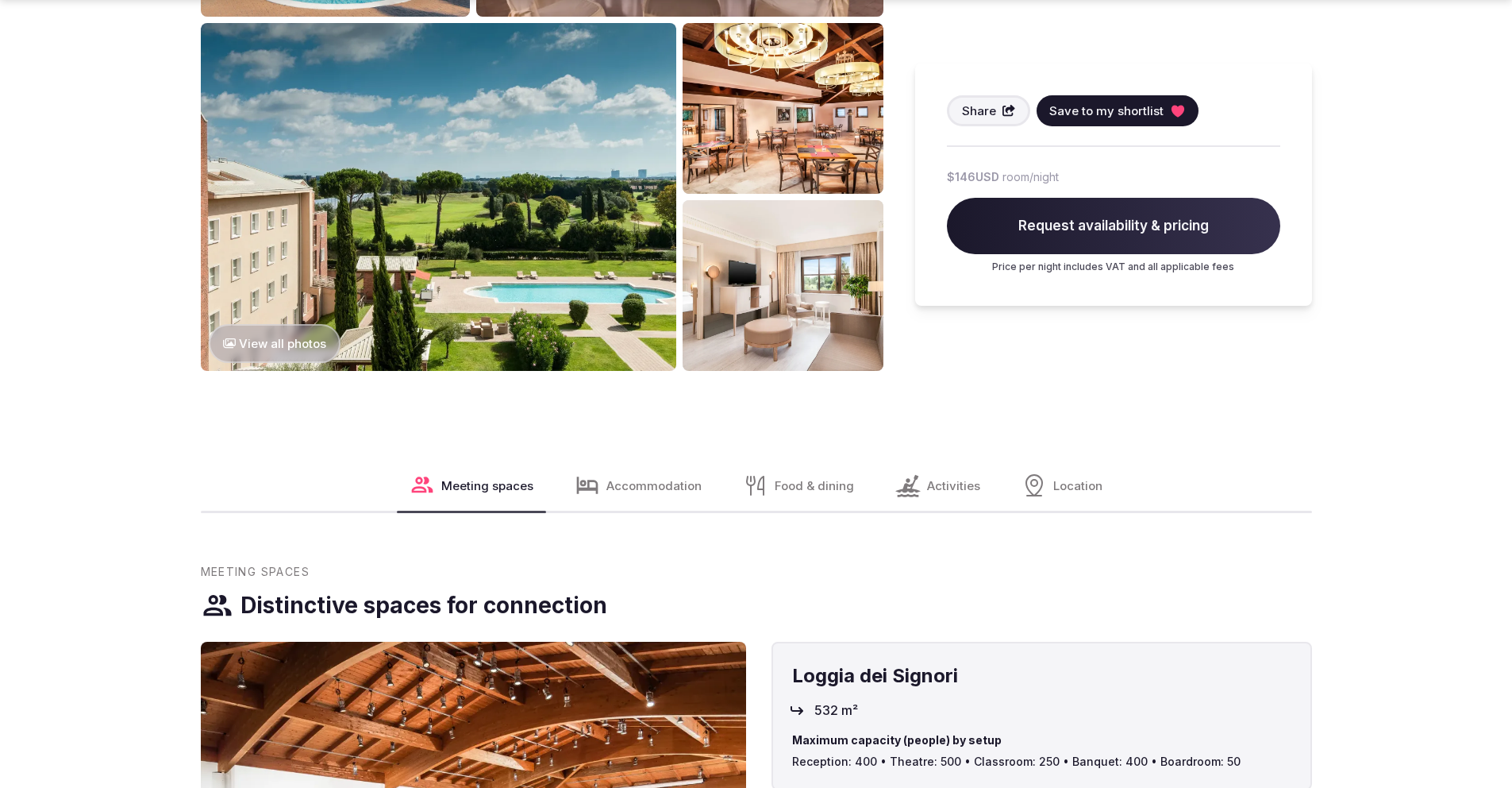
click at [930, 477] on span "Activities" at bounding box center [954, 485] width 53 height 17
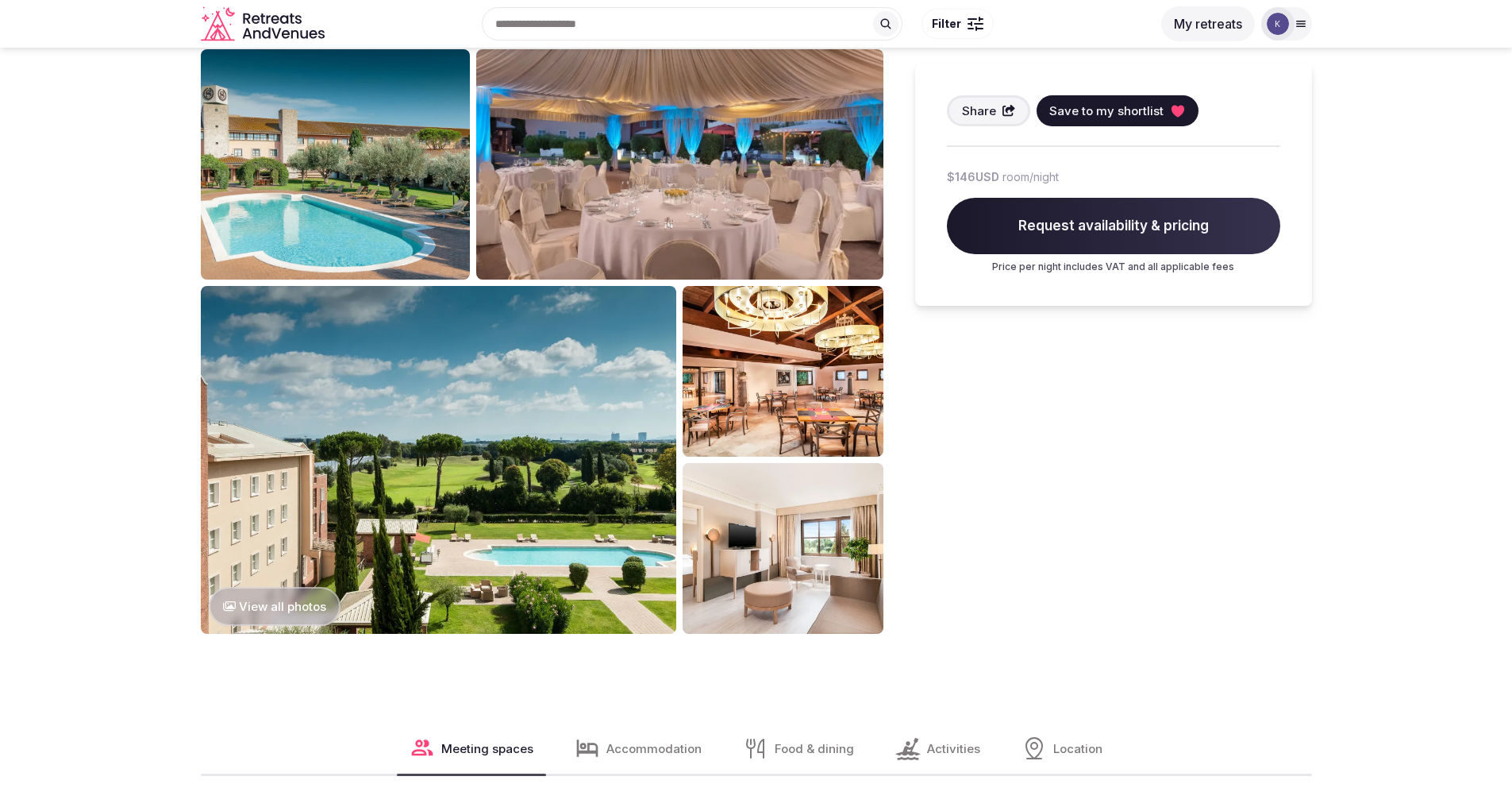
scroll to position [1120, 0]
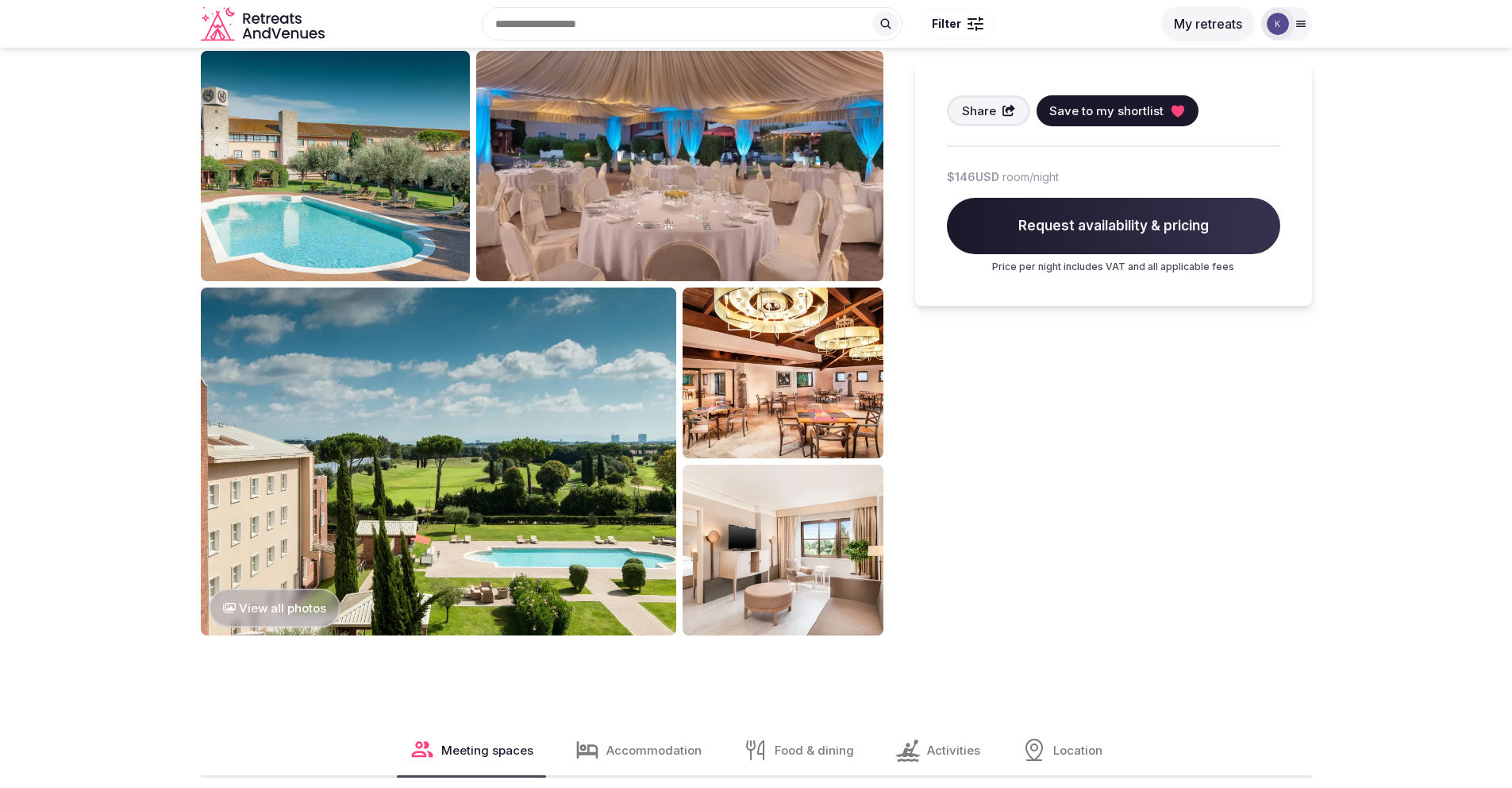
click at [311, 588] on button "View all photos" at bounding box center [275, 607] width 133 height 39
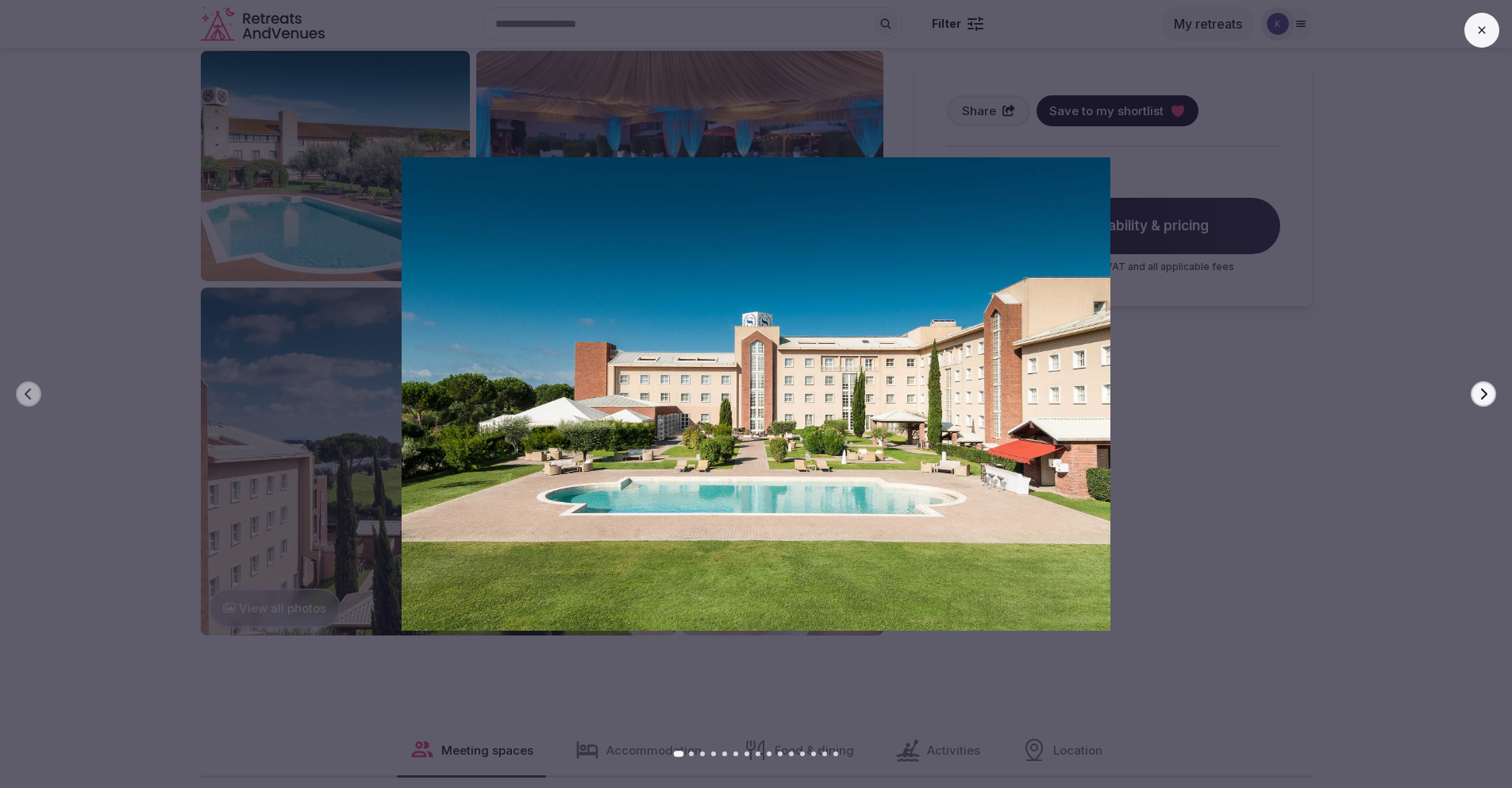
click at [1488, 394] on icon "button" at bounding box center [1483, 394] width 13 height 13
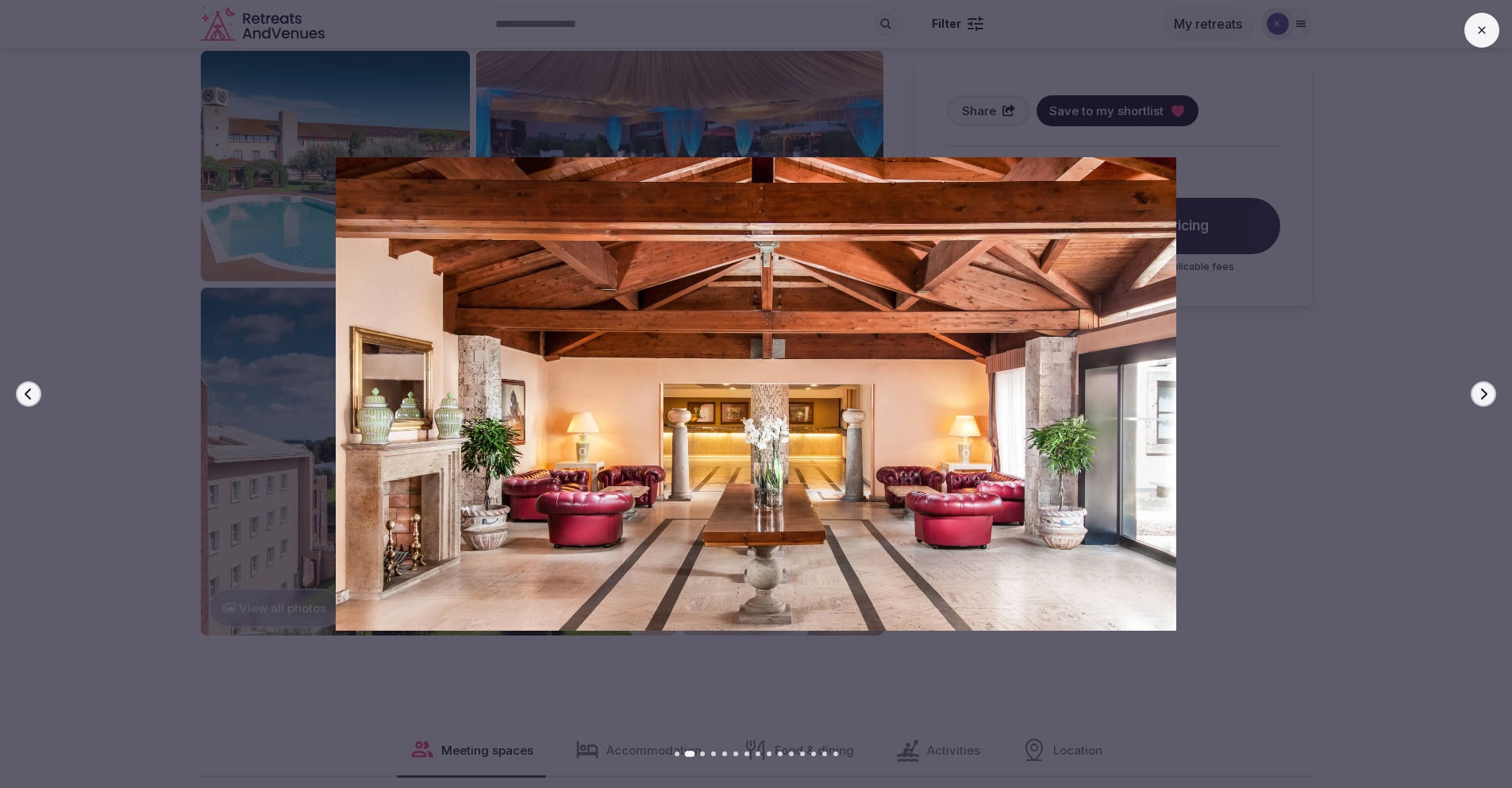
click at [1488, 394] on icon "button" at bounding box center [1483, 394] width 13 height 13
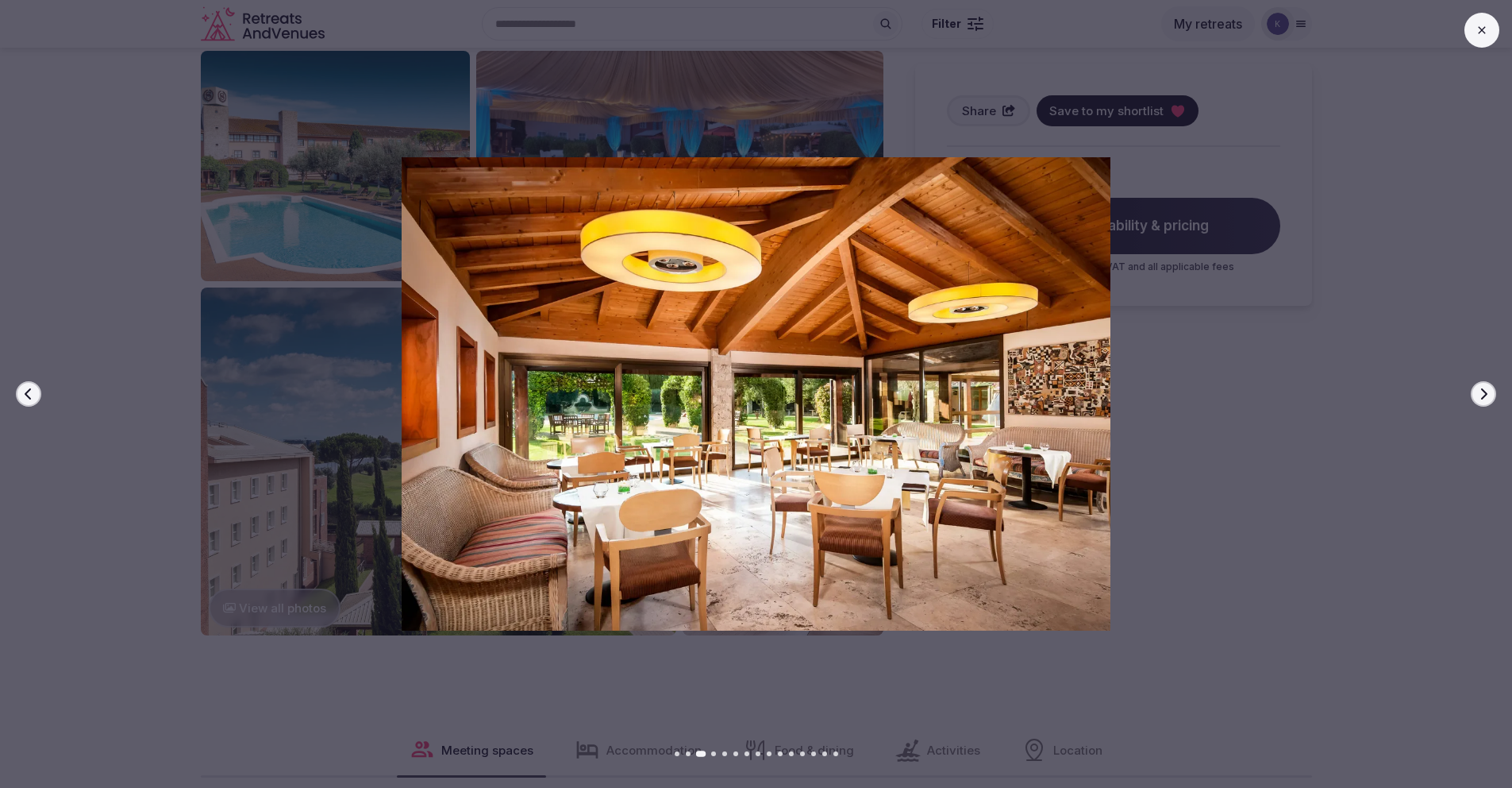
click at [1488, 394] on icon "button" at bounding box center [1483, 394] width 13 height 13
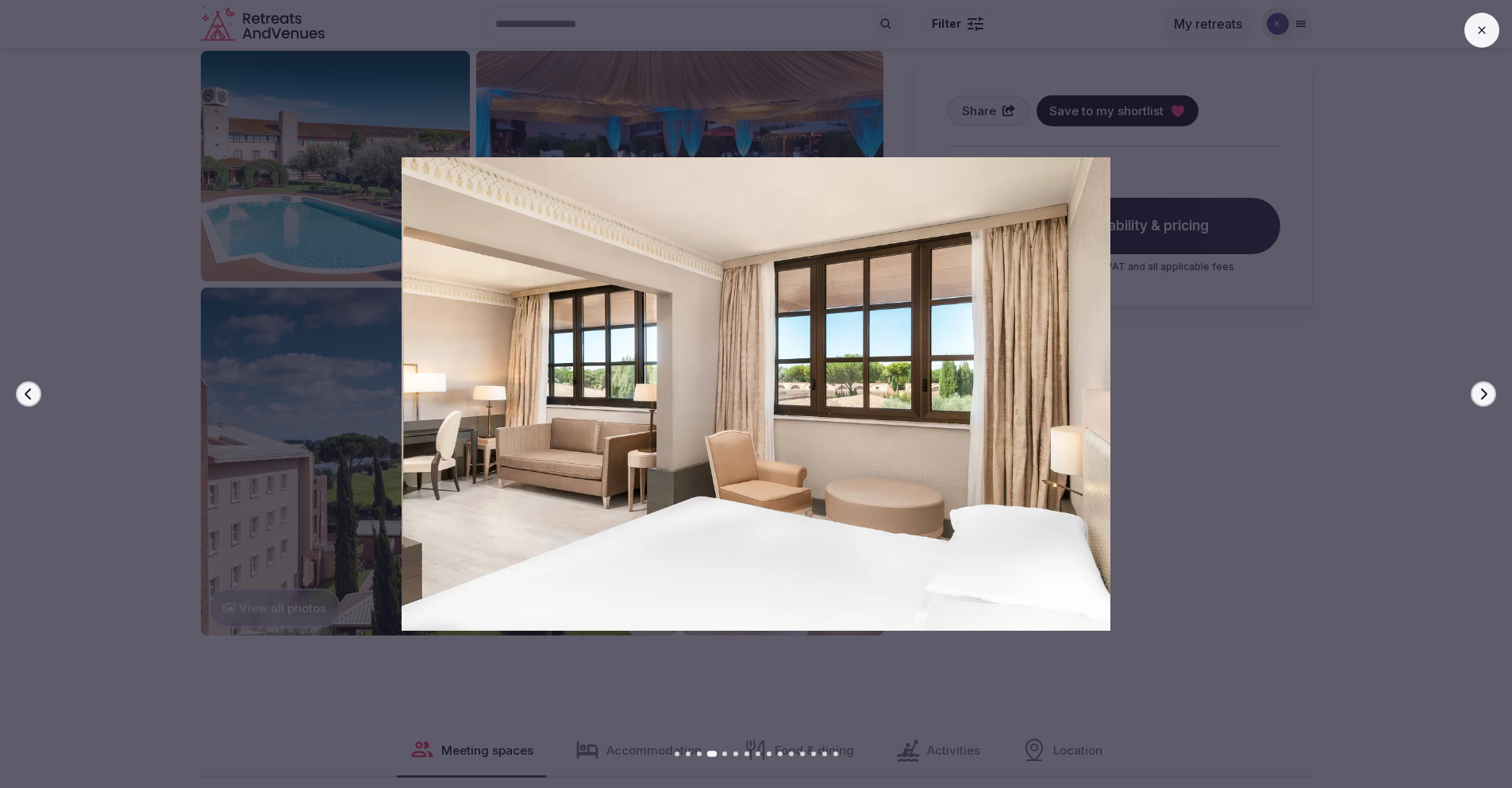
click at [1488, 394] on icon "button" at bounding box center [1483, 394] width 13 height 13
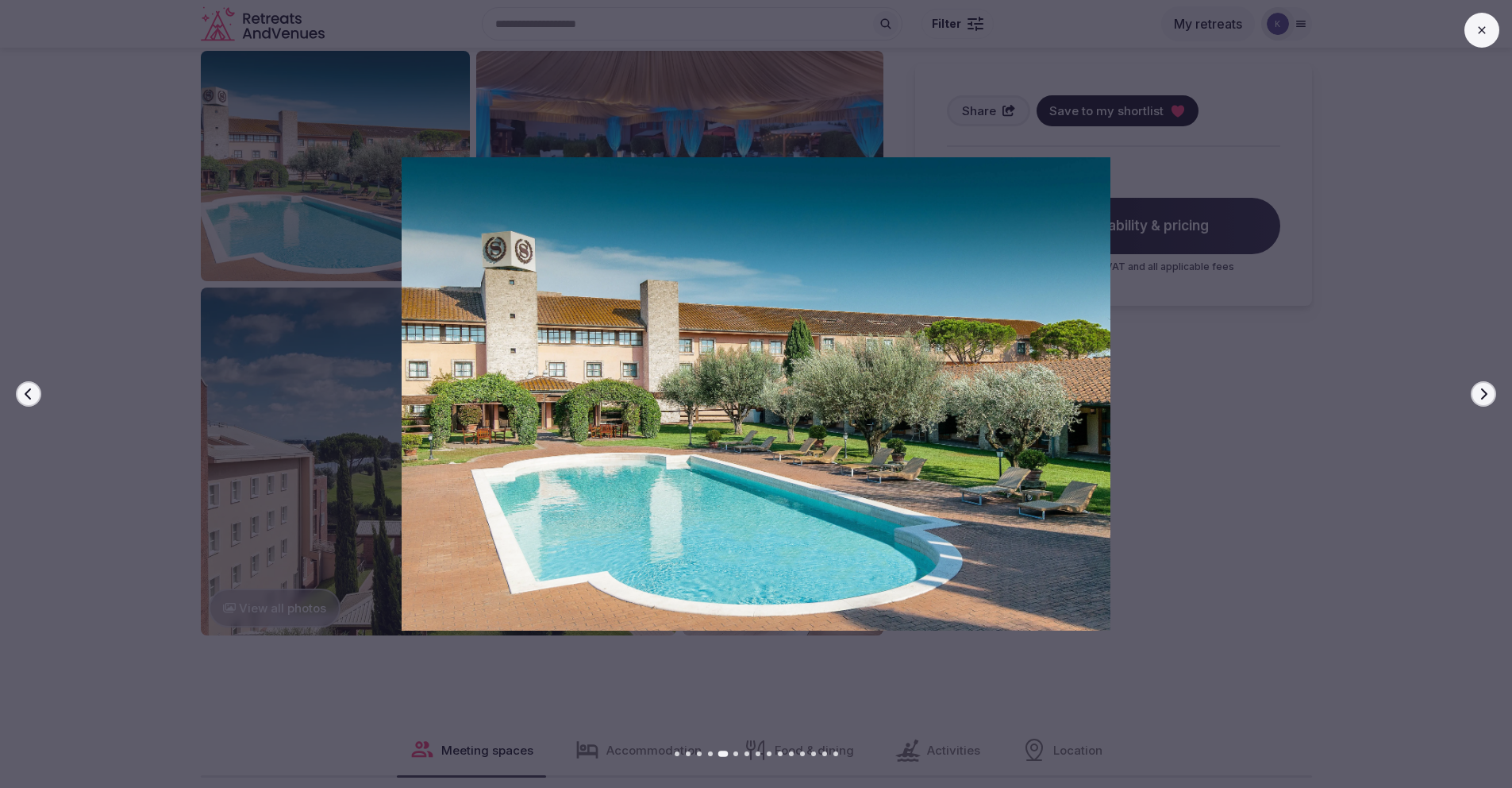
click at [1488, 394] on icon "button" at bounding box center [1483, 394] width 13 height 13
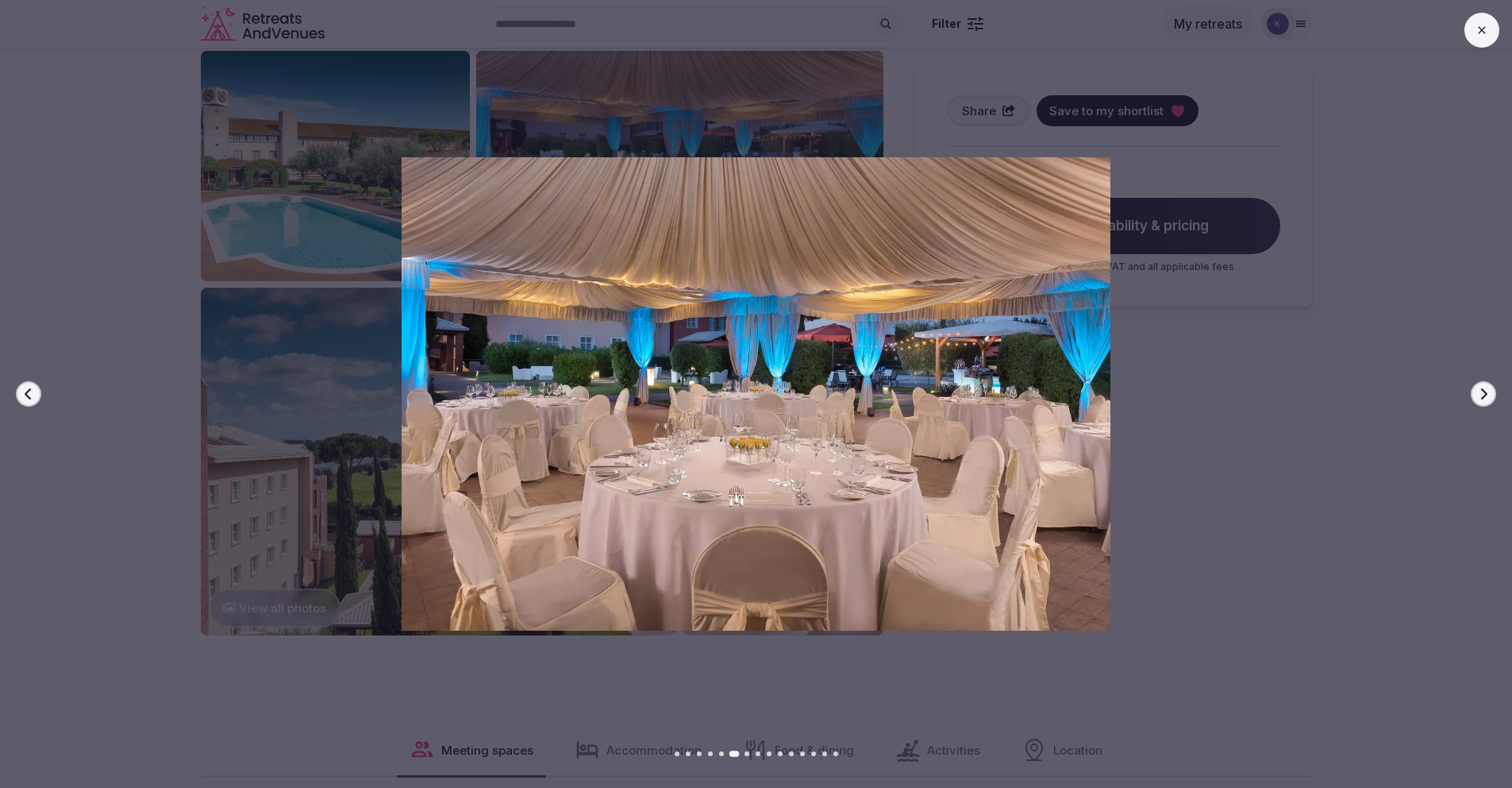
click at [1488, 394] on icon "button" at bounding box center [1483, 394] width 13 height 13
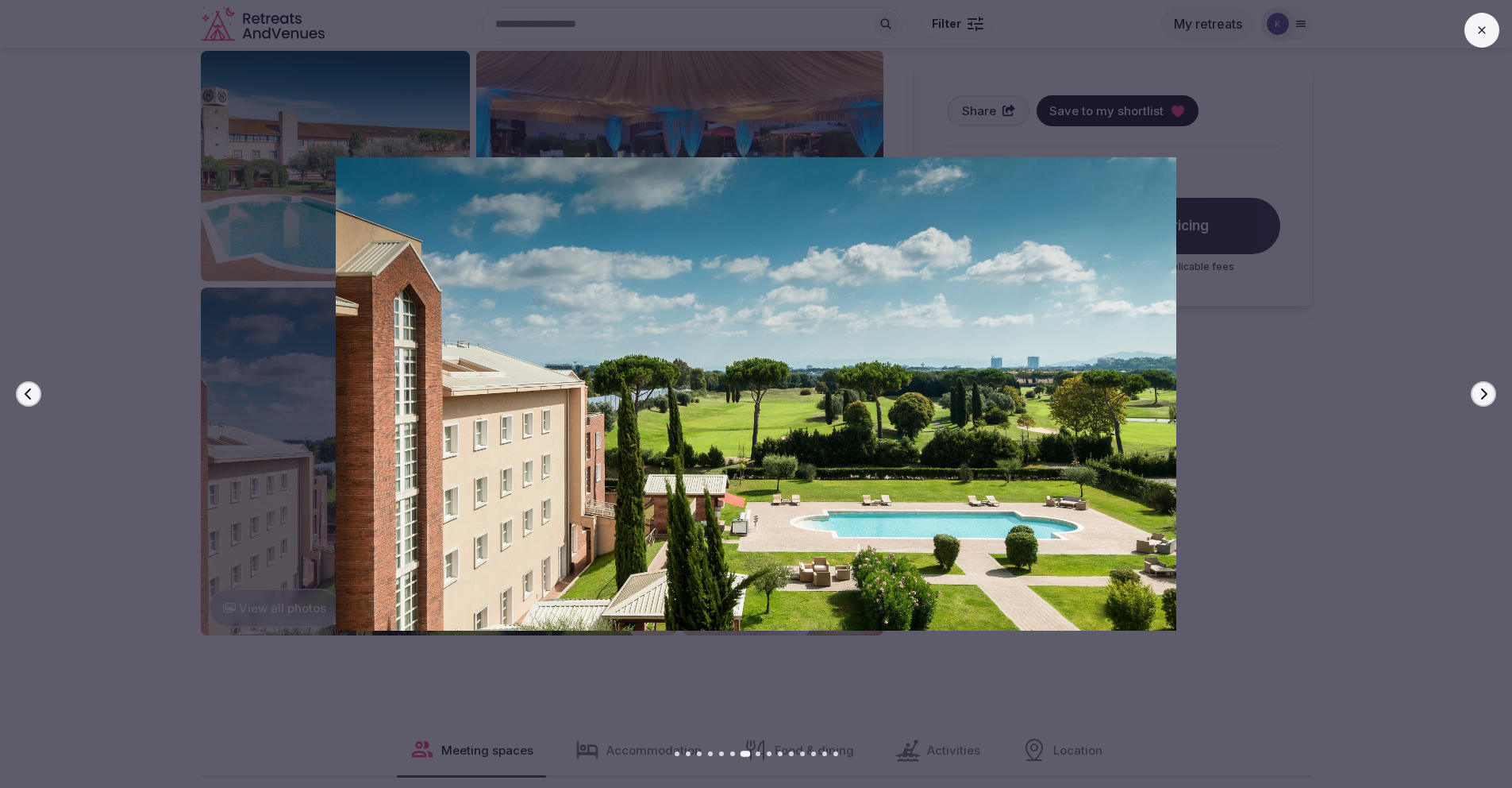
click at [1488, 394] on icon "button" at bounding box center [1483, 394] width 13 height 13
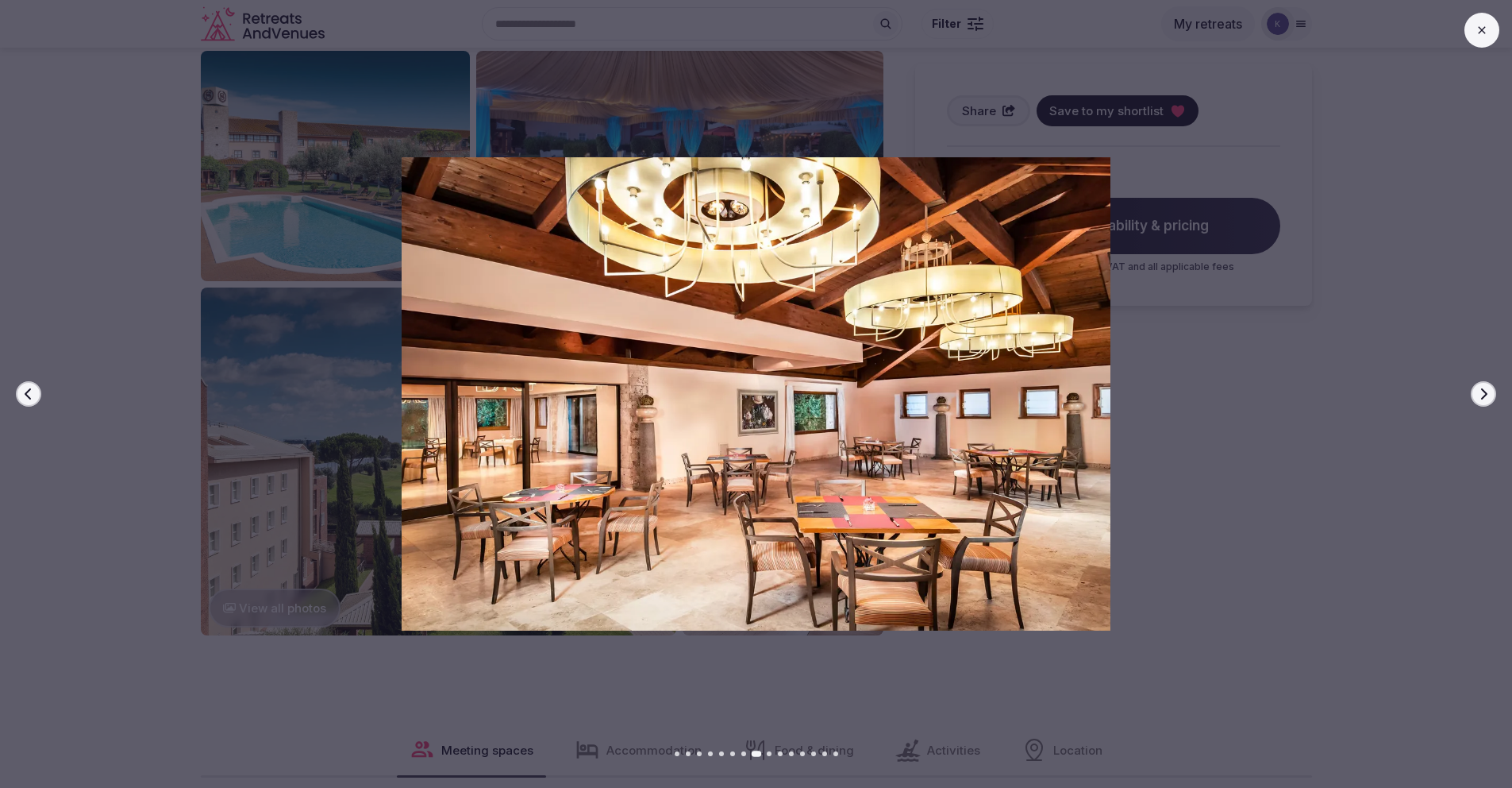
click at [1488, 394] on icon "button" at bounding box center [1483, 394] width 13 height 13
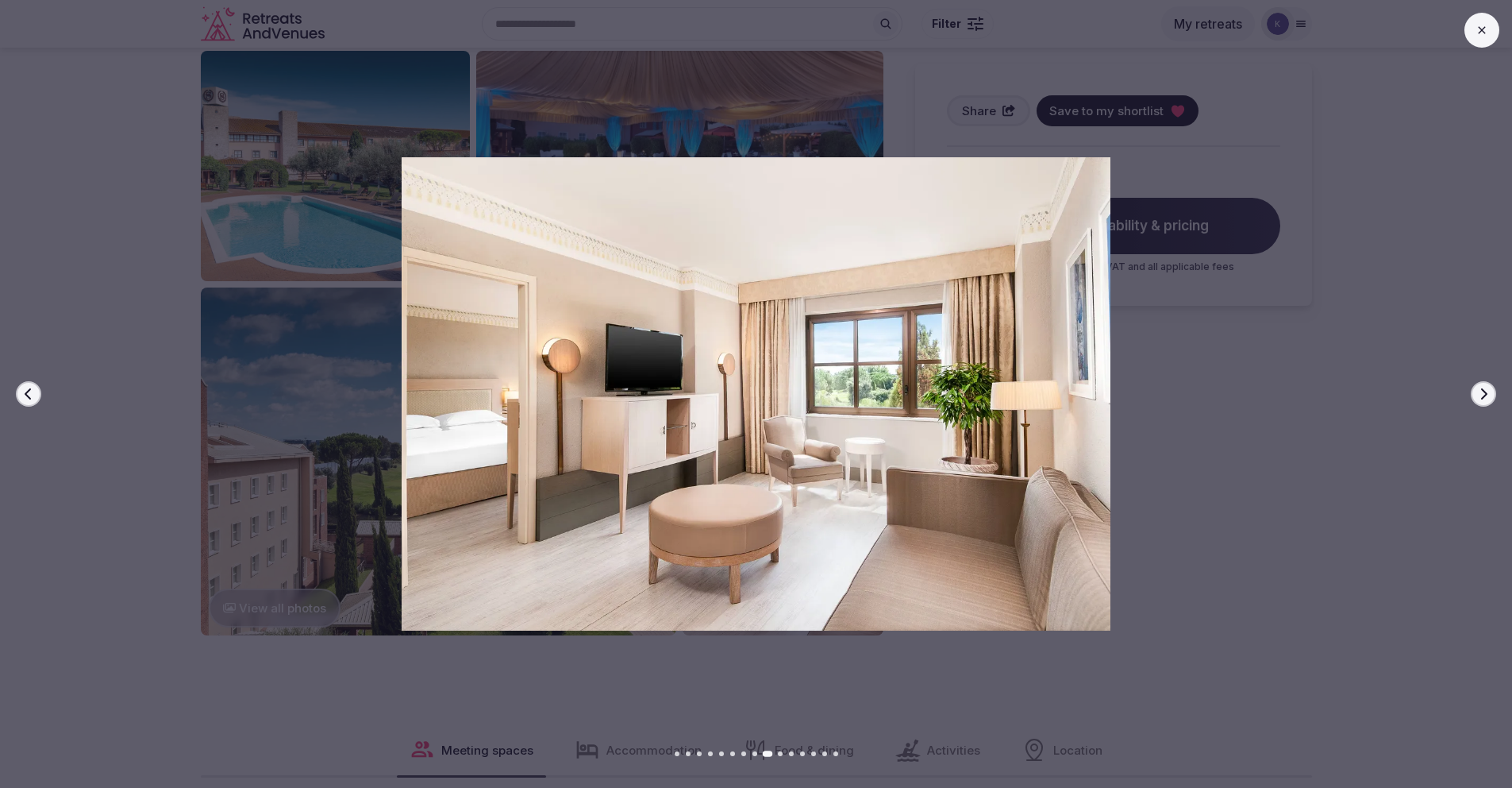
click at [1488, 394] on icon "button" at bounding box center [1483, 394] width 13 height 13
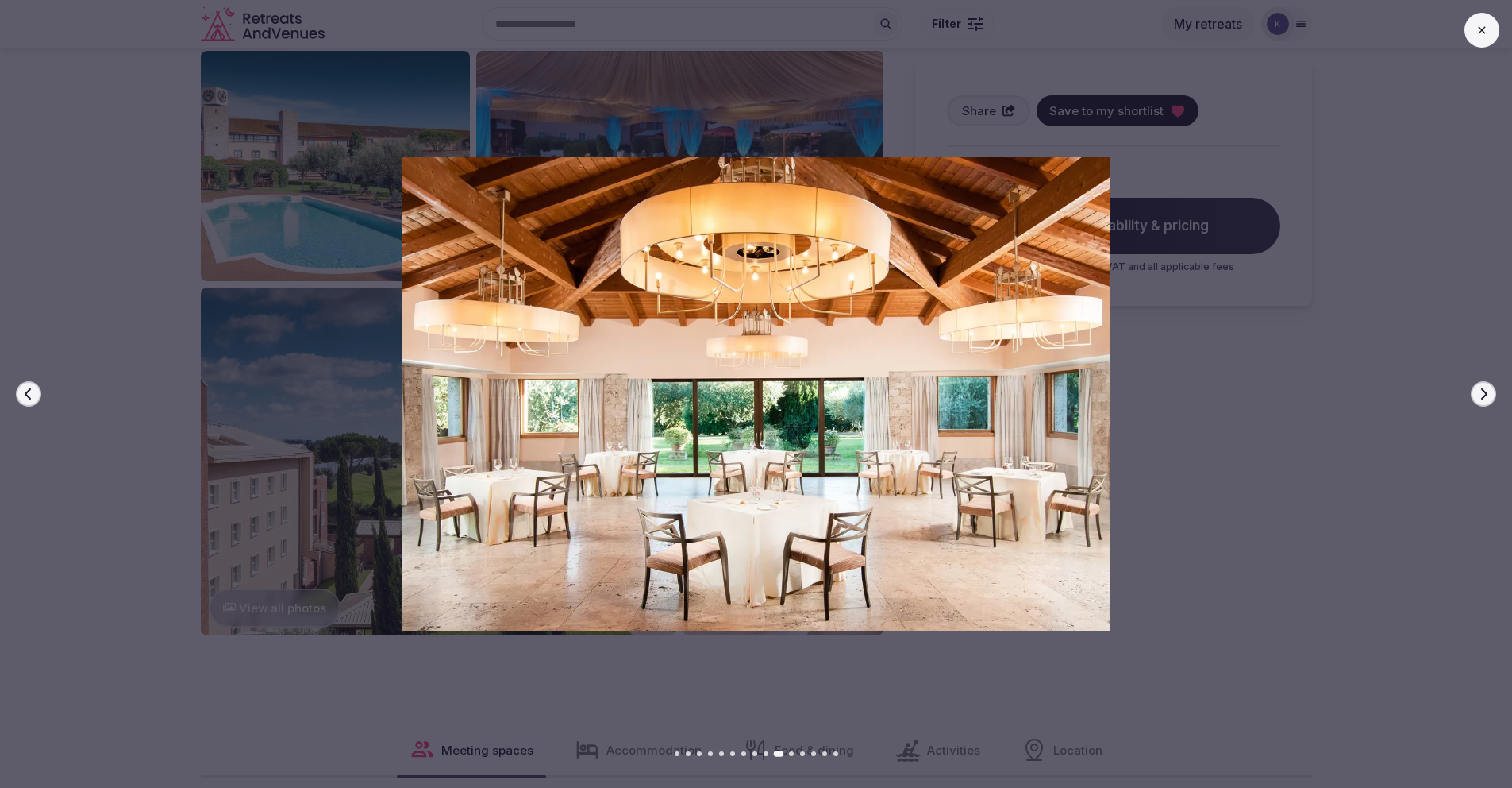
click at [1488, 394] on icon "button" at bounding box center [1483, 394] width 13 height 13
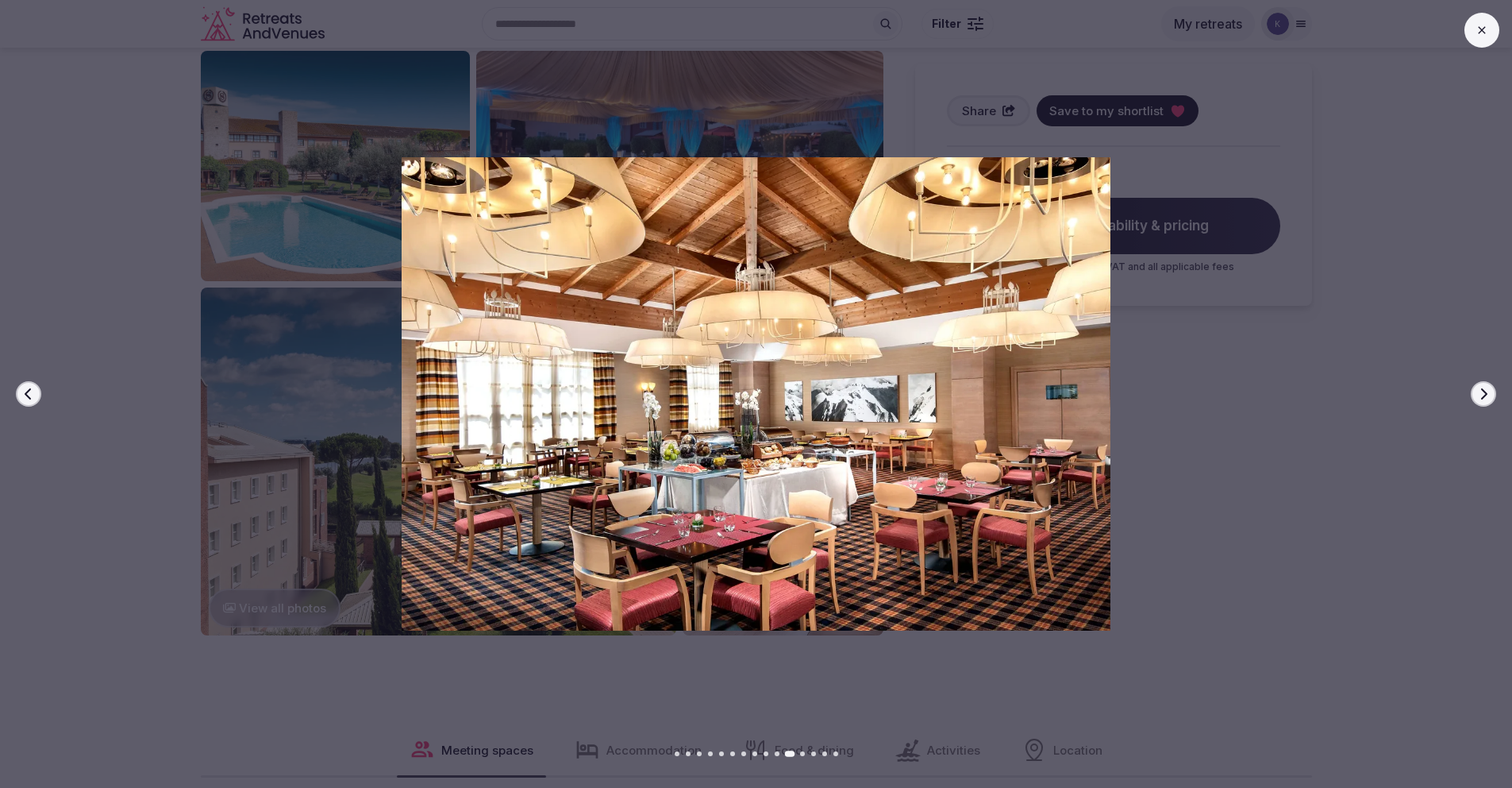
click at [1488, 394] on icon "button" at bounding box center [1483, 394] width 13 height 13
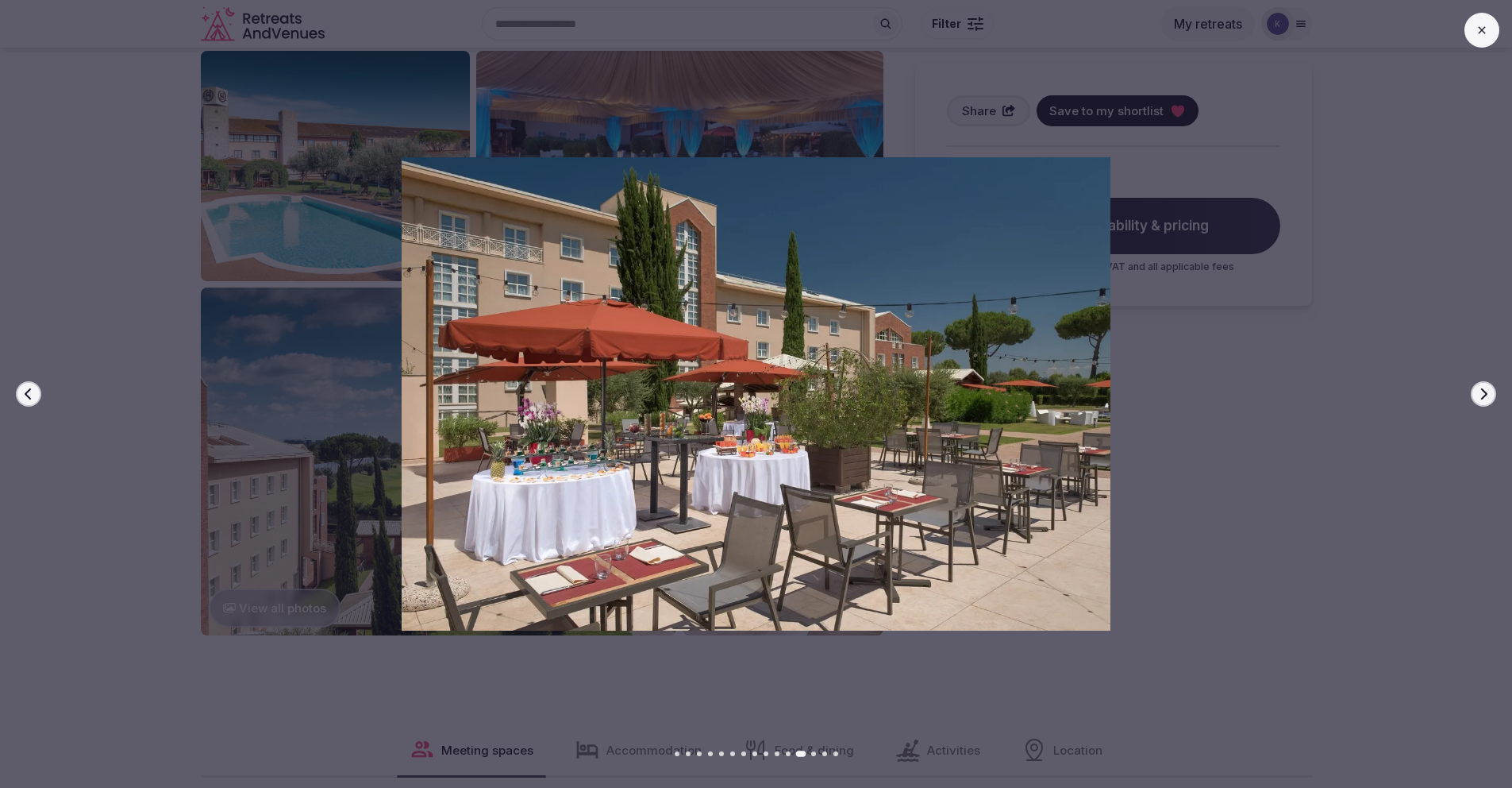
click at [1488, 394] on icon "button" at bounding box center [1483, 394] width 13 height 13
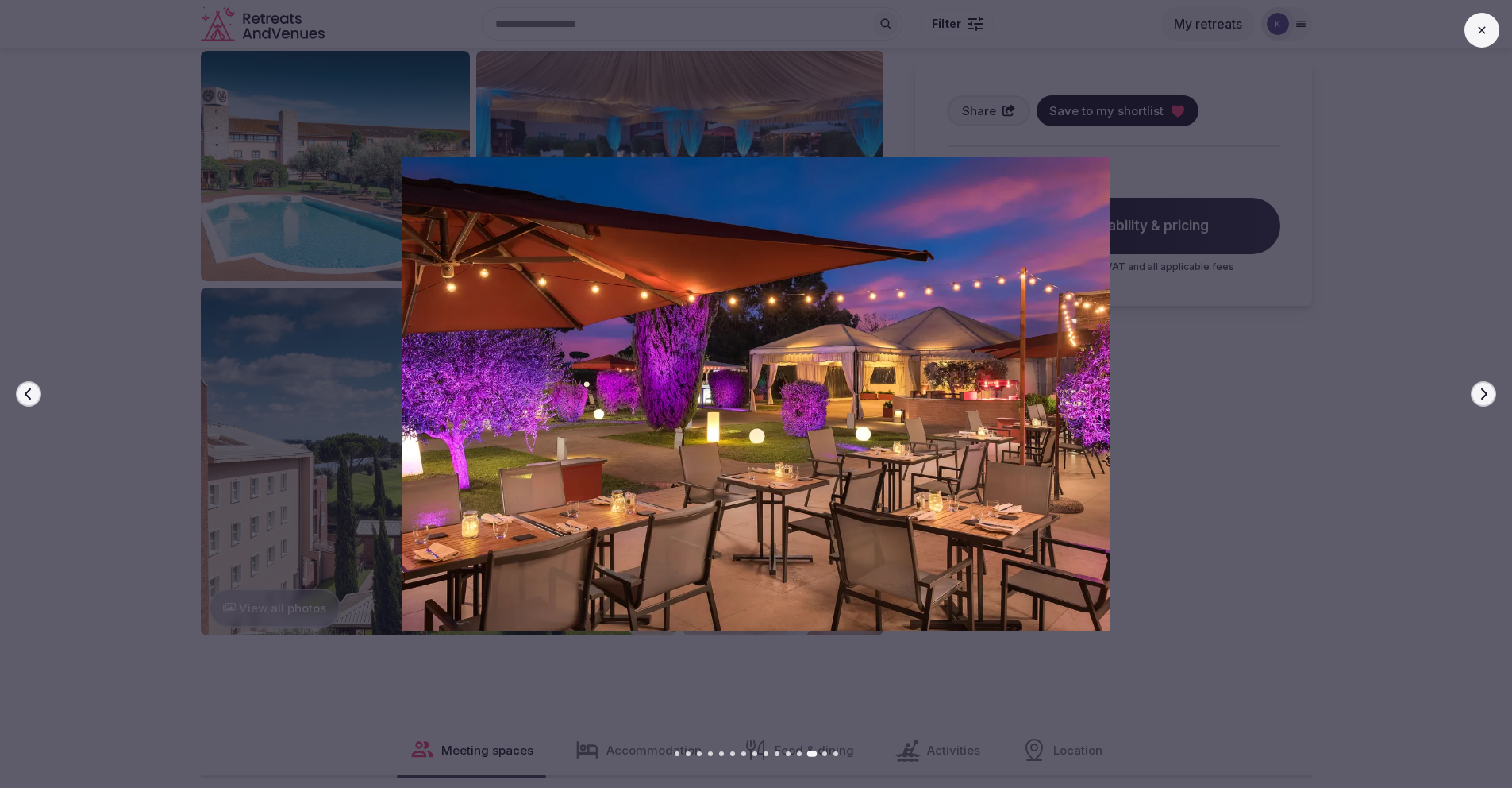
click at [1488, 394] on icon "button" at bounding box center [1483, 394] width 13 height 13
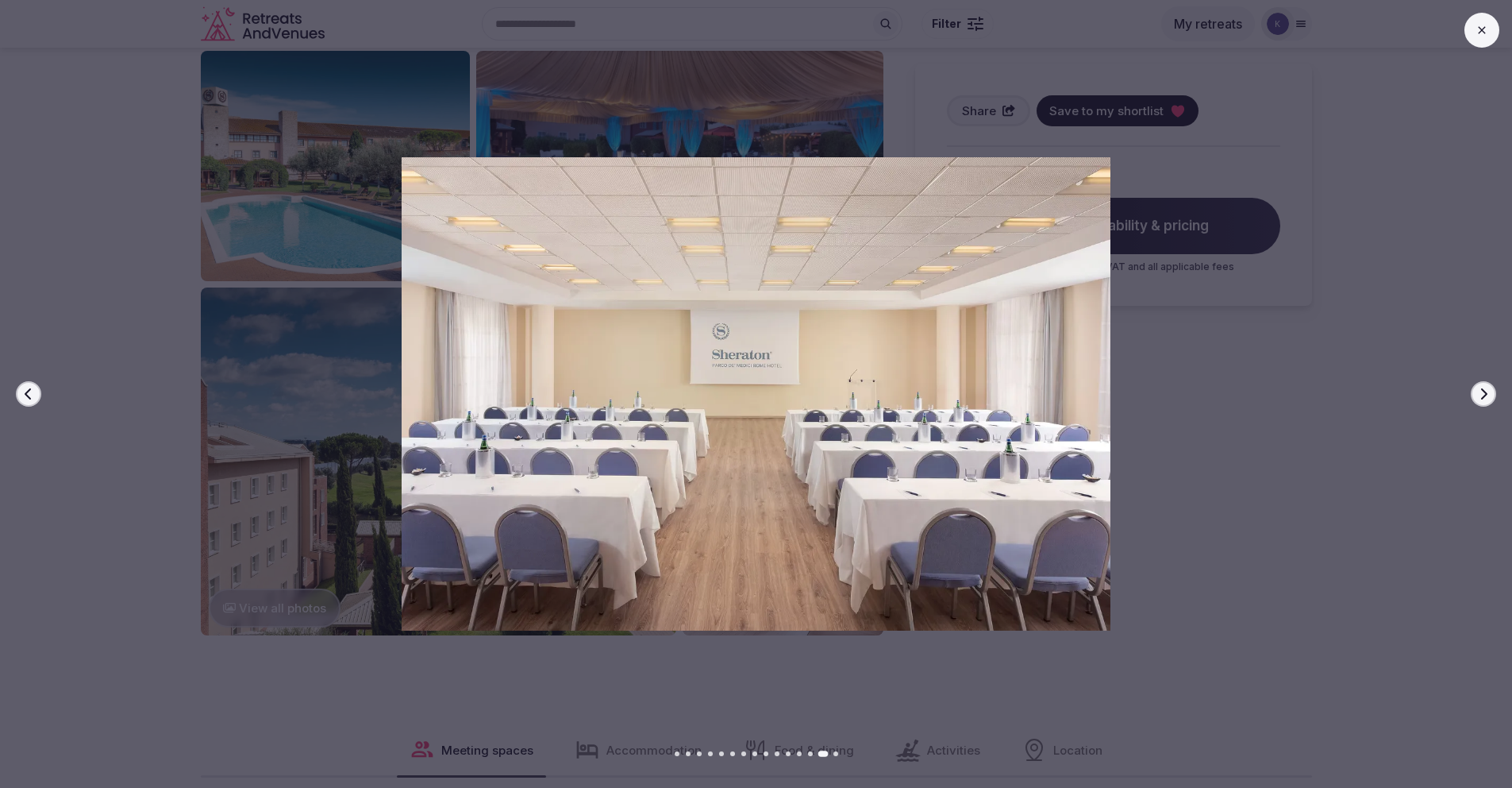
click at [1488, 394] on icon "button" at bounding box center [1483, 394] width 13 height 13
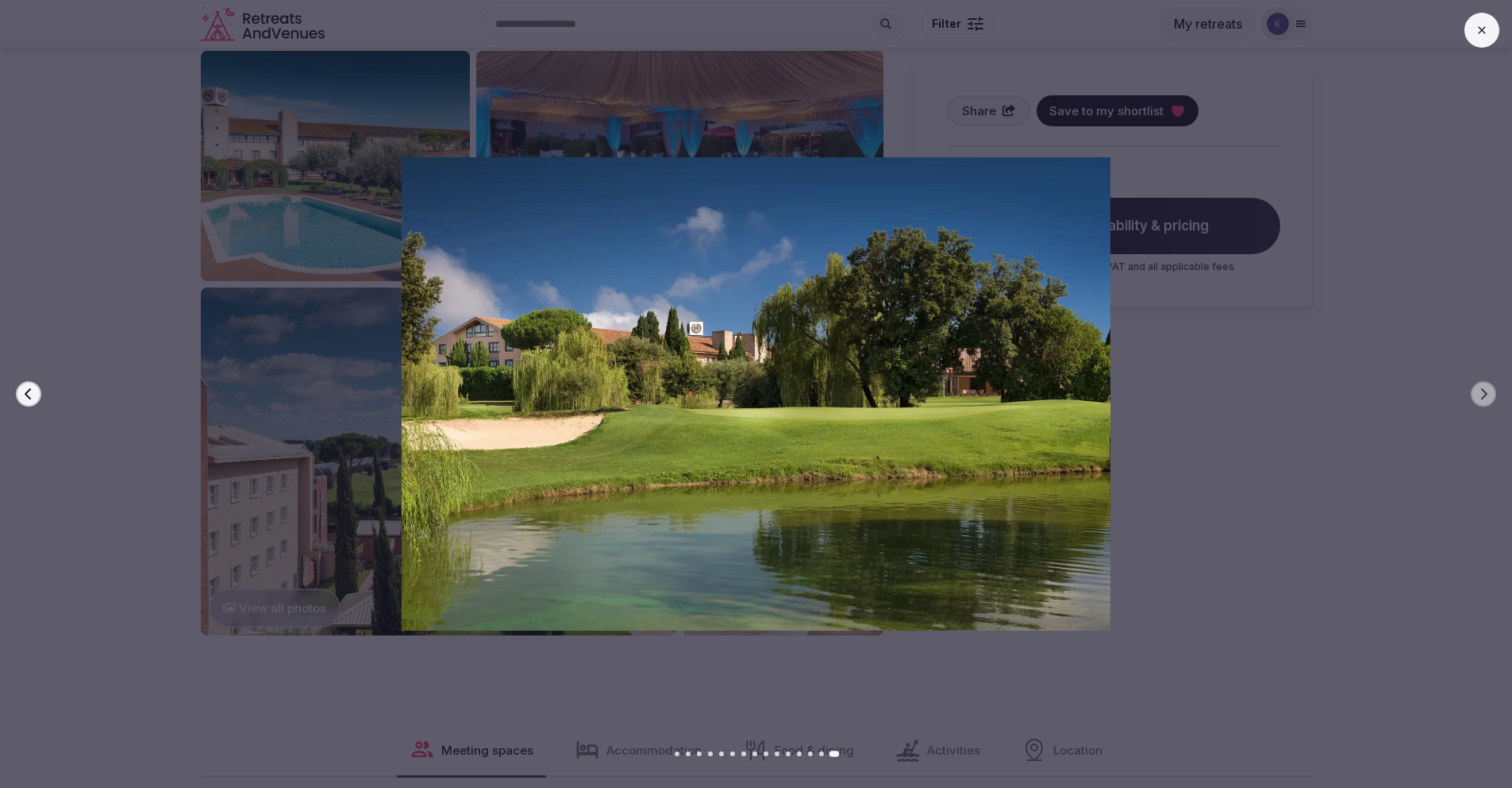
click at [1490, 35] on button at bounding box center [1482, 31] width 35 height 35
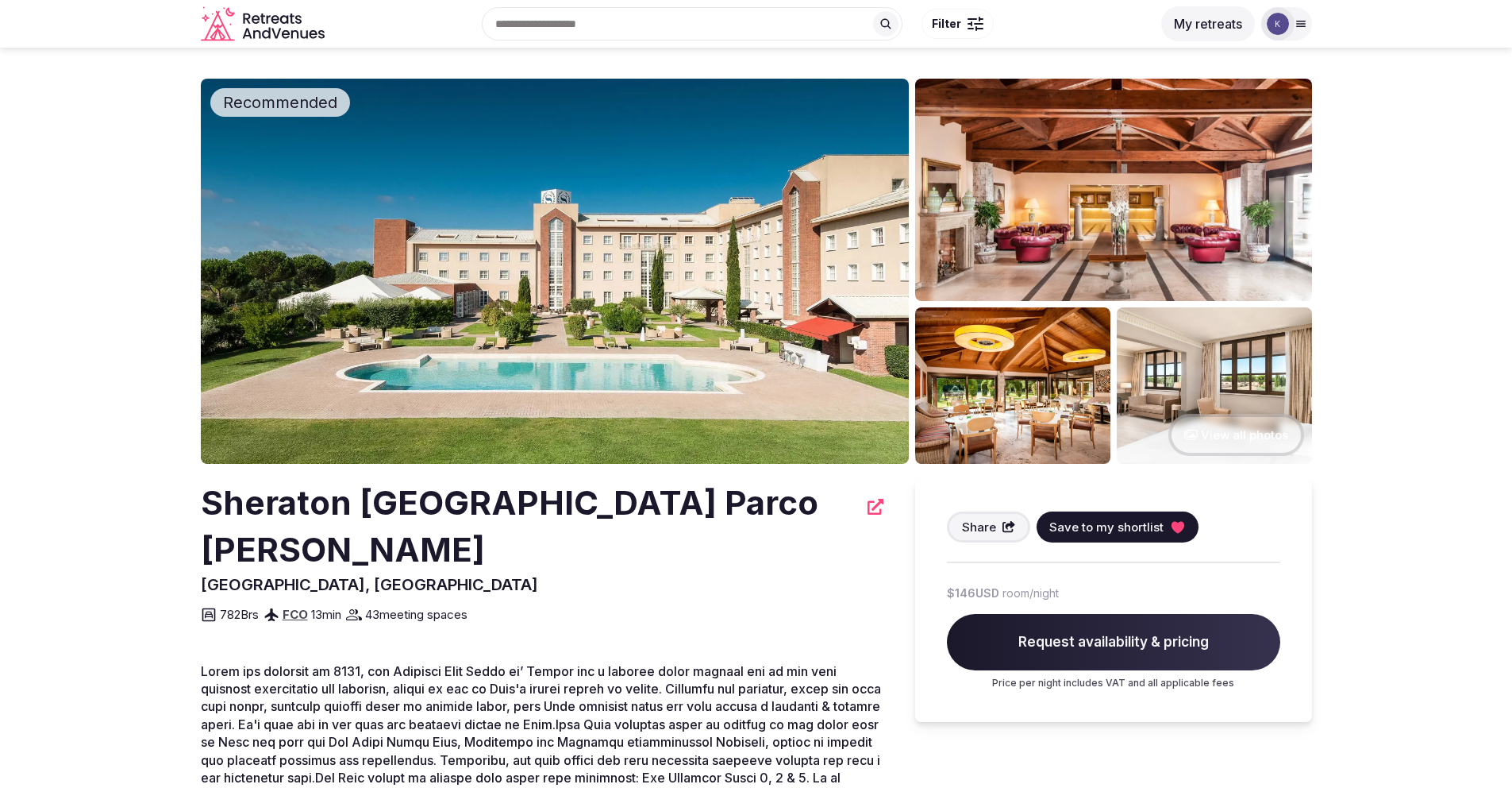
scroll to position [0, 0]
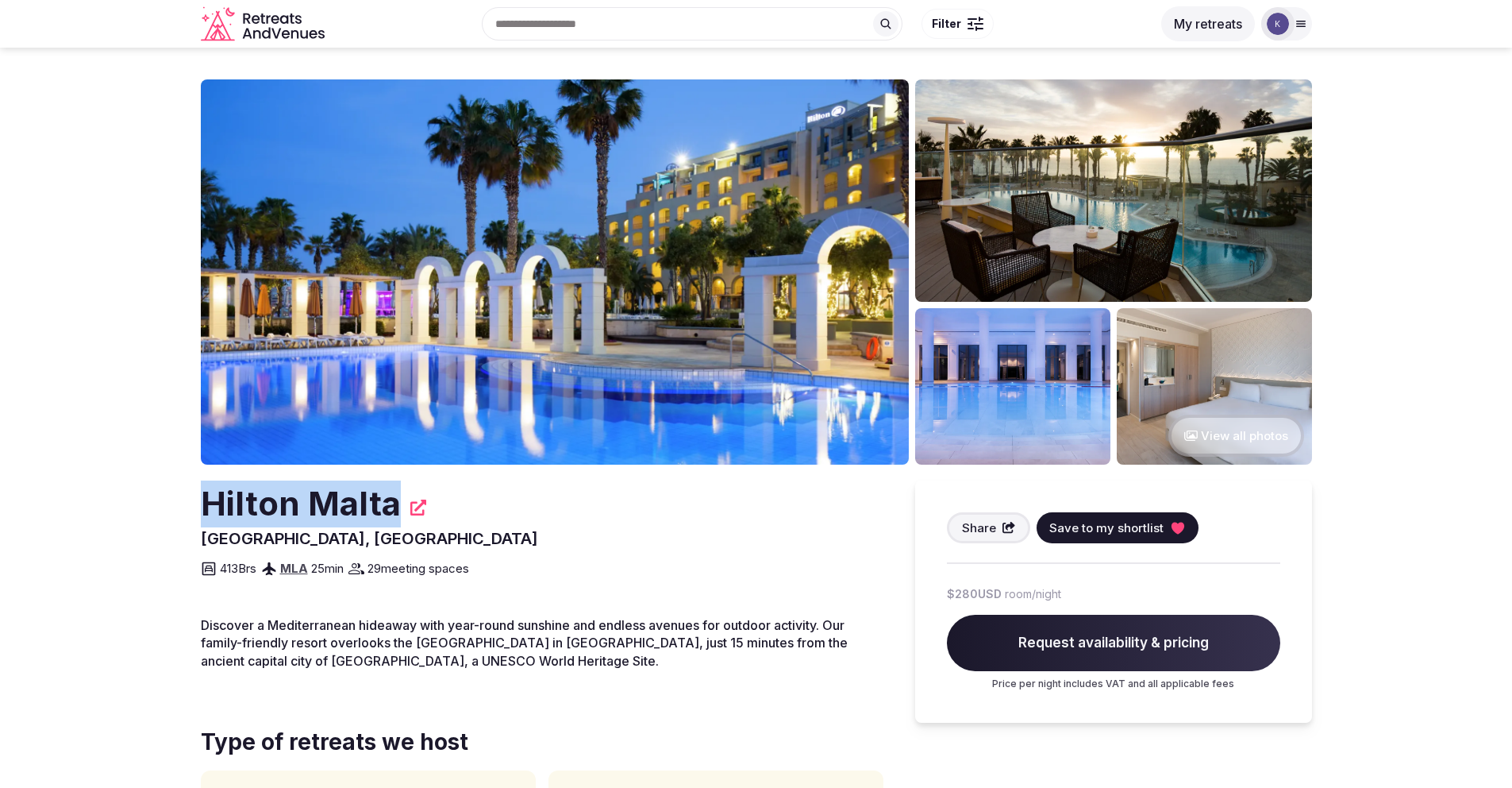
drag, startPoint x: 396, startPoint y: 506, endPoint x: 211, endPoint y: 507, distance: 185.0
click at [203, 507] on h2 "Hilton Malta" at bounding box center [300, 504] width 200 height 47
copy h2 "Hilton Malta"
click at [1265, 420] on button "View all photos" at bounding box center [1236, 435] width 136 height 42
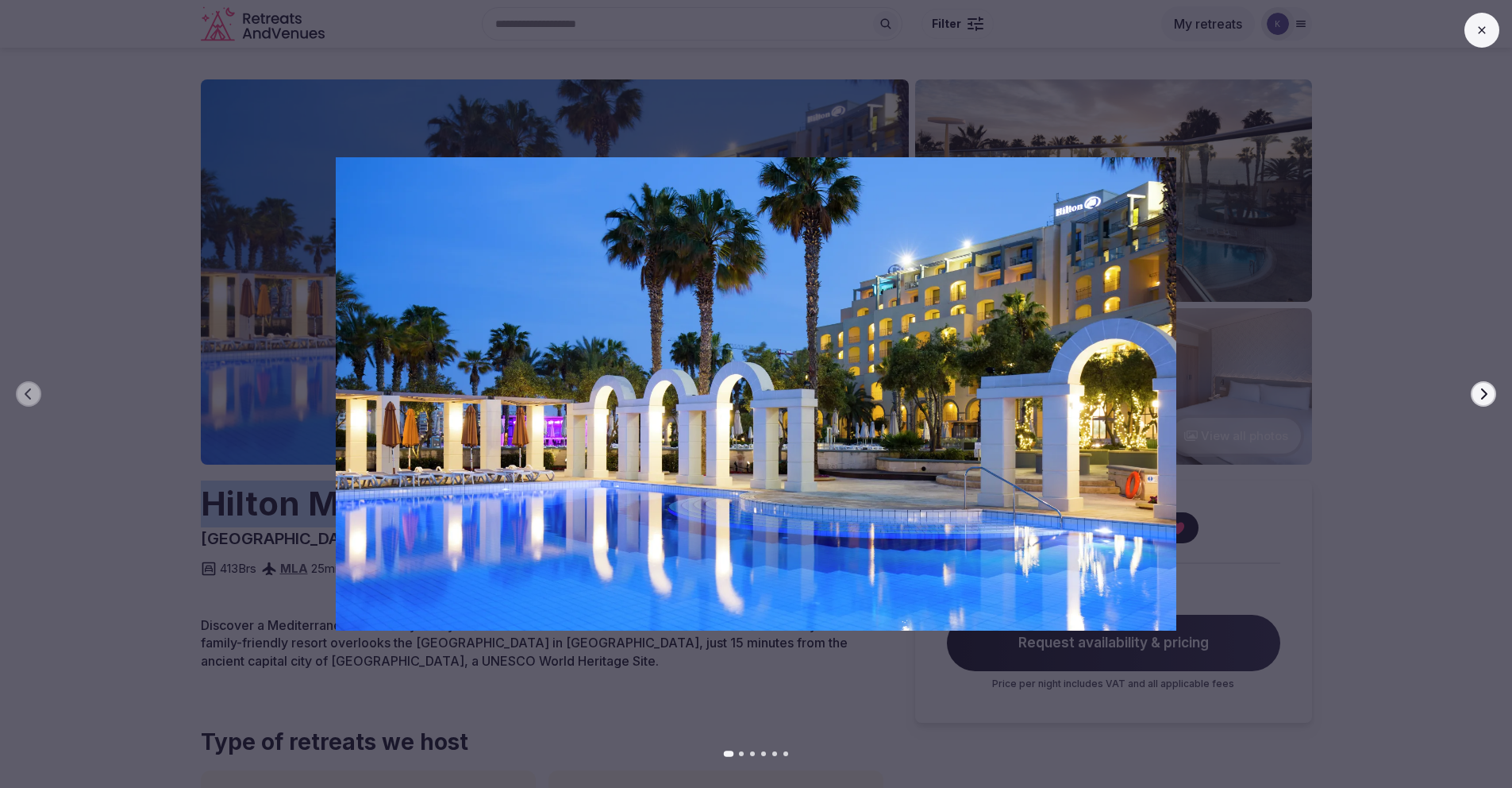
click at [1490, 384] on button "Next slide" at bounding box center [1483, 394] width 25 height 25
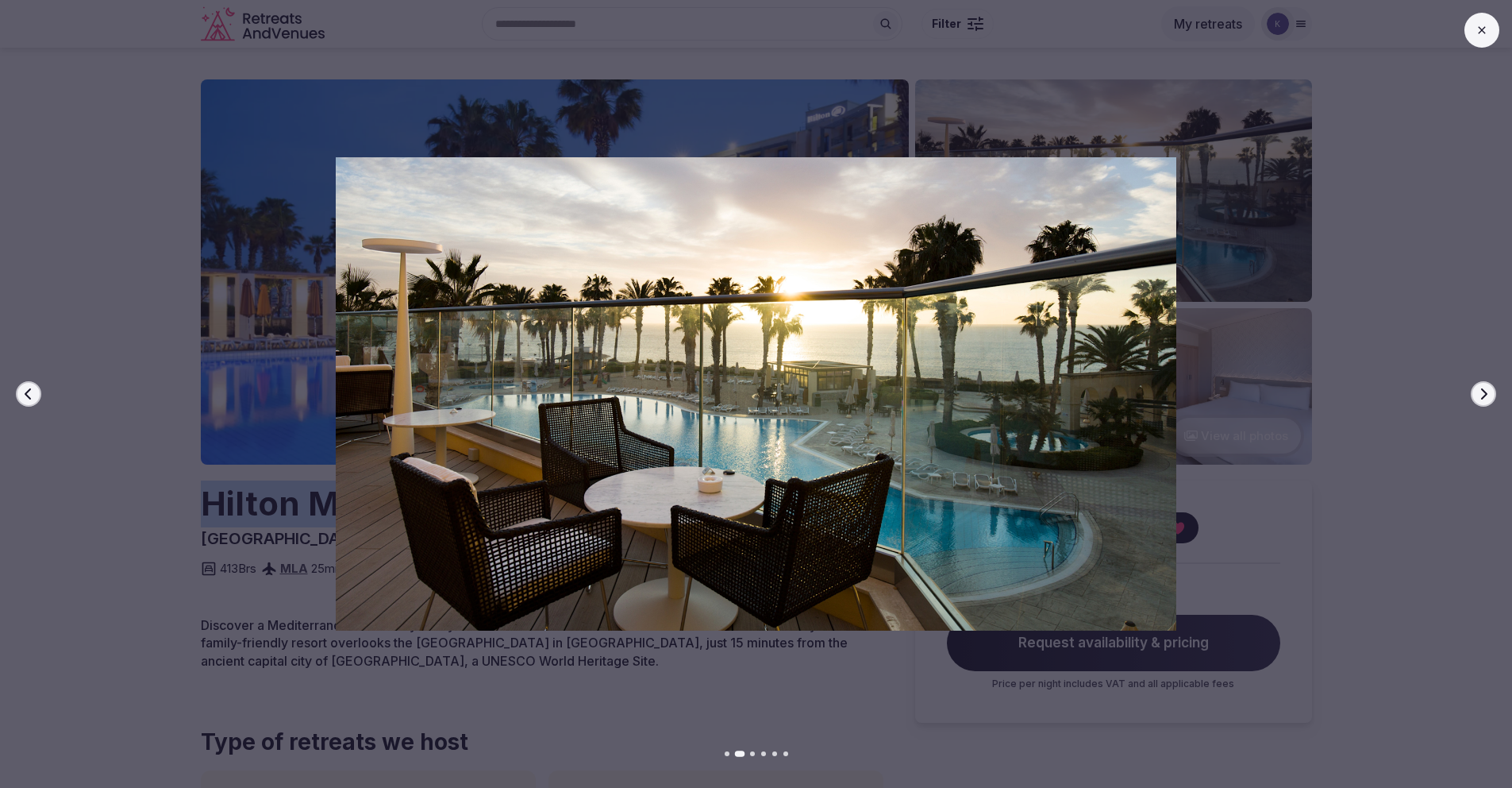
click at [1490, 384] on button "Next slide" at bounding box center [1483, 394] width 25 height 25
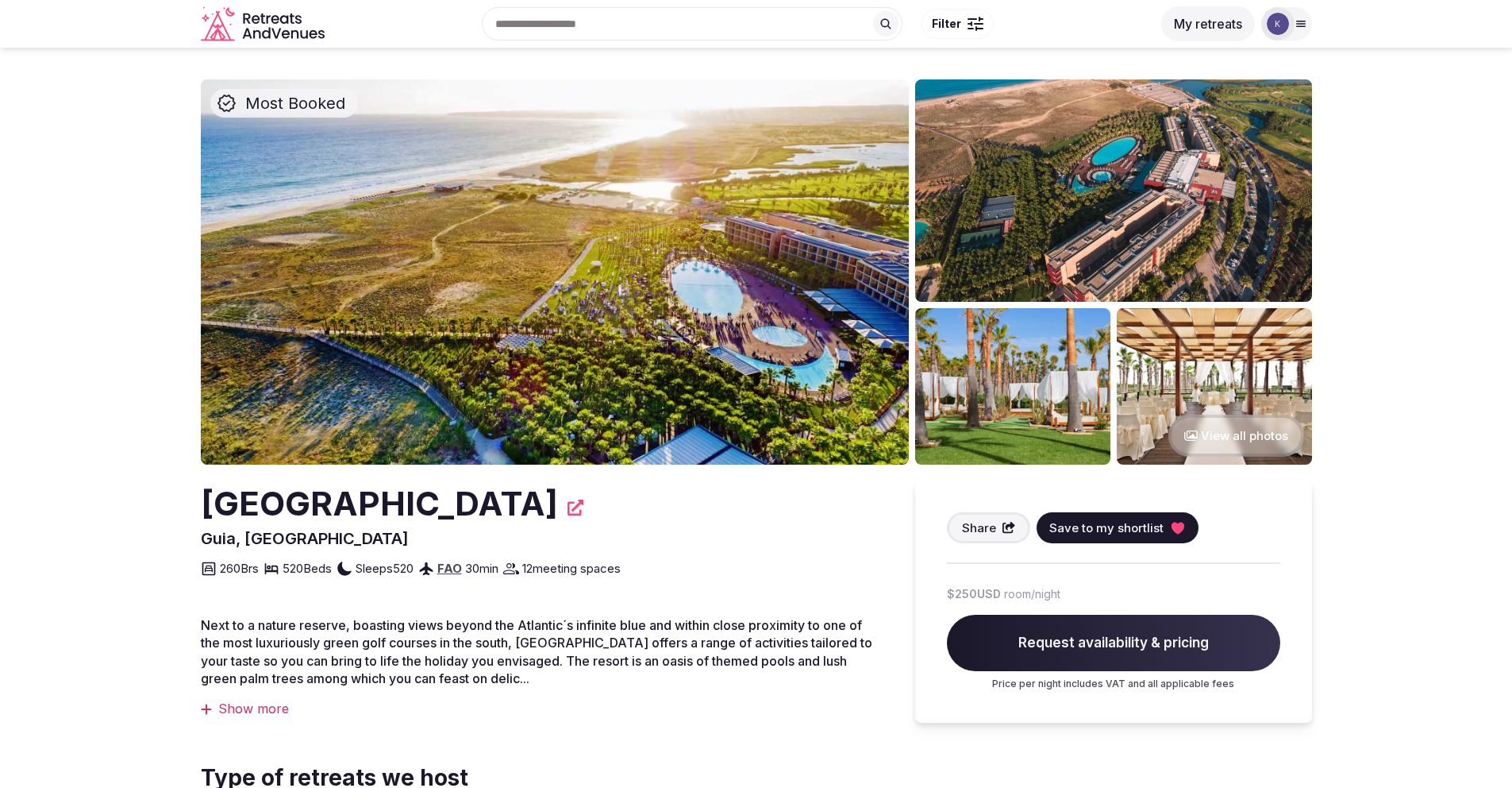
drag, startPoint x: 671, startPoint y: 505, endPoint x: 209, endPoint y: 498, distance: 462.1
click at [201, 497] on h2 "[GEOGRAPHIC_DATA]" at bounding box center [379, 504] width 357 height 47
copy h2 "[GEOGRAPHIC_DATA]"
click at [1240, 439] on button "View all photos" at bounding box center [1236, 435] width 136 height 42
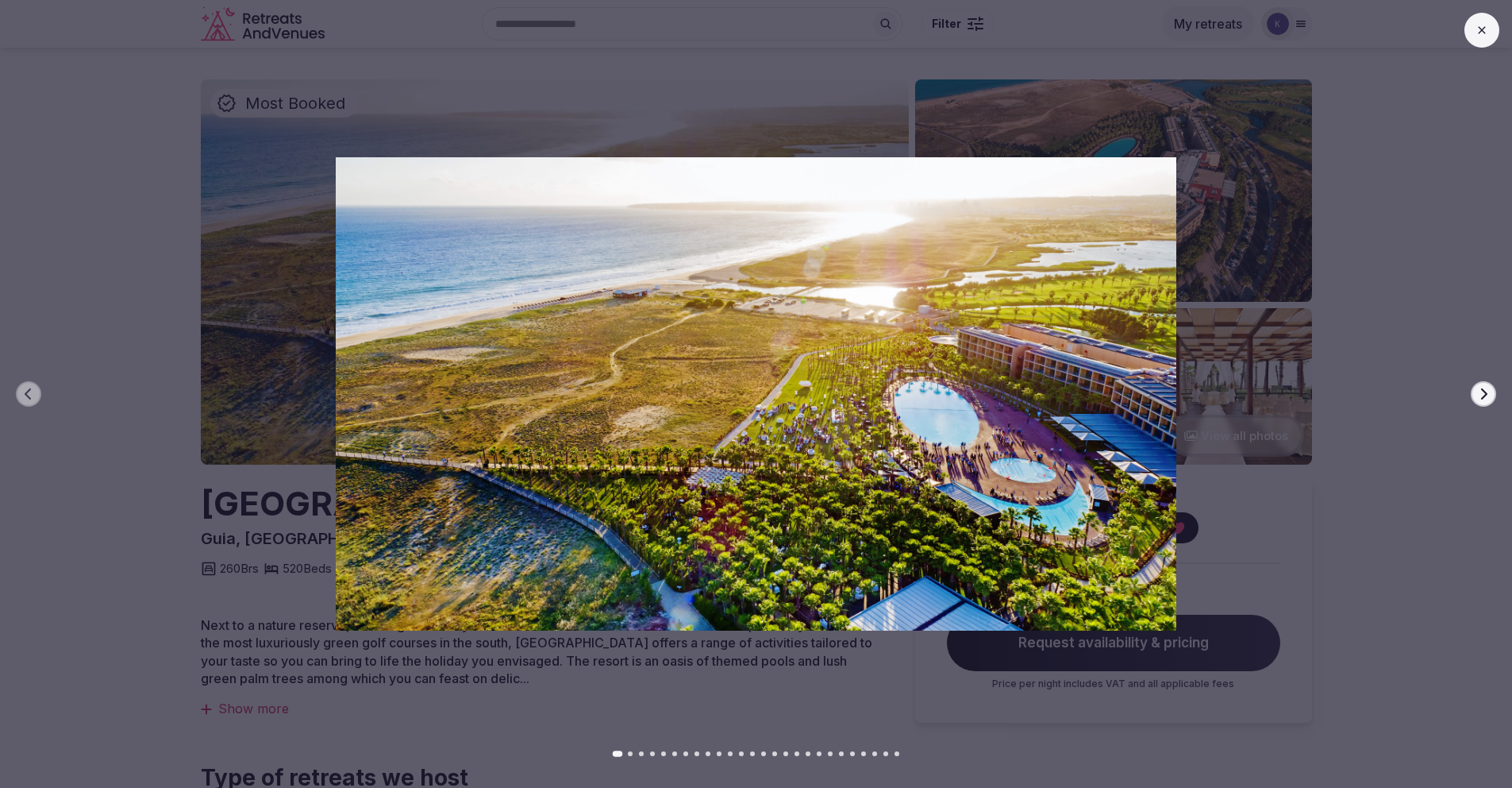
click at [1485, 394] on icon "button" at bounding box center [1483, 394] width 13 height 13
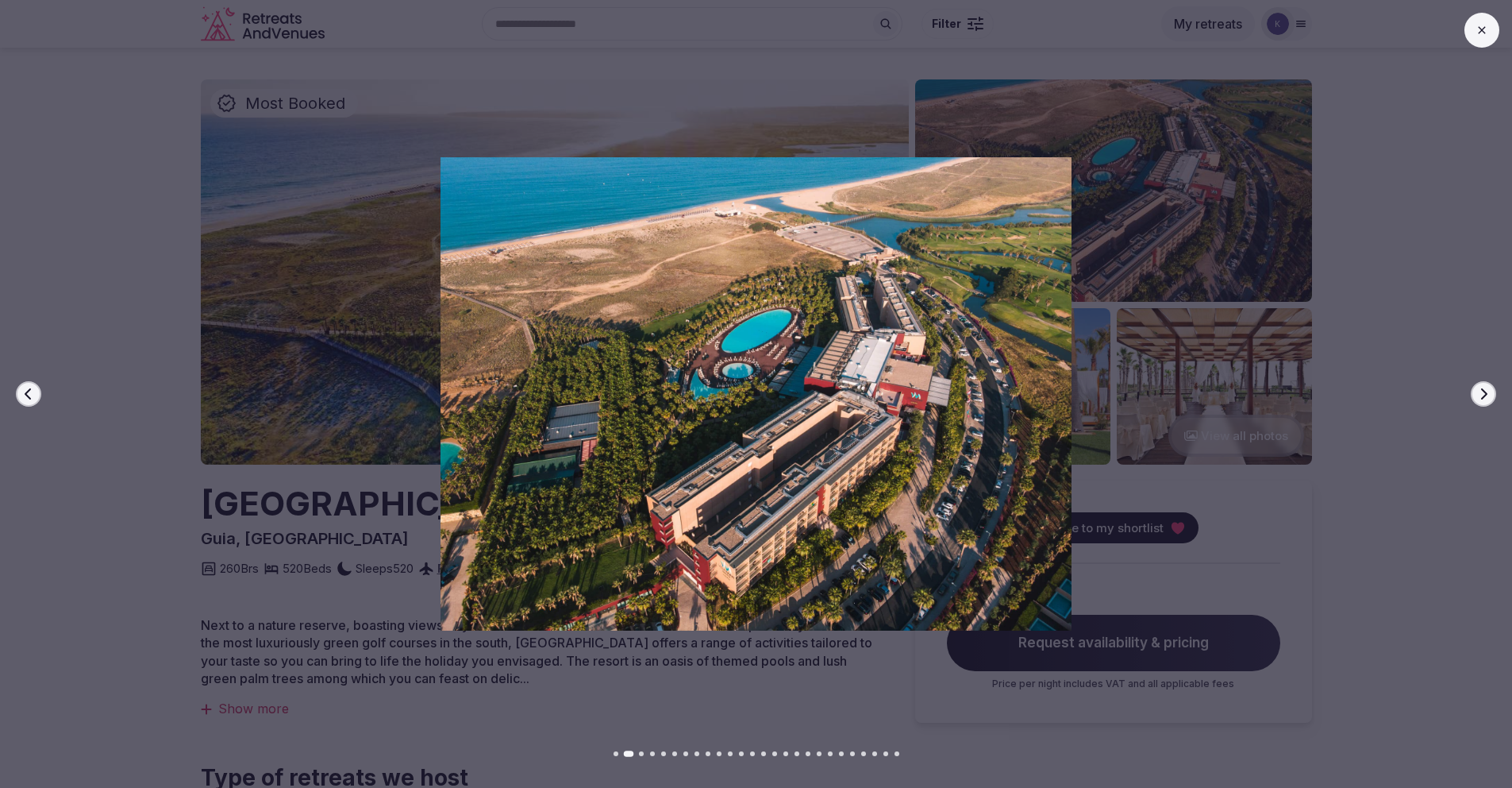
click at [1485, 394] on icon "button" at bounding box center [1483, 394] width 13 height 13
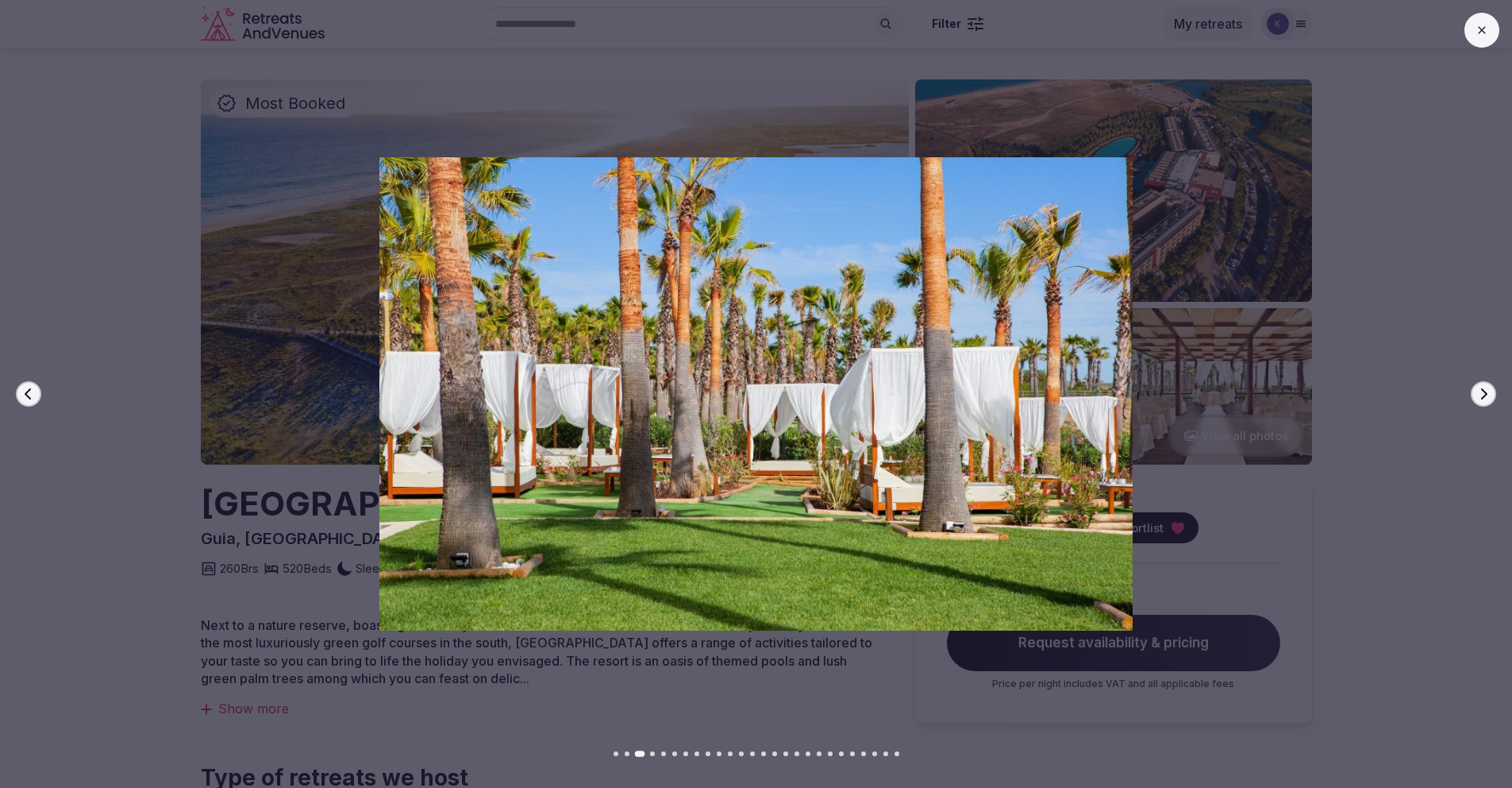
click at [1485, 394] on icon "button" at bounding box center [1483, 394] width 13 height 13
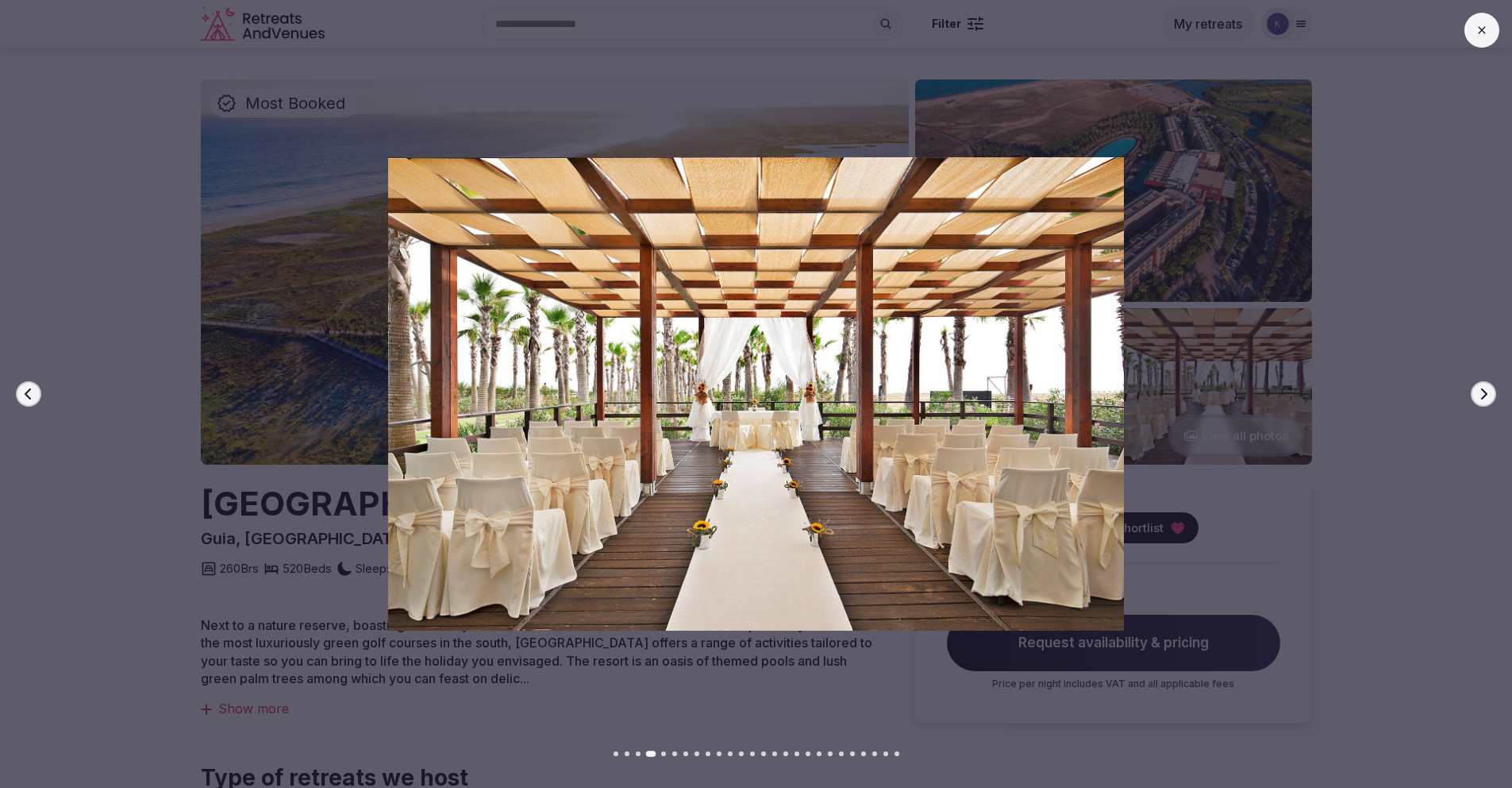
click at [1485, 394] on icon "button" at bounding box center [1483, 394] width 13 height 13
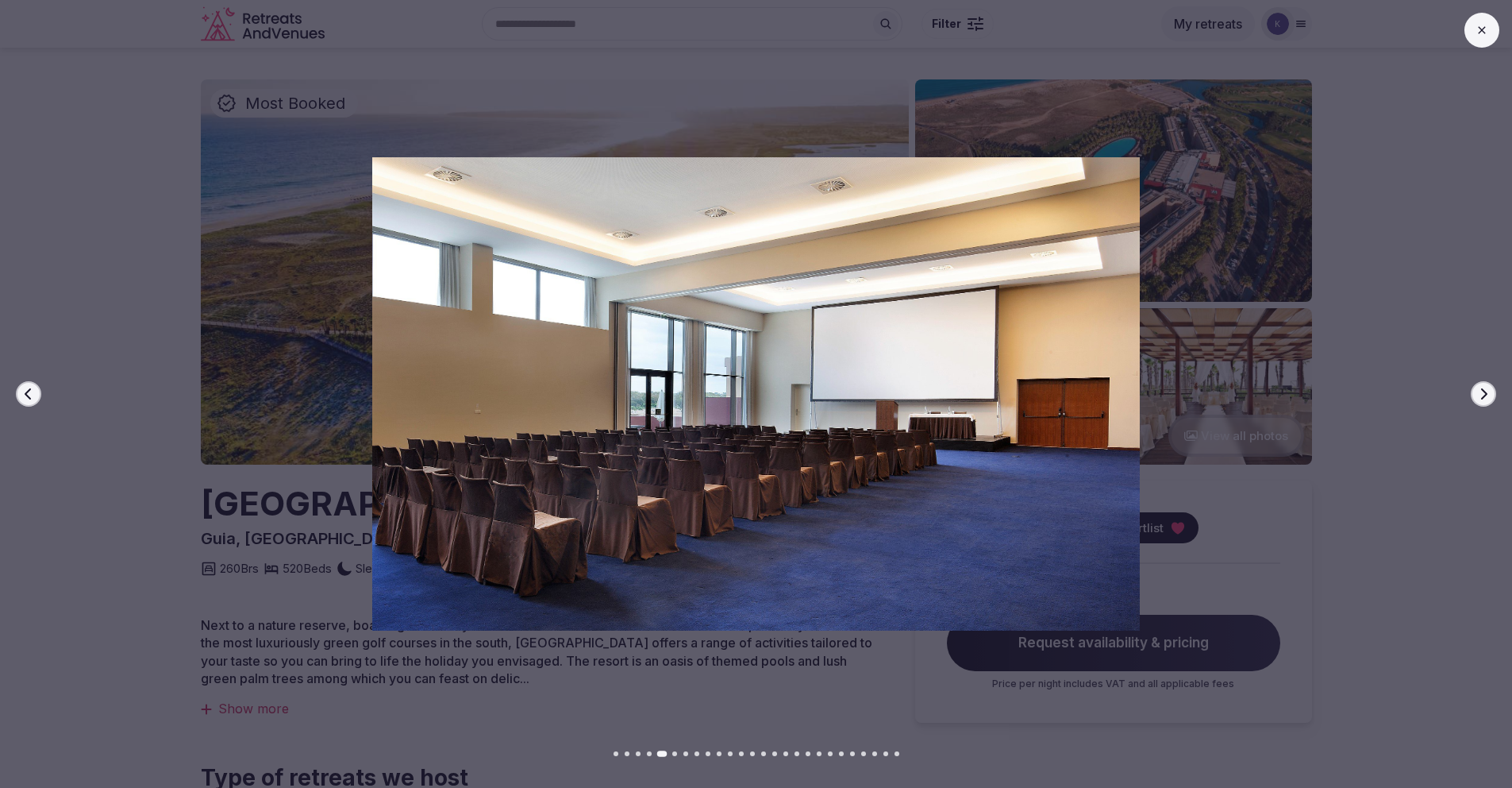
click at [1485, 394] on icon "button" at bounding box center [1483, 394] width 13 height 13
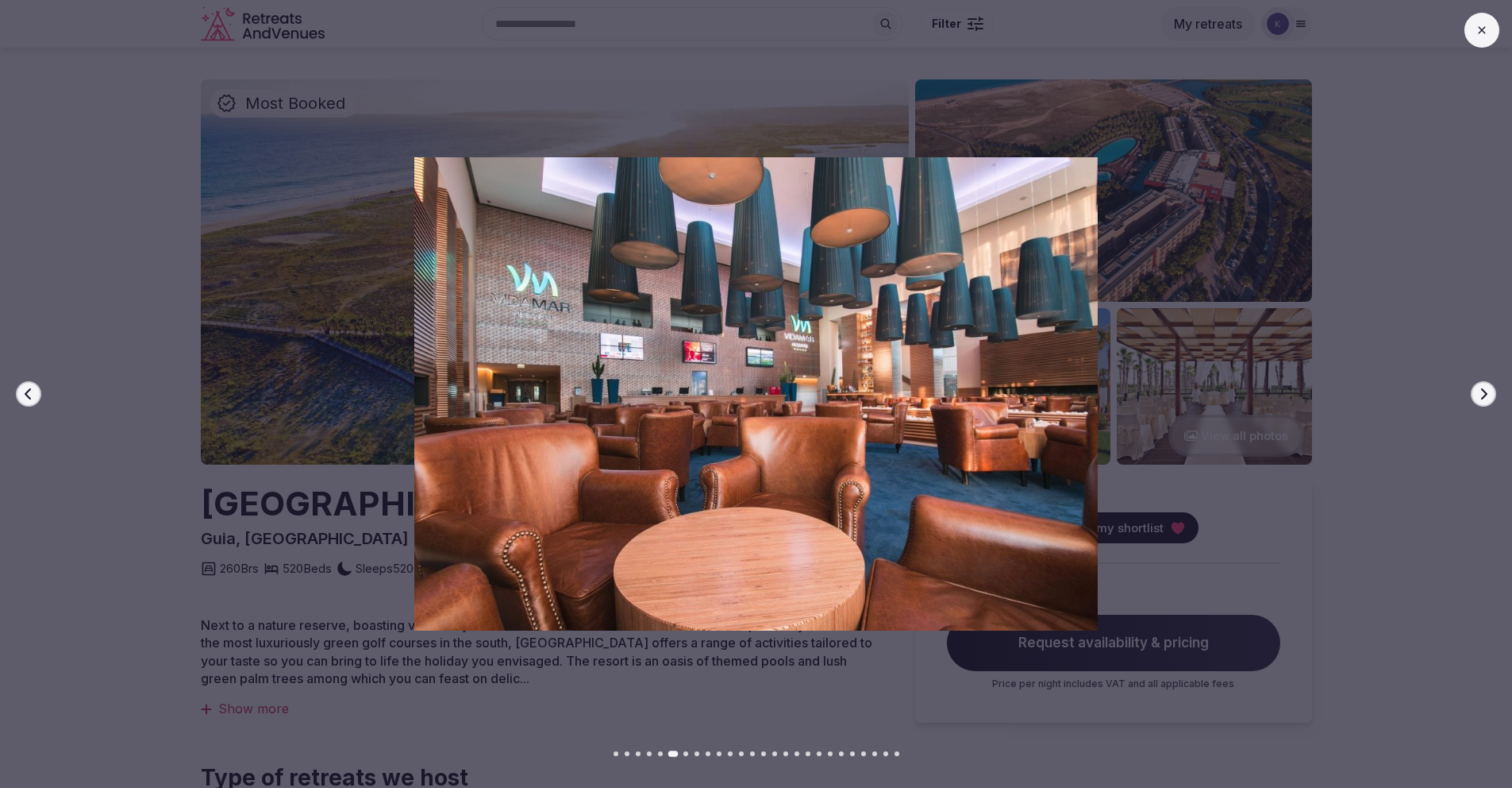
click at [1485, 394] on icon "button" at bounding box center [1483, 394] width 13 height 13
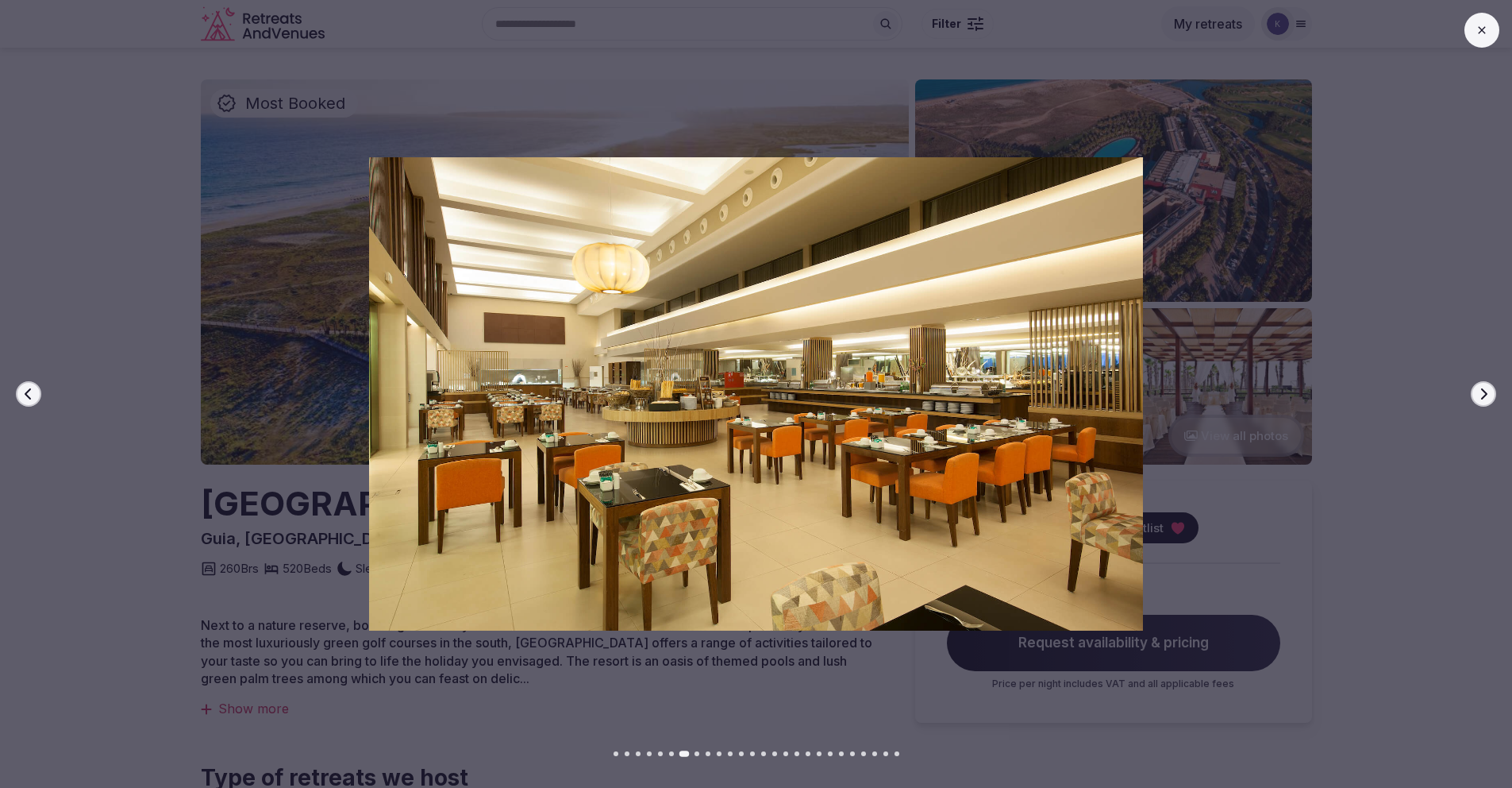
click at [1485, 394] on icon "button" at bounding box center [1483, 394] width 13 height 13
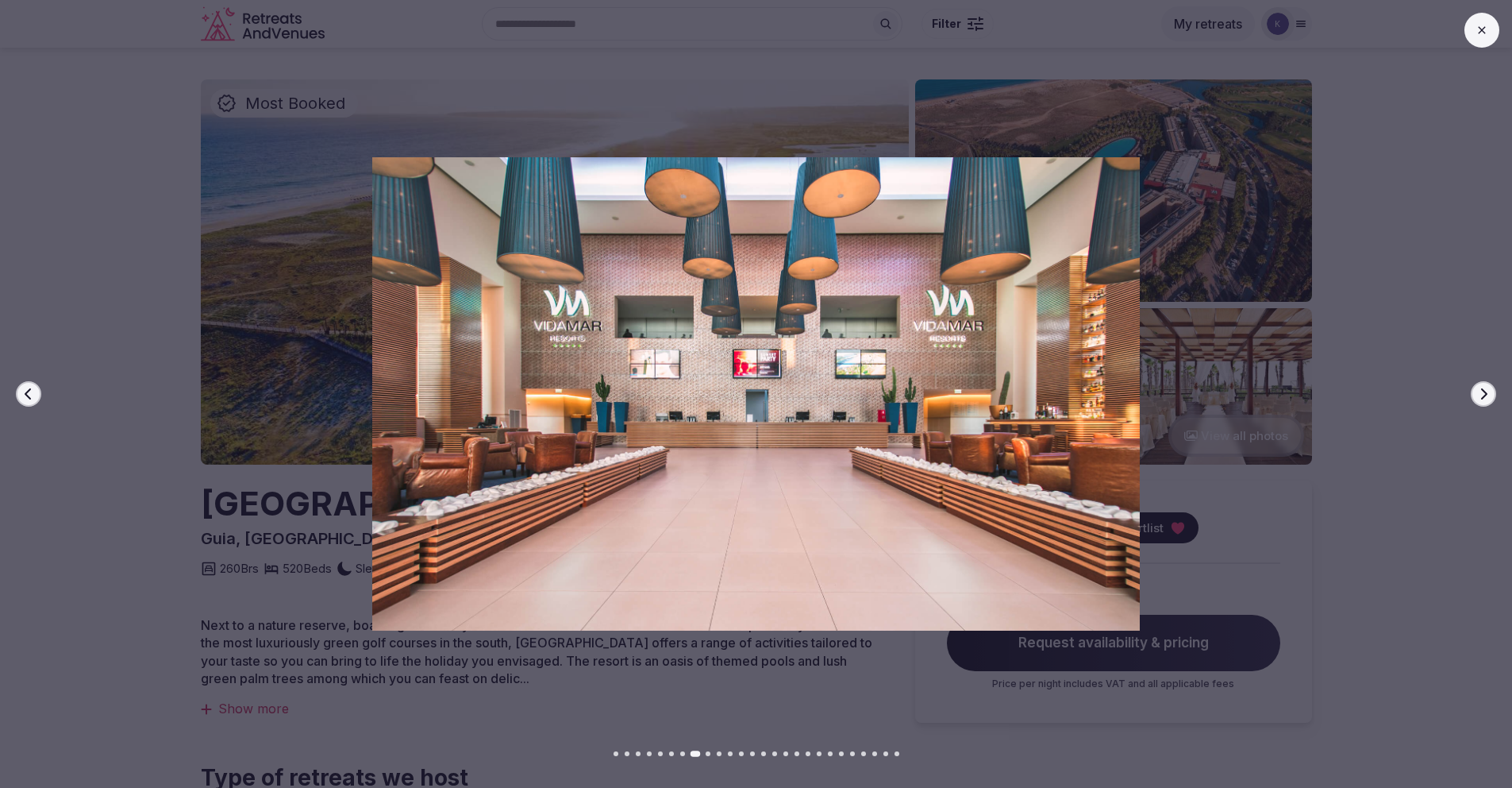
click at [1485, 394] on icon "button" at bounding box center [1483, 394] width 13 height 13
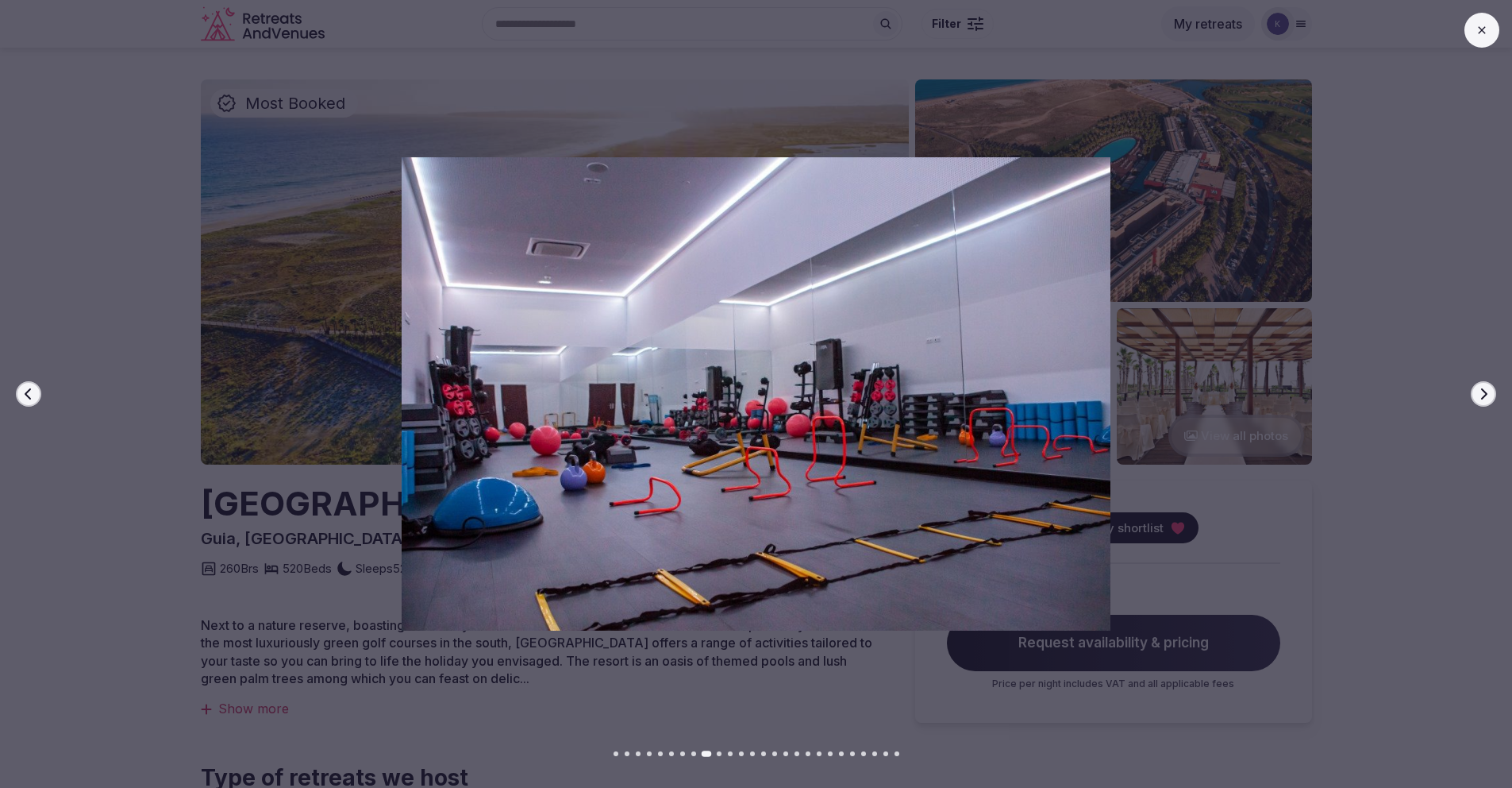
click at [1485, 394] on icon "button" at bounding box center [1483, 394] width 13 height 13
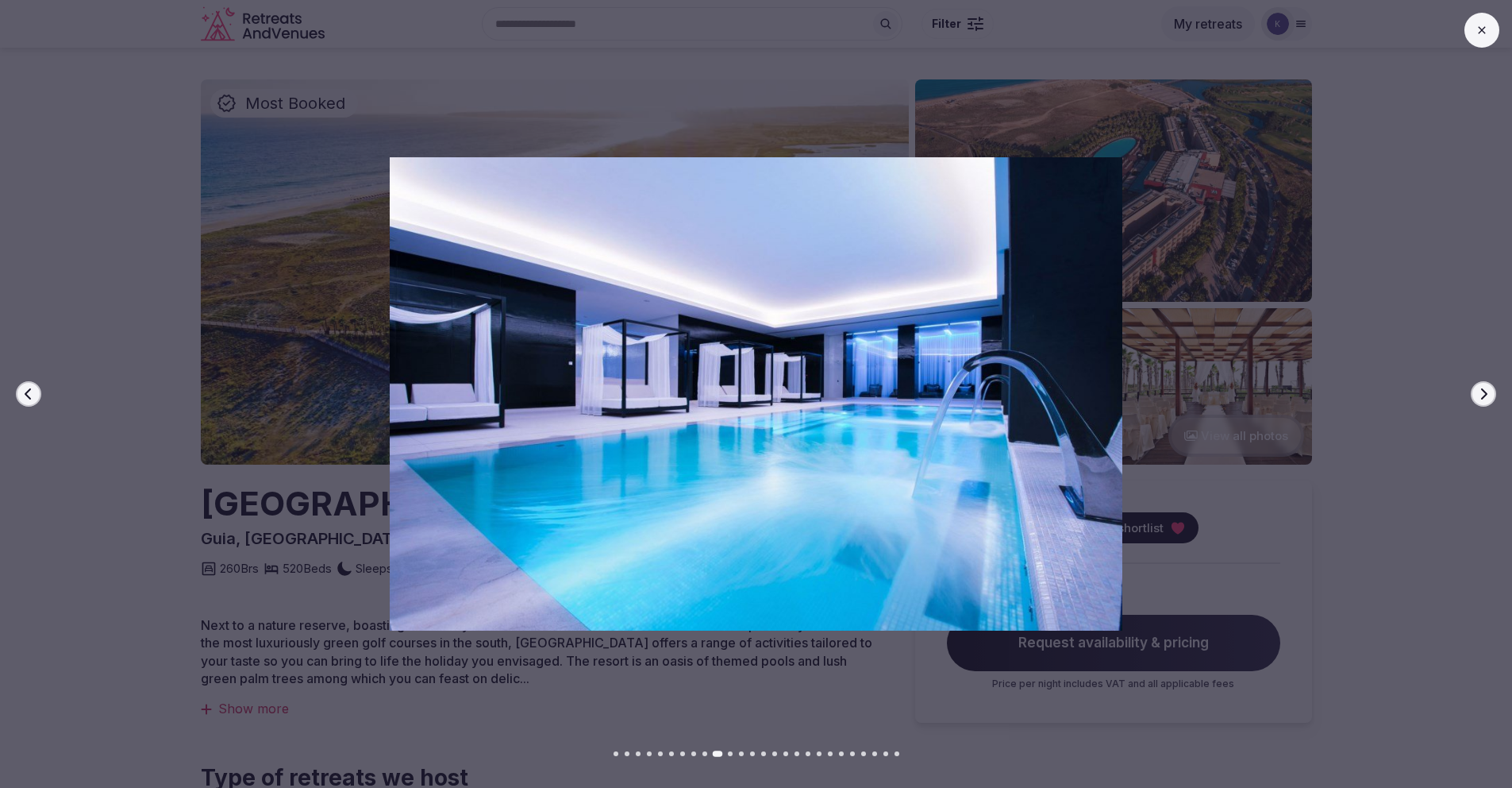
click at [1485, 394] on icon "button" at bounding box center [1483, 394] width 13 height 13
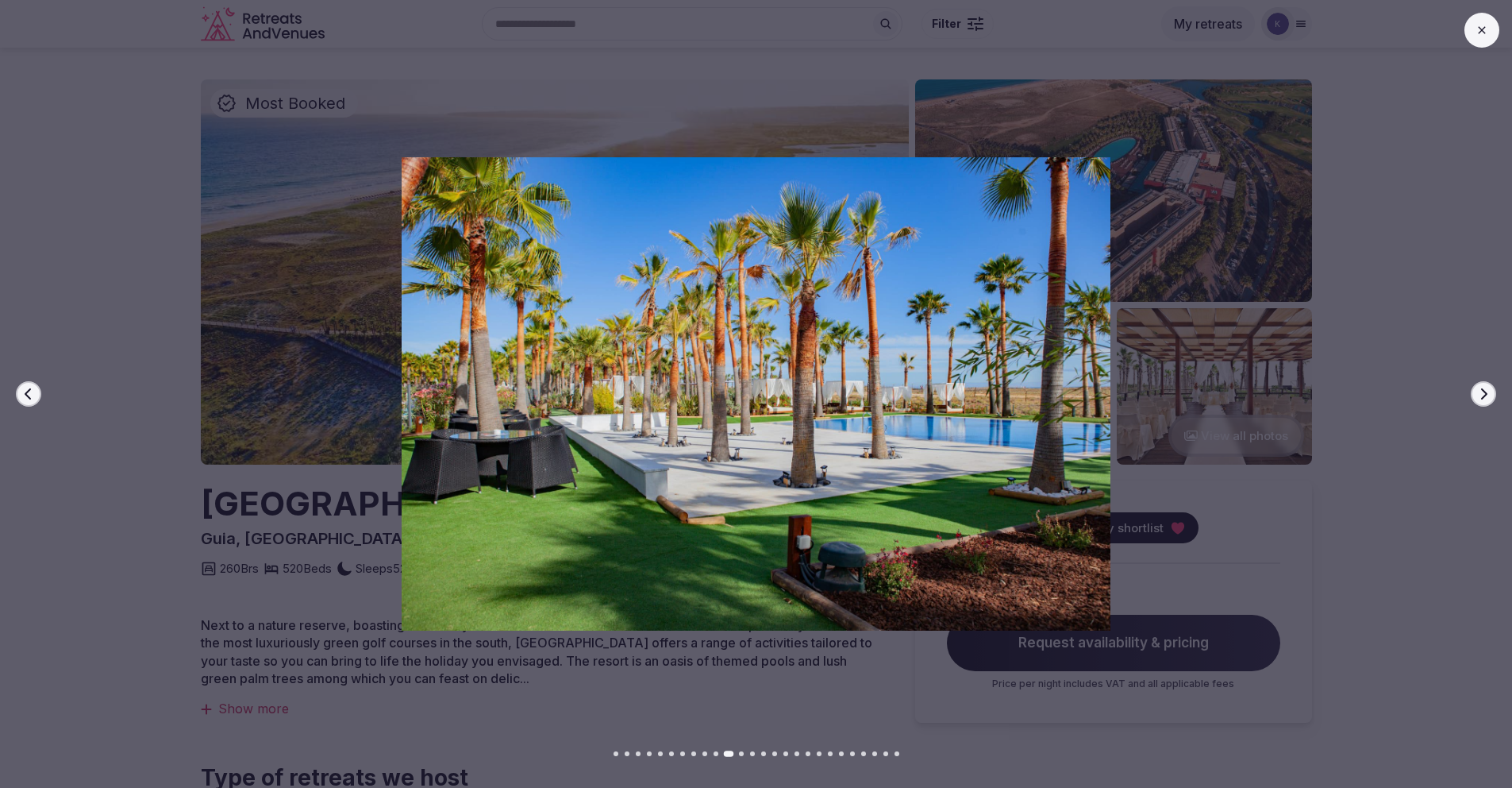
click at [1485, 394] on icon "button" at bounding box center [1483, 394] width 13 height 13
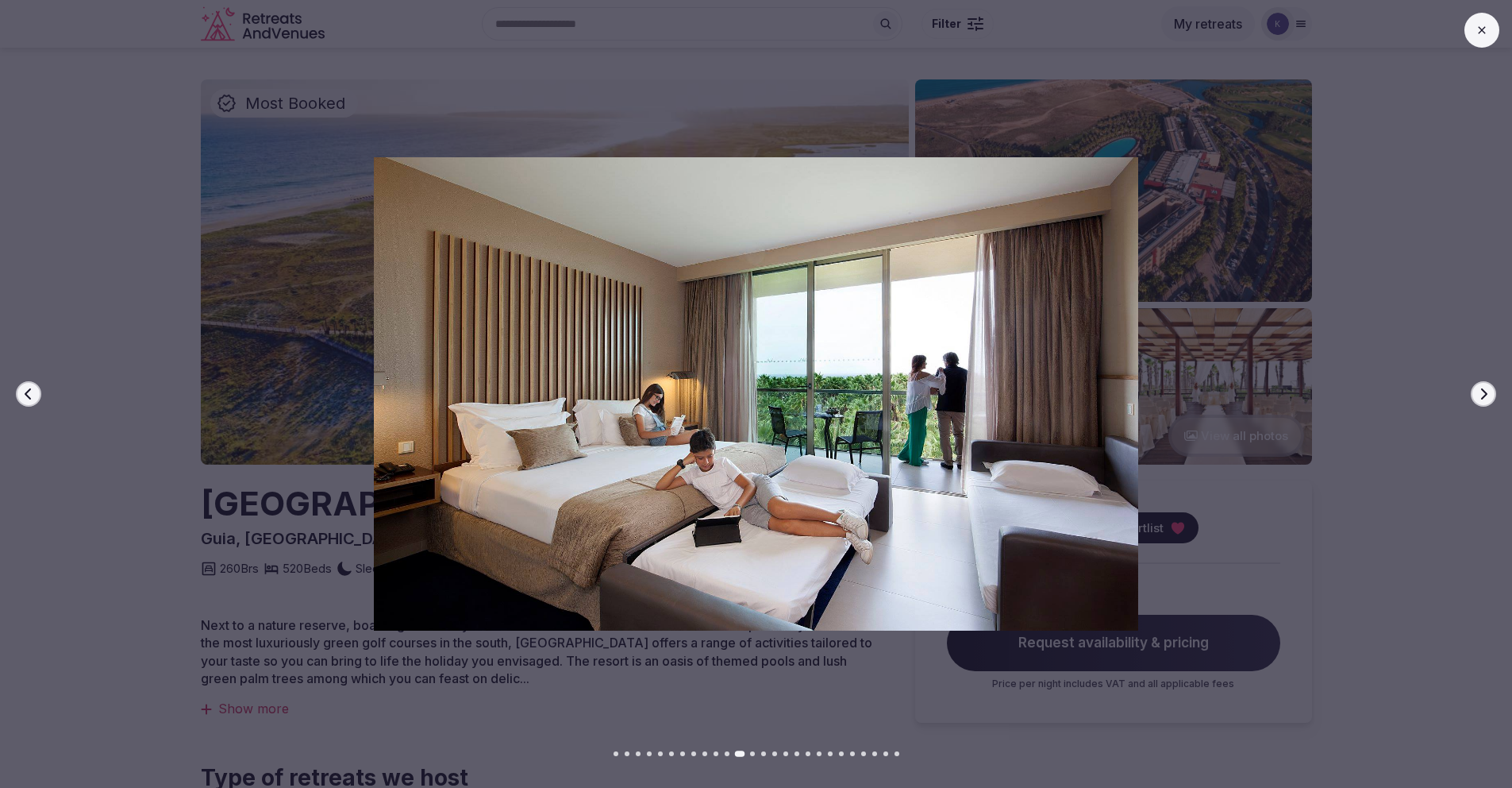
click at [1485, 394] on icon "button" at bounding box center [1483, 394] width 13 height 13
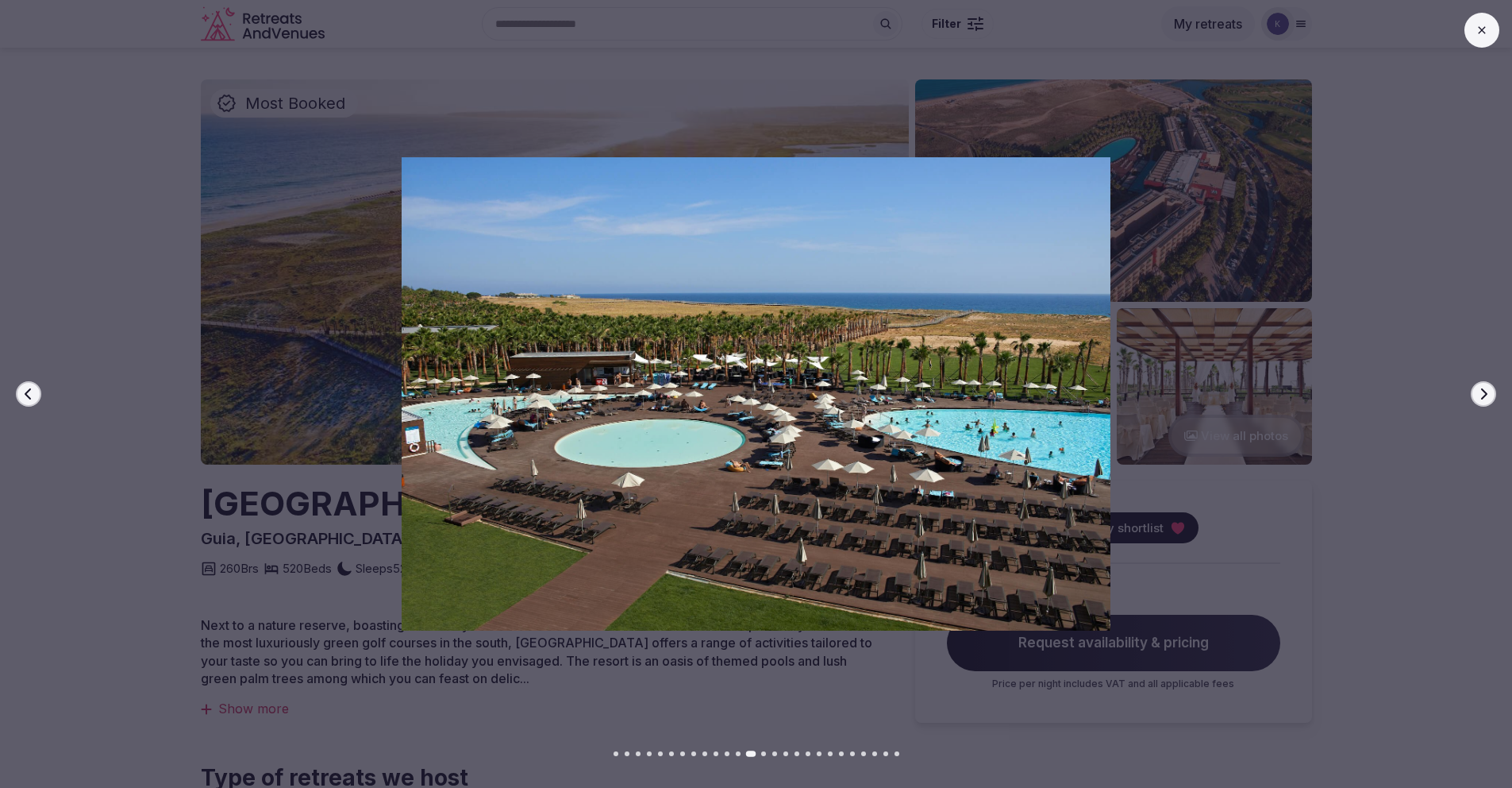
click at [1485, 394] on icon "button" at bounding box center [1483, 394] width 13 height 13
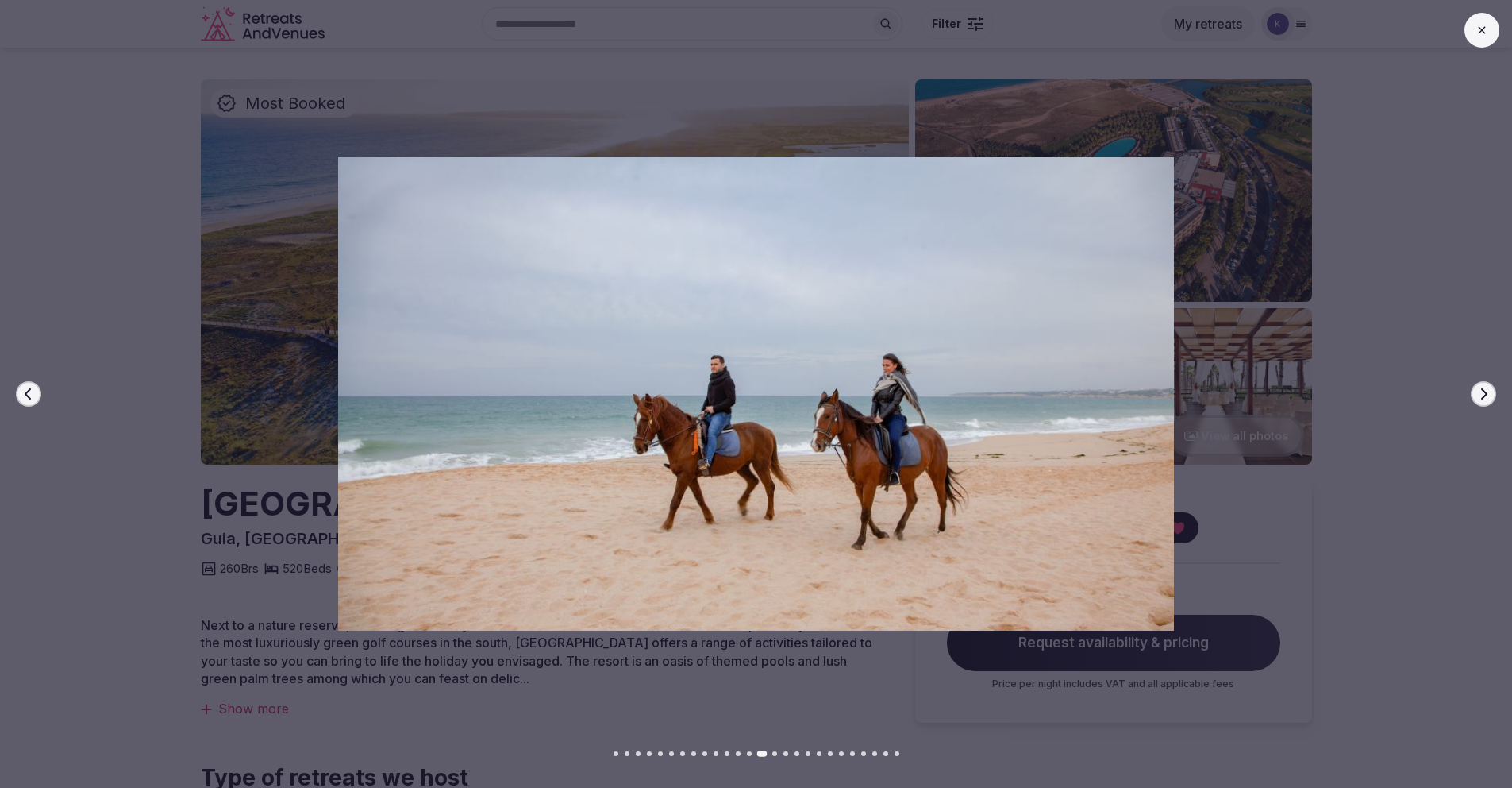
click at [1485, 394] on icon "button" at bounding box center [1483, 394] width 13 height 13
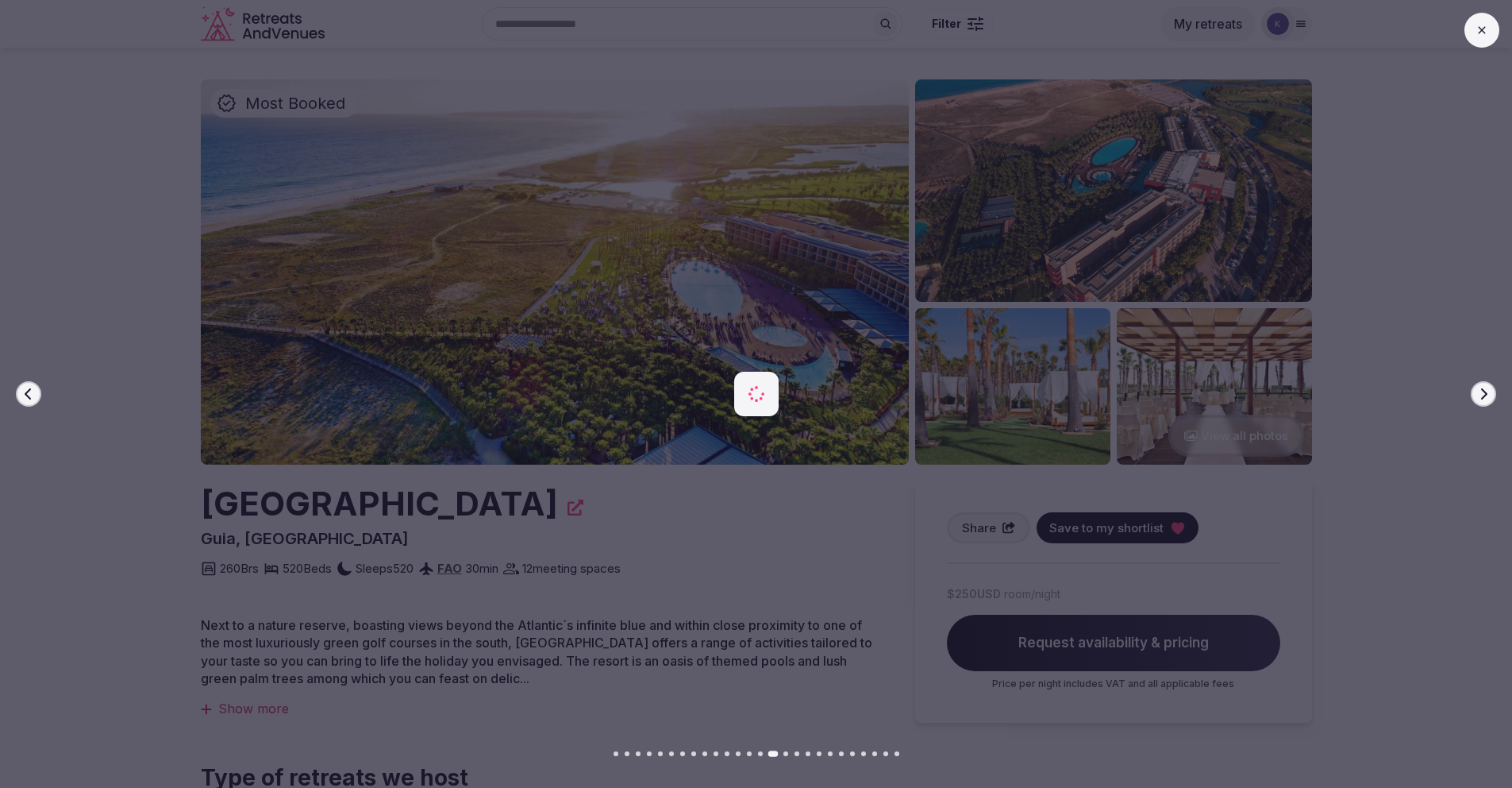
click at [1485, 394] on icon "button" at bounding box center [1483, 394] width 13 height 13
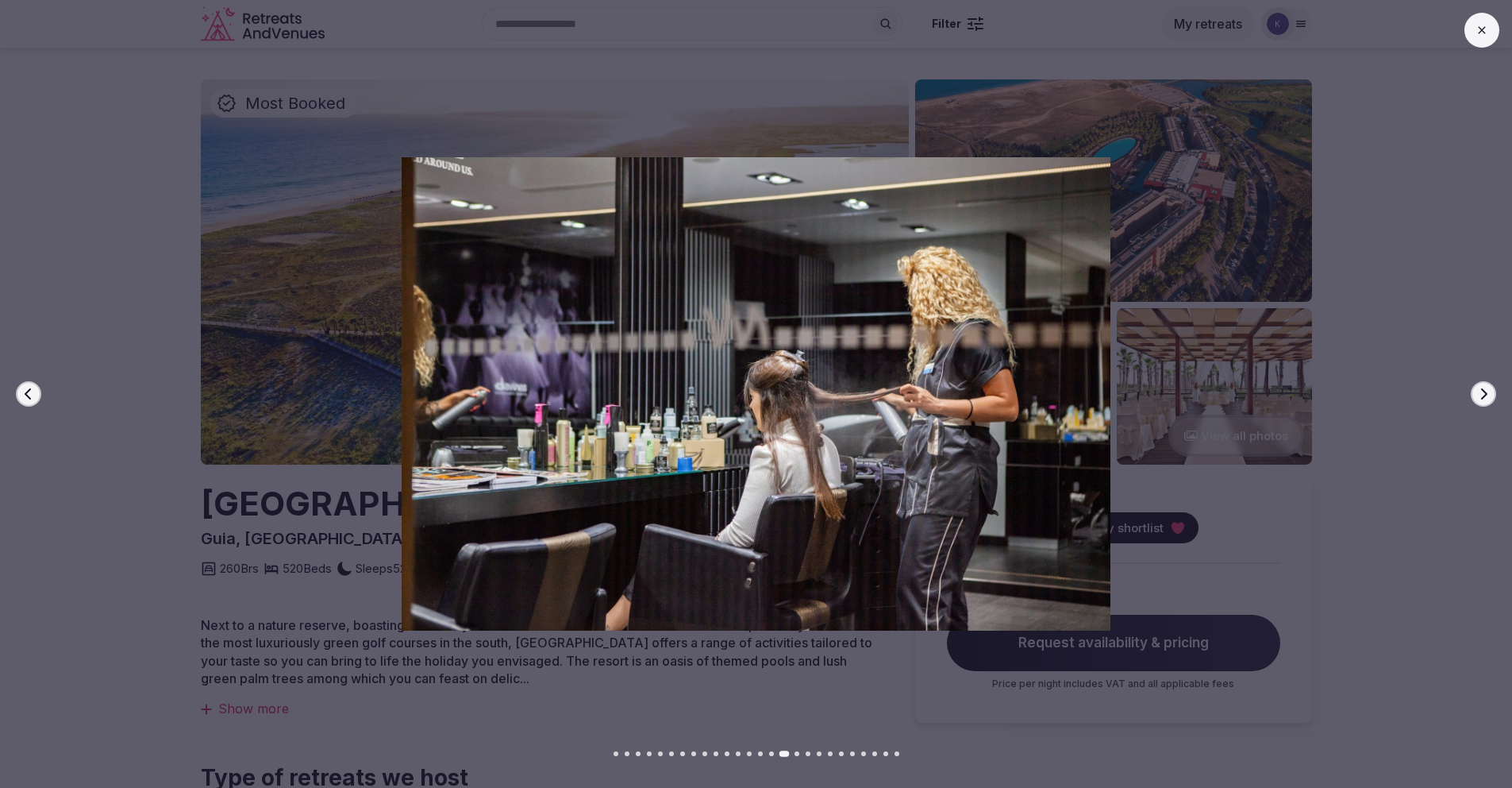
click at [1486, 394] on icon "button" at bounding box center [1484, 394] width 6 height 11
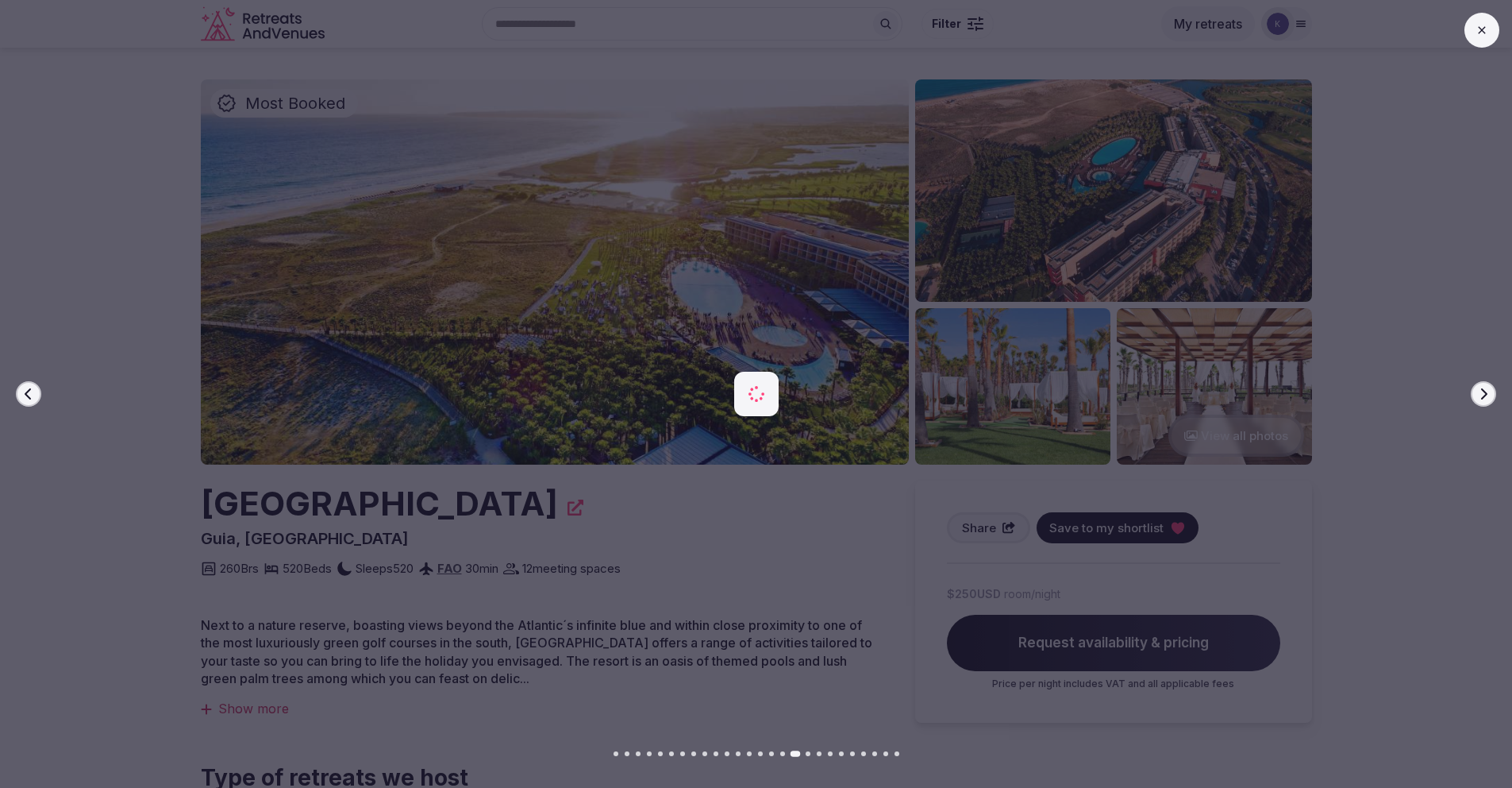
click at [1486, 395] on icon "button" at bounding box center [1483, 394] width 13 height 13
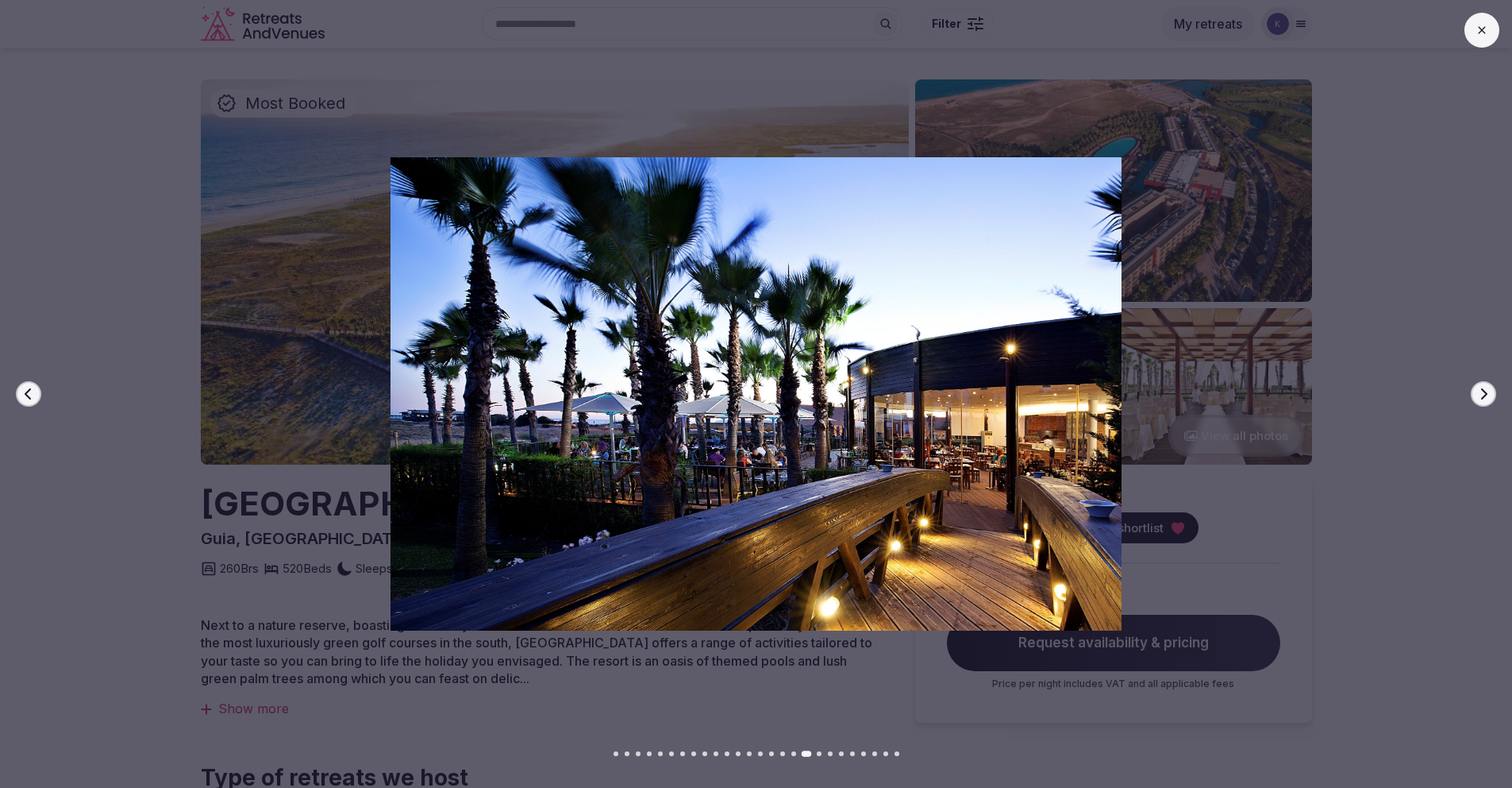
click at [1486, 395] on icon "button" at bounding box center [1483, 394] width 13 height 13
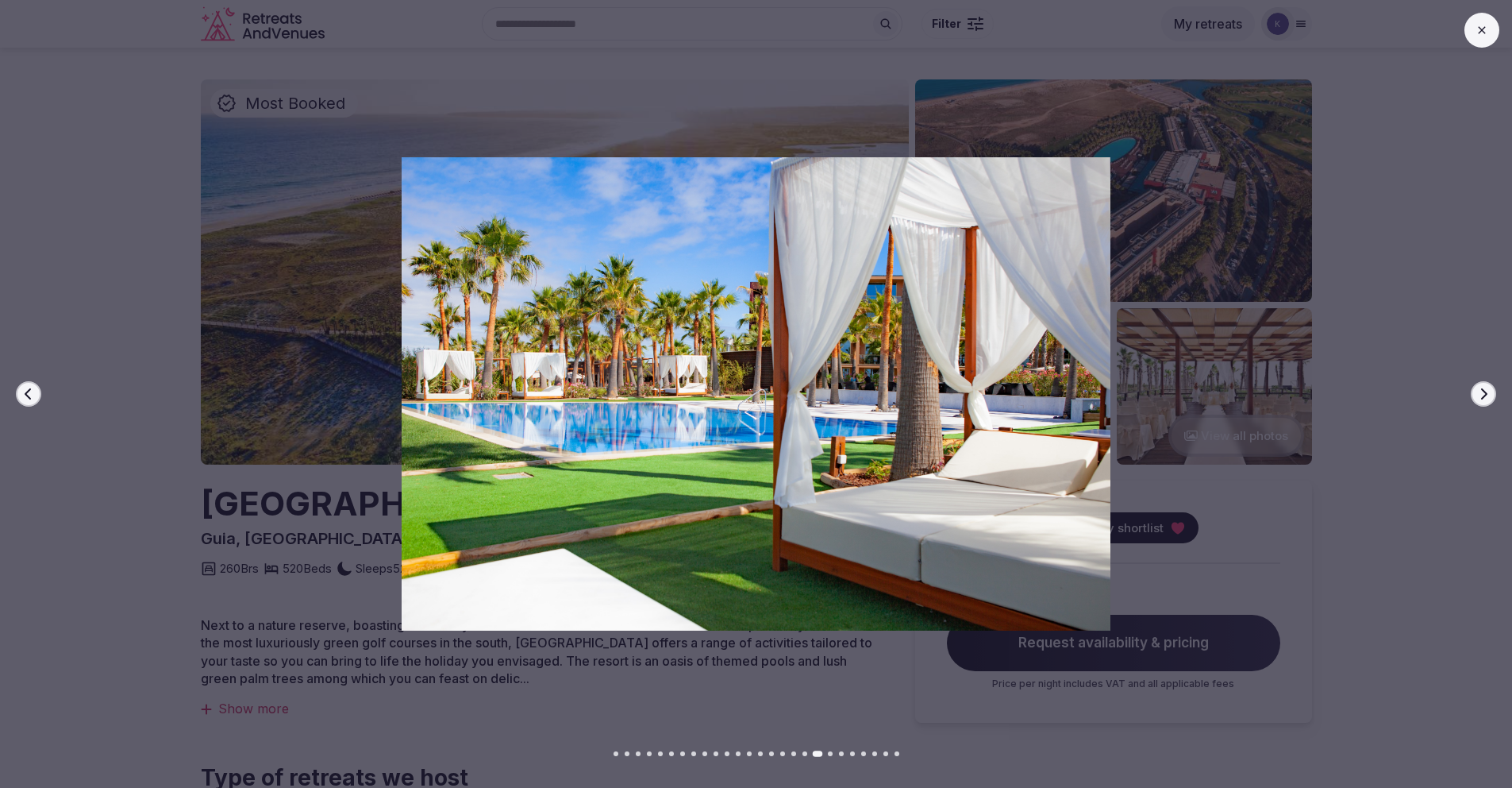
click at [1486, 395] on icon "button" at bounding box center [1483, 394] width 13 height 13
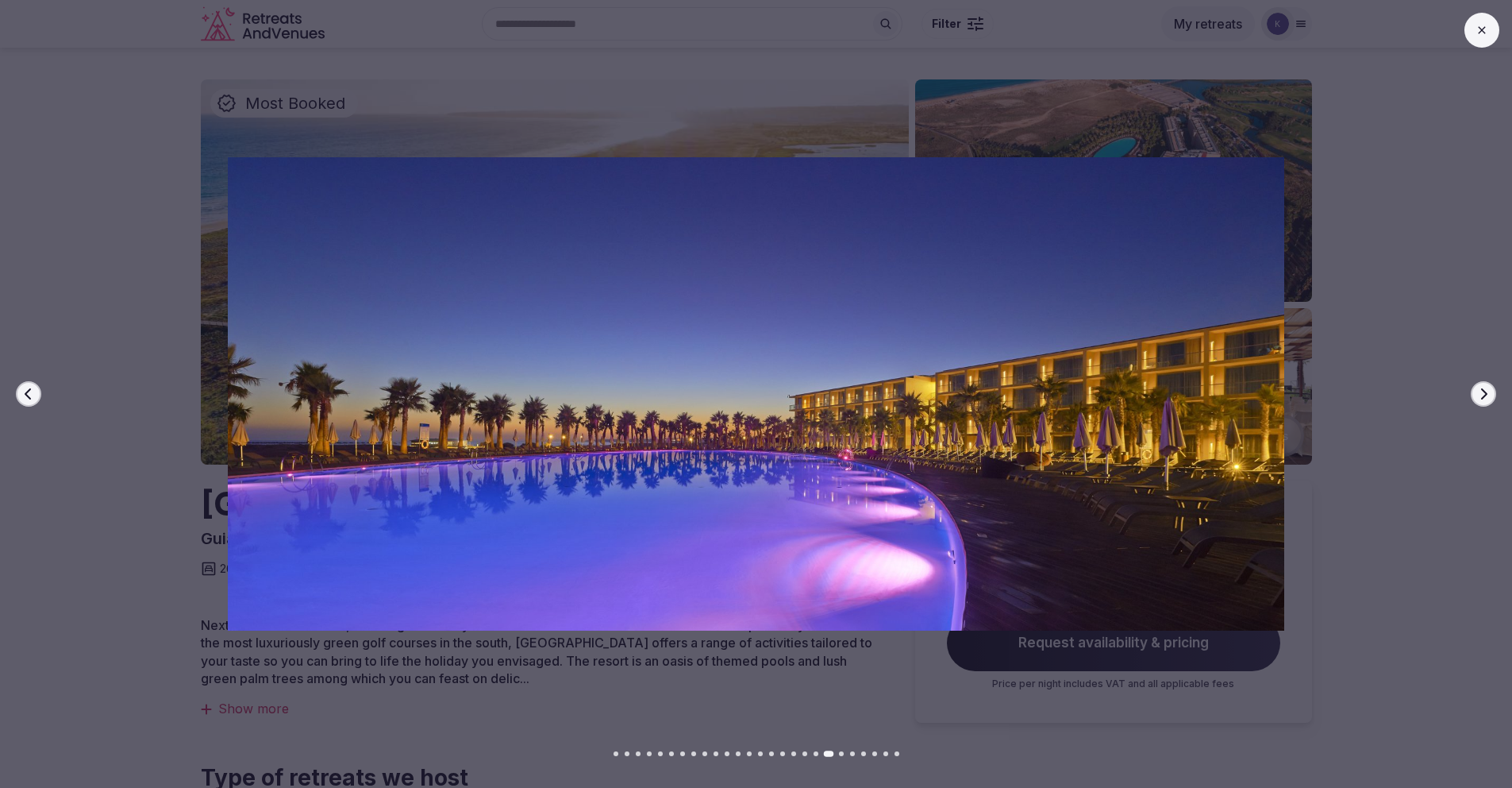
click at [1485, 396] on icon "button" at bounding box center [1483, 394] width 13 height 13
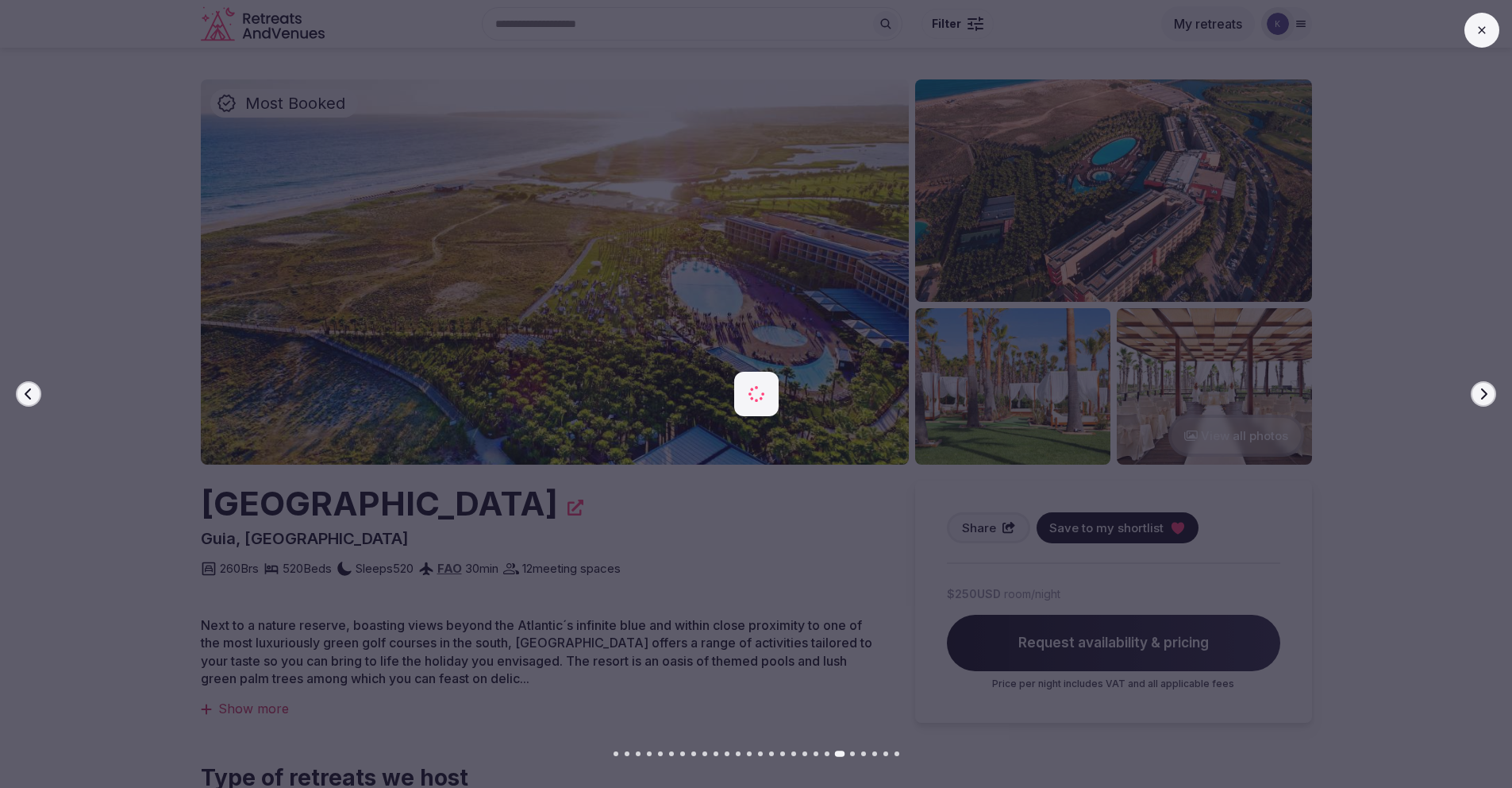
click at [1486, 395] on icon "button" at bounding box center [1483, 394] width 13 height 13
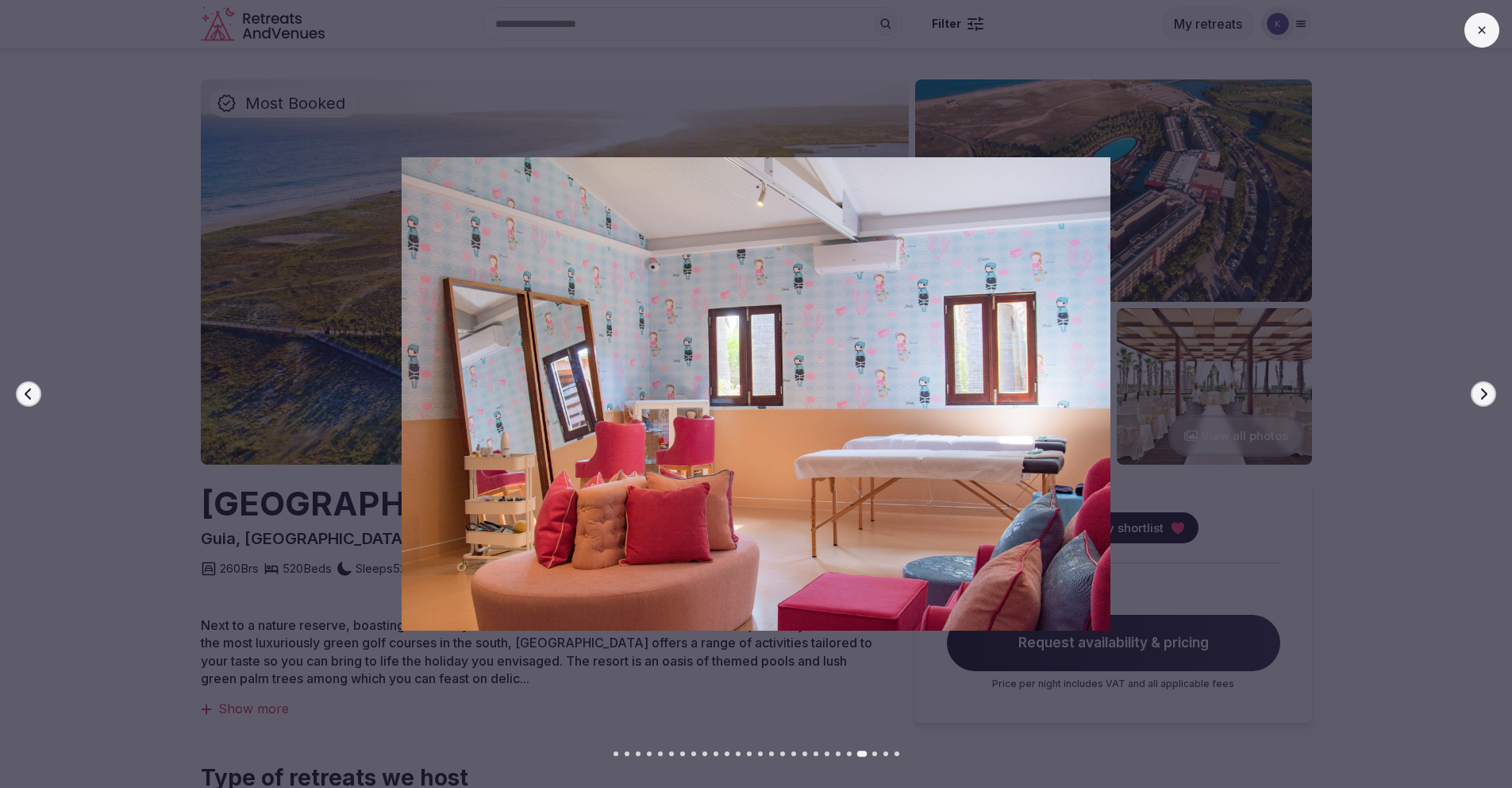
click at [1486, 395] on icon "button" at bounding box center [1483, 394] width 13 height 13
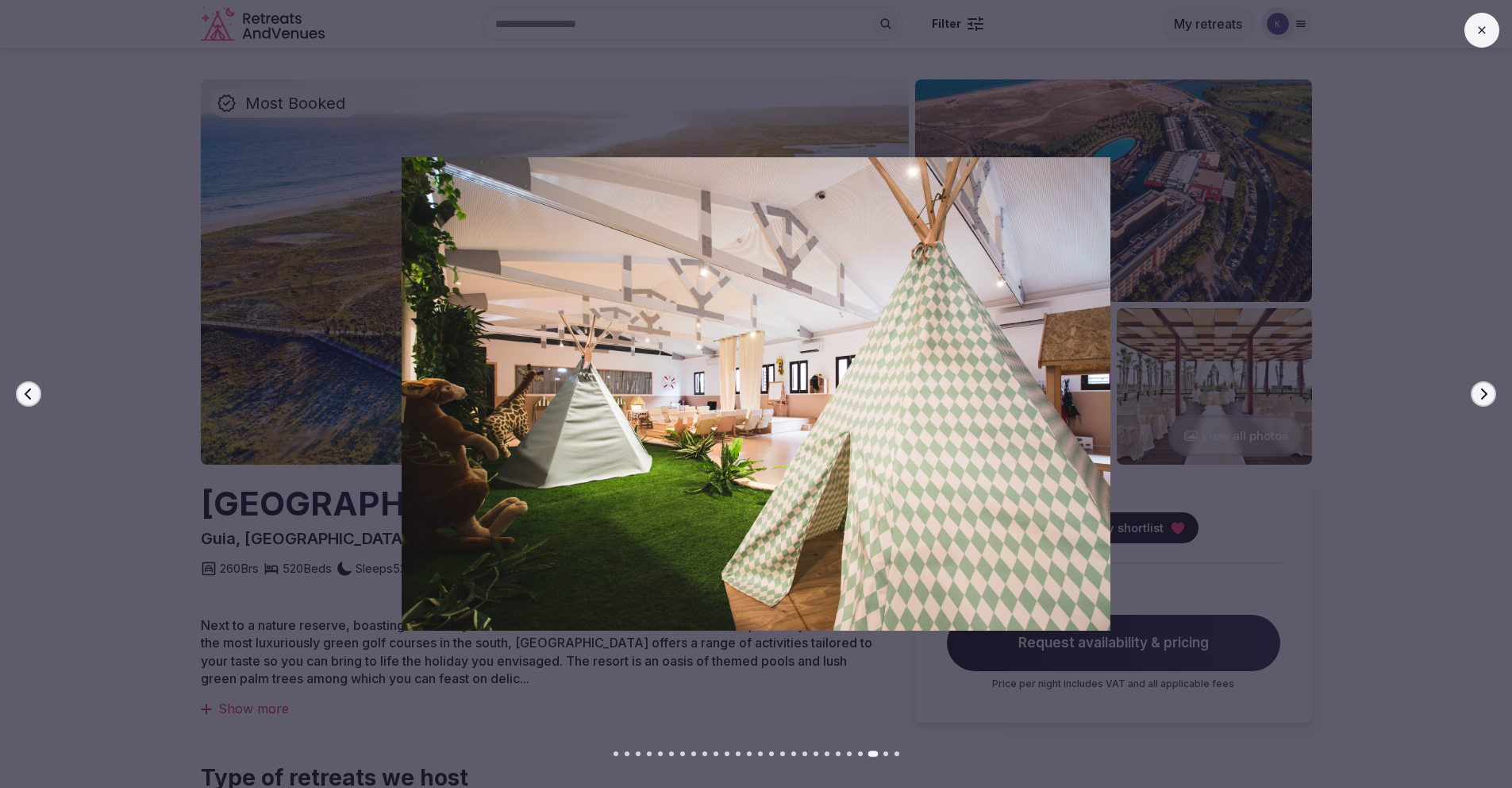
click at [1486, 395] on icon "button" at bounding box center [1483, 394] width 13 height 13
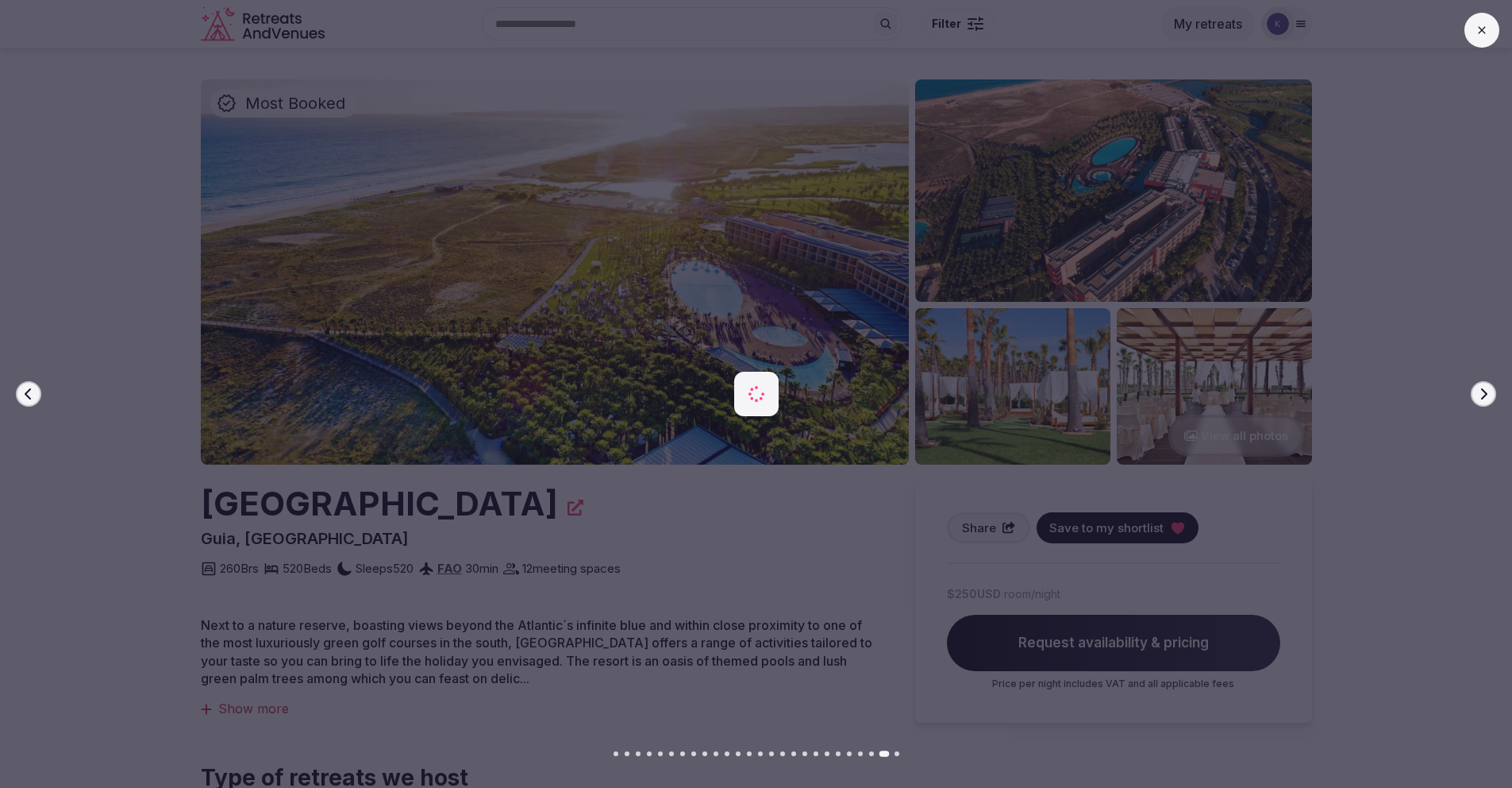
click at [1486, 395] on icon "button" at bounding box center [1483, 394] width 13 height 13
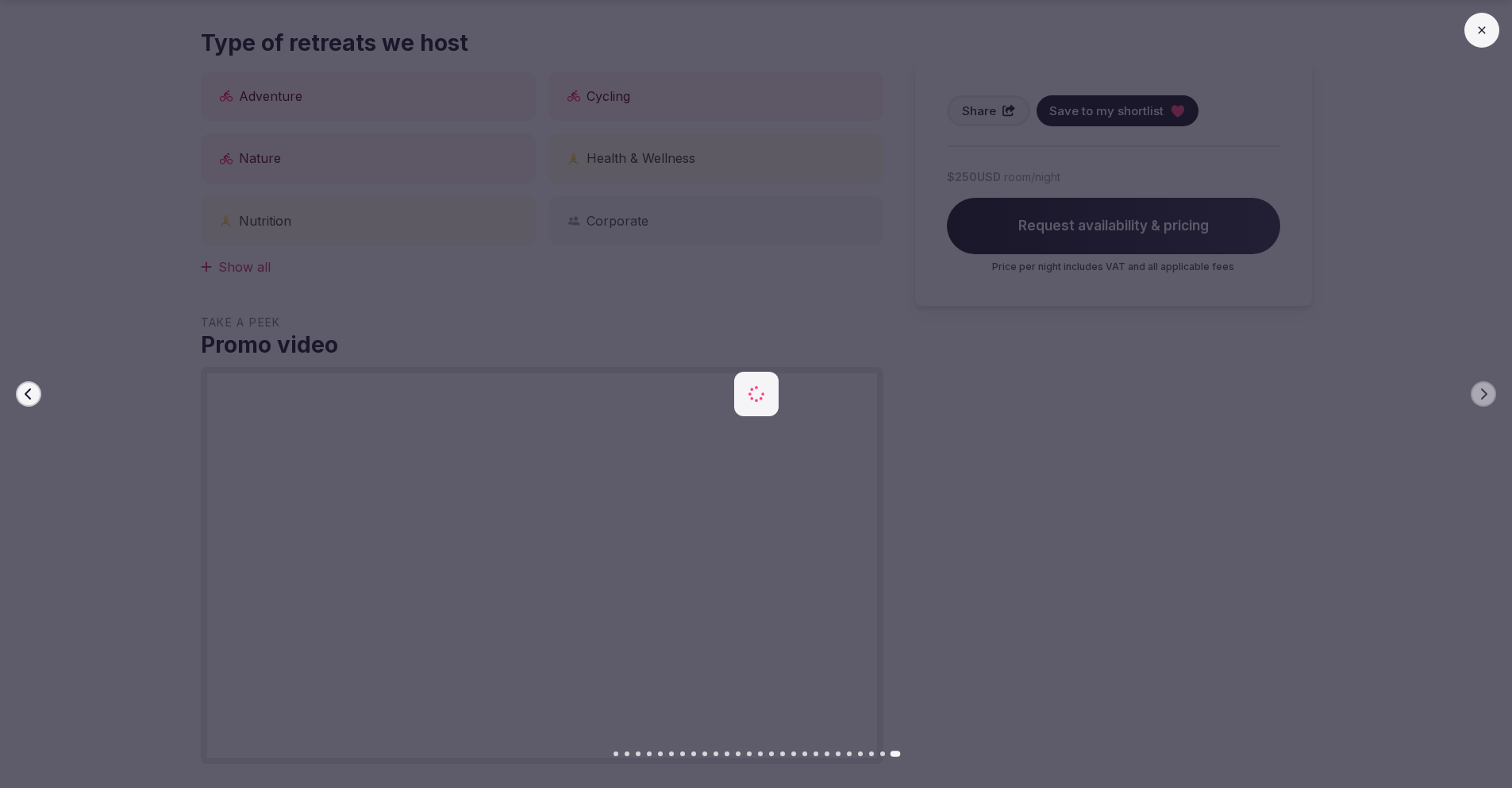
scroll to position [736, 0]
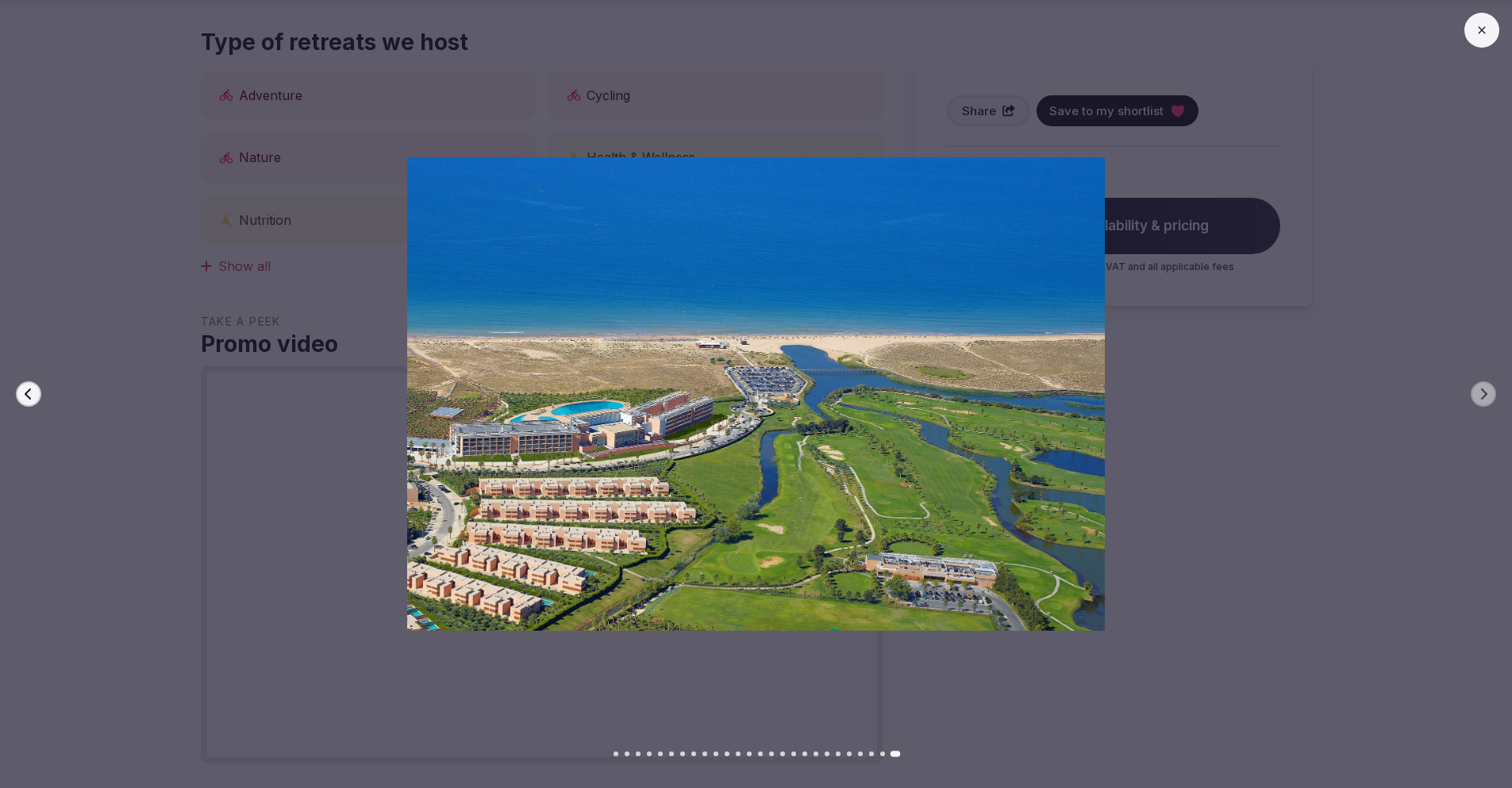
click at [1473, 30] on button at bounding box center [1482, 31] width 35 height 35
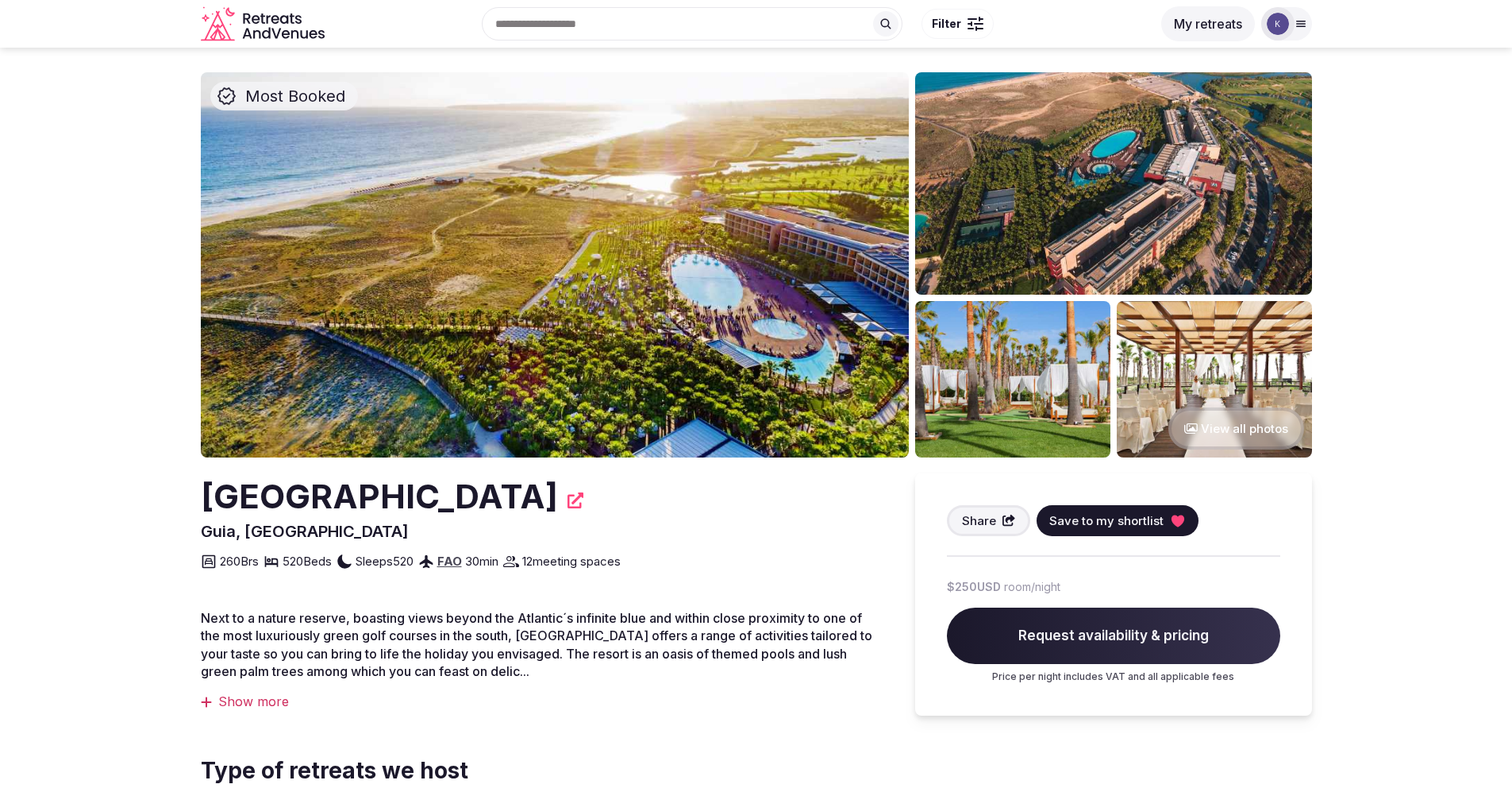
scroll to position [0, 0]
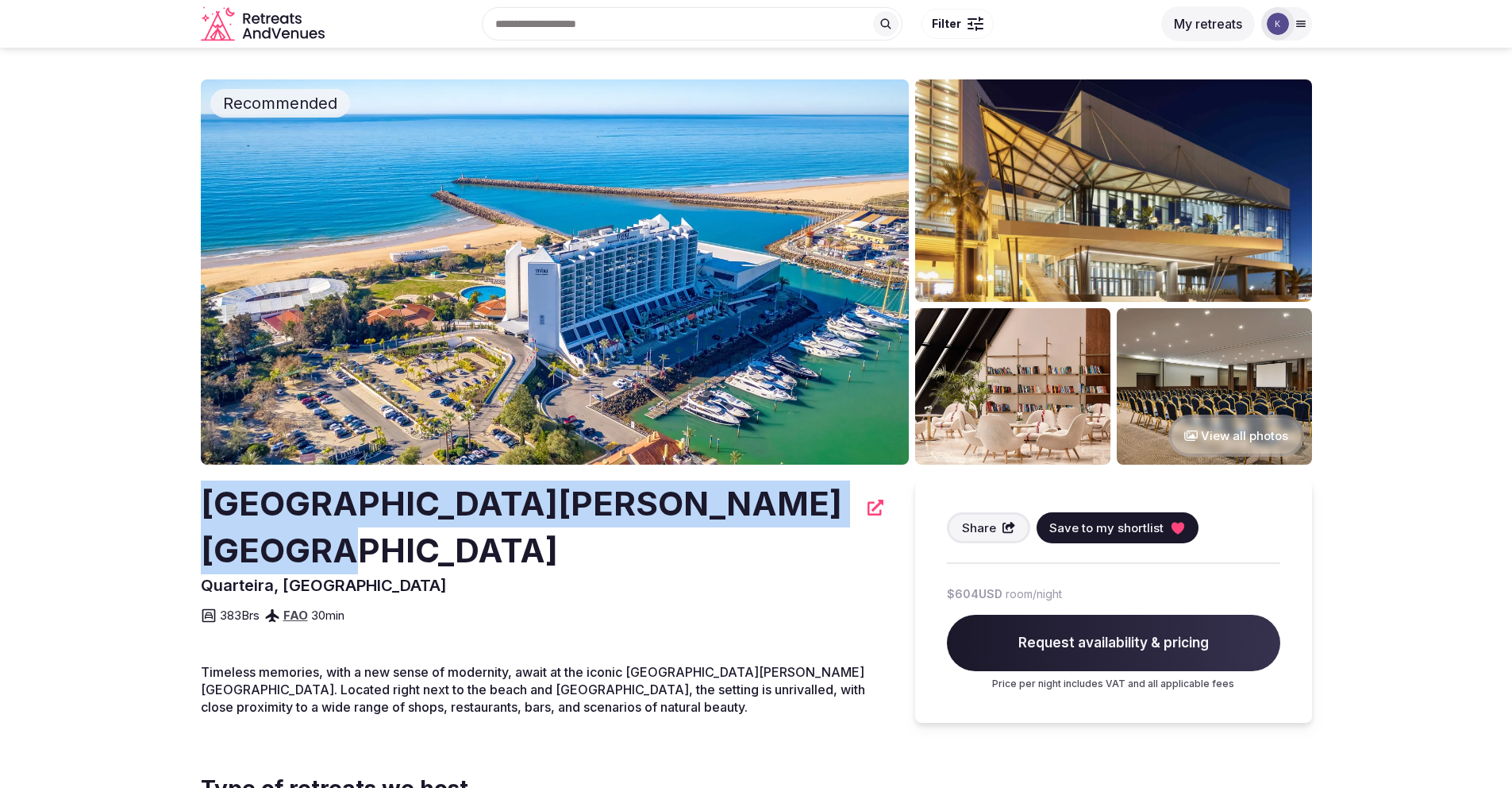
drag, startPoint x: 834, startPoint y: 503, endPoint x: 243, endPoint y: 489, distance: 591.2
click at [242, 485] on h2 "[GEOGRAPHIC_DATA][PERSON_NAME] [GEOGRAPHIC_DATA]" at bounding box center [529, 527] width 657 height 93
drag, startPoint x: 202, startPoint y: 495, endPoint x: 842, endPoint y: 523, distance: 640.6
click at [843, 523] on div "[GEOGRAPHIC_DATA][PERSON_NAME] [GEOGRAPHIC_DATA]" at bounding box center [542, 527] width 683 height 93
copy h2 "[GEOGRAPHIC_DATA][PERSON_NAME] [GEOGRAPHIC_DATA]"
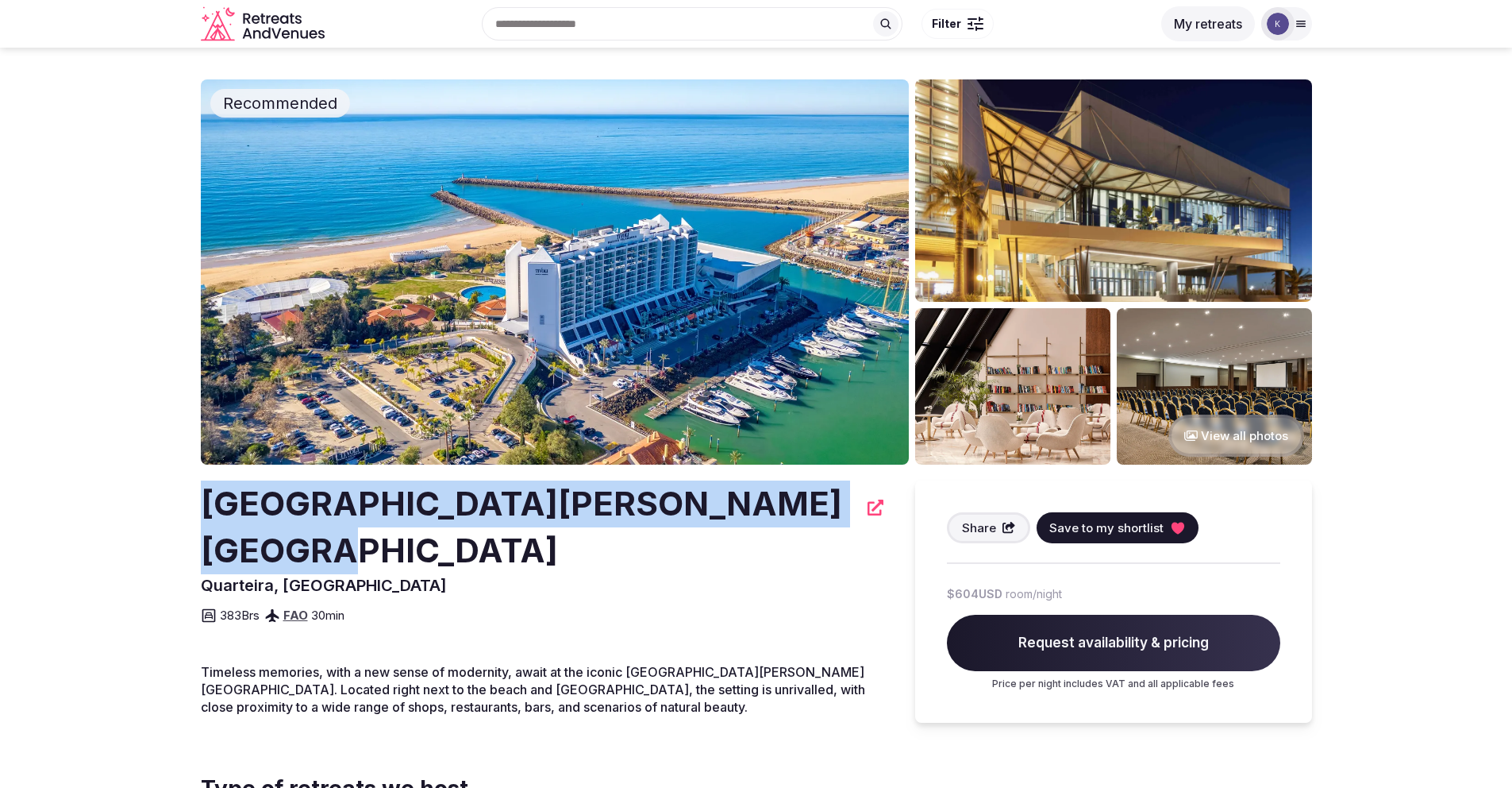
click at [1191, 433] on icon "View all photos" at bounding box center [1191, 435] width 13 height 12
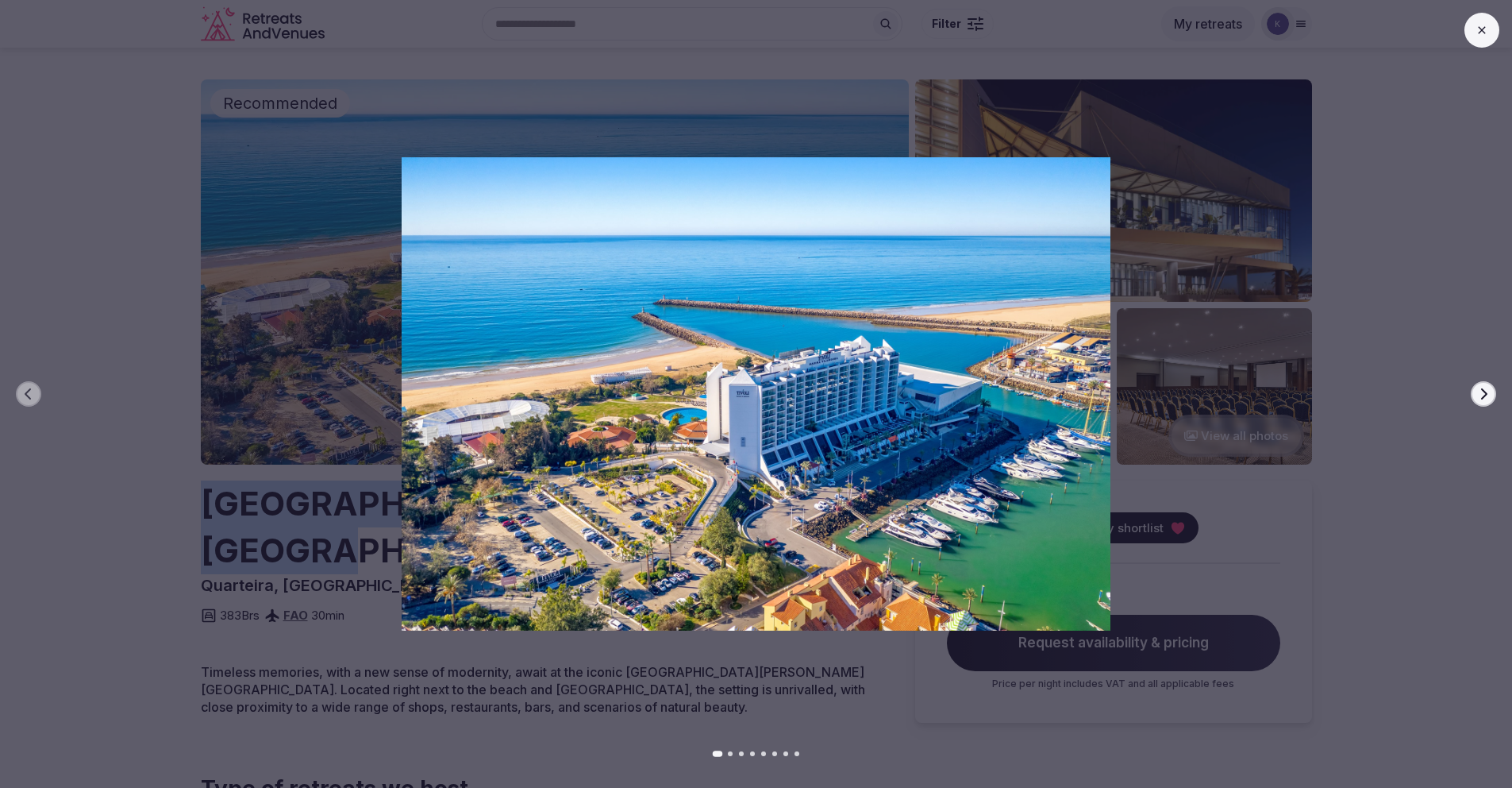
click at [1483, 395] on icon "button" at bounding box center [1483, 394] width 13 height 13
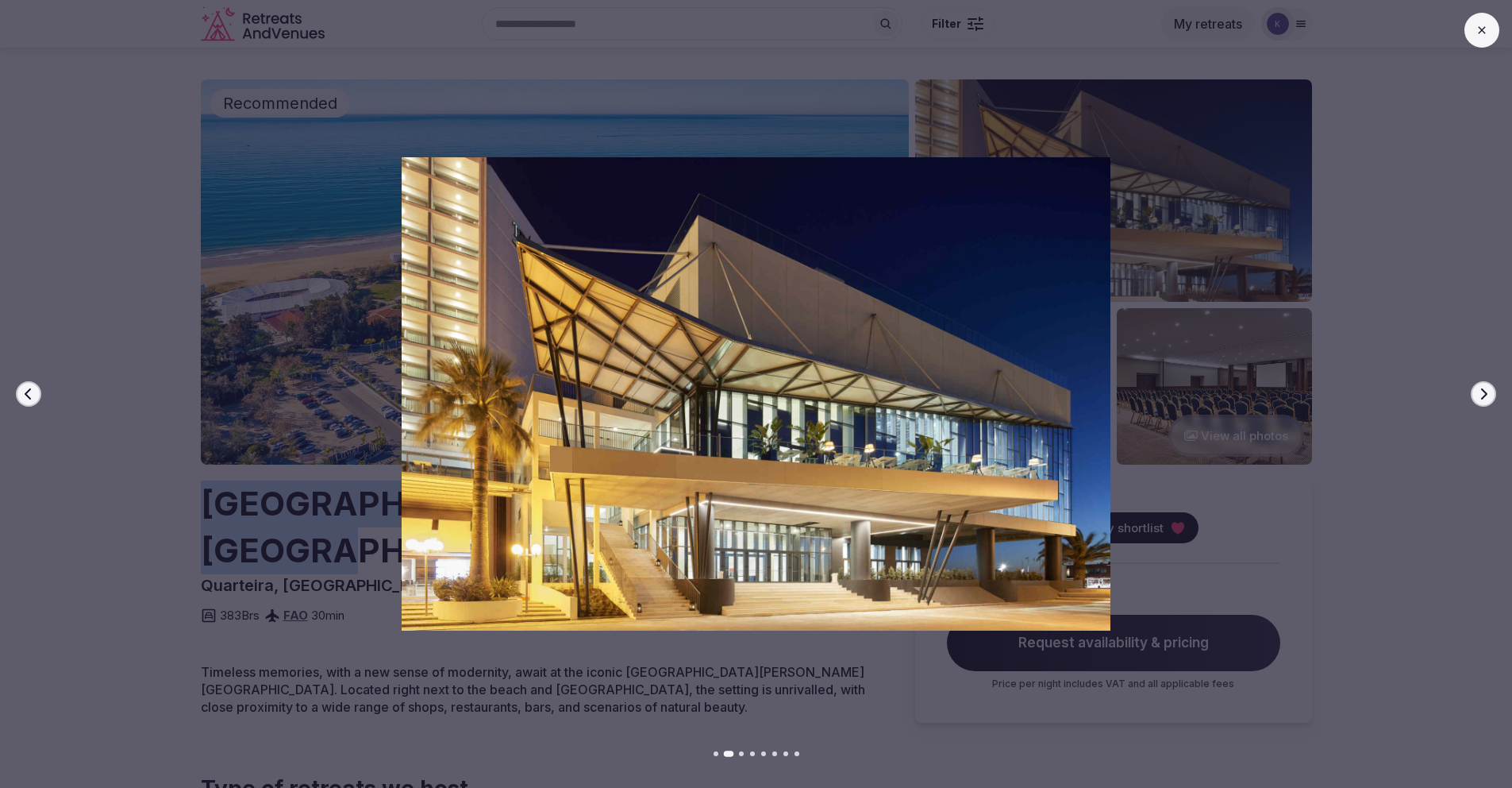
click at [1482, 395] on icon "button" at bounding box center [1483, 394] width 13 height 13
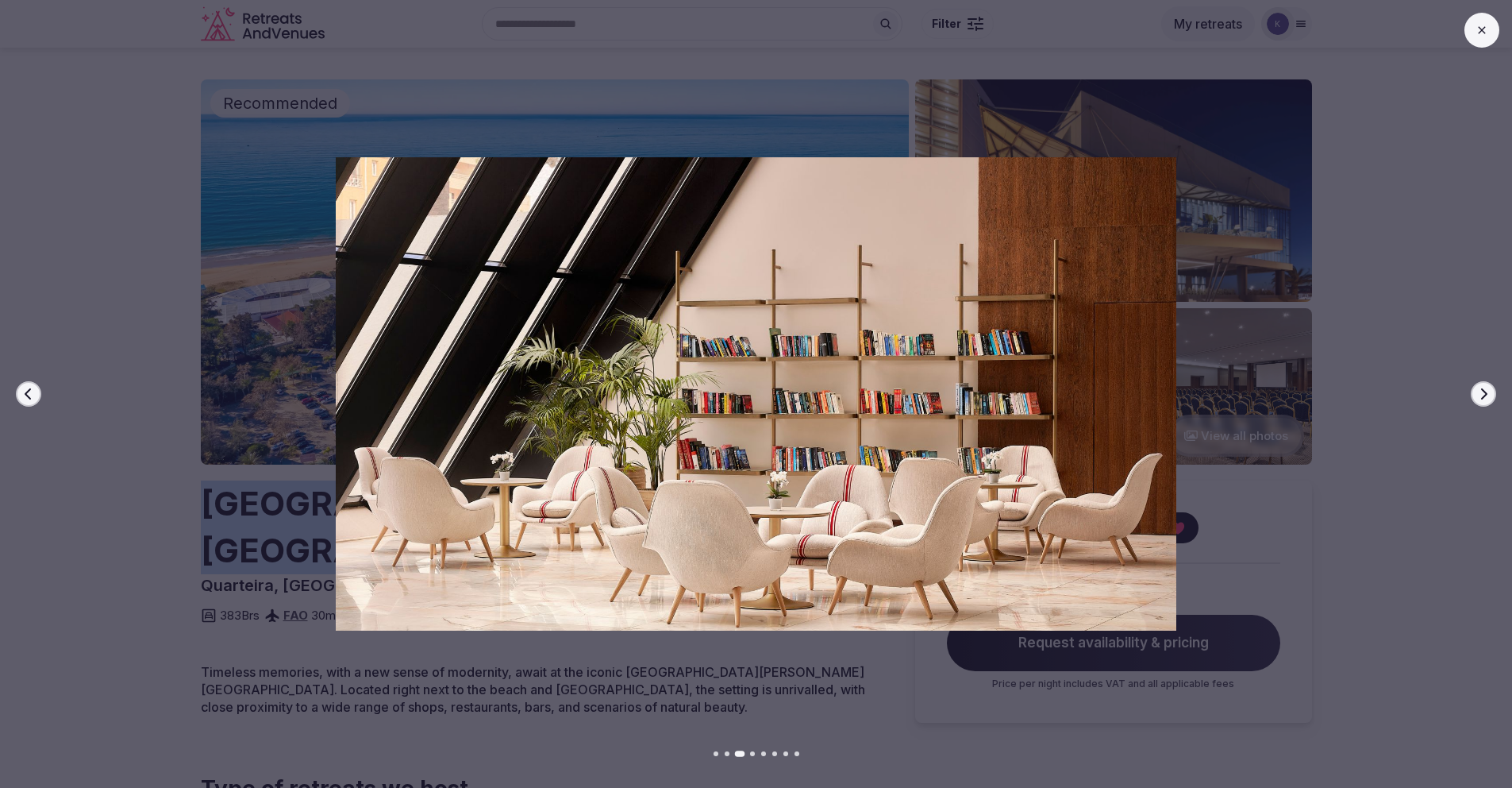
click at [1482, 395] on icon "button" at bounding box center [1483, 394] width 13 height 13
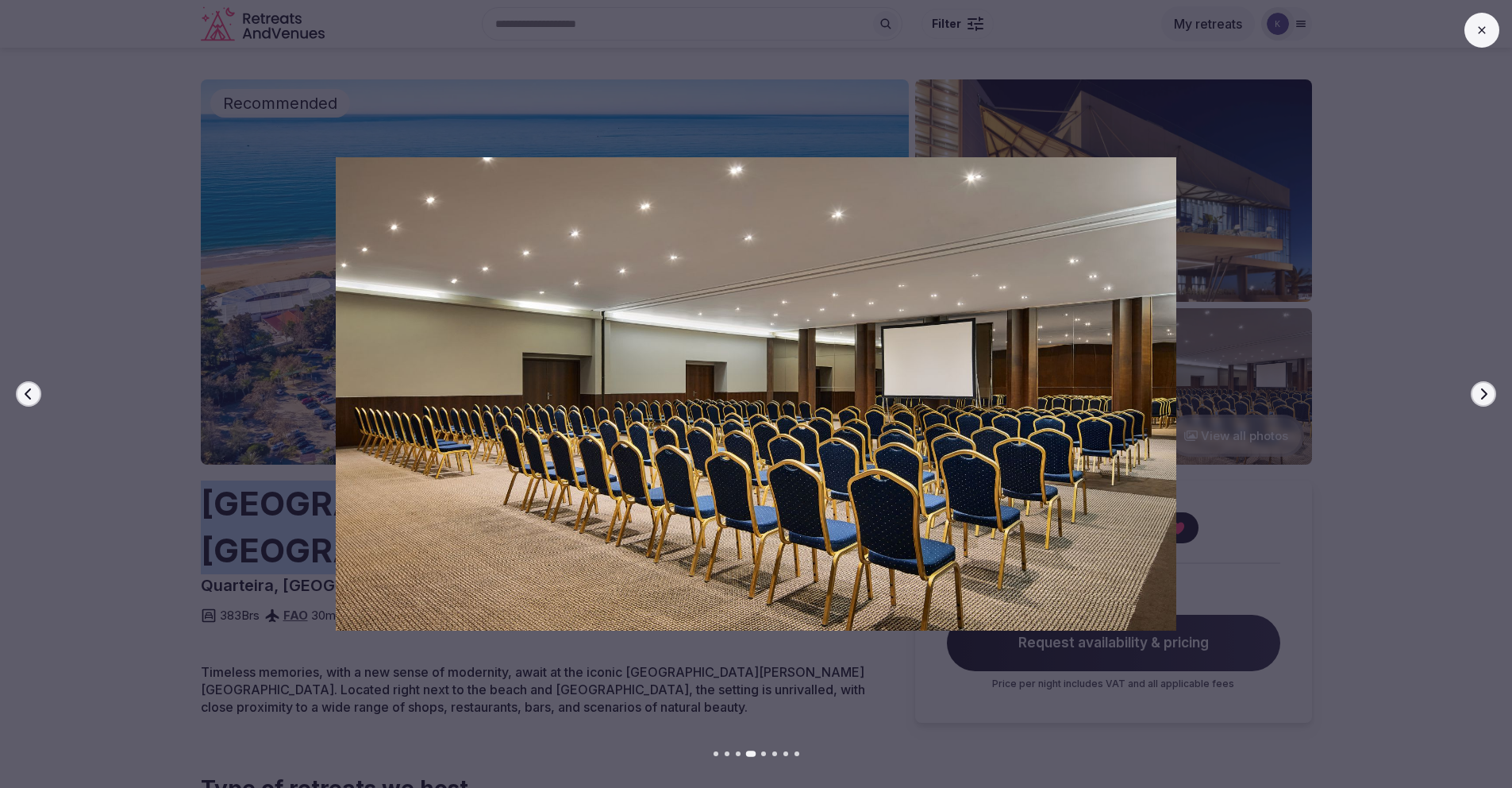
click at [1482, 395] on icon "button" at bounding box center [1483, 394] width 13 height 13
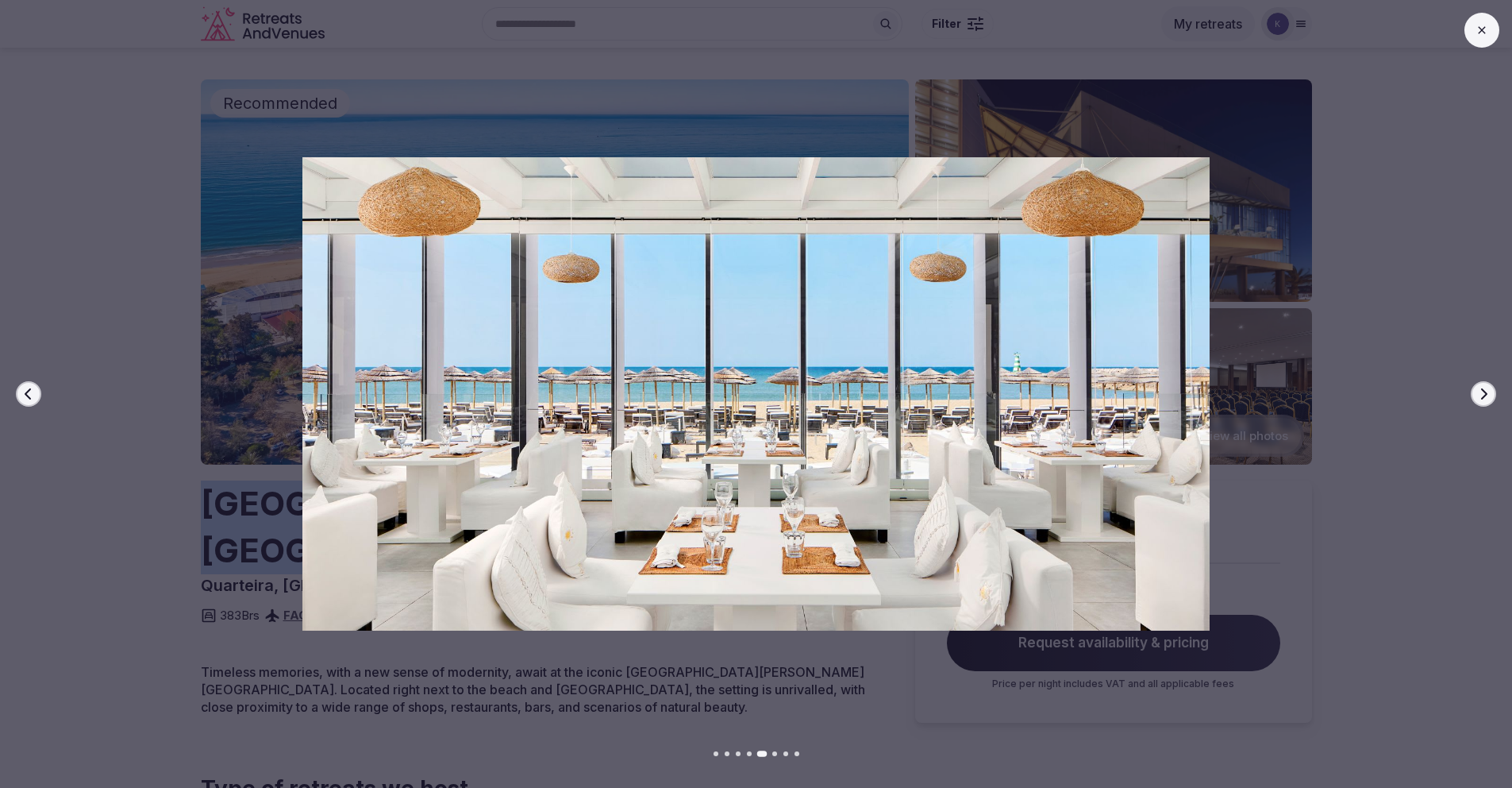
click at [1482, 395] on icon "button" at bounding box center [1483, 394] width 13 height 13
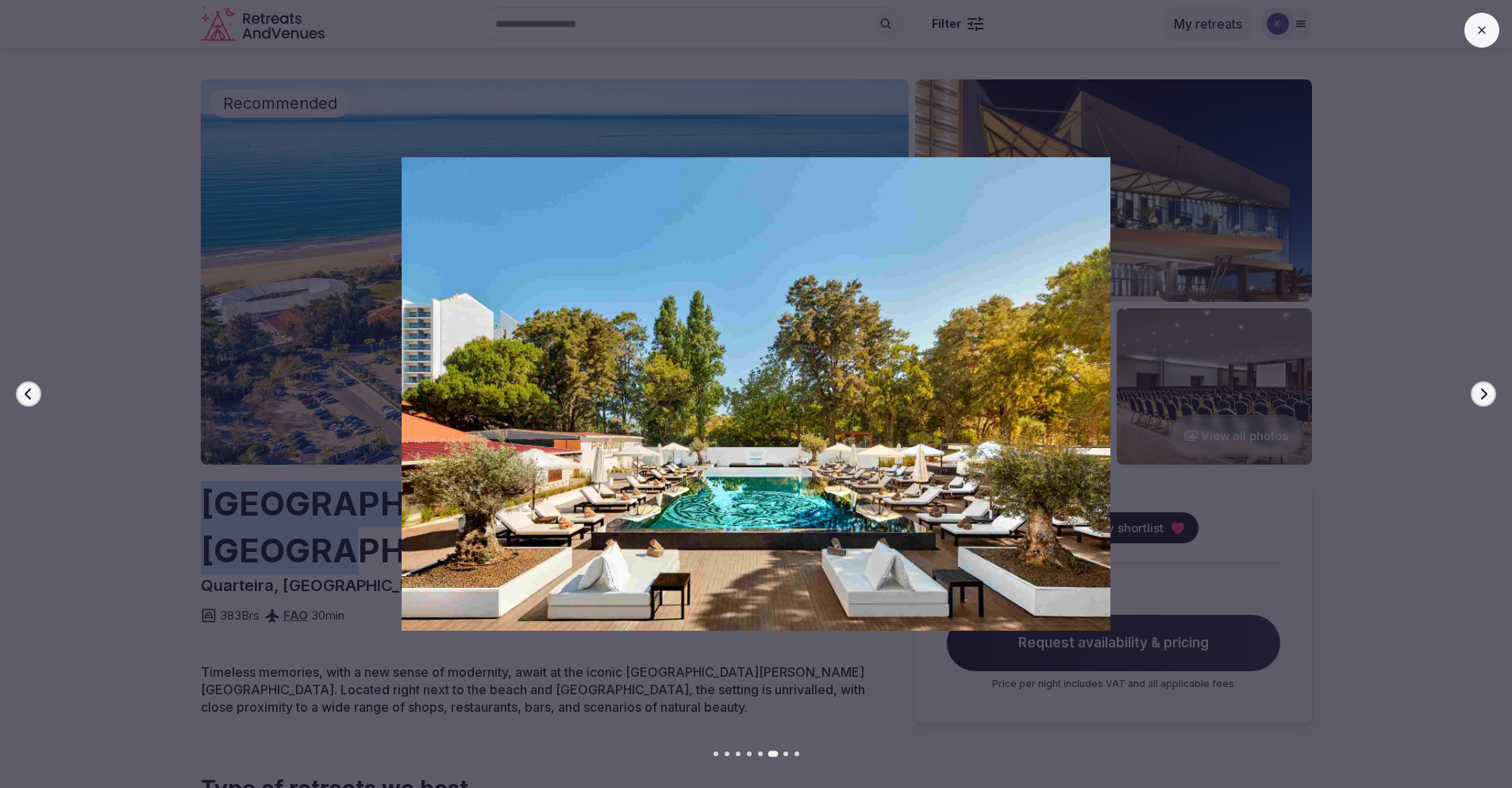
click at [1482, 395] on icon "button" at bounding box center [1483, 394] width 13 height 13
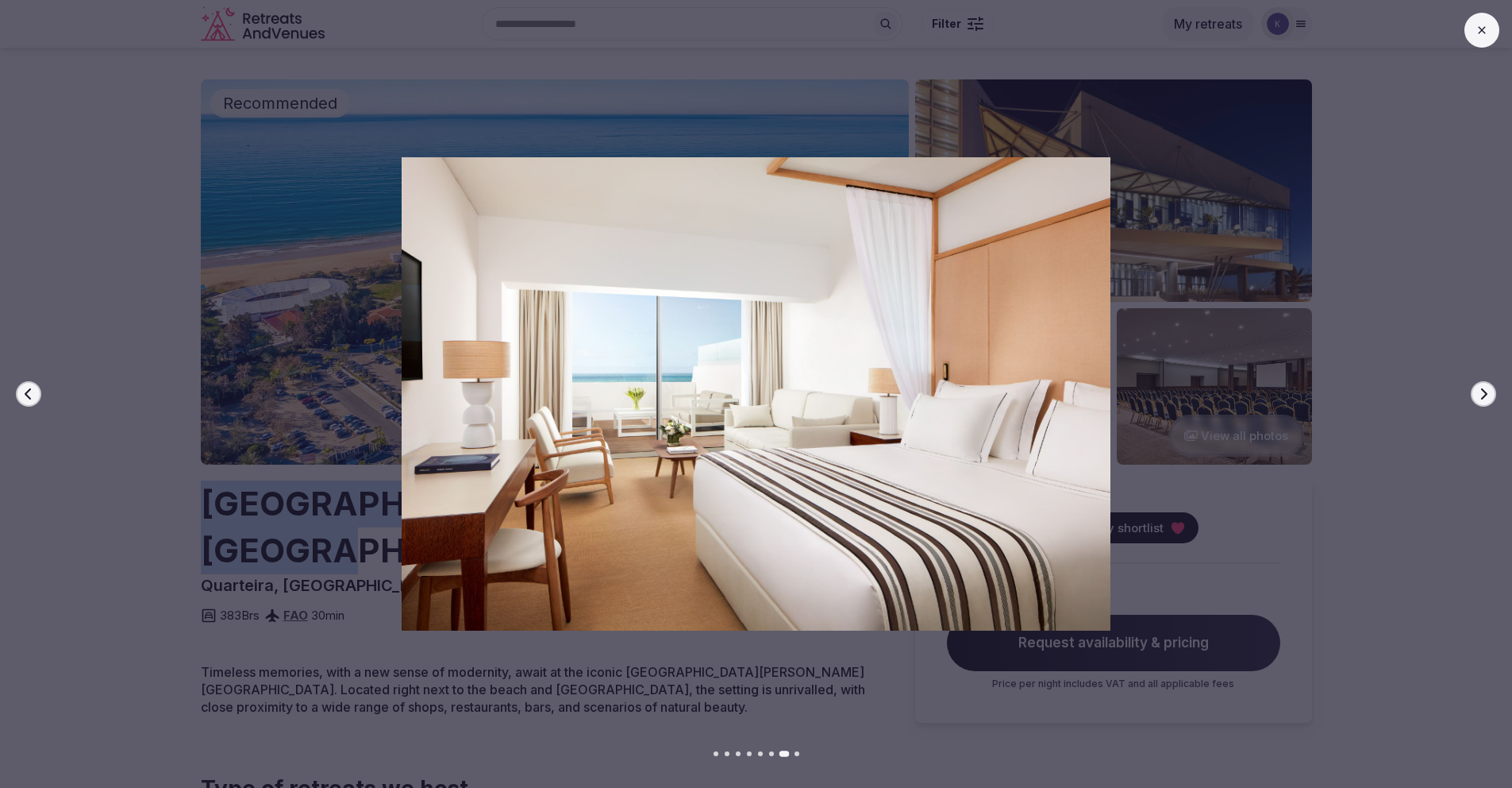
click at [1482, 395] on icon "button" at bounding box center [1483, 394] width 13 height 13
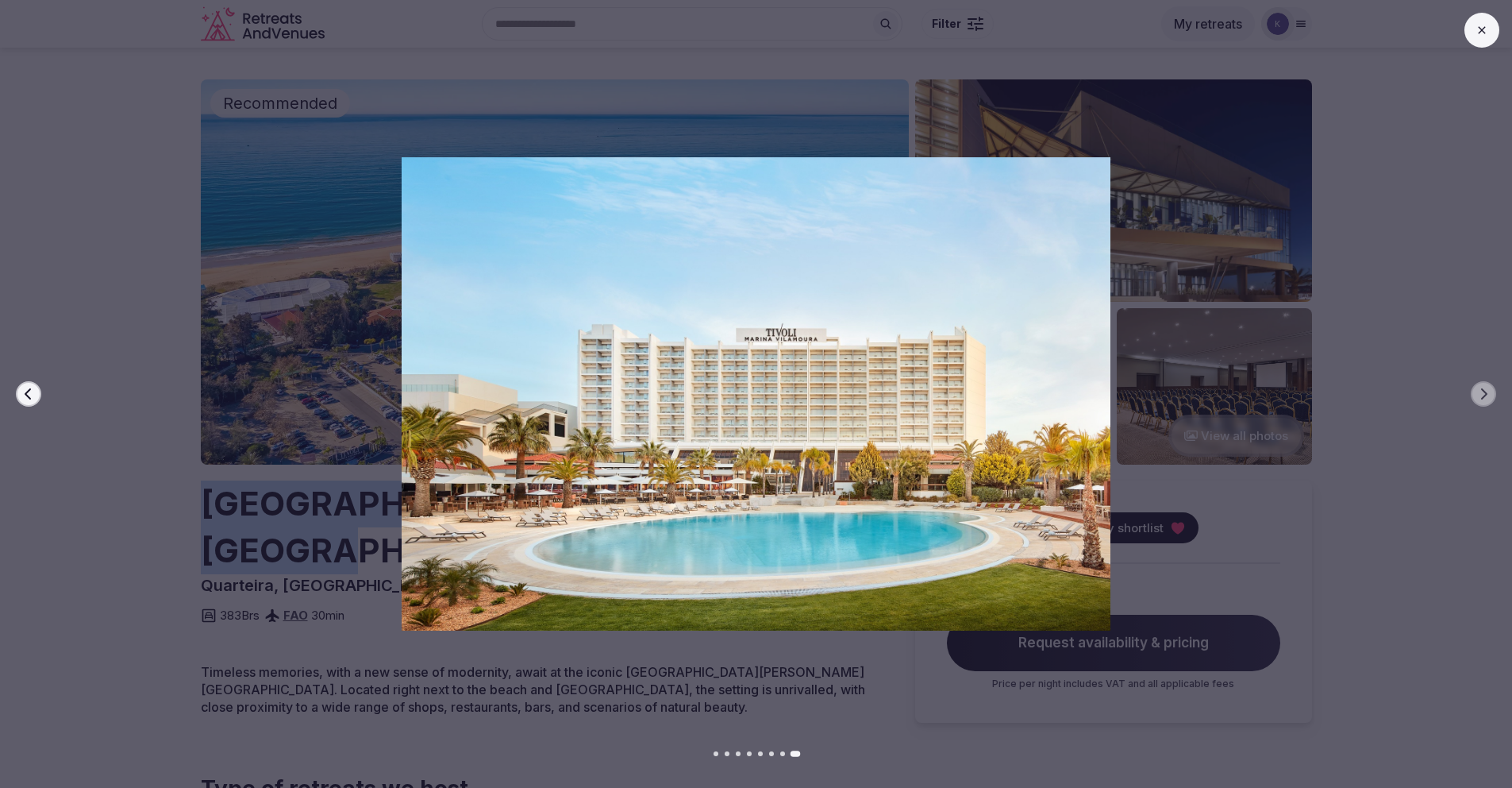
click at [25, 391] on icon "button" at bounding box center [28, 394] width 13 height 13
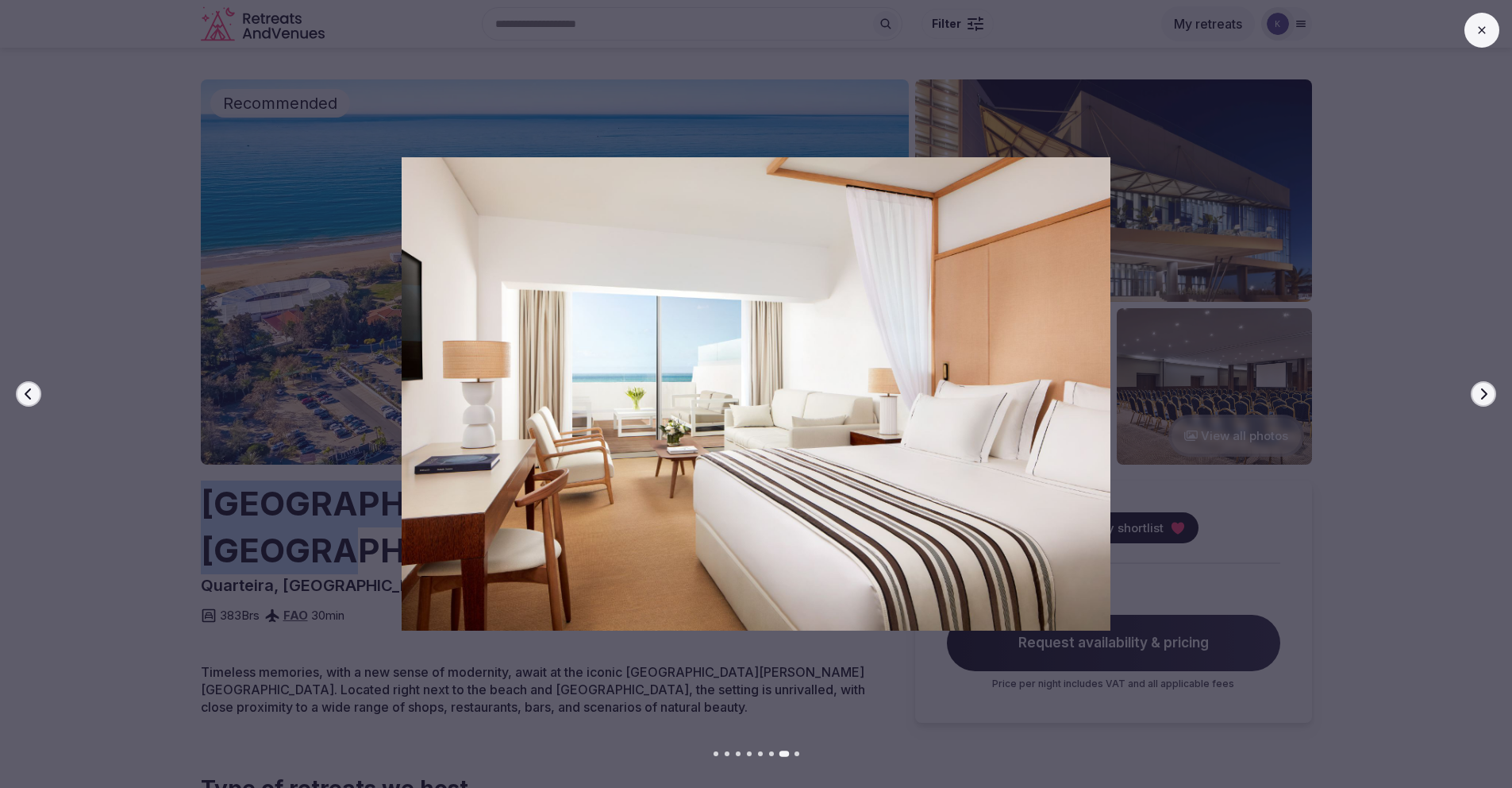
click at [25, 392] on icon "button" at bounding box center [28, 394] width 13 height 13
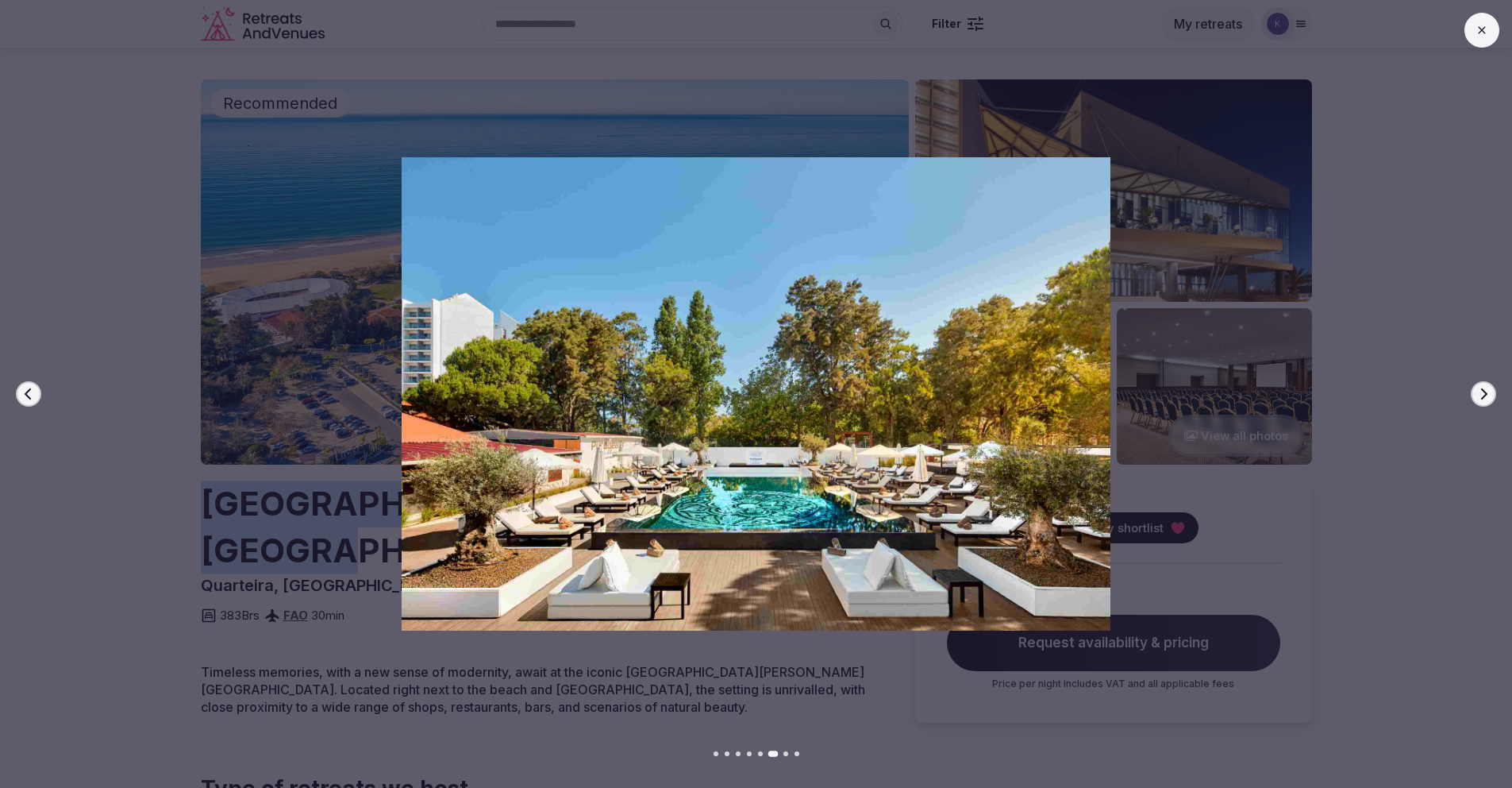
click at [25, 392] on icon "button" at bounding box center [28, 394] width 13 height 13
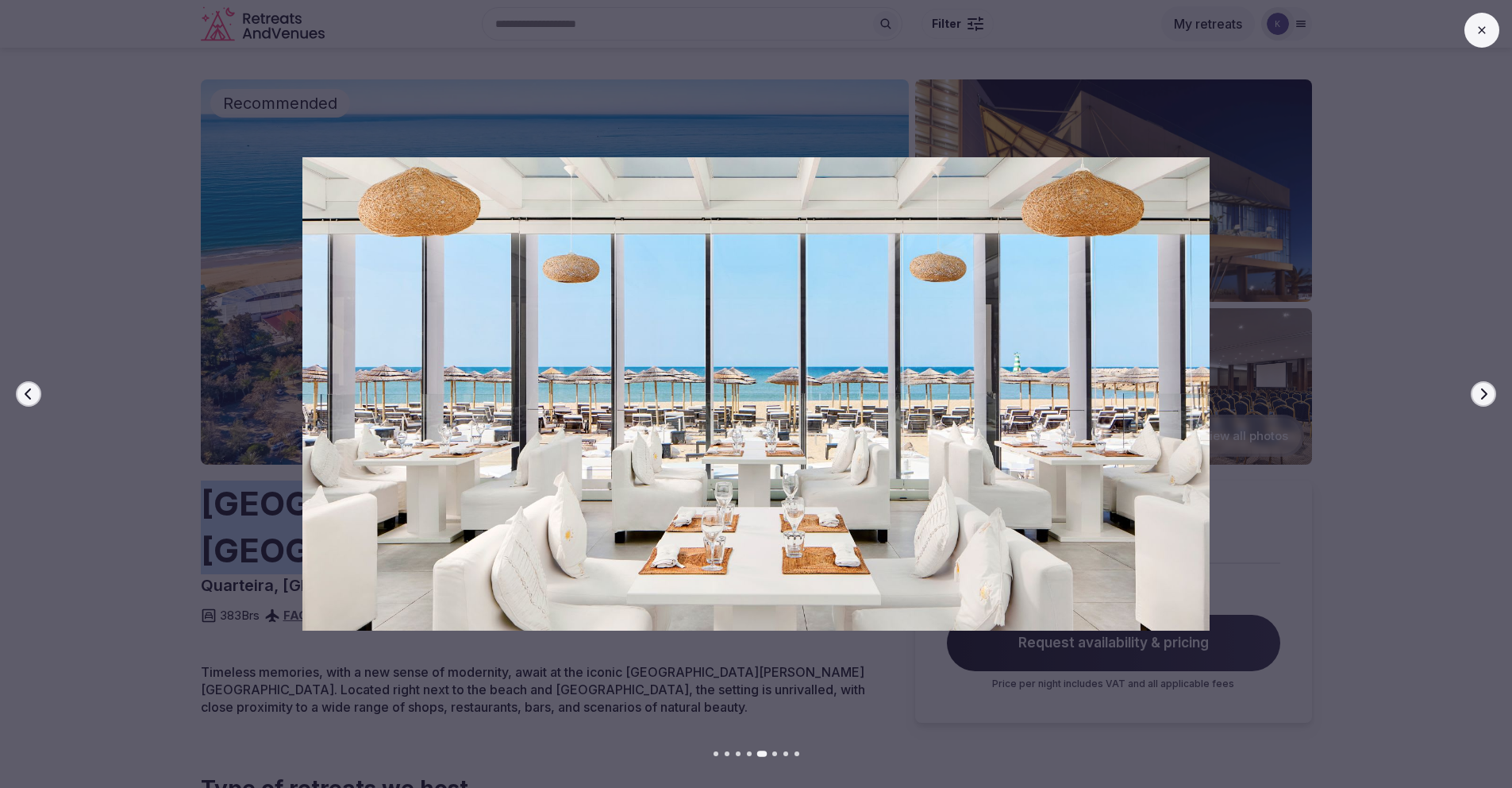
click at [25, 392] on icon "button" at bounding box center [28, 394] width 13 height 13
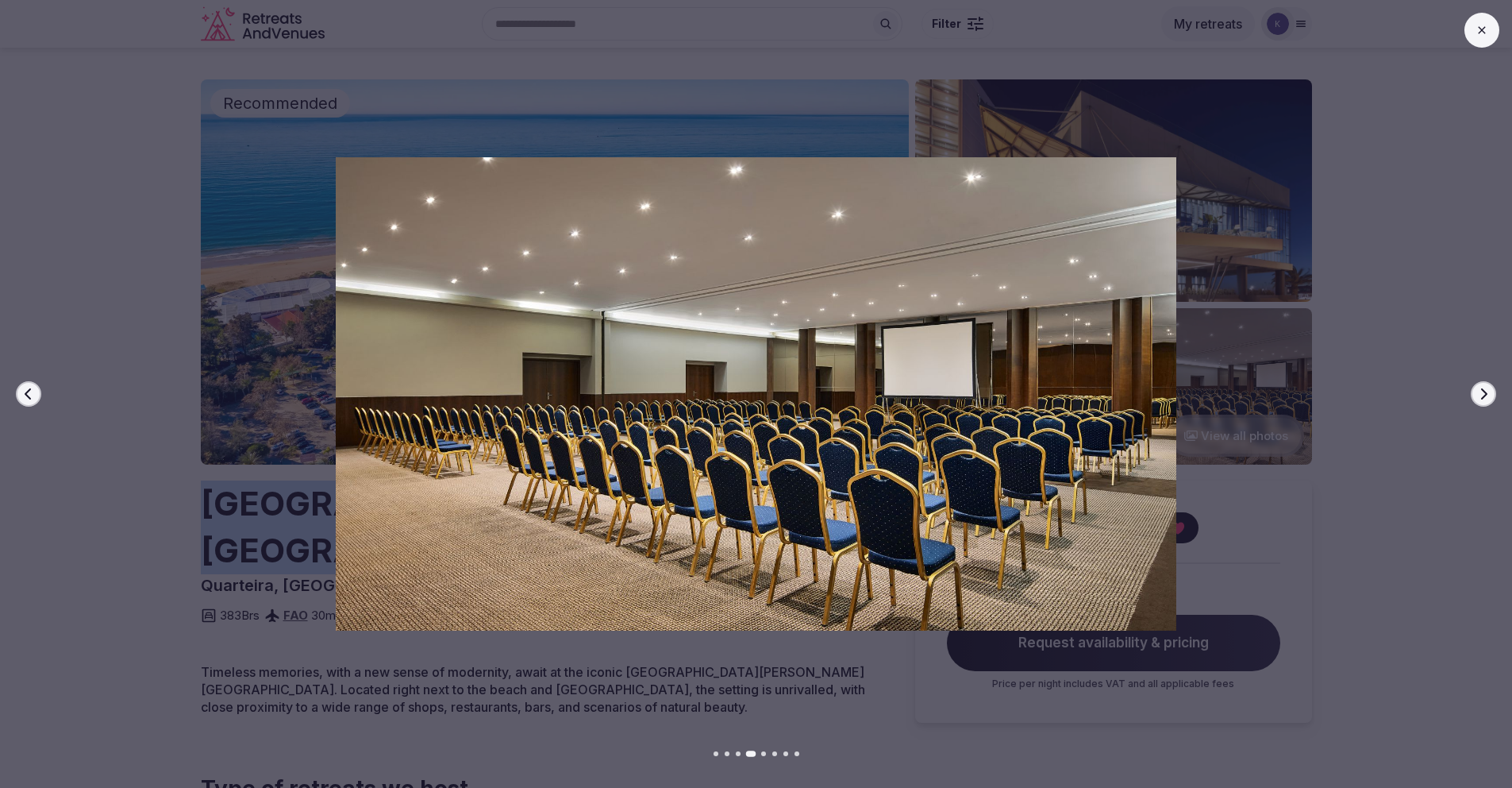
click at [25, 392] on icon "button" at bounding box center [28, 394] width 13 height 13
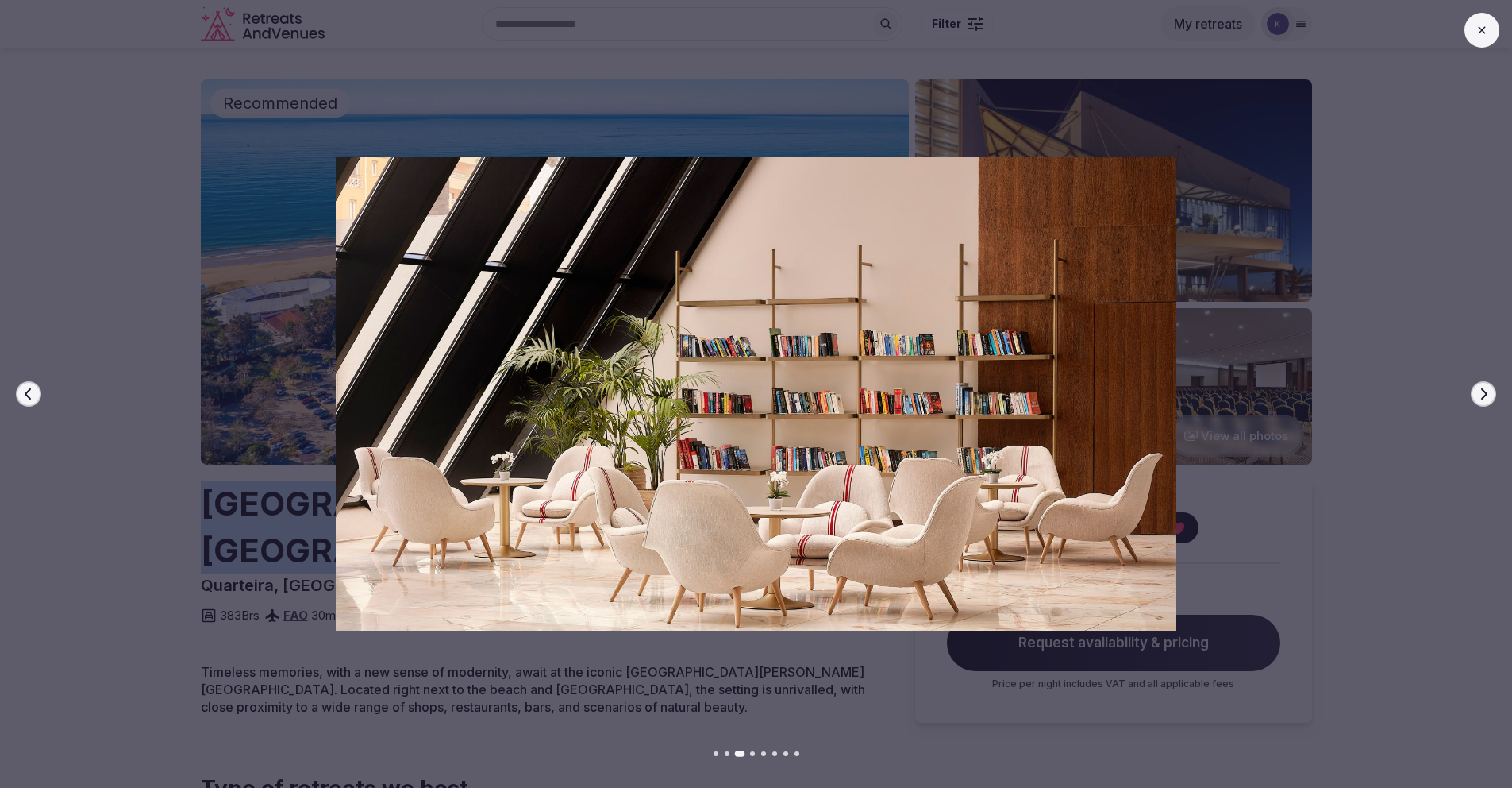
click at [1491, 28] on button at bounding box center [1482, 31] width 35 height 35
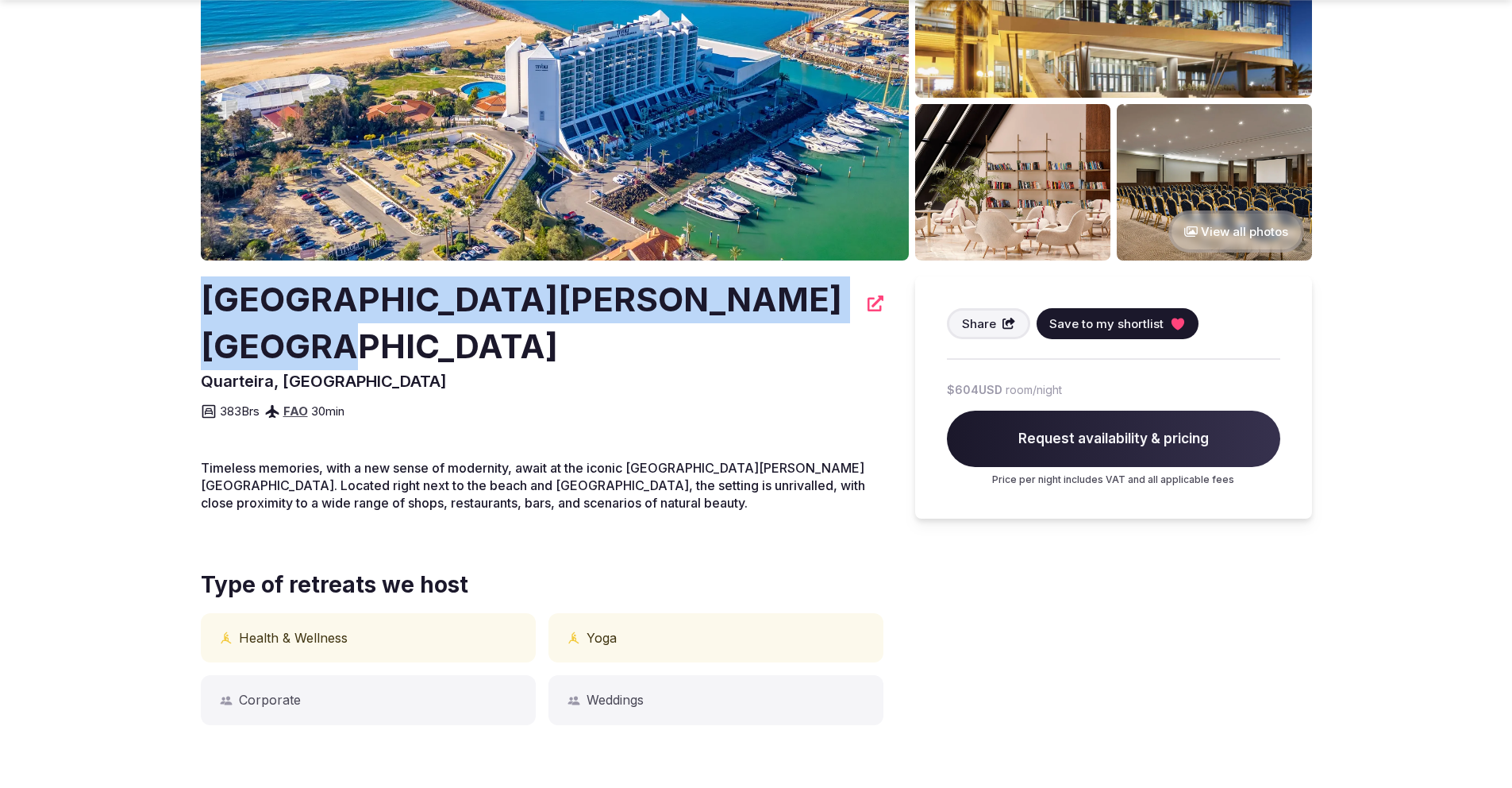
scroll to position [483, 0]
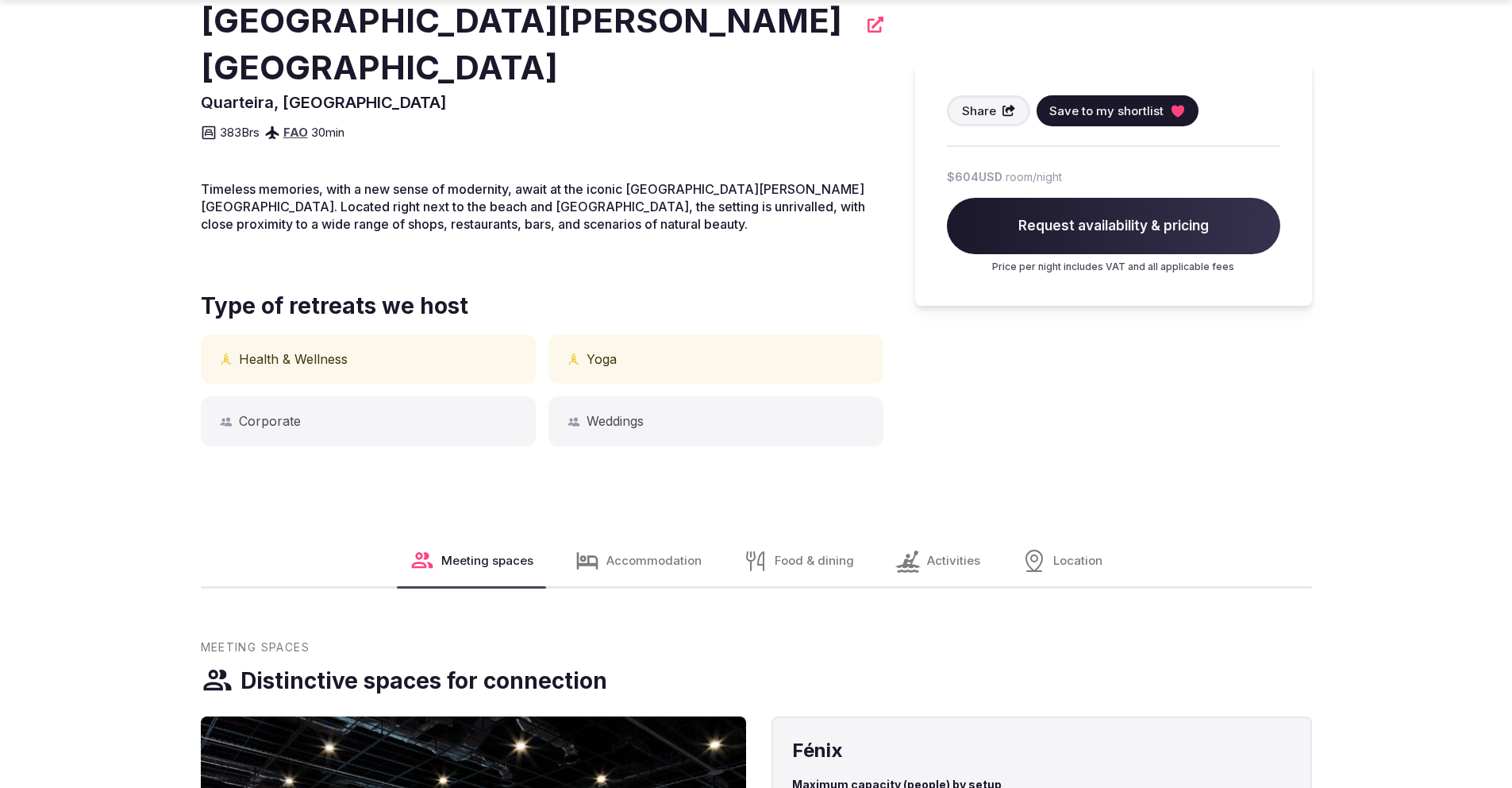
click at [647, 552] on span "Accommodation" at bounding box center [653, 559] width 95 height 17
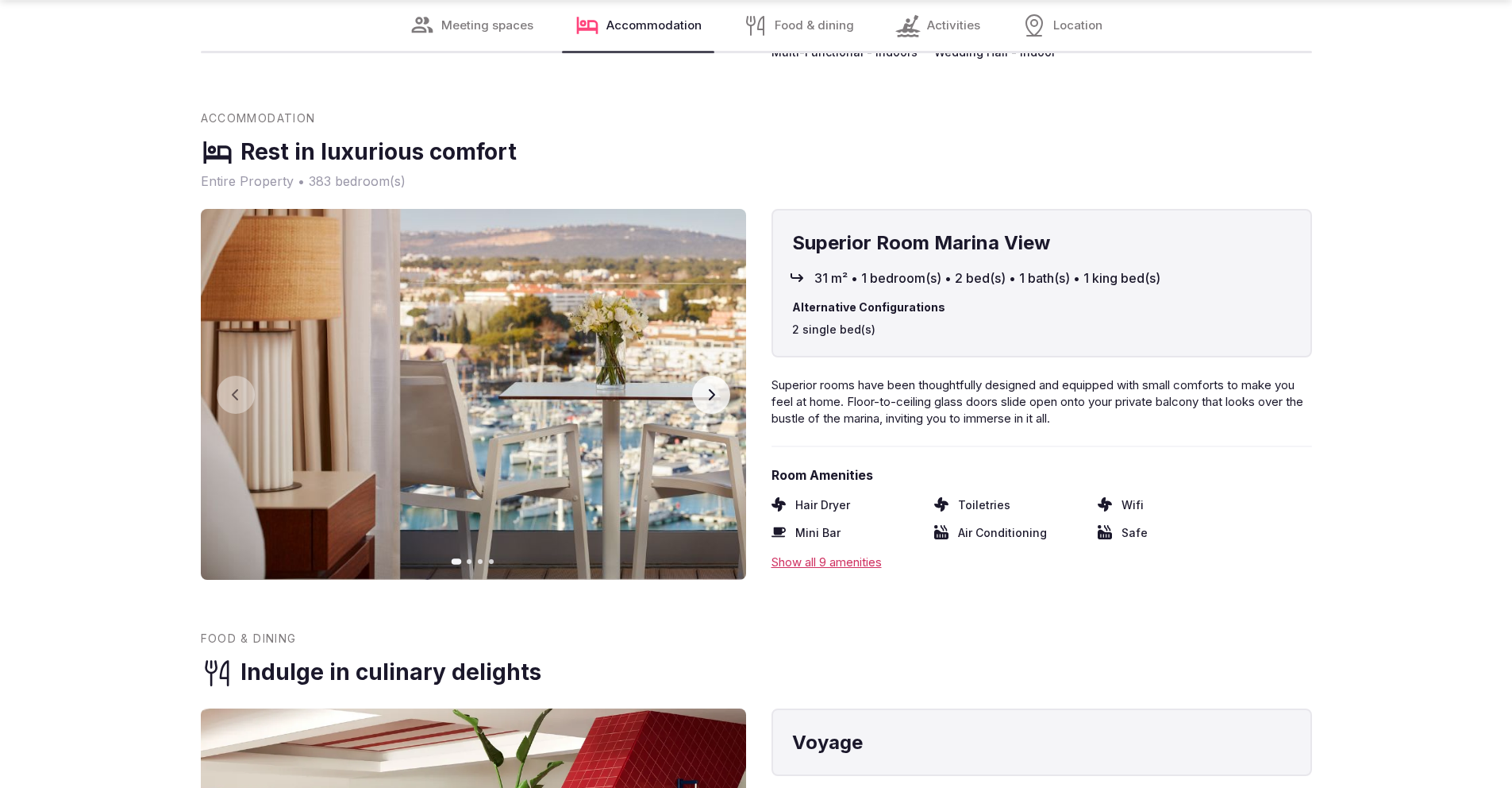
scroll to position [1565, 0]
click at [708, 387] on icon "button" at bounding box center [711, 394] width 13 height 13
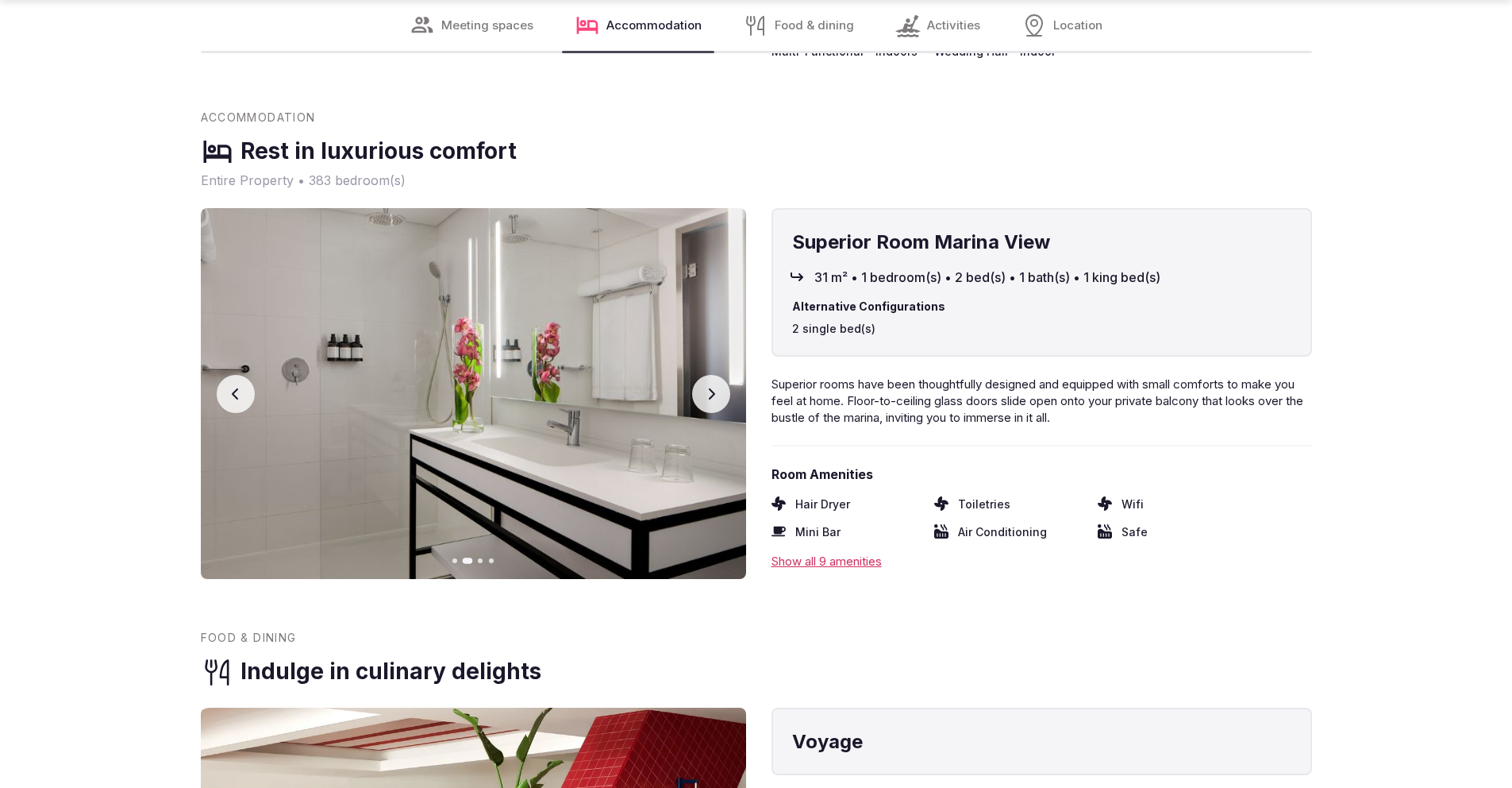
click at [708, 387] on icon "button" at bounding box center [711, 394] width 13 height 13
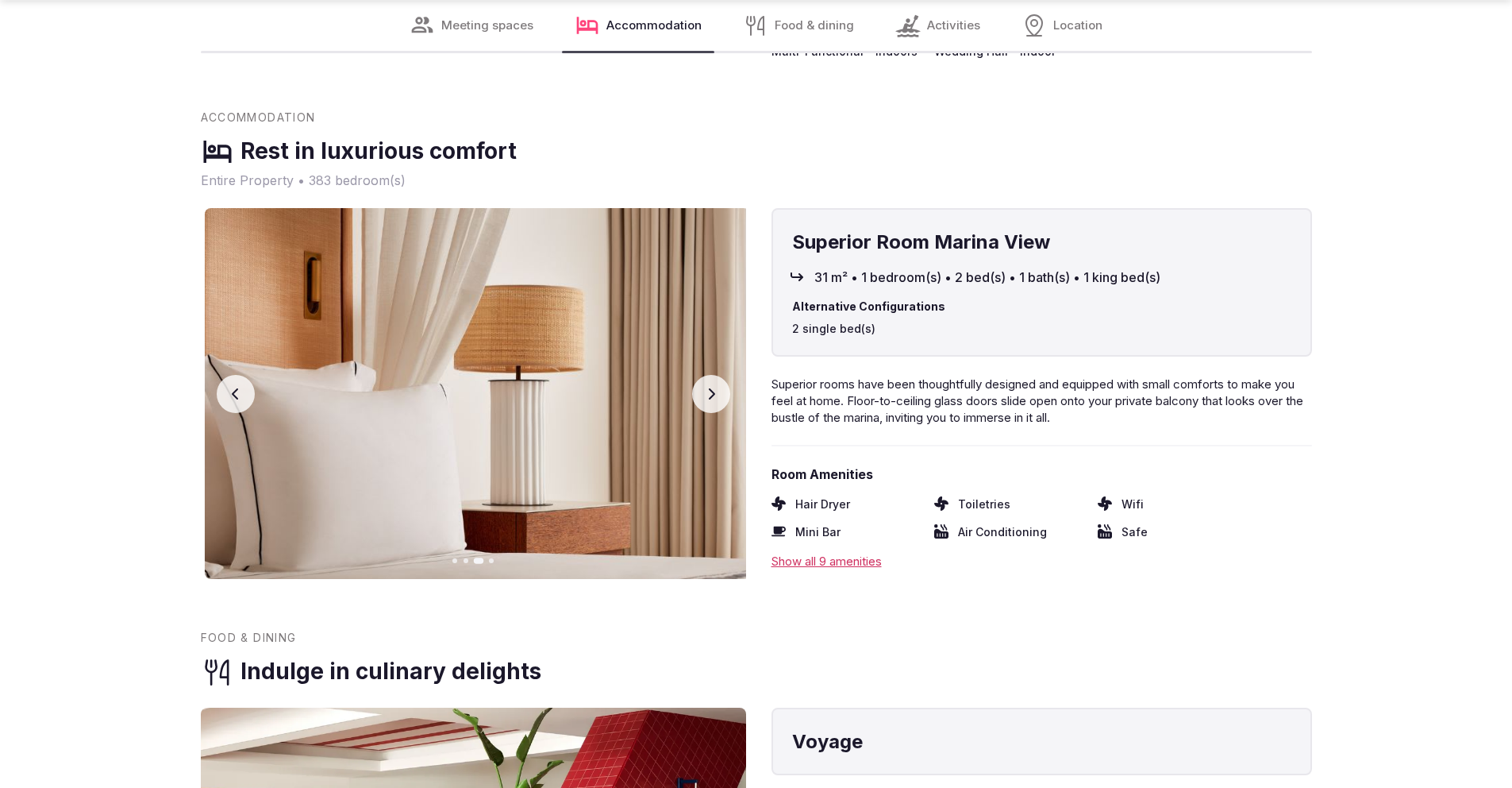
click at [708, 387] on icon "button" at bounding box center [711, 394] width 13 height 13
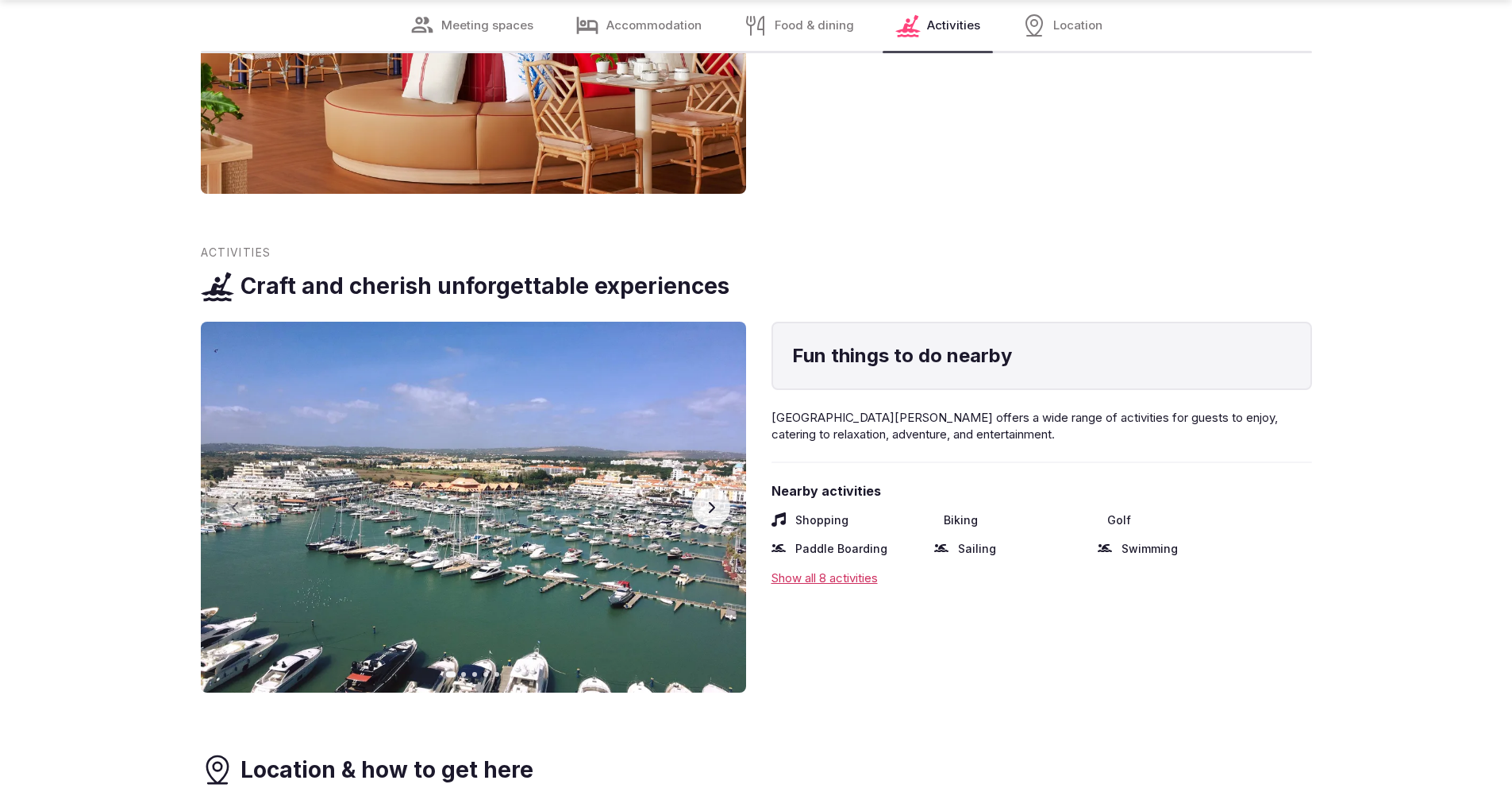
scroll to position [2579, 0]
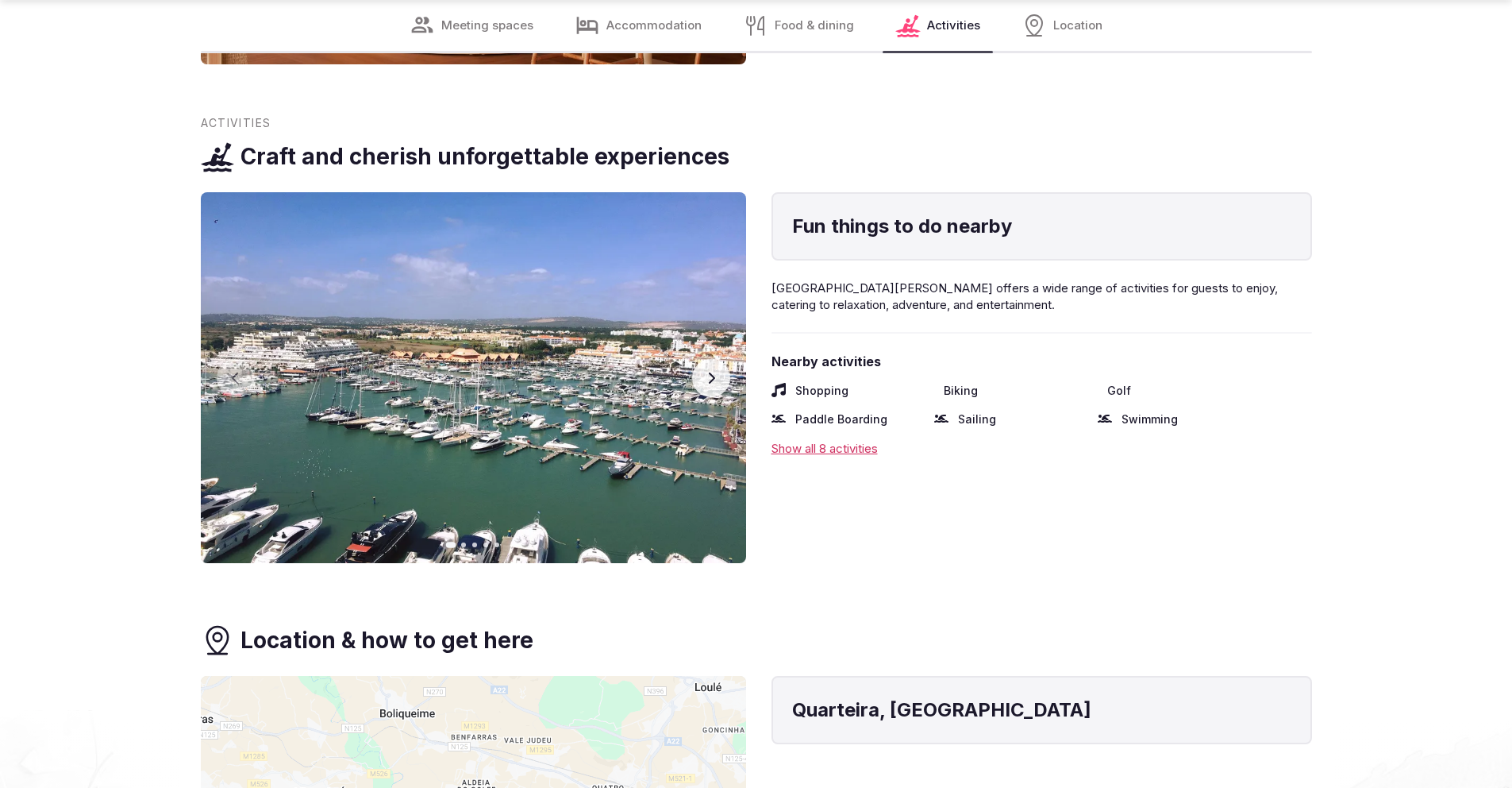
click at [806, 440] on div "Show all 8 activities" at bounding box center [1042, 448] width 541 height 17
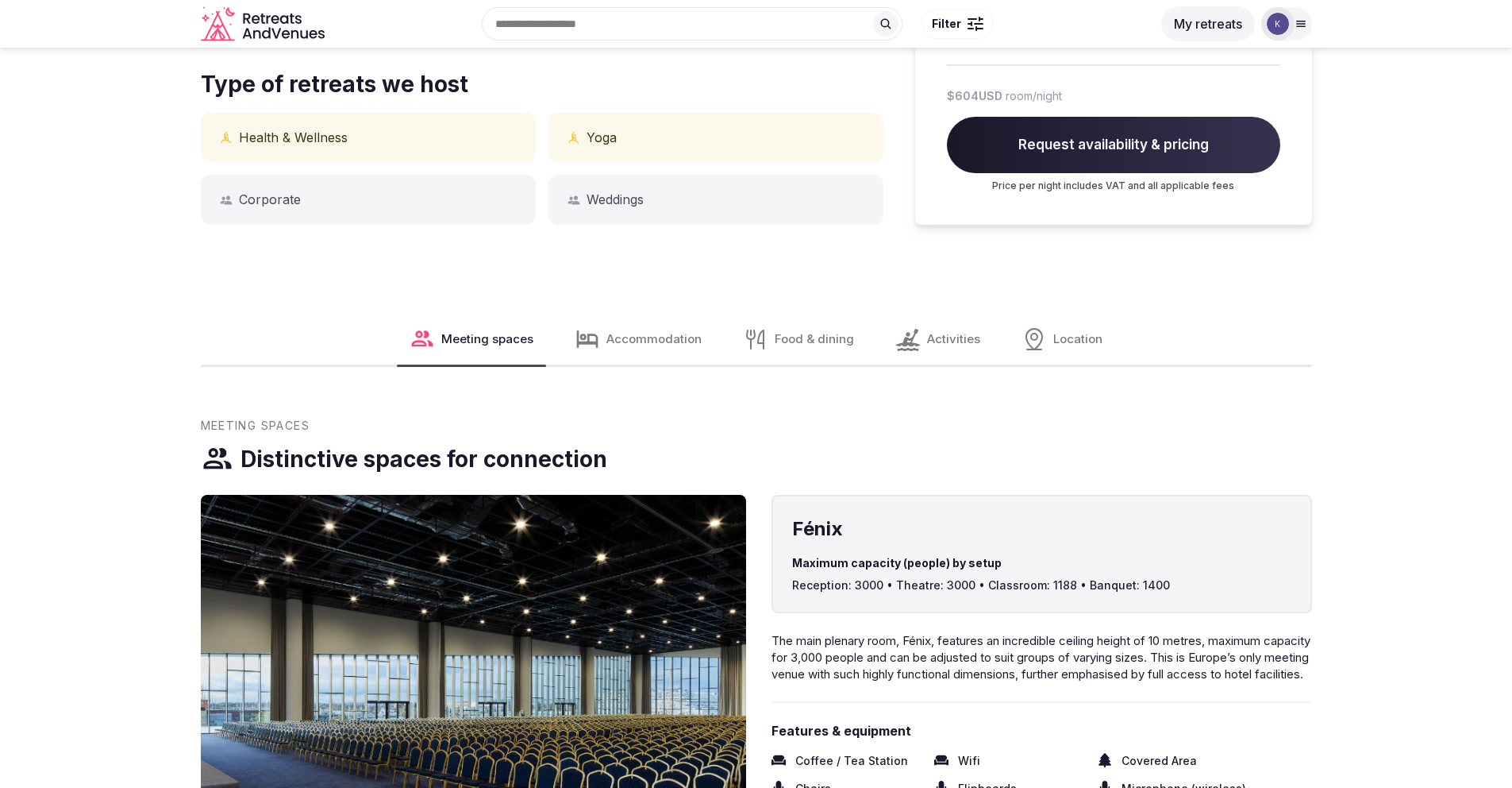
click at [1057, 331] on span "Location" at bounding box center [1078, 339] width 49 height 17
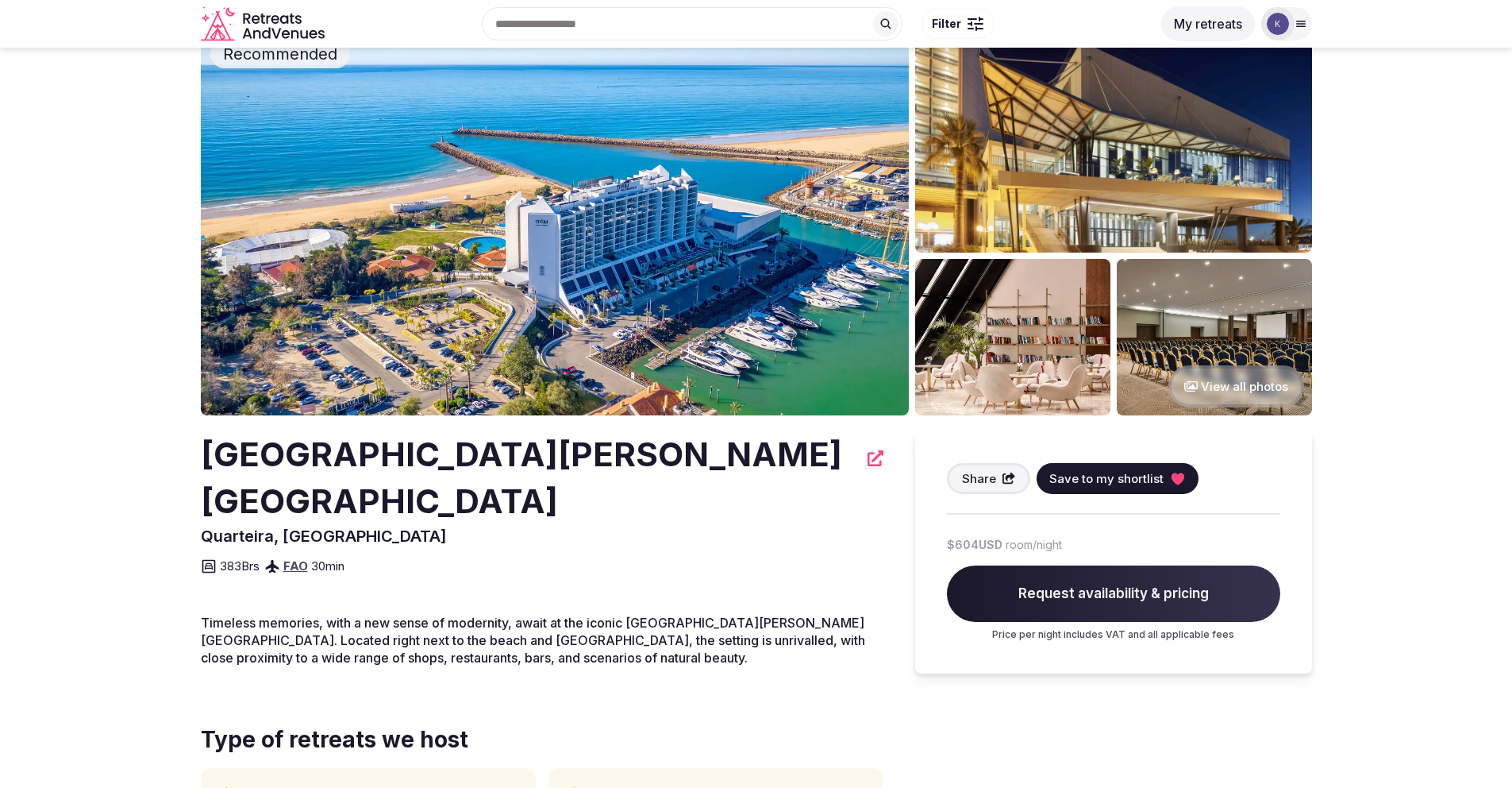
scroll to position [0, 0]
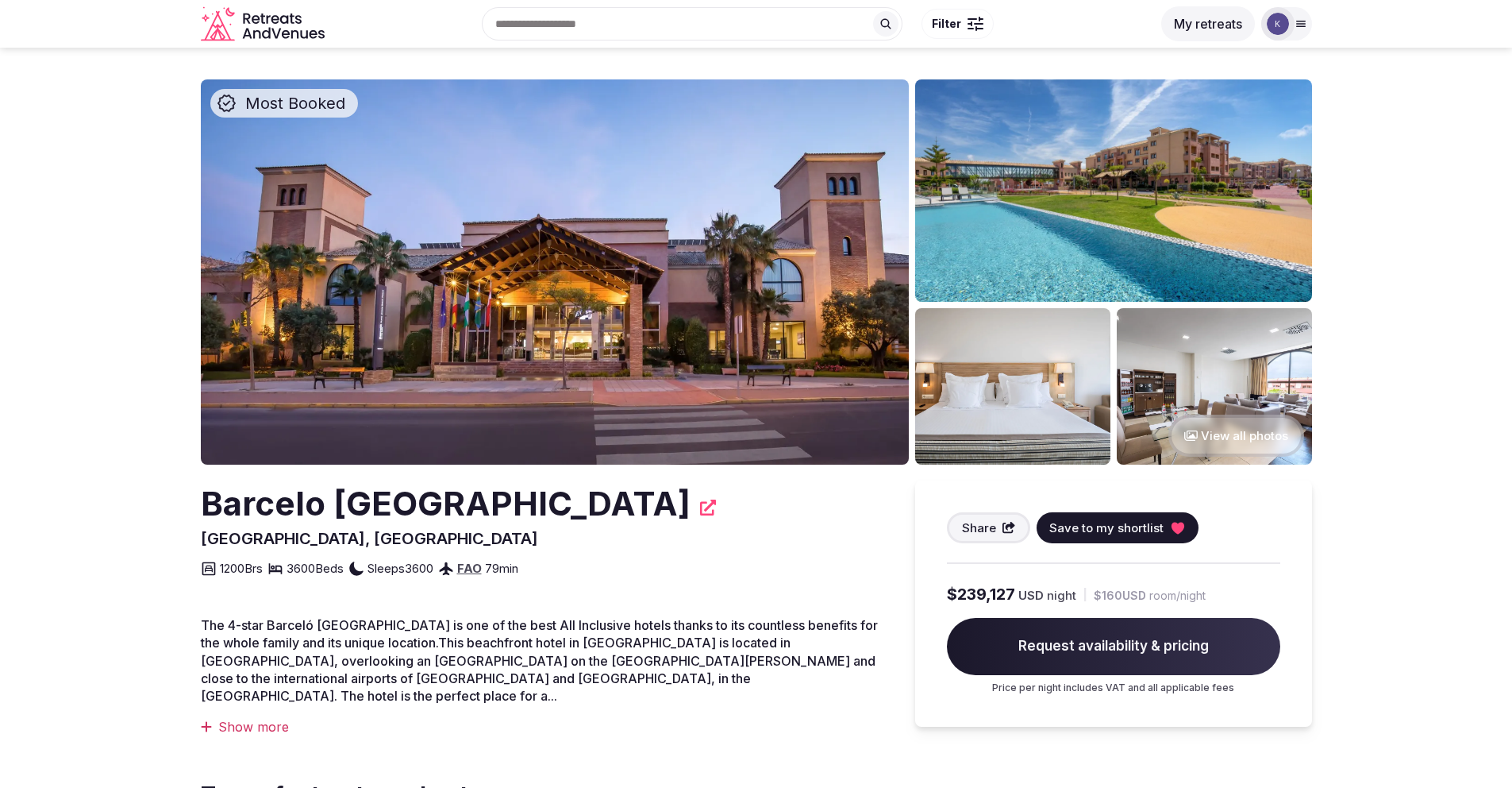
click at [1203, 429] on button "View all photos" at bounding box center [1236, 435] width 136 height 42
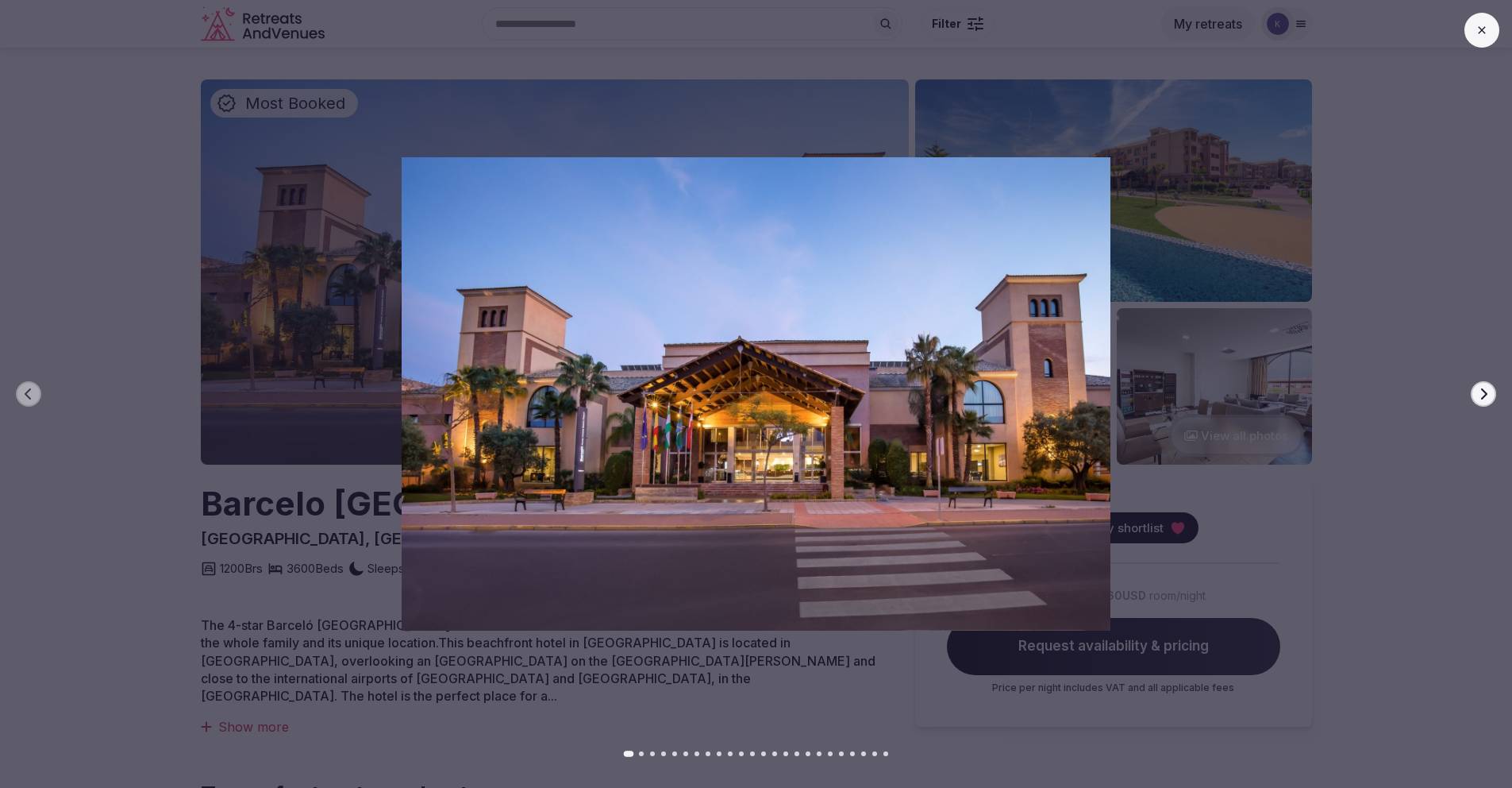
click at [1484, 398] on icon "button" at bounding box center [1483, 394] width 13 height 13
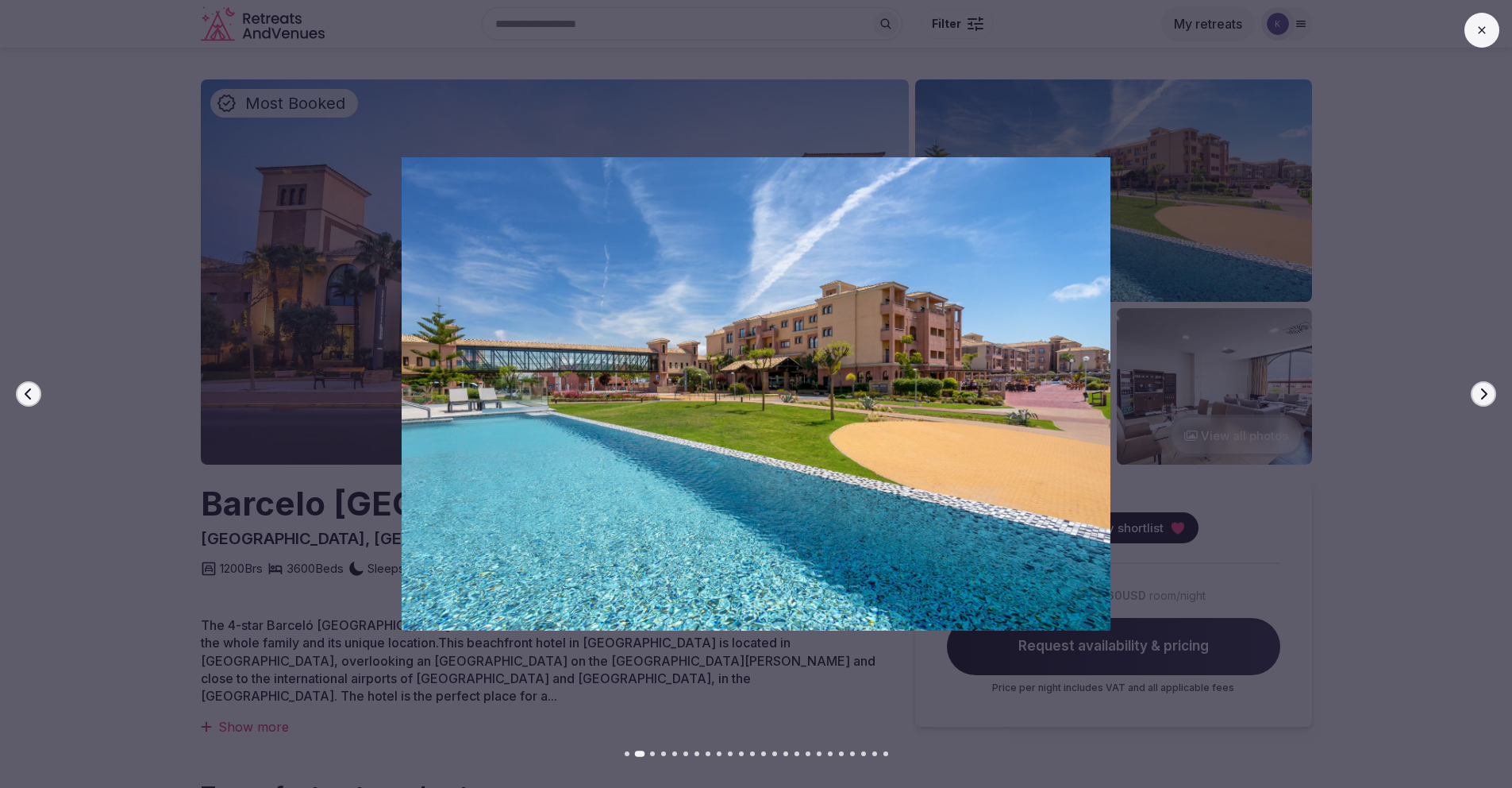
click at [1481, 401] on button "Next slide" at bounding box center [1483, 394] width 25 height 25
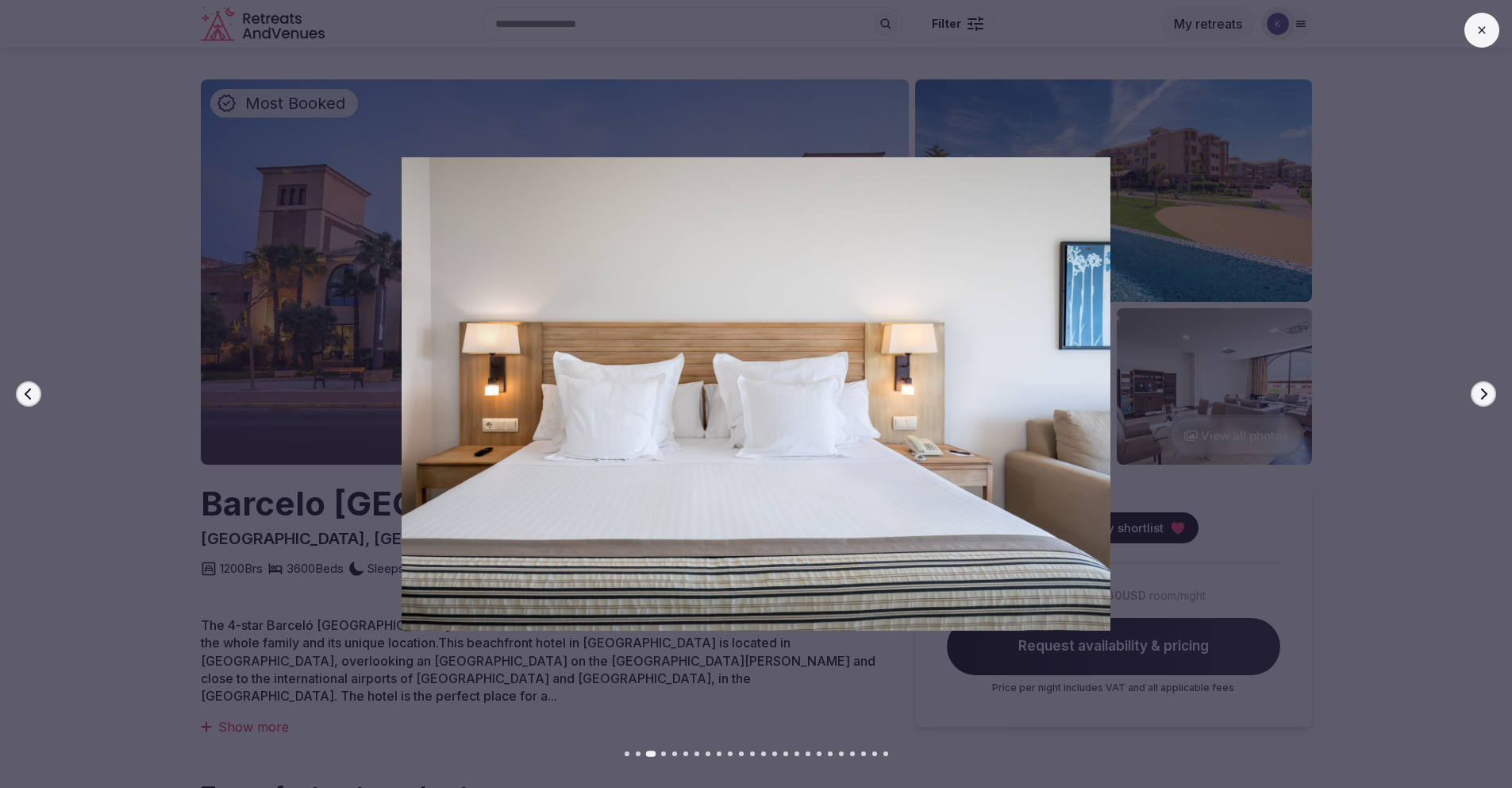
click at [1481, 401] on button "Next slide" at bounding box center [1483, 394] width 25 height 25
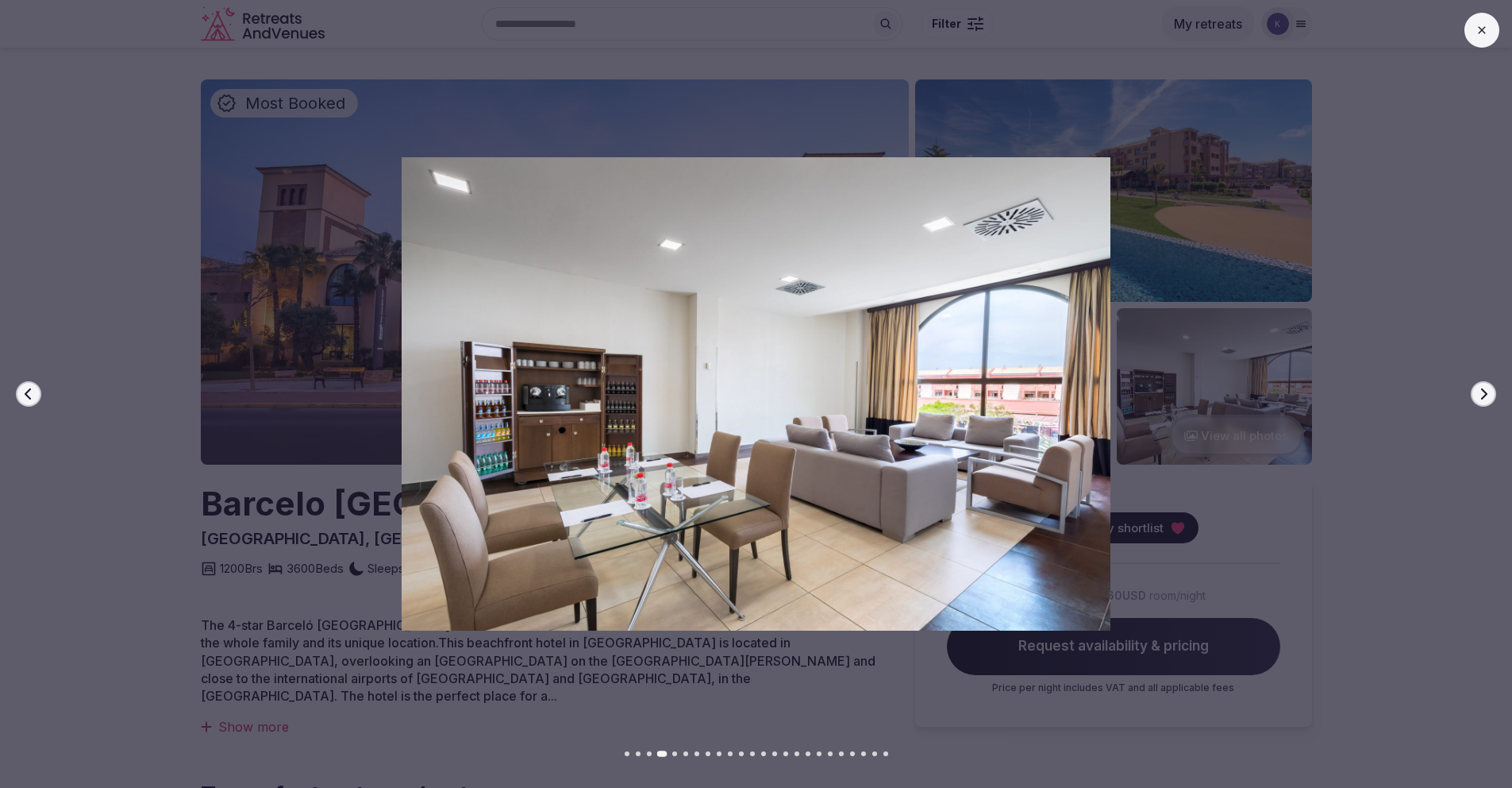
click at [1481, 401] on button "Next slide" at bounding box center [1483, 394] width 25 height 25
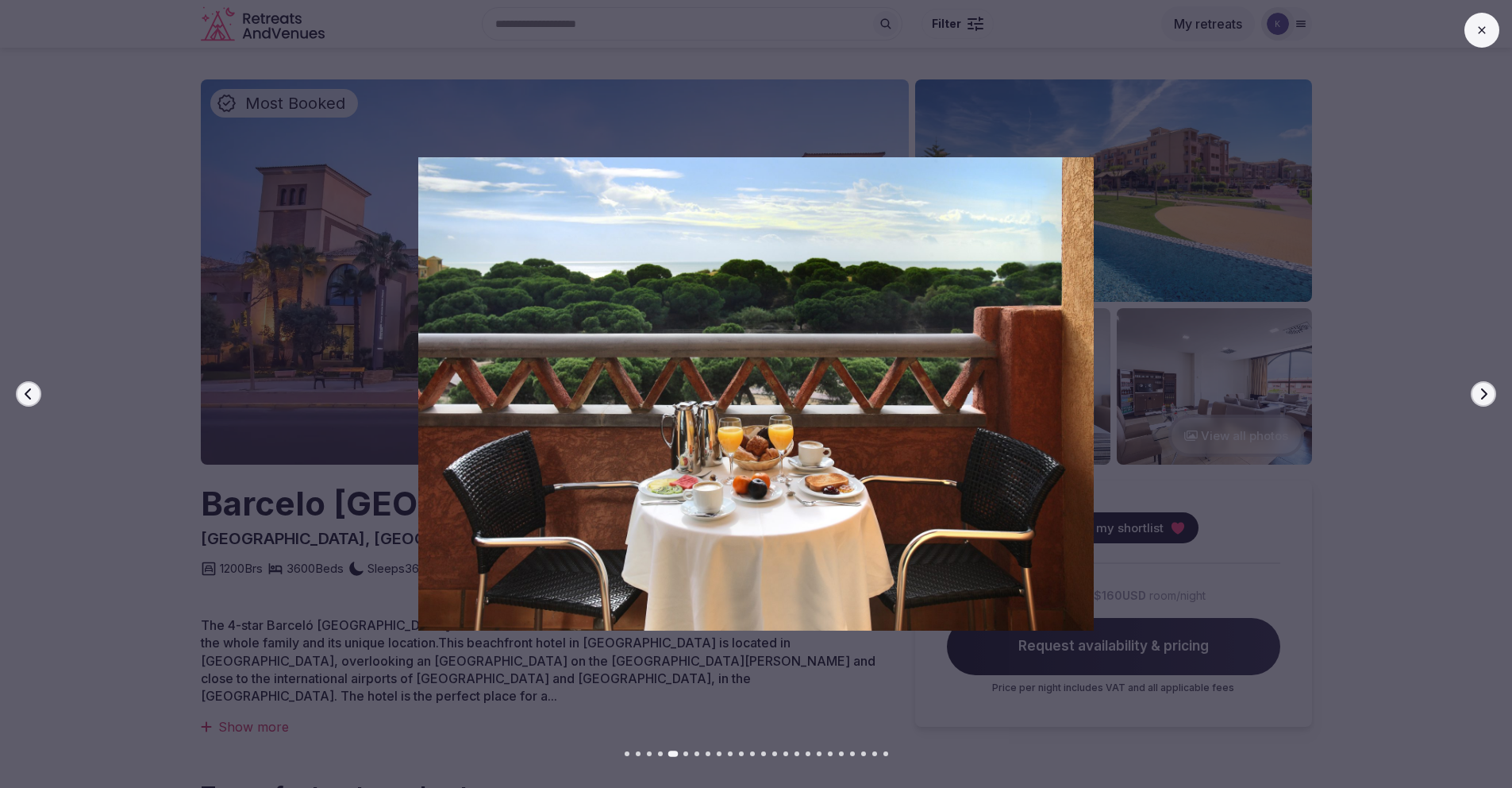
click at [1481, 401] on button "Next slide" at bounding box center [1483, 394] width 25 height 25
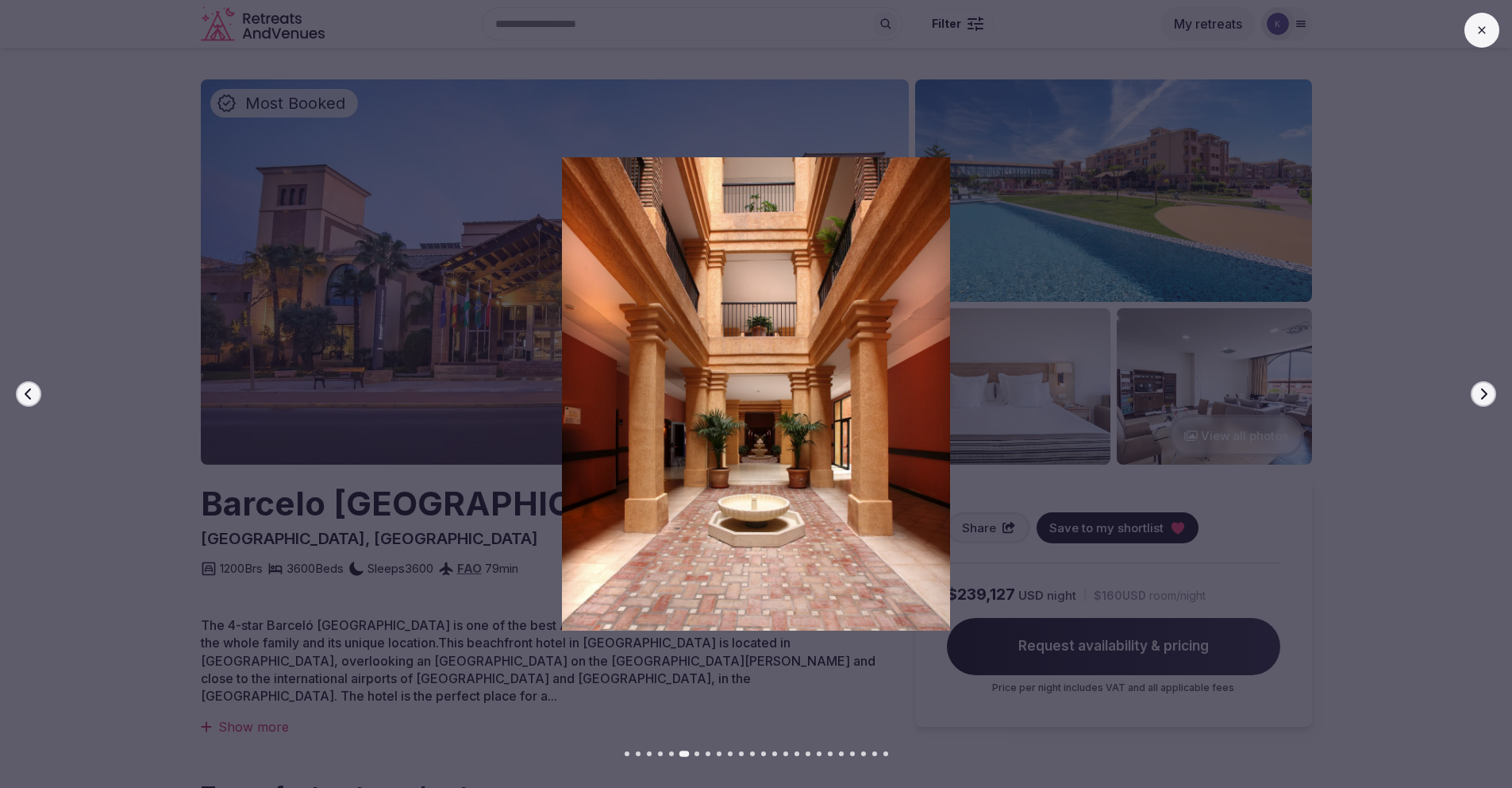
click at [1481, 401] on button "Next slide" at bounding box center [1483, 394] width 25 height 25
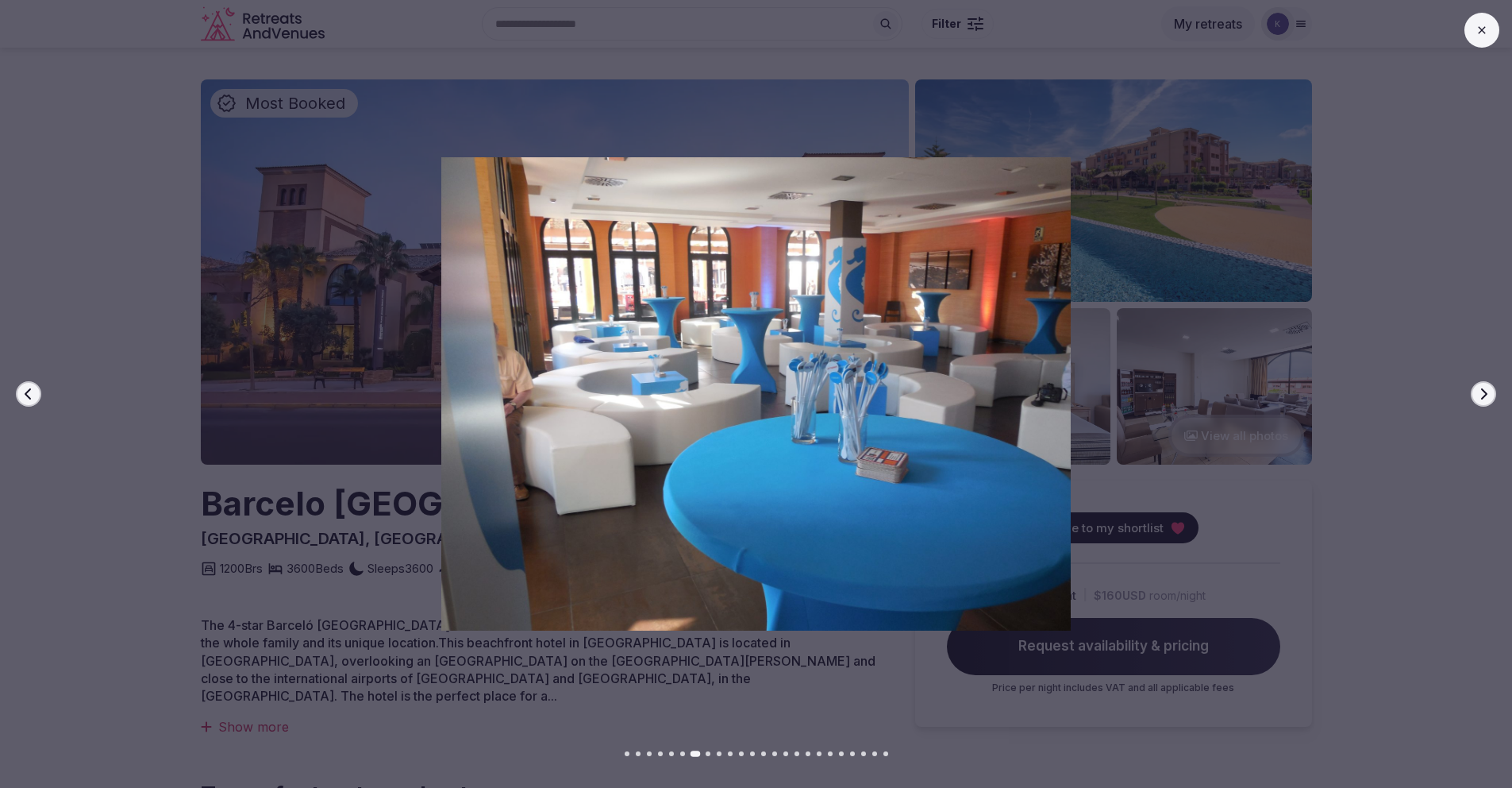
click at [1481, 401] on button "Next slide" at bounding box center [1483, 394] width 25 height 25
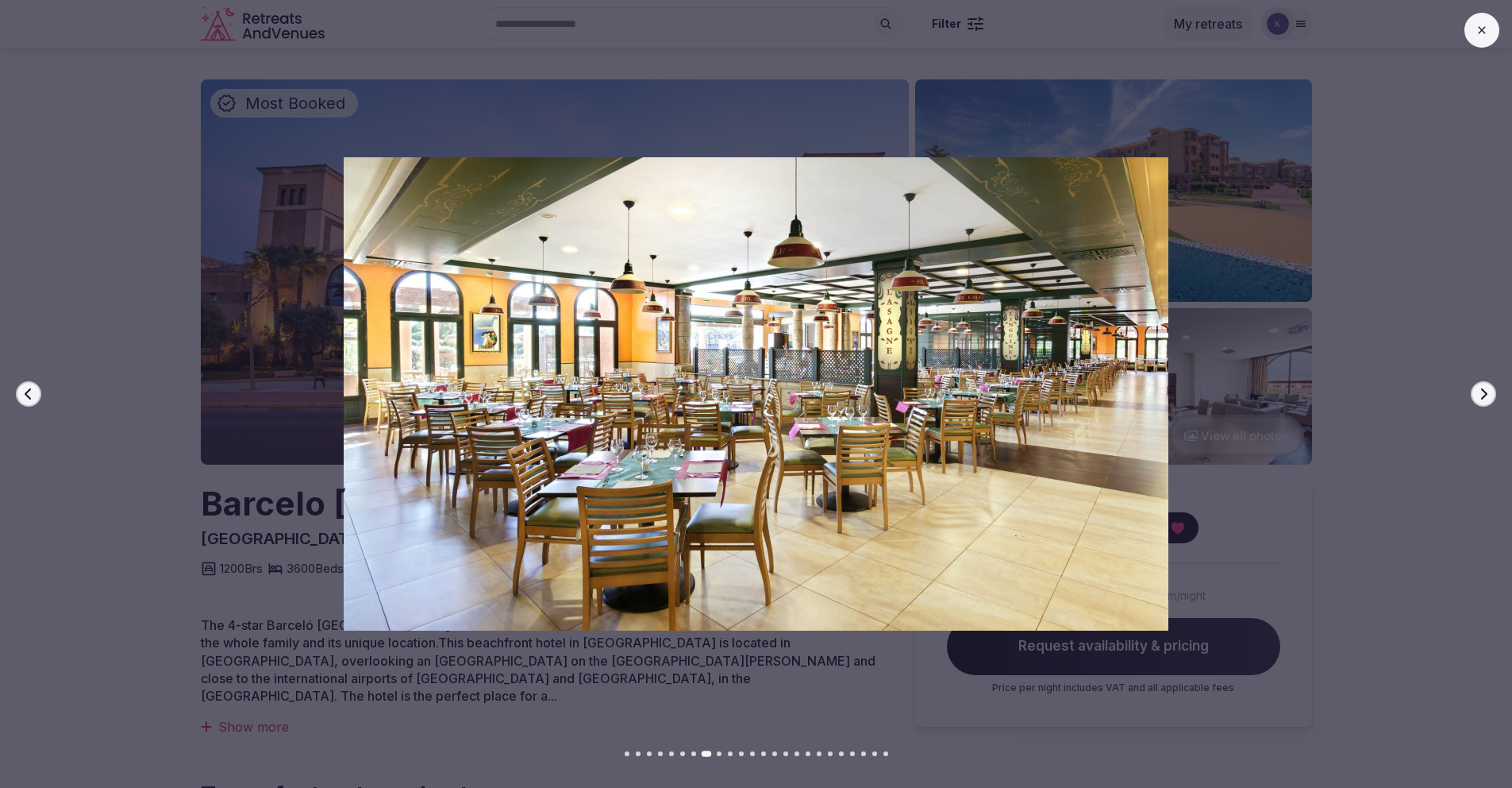
click at [1481, 401] on button "Next slide" at bounding box center [1483, 394] width 25 height 25
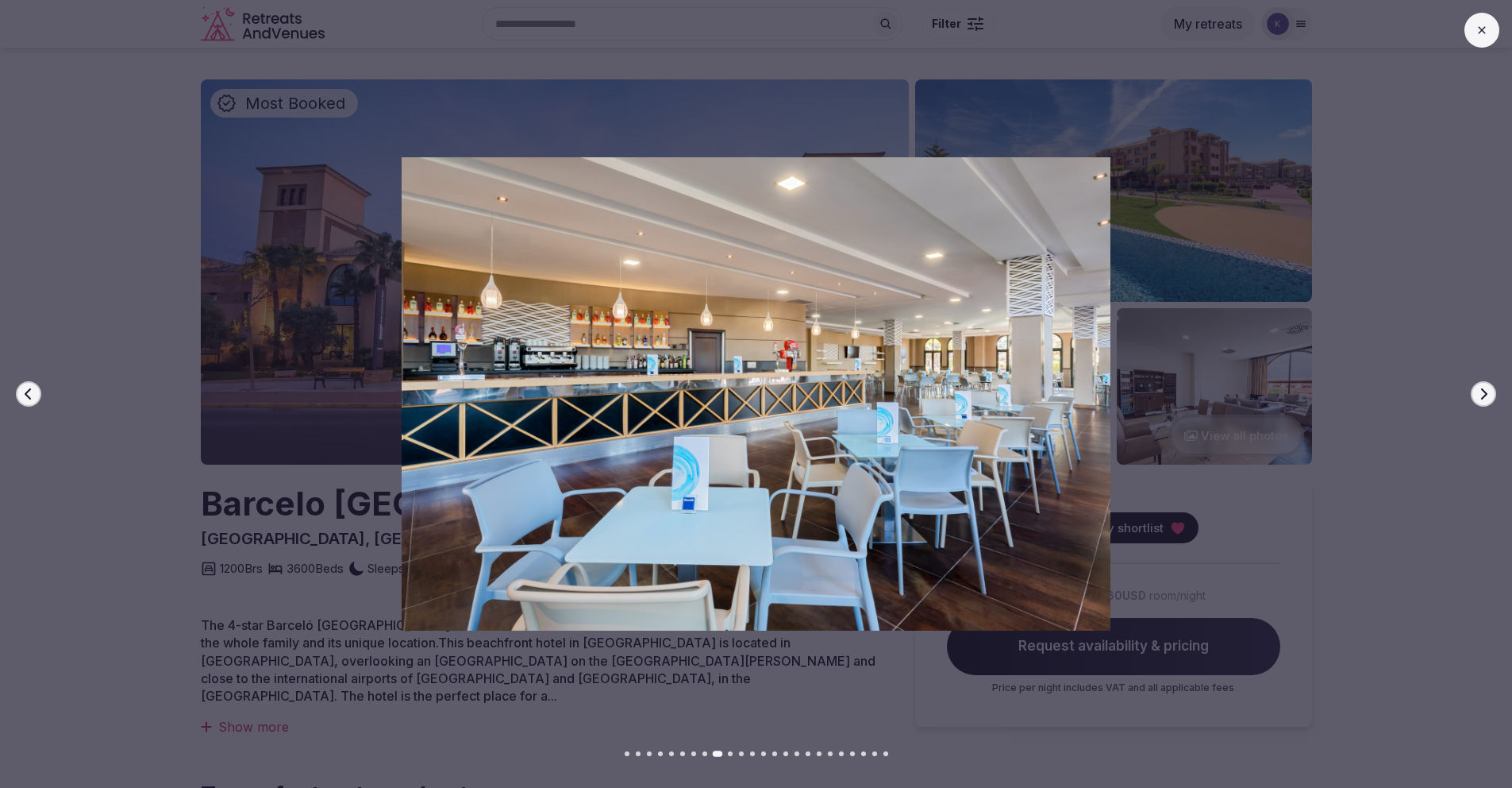
click at [1481, 401] on button "Next slide" at bounding box center [1483, 394] width 25 height 25
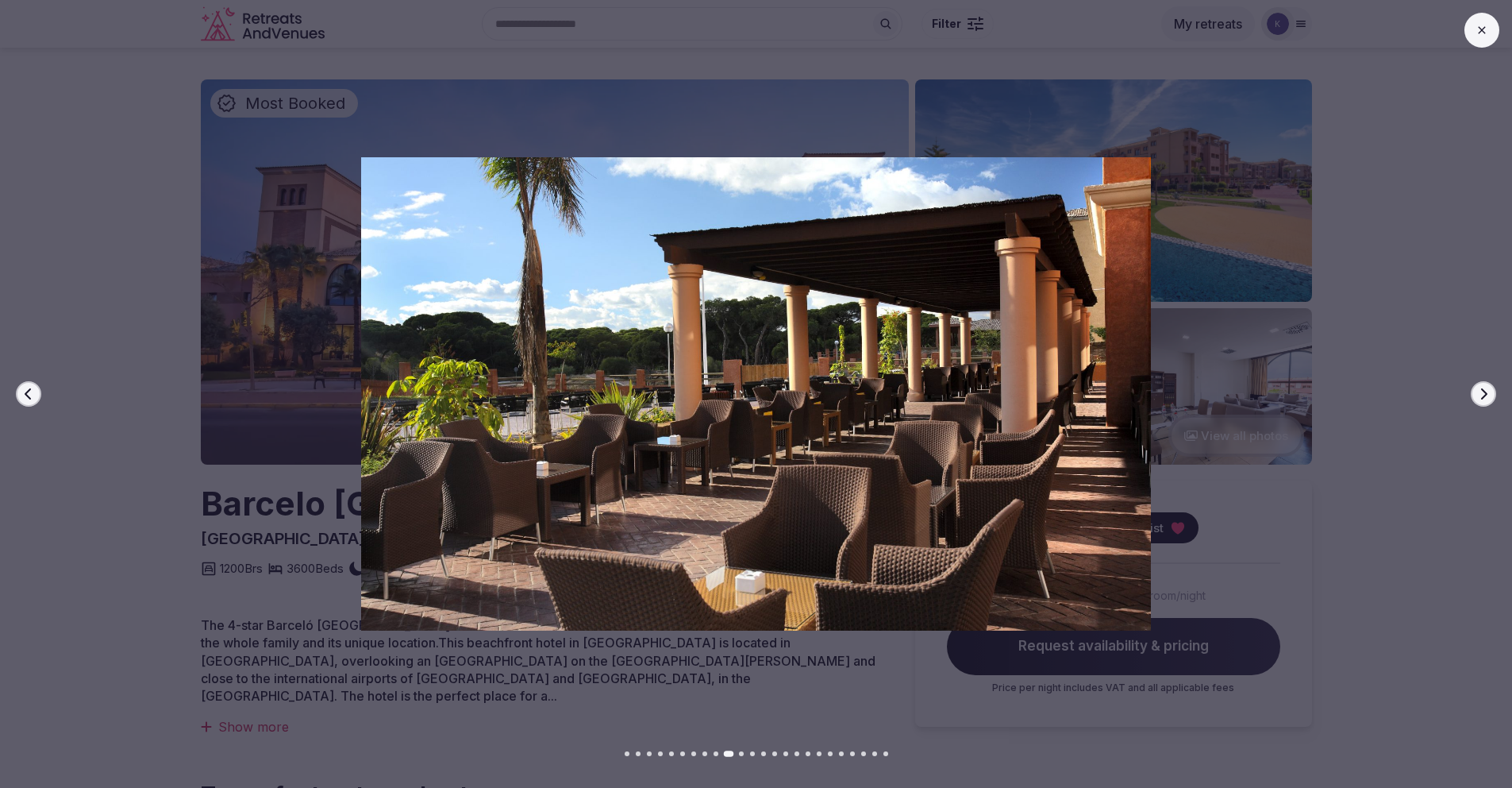
click at [1481, 401] on button "Next slide" at bounding box center [1483, 394] width 25 height 25
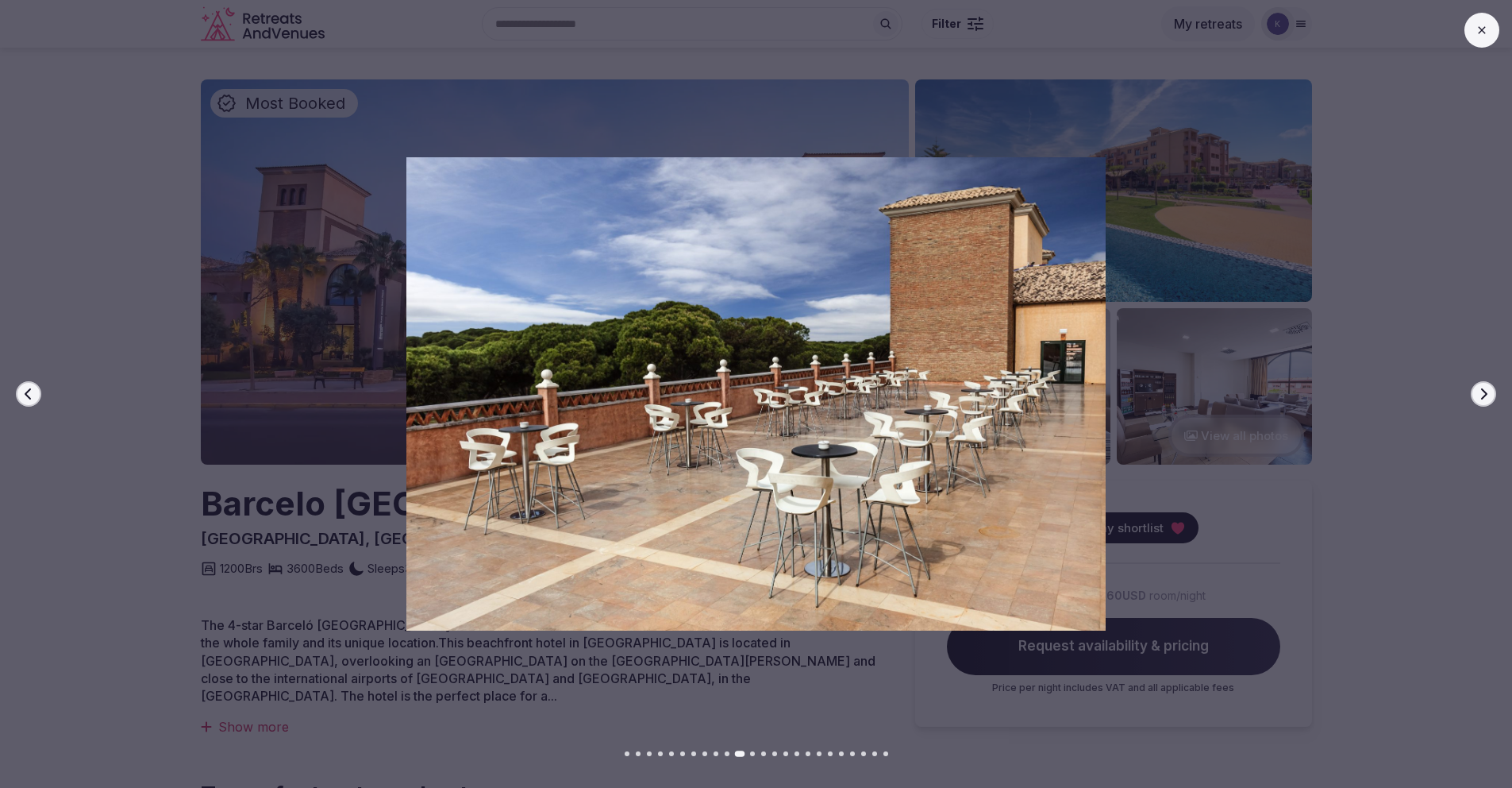
click at [1481, 401] on button "Next slide" at bounding box center [1483, 394] width 25 height 25
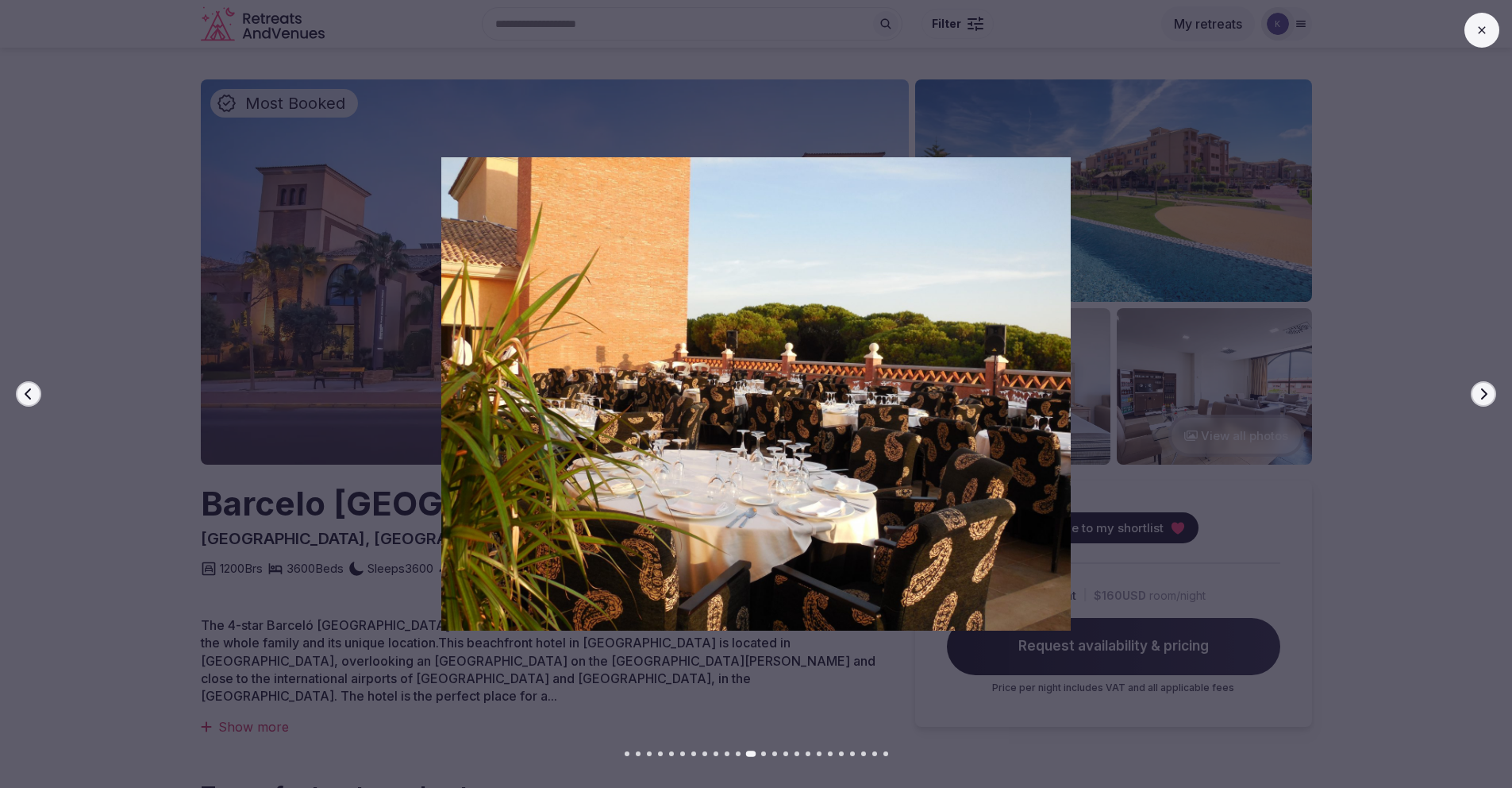
click at [1481, 401] on button "Next slide" at bounding box center [1483, 394] width 25 height 25
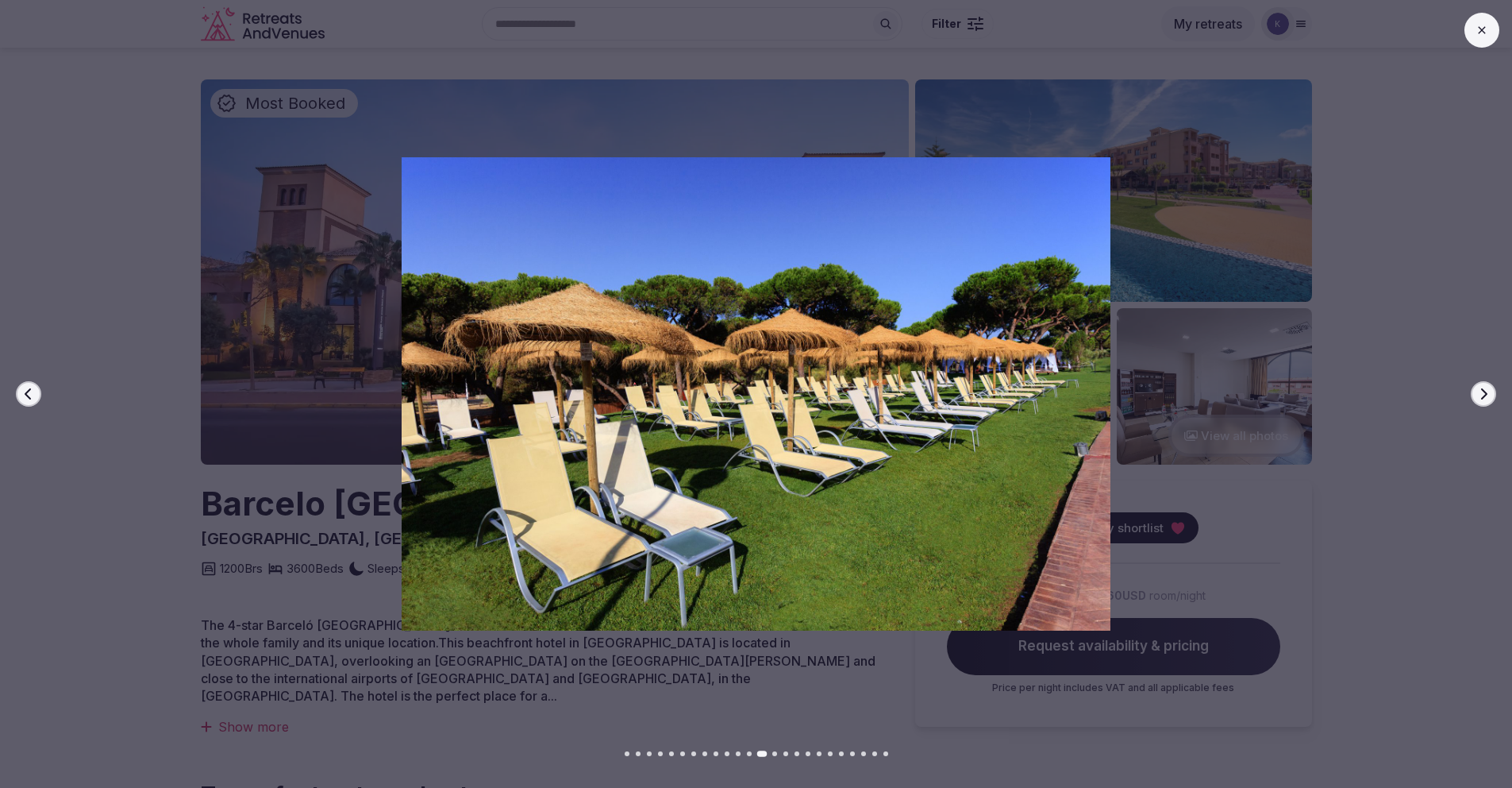
click at [1481, 401] on button "Next slide" at bounding box center [1483, 394] width 25 height 25
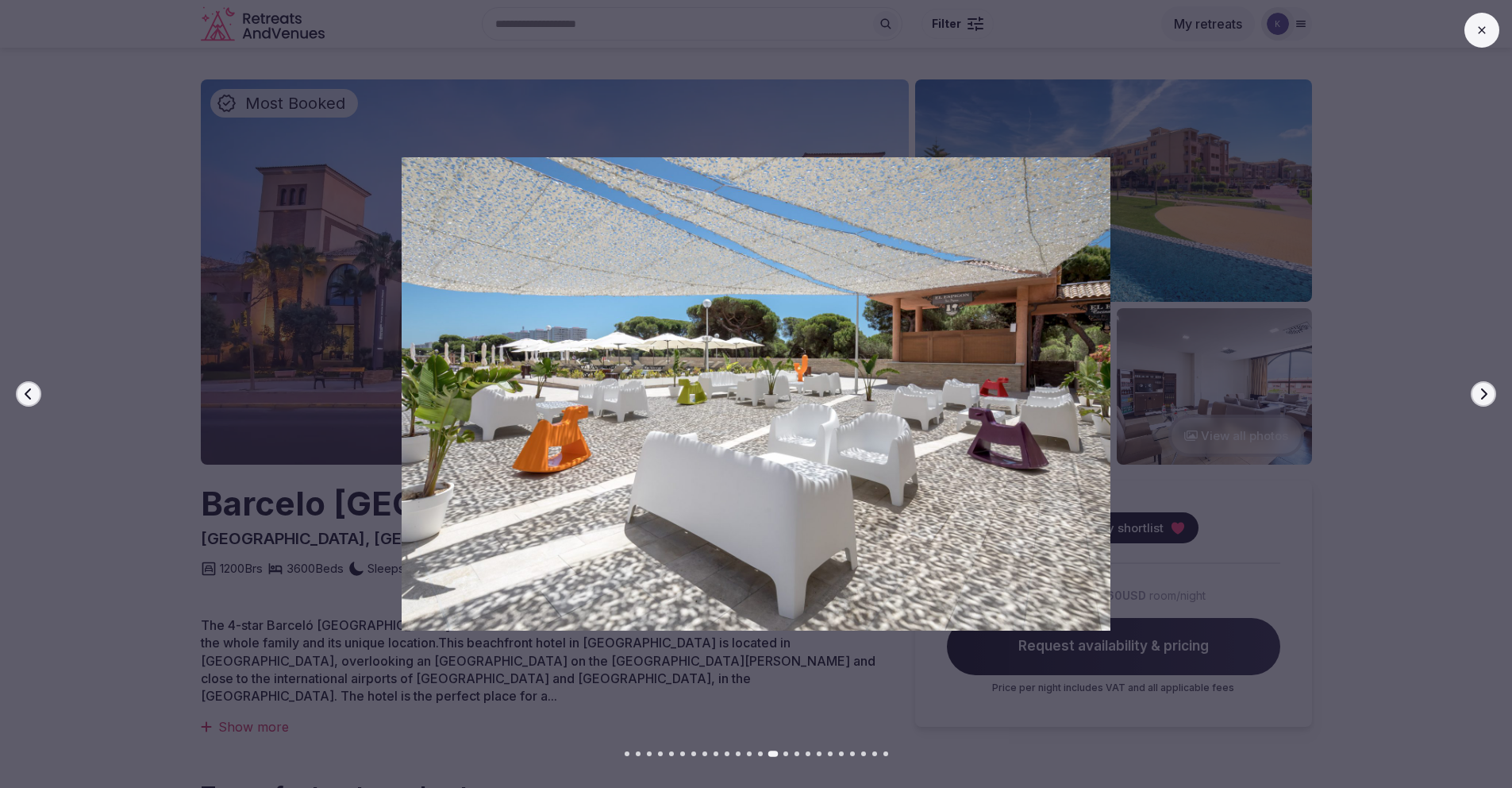
click at [1481, 401] on button "Next slide" at bounding box center [1483, 394] width 25 height 25
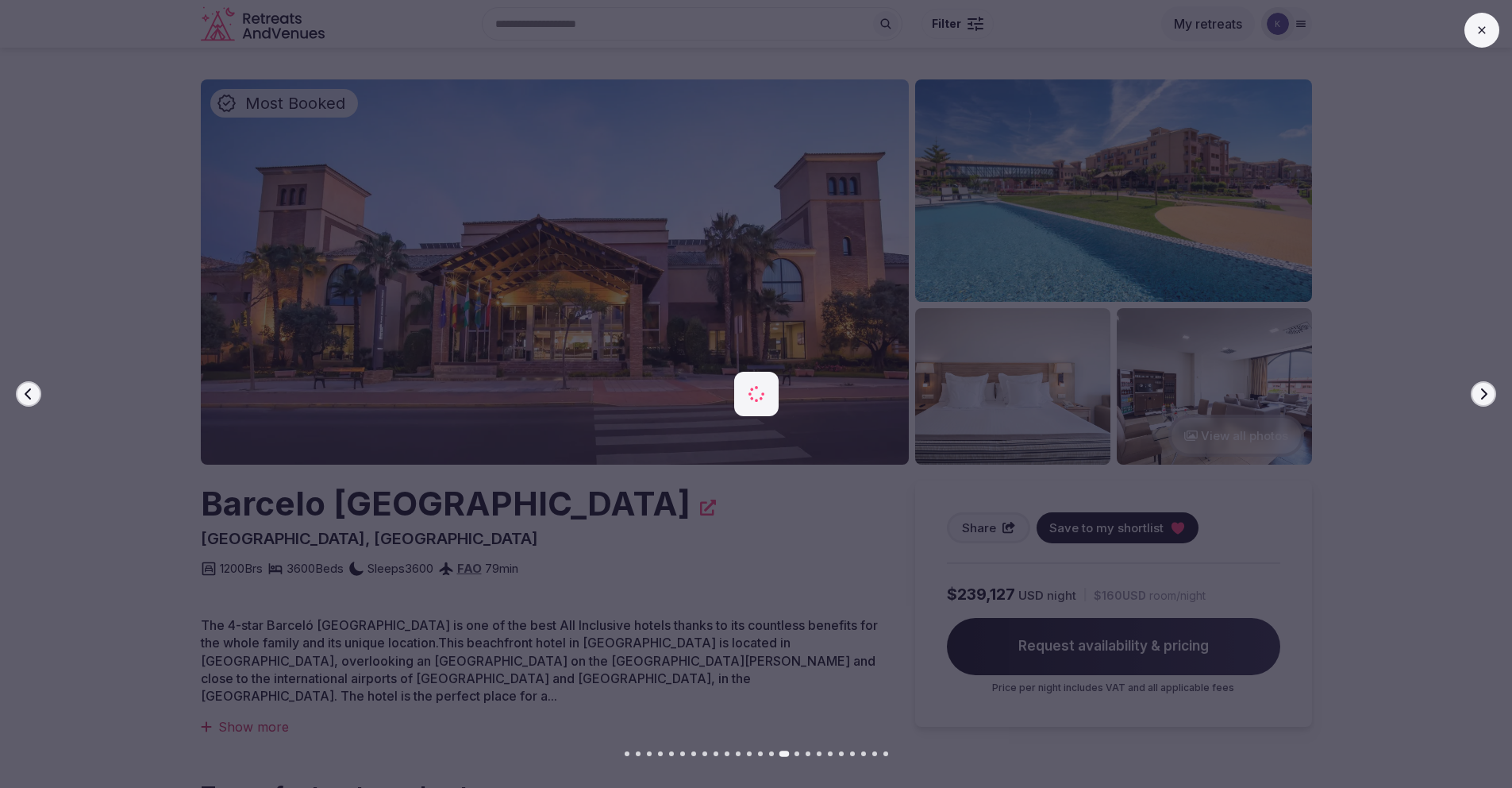
click at [1481, 401] on button "Next slide" at bounding box center [1483, 394] width 25 height 25
click at [1482, 401] on button "Next slide" at bounding box center [1483, 394] width 25 height 25
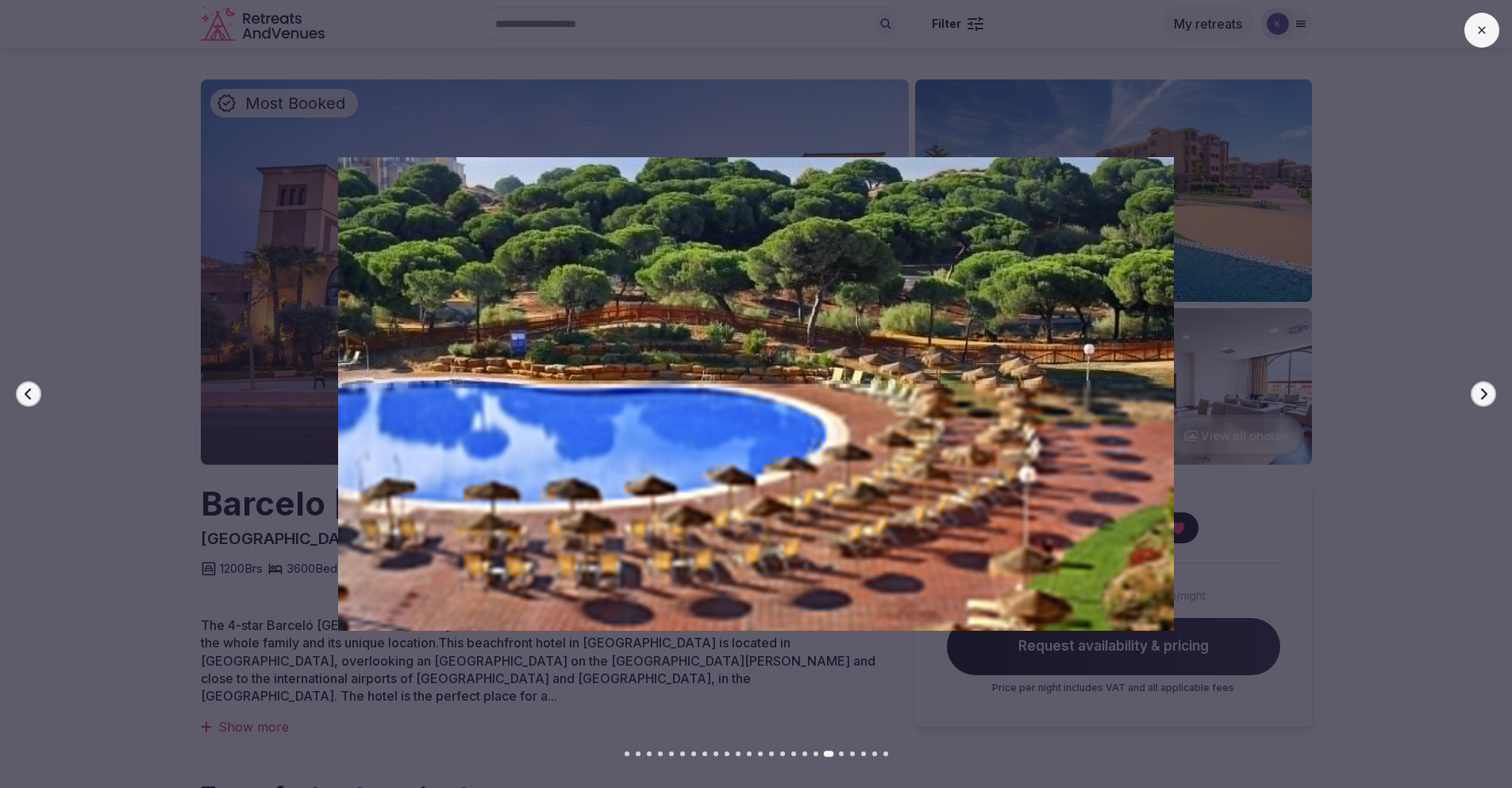
click at [1482, 401] on button "Next slide" at bounding box center [1483, 394] width 25 height 25
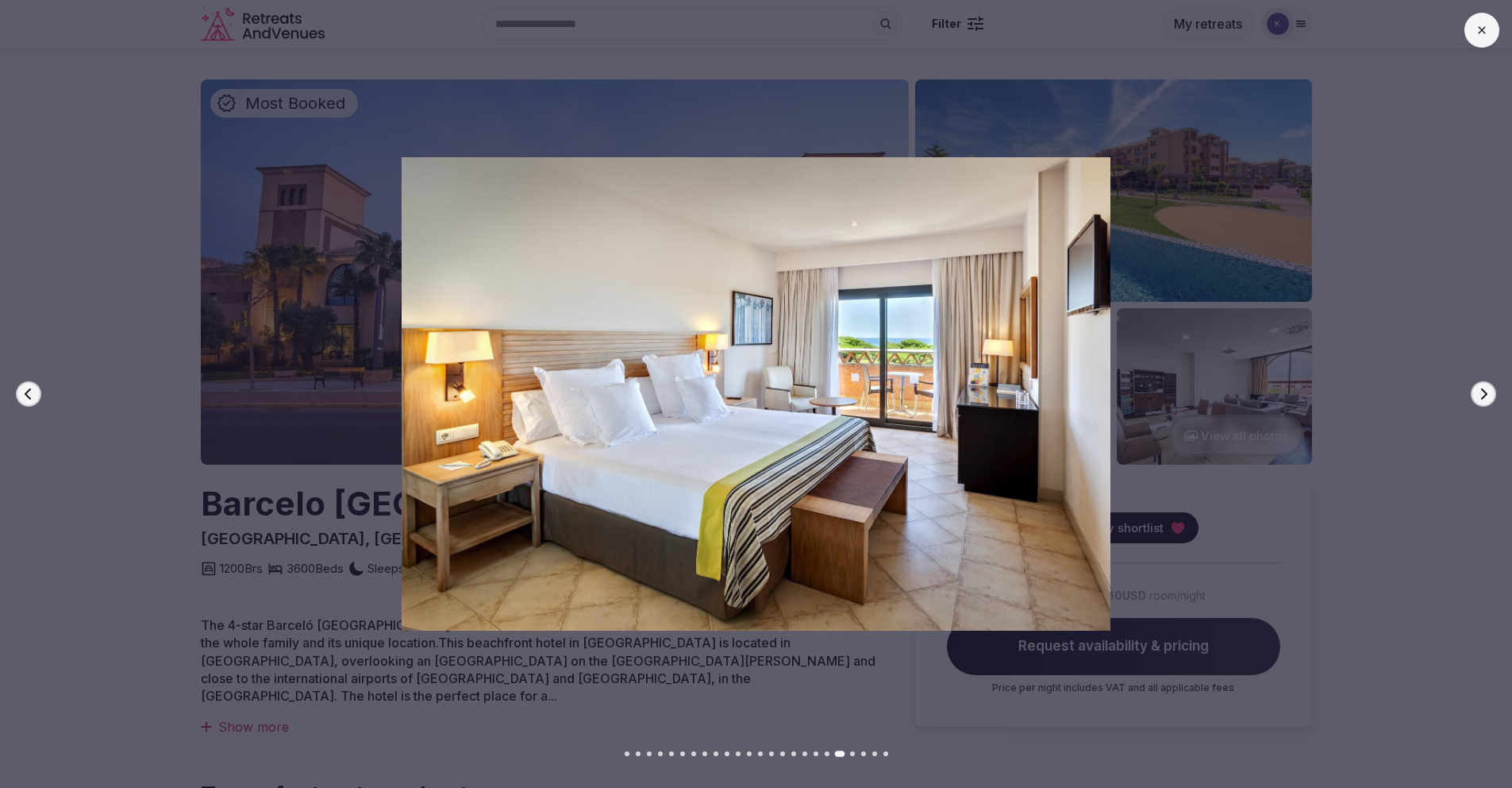
click at [1482, 401] on button "Next slide" at bounding box center [1483, 394] width 25 height 25
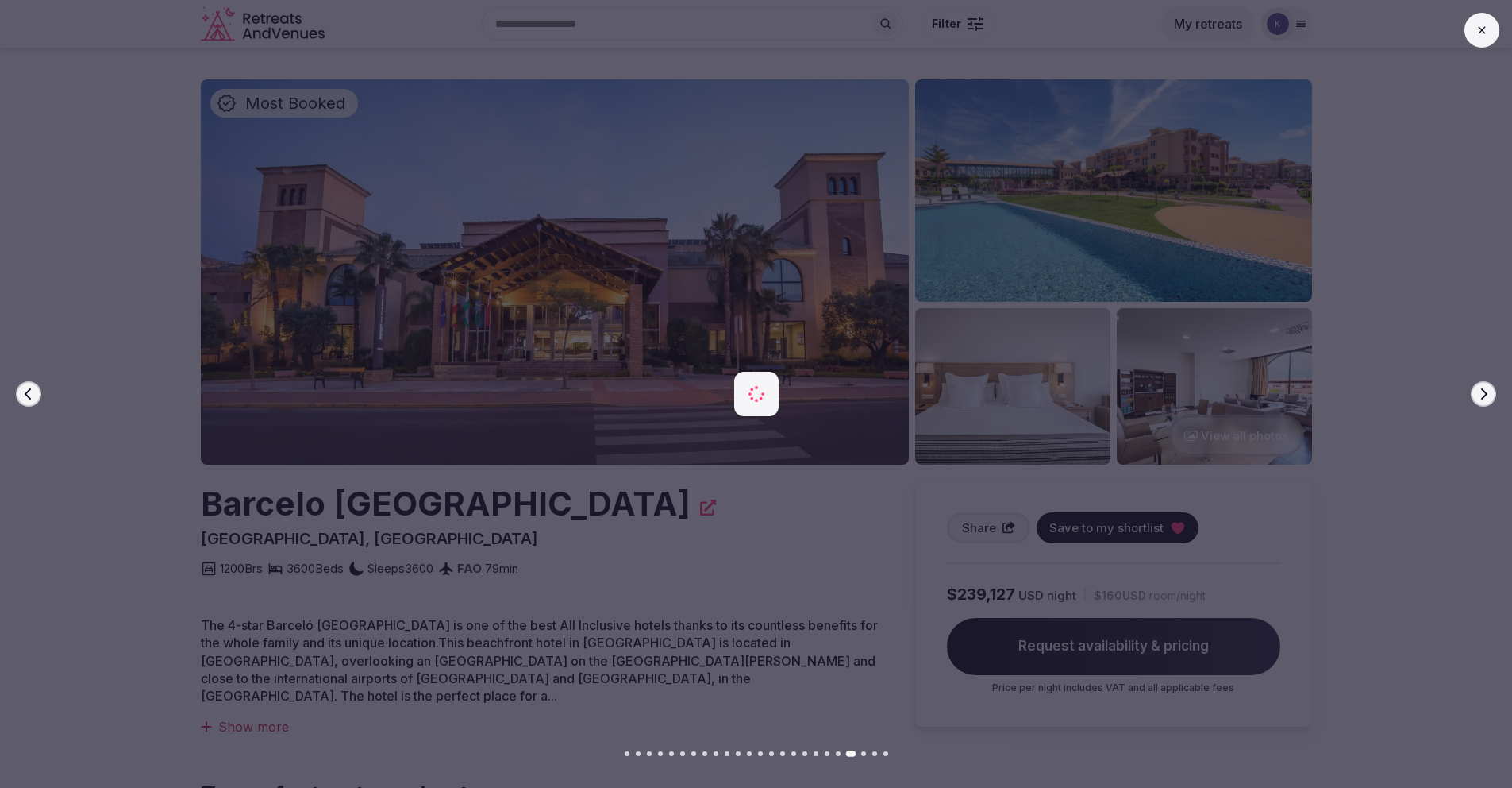
click at [1488, 397] on icon "button" at bounding box center [1483, 394] width 13 height 13
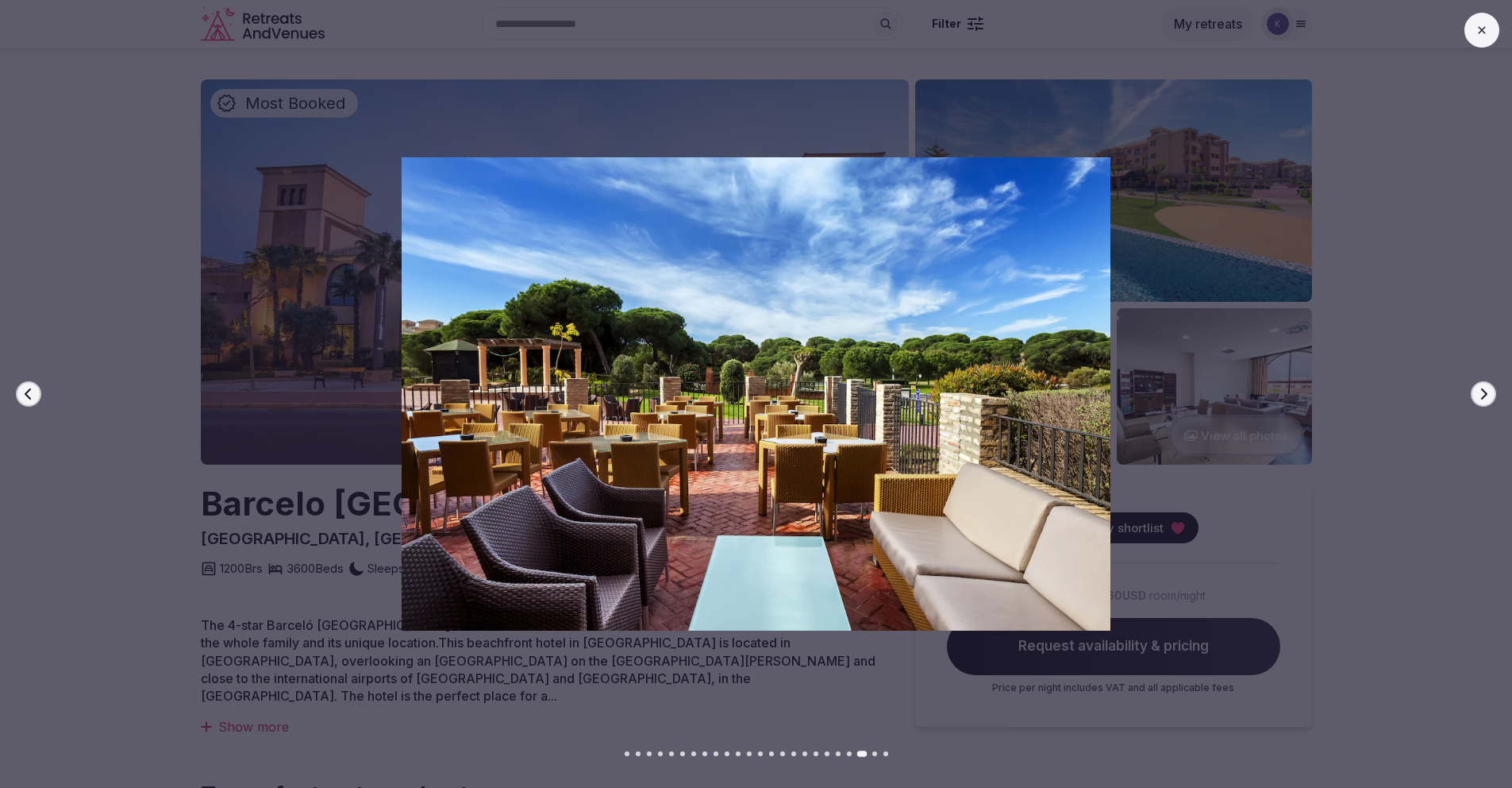
click at [1488, 397] on icon "button" at bounding box center [1483, 394] width 13 height 13
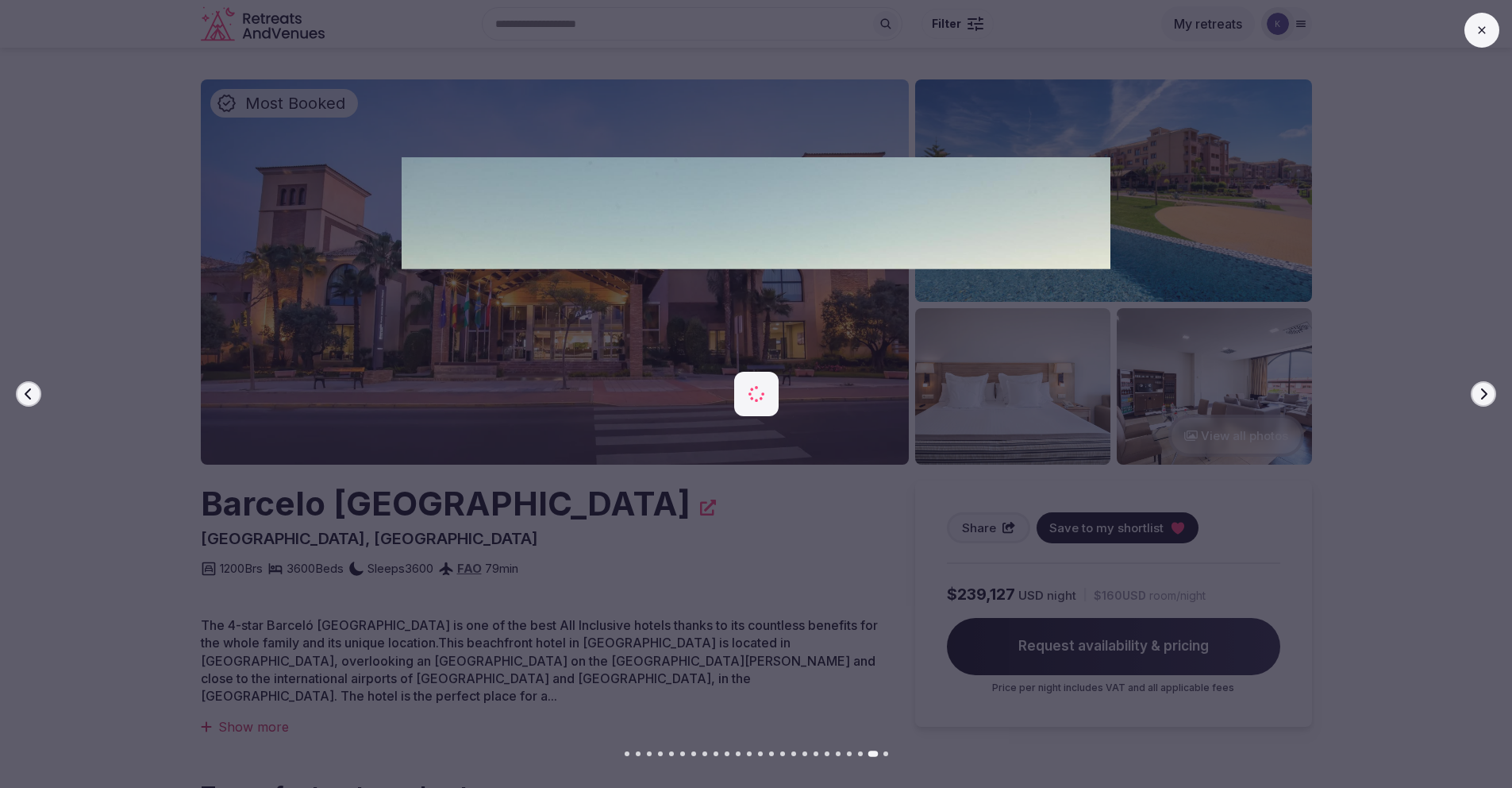
click at [1488, 397] on icon "button" at bounding box center [1483, 394] width 13 height 13
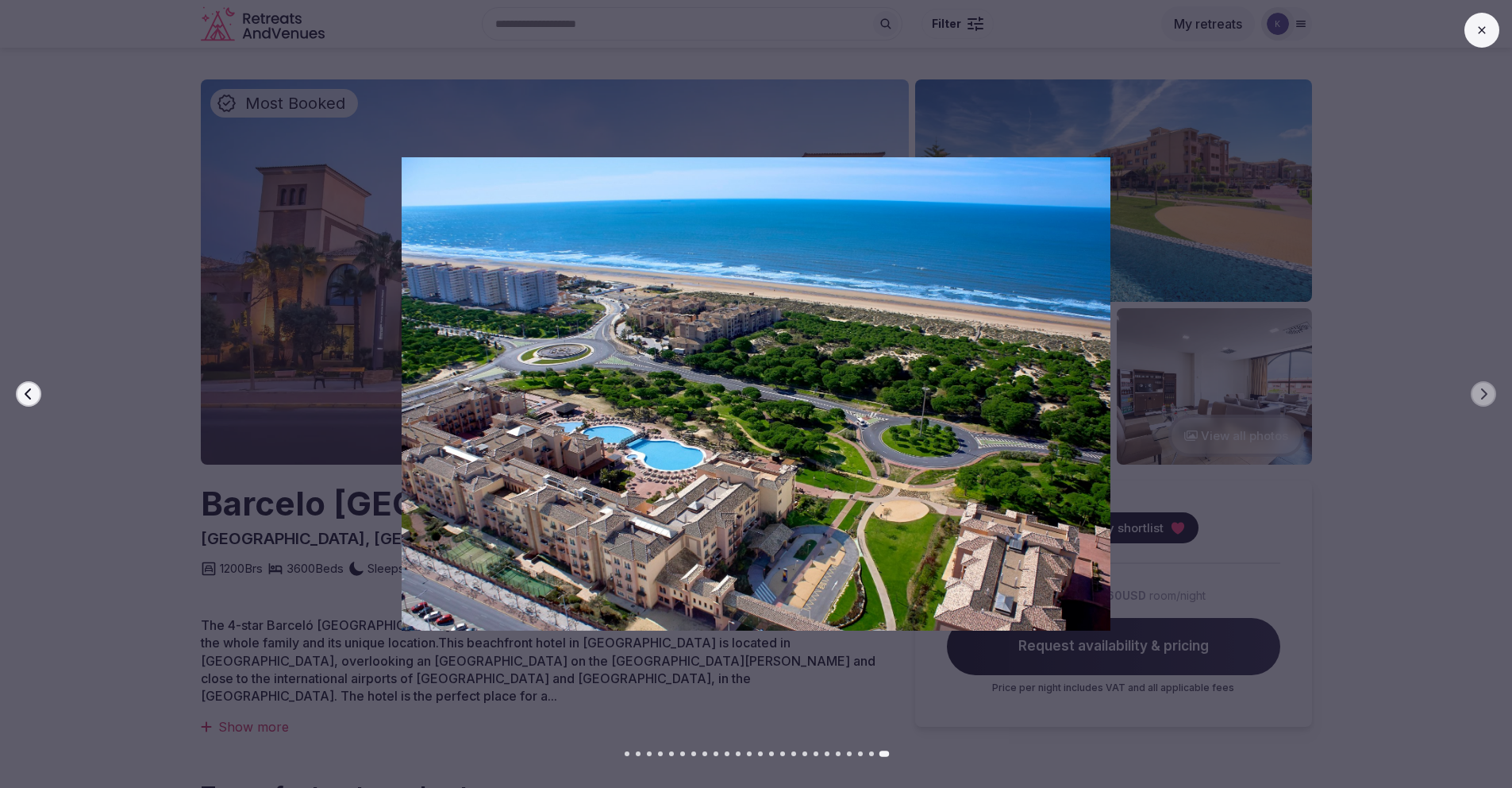
click at [1494, 31] on button at bounding box center [1482, 31] width 35 height 35
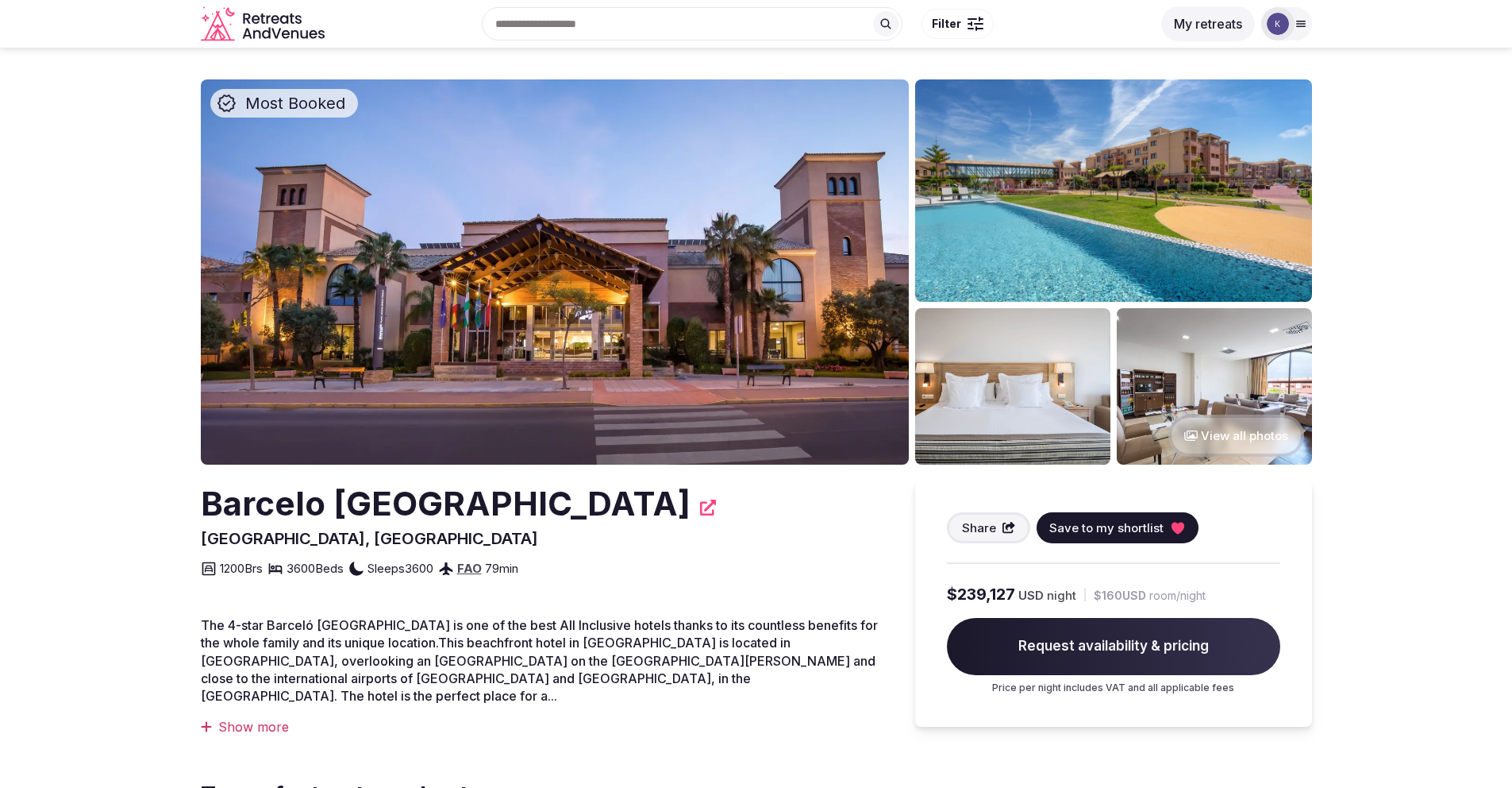
drag, startPoint x: 502, startPoint y: 554, endPoint x: 217, endPoint y: 507, distance: 288.8
copy h2 "Barcelo Punta Umbria Beach Resort & Convention Center"
click at [1209, 421] on button "View all photos" at bounding box center [1236, 435] width 136 height 42
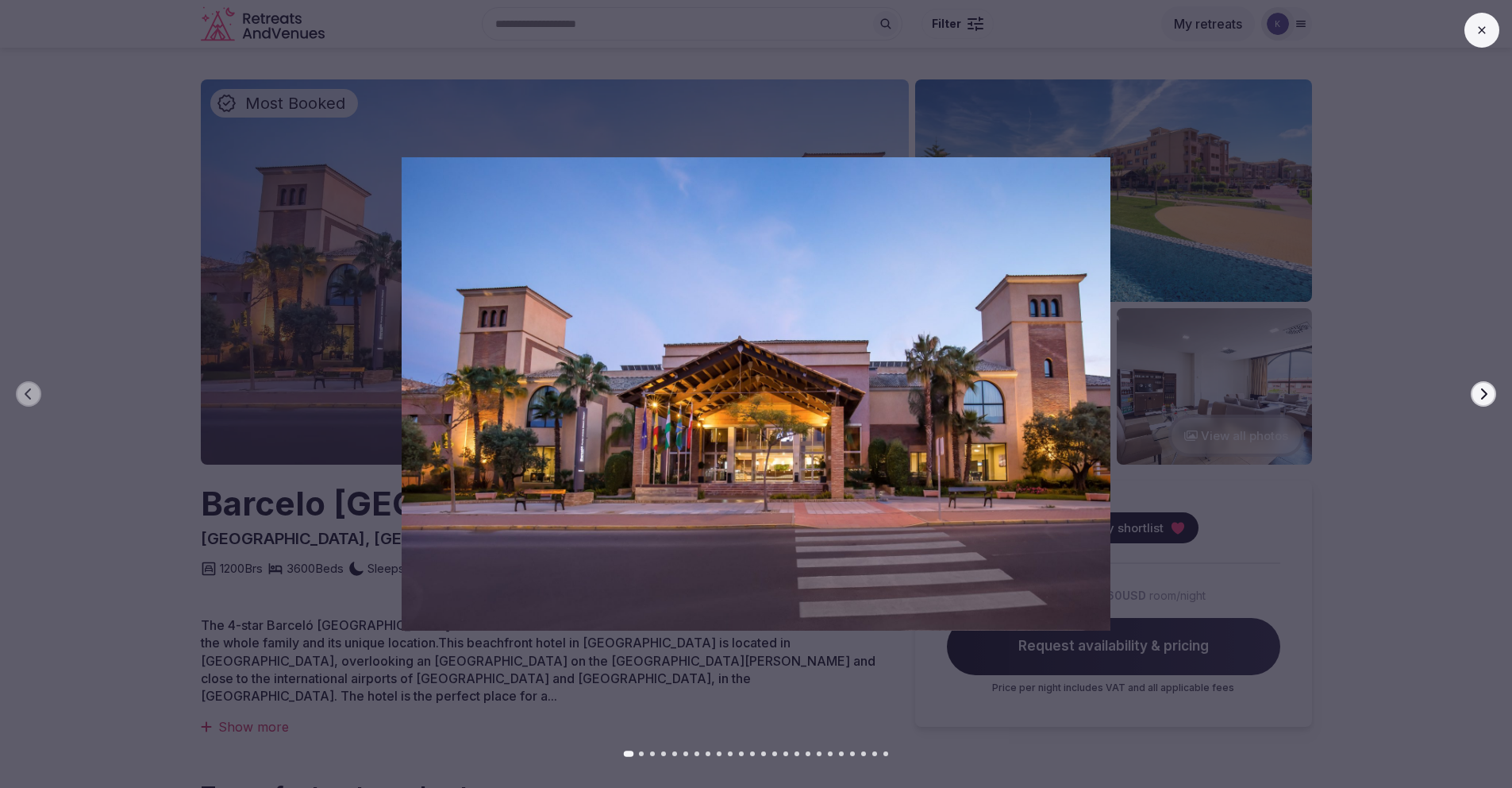
click at [1475, 399] on button "Next slide" at bounding box center [1483, 394] width 25 height 25
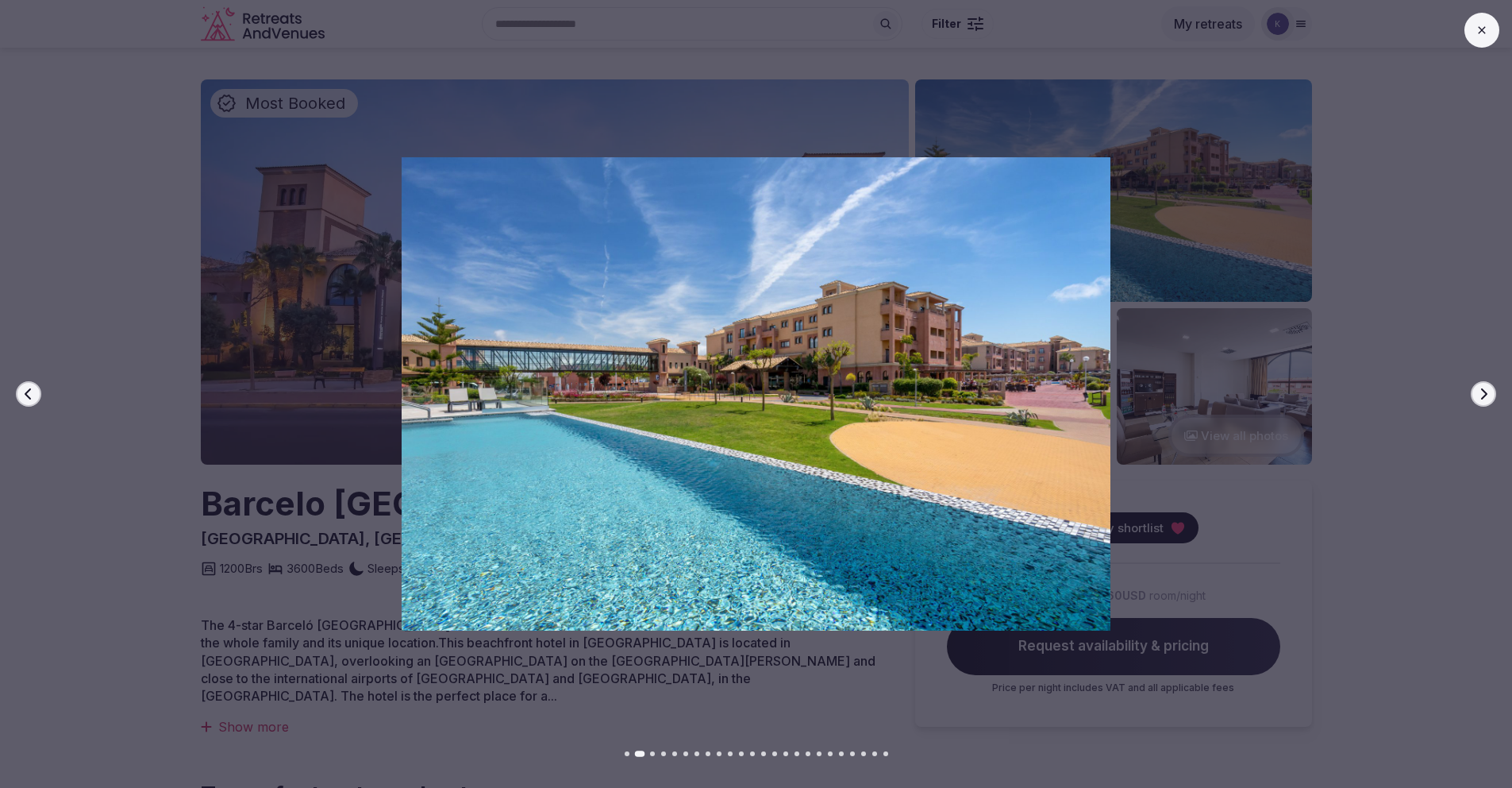
click at [1475, 399] on button "Next slide" at bounding box center [1483, 394] width 25 height 25
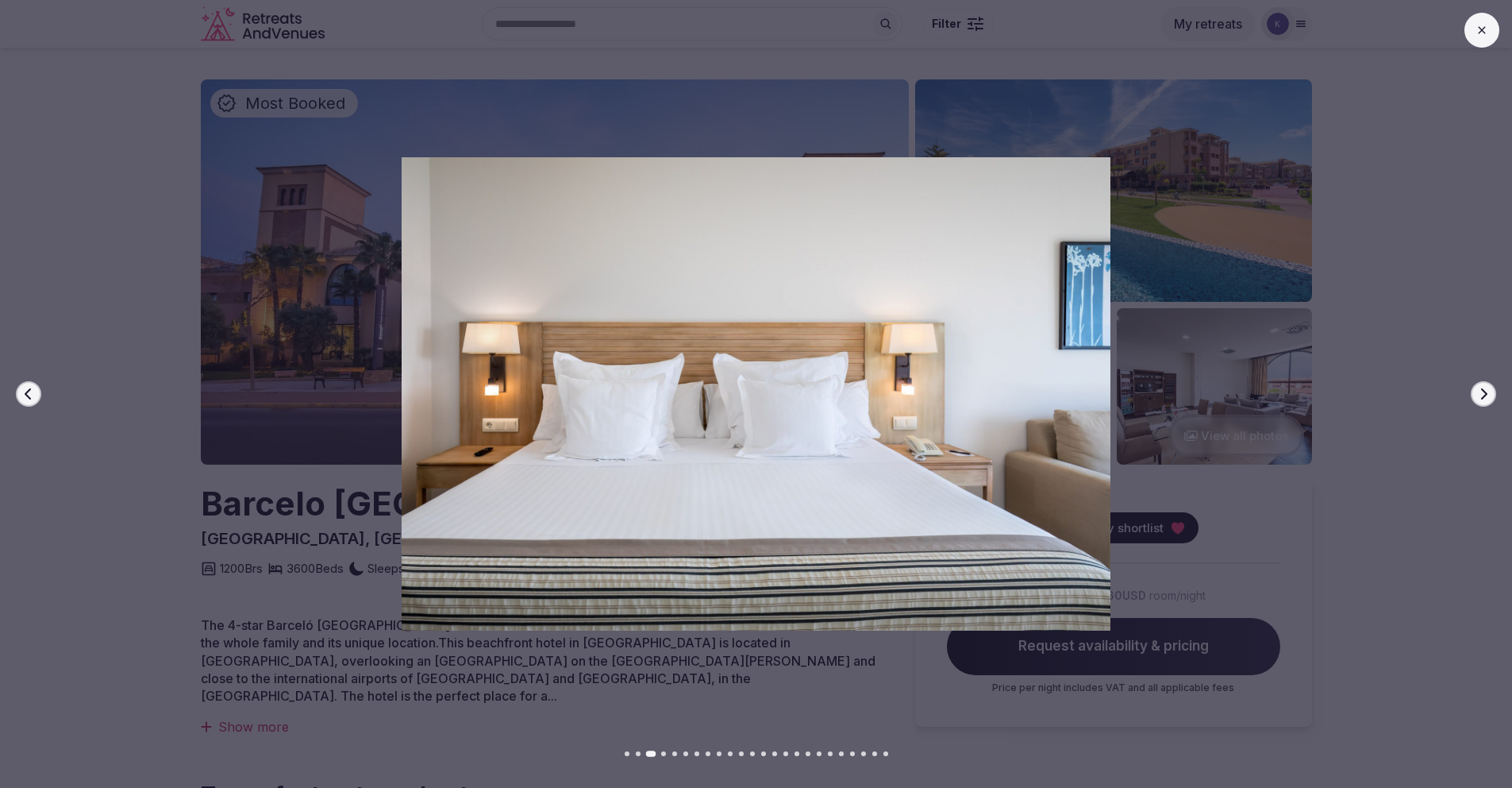
click at [1475, 399] on button "Next slide" at bounding box center [1483, 394] width 25 height 25
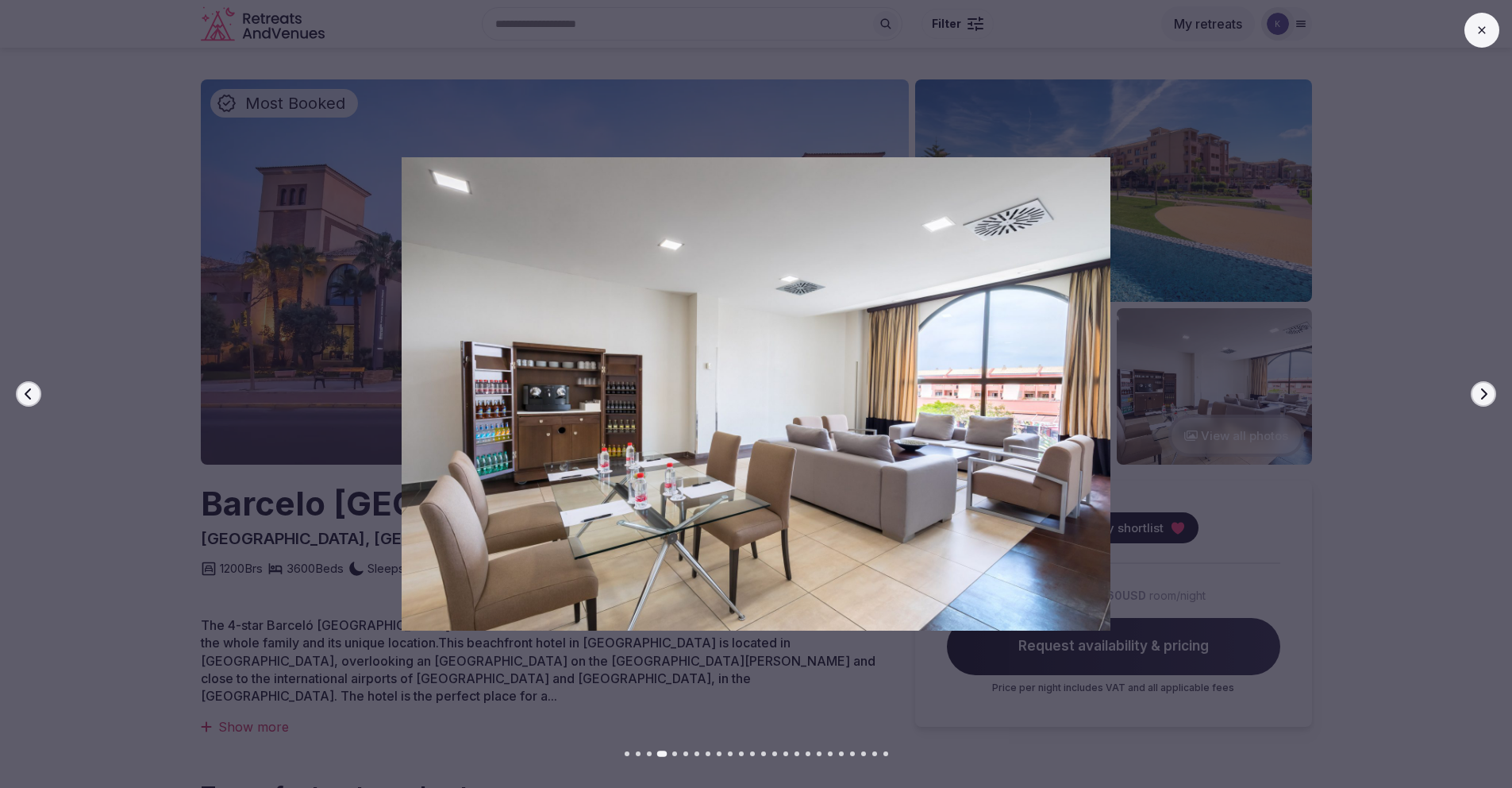
click at [1475, 399] on button "Next slide" at bounding box center [1483, 394] width 25 height 25
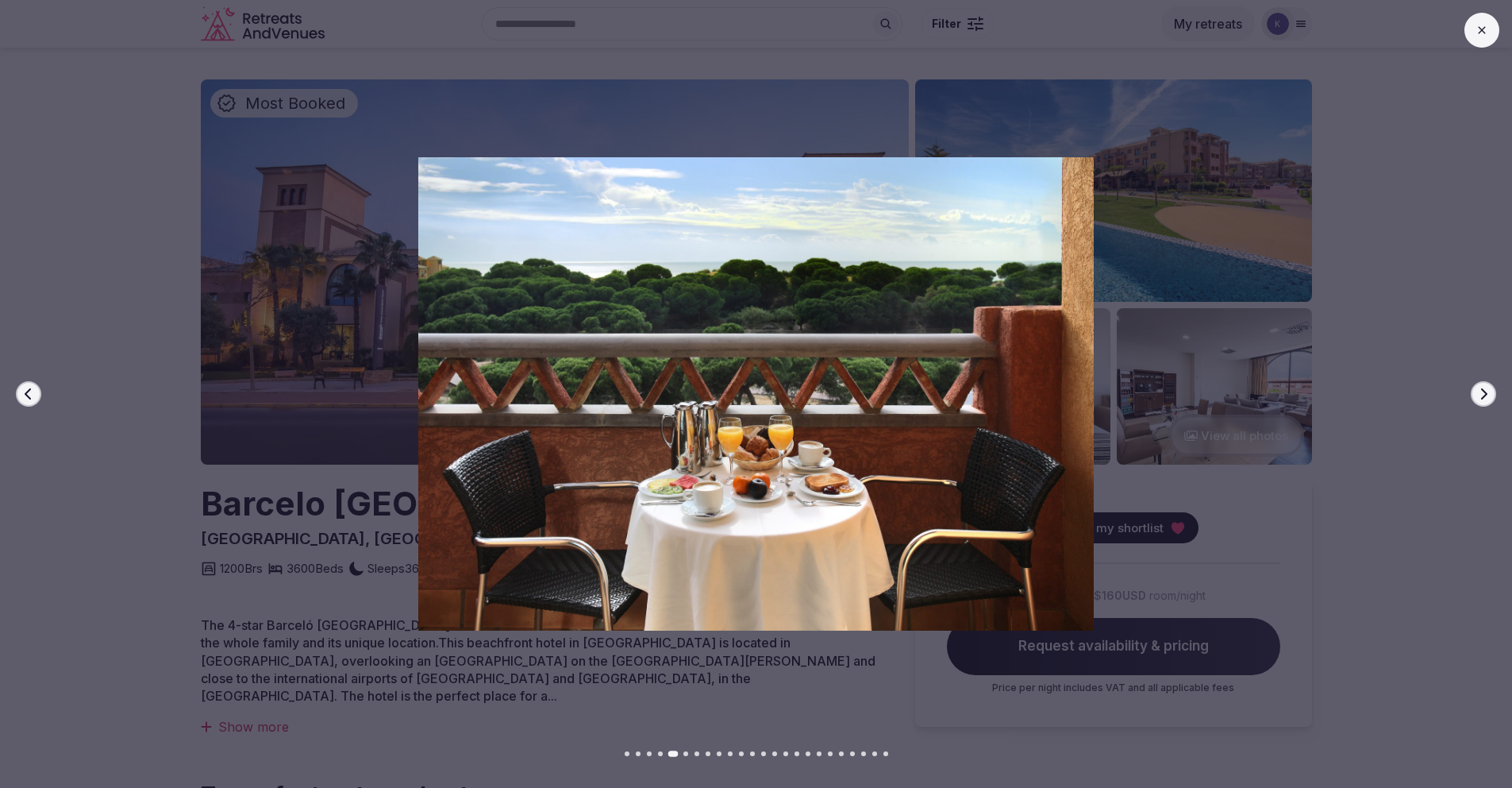
click at [1476, 399] on button "Next slide" at bounding box center [1483, 394] width 25 height 25
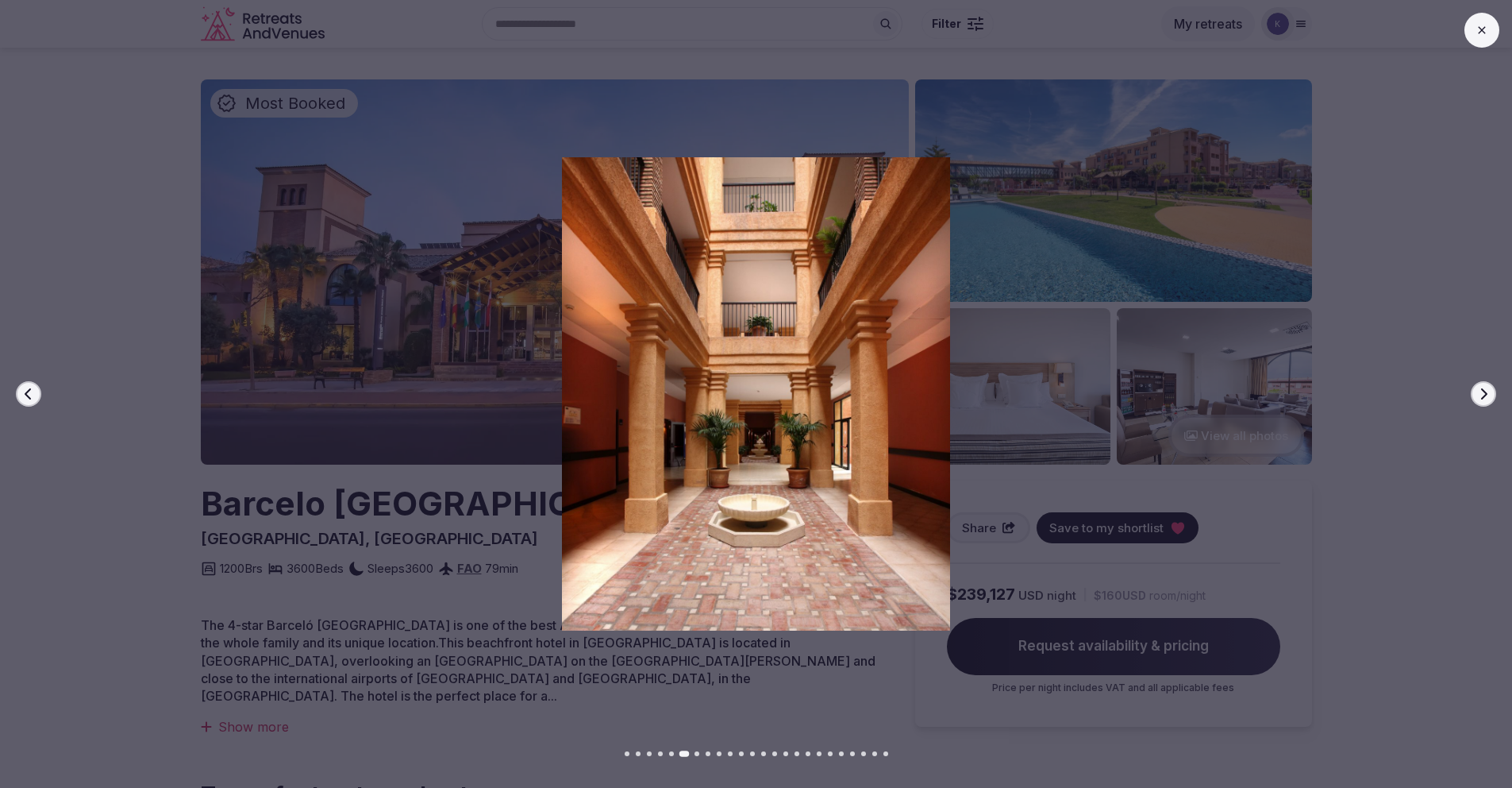
click at [1476, 399] on button "Next slide" at bounding box center [1483, 394] width 25 height 25
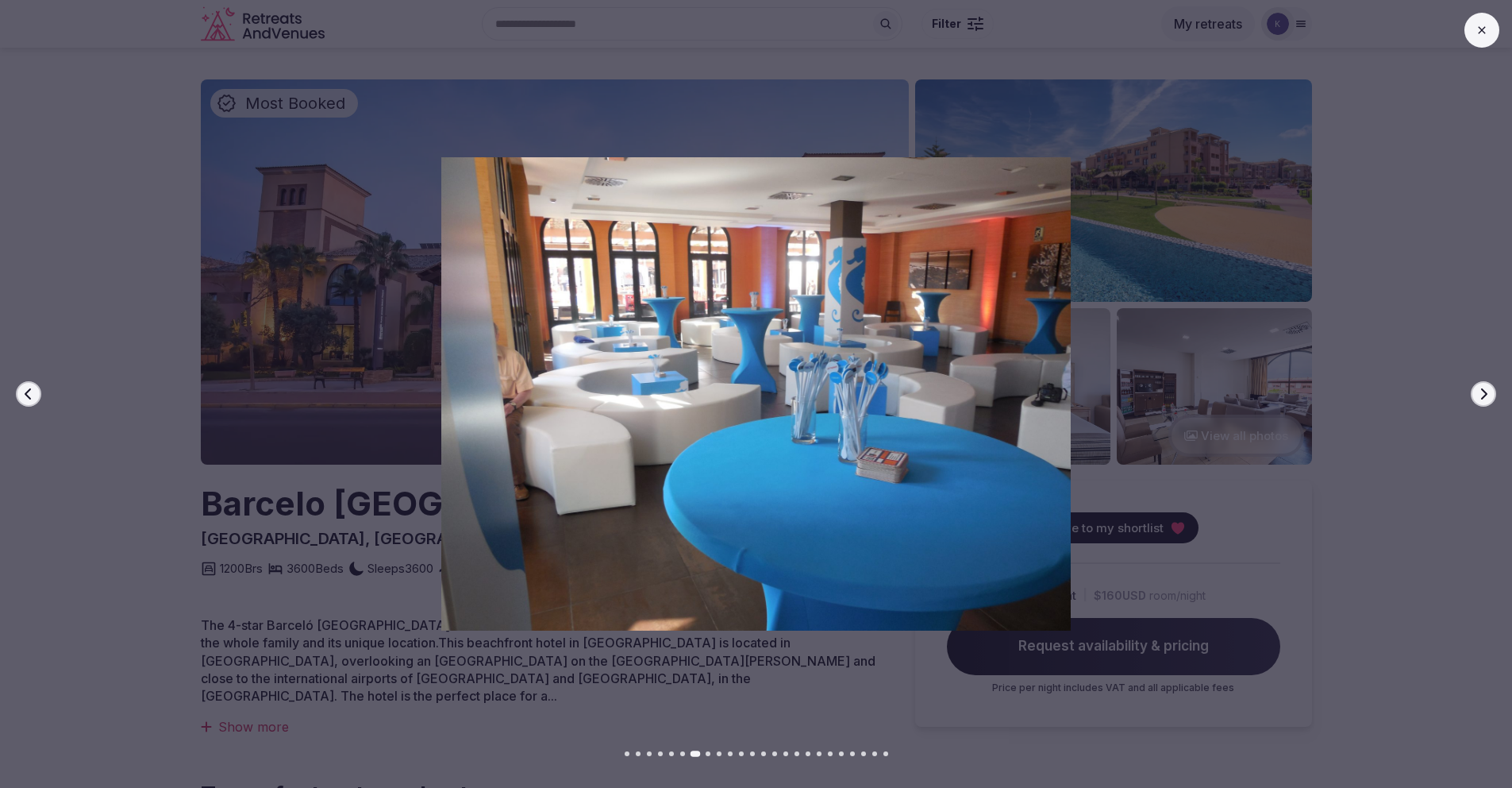
click at [1476, 399] on button "Next slide" at bounding box center [1483, 394] width 25 height 25
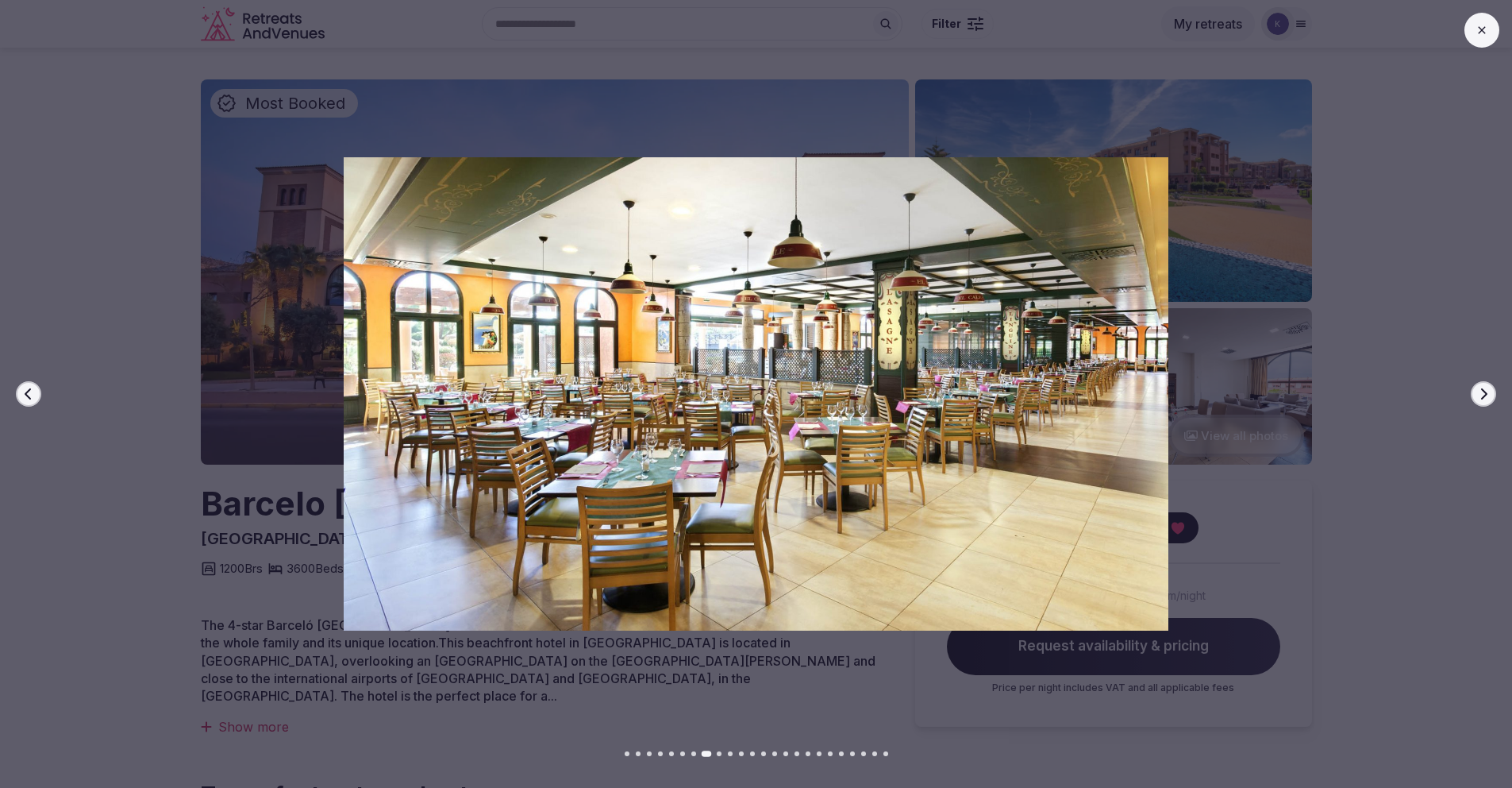
click at [1476, 399] on button "Next slide" at bounding box center [1483, 394] width 25 height 25
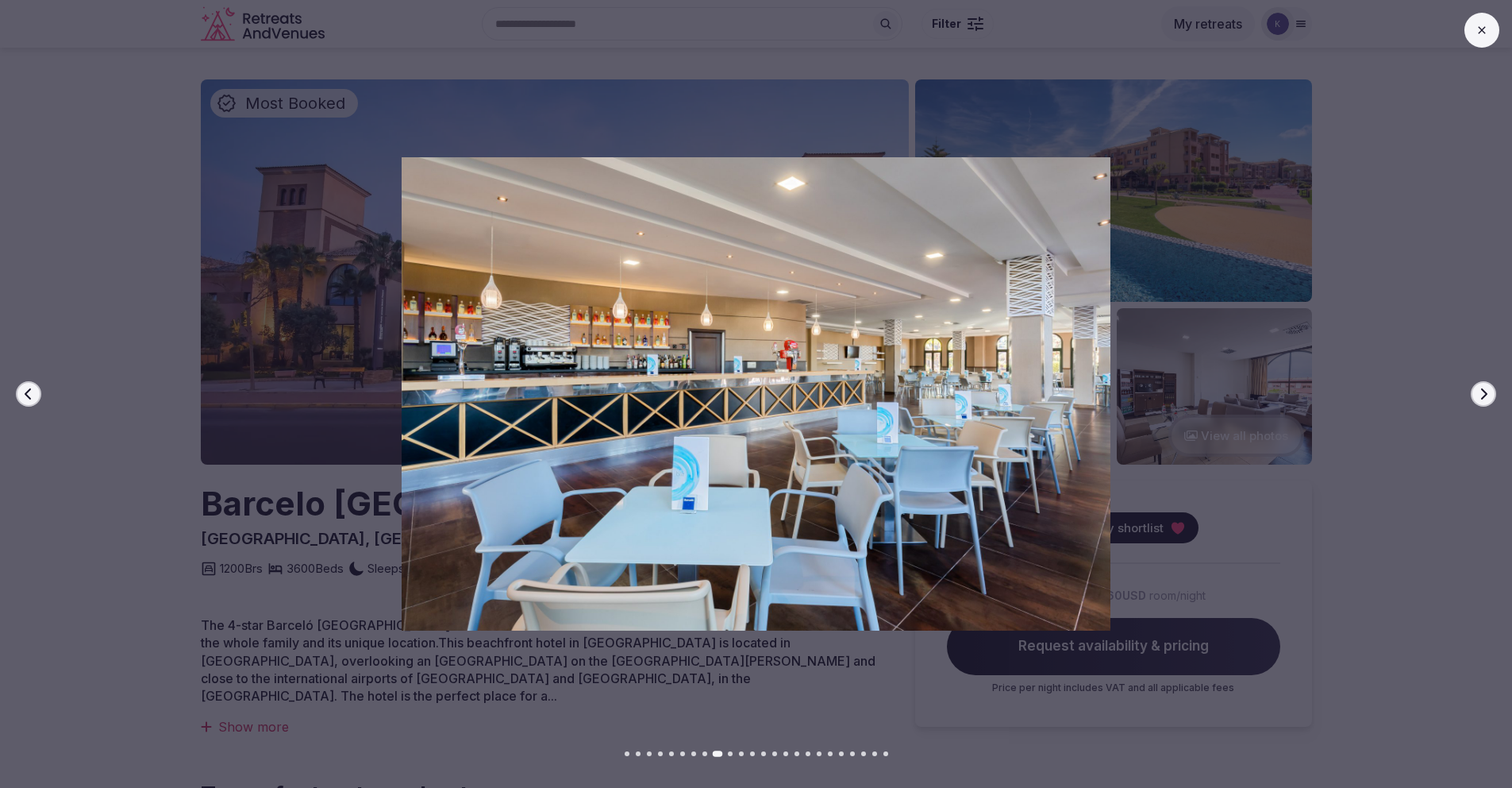
click at [1476, 399] on button "Next slide" at bounding box center [1483, 394] width 25 height 25
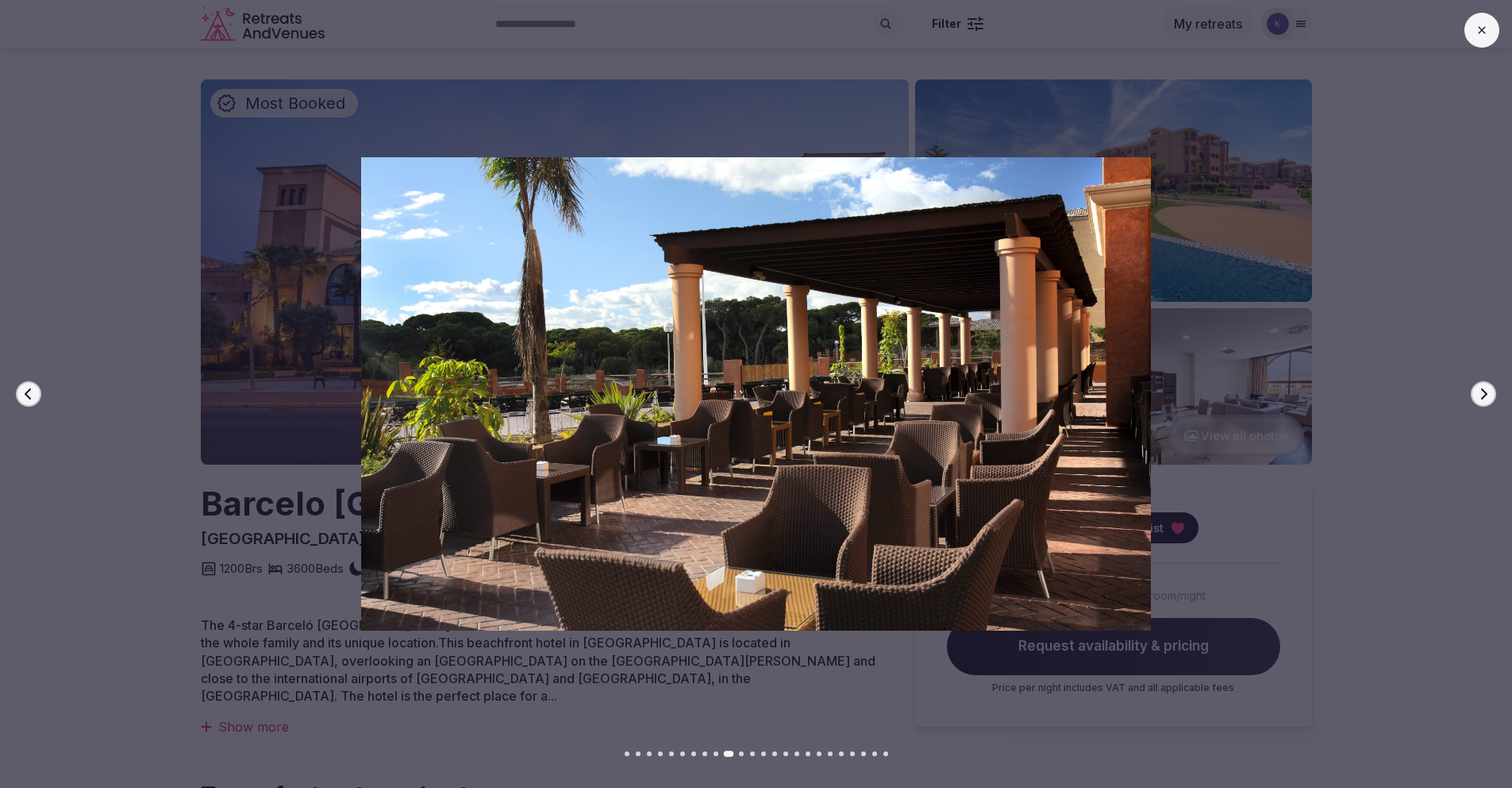
click at [1476, 399] on button "Next slide" at bounding box center [1483, 394] width 25 height 25
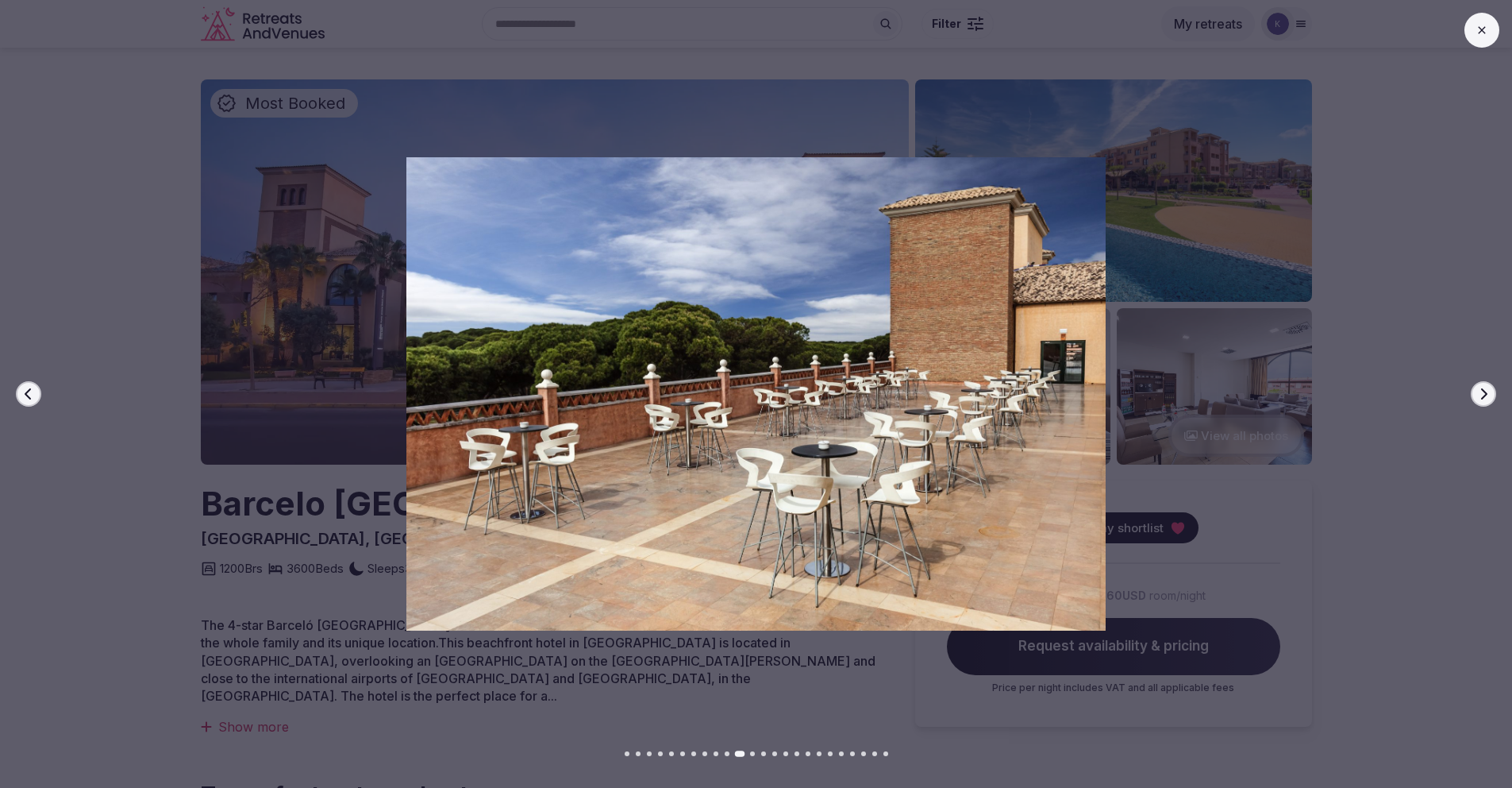
click at [1476, 399] on button "Next slide" at bounding box center [1483, 394] width 25 height 25
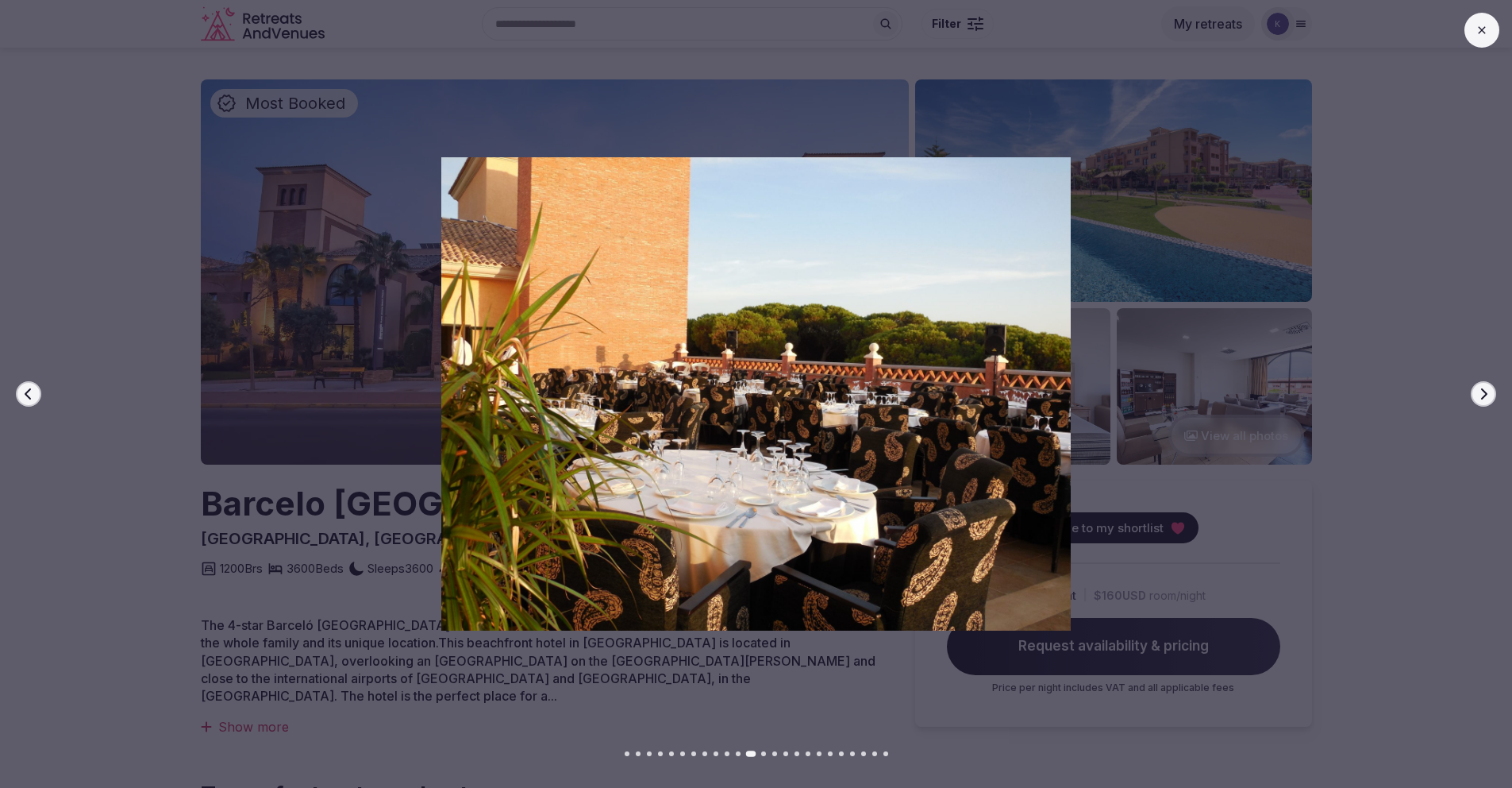
click at [1488, 24] on button at bounding box center [1482, 31] width 35 height 35
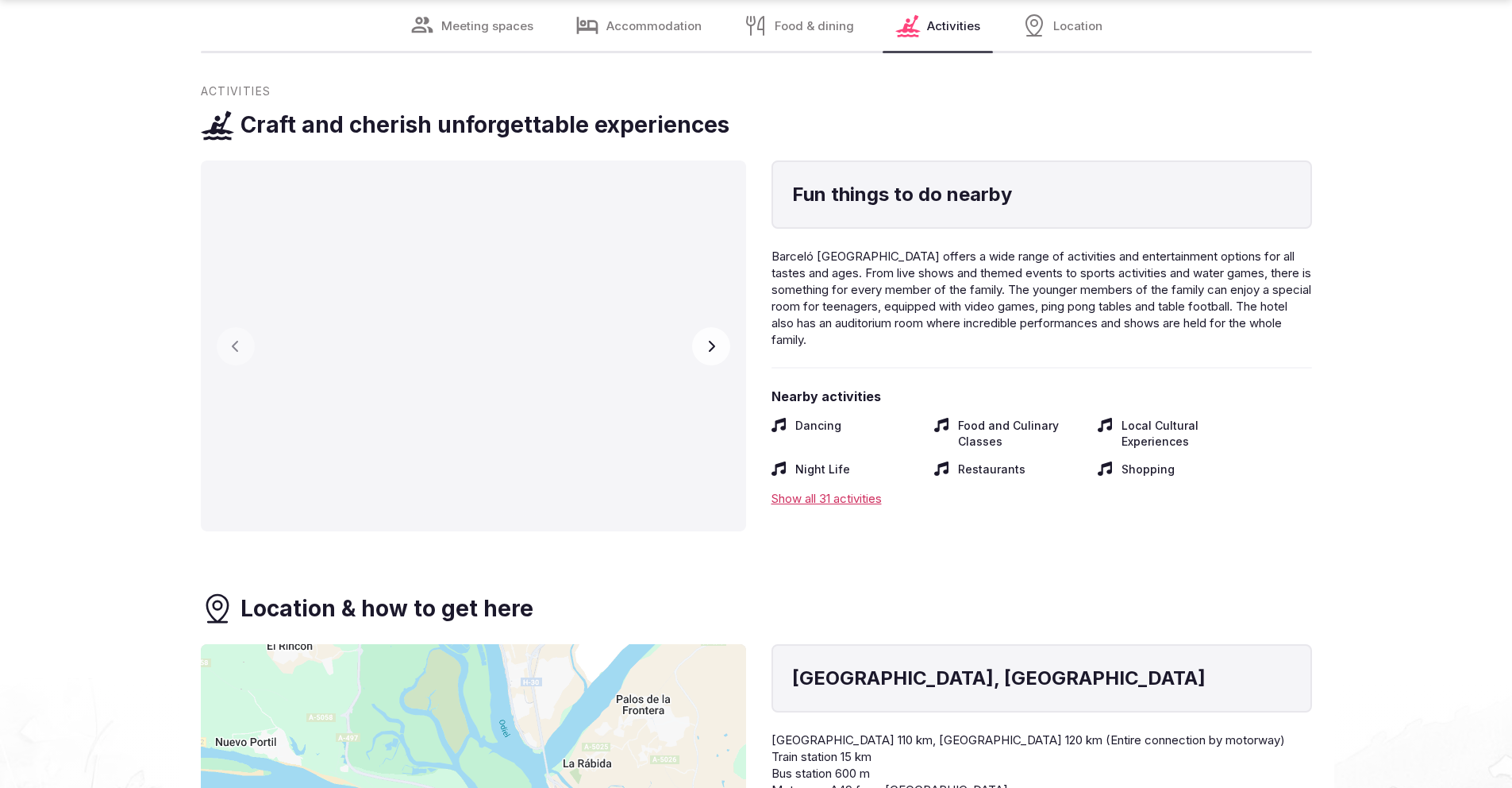
scroll to position [10051, 0]
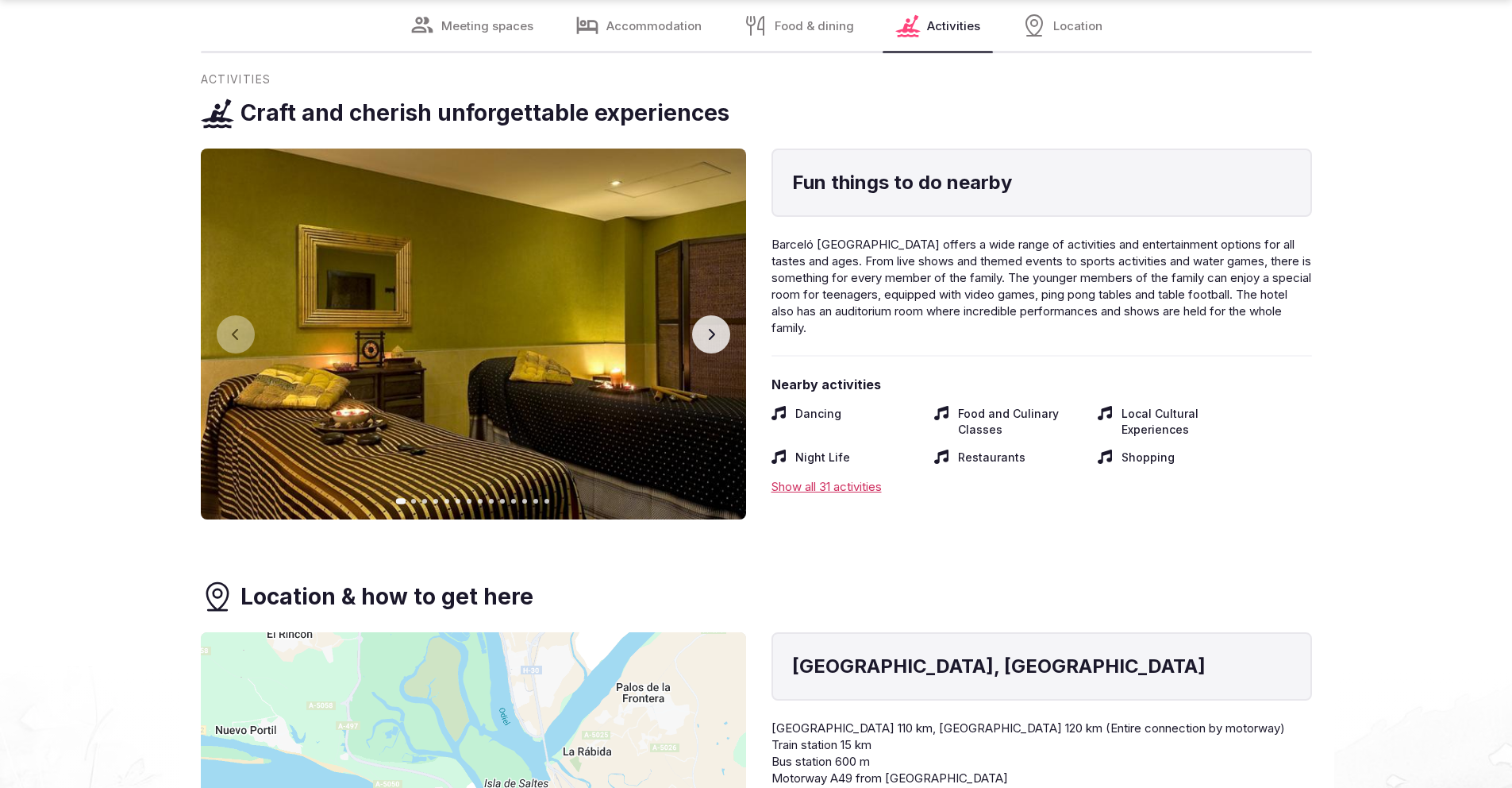
click at [854, 482] on div "Show all 31 activities" at bounding box center [1042, 486] width 541 height 17
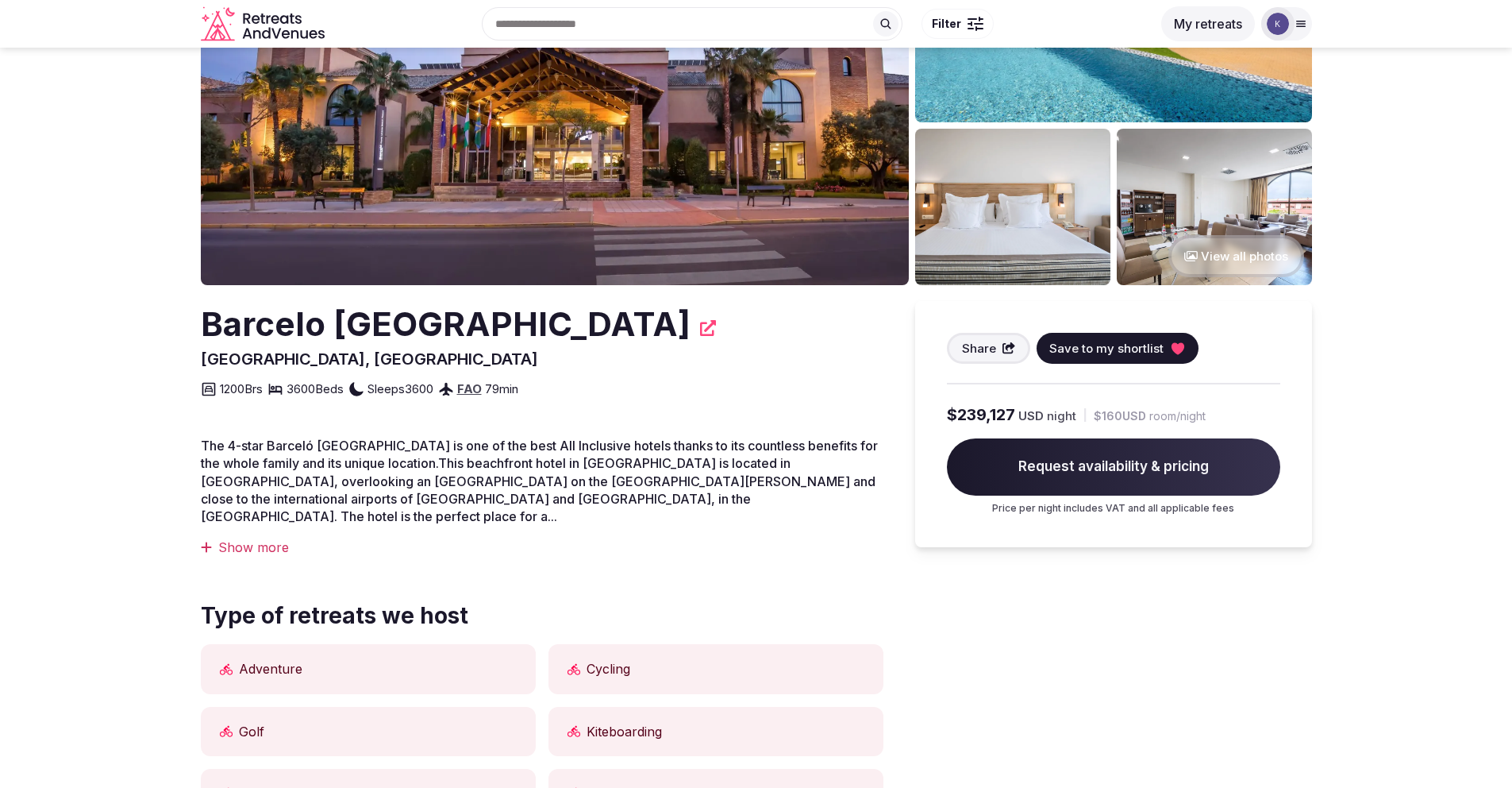
scroll to position [0, 0]
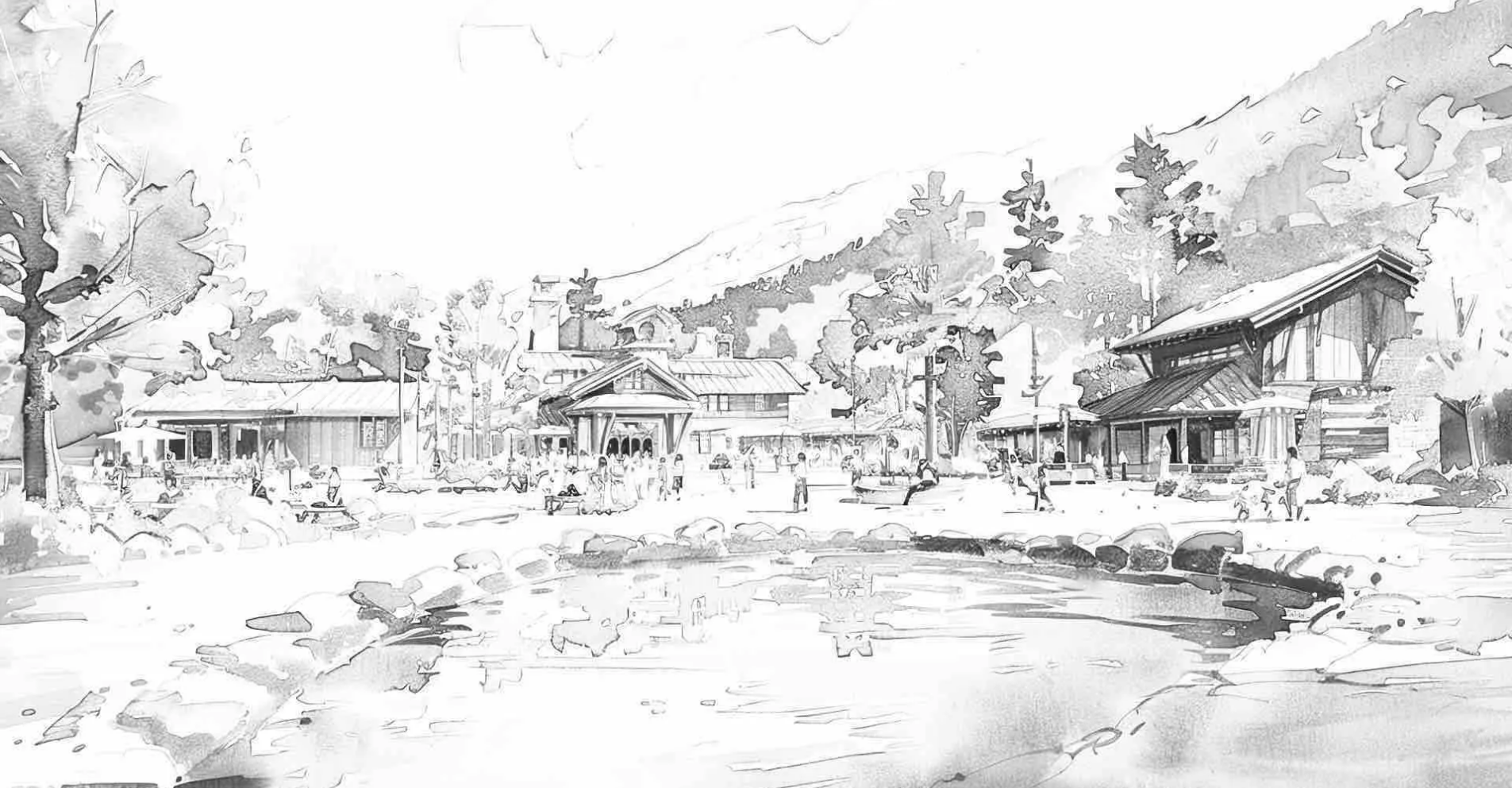
drag, startPoint x: 263, startPoint y: 552, endPoint x: 186, endPoint y: 510, distance: 87.7
copy h2 "Grande Real [GEOGRAPHIC_DATA][PERSON_NAME]"
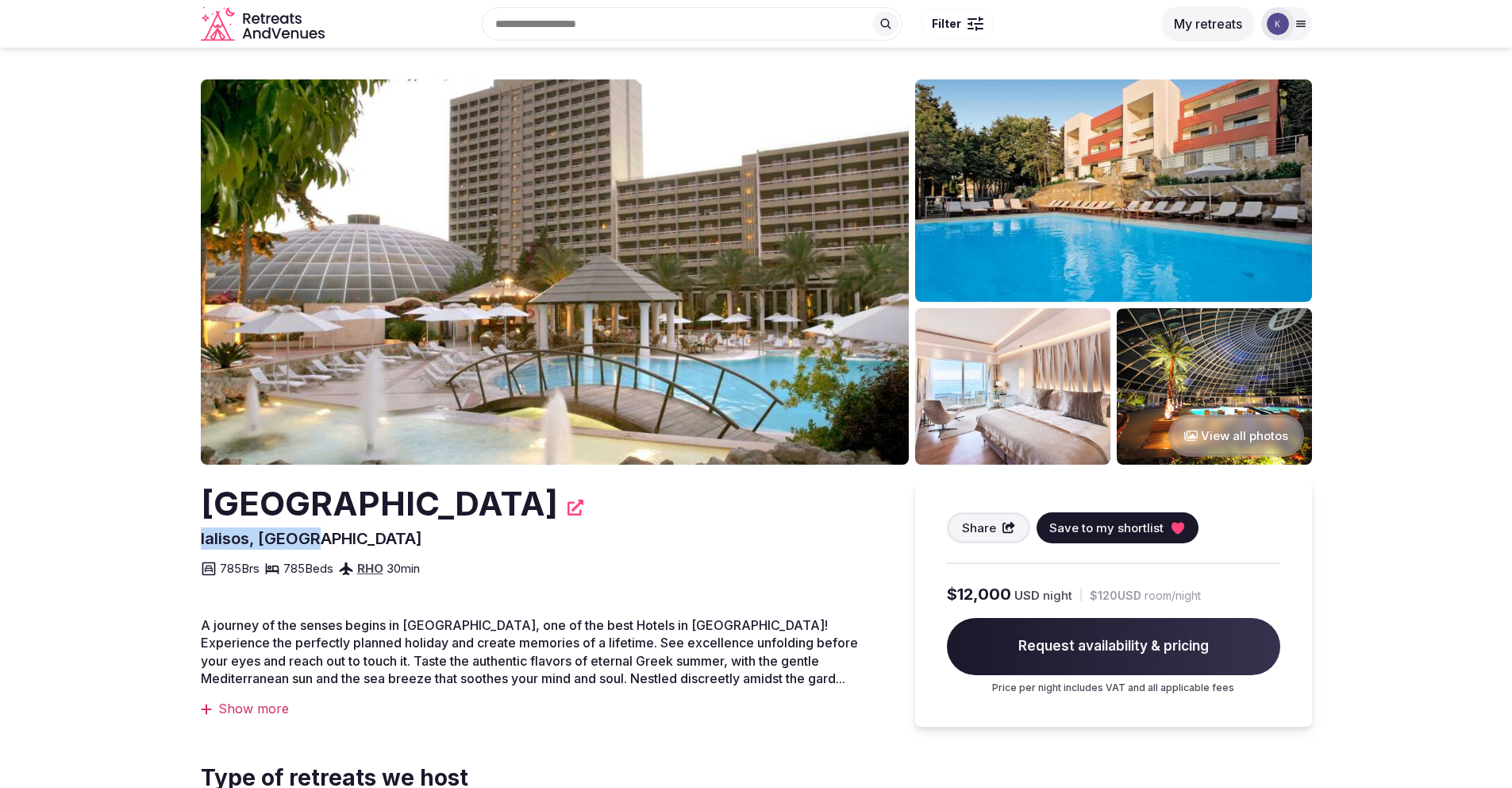
drag, startPoint x: 301, startPoint y: 543, endPoint x: 202, endPoint y: 543, distance: 99.0
click at [201, 543] on div "[GEOGRAPHIC_DATA], [GEOGRAPHIC_DATA] Share Save to my shortlist 785 Brs 785 Bed…" at bounding box center [542, 530] width 683 height 98
copy span "Ialisos, [GEOGRAPHIC_DATA]"
